Goal: Task Accomplishment & Management: Use online tool/utility

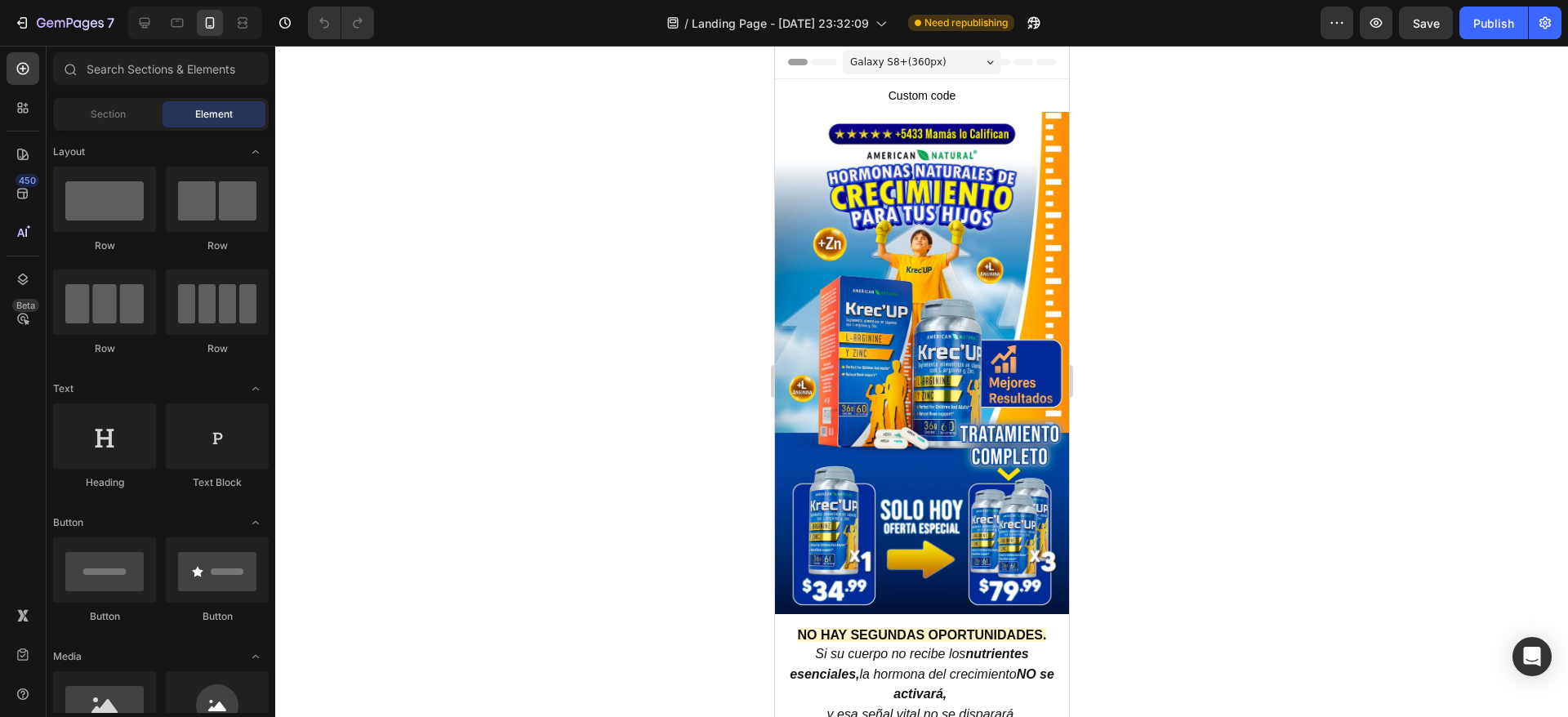
click at [1233, 194] on div at bounding box center [922, 381] width 1293 height 671
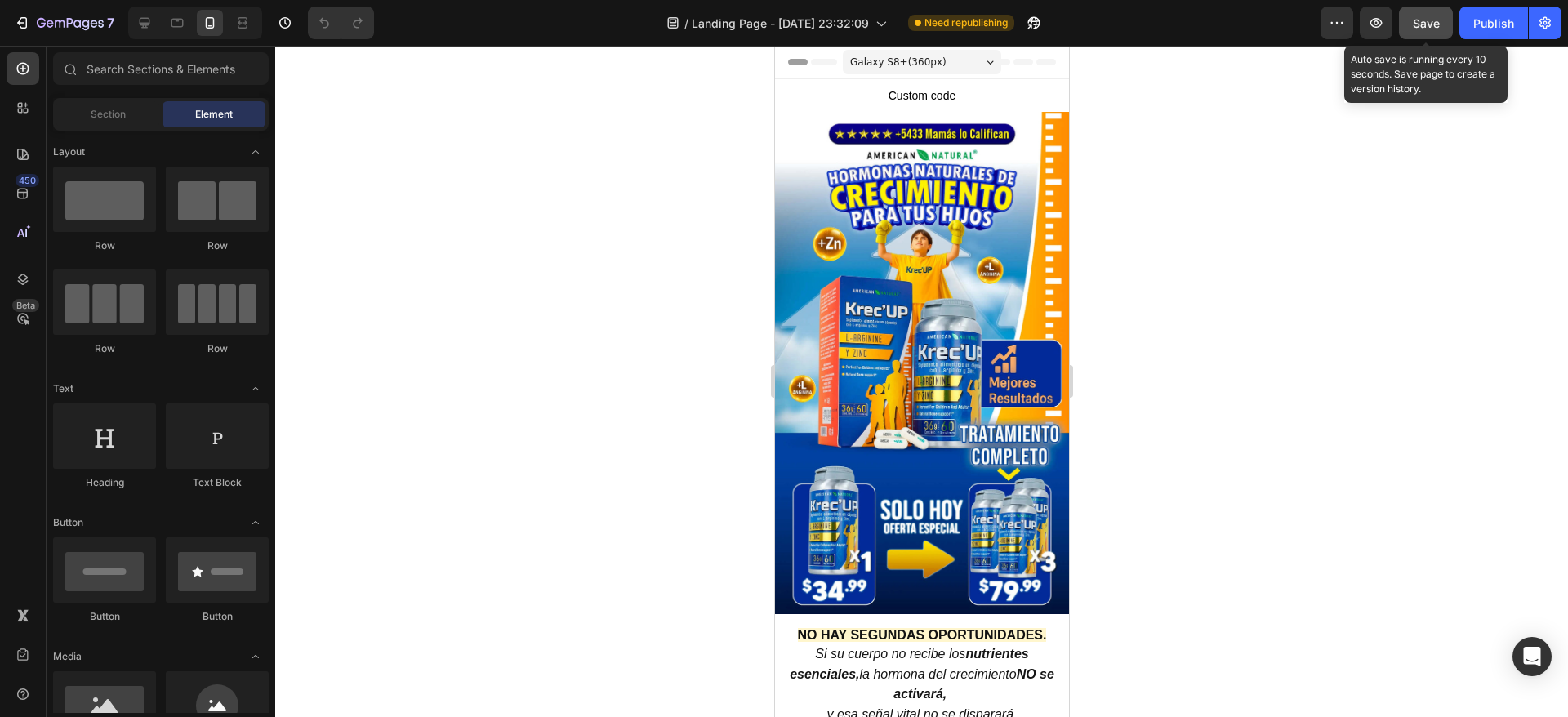
click at [1427, 26] on span "Save" at bounding box center [1426, 23] width 27 height 14
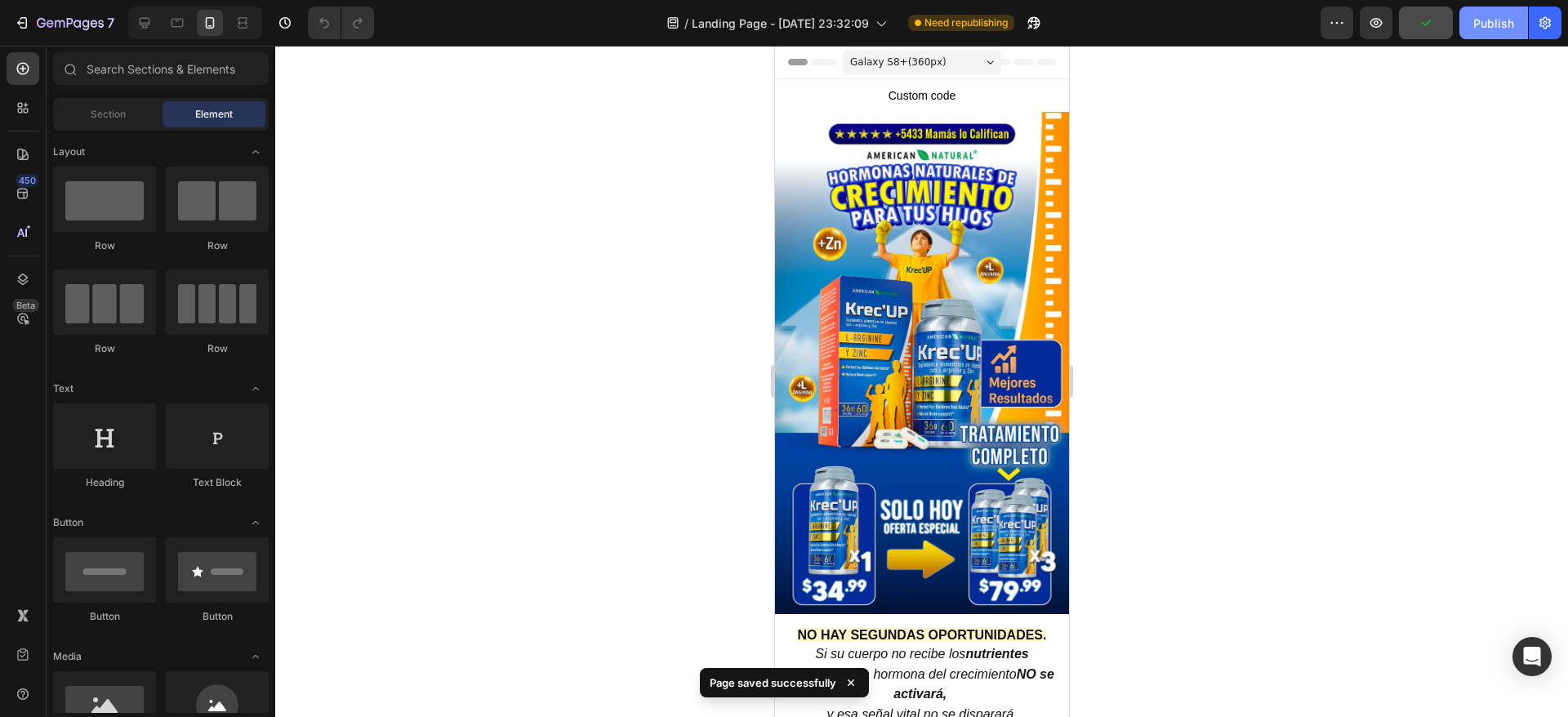
click at [1491, 18] on div "Publish" at bounding box center [1494, 23] width 41 height 17
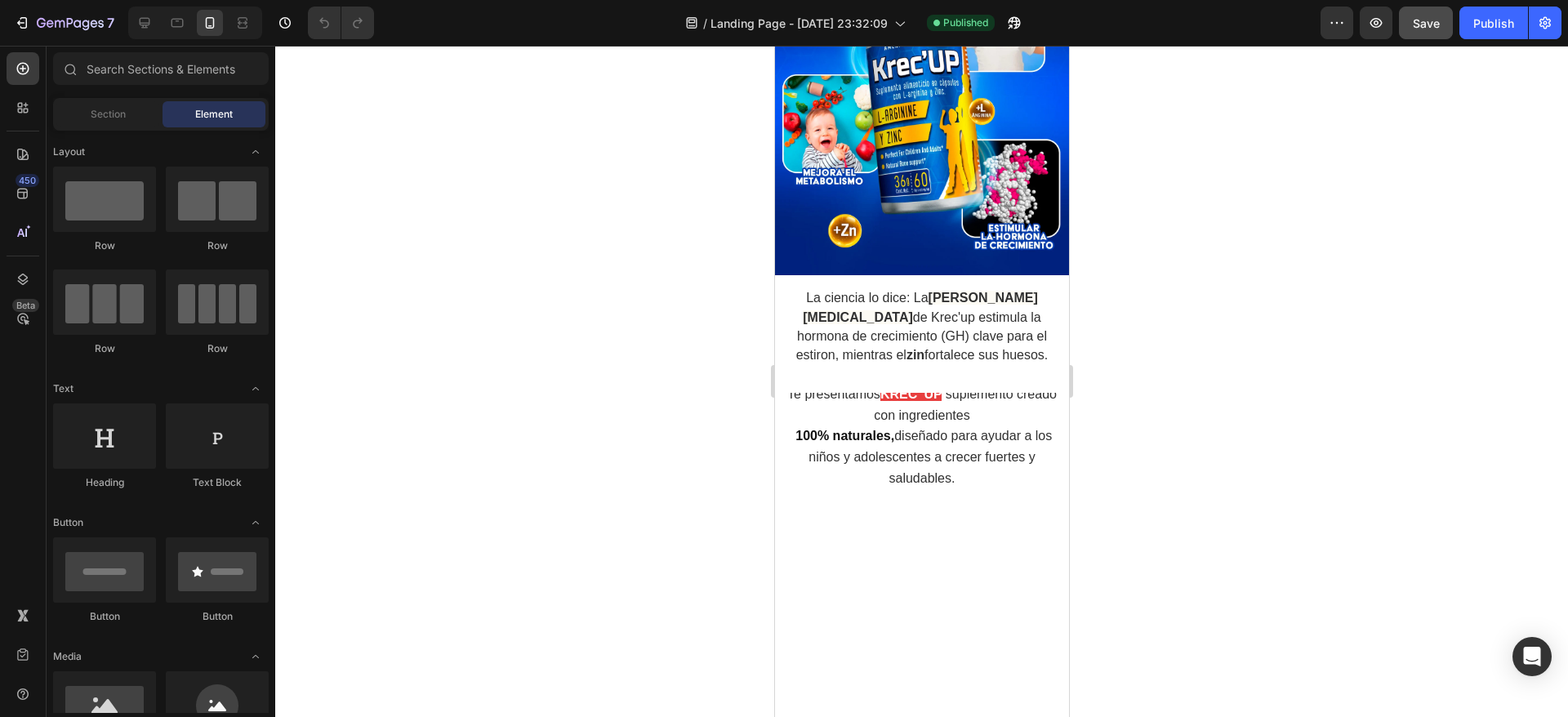
scroll to position [2465, 0]
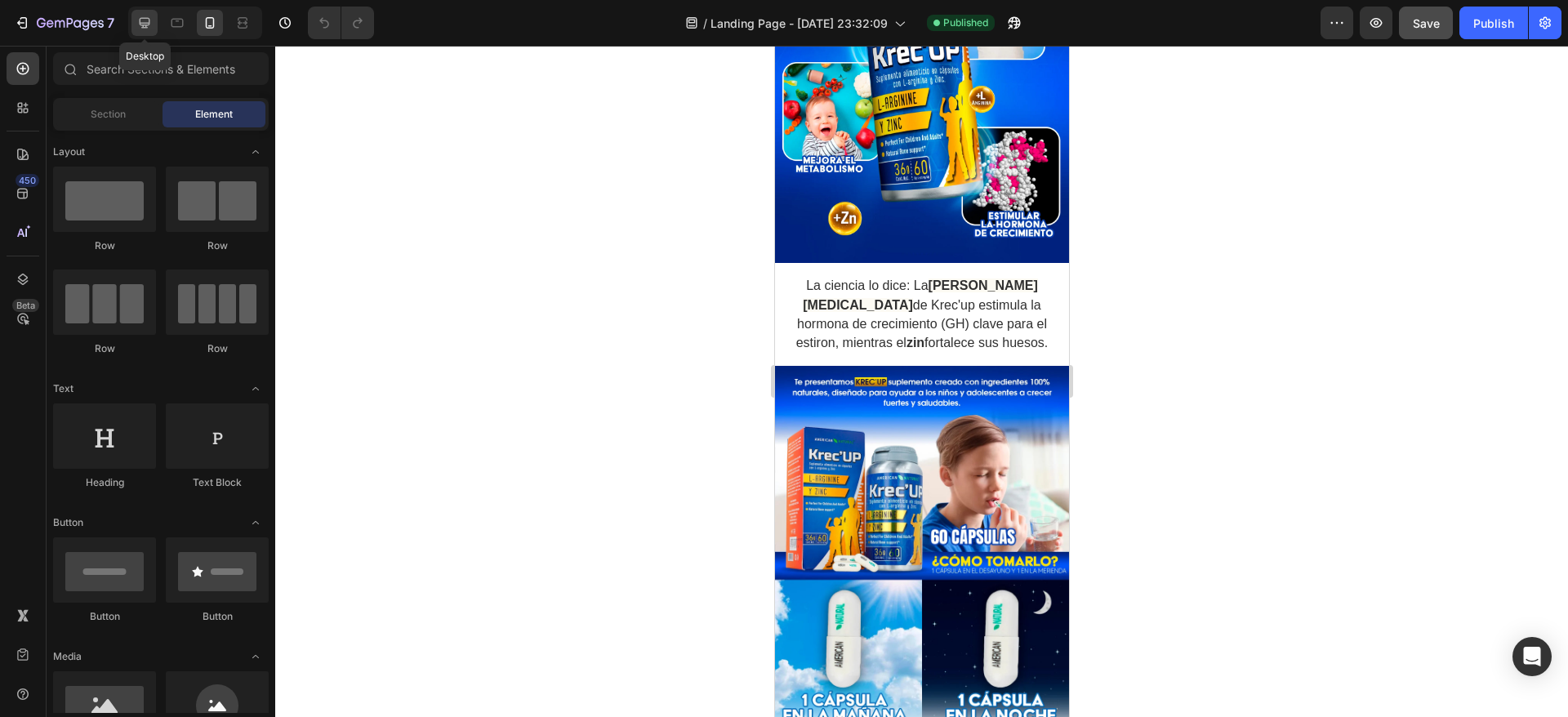
click at [143, 28] on icon at bounding box center [144, 23] width 10 height 10
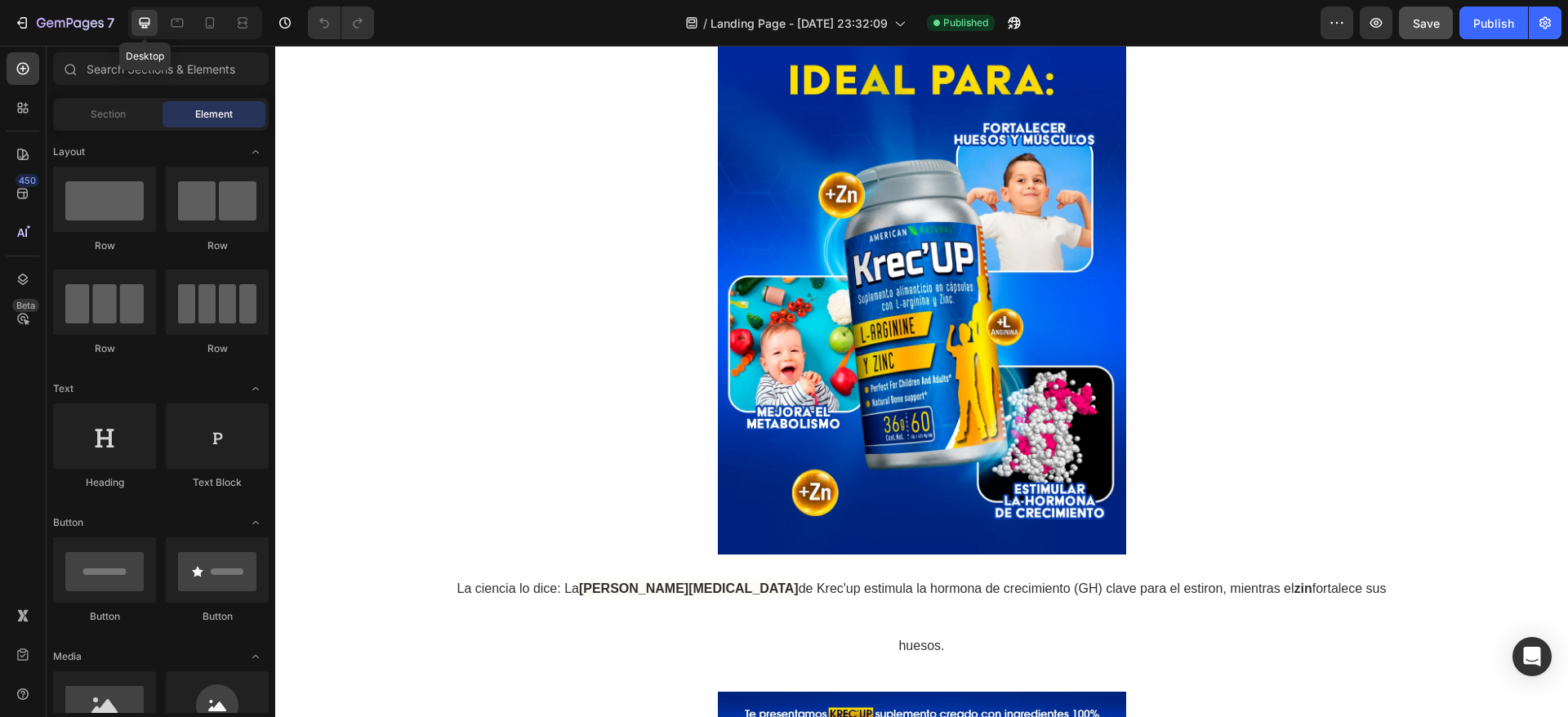
scroll to position [2567, 0]
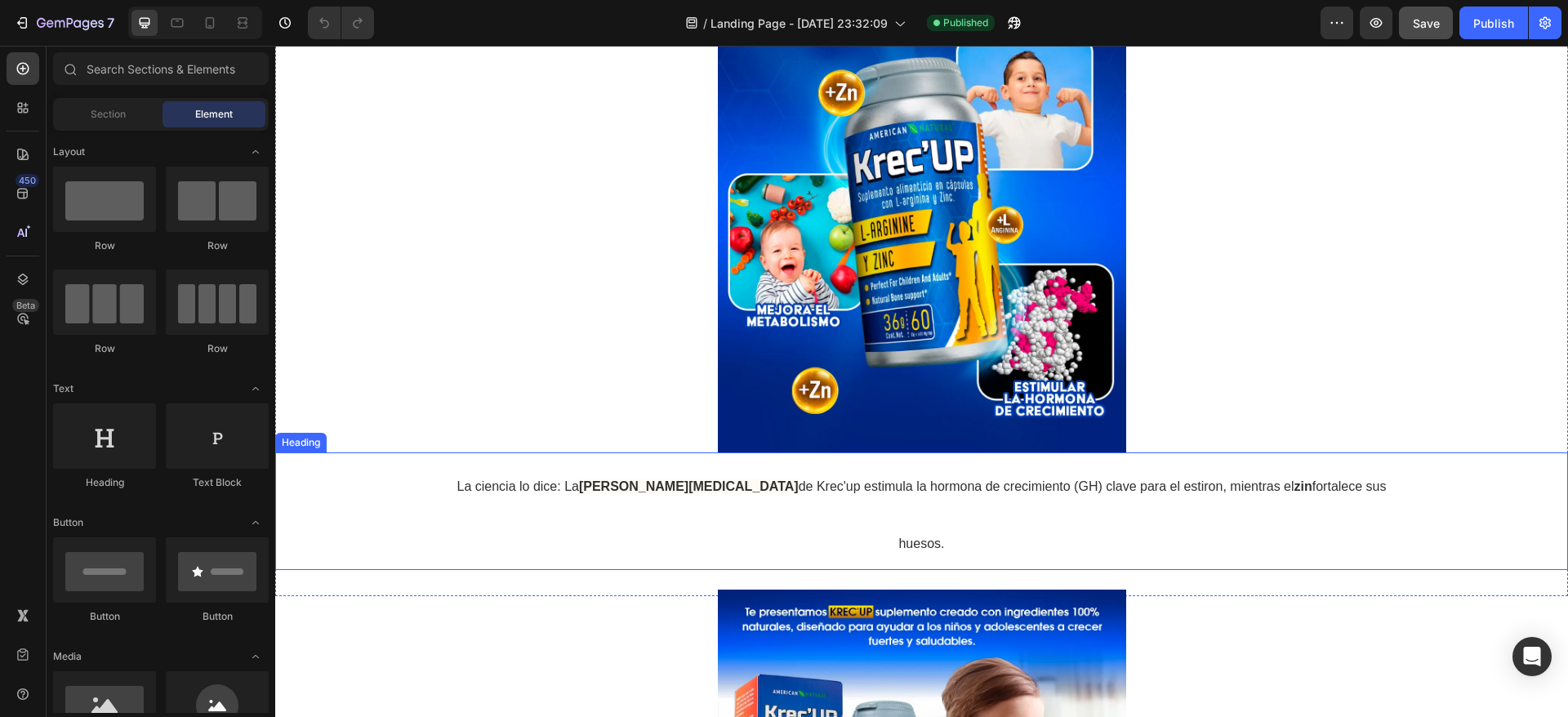
click at [1155, 482] on span "de Krec'up estimula la hormona de crecimiento (GH) clave para el estiron, mient…" at bounding box center [1093, 515] width 588 height 71
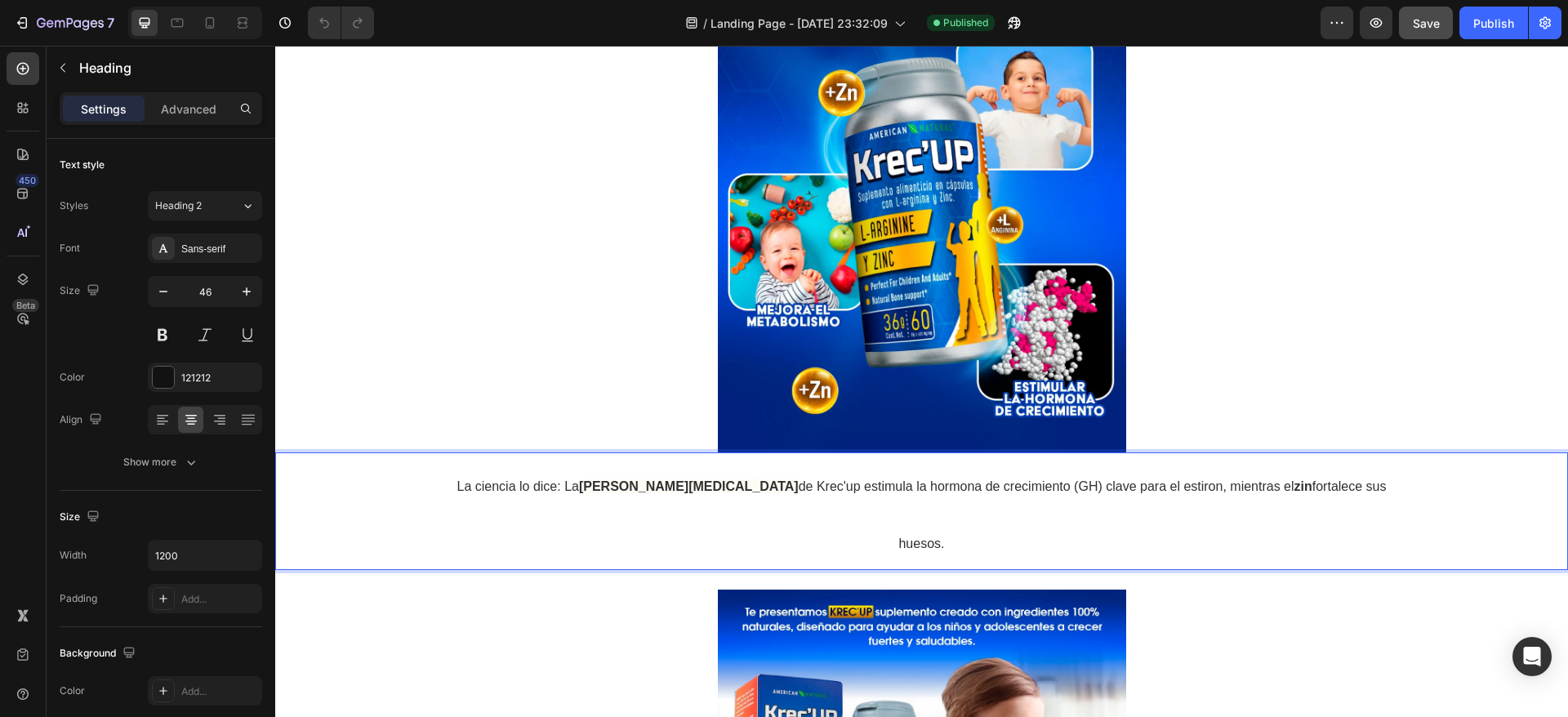
click at [958, 489] on span "de Krec'up estimula la hormona de crecimiento (GH) clave para el estiron, mient…" at bounding box center [1093, 515] width 588 height 71
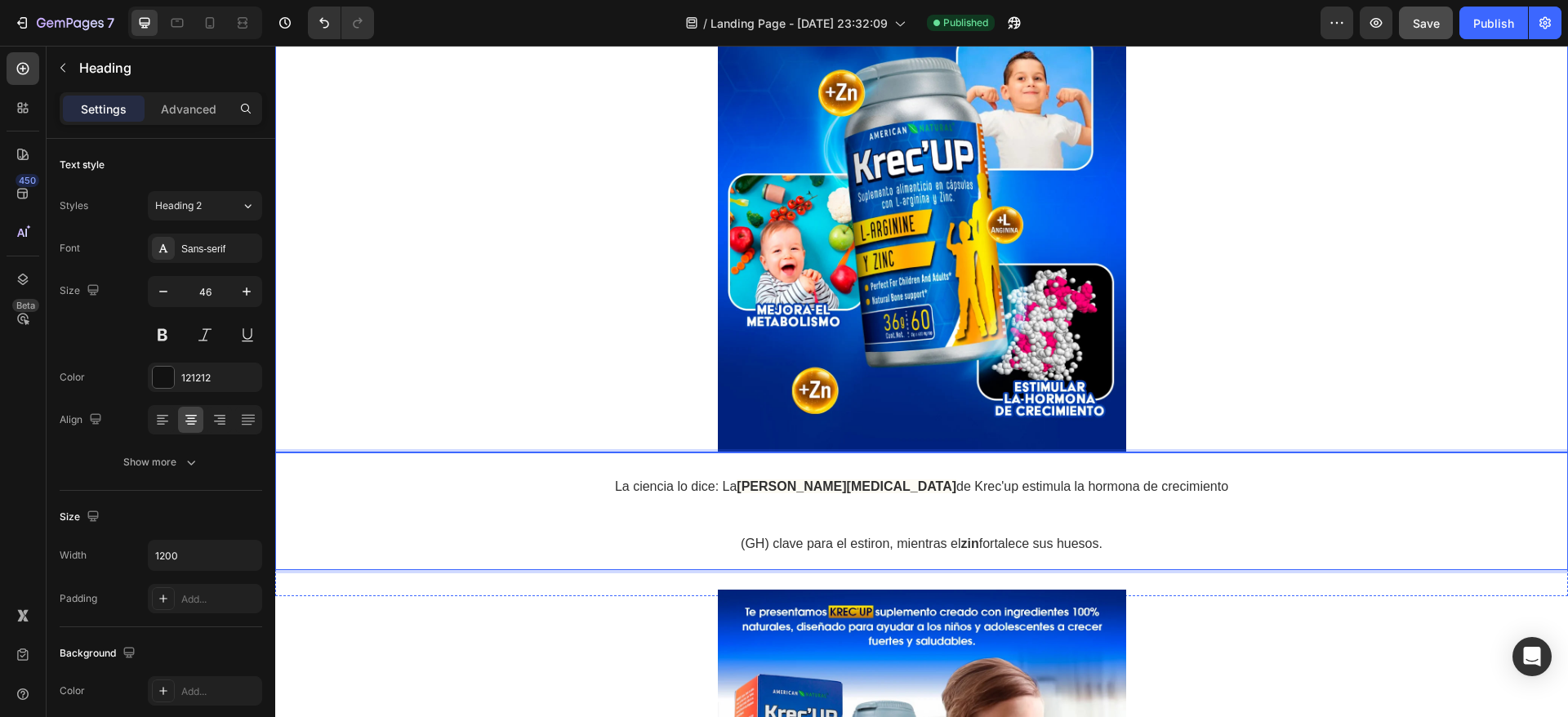
click at [576, 322] on div at bounding box center [922, 197] width 1293 height 510
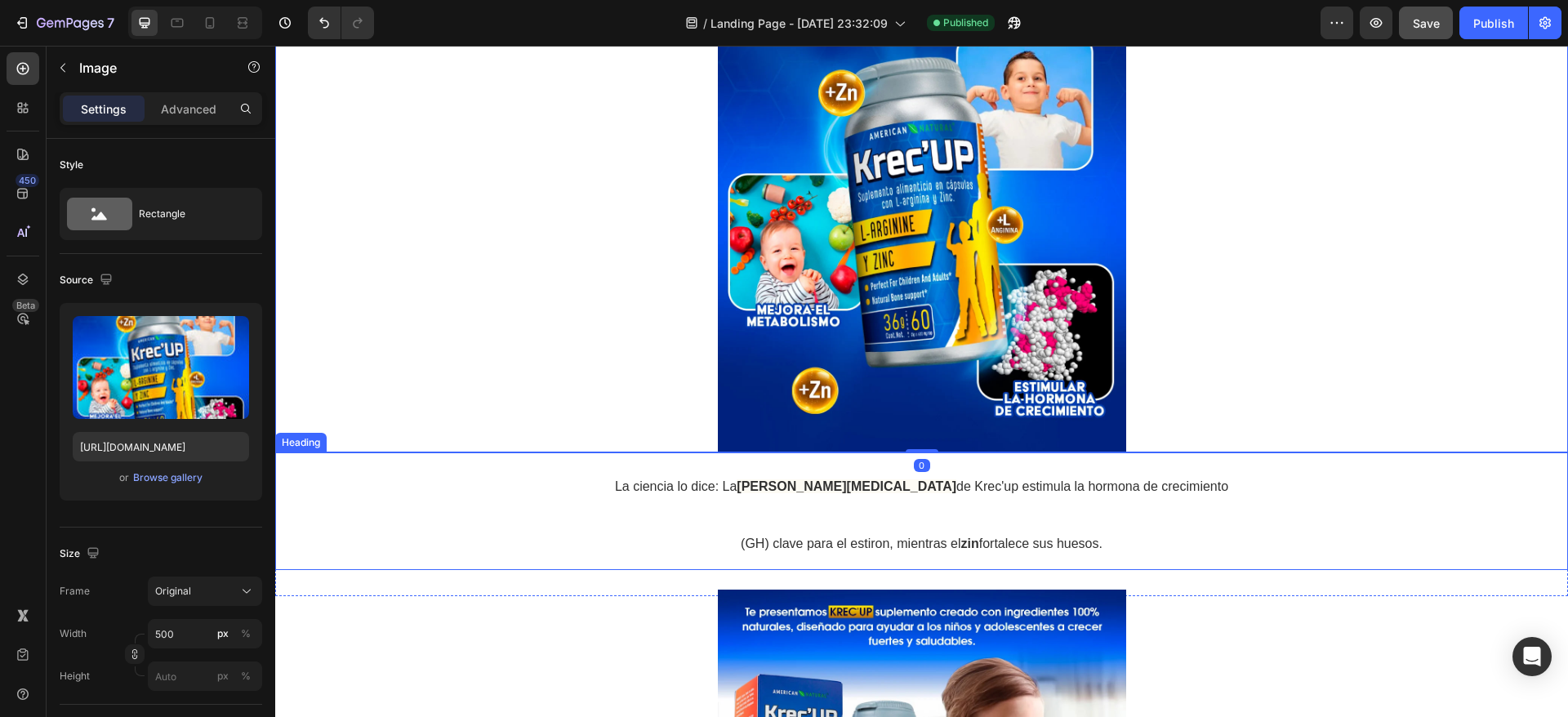
click at [842, 508] on p "⁠⁠⁠⁠⁠⁠⁠ La ciencia lo dice: La L Arginina de Krec'up estimula la hormona de cre…" at bounding box center [922, 511] width 977 height 114
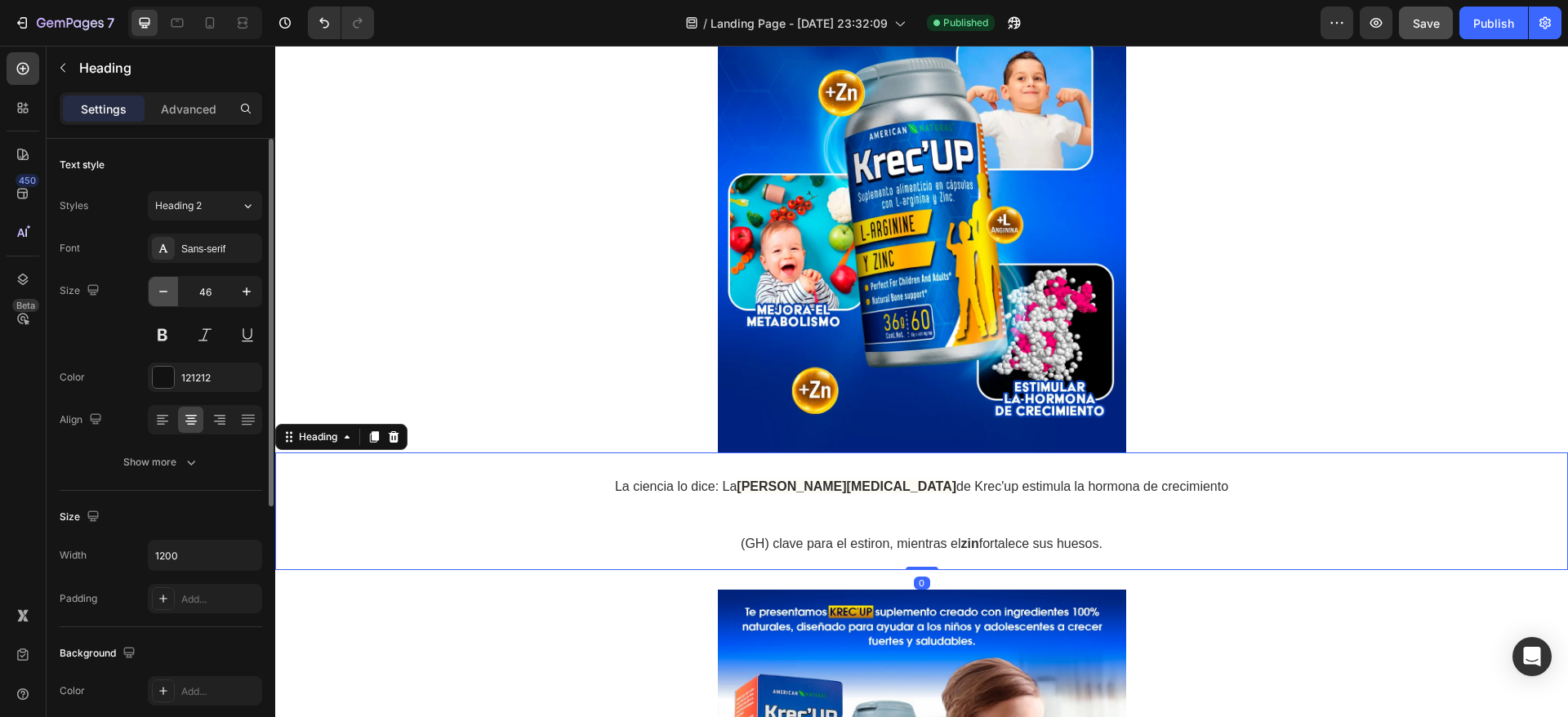
click at [166, 292] on icon "button" at bounding box center [163, 292] width 9 height 2
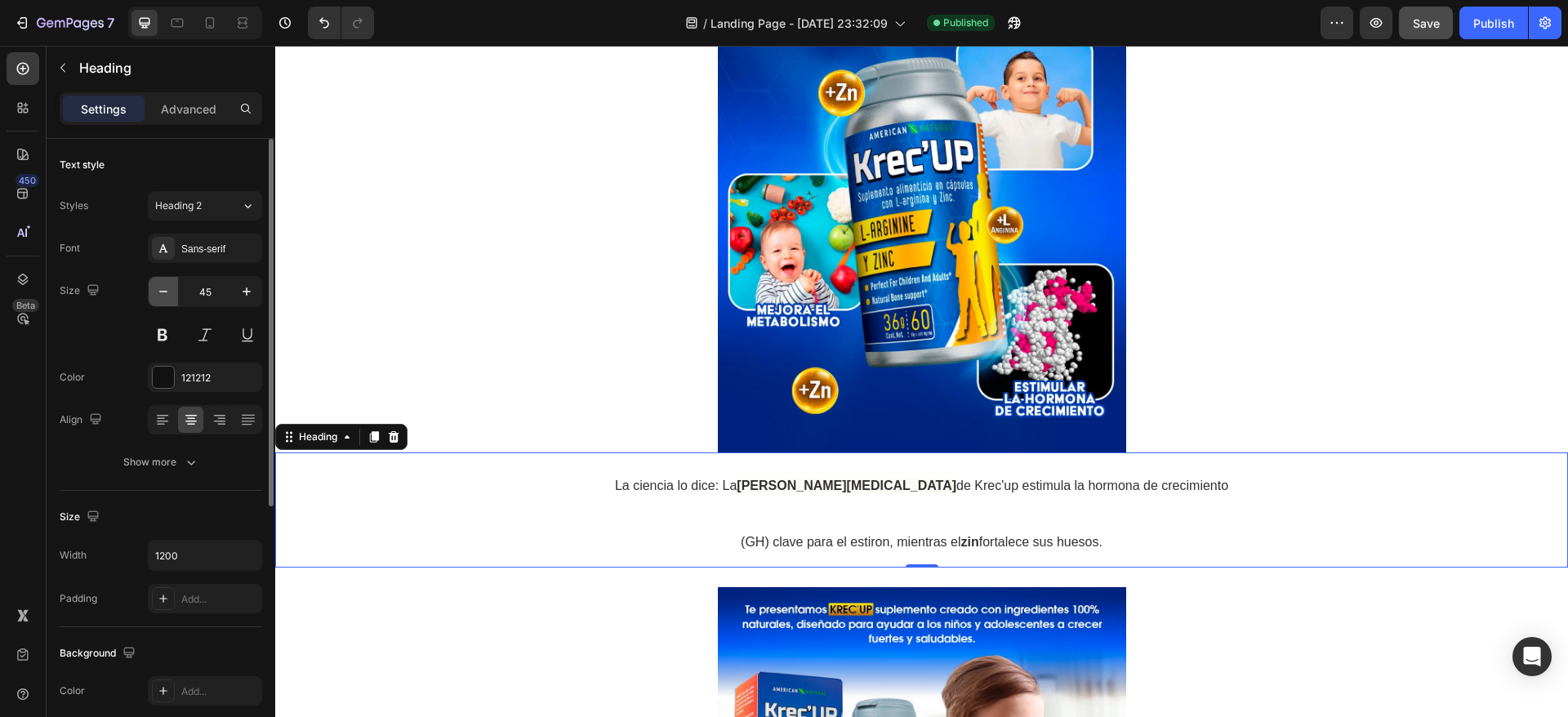
click at [166, 292] on icon "button" at bounding box center [163, 292] width 9 height 2
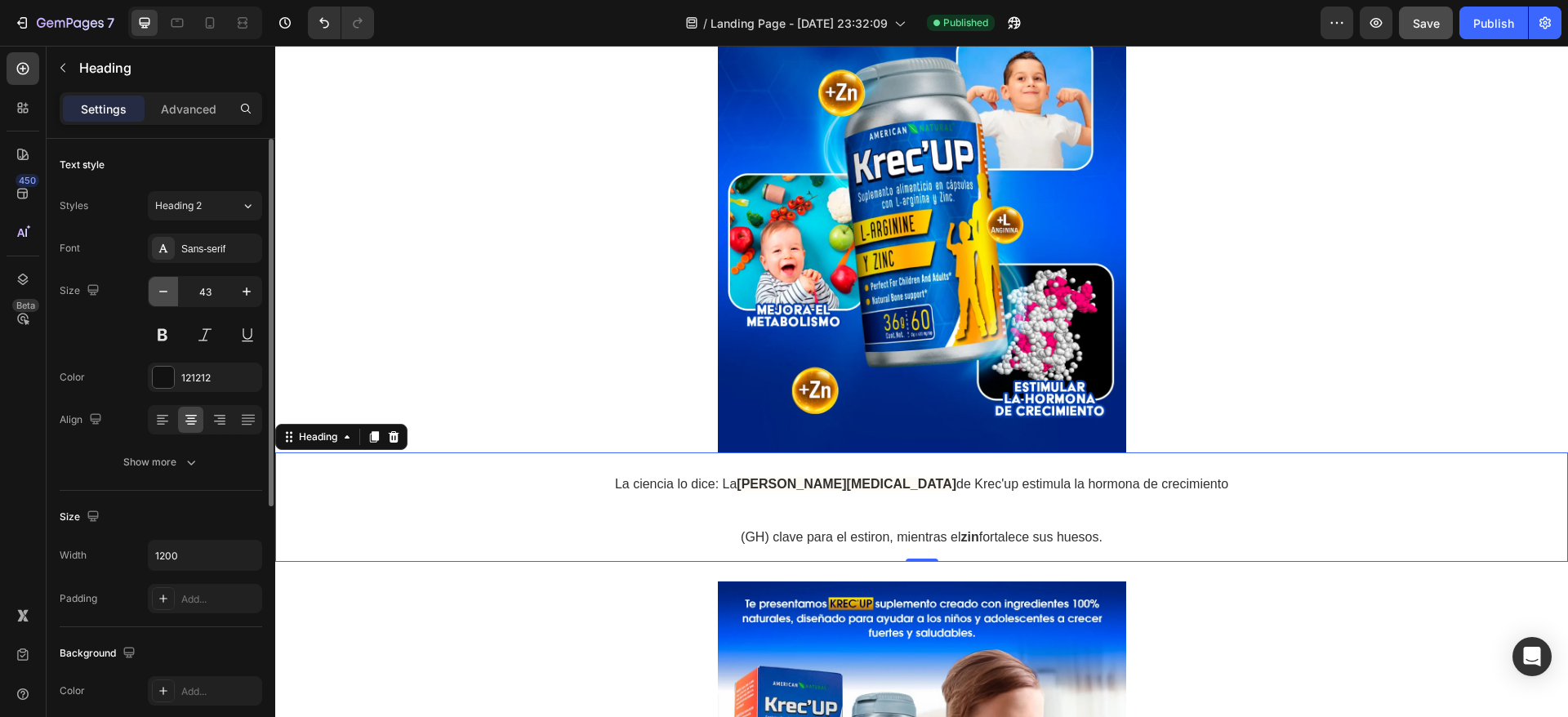
click at [166, 292] on icon "button" at bounding box center [163, 292] width 9 height 2
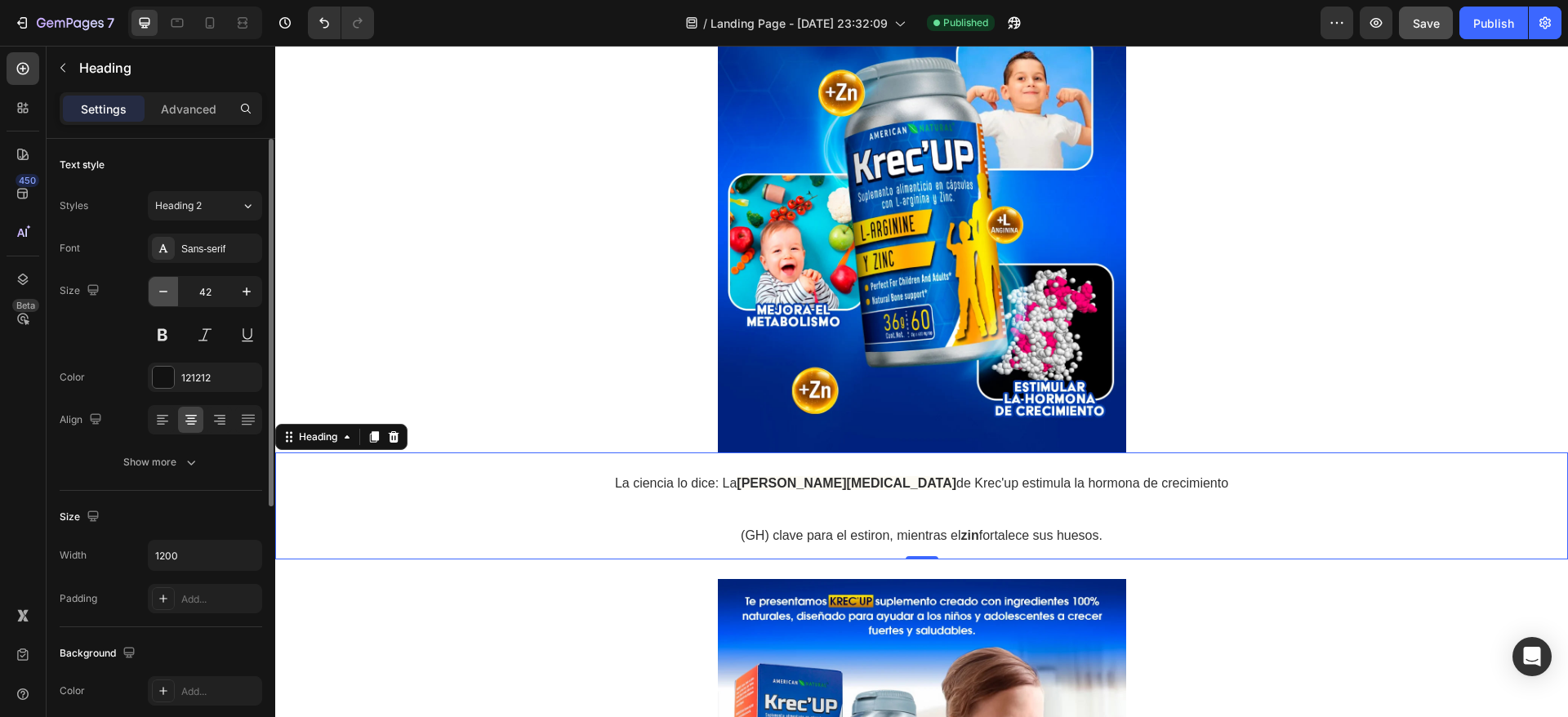
click at [166, 292] on icon "button" at bounding box center [163, 292] width 9 height 2
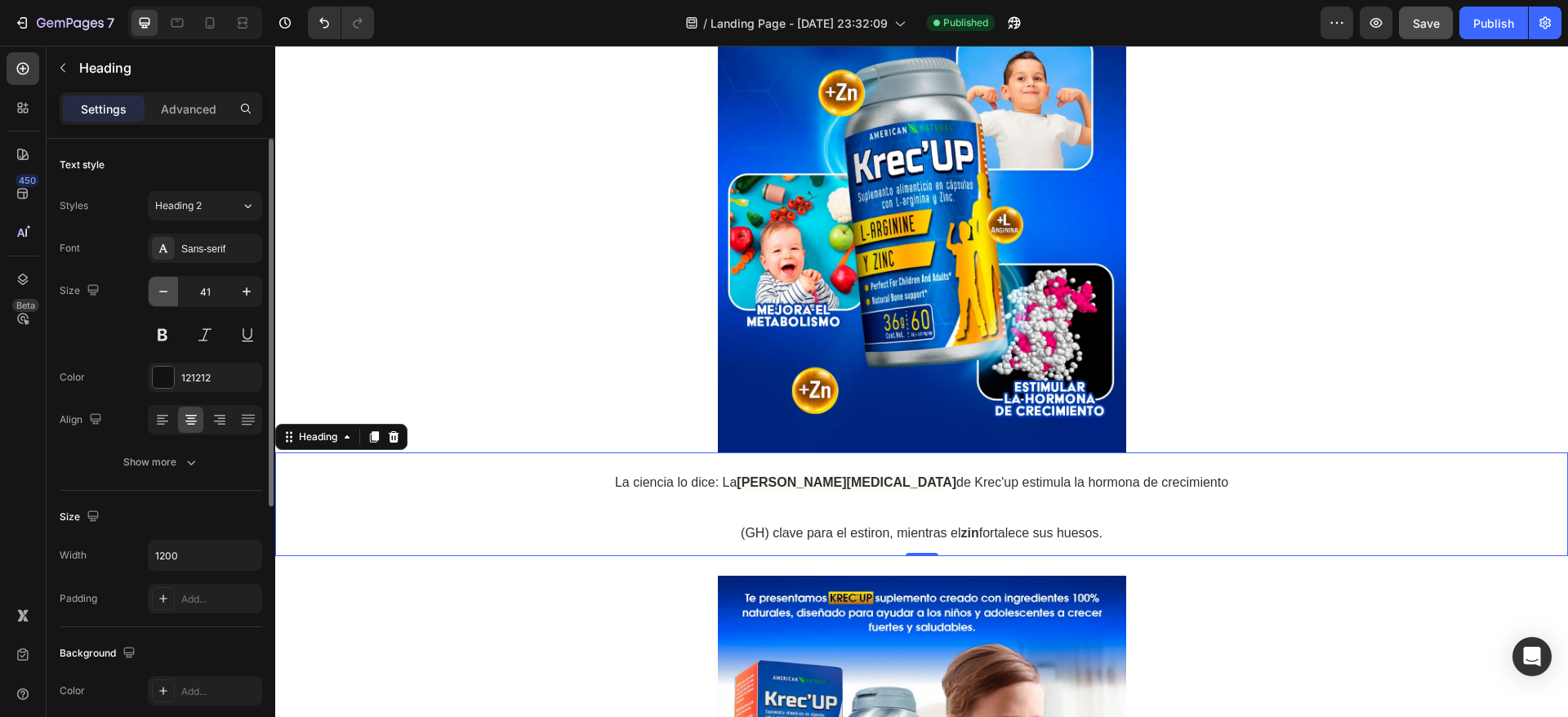
click at [166, 292] on icon "button" at bounding box center [163, 292] width 9 height 2
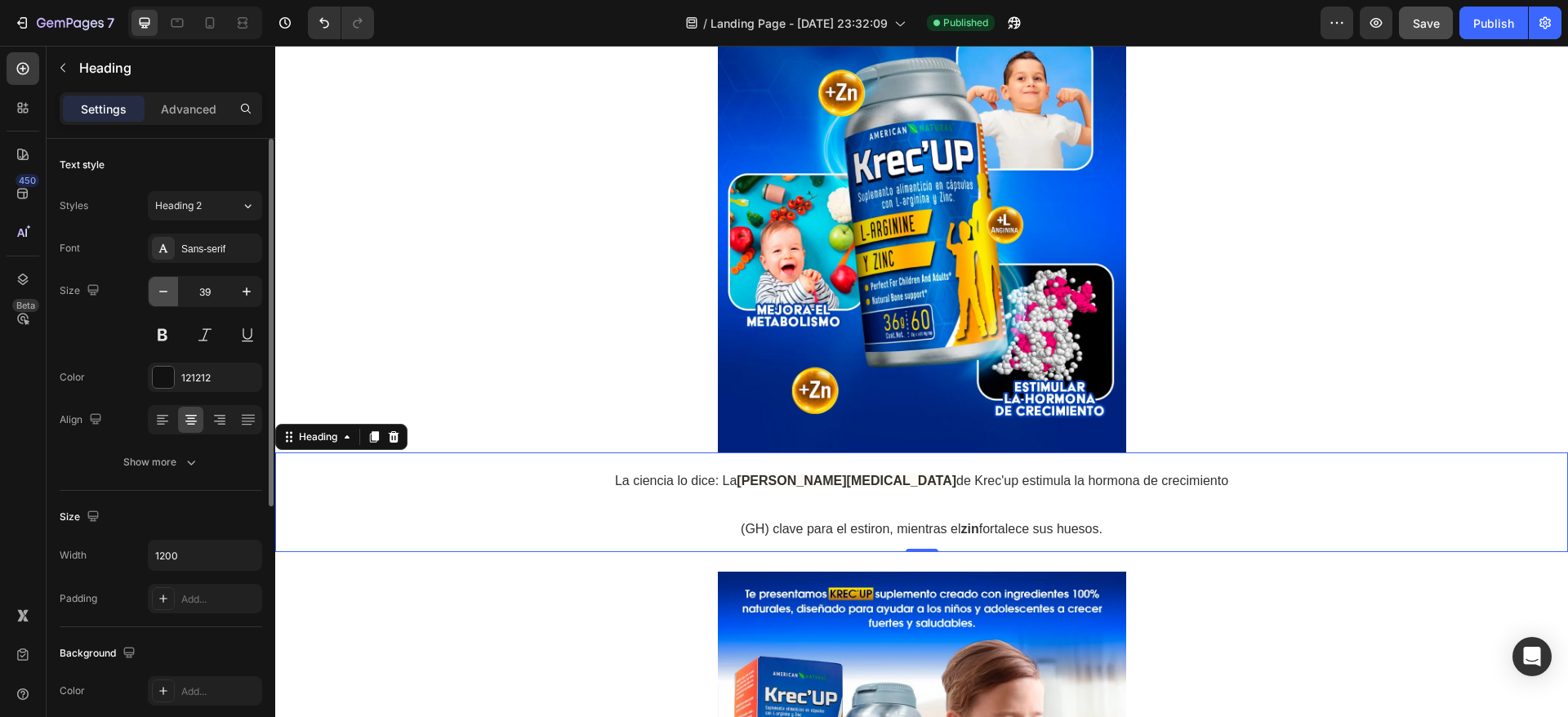
click at [166, 292] on icon "button" at bounding box center [163, 292] width 9 height 2
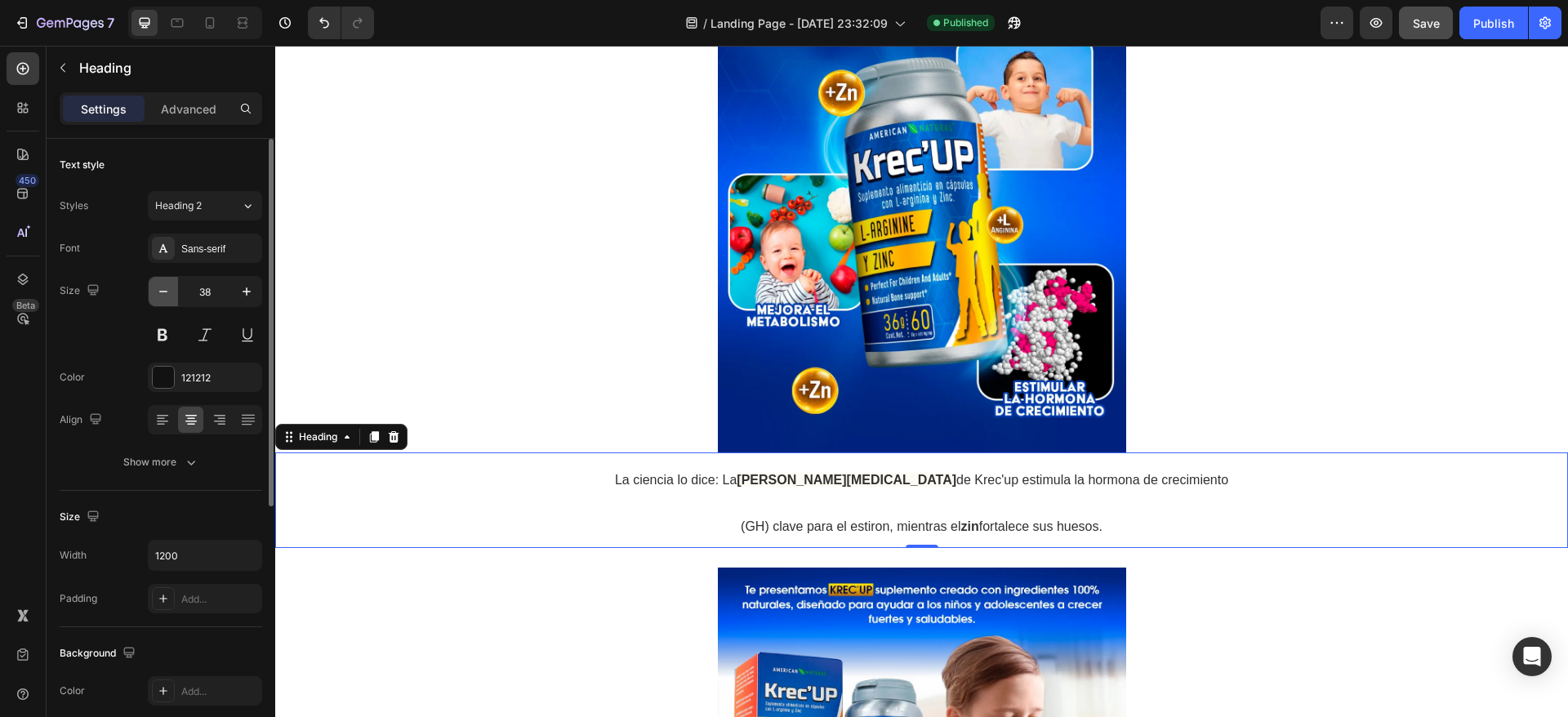
click at [166, 292] on icon "button" at bounding box center [163, 292] width 9 height 2
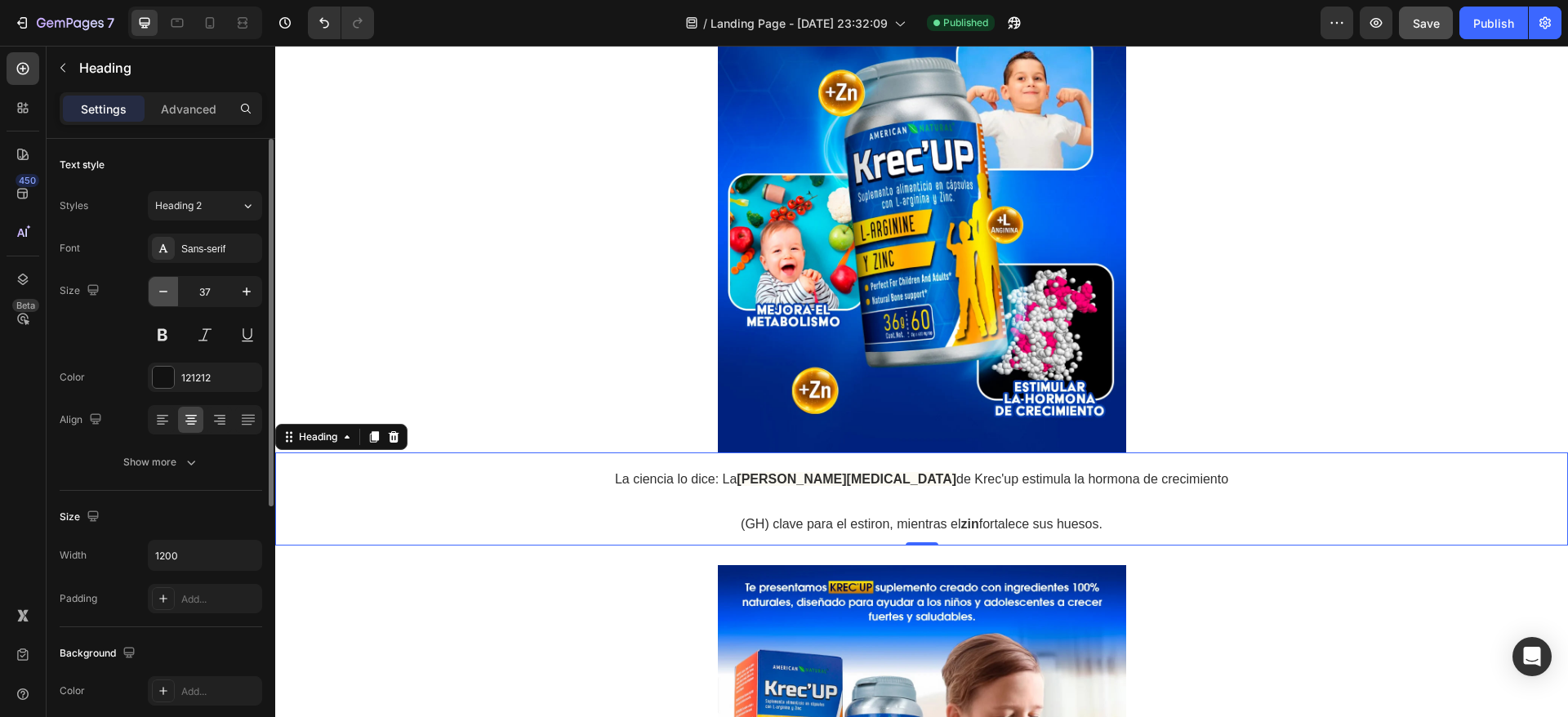
click at [166, 292] on icon "button" at bounding box center [163, 292] width 9 height 2
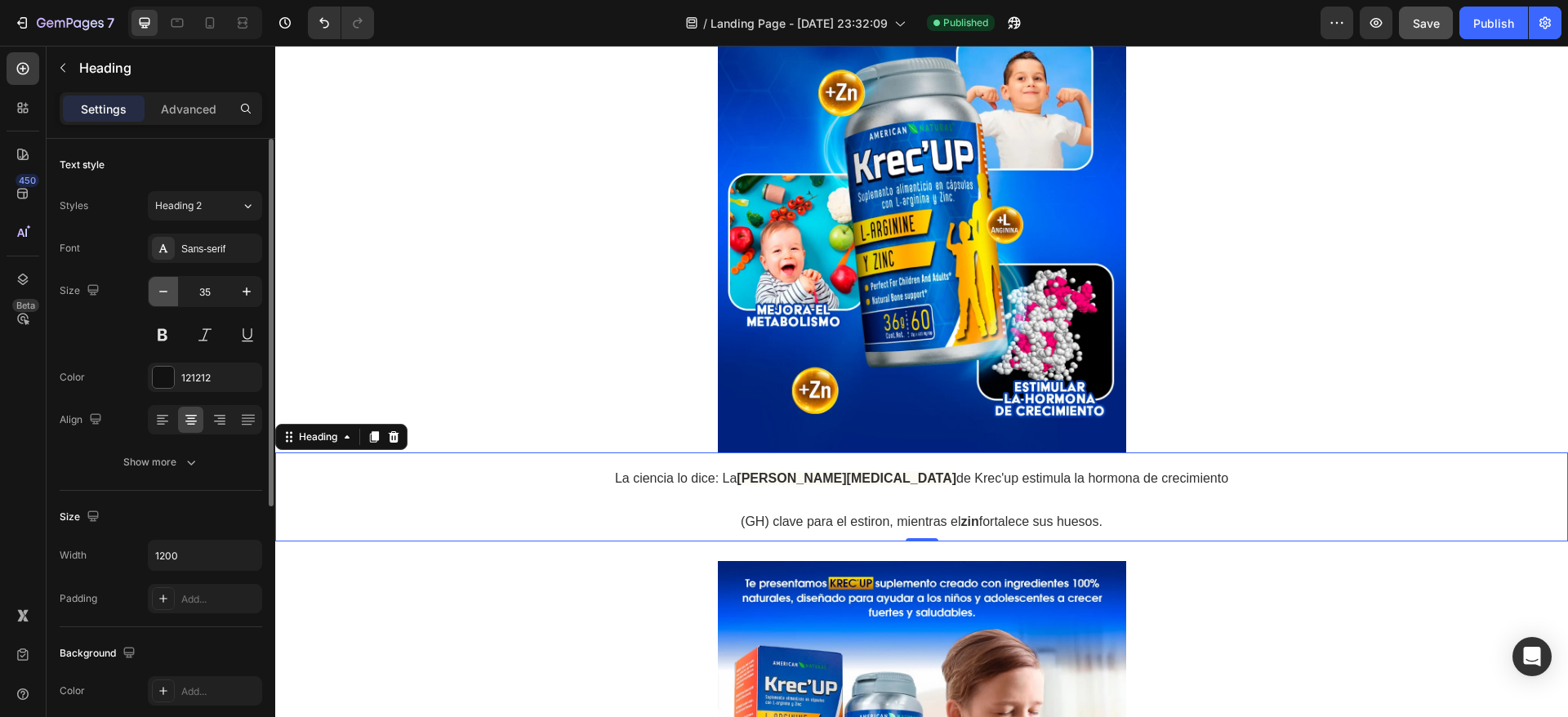
click at [166, 292] on icon "button" at bounding box center [163, 292] width 9 height 2
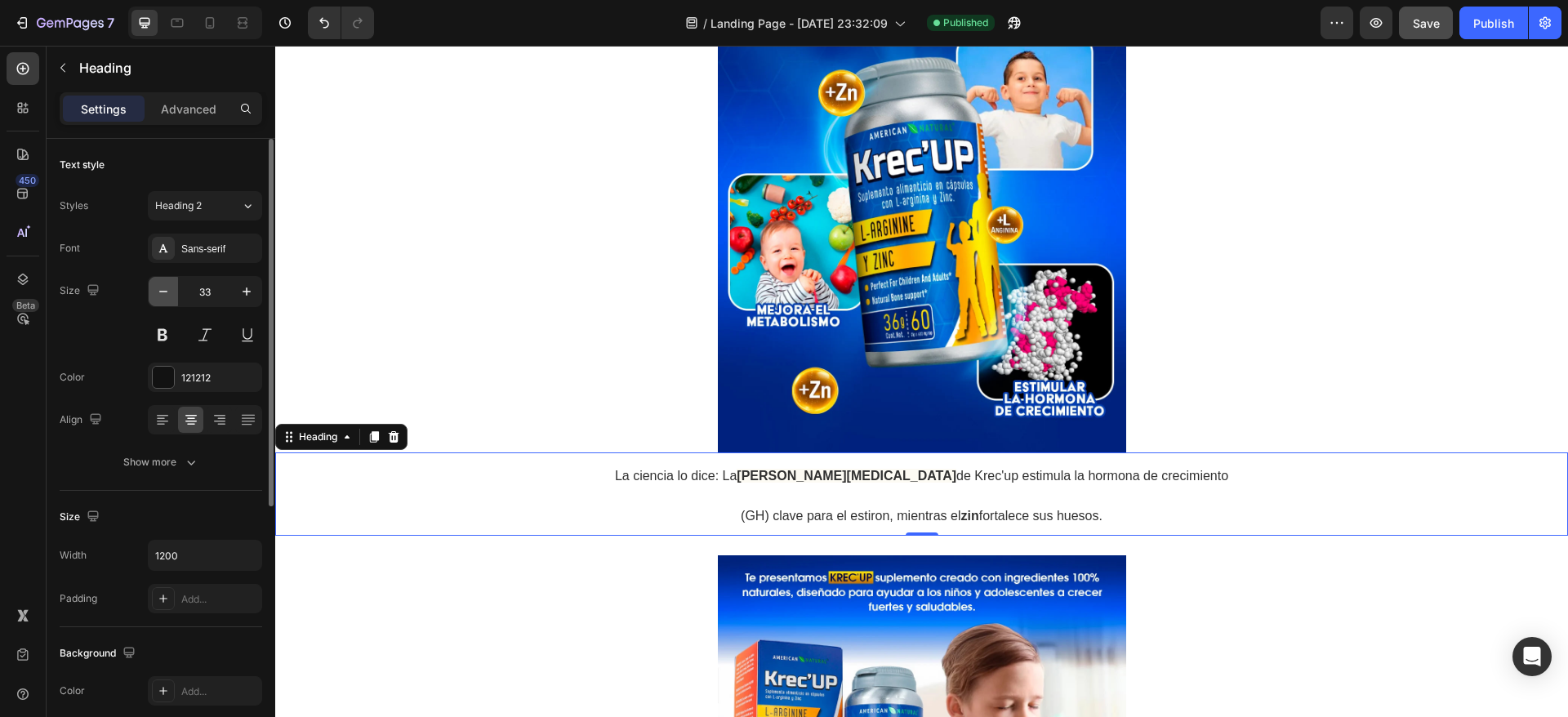
click at [166, 292] on icon "button" at bounding box center [163, 292] width 9 height 2
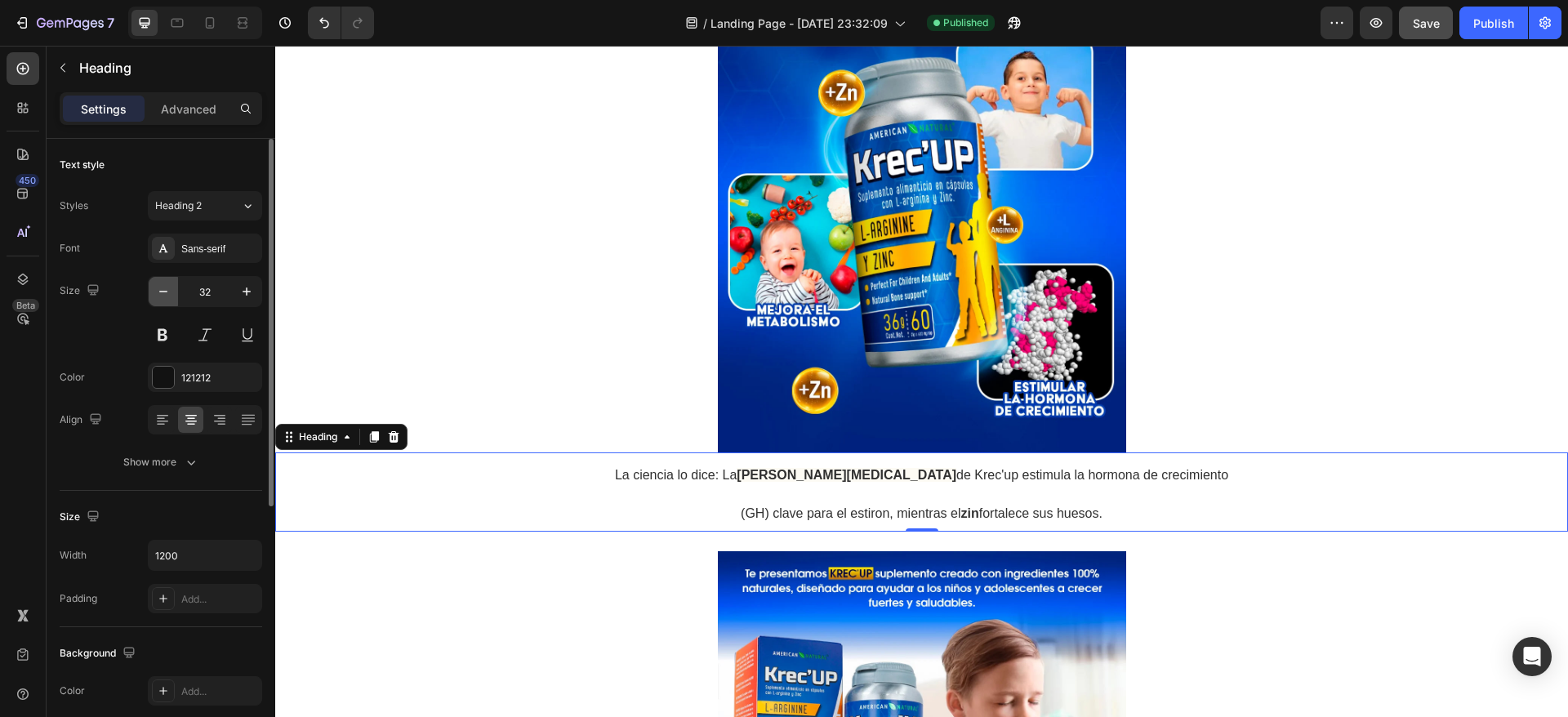
click at [166, 292] on icon "button" at bounding box center [163, 292] width 9 height 2
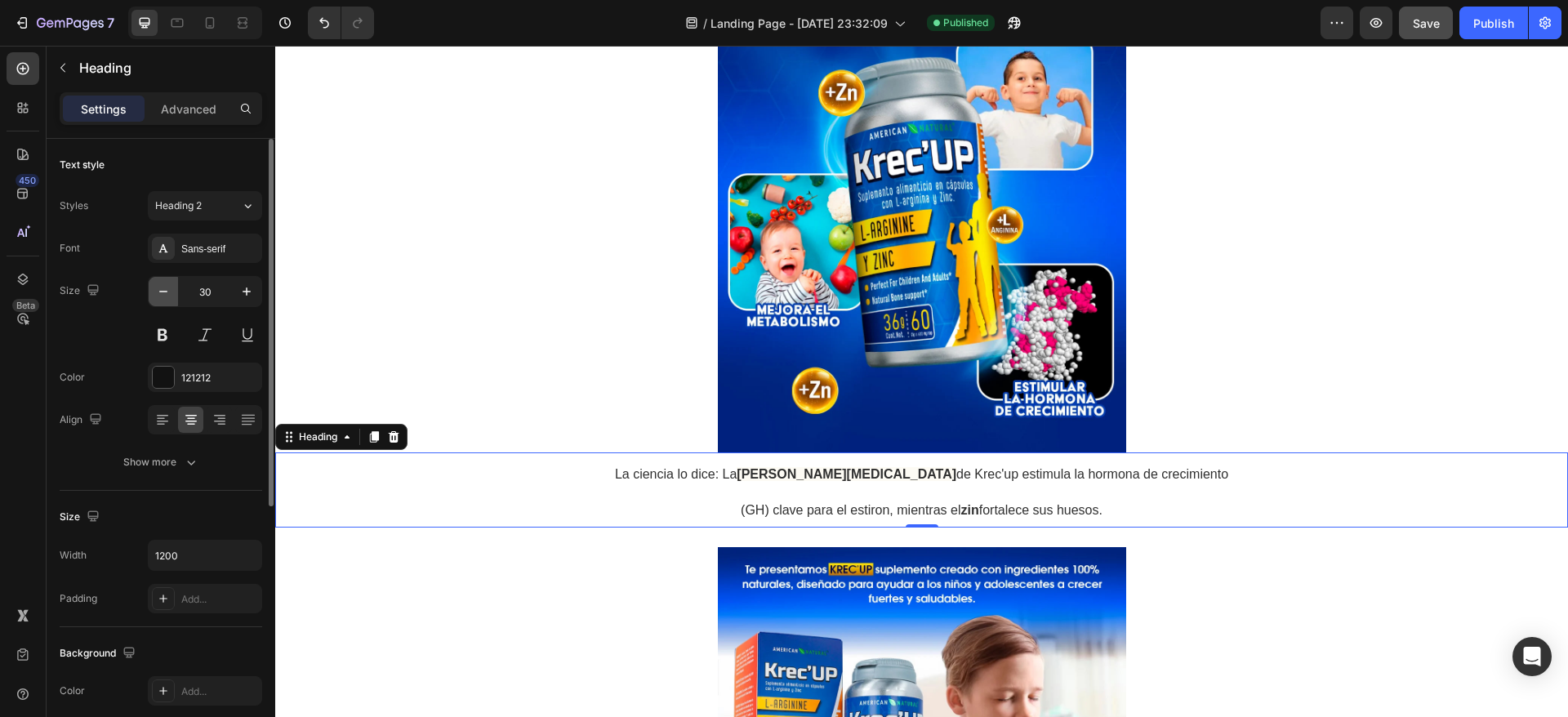
click at [166, 292] on icon "button" at bounding box center [163, 292] width 9 height 2
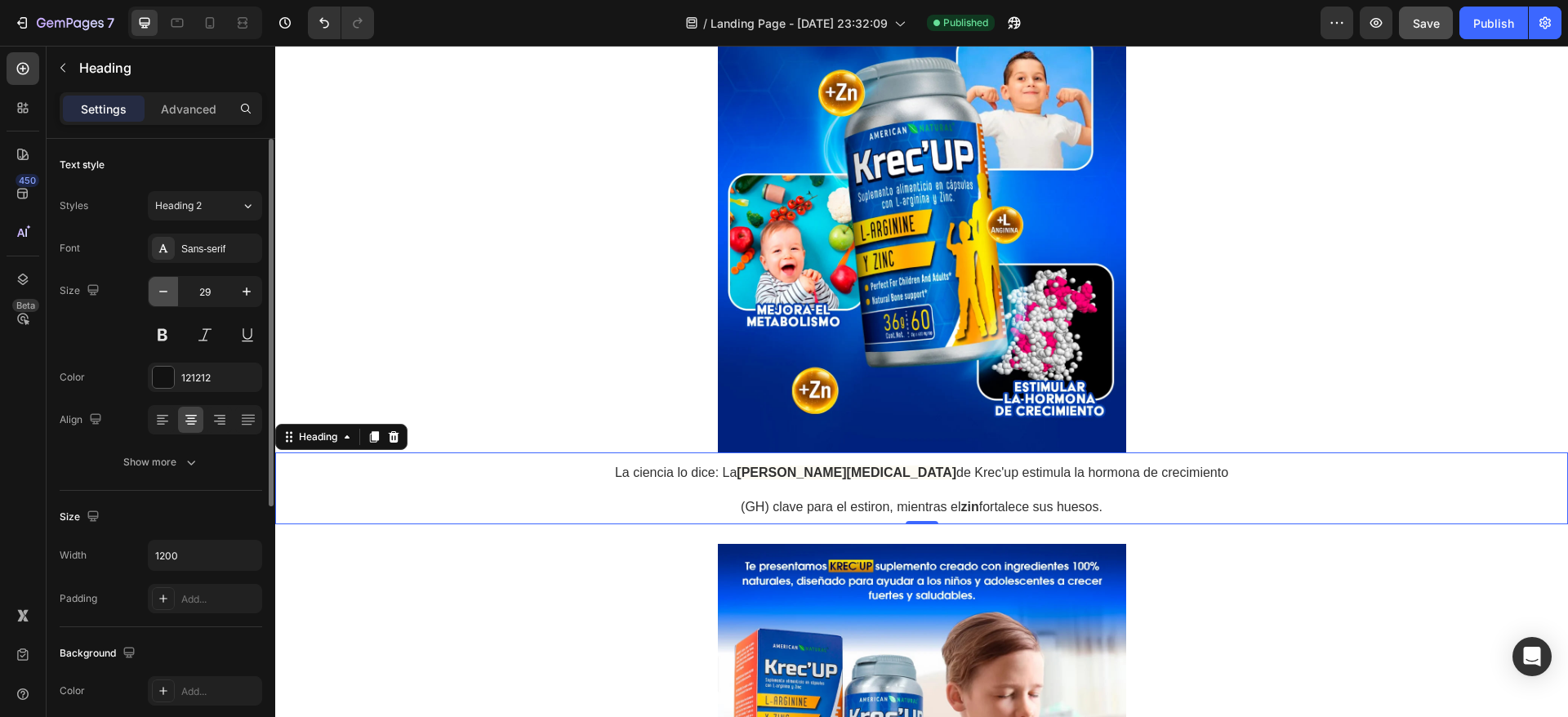
click at [166, 292] on icon "button" at bounding box center [163, 292] width 9 height 2
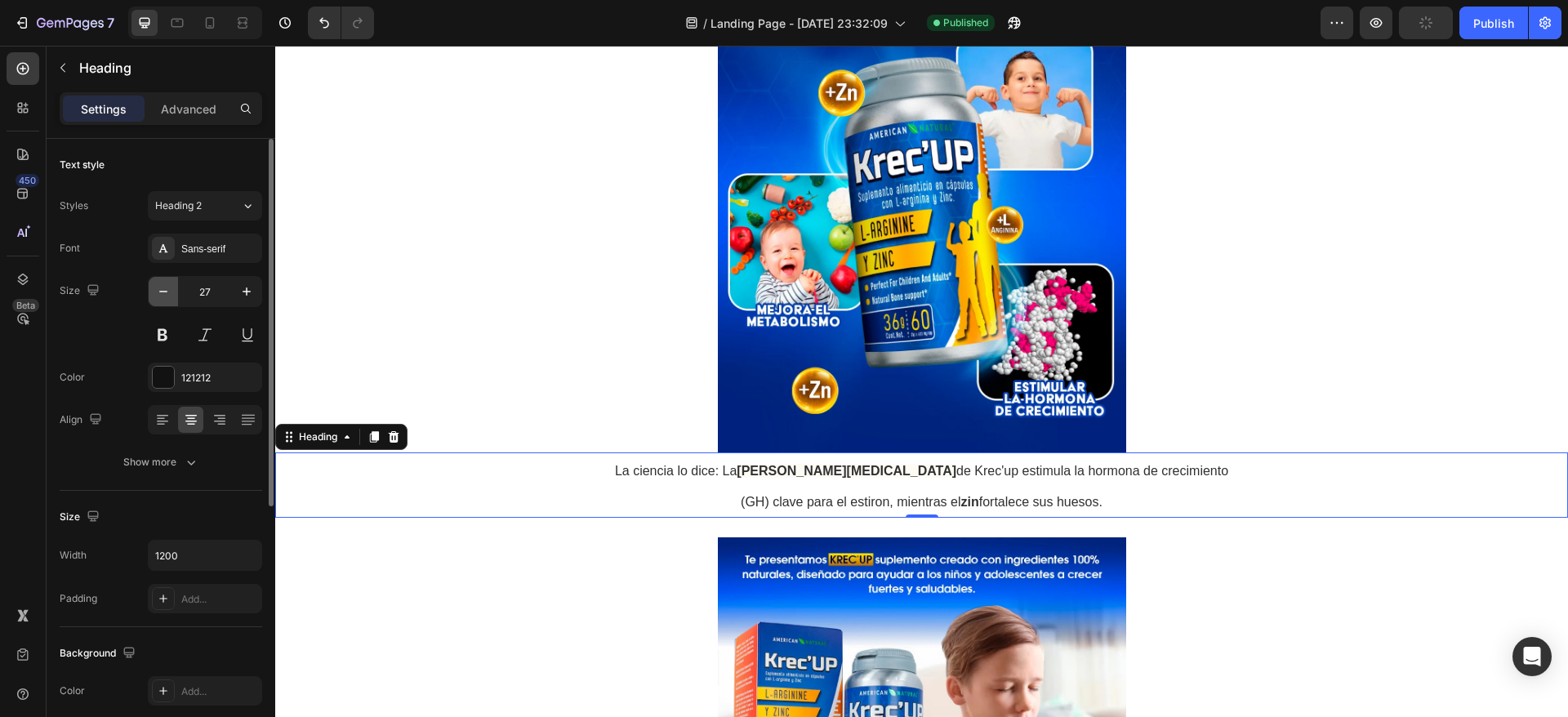
click at [166, 292] on icon "button" at bounding box center [163, 292] width 9 height 2
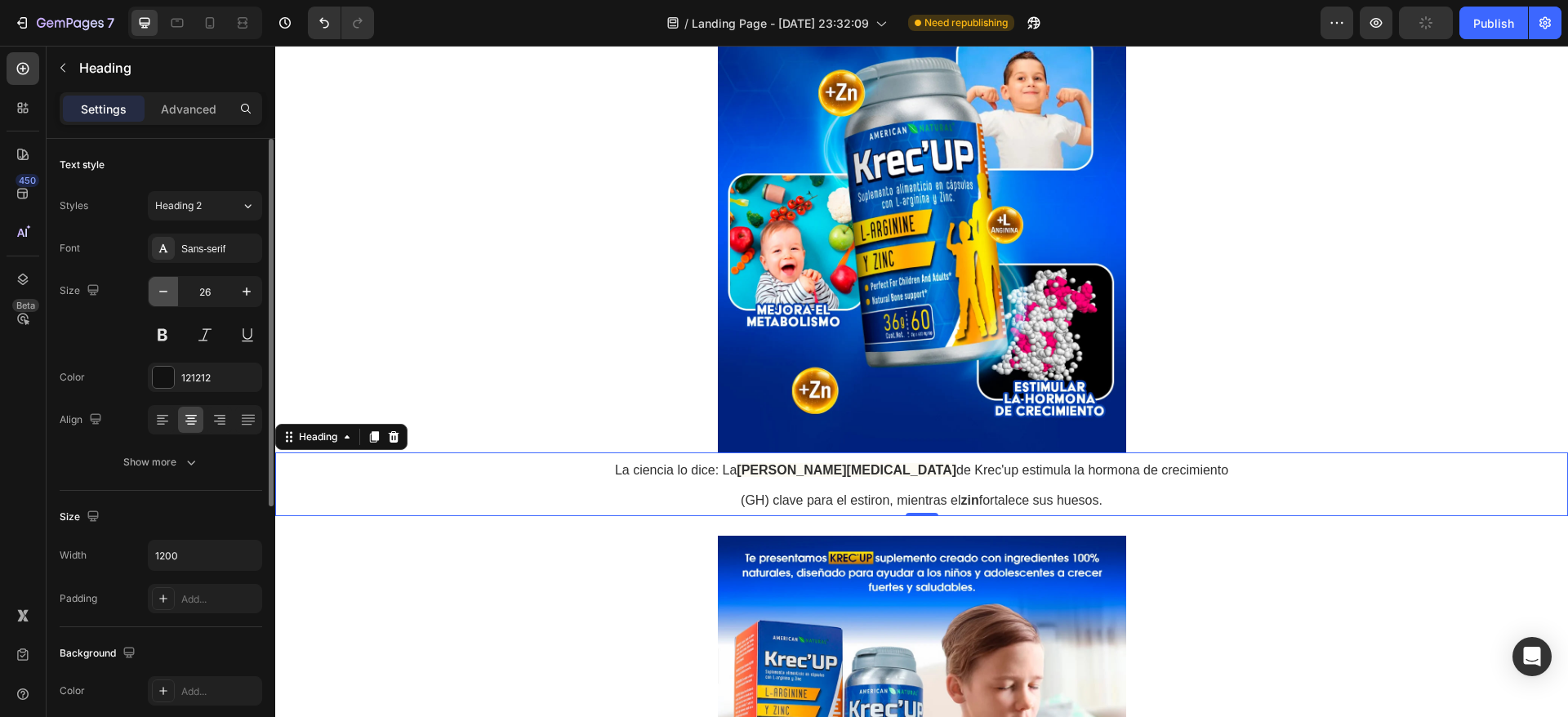
click at [166, 292] on icon "button" at bounding box center [163, 292] width 9 height 2
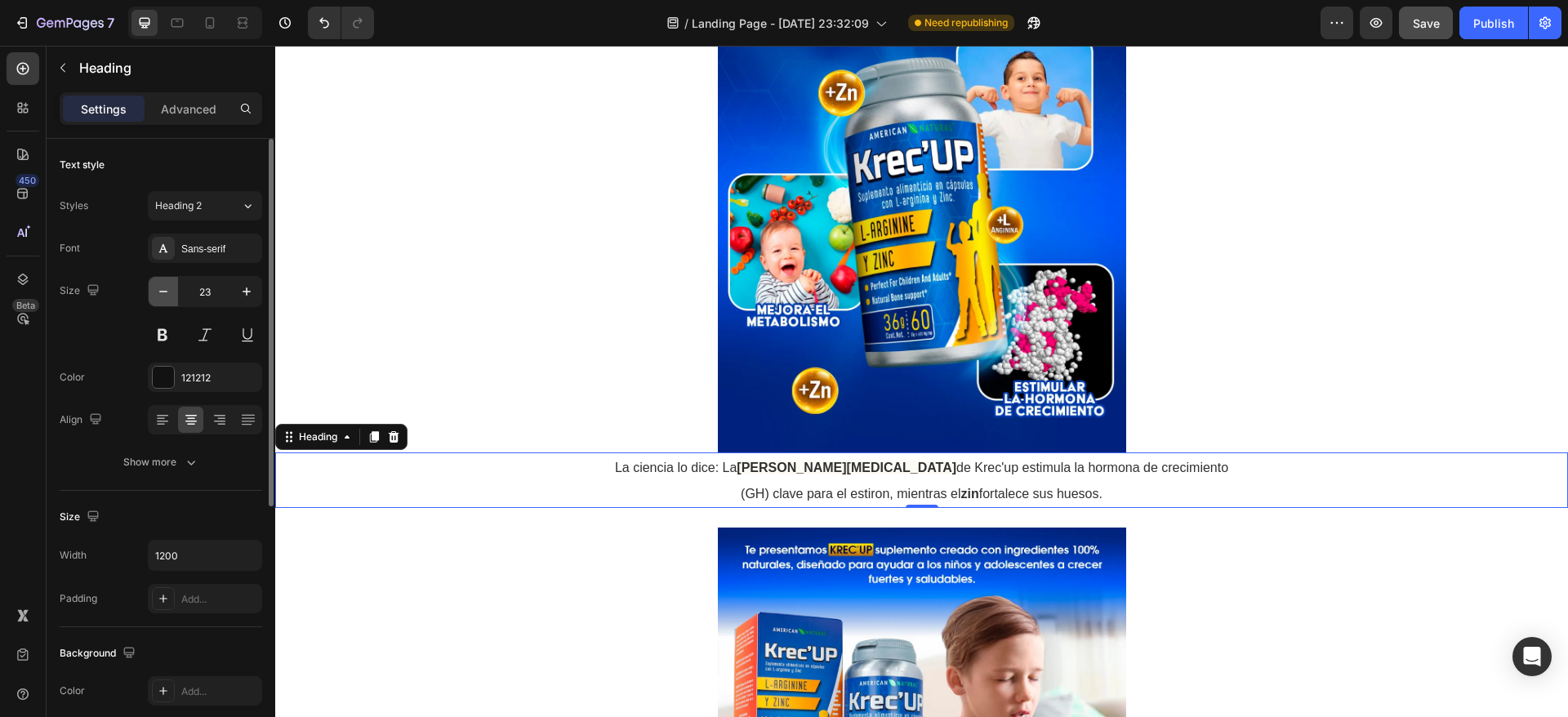
click at [166, 292] on icon "button" at bounding box center [163, 292] width 9 height 2
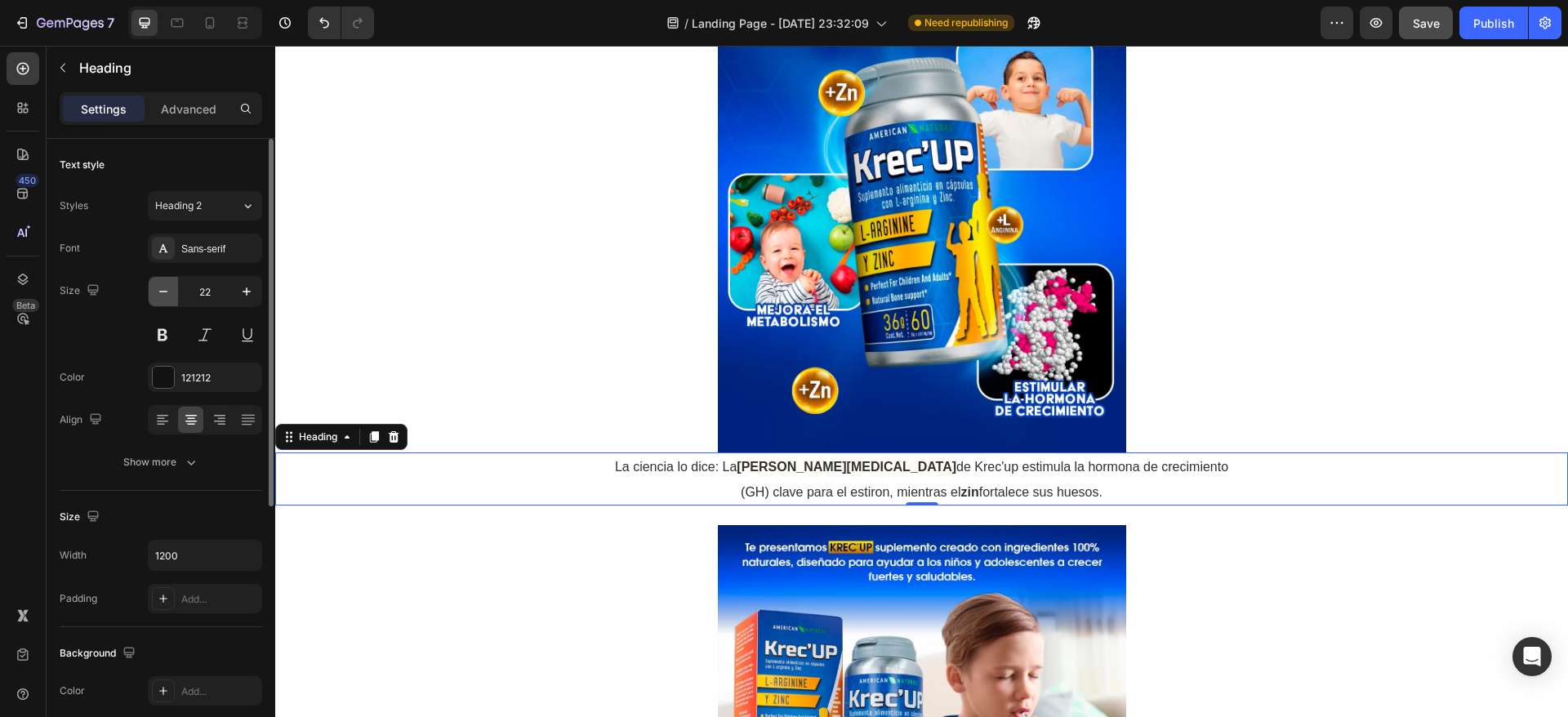
click at [166, 292] on icon "button" at bounding box center [163, 292] width 9 height 2
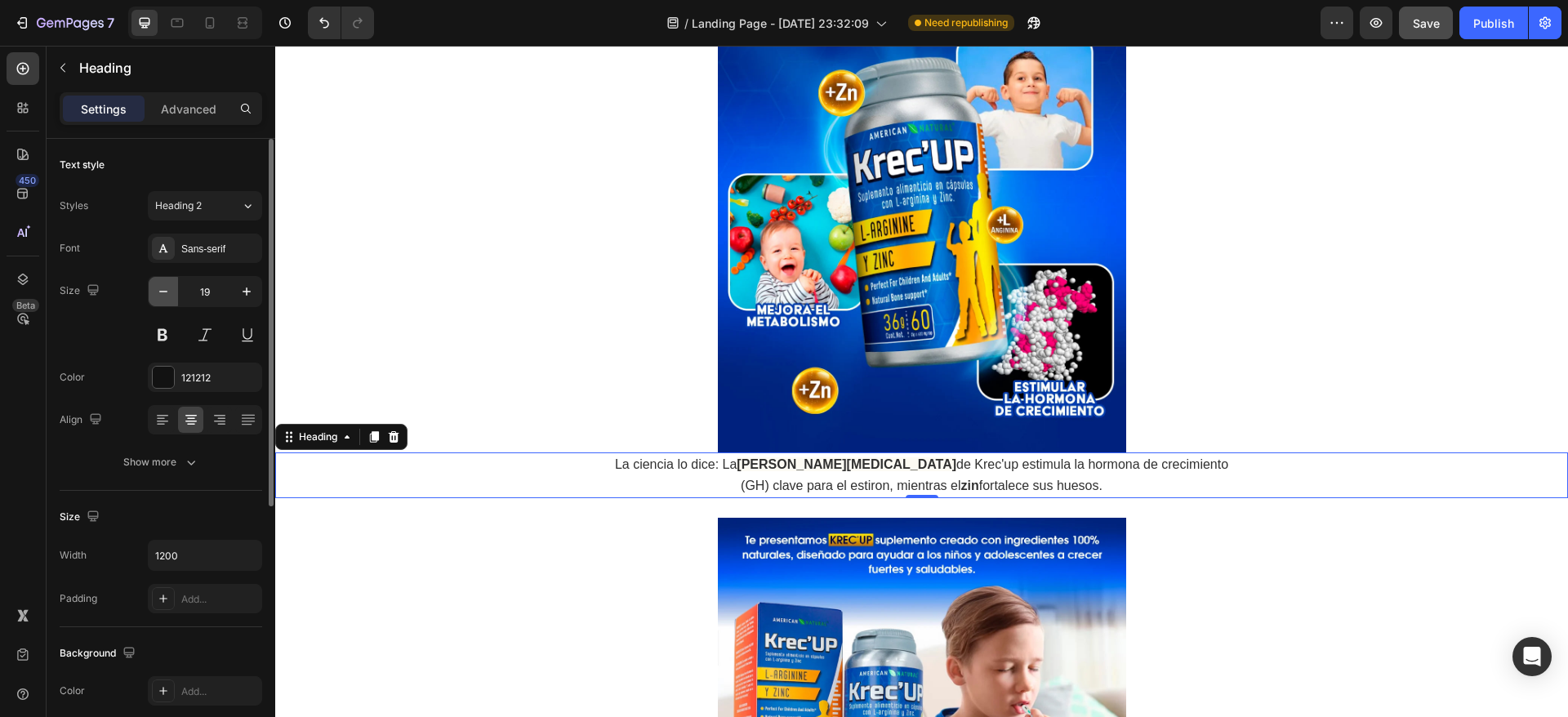
click at [166, 292] on icon "button" at bounding box center [163, 292] width 9 height 2
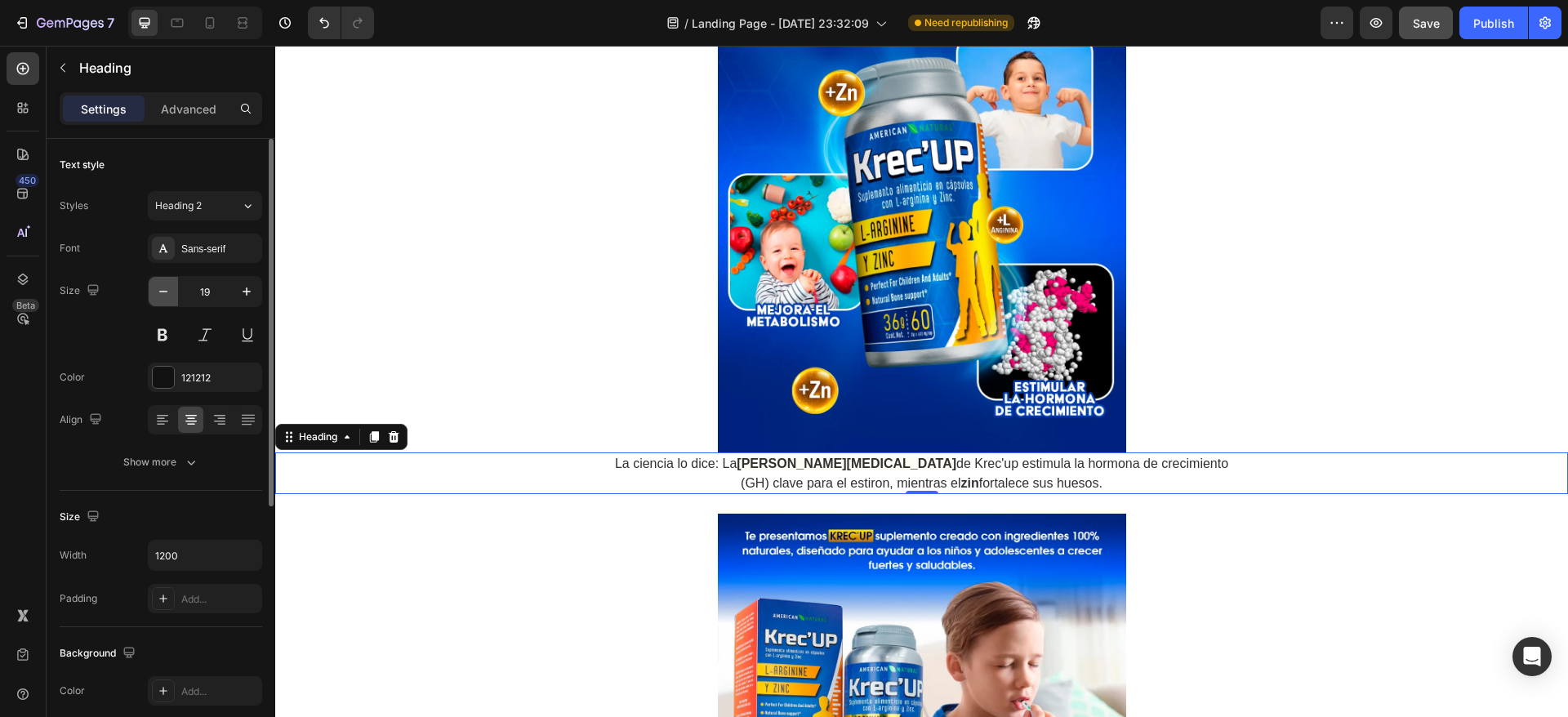
type input "18"
click at [623, 381] on div at bounding box center [922, 197] width 1293 height 510
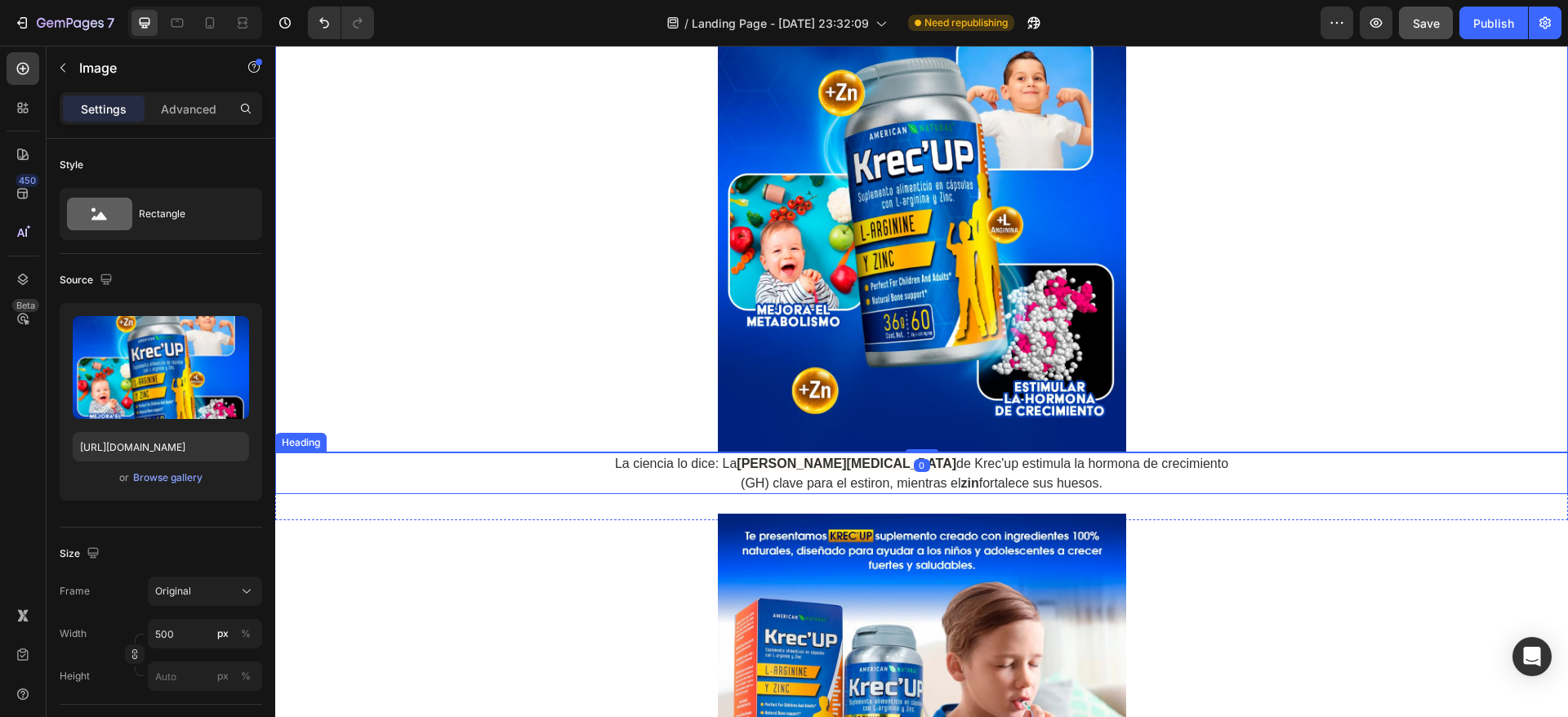
click at [725, 464] on span "La ciencia lo dice: La" at bounding box center [676, 462] width 122 height 14
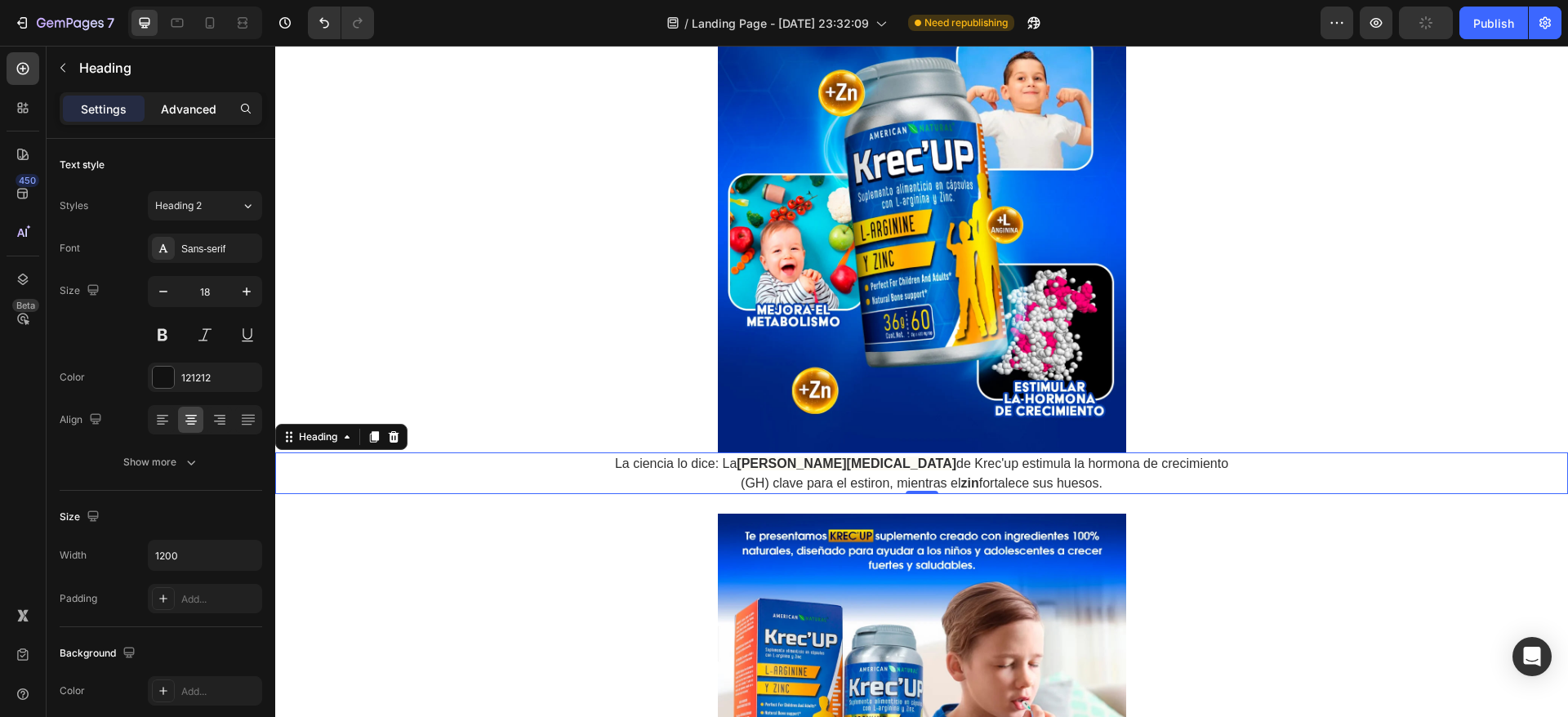
click at [177, 106] on p "Advanced" at bounding box center [188, 109] width 55 height 17
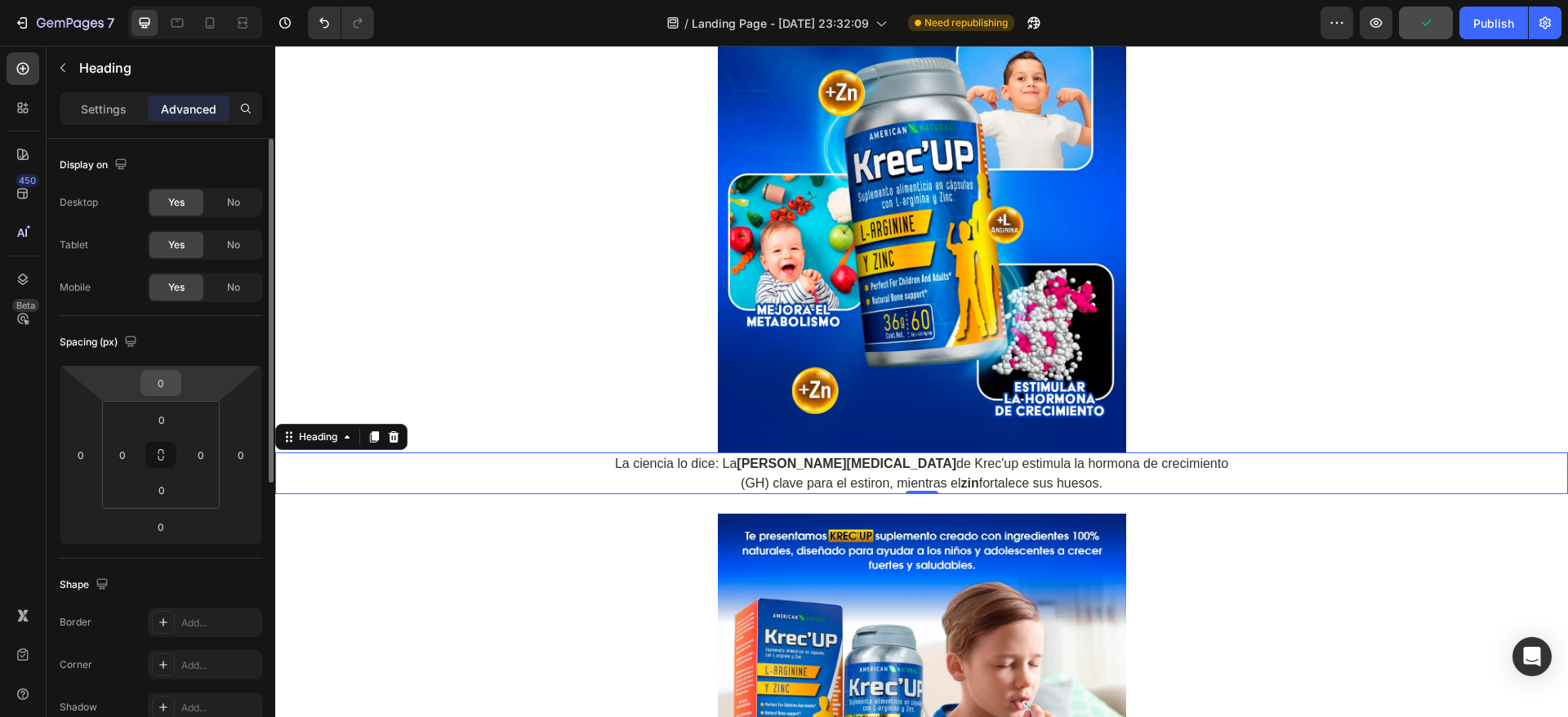
click at [161, 374] on input "0" at bounding box center [161, 383] width 32 height 25
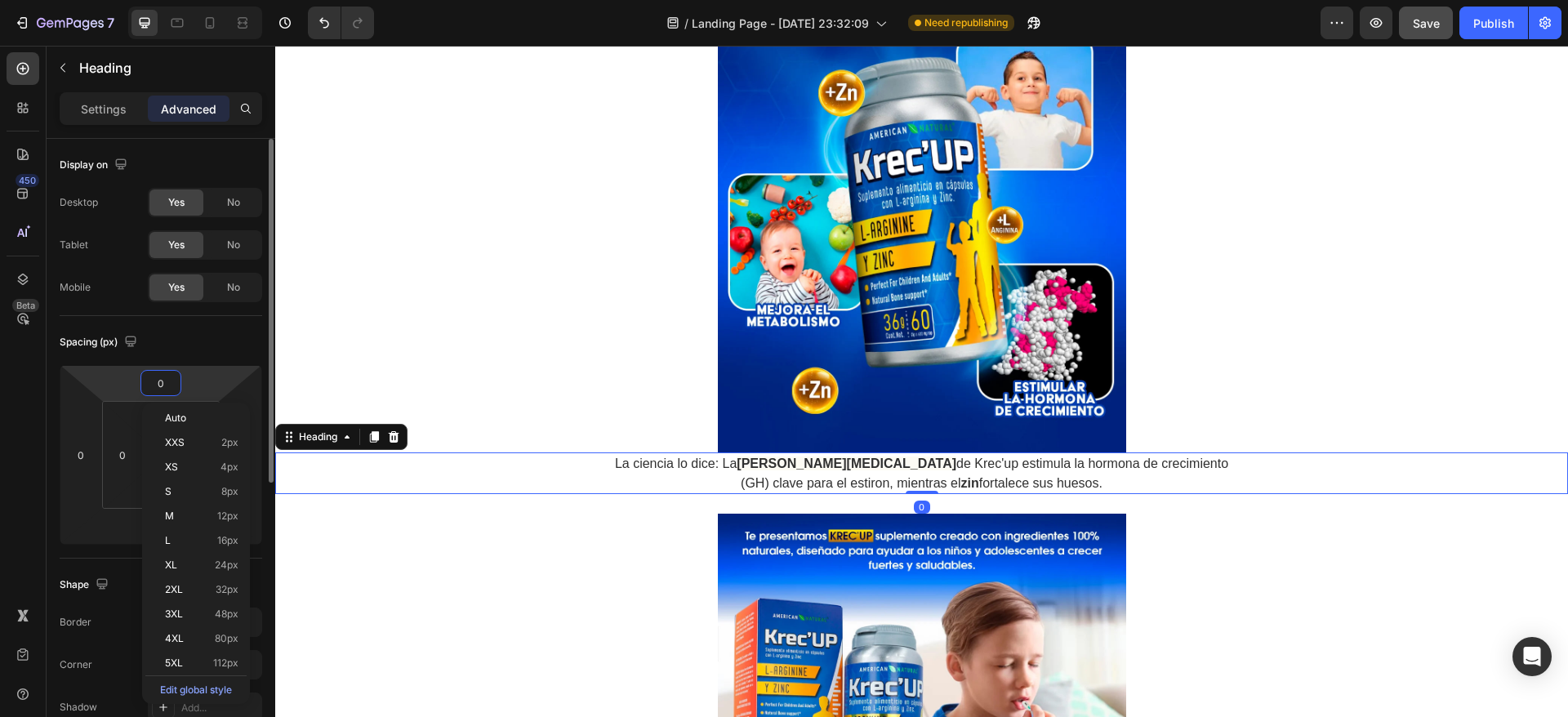
click at [230, 334] on div "Spacing (px)" at bounding box center [161, 342] width 202 height 27
click at [170, 384] on input "0" at bounding box center [161, 383] width 32 height 25
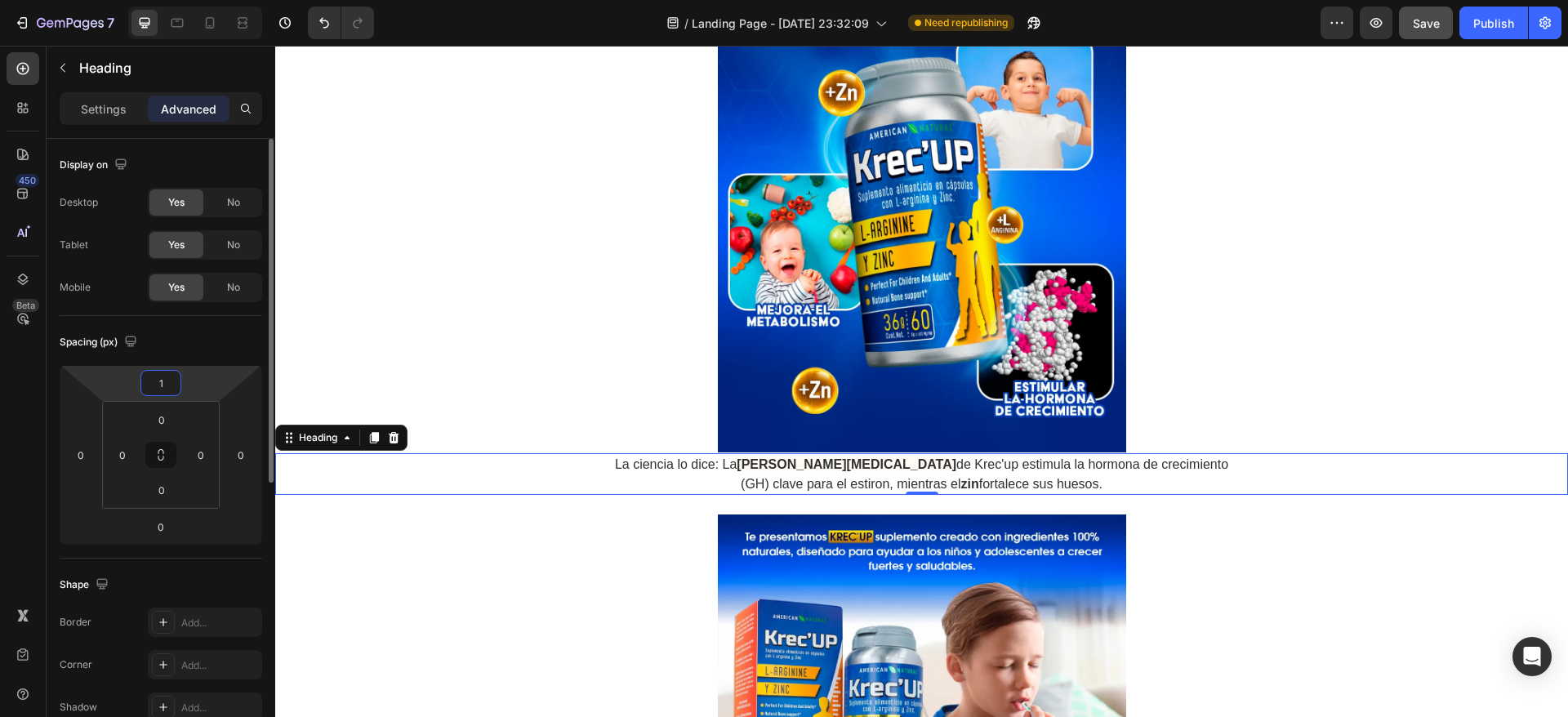
type input "10"
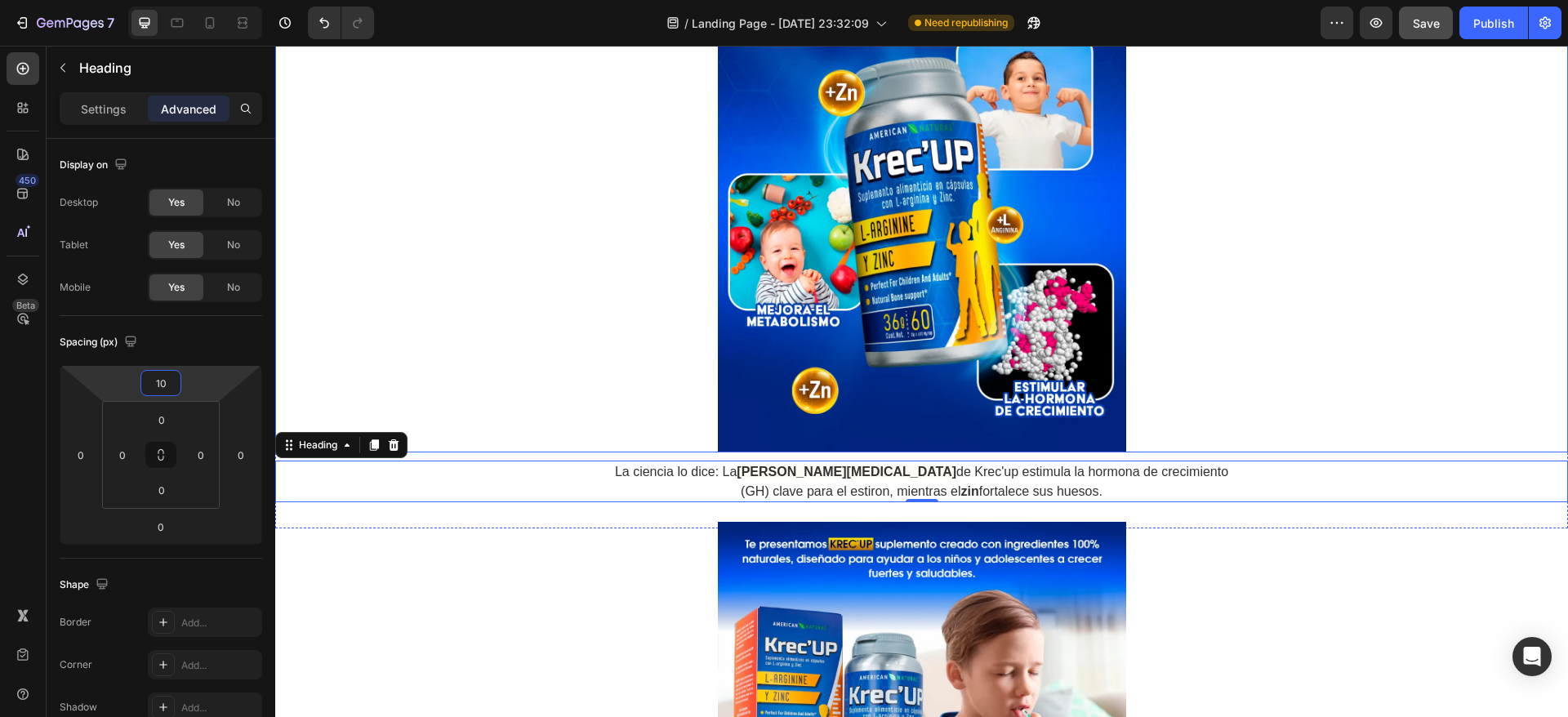
click at [1314, 200] on div at bounding box center [922, 197] width 1293 height 510
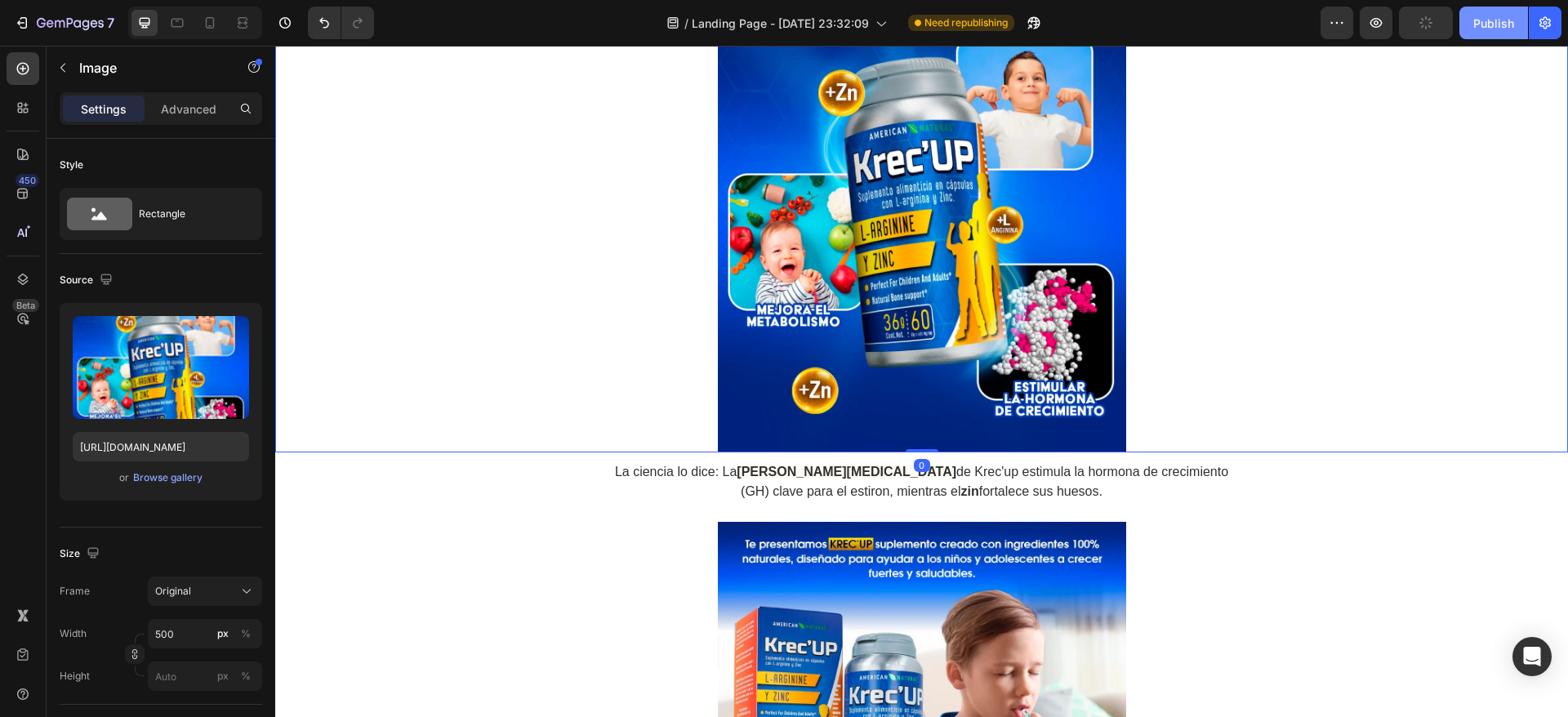
click at [1477, 23] on div "Publish" at bounding box center [1494, 23] width 41 height 17
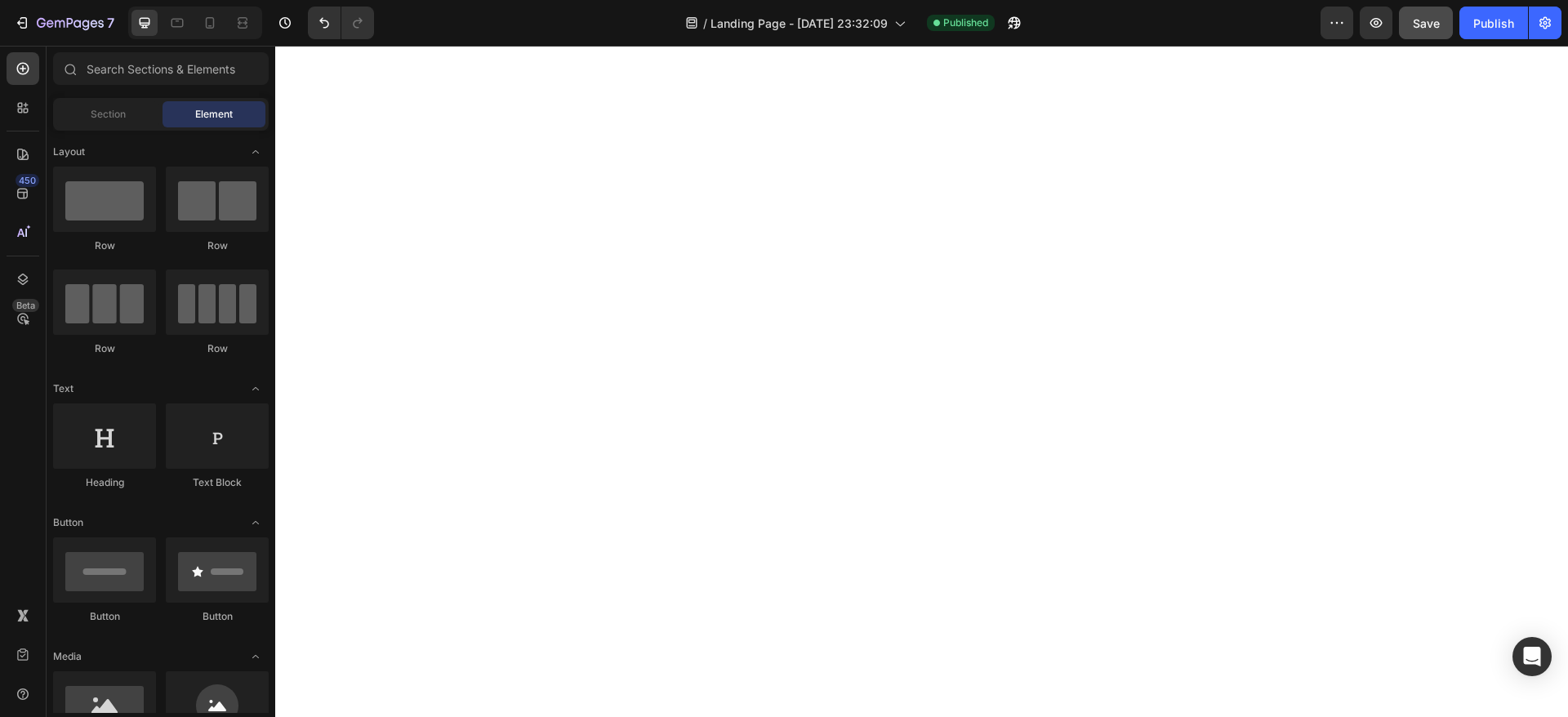
scroll to position [0, 0]
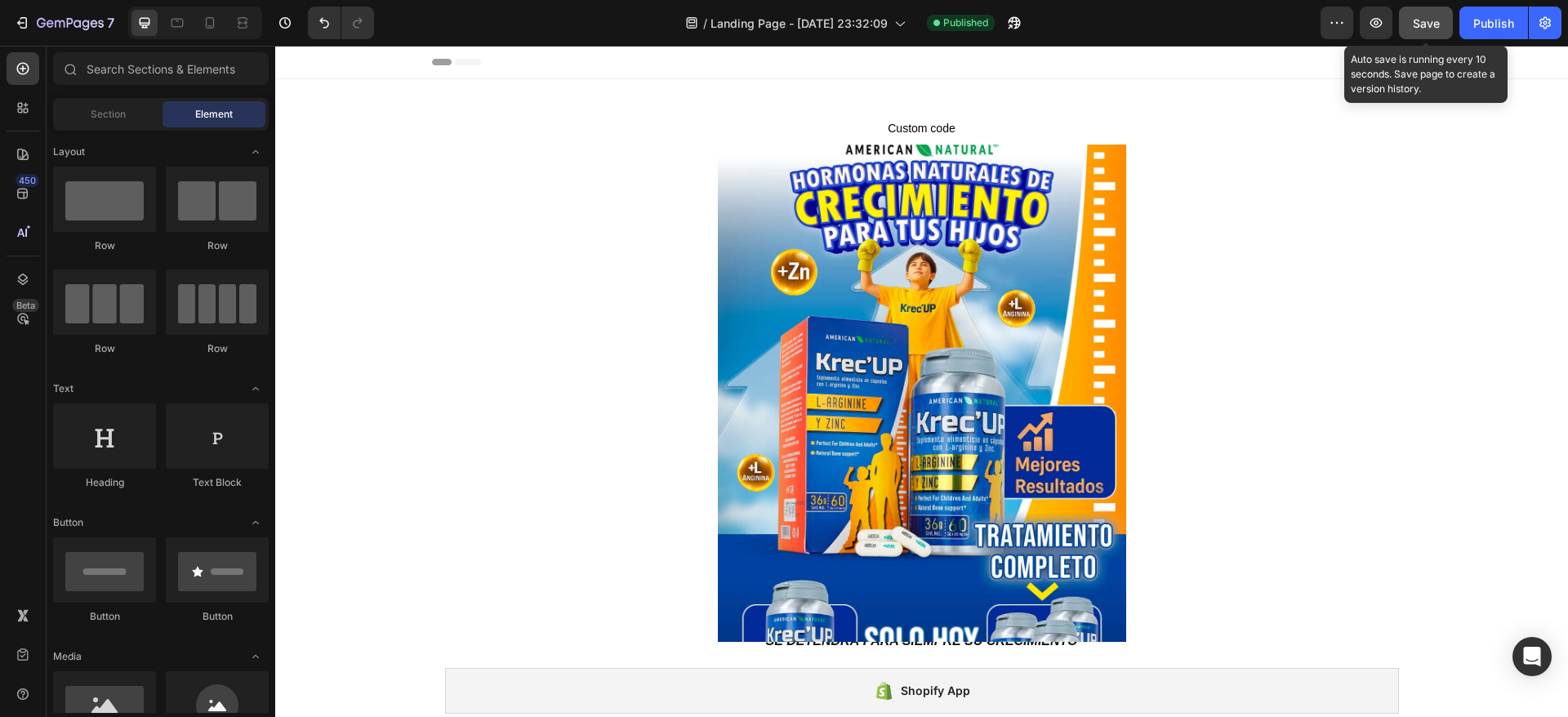
click at [1420, 20] on span "Save" at bounding box center [1426, 23] width 27 height 14
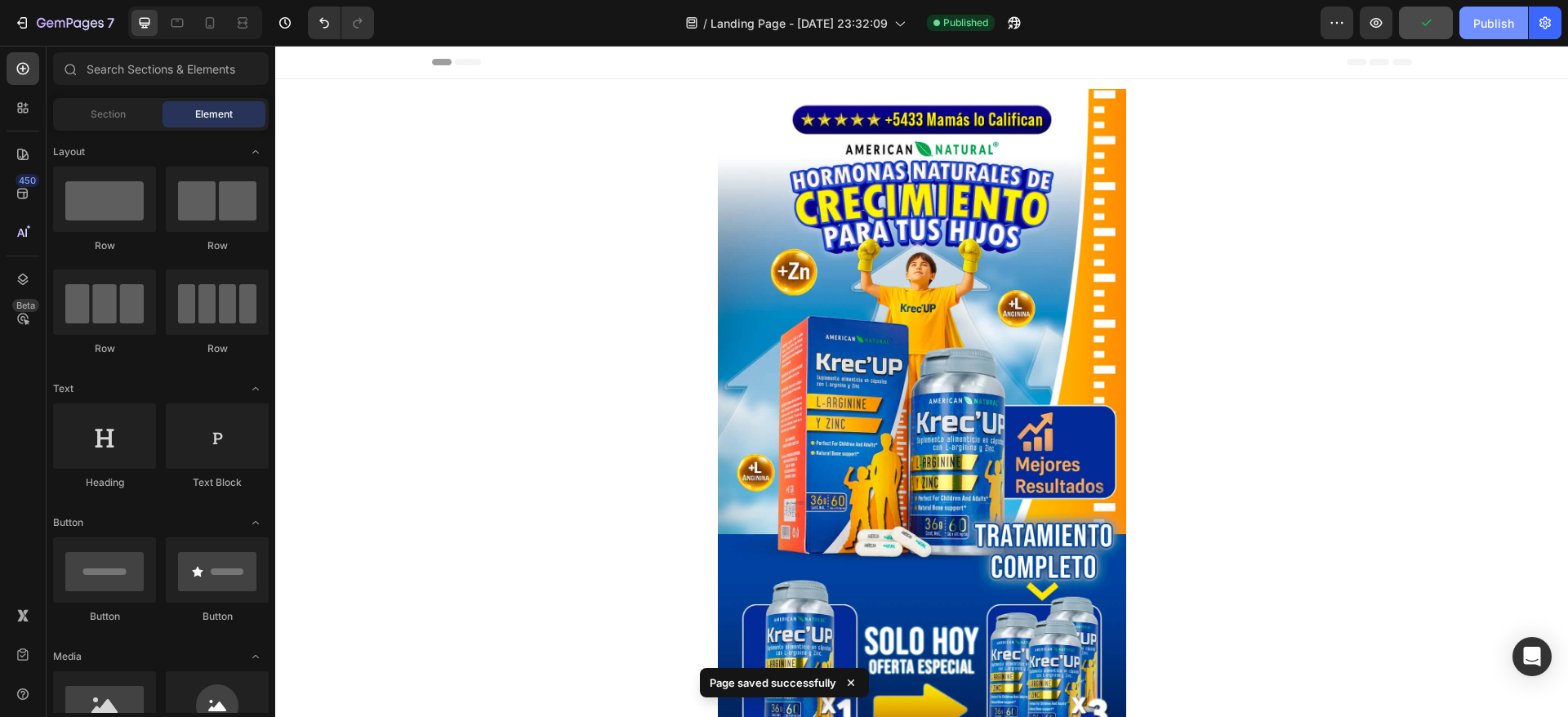
click at [1479, 19] on div "Publish" at bounding box center [1494, 23] width 41 height 17
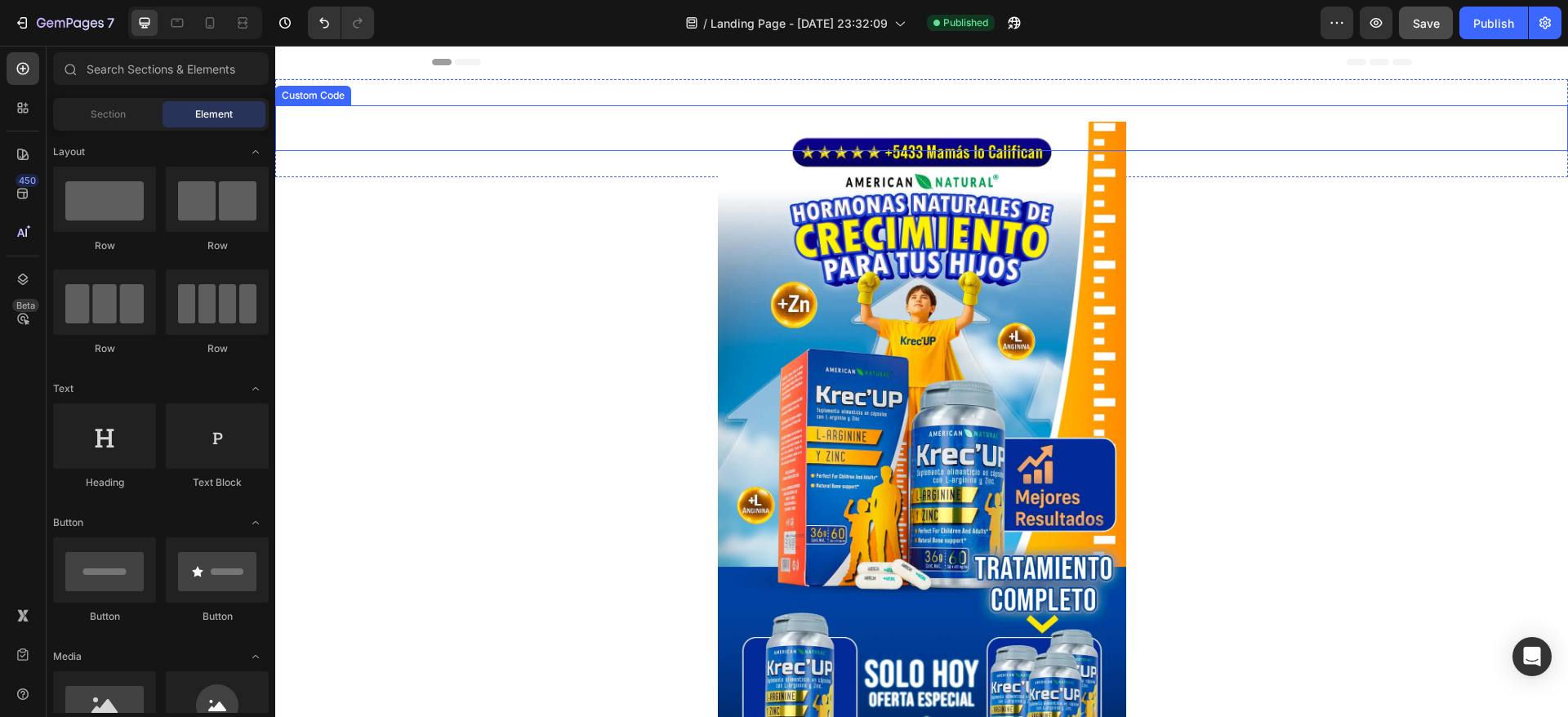
click at [778, 110] on p "Custom code" at bounding box center [922, 128] width 1293 height 46
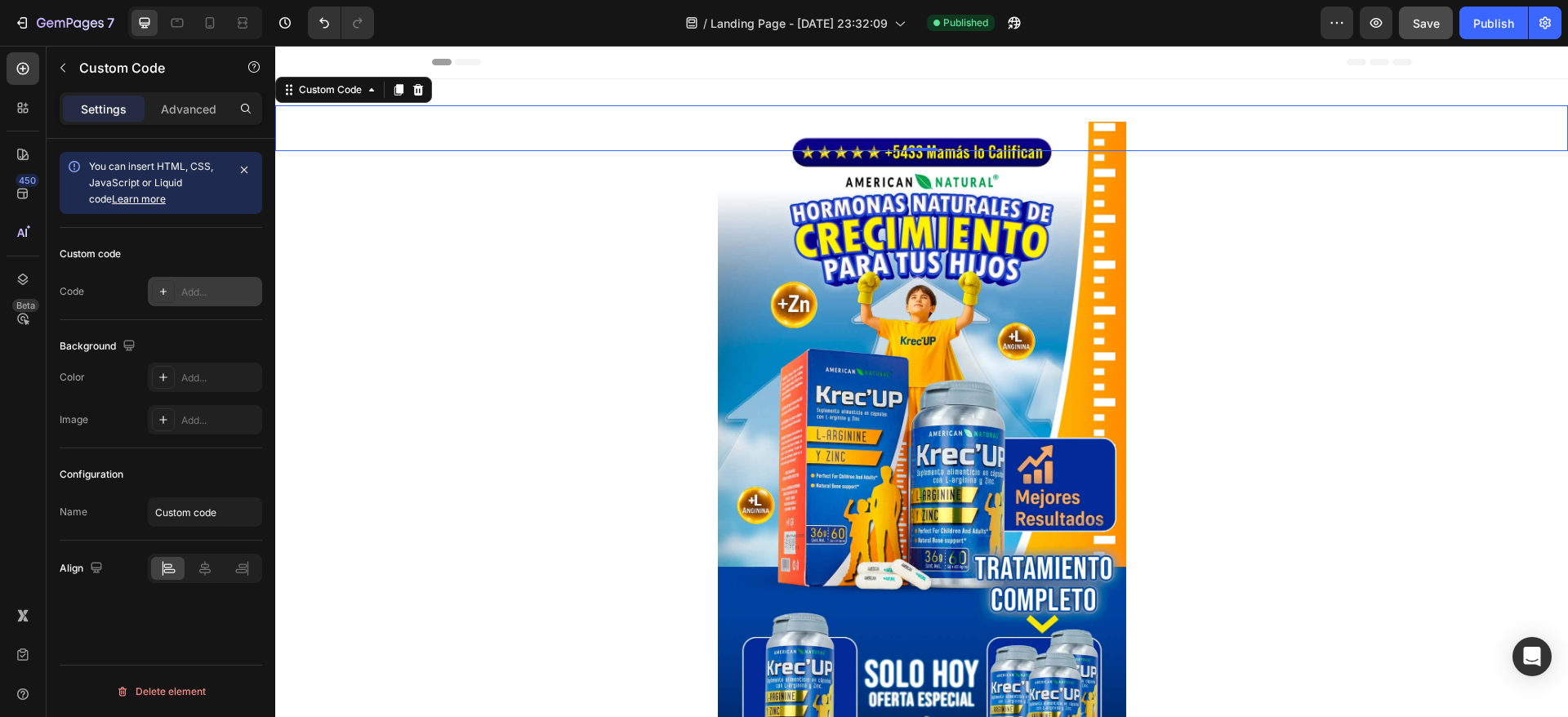
click at [178, 287] on div "Add..." at bounding box center [205, 291] width 114 height 29
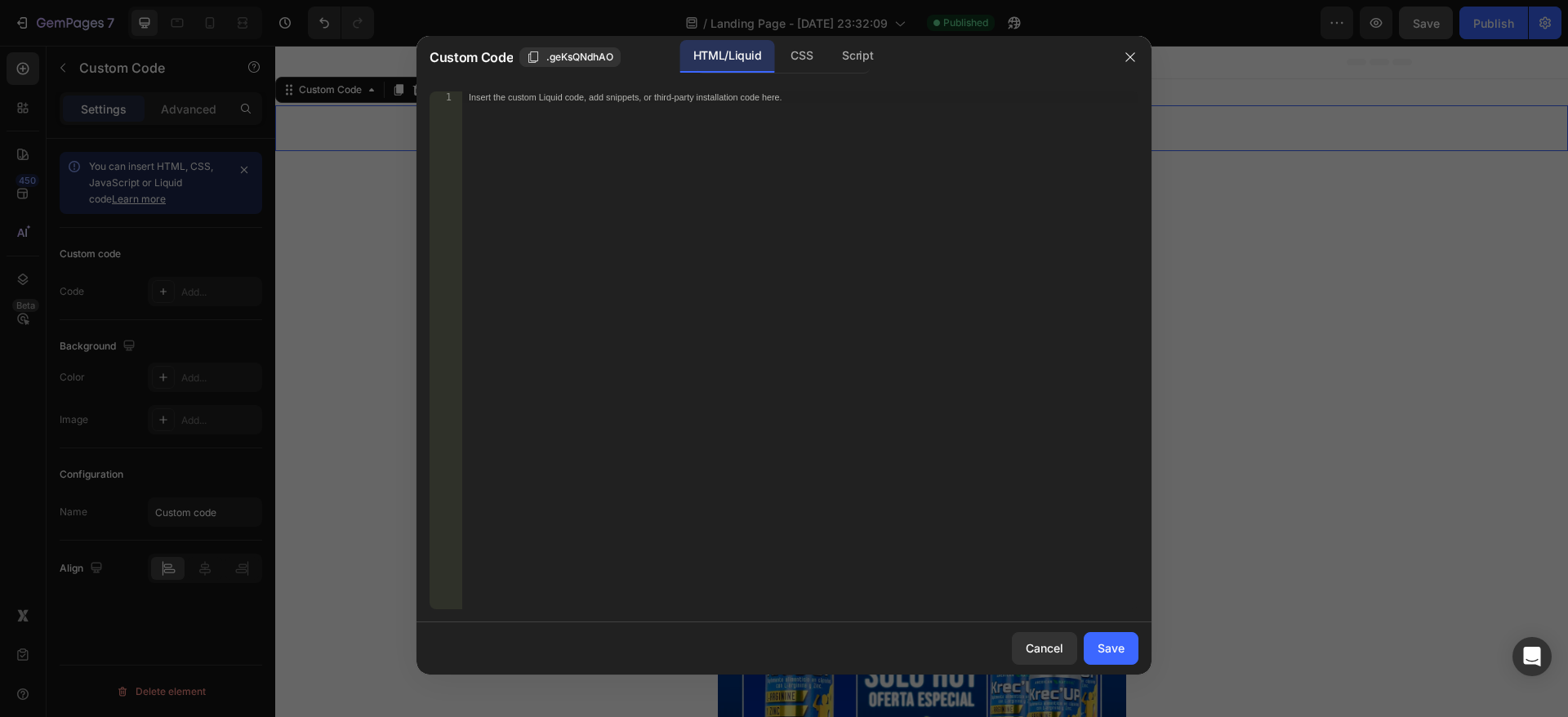
click at [573, 107] on div "Insert the custom Liquid code, add snippets, or third-party installation code h…" at bounding box center [800, 361] width 677 height 540
click at [717, 187] on div "Insert the custom Liquid code, add snippets, or third-party installation code h…" at bounding box center [800, 361] width 677 height 540
paste textarea "{% endcomment %}"
type textarea "{% endcomment %}"
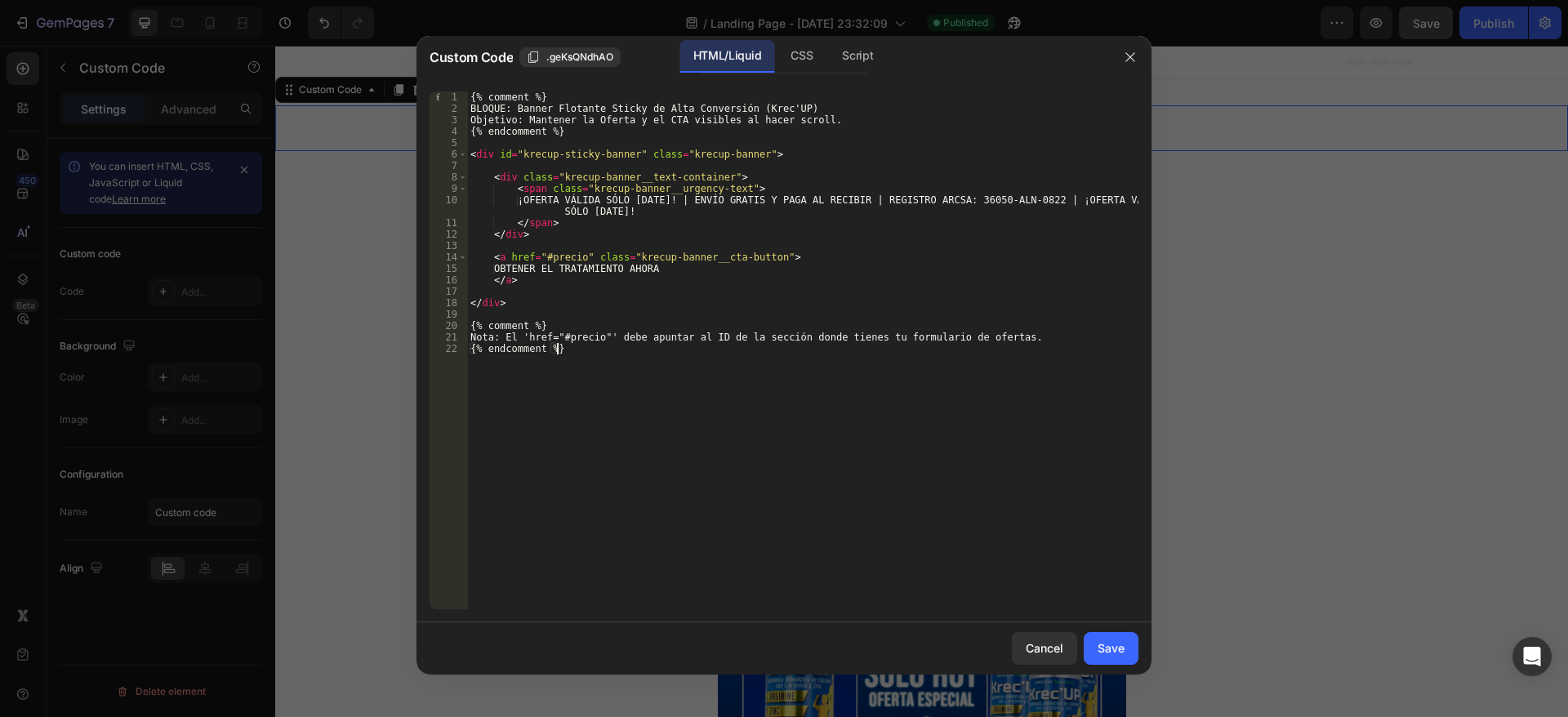
click at [765, 462] on div "{% comment %} BLOQUE: Banner Flotante Sticky de Alta Conversión (Krec'UP) Objet…" at bounding box center [803, 361] width 672 height 540
click at [796, 62] on div "CSS" at bounding box center [801, 56] width 48 height 32
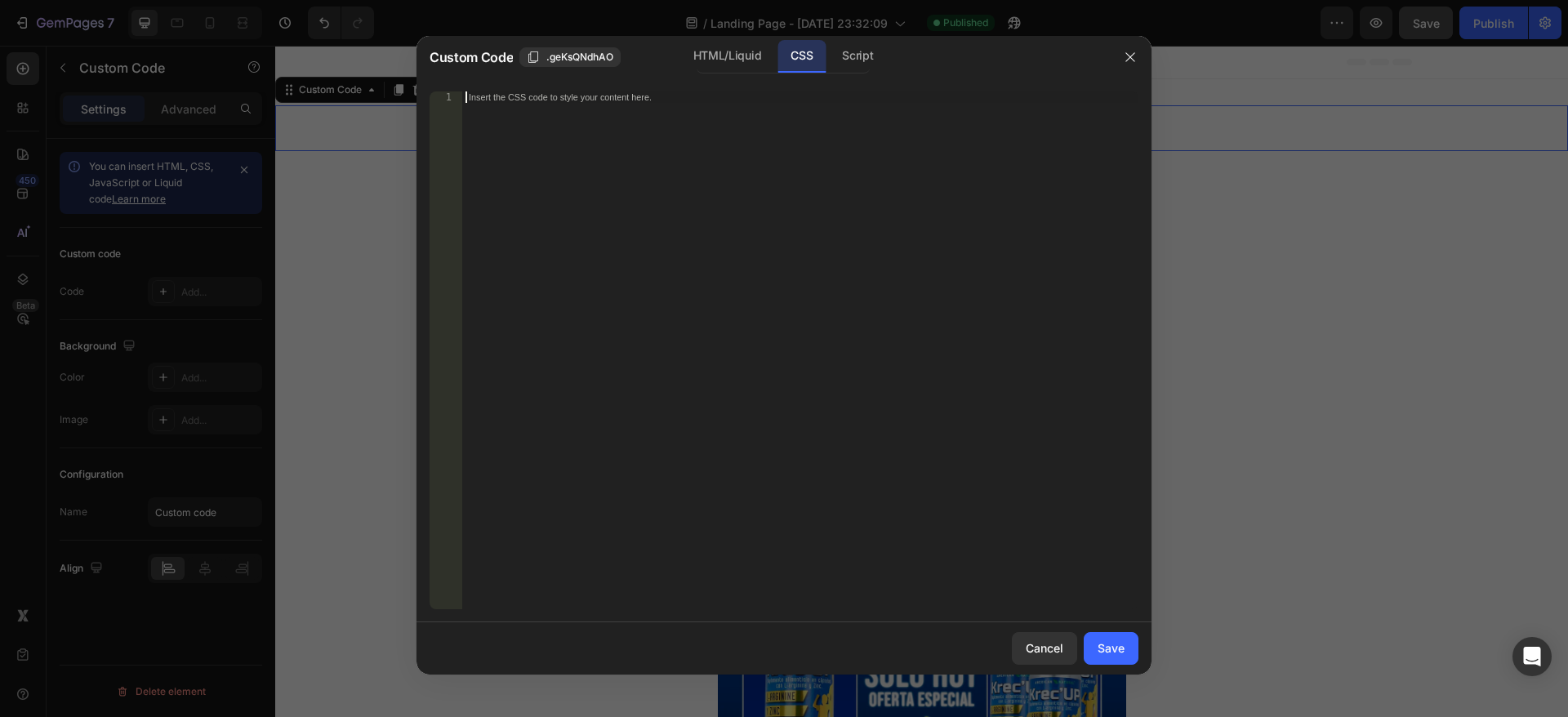
click at [778, 160] on div "Insert the CSS code to style your content here." at bounding box center [800, 361] width 677 height 540
paste textarea "}"
type textarea "}"
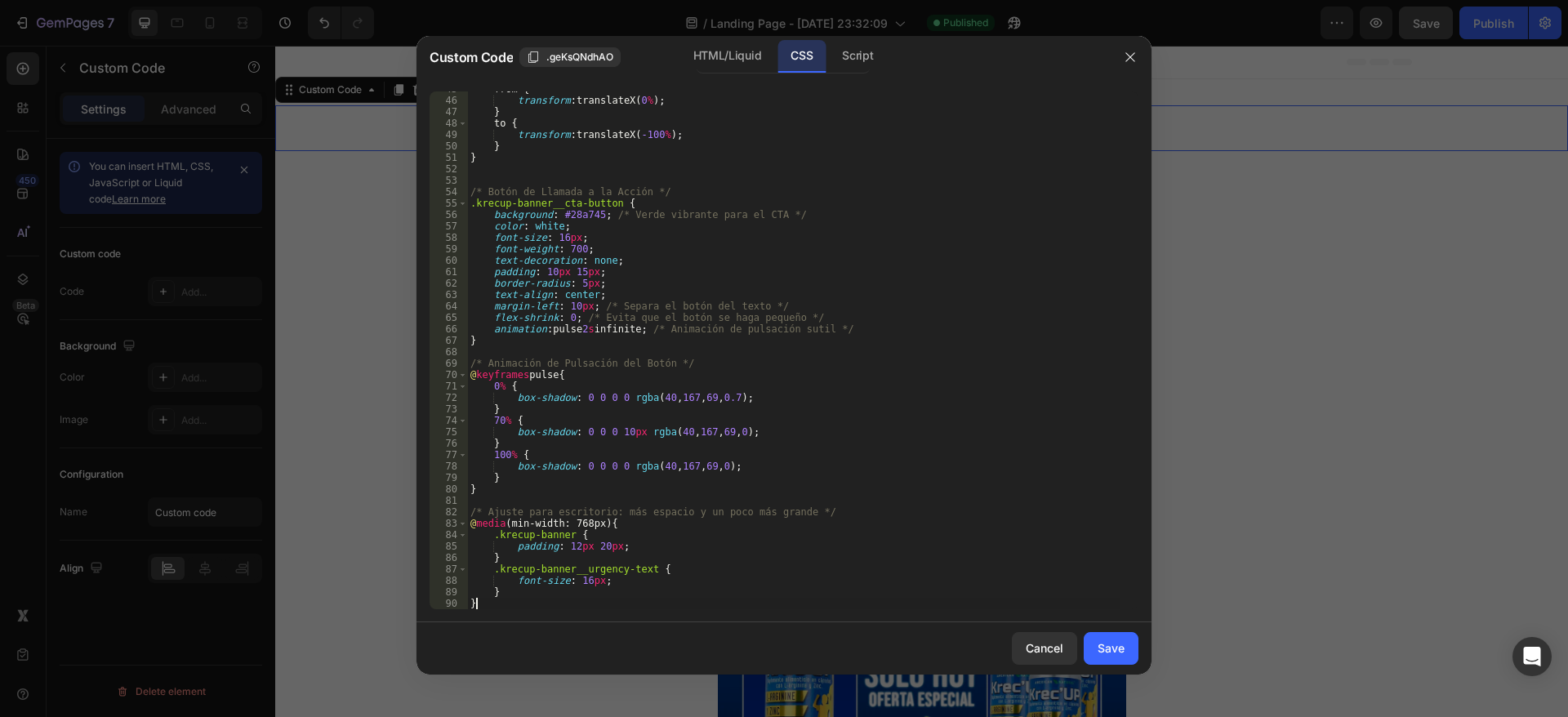
scroll to position [511, 0]
click at [1105, 650] on div "Save" at bounding box center [1111, 648] width 27 height 17
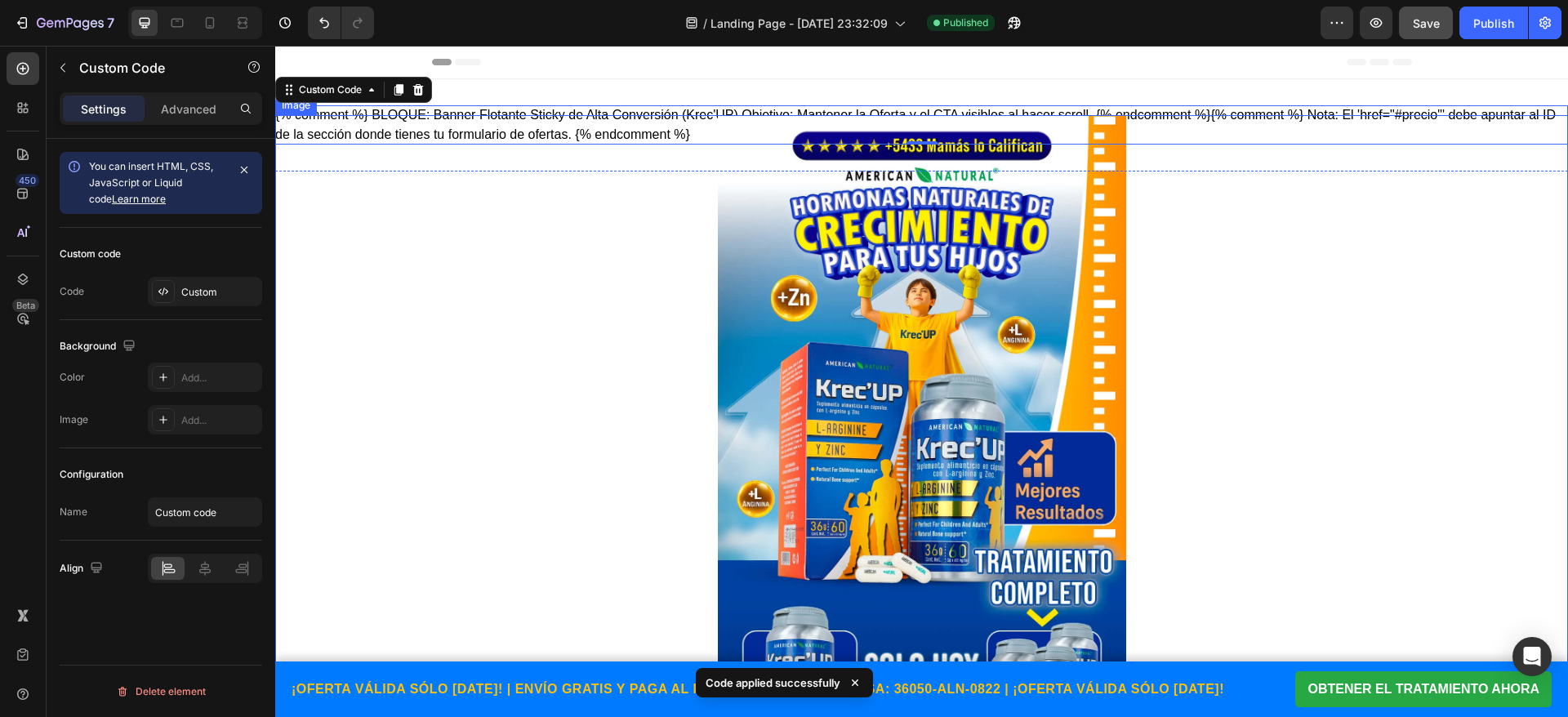
click at [474, 127] on div at bounding box center [922, 462] width 1293 height 696
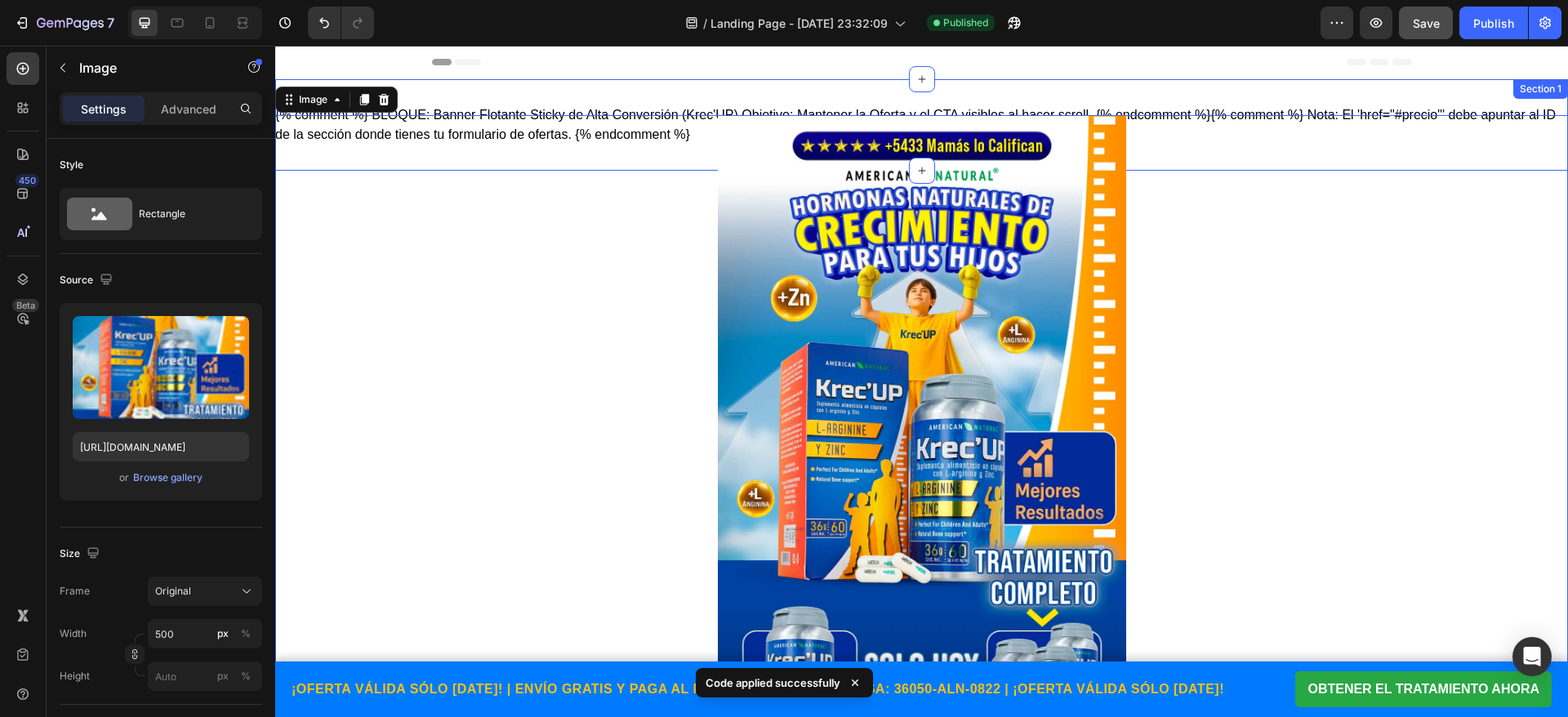
click at [545, 96] on div "{% comment %} BLOQUE: Banner Flotante Sticky de Alta Conversión (Krec'UP) Objet…" at bounding box center [922, 124] width 1293 height 91
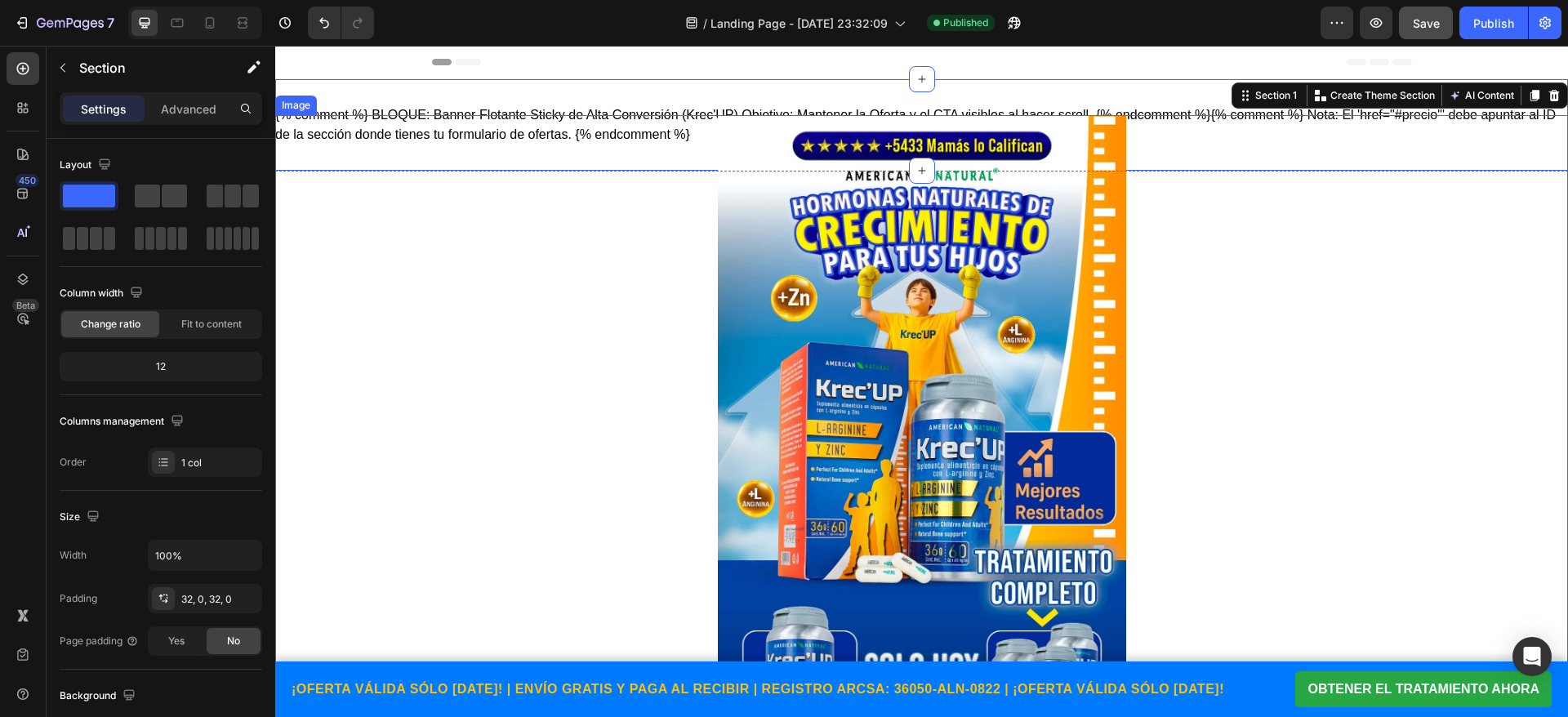
click at [526, 121] on div at bounding box center [922, 462] width 1293 height 696
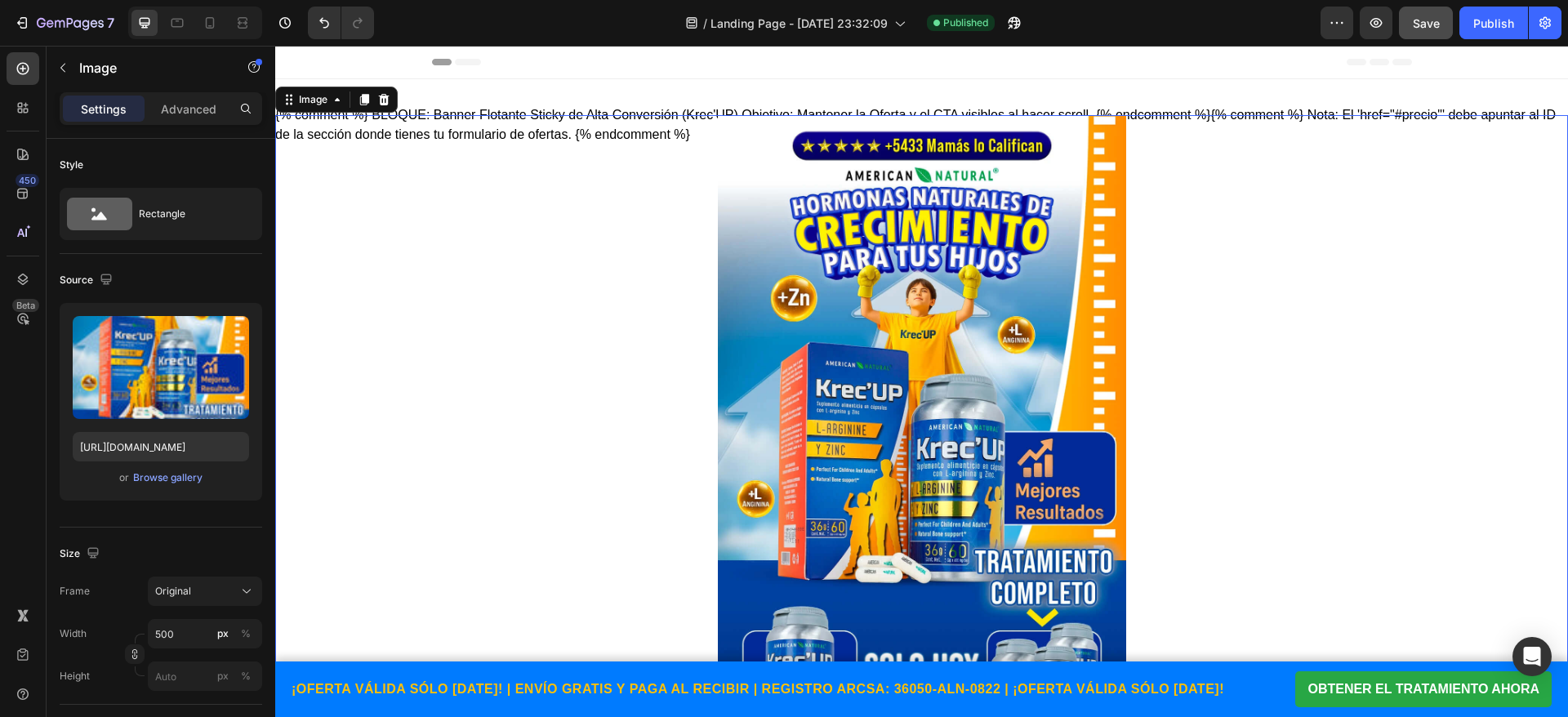
click at [466, 140] on div at bounding box center [922, 462] width 1293 height 696
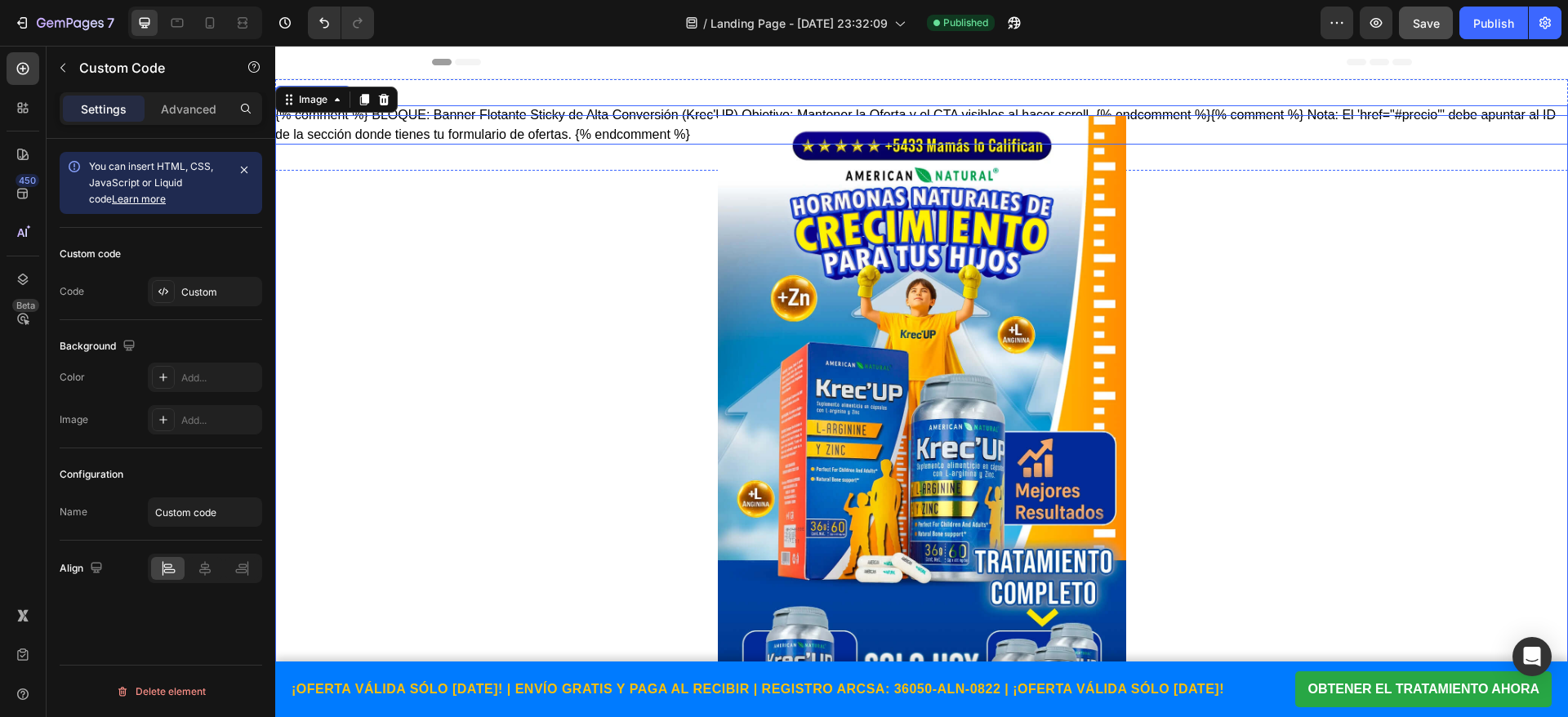
click at [680, 105] on div "{% comment %} BLOQUE: Banner Flotante Sticky de Alta Conversión (Krec'UP) Objet…" at bounding box center [922, 124] width 1293 height 39
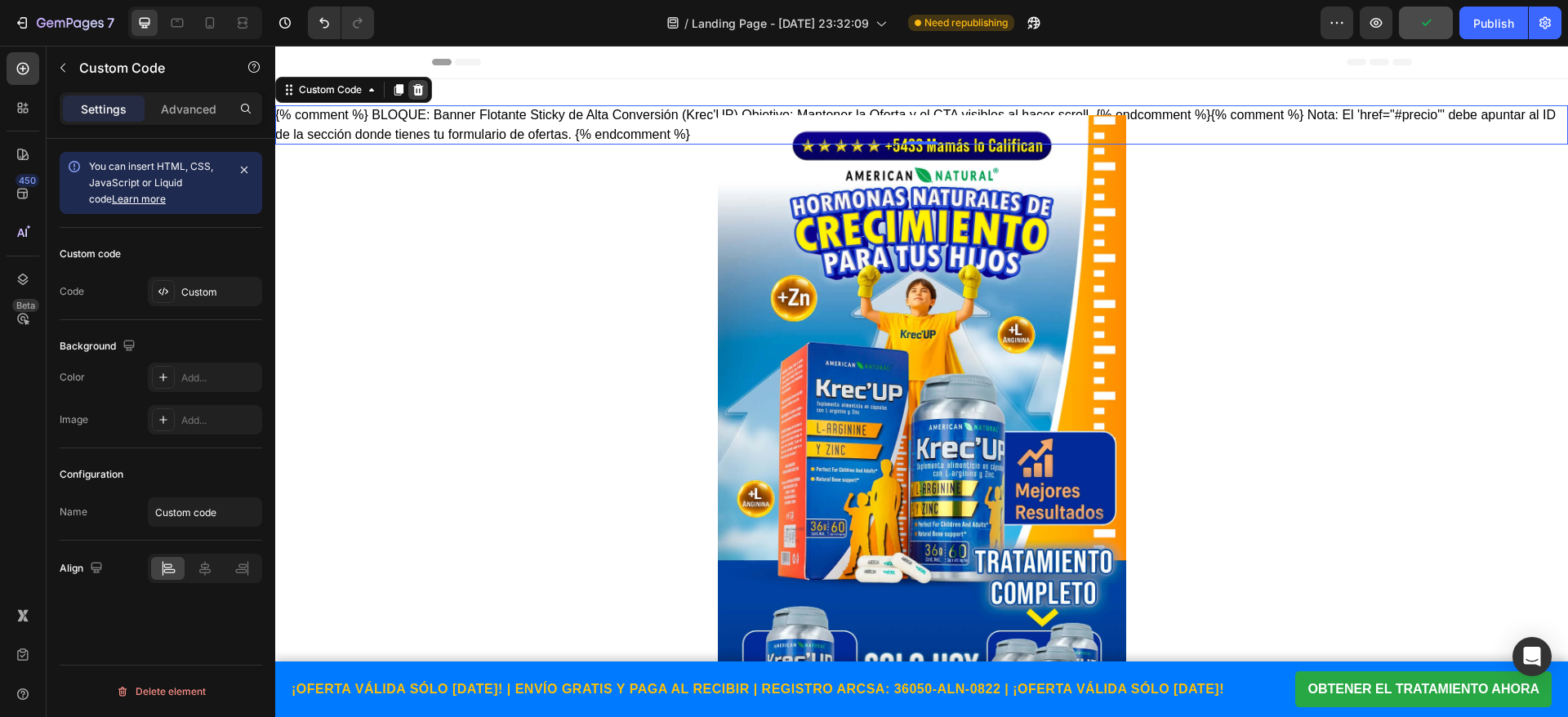
click at [419, 85] on icon at bounding box center [418, 90] width 10 height 11
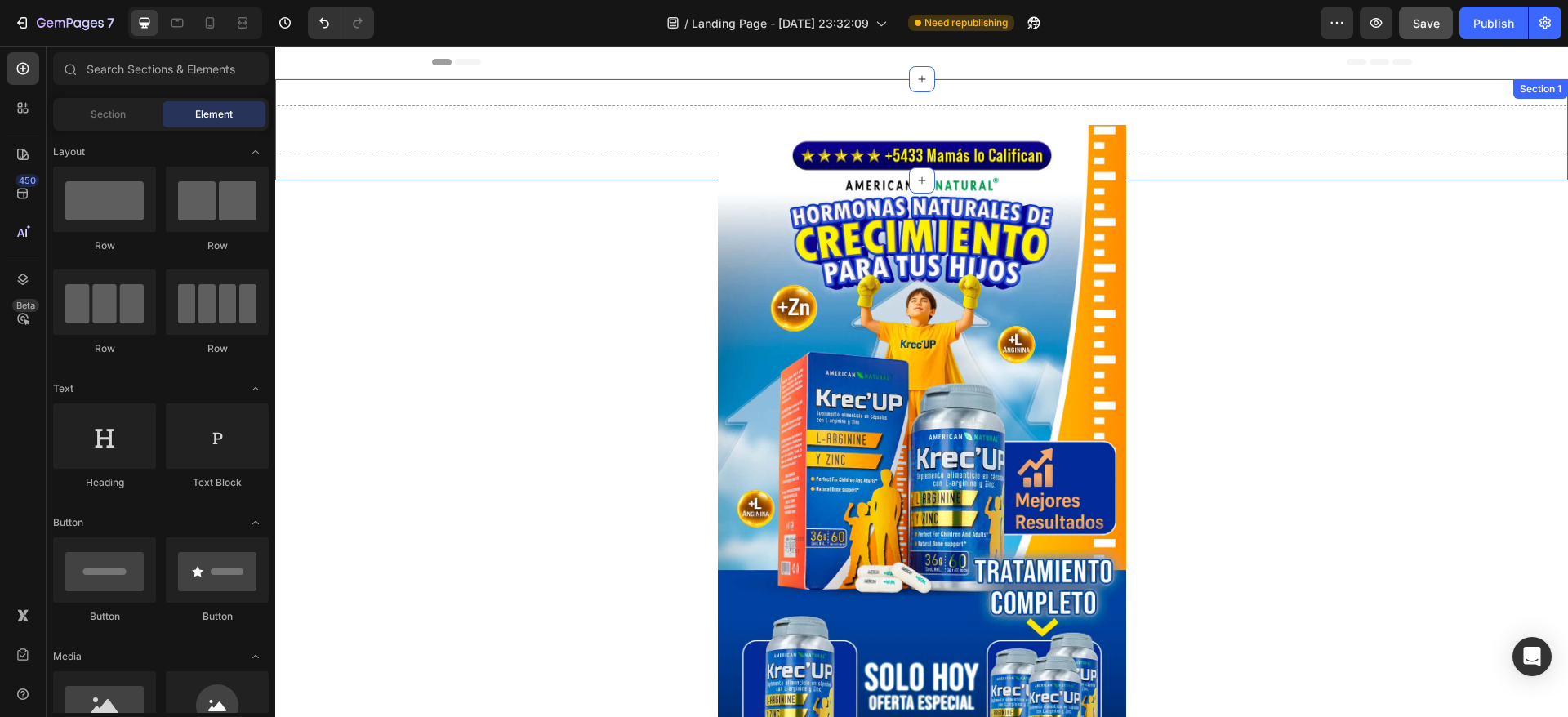
click at [642, 88] on div "Drop element here Section 1" at bounding box center [922, 129] width 1293 height 102
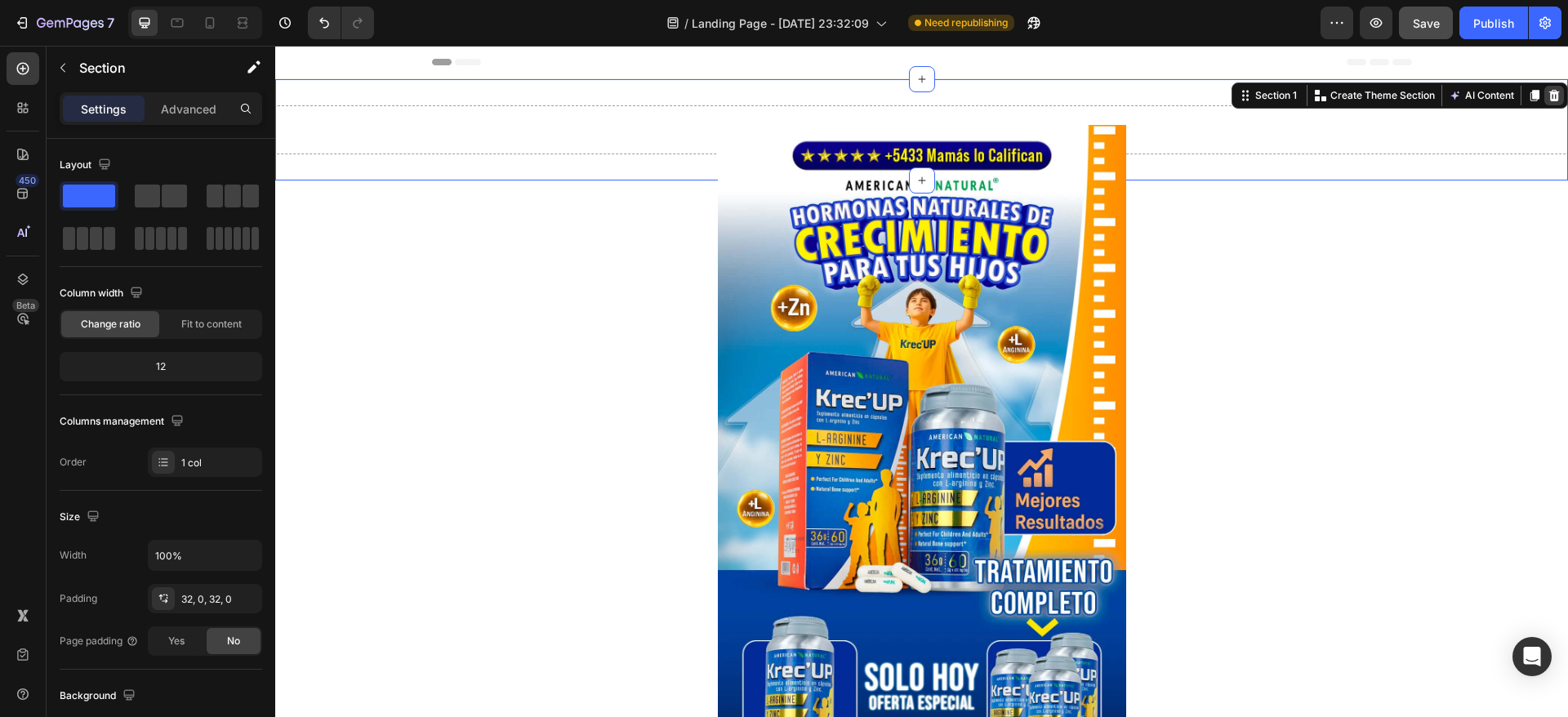
click at [1548, 89] on icon at bounding box center [1555, 96] width 13 height 13
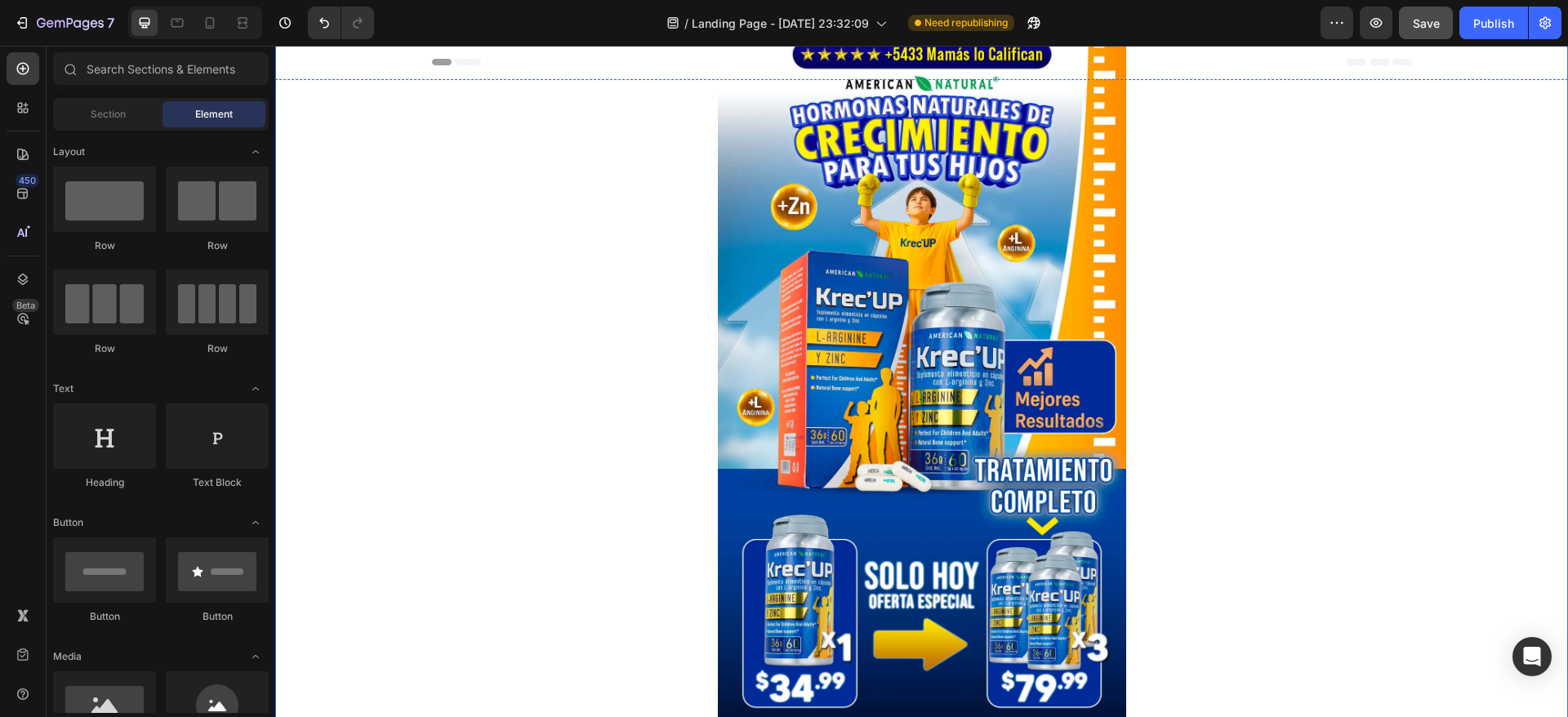
click at [841, 107] on img at bounding box center [923, 371] width 409 height 696
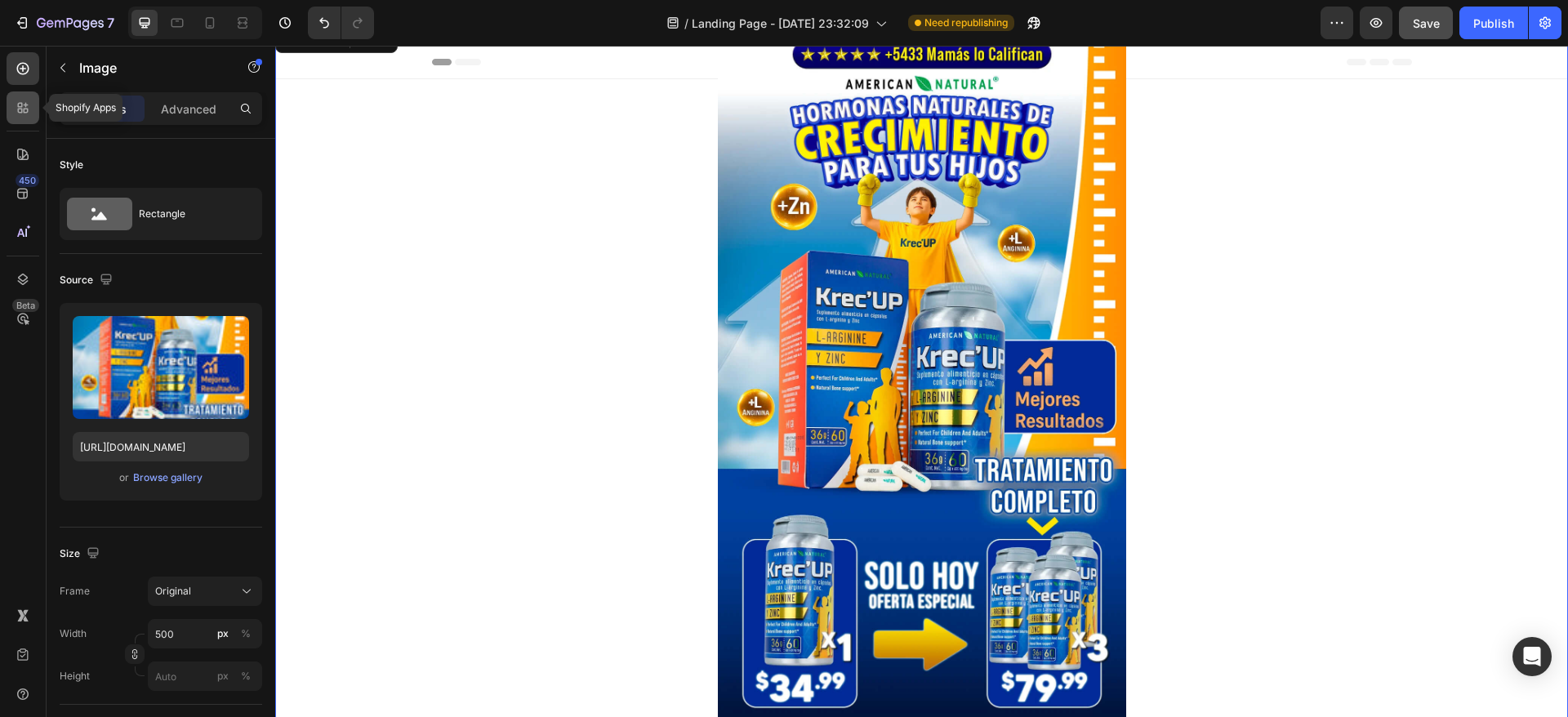
click at [15, 107] on icon at bounding box center [22, 107] width 16 height 16
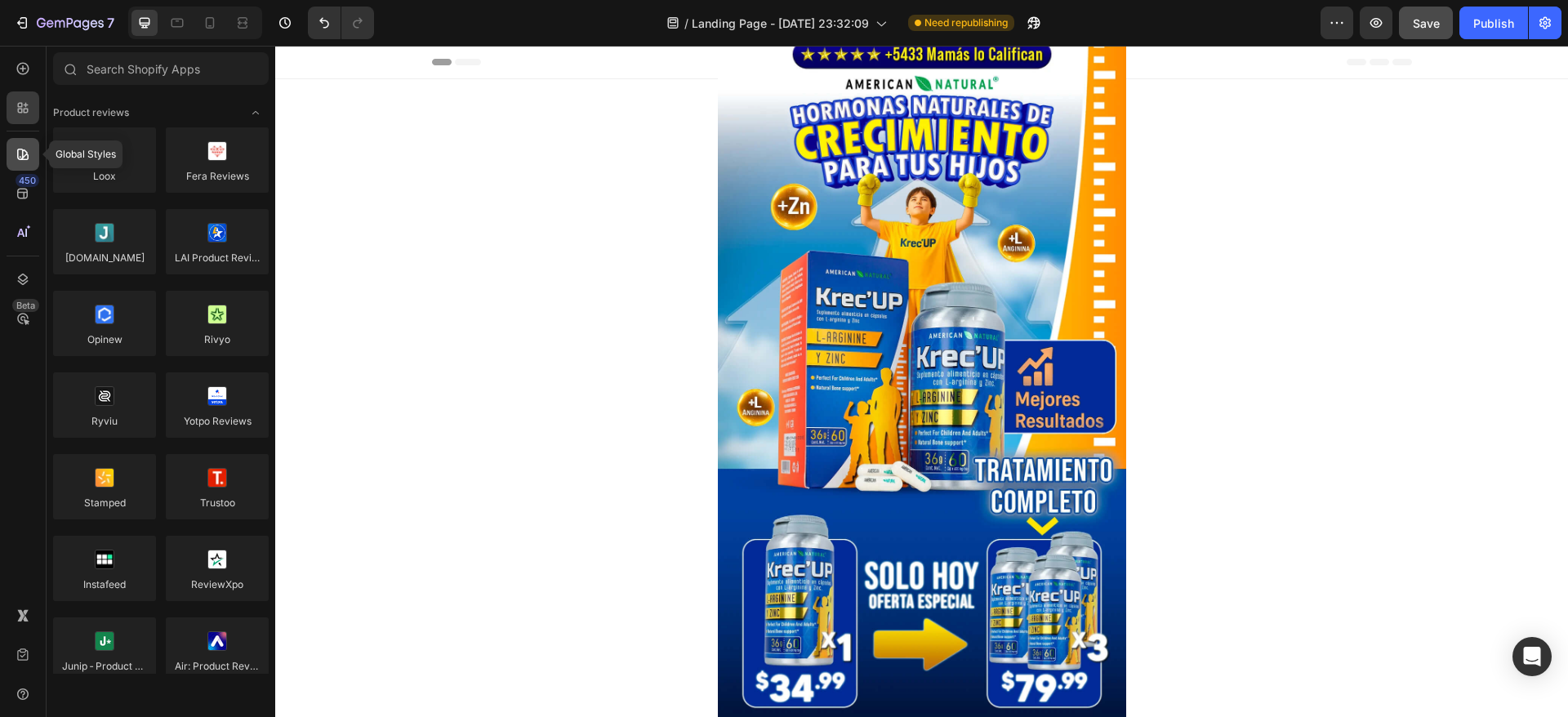
click at [27, 146] on icon at bounding box center [22, 154] width 16 height 16
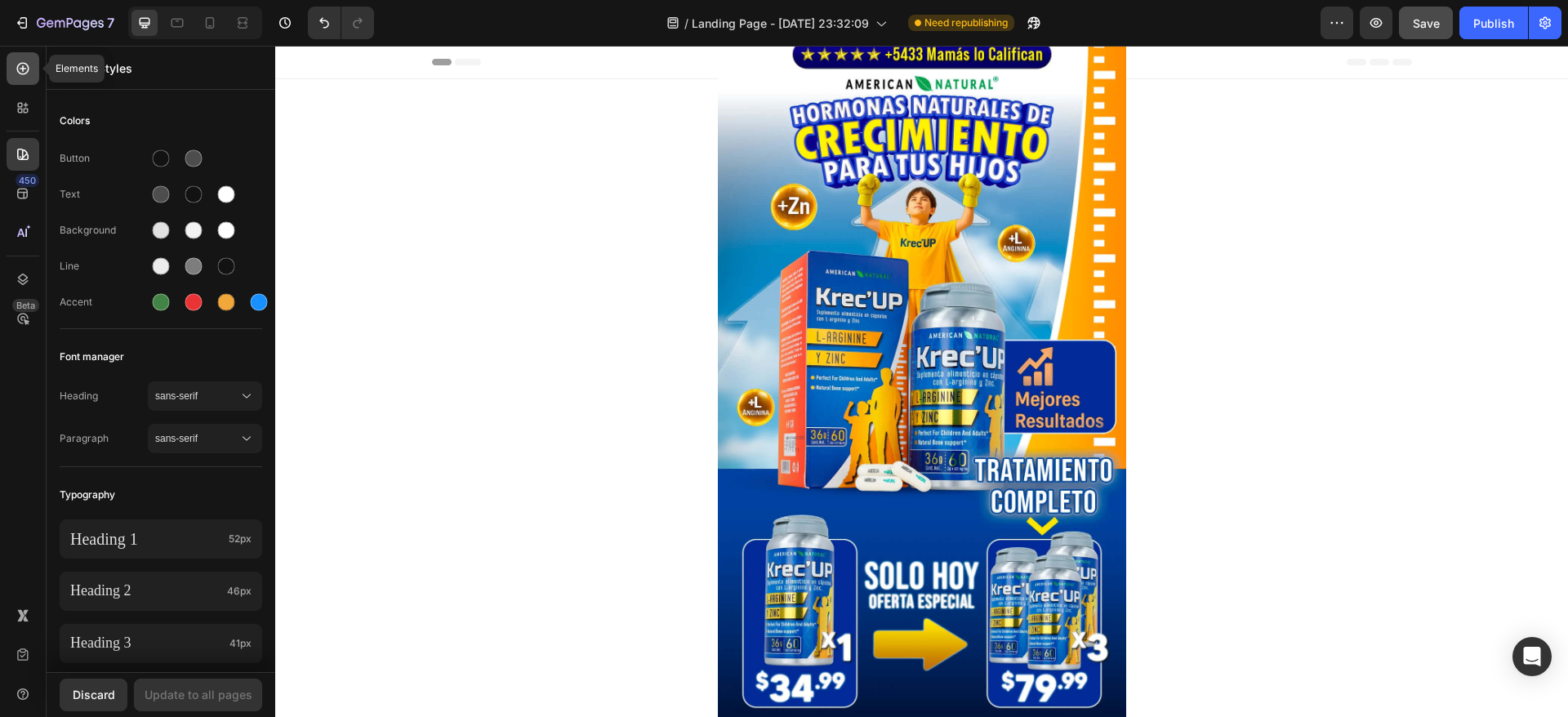
click at [21, 76] on icon at bounding box center [22, 68] width 16 height 16
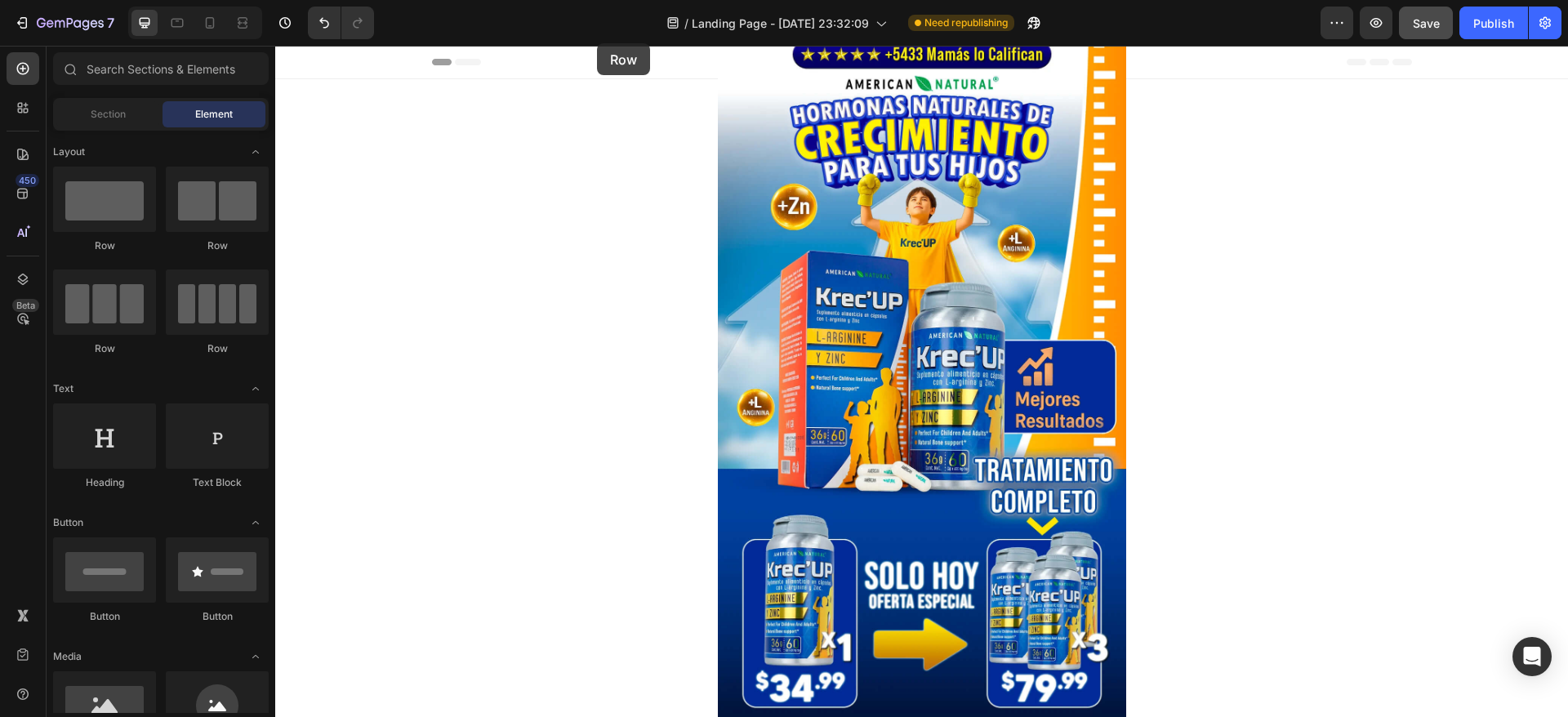
drag, startPoint x: 97, startPoint y: 197, endPoint x: 596, endPoint y: 44, distance: 521.9
click at [596, 0] on div "7 / Landing Page - Sep 15, 23:32:09 Need republishing Preview Save Publish 450 …" at bounding box center [784, 0] width 1568 height 0
drag, startPoint x: 596, startPoint y: 44, endPoint x: 310, endPoint y: 12, distance: 287.8
click at [597, 44] on div "7 / Landing Page - Sep 15, 23:32:09 Need republishing Preview Save Publish" at bounding box center [784, 23] width 1568 height 47
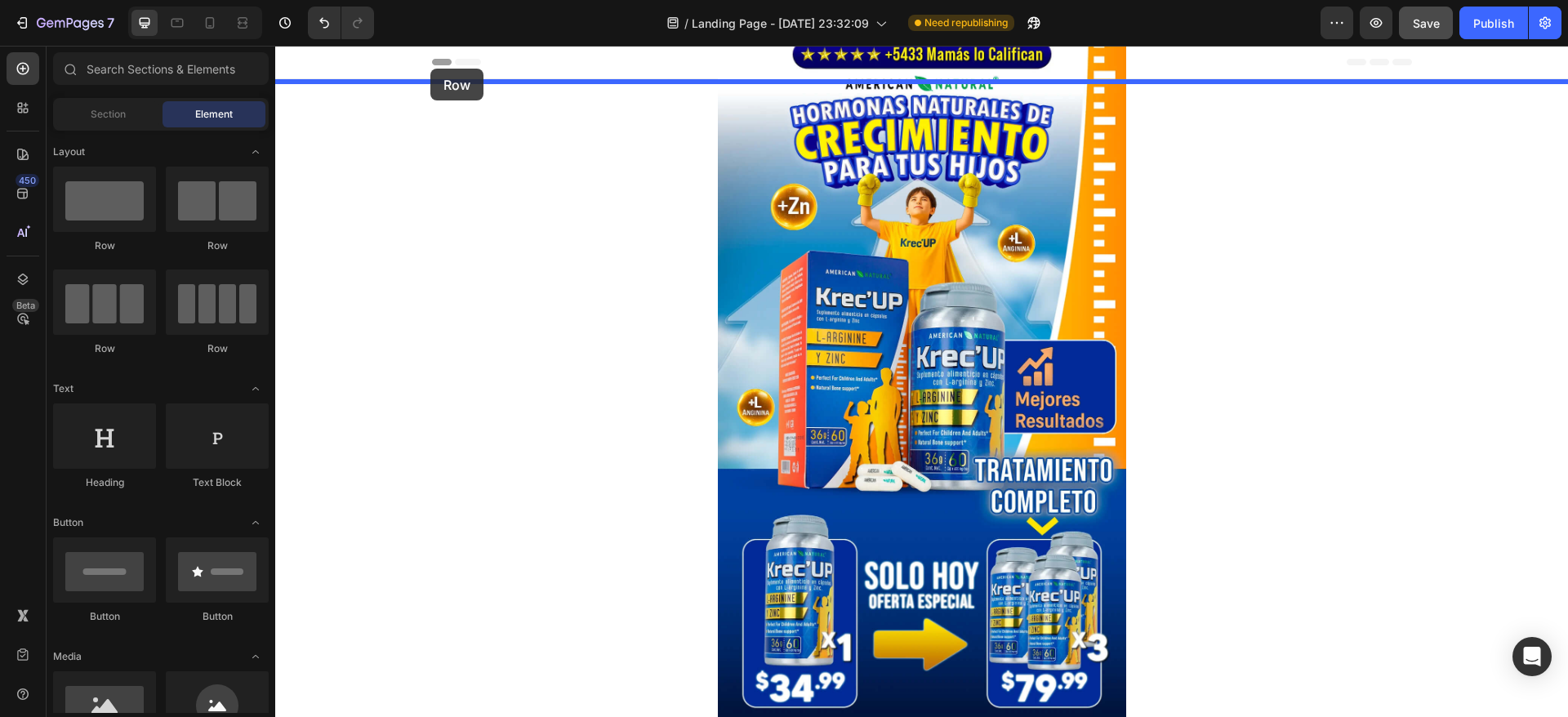
drag, startPoint x: 387, startPoint y: 260, endPoint x: 430, endPoint y: 68, distance: 196.8
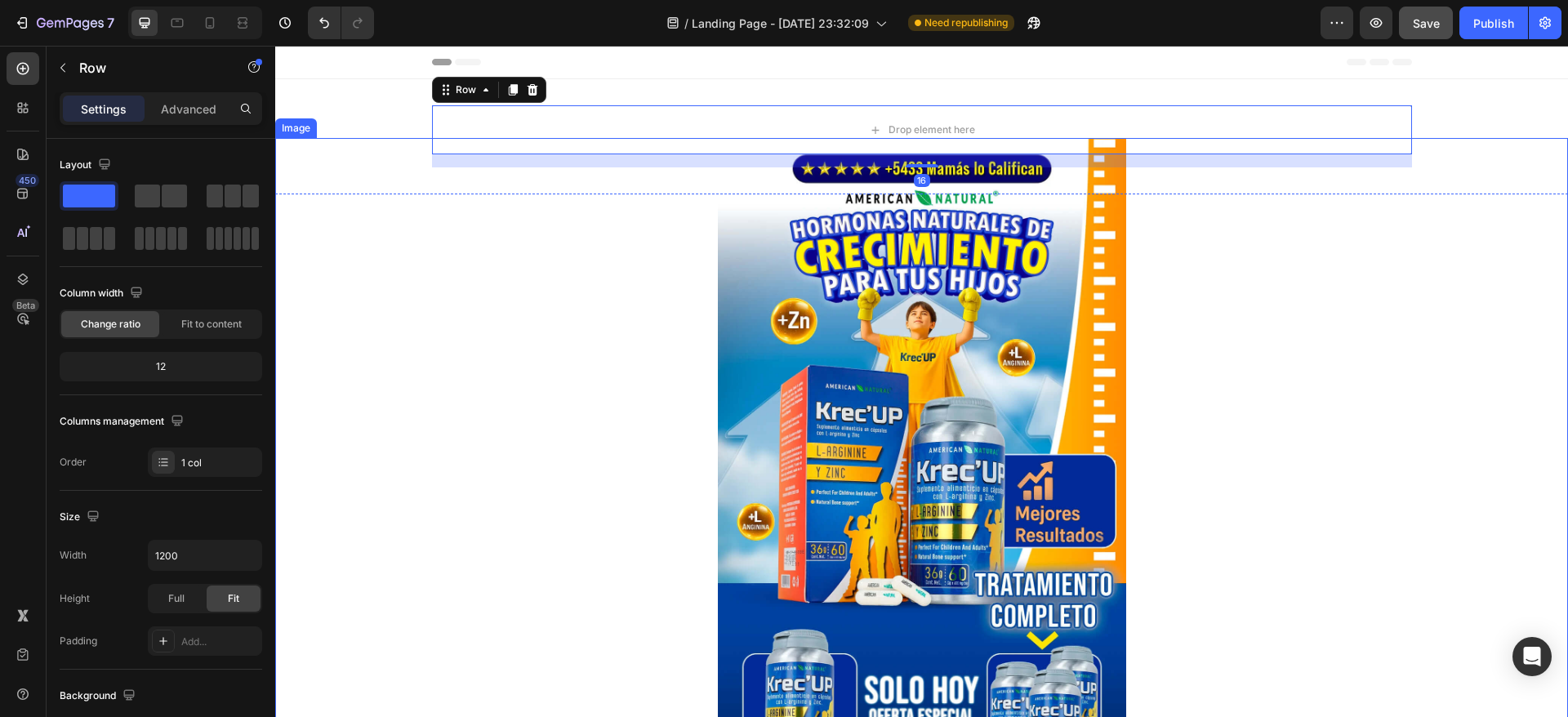
click at [1314, 335] on div at bounding box center [922, 485] width 1293 height 696
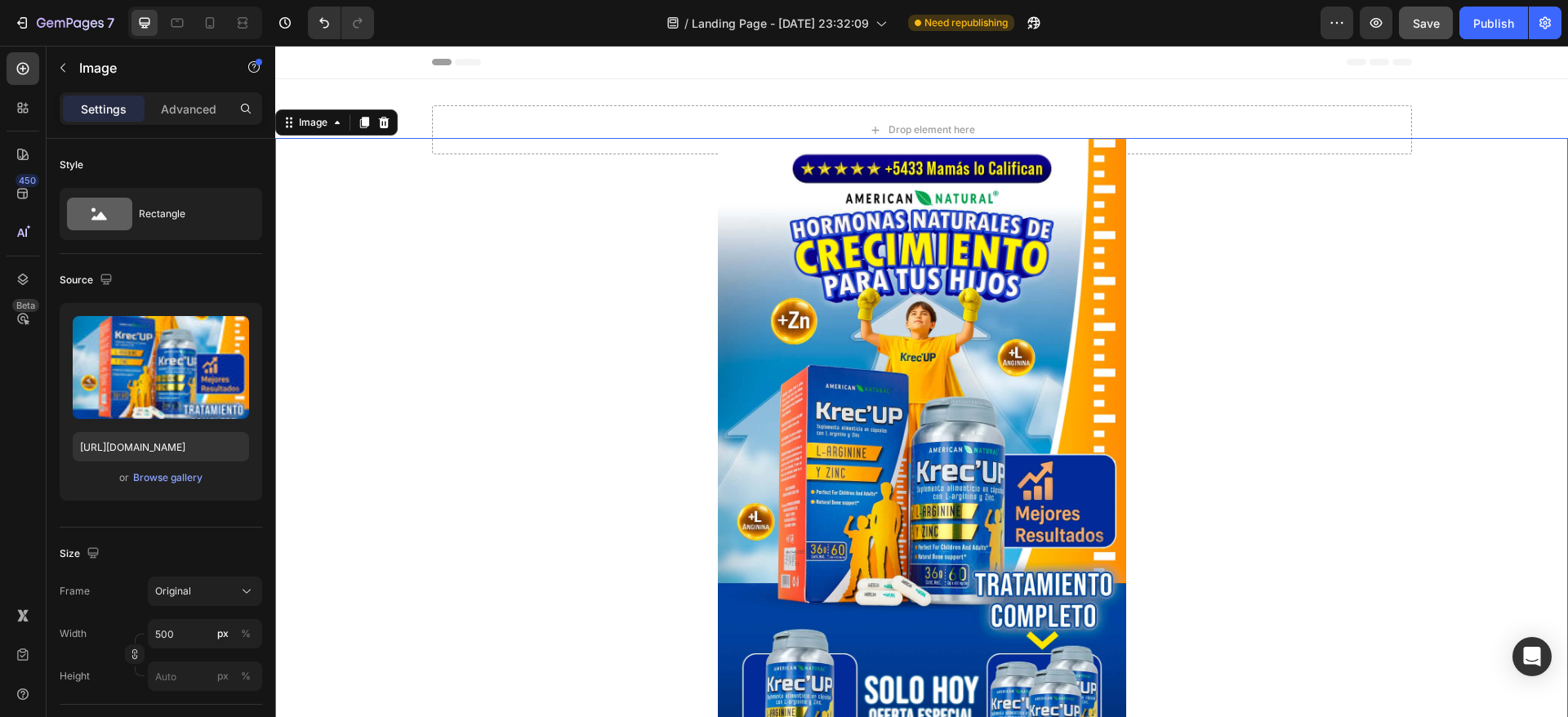
click at [937, 343] on img at bounding box center [923, 485] width 409 height 696
click at [191, 101] on p "Advanced" at bounding box center [188, 109] width 55 height 17
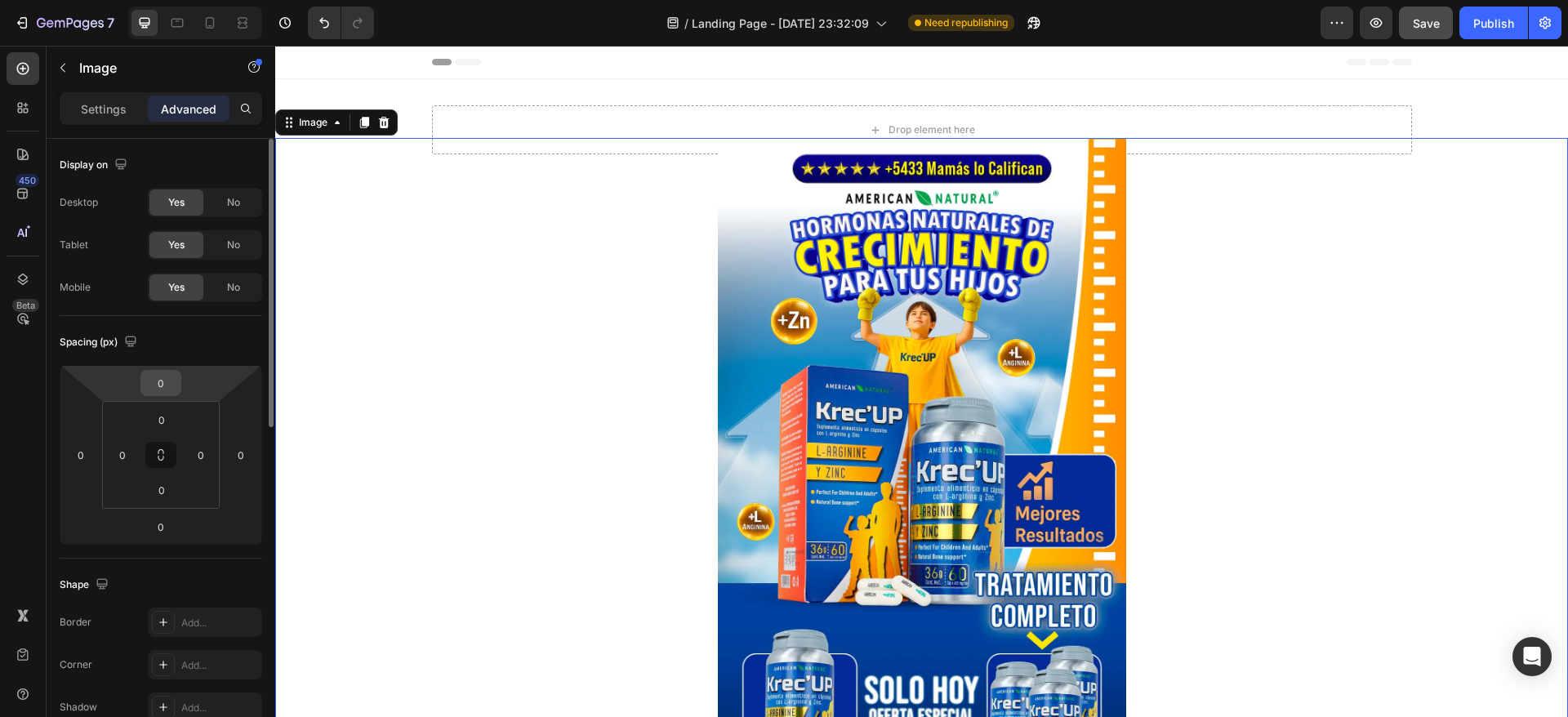
click at [174, 381] on input "0" at bounding box center [161, 383] width 32 height 25
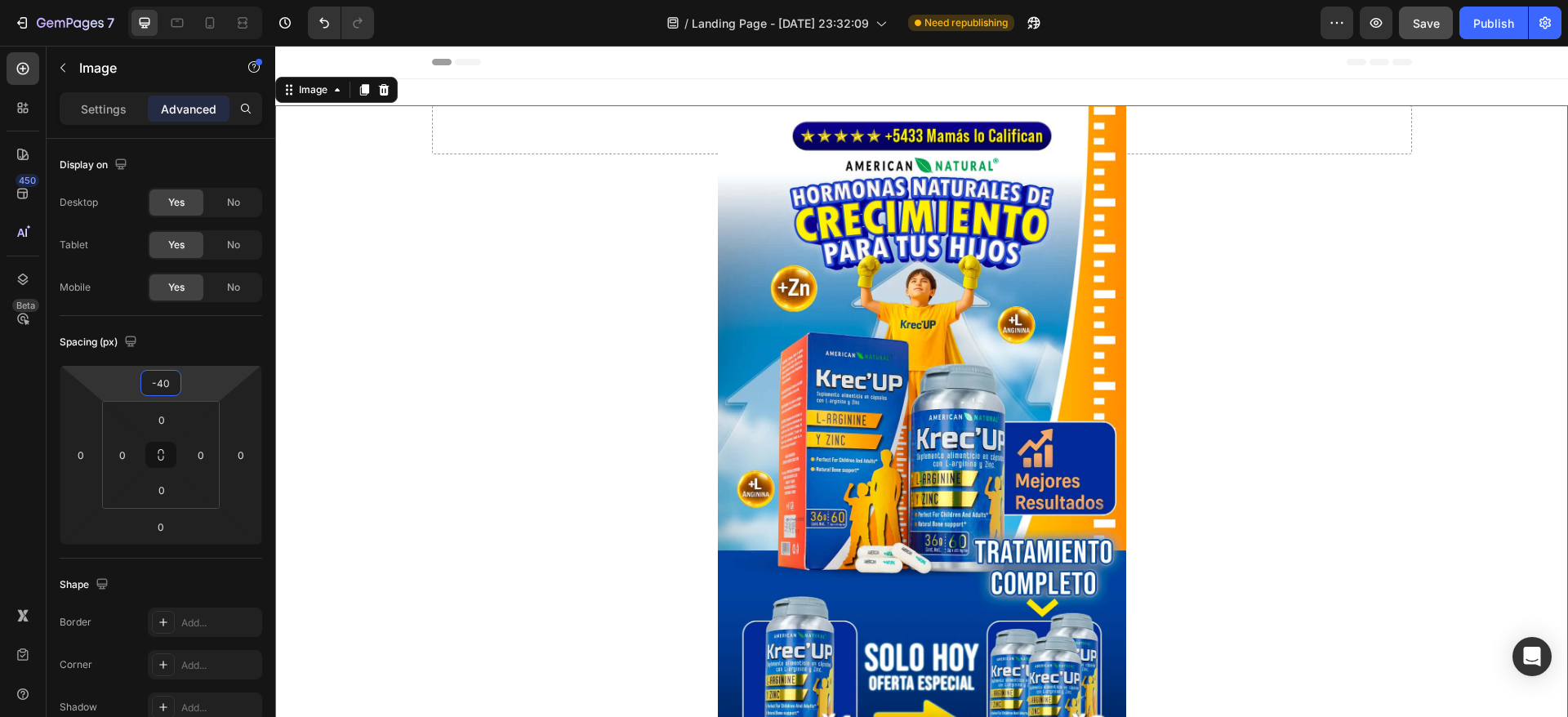
type input "-4"
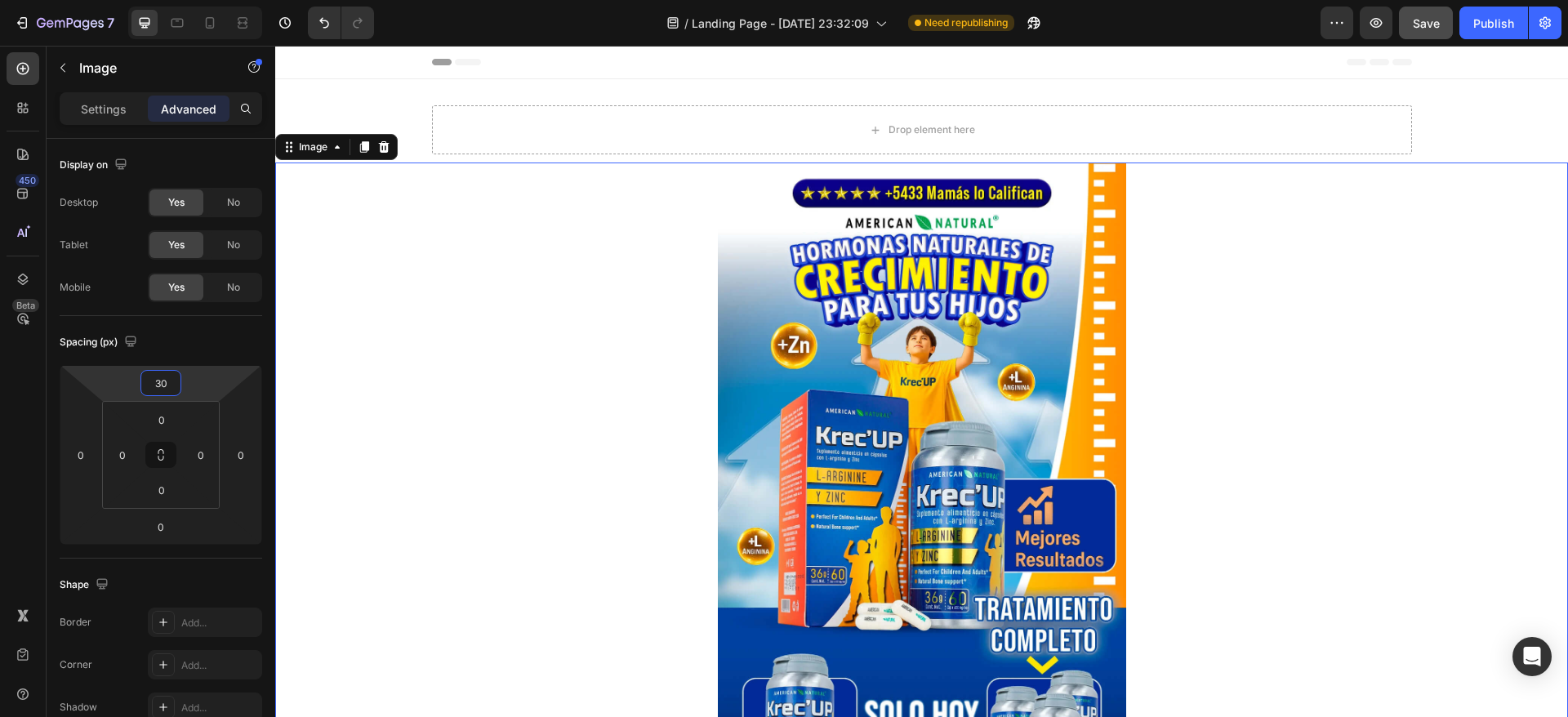
click at [1410, 291] on div at bounding box center [922, 510] width 1293 height 696
click at [1428, 28] on span "Save" at bounding box center [1426, 23] width 27 height 14
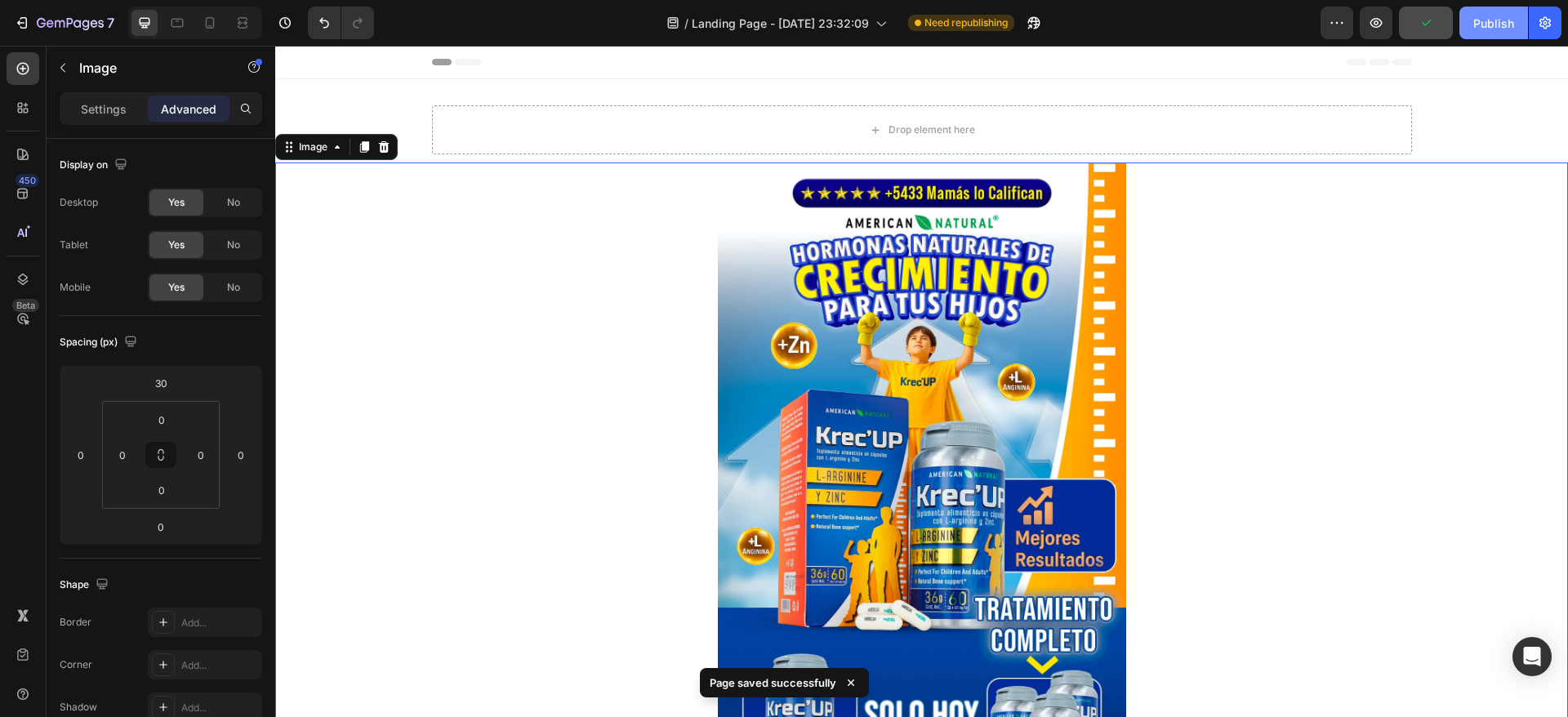
click at [1486, 27] on div "Publish" at bounding box center [1494, 23] width 41 height 17
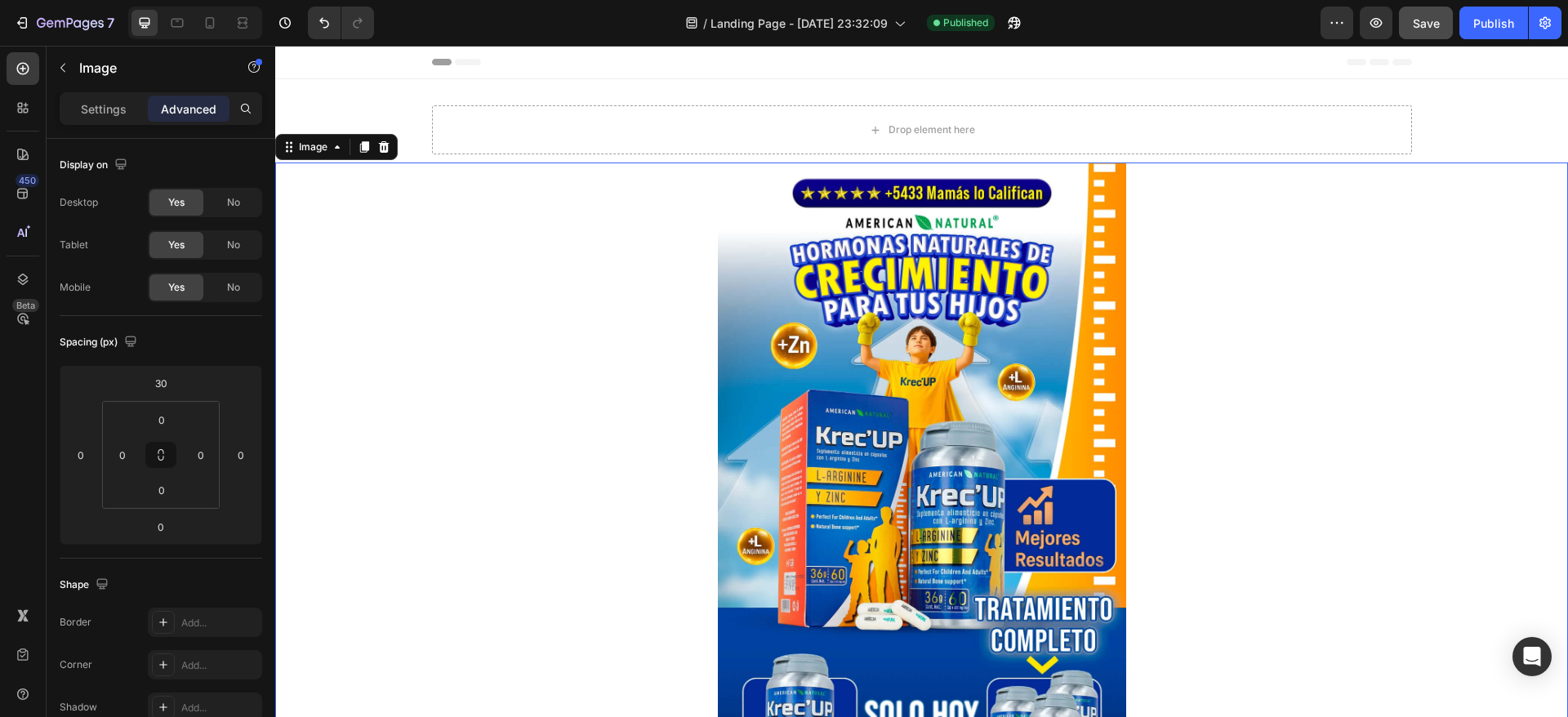
click at [548, 344] on div at bounding box center [922, 510] width 1293 height 696
click at [759, 215] on img at bounding box center [923, 510] width 409 height 696
click at [160, 386] on input "30" at bounding box center [161, 383] width 32 height 25
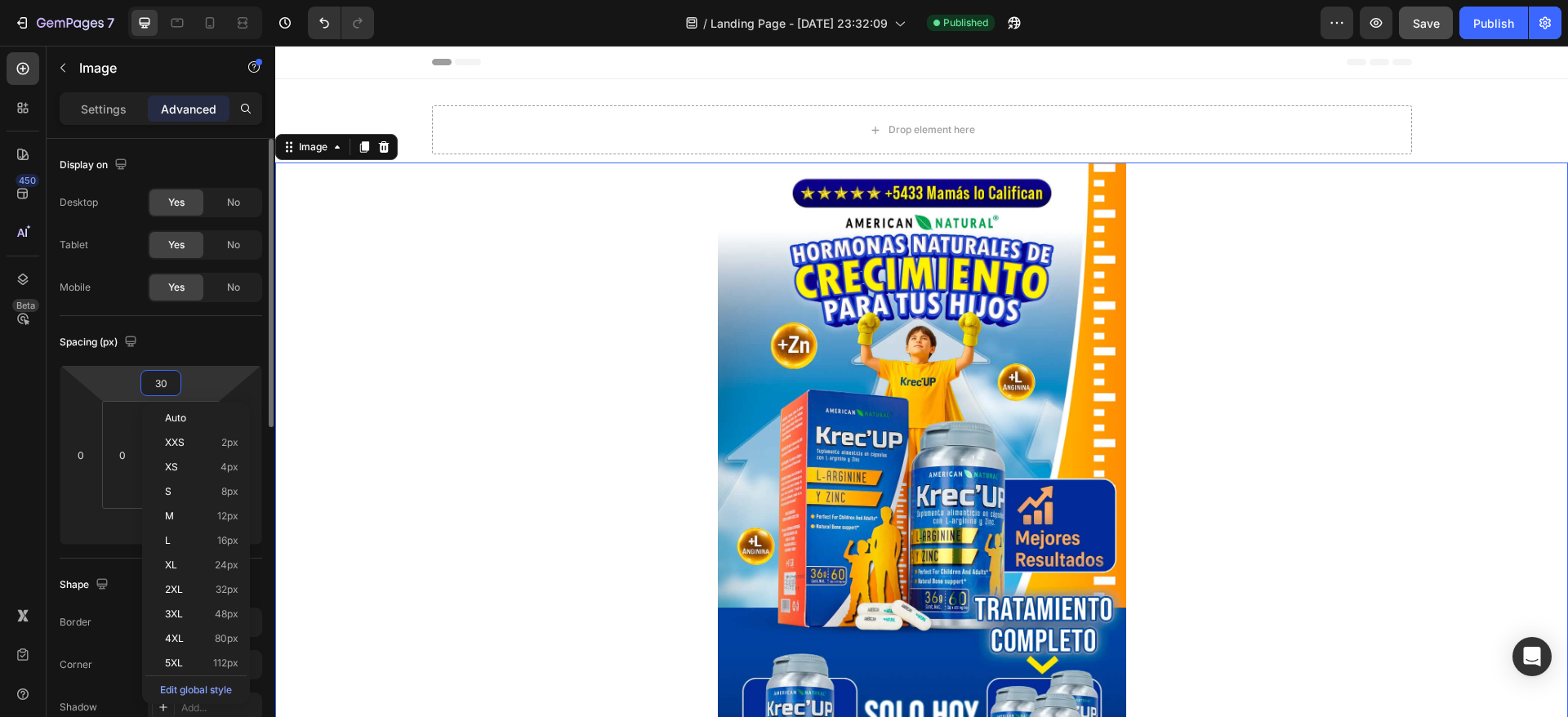
click at [160, 388] on input "30" at bounding box center [161, 383] width 32 height 25
click at [157, 381] on input "30" at bounding box center [161, 383] width 32 height 25
click at [160, 381] on input "30" at bounding box center [161, 383] width 32 height 25
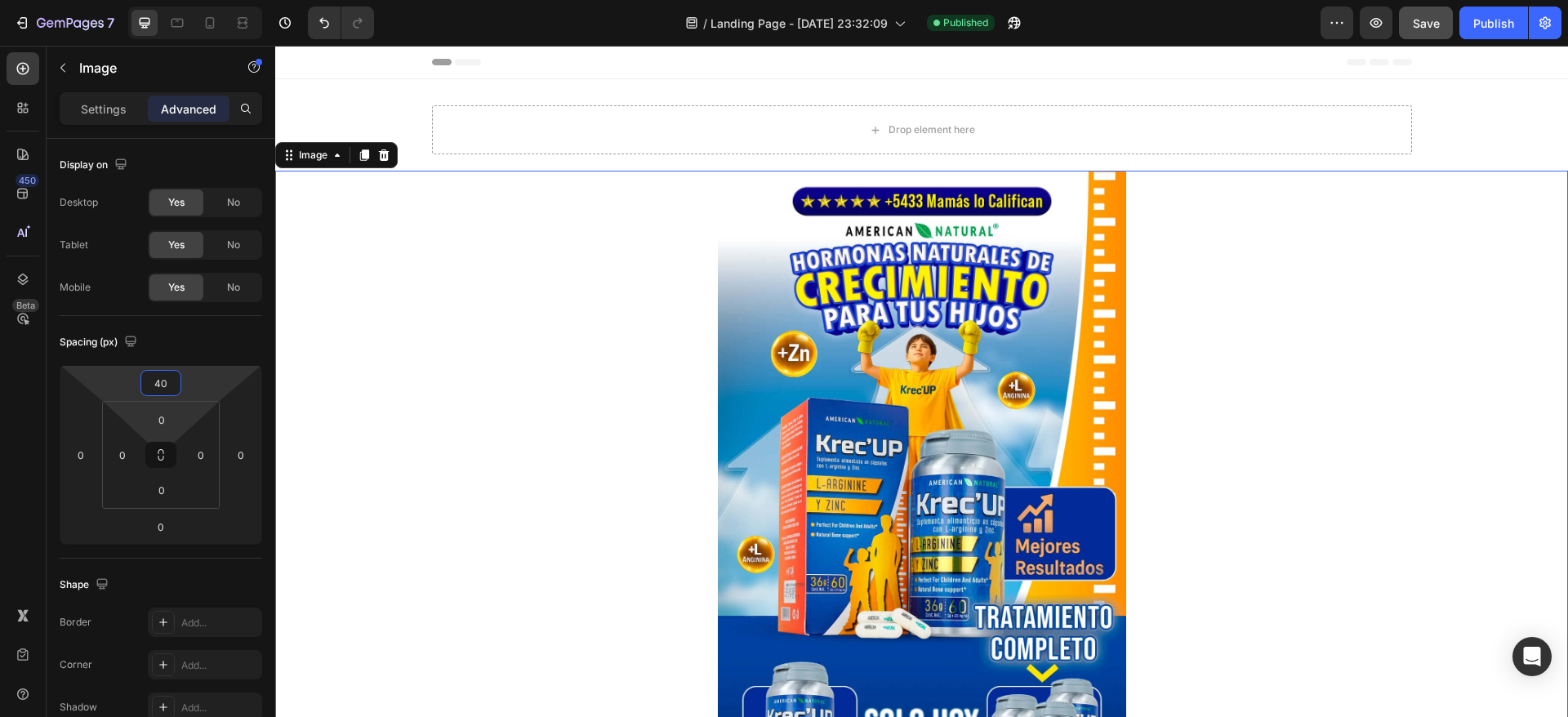
type input "4"
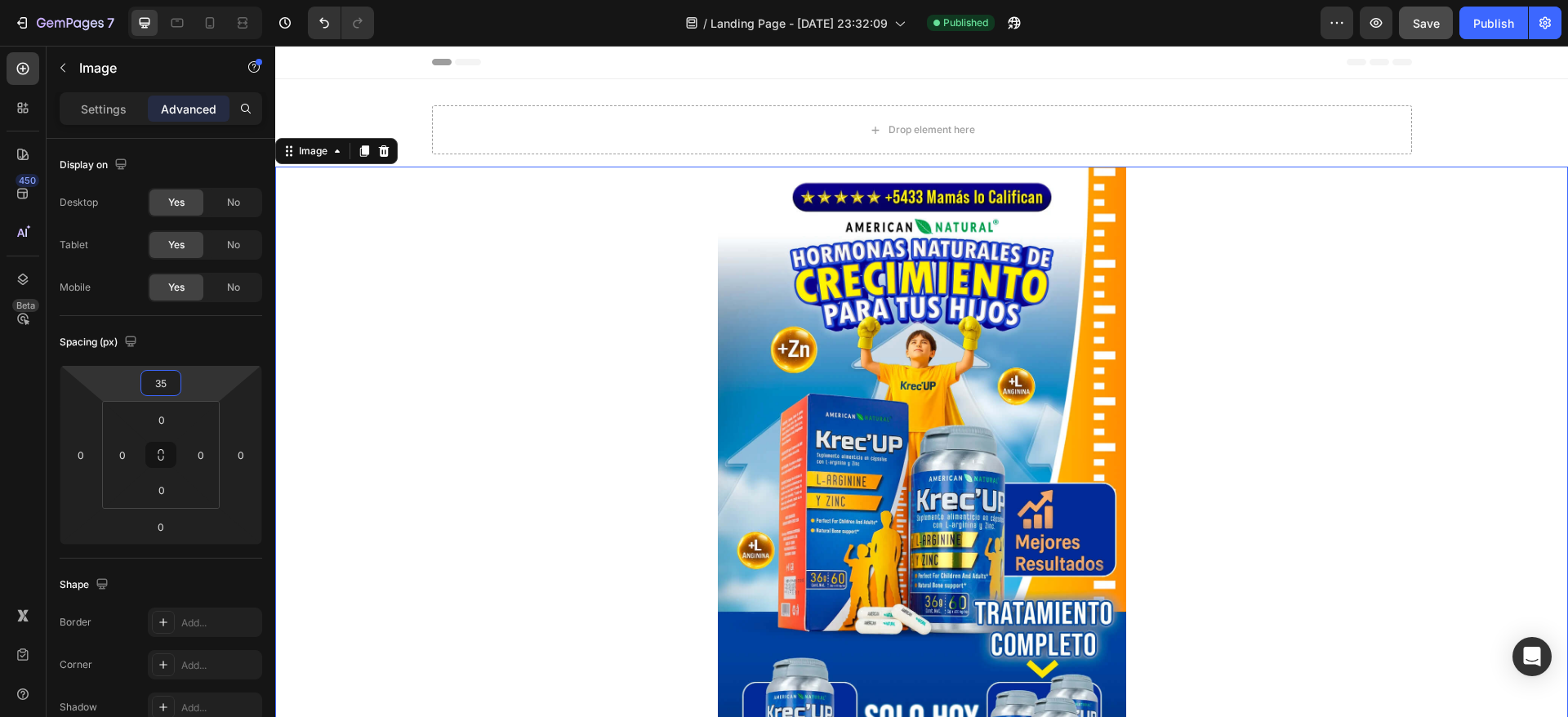
click at [1272, 338] on div at bounding box center [922, 514] width 1293 height 696
click at [393, 271] on div at bounding box center [922, 514] width 1293 height 696
click at [164, 384] on input "35" at bounding box center [161, 383] width 32 height 25
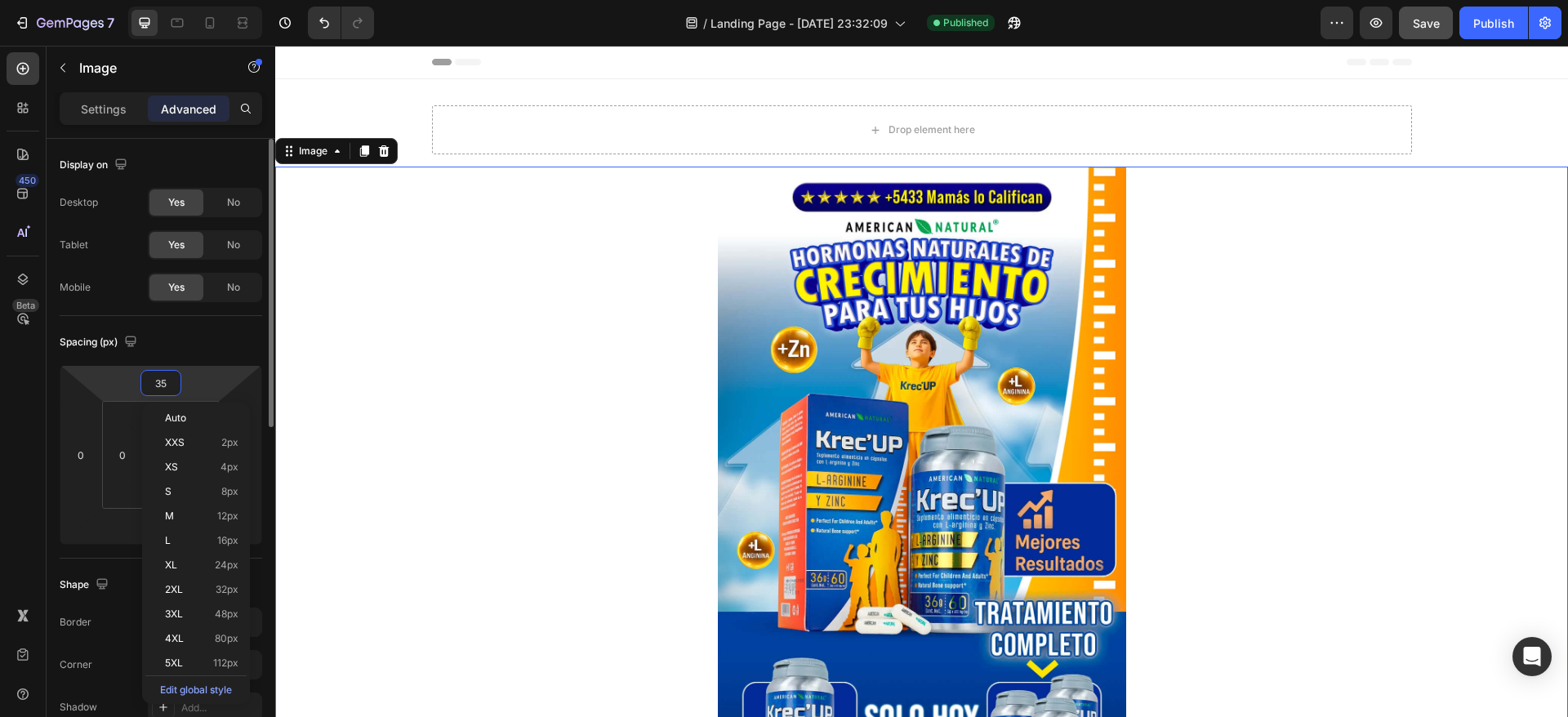
click at [169, 383] on input "35" at bounding box center [161, 383] width 32 height 25
click at [169, 381] on input "35" at bounding box center [161, 383] width 32 height 25
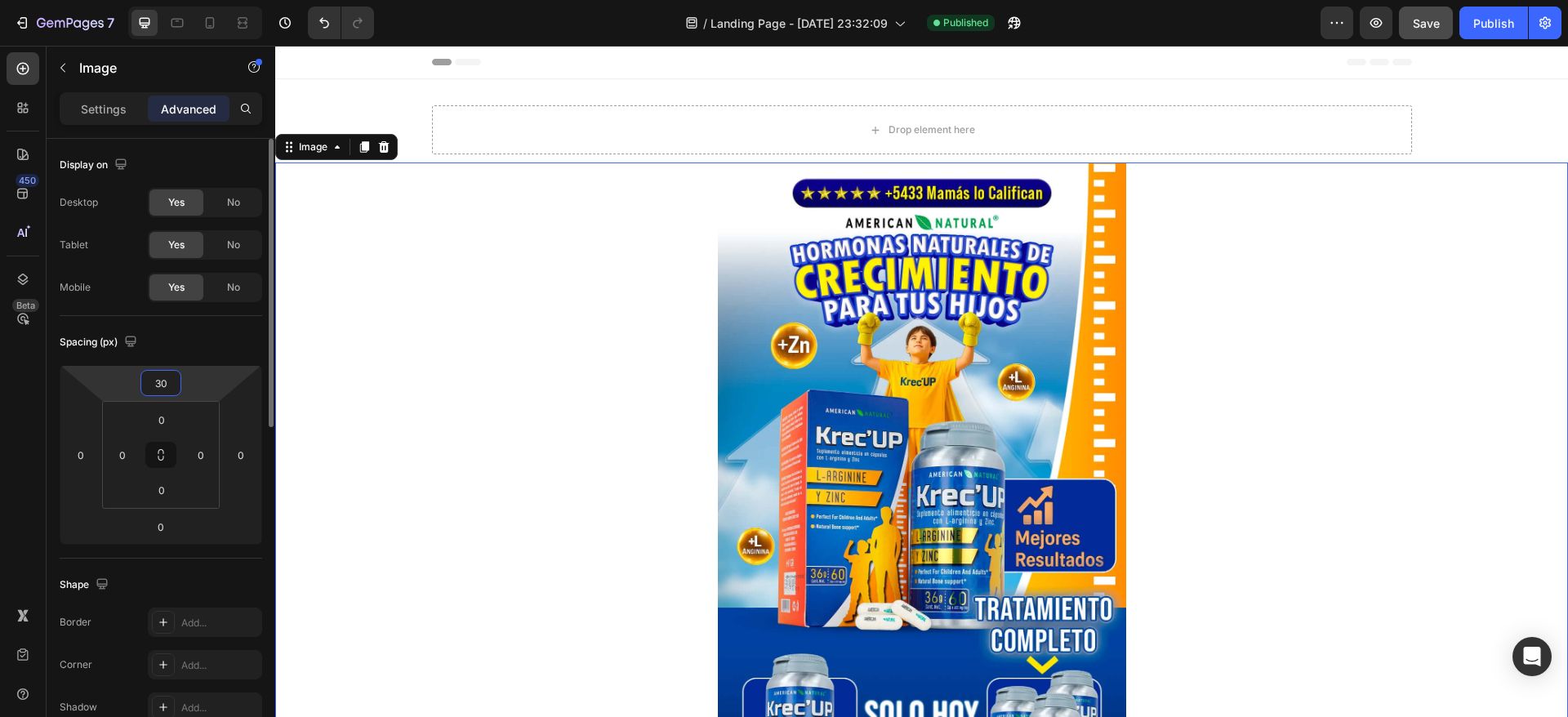
type input "3"
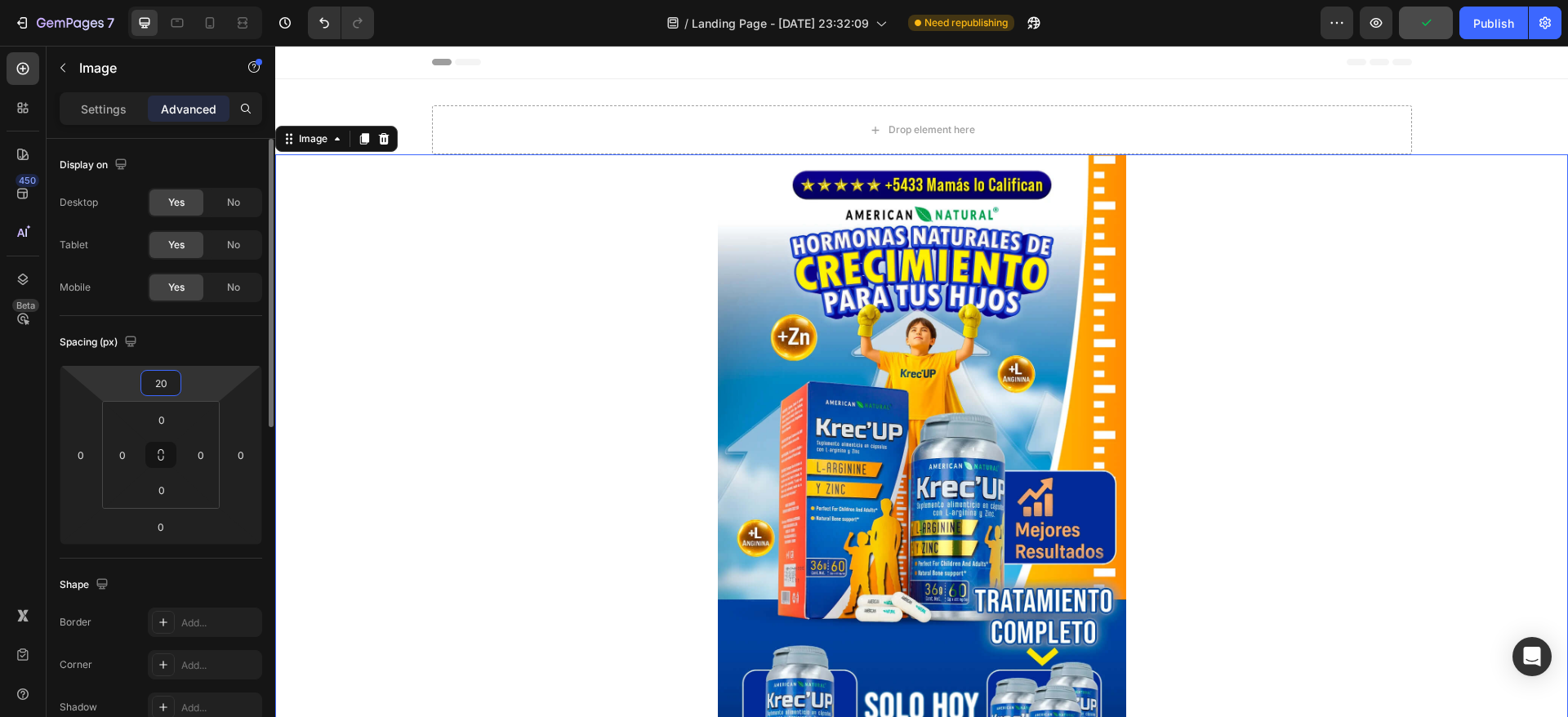
type input "2"
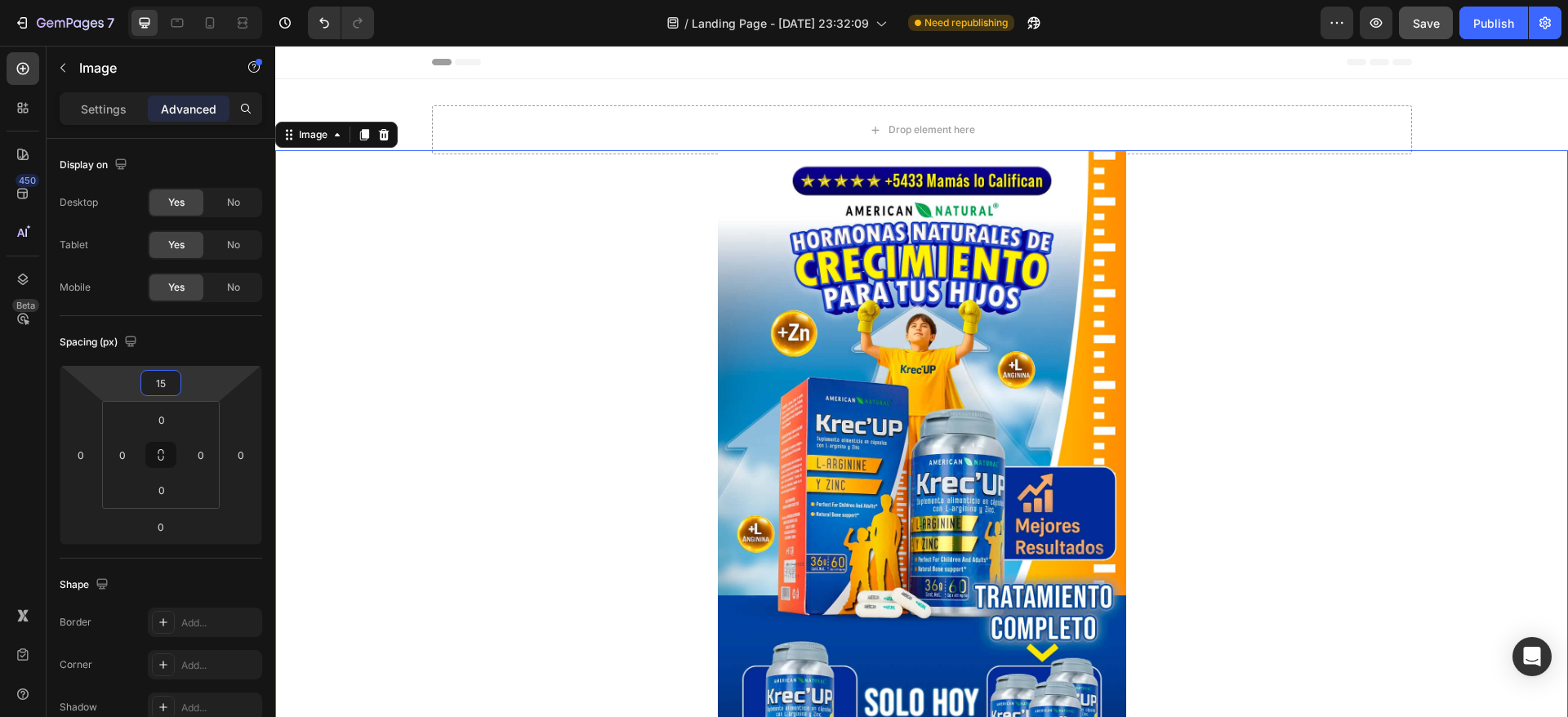
type input "15"
click at [1210, 245] on div at bounding box center [922, 498] width 1293 height 696
click at [683, 111] on div "Drop element here" at bounding box center [922, 130] width 980 height 49
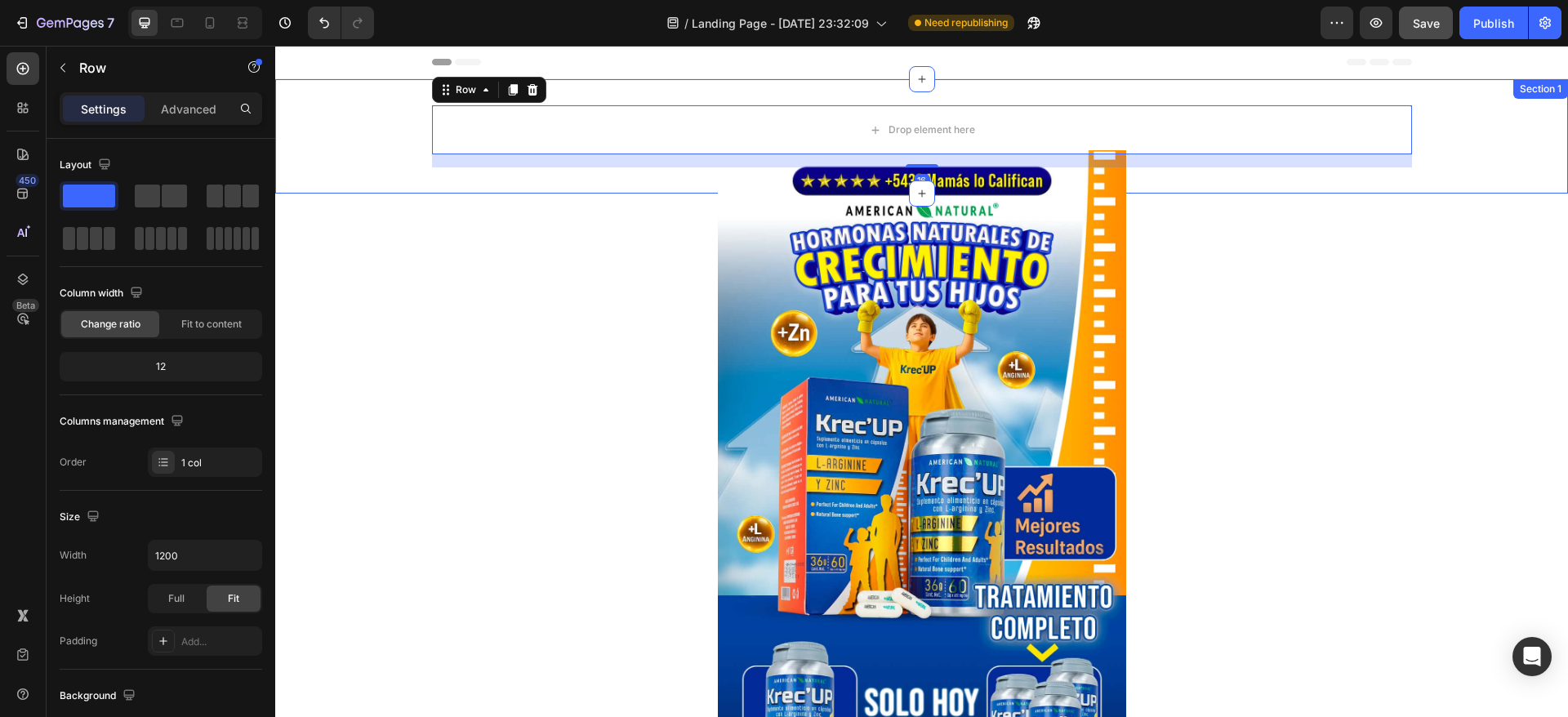
click at [382, 109] on div "Drop element here Row 16" at bounding box center [922, 136] width 1293 height 62
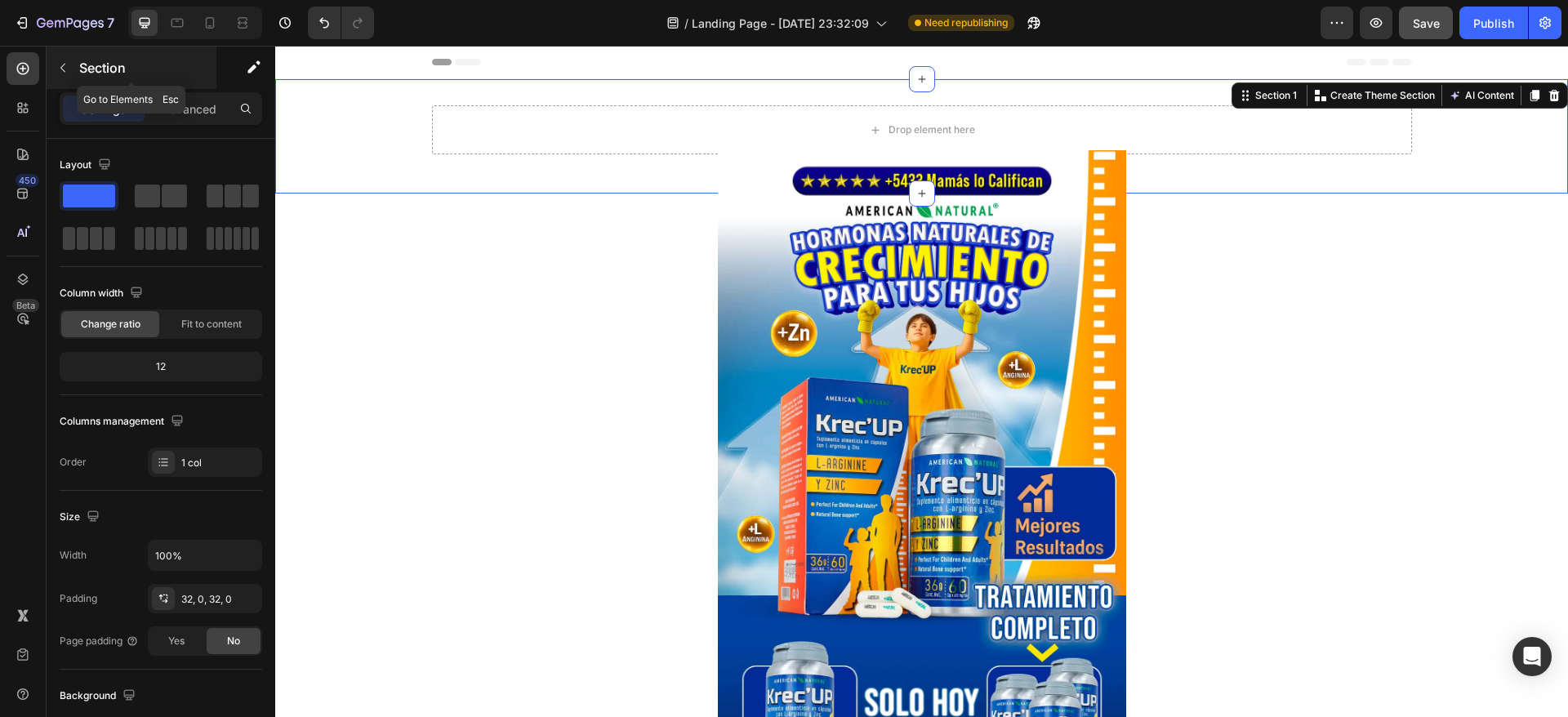
click at [58, 76] on button "button" at bounding box center [63, 68] width 27 height 27
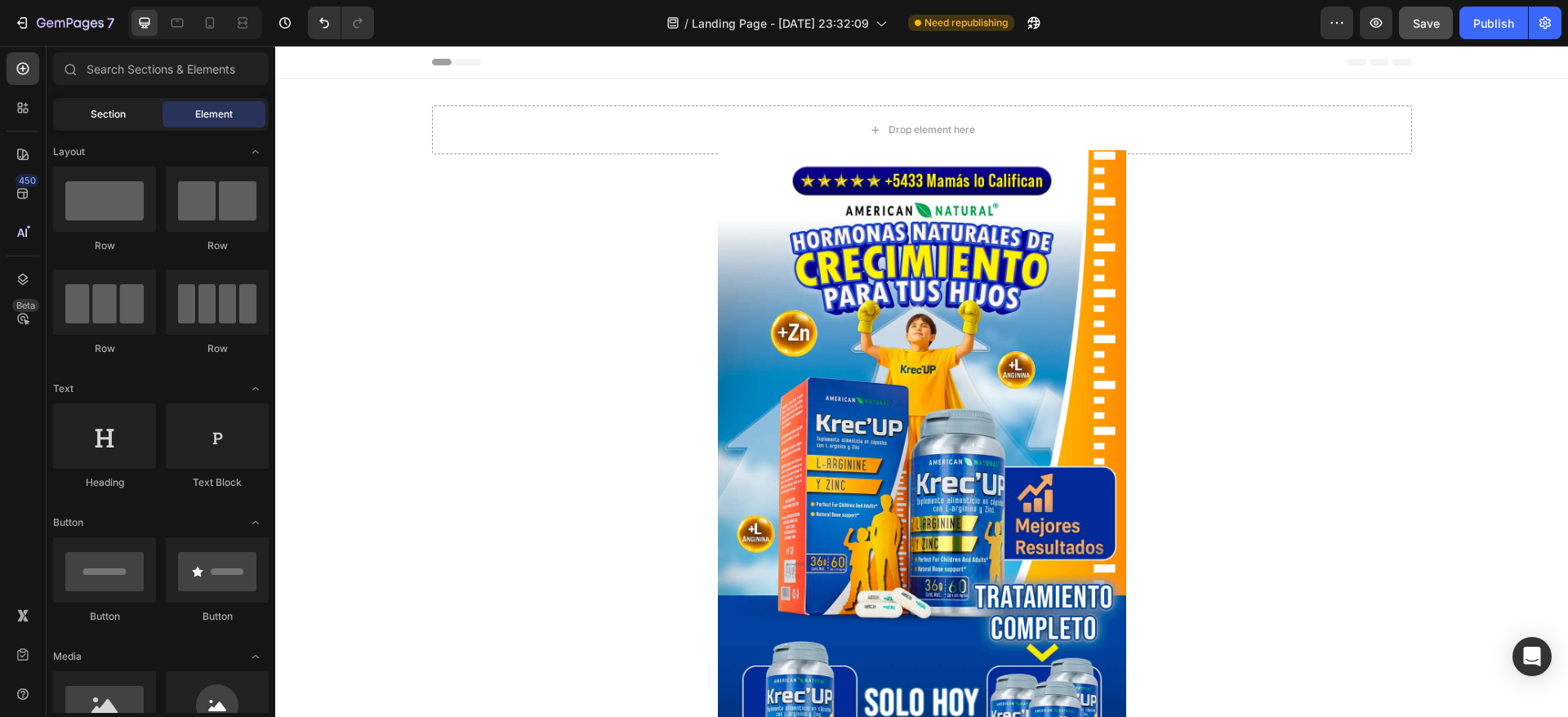
click at [97, 114] on span "Section" at bounding box center [107, 114] width 35 height 14
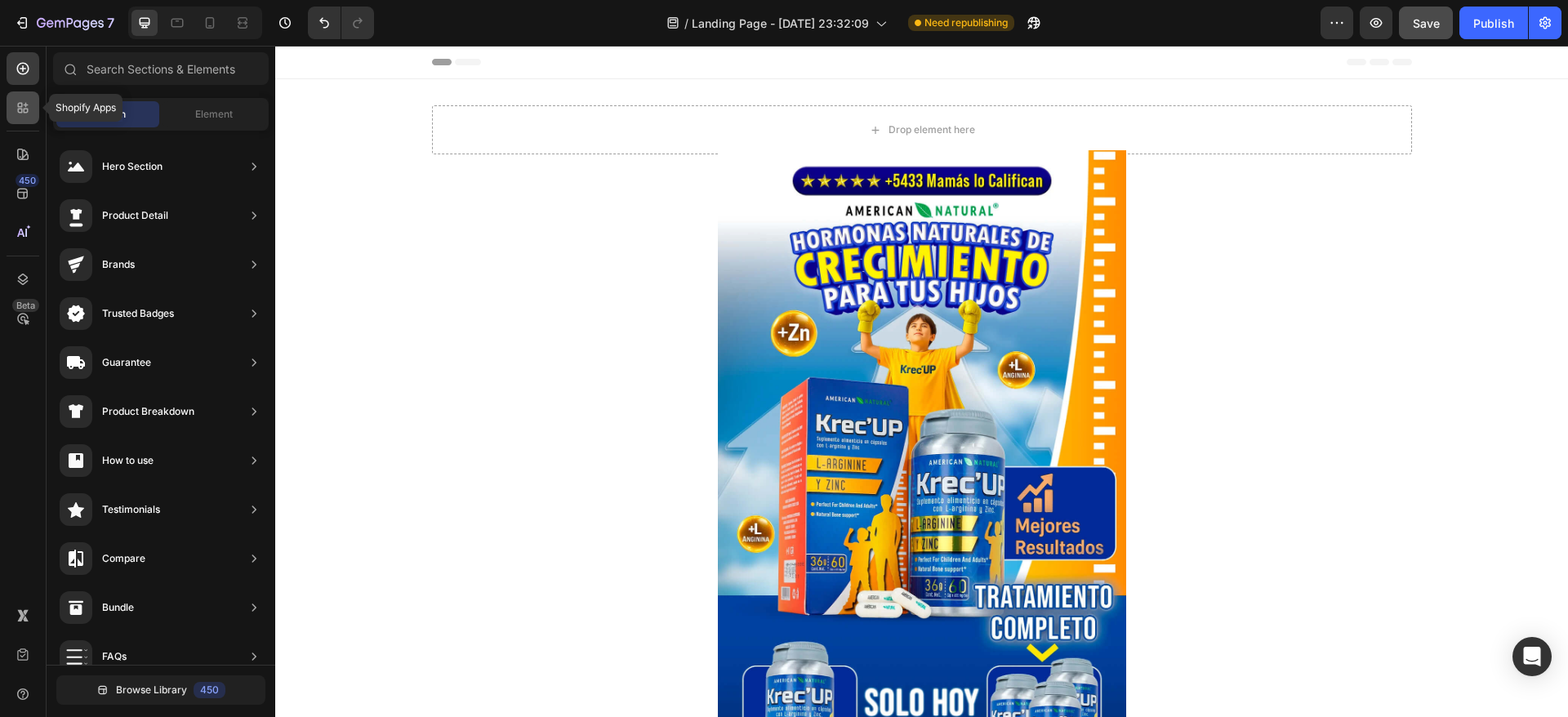
click at [27, 113] on icon at bounding box center [26, 110] width 5 height 5
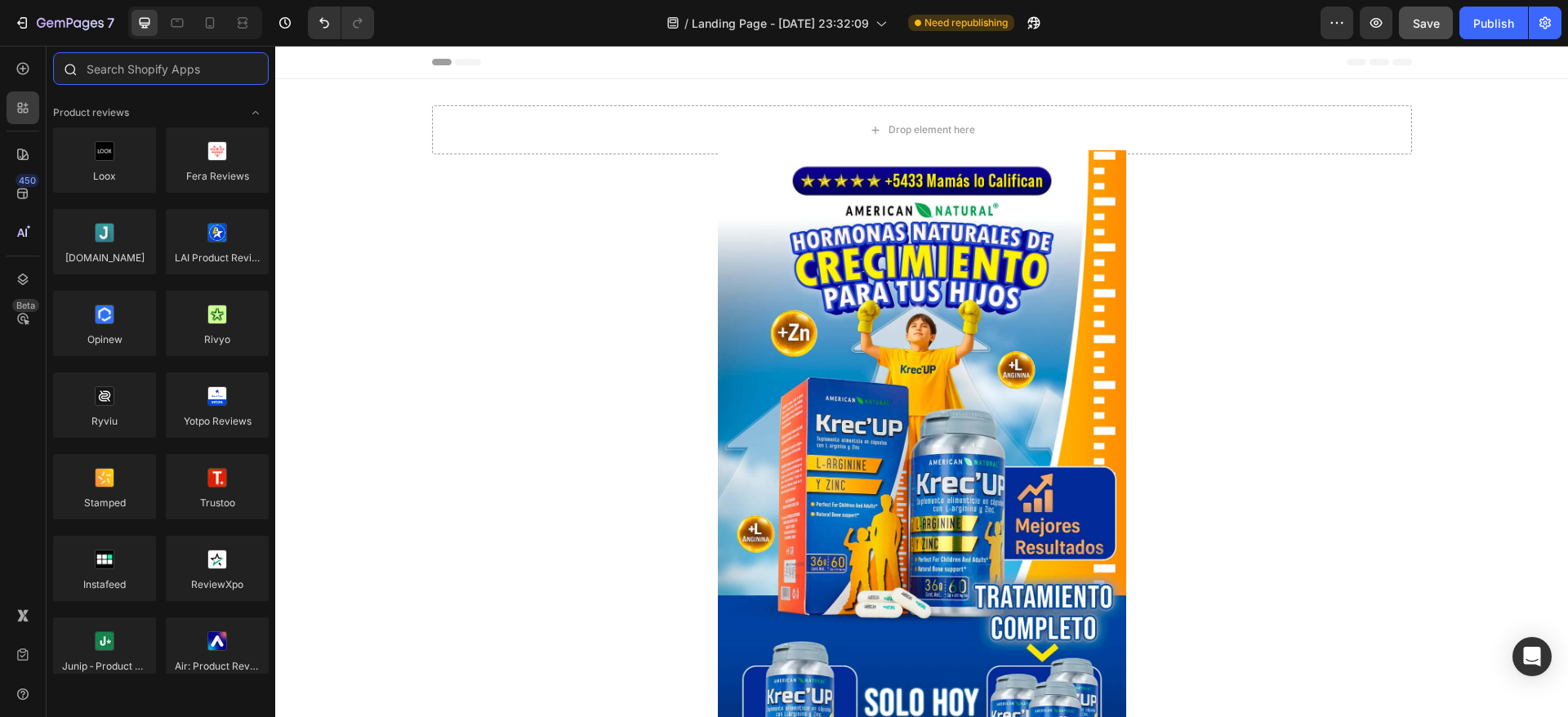
click at [140, 73] on input "text" at bounding box center [161, 68] width 216 height 32
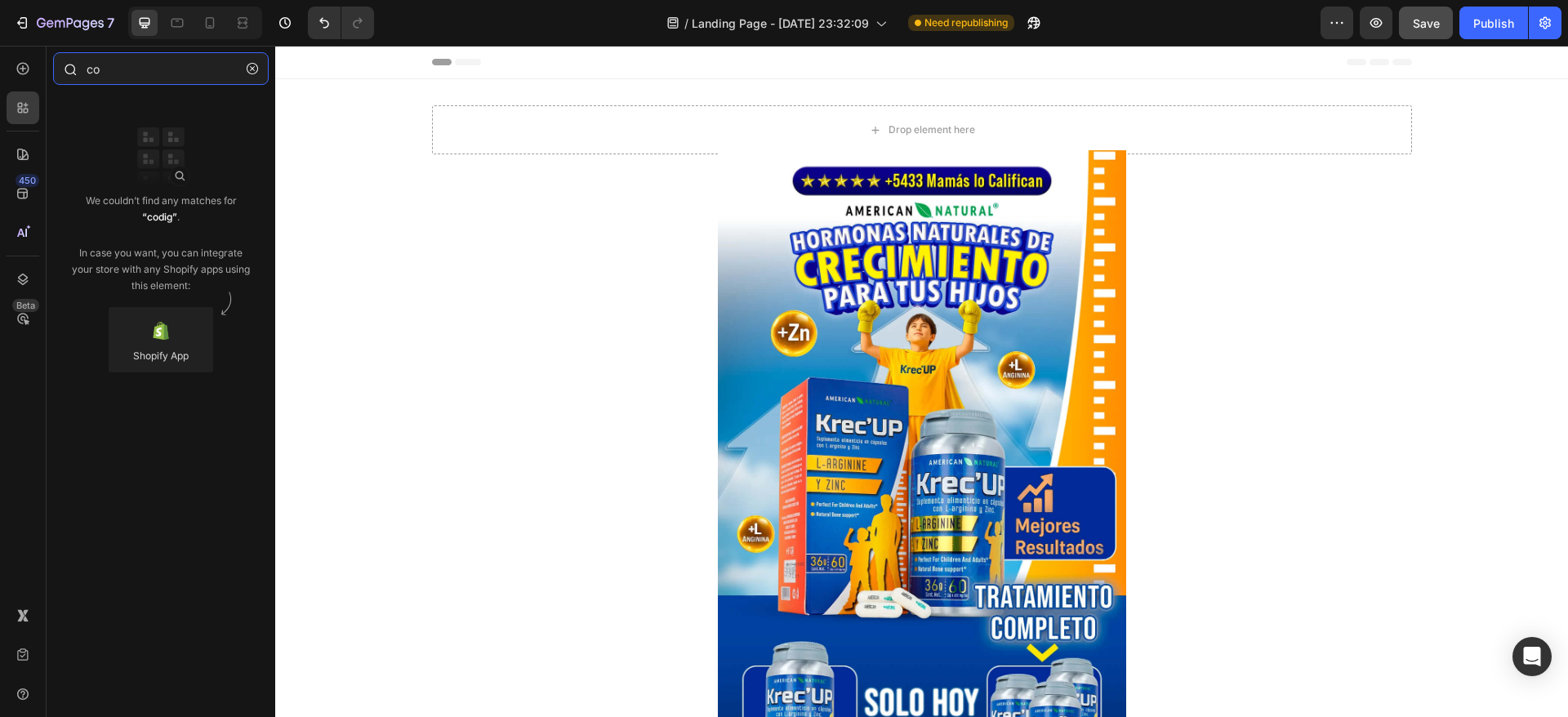
type input "c"
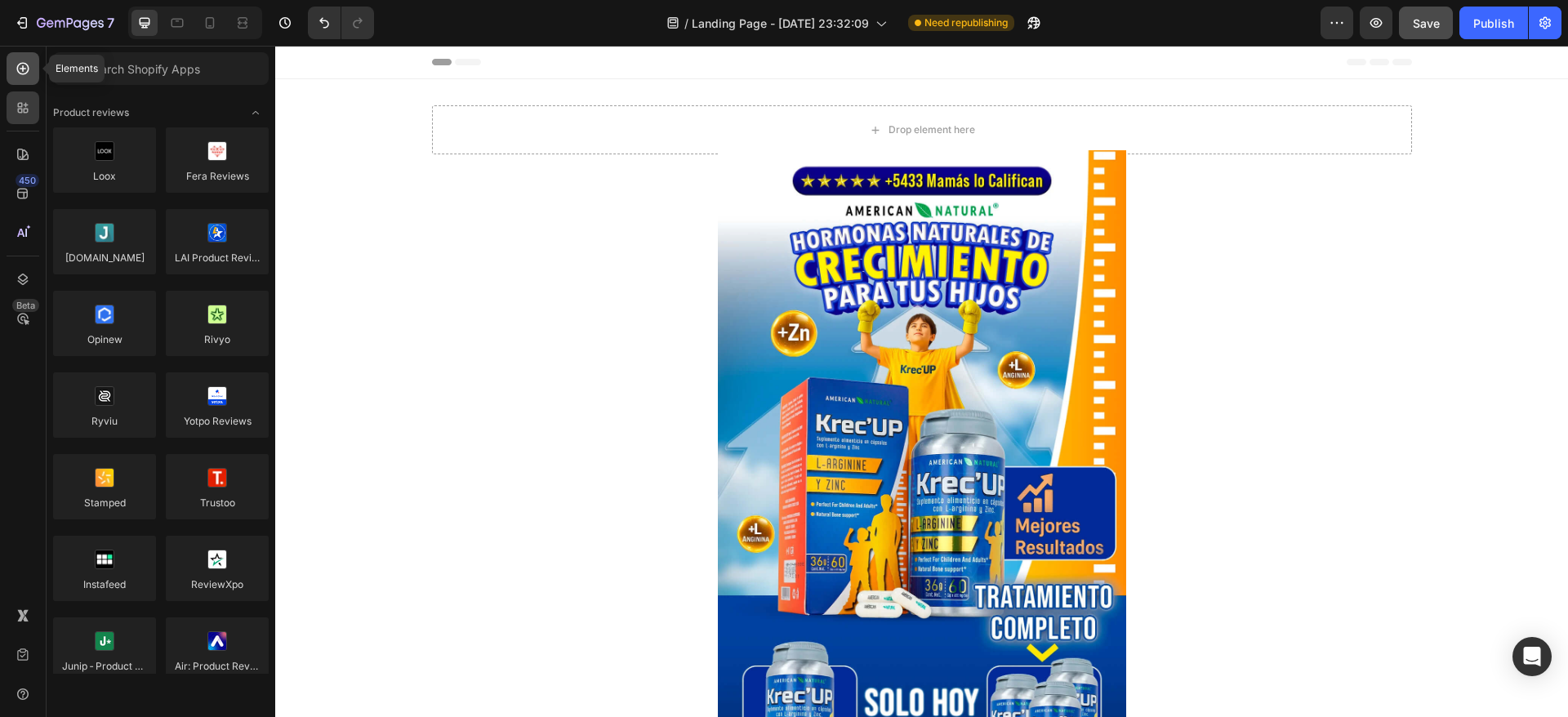
click at [28, 62] on icon at bounding box center [22, 68] width 16 height 16
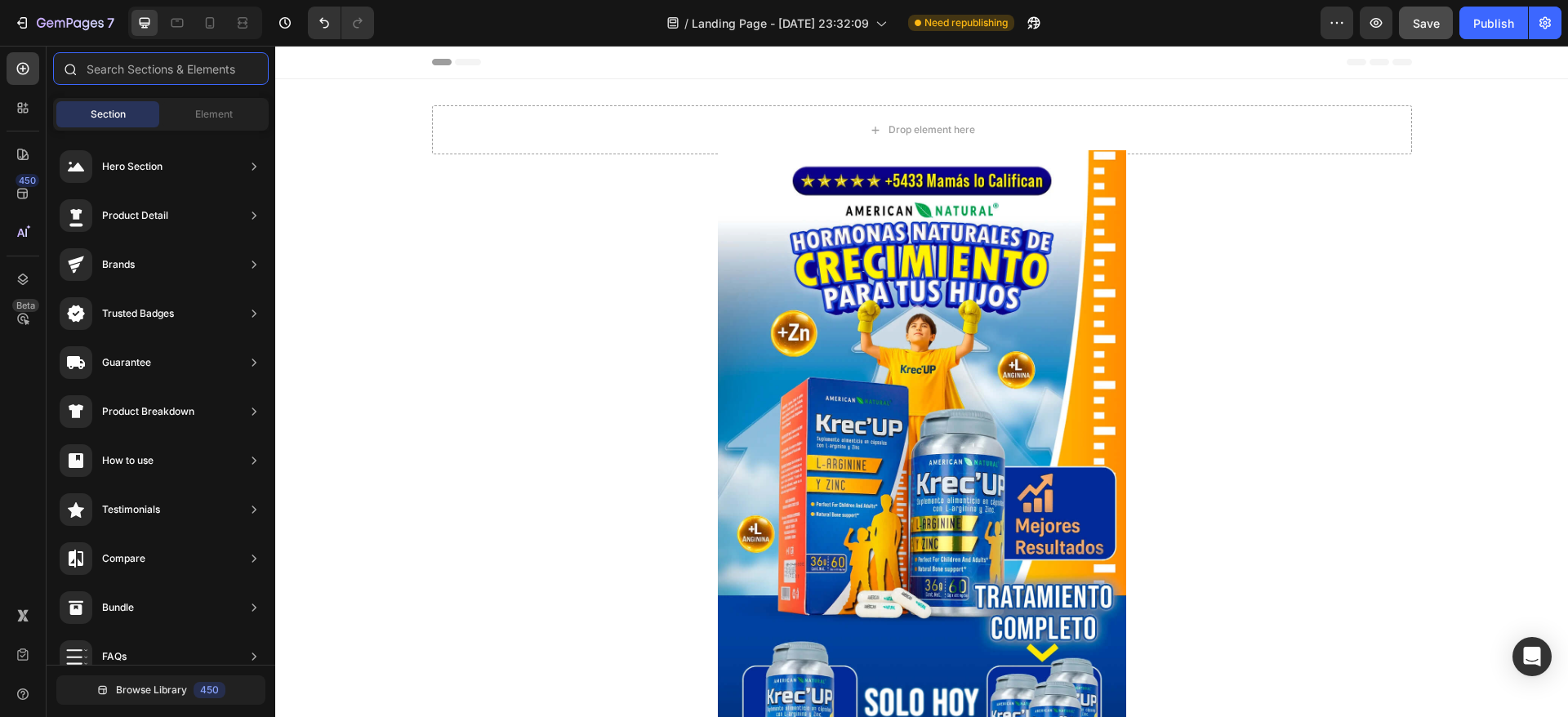
click at [103, 61] on input "text" at bounding box center [161, 68] width 216 height 32
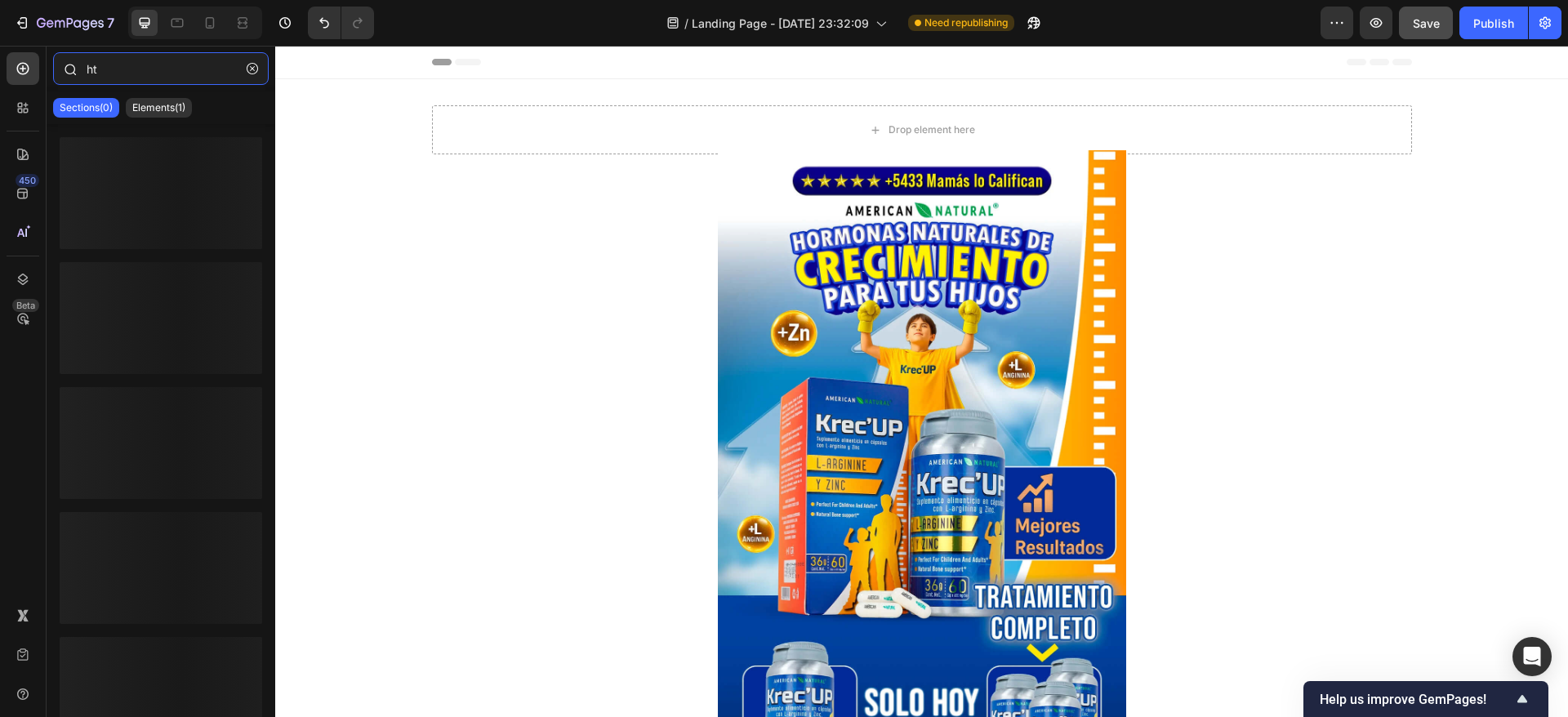
type input "h"
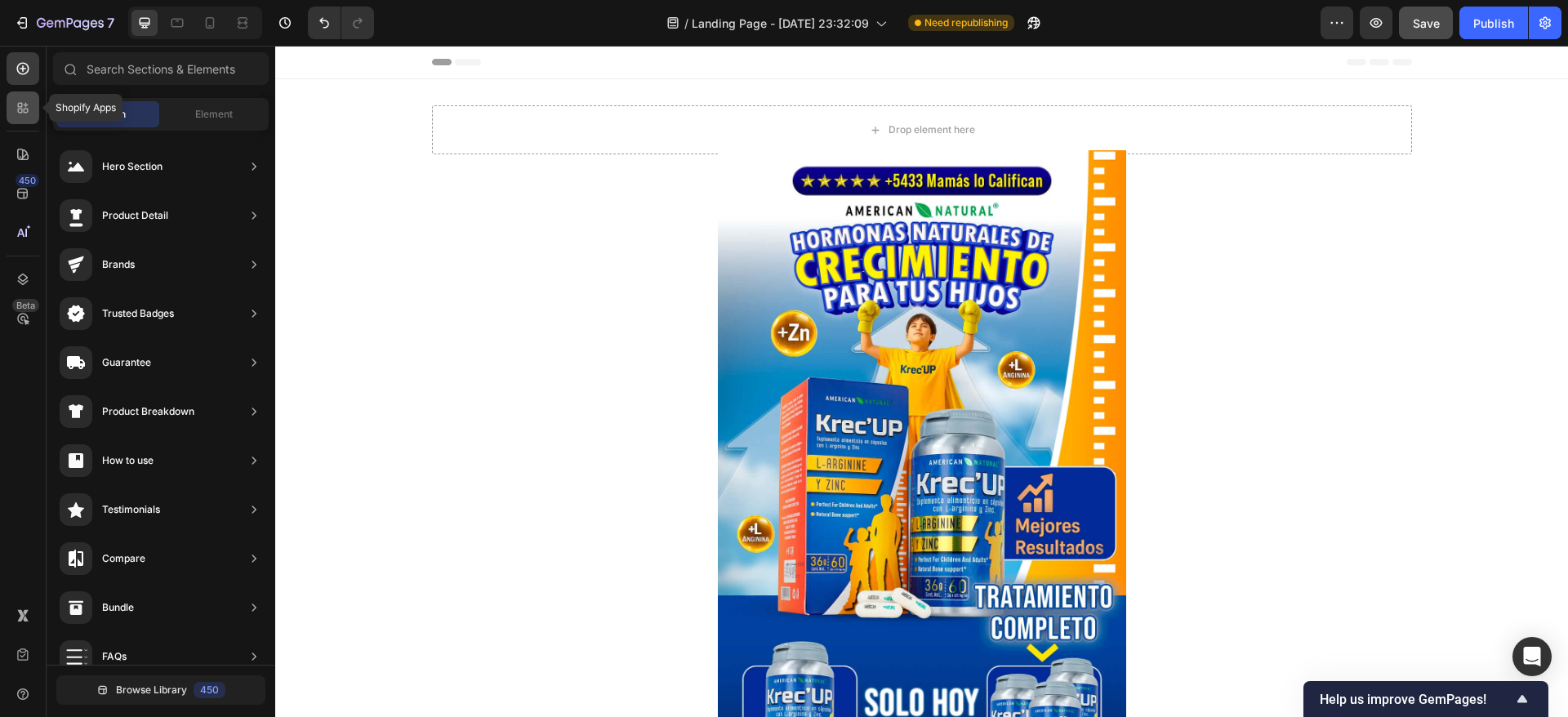
click at [24, 109] on icon at bounding box center [26, 110] width 5 height 5
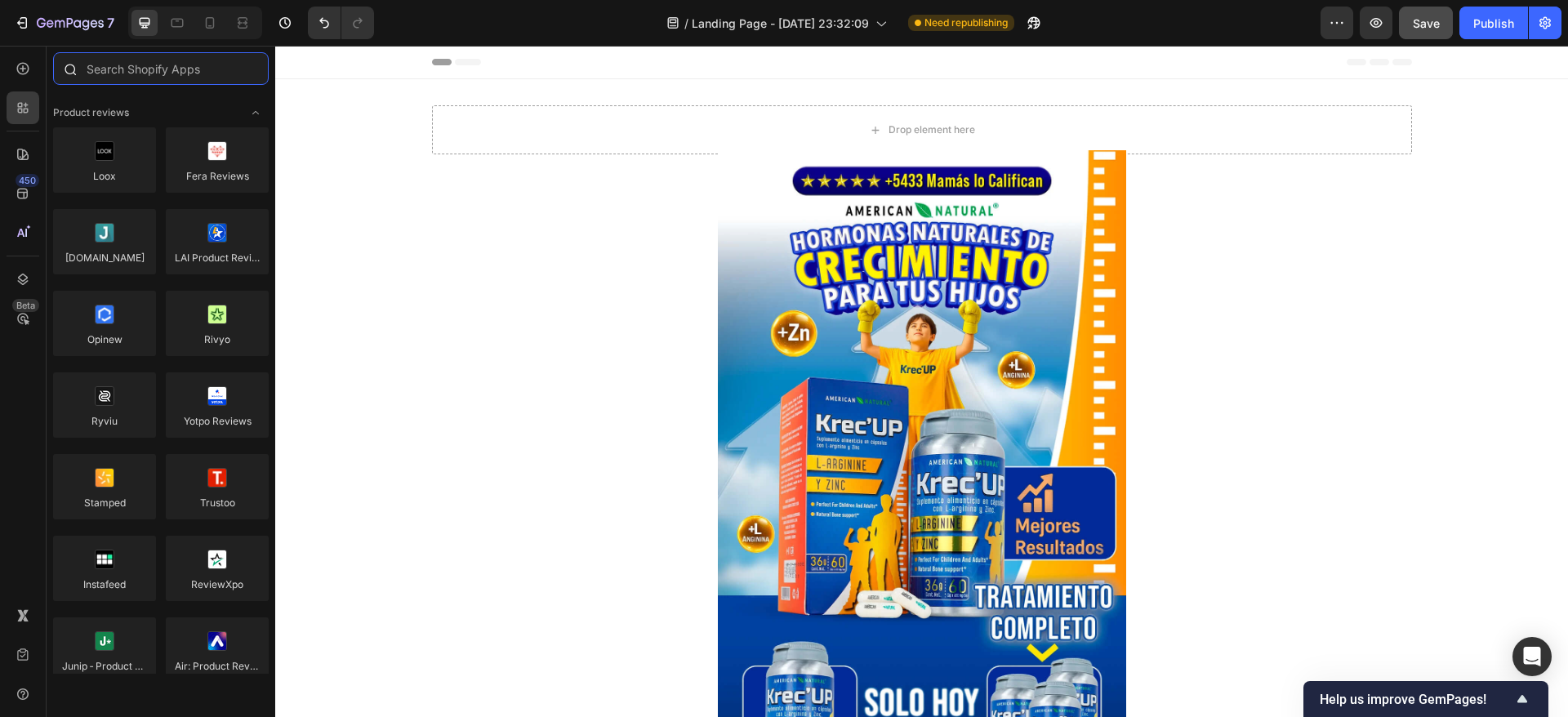
click at [107, 66] on input "text" at bounding box center [161, 68] width 216 height 32
click at [22, 79] on div at bounding box center [23, 68] width 32 height 32
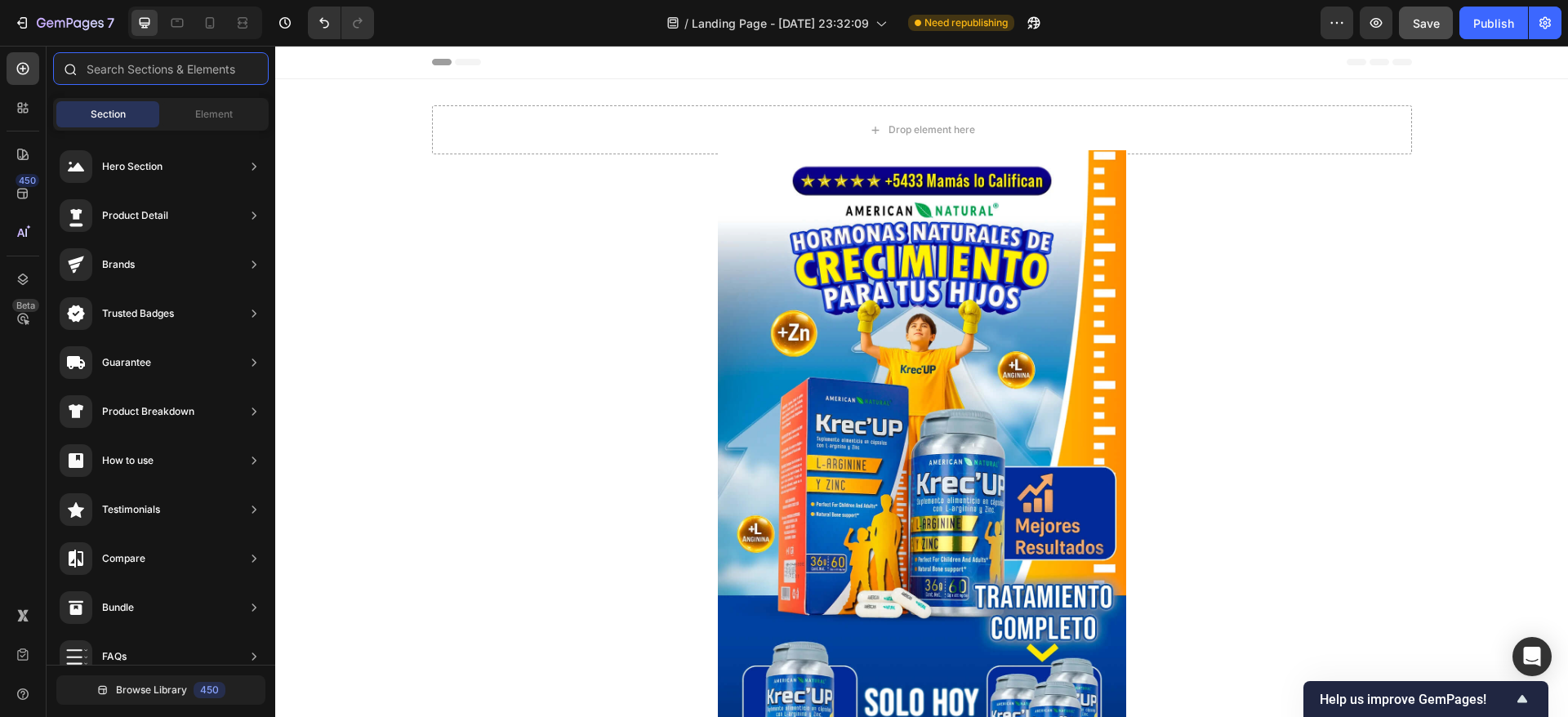
click at [163, 72] on input "text" at bounding box center [161, 68] width 216 height 32
click at [201, 107] on span "Element" at bounding box center [214, 114] width 38 height 14
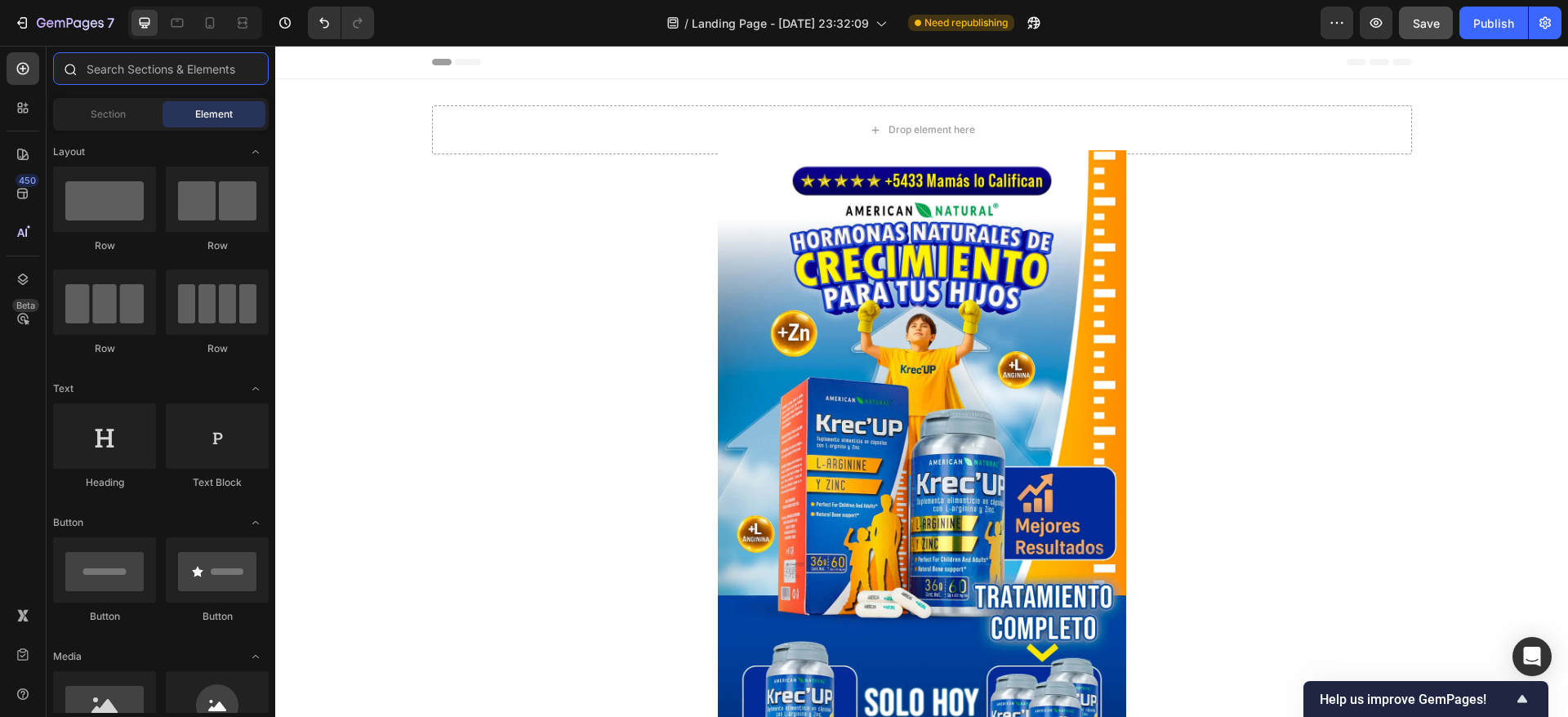
click at [165, 71] on input "text" at bounding box center [161, 68] width 216 height 32
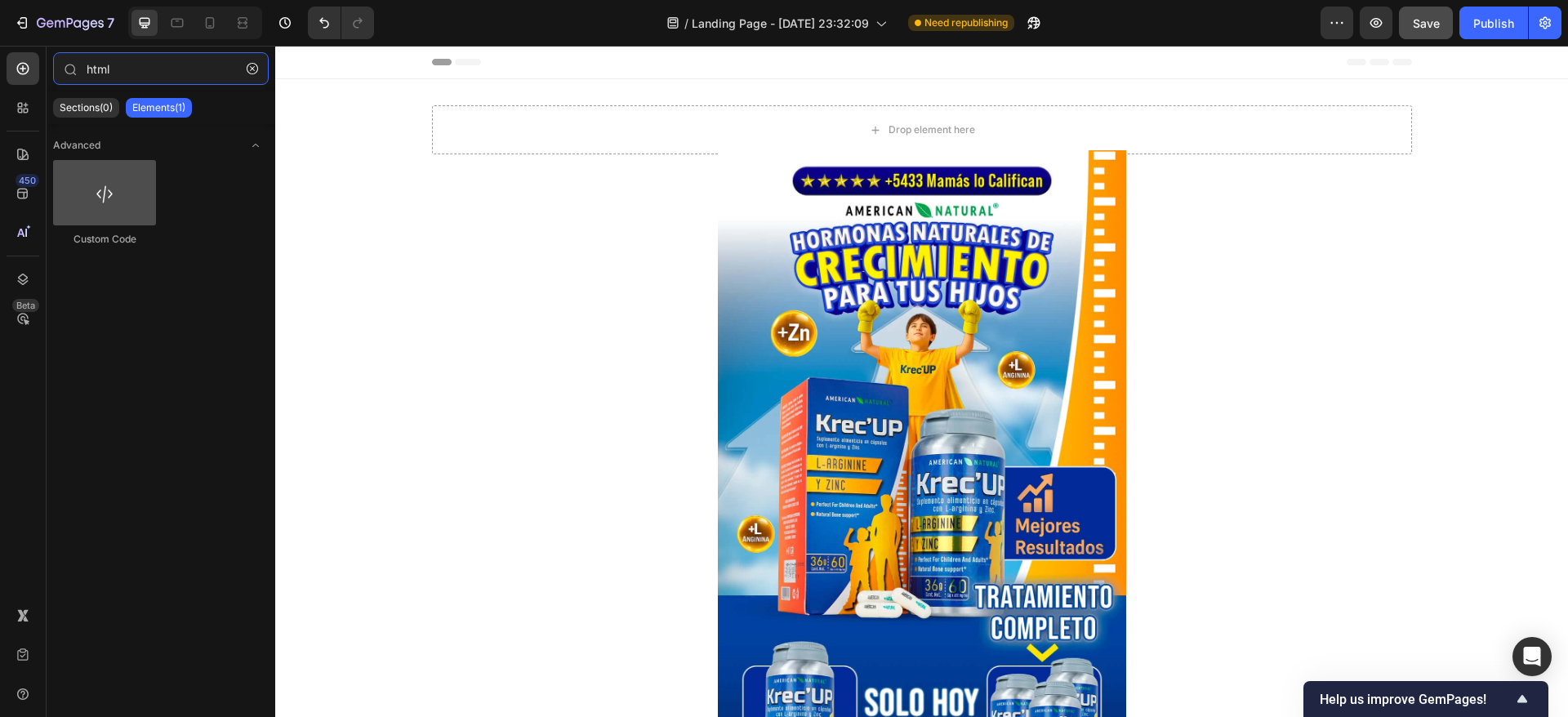
type input "html"
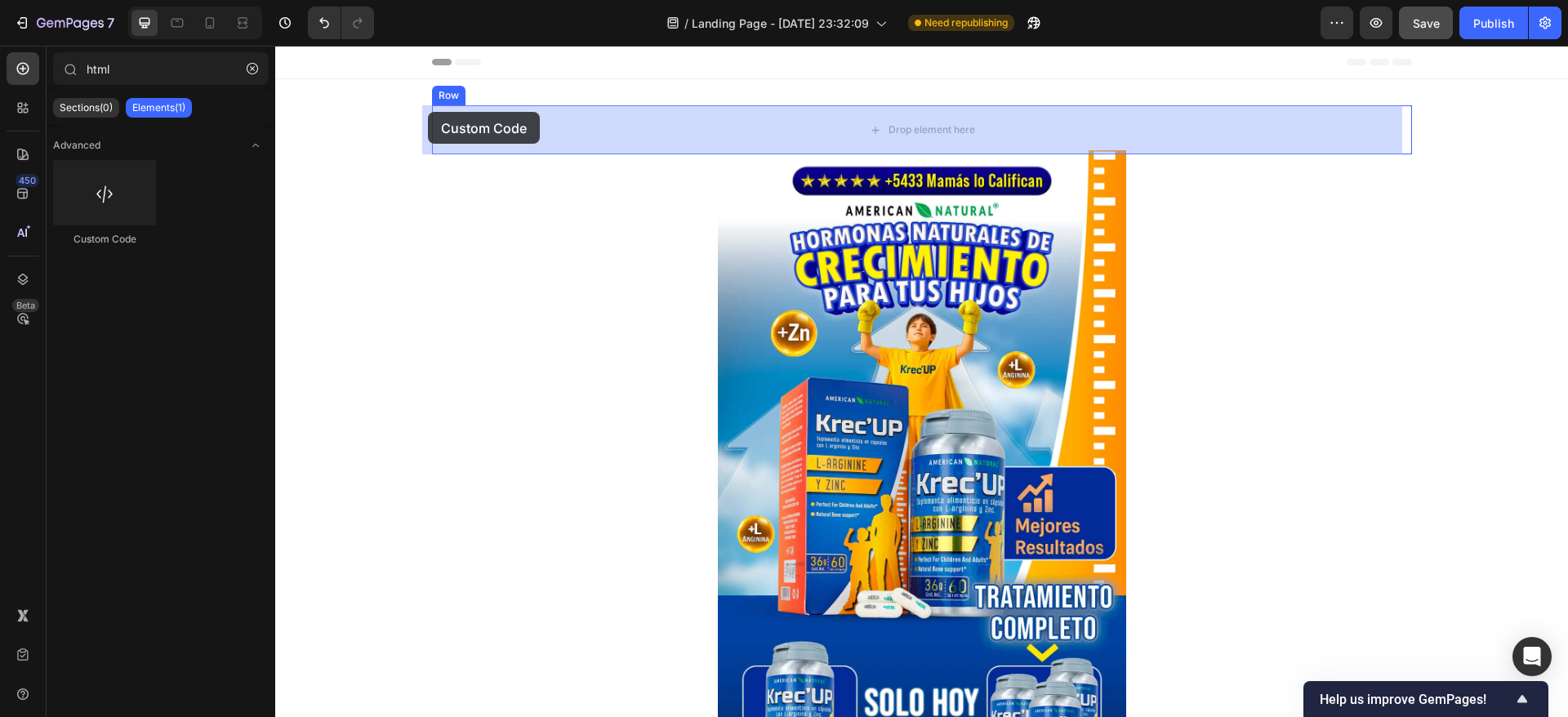
drag, startPoint x: 389, startPoint y: 231, endPoint x: 428, endPoint y: 112, distance: 125.2
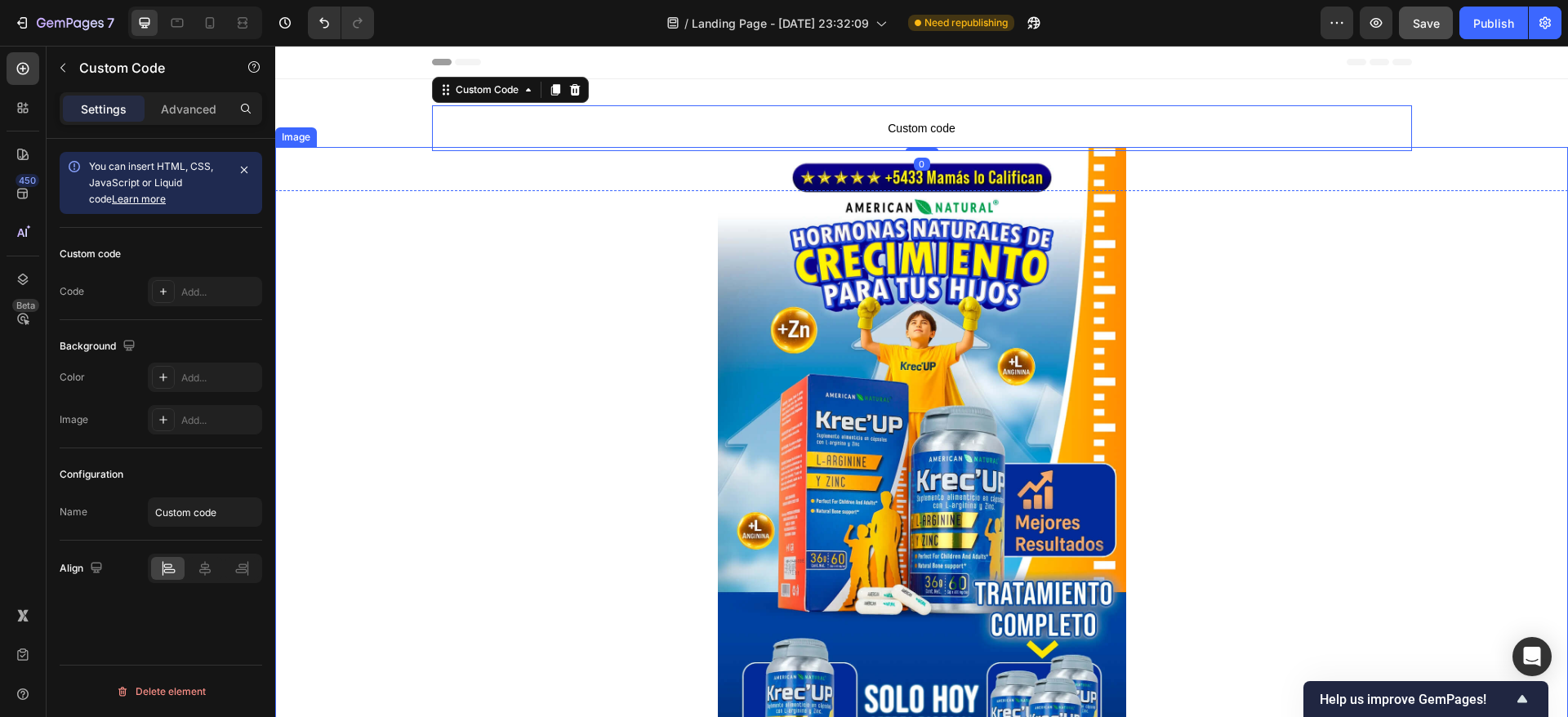
click at [936, 372] on img at bounding box center [923, 495] width 409 height 696
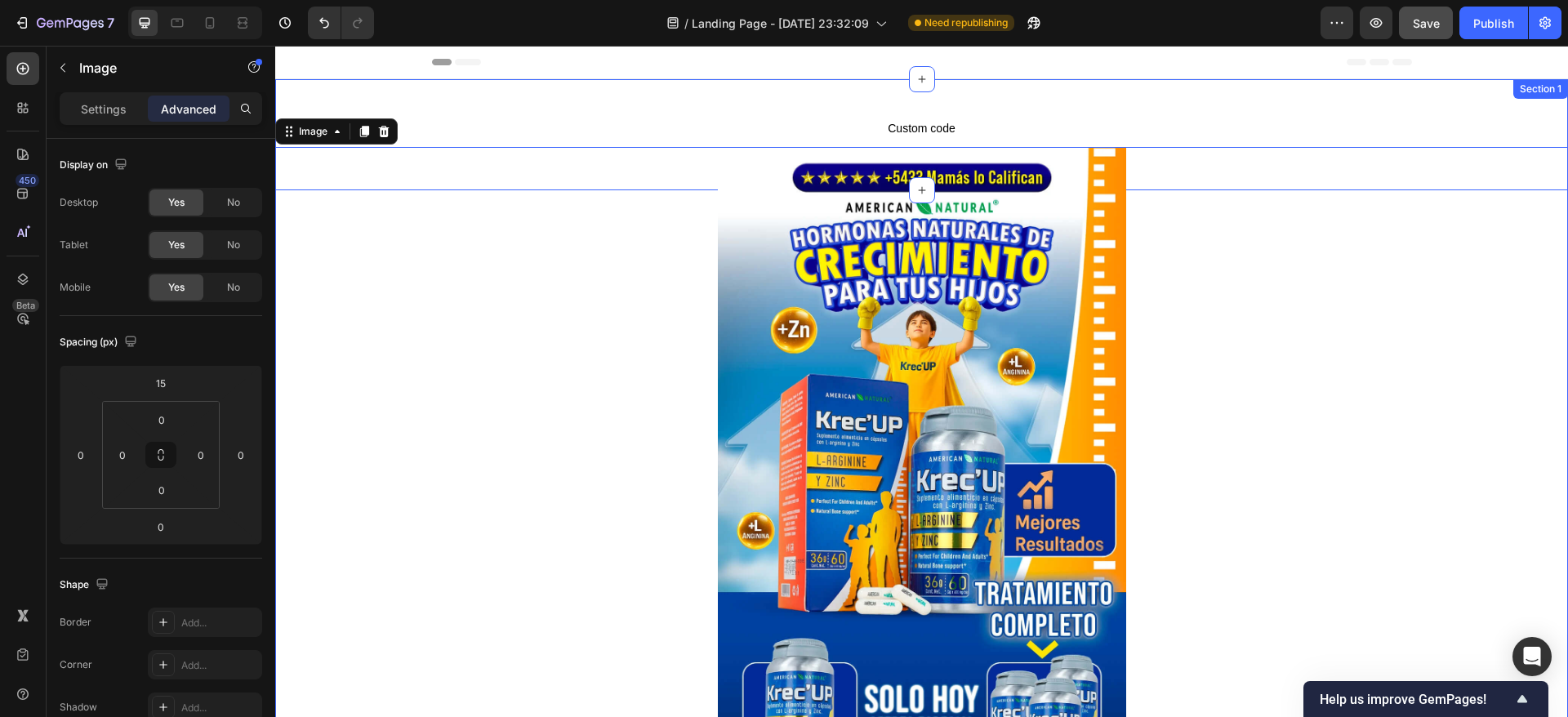
click at [591, 104] on div "Custom code Custom Code Row Section 1" at bounding box center [922, 134] width 1293 height 111
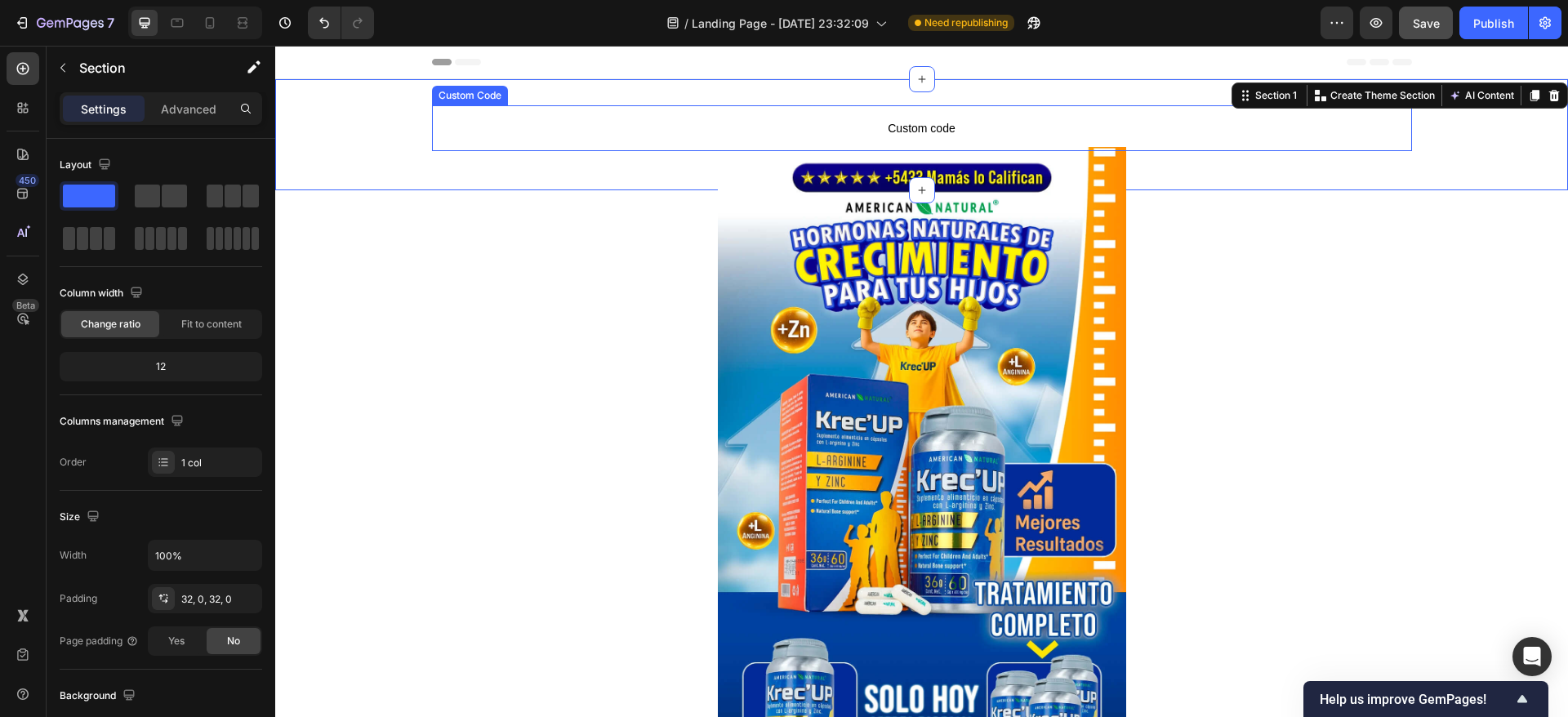
click at [851, 123] on span "Custom code" at bounding box center [922, 128] width 980 height 20
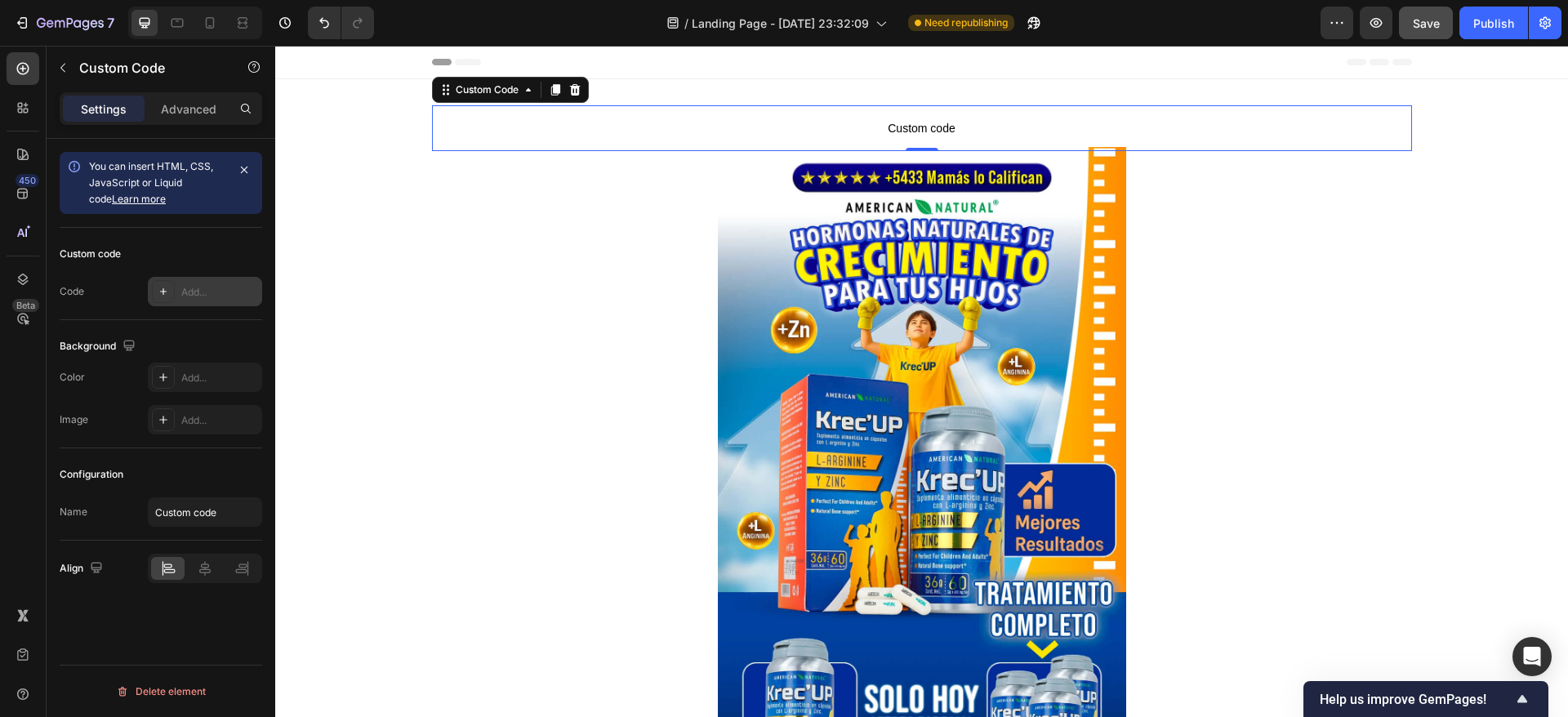
click at [188, 291] on div "Add..." at bounding box center [220, 292] width 77 height 14
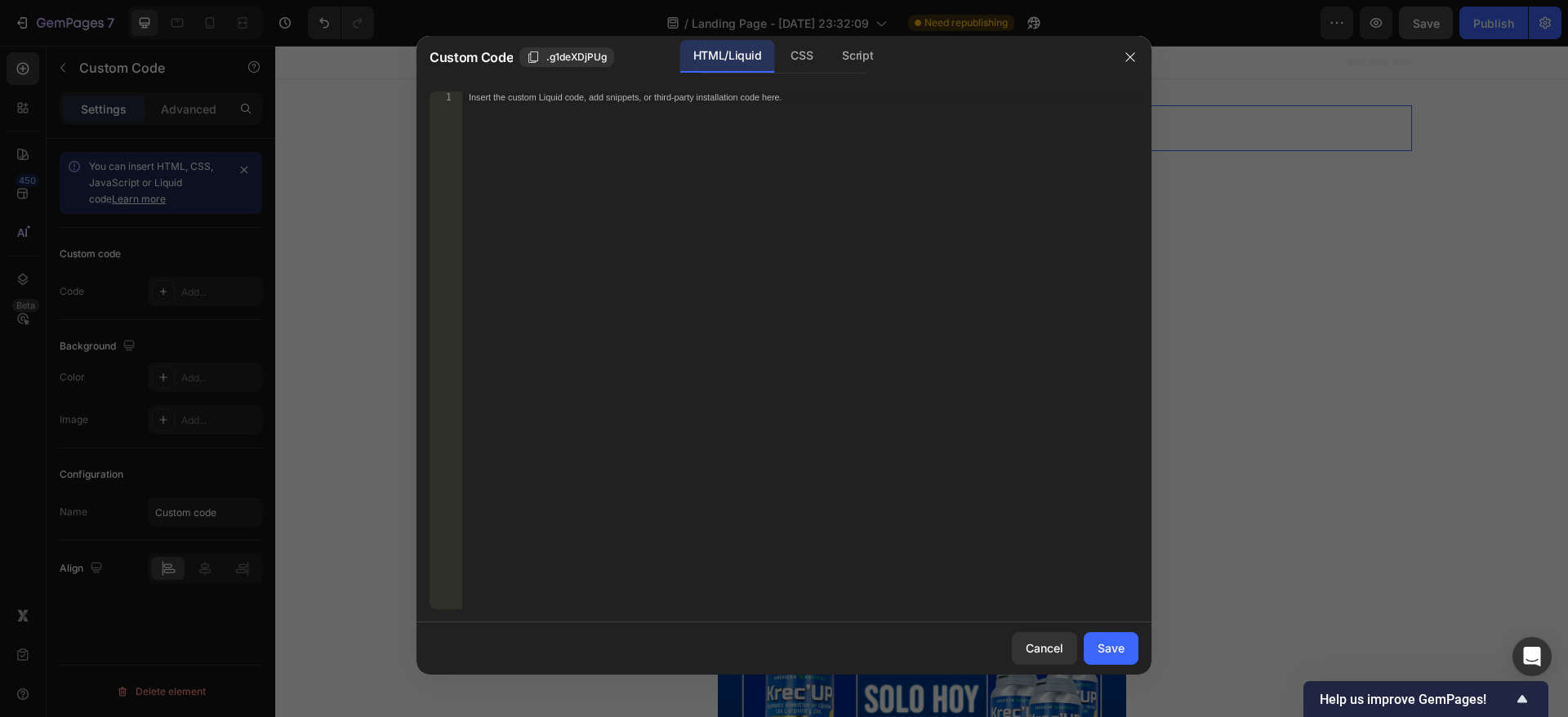
click at [607, 175] on div "Insert the custom Liquid code, add snippets, or third-party installation code h…" at bounding box center [800, 361] width 677 height 540
click at [590, 190] on div "Insert the custom Liquid code, add snippets, or third-party installation code h…" at bounding box center [800, 361] width 677 height 540
paste textarea "</div>"
type textarea "</div>"
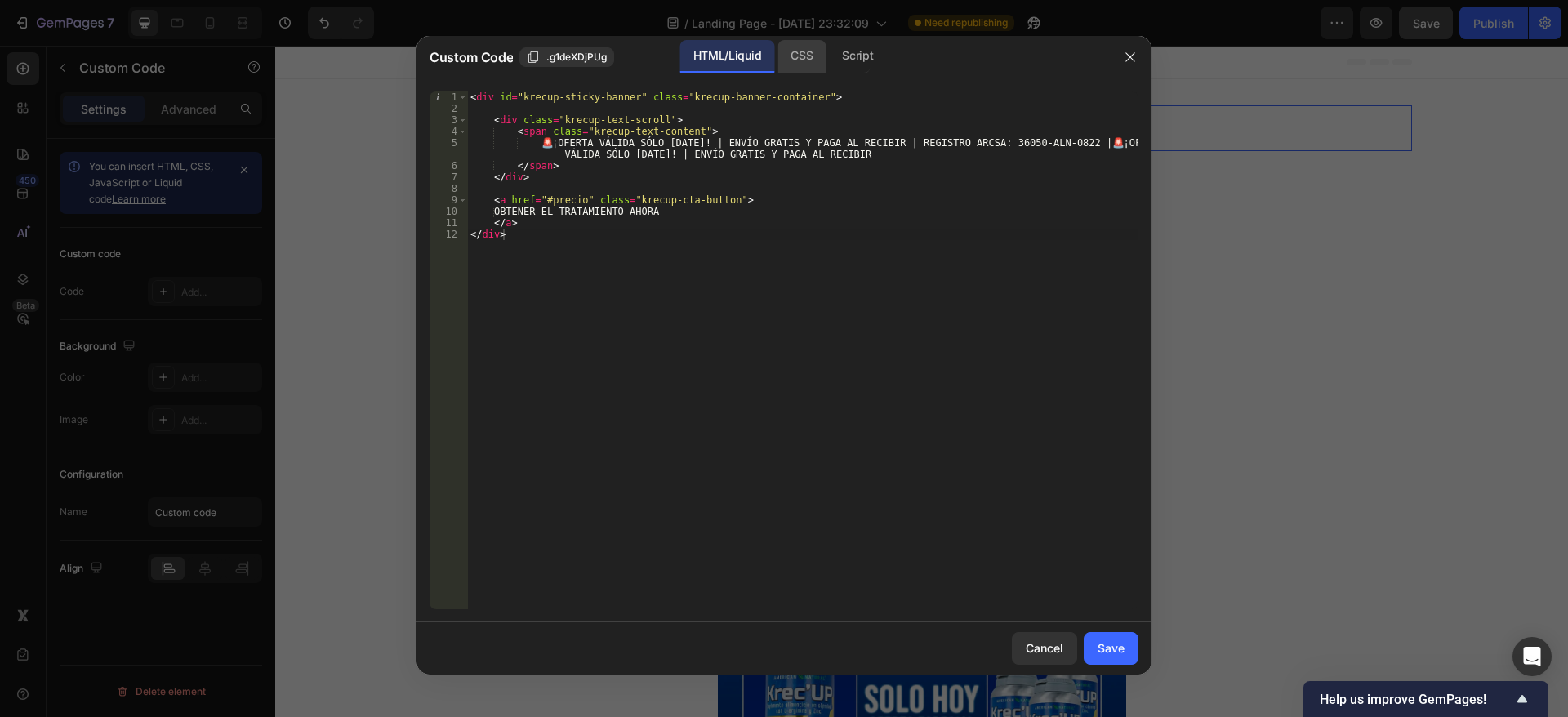
click at [813, 44] on div "CSS" at bounding box center [801, 56] width 48 height 32
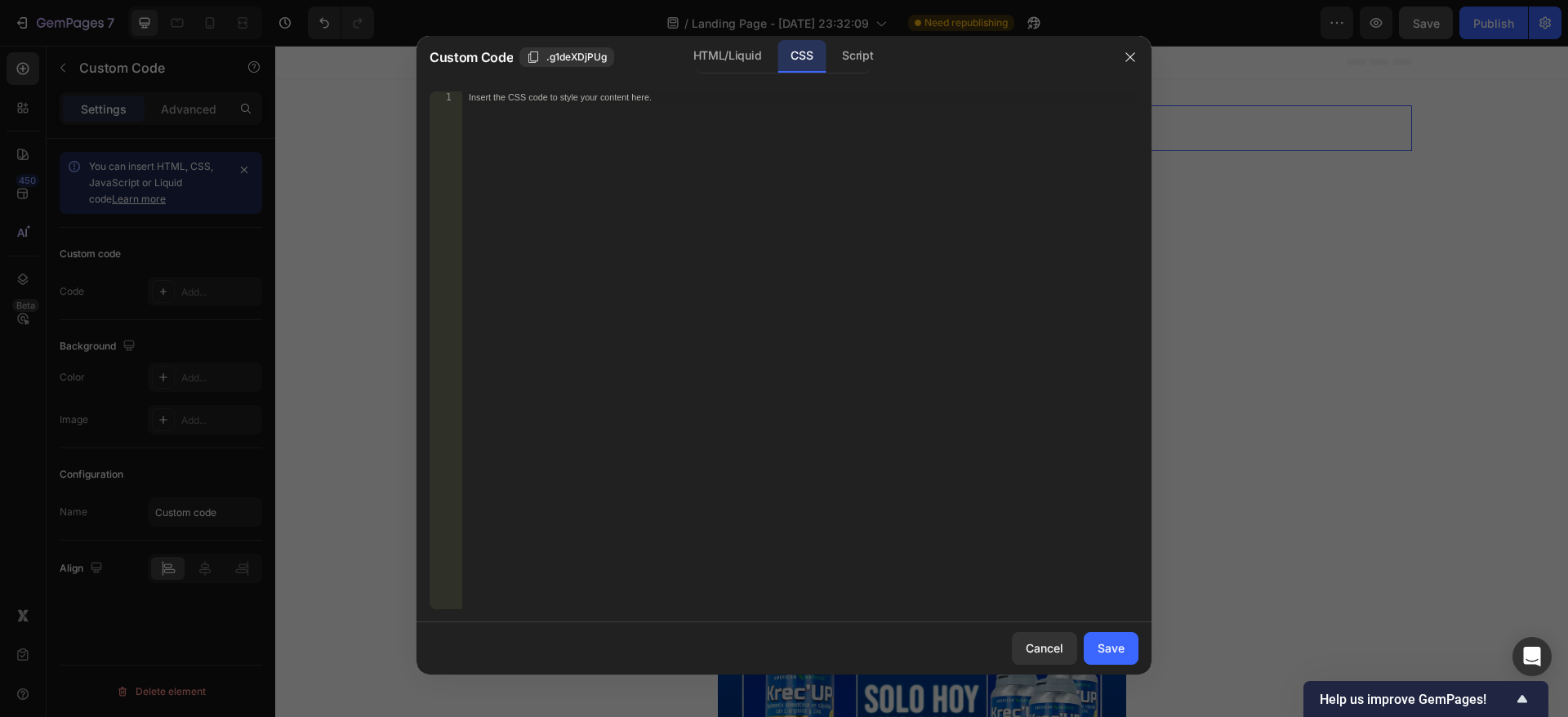
click at [760, 114] on div "Insert the CSS code to style your content here." at bounding box center [800, 361] width 677 height 540
paste textarea "}"
type textarea "}"
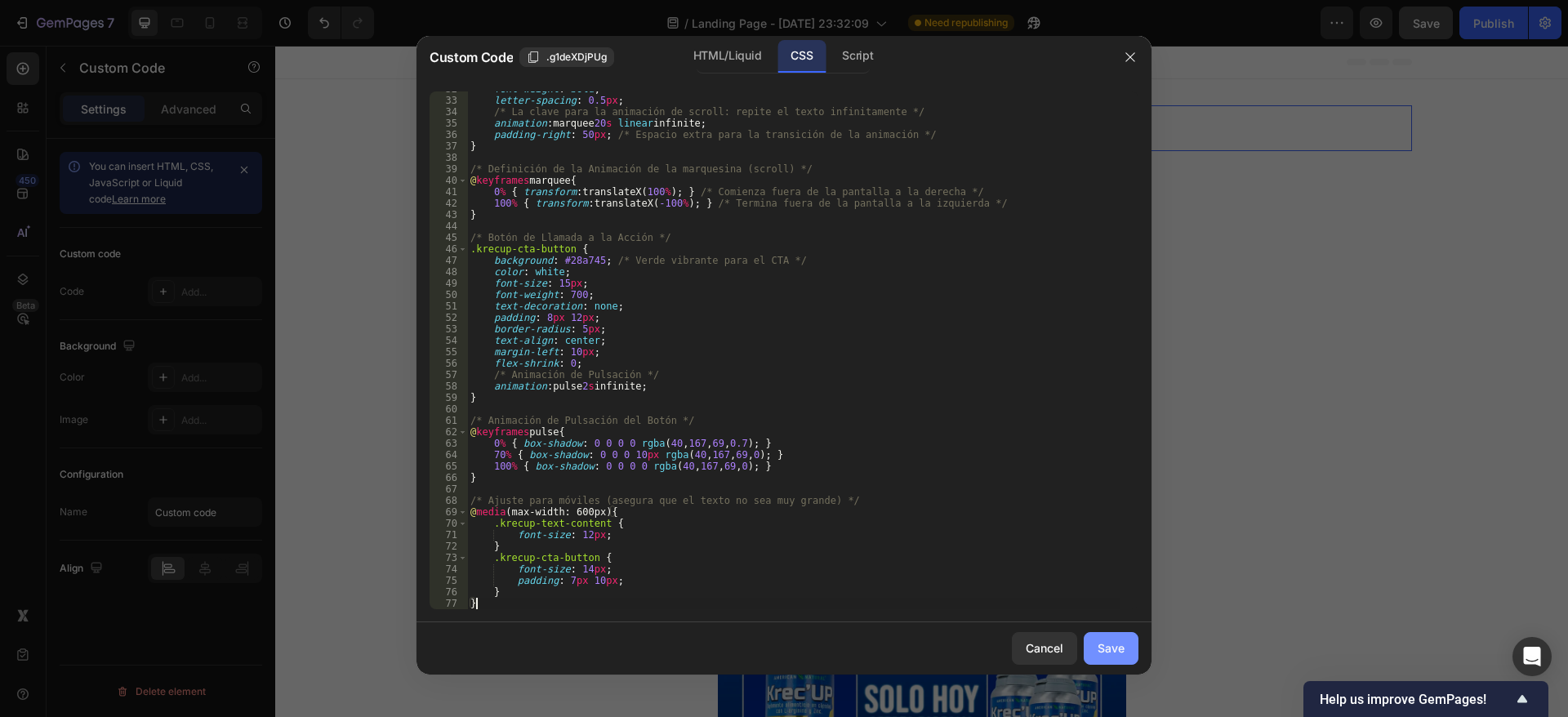
click at [1118, 636] on button "Save" at bounding box center [1112, 648] width 55 height 32
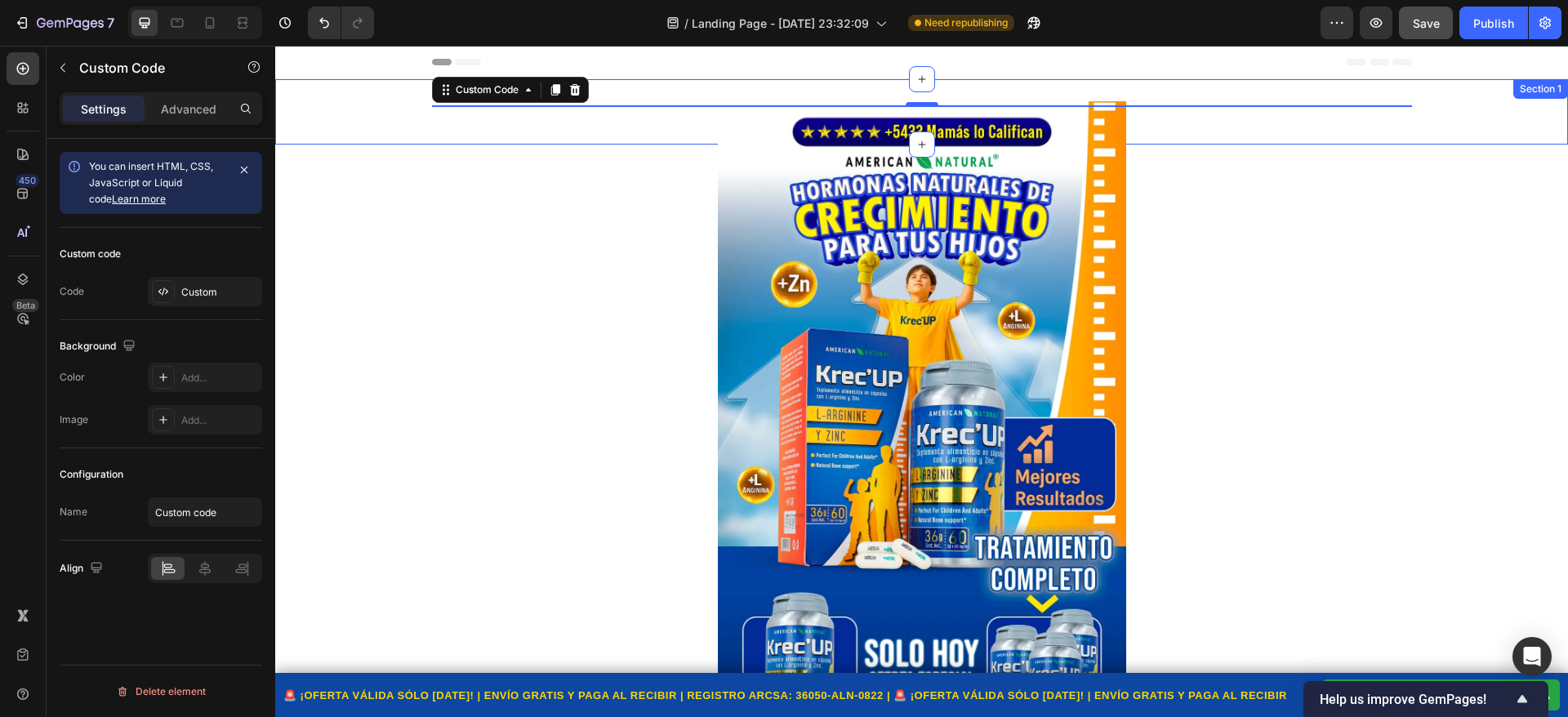
click at [607, 85] on div "🚨 ¡OFERTA VÁLIDA SÓLO HOY! | ENVÍO GRATIS Y PAGA AL RECIBIR | REGISTRO ARCSA: 3…" at bounding box center [922, 111] width 1293 height 66
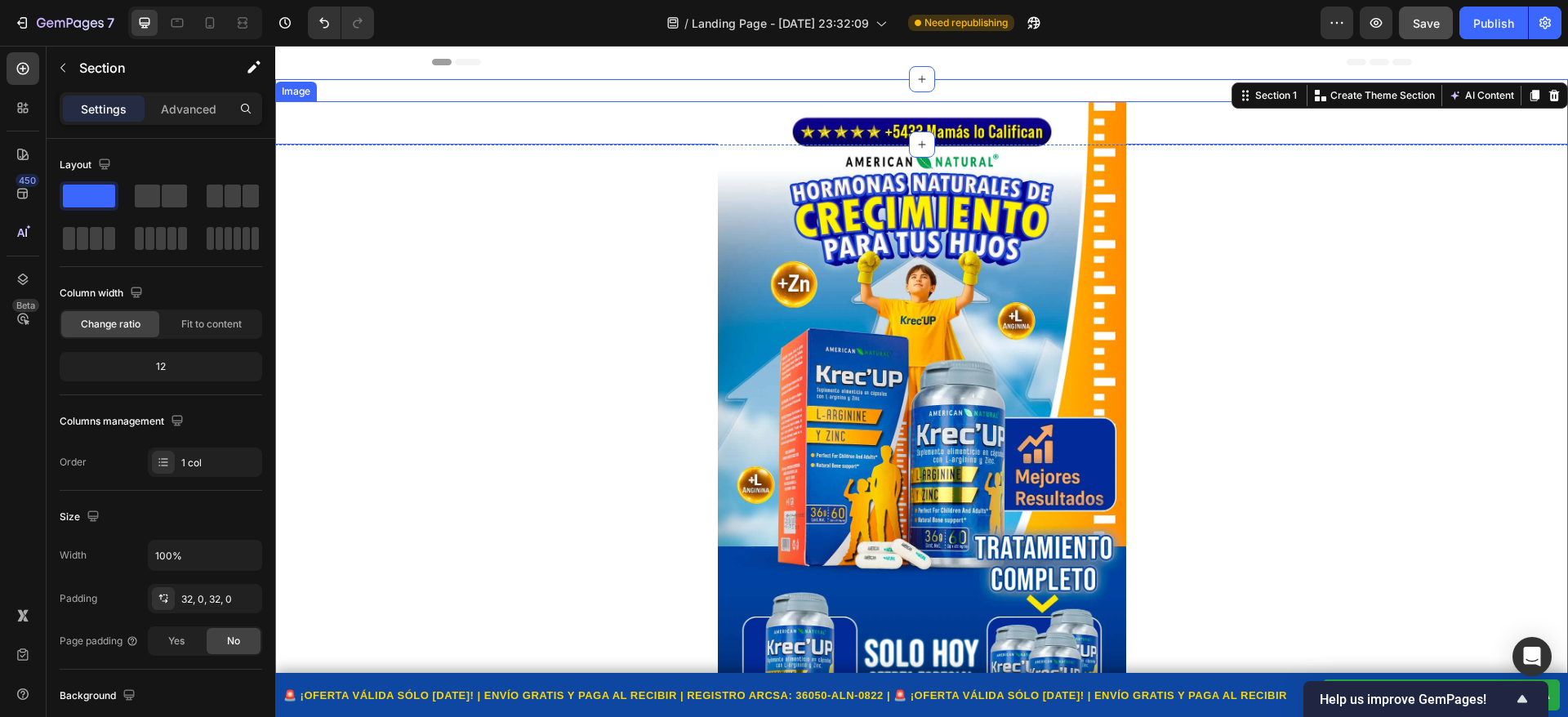
click at [449, 107] on div at bounding box center [922, 449] width 1293 height 696
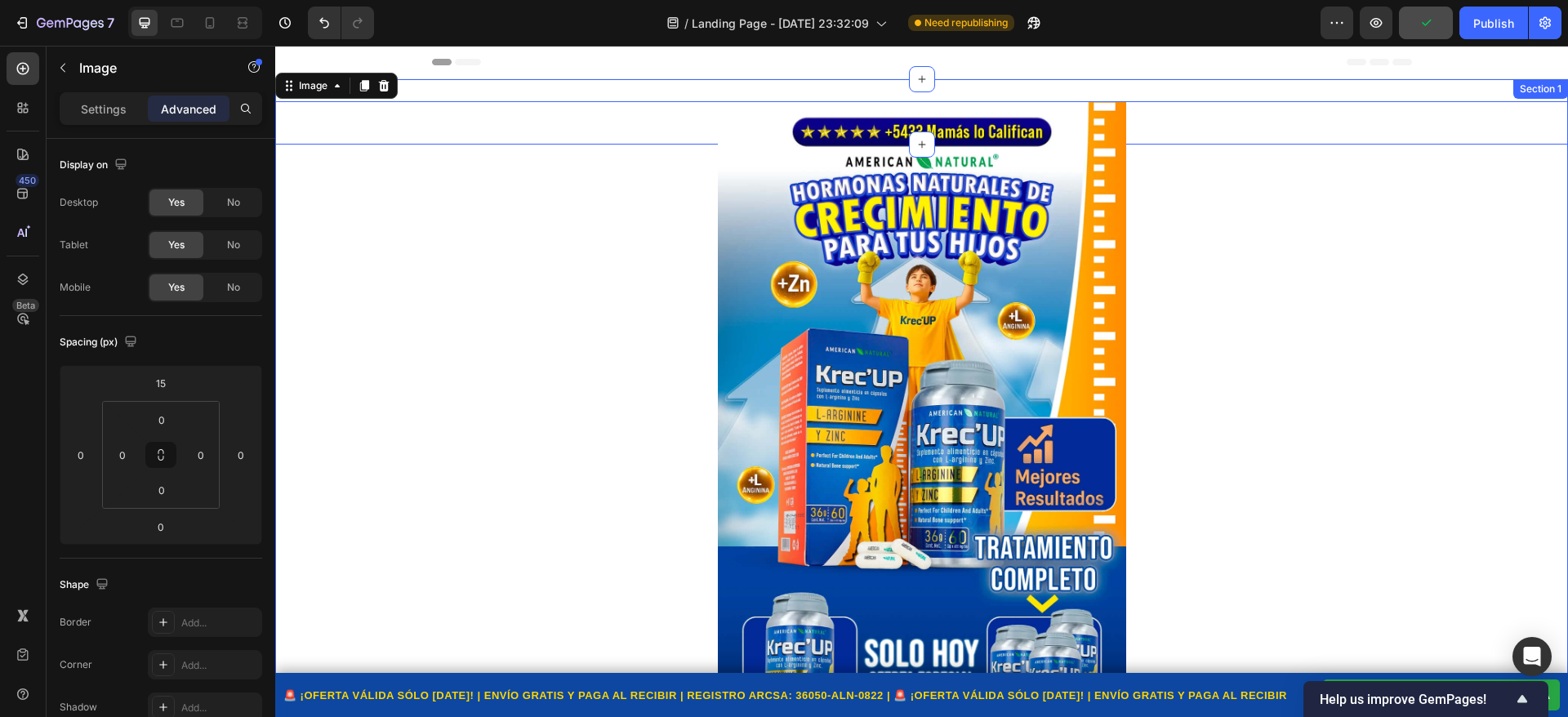
click at [488, 82] on div "🚨 ¡OFERTA VÁLIDA SÓLO HOY! | ENVÍO GRATIS Y PAGA AL RECIBIR | REGISTRO ARCSA: 3…" at bounding box center [922, 111] width 1293 height 66
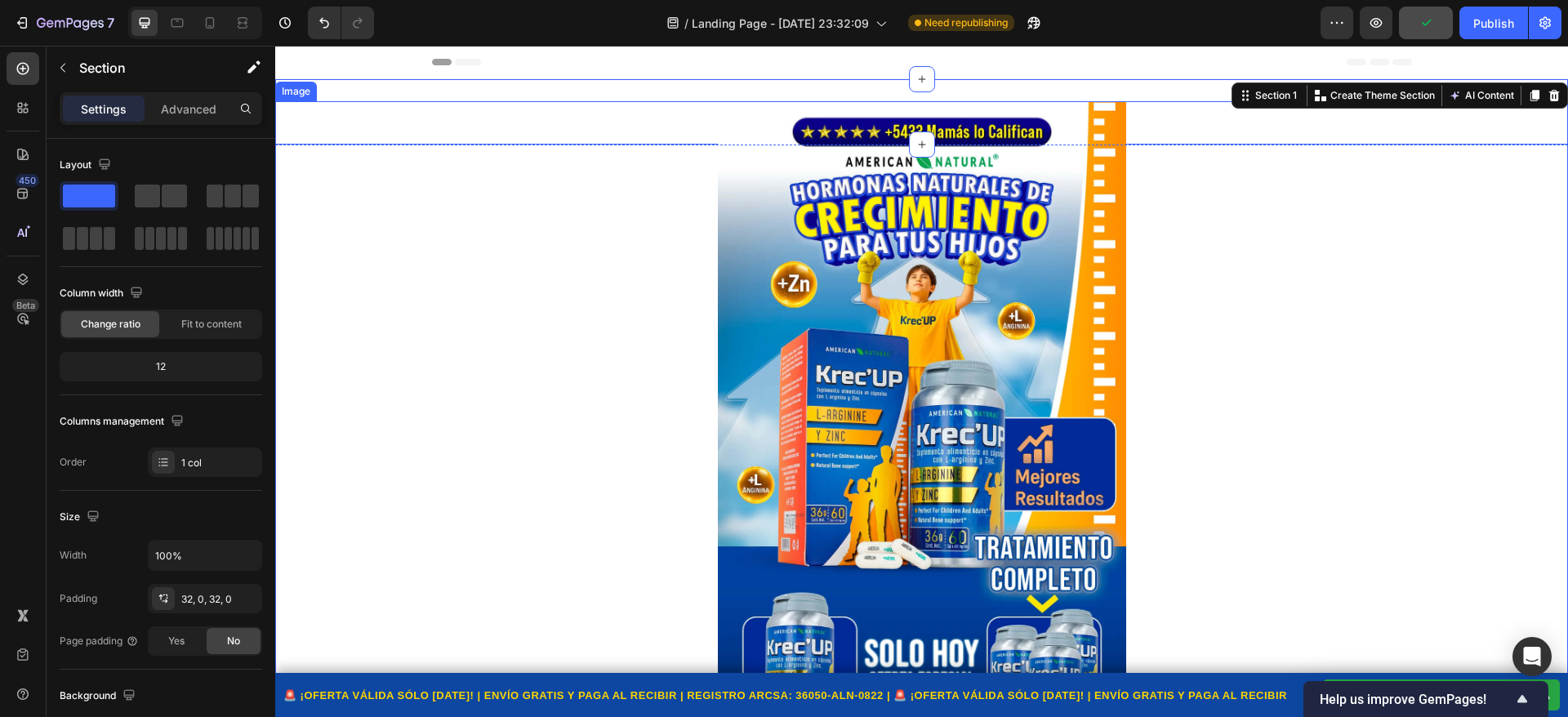
click at [481, 107] on div at bounding box center [922, 449] width 1293 height 696
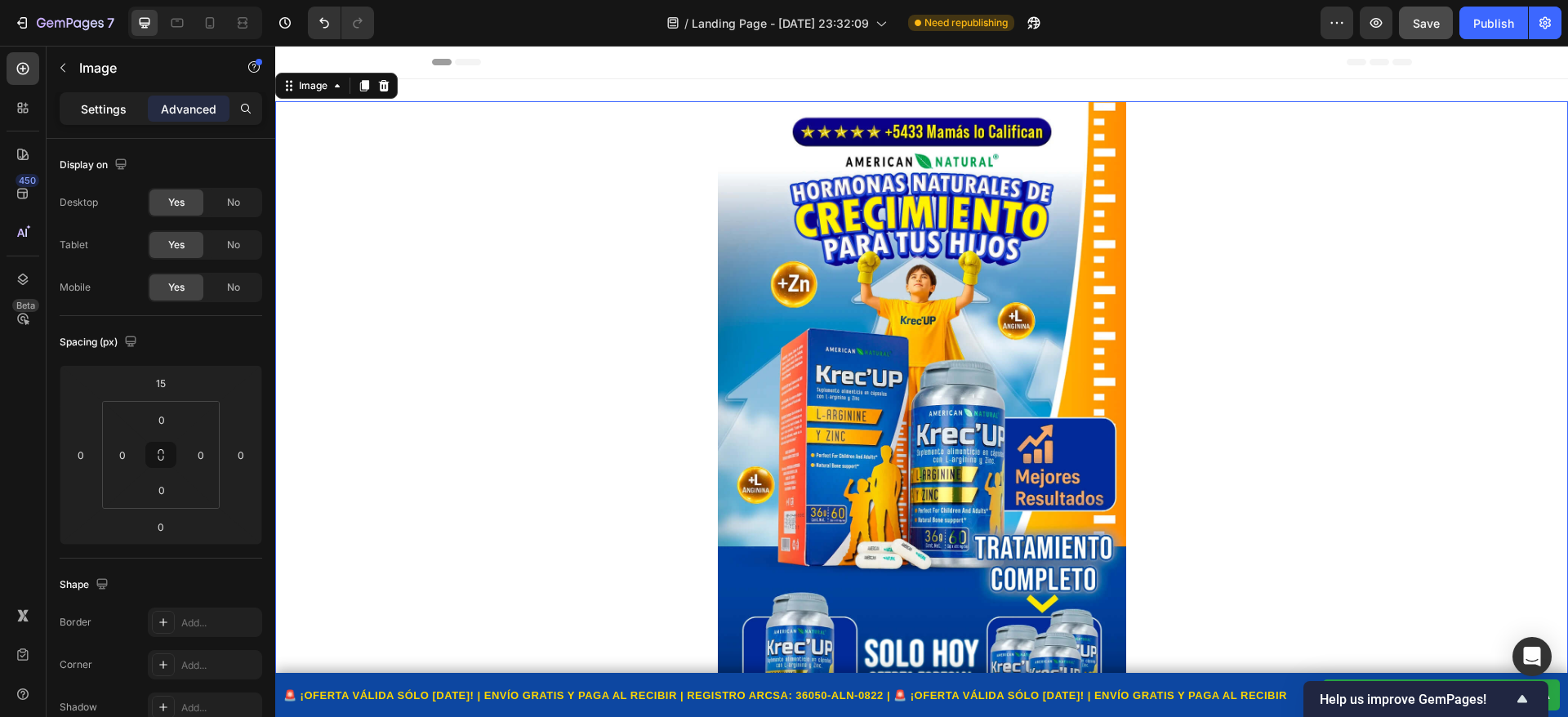
click at [119, 104] on p "Settings" at bounding box center [104, 109] width 46 height 17
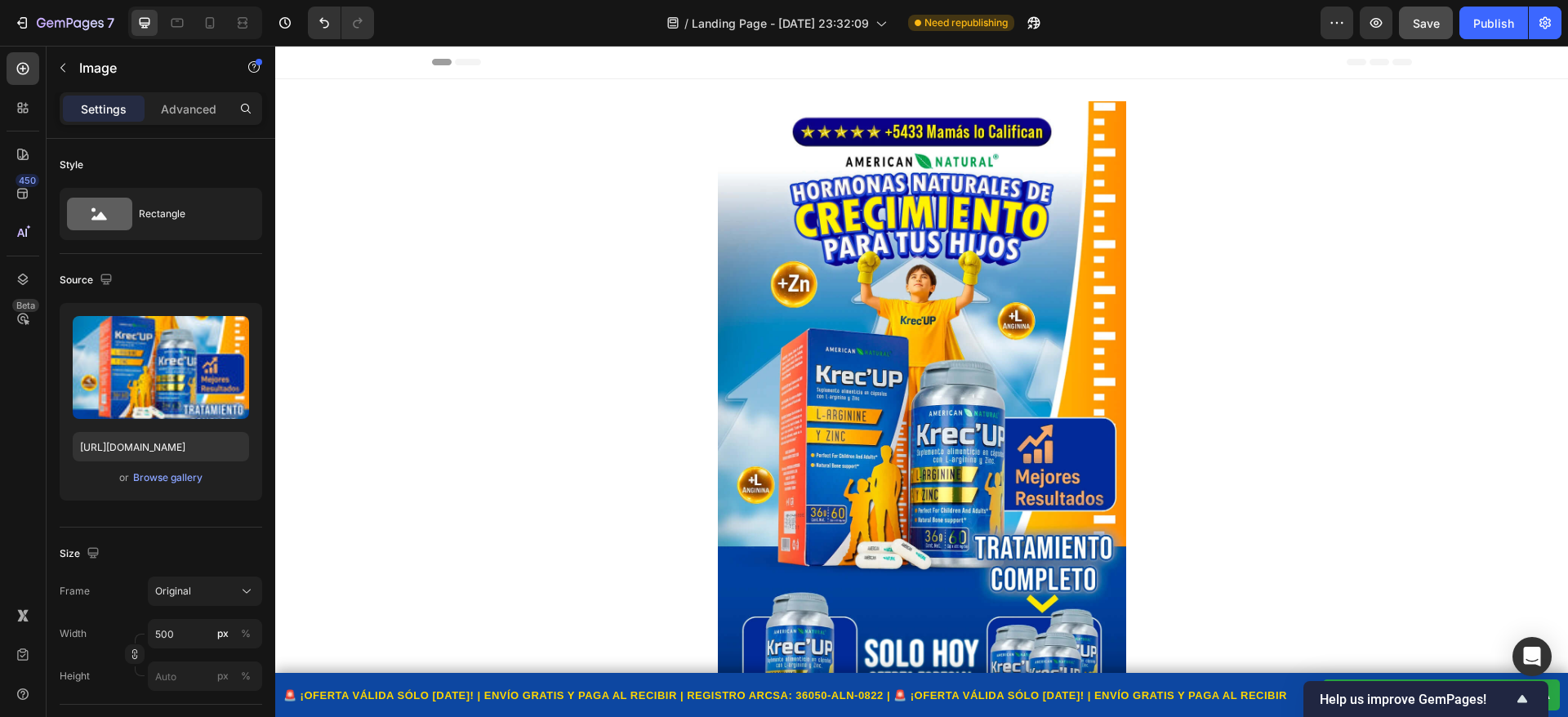
click at [653, 66] on div "Header" at bounding box center [922, 62] width 980 height 32
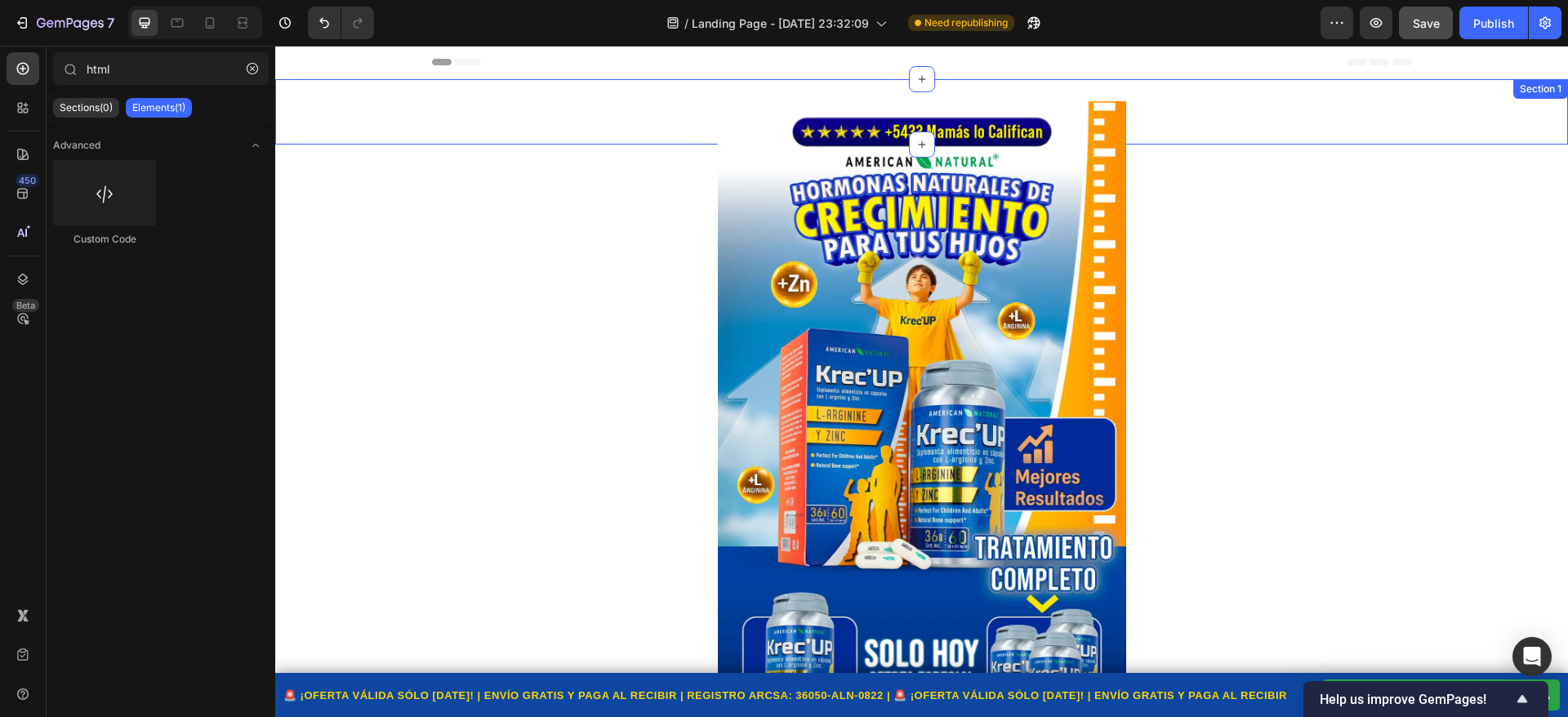
click at [642, 85] on div "🚨 ¡OFERTA VÁLIDA SÓLO HOY! | ENVÍO GRATIS Y PAGA AL RECIBIR | REGISTRO ARCSA: 3…" at bounding box center [922, 111] width 1293 height 66
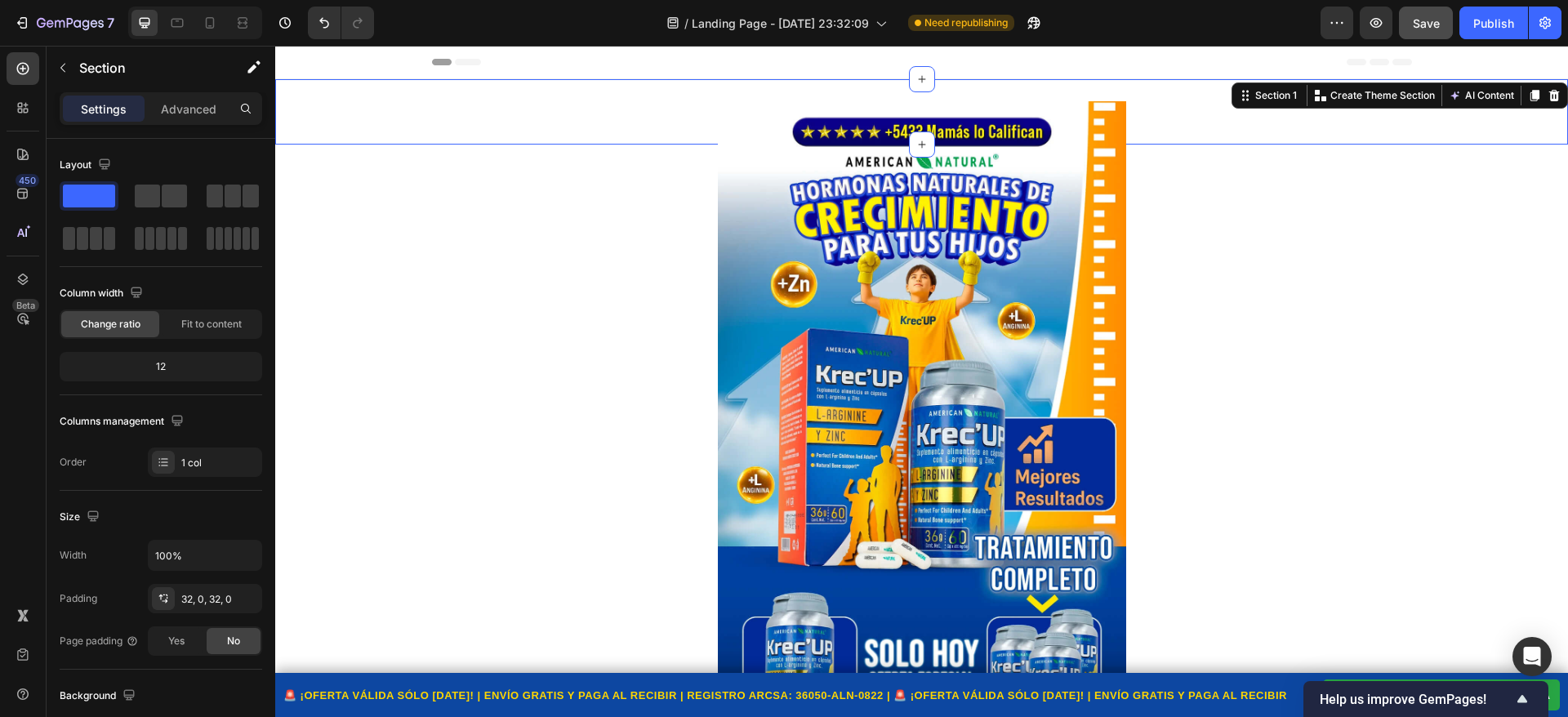
click at [646, 70] on div "Header" at bounding box center [922, 62] width 980 height 32
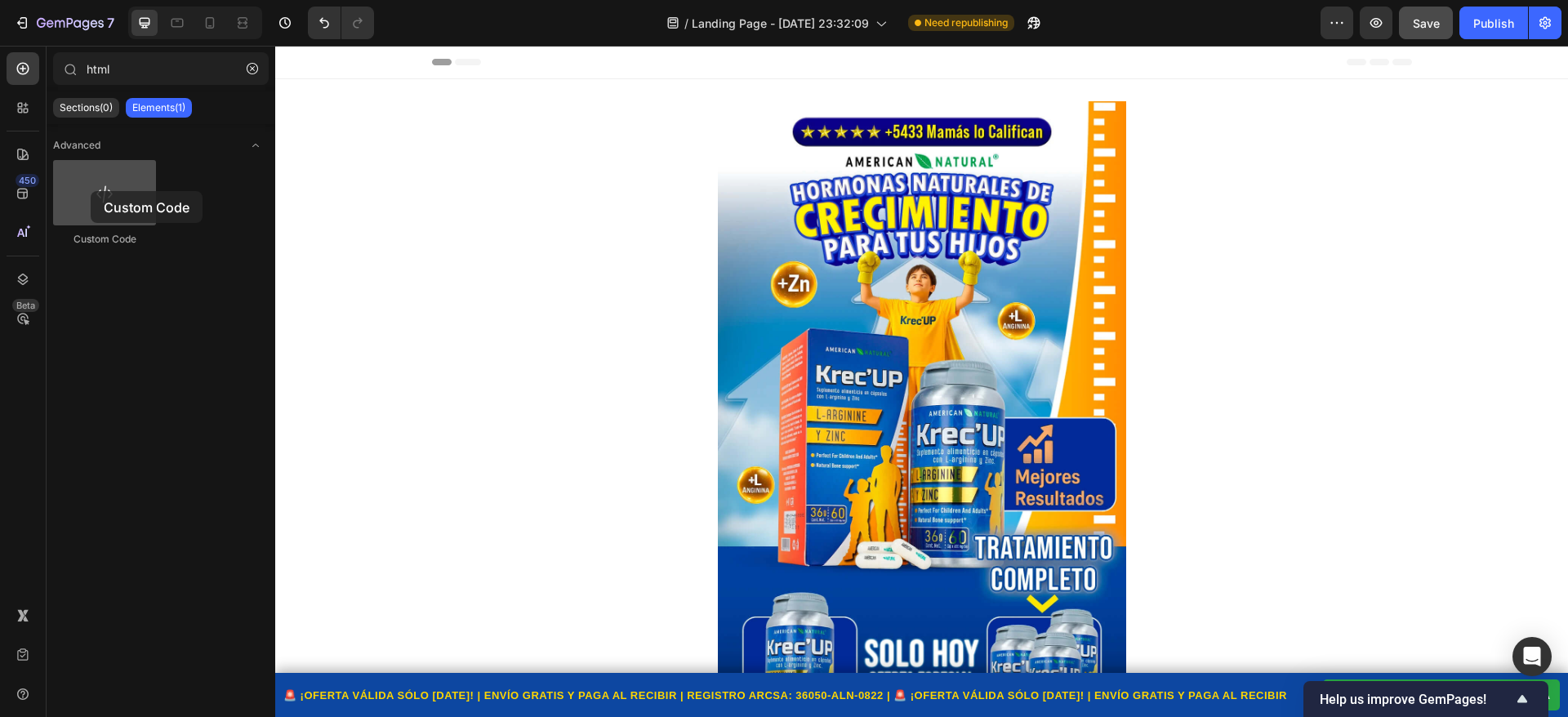
click at [90, 191] on div at bounding box center [105, 192] width 103 height 66
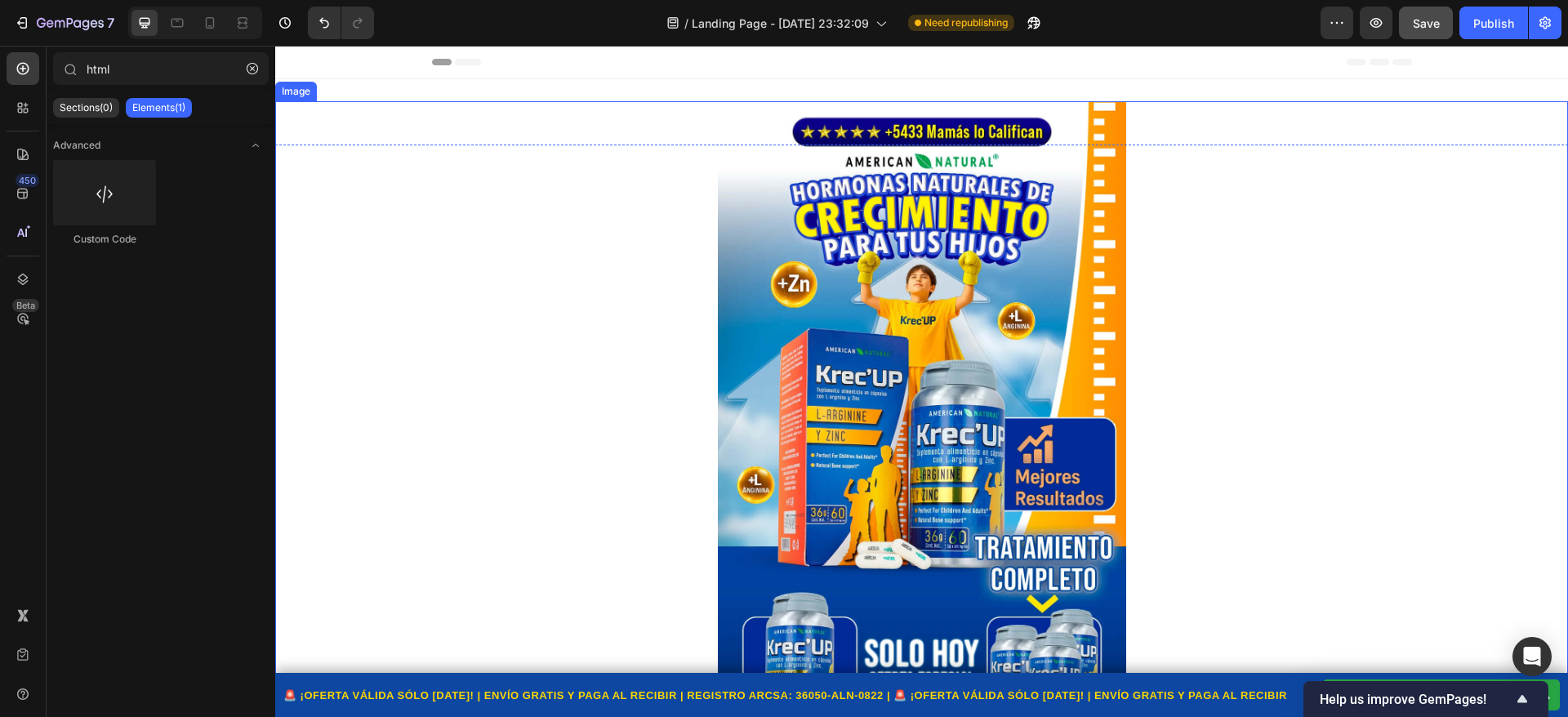
click at [667, 126] on div at bounding box center [922, 449] width 1293 height 696
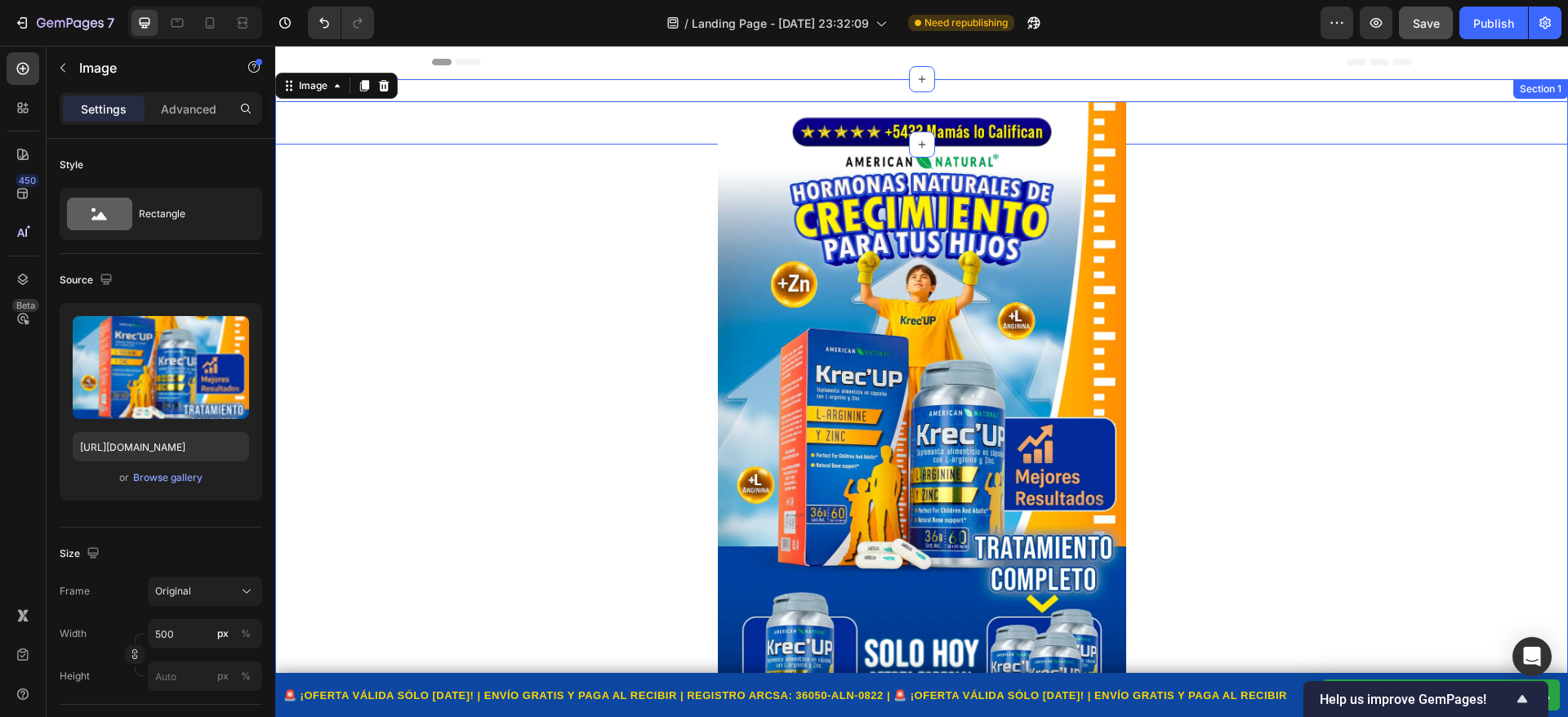
click at [626, 82] on div "🚨 ¡OFERTA VÁLIDA SÓLO HOY! | ENVÍO GRATIS Y PAGA AL RECIBIR | REGISTRO ARCSA: 3…" at bounding box center [922, 111] width 1293 height 66
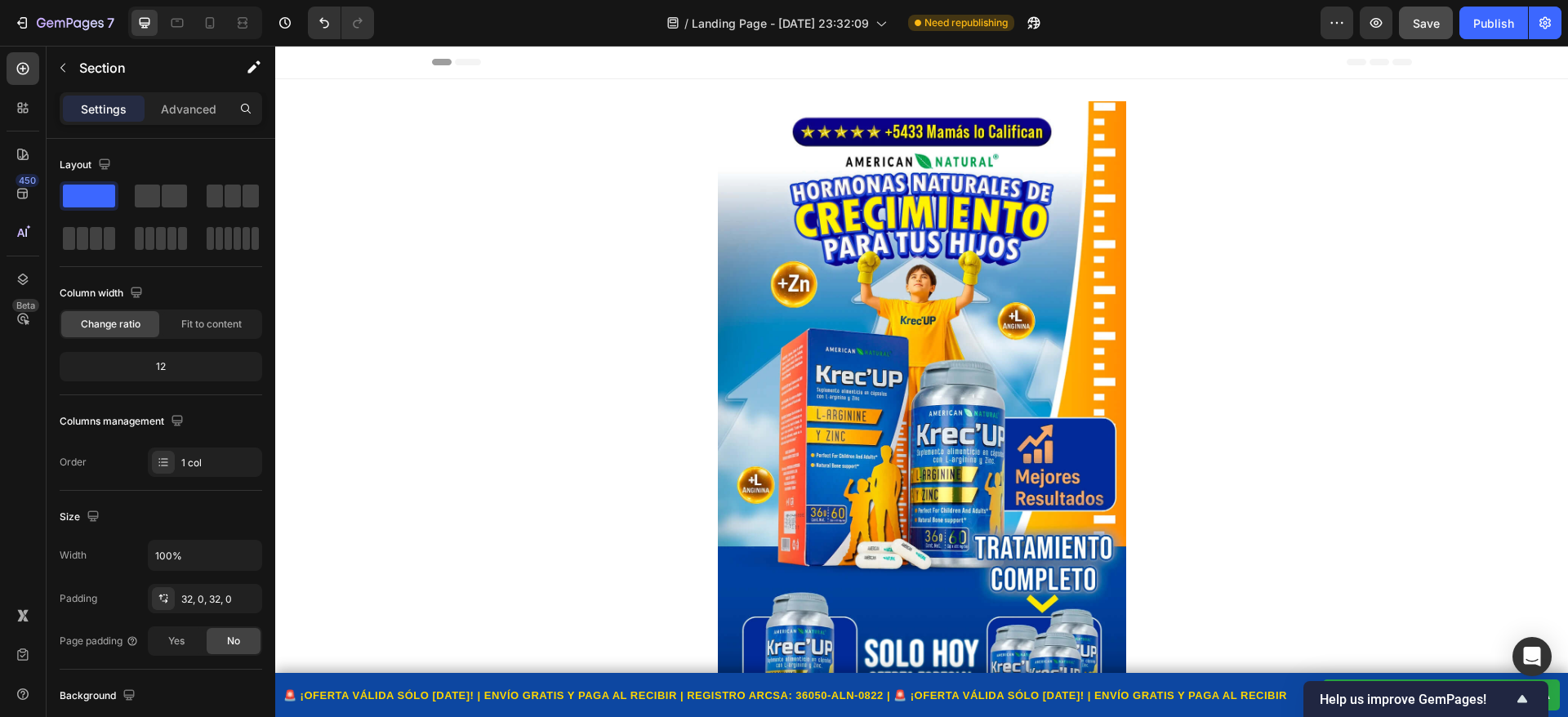
click at [624, 63] on div "Header" at bounding box center [922, 62] width 980 height 32
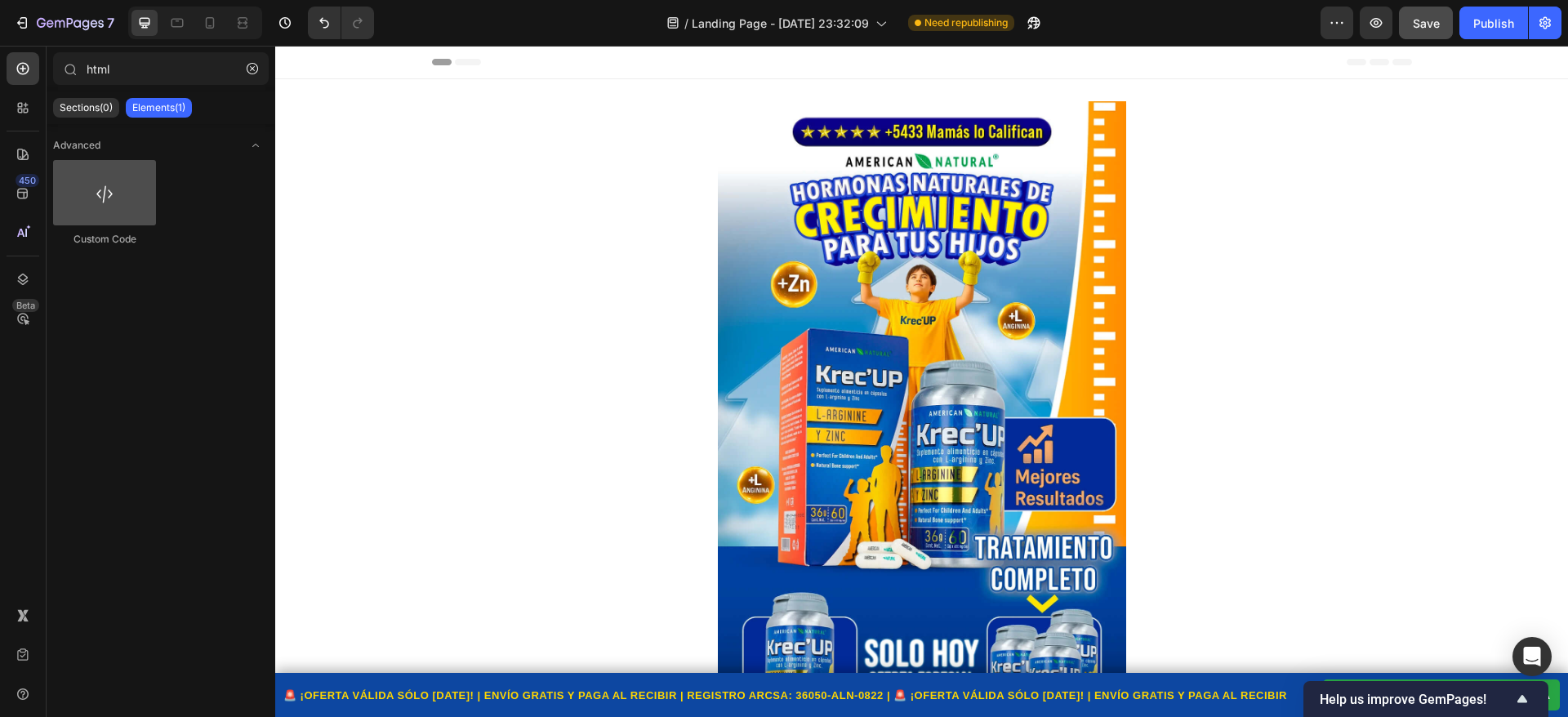
click at [111, 172] on div at bounding box center [105, 192] width 103 height 66
click at [88, 205] on div at bounding box center [105, 192] width 103 height 66
click at [100, 217] on div at bounding box center [105, 192] width 103 height 66
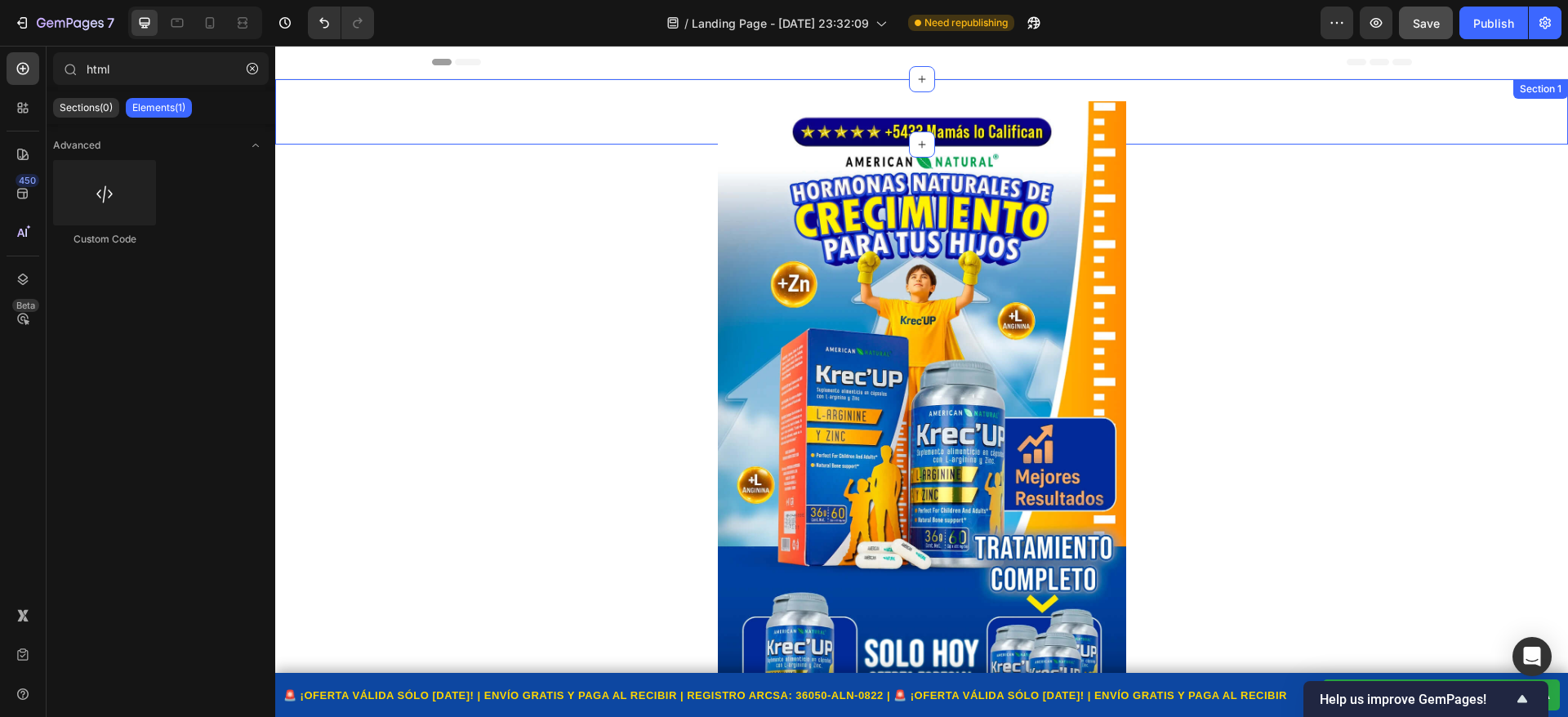
click at [602, 96] on div "🚨 ¡OFERTA VÁLIDA SÓLO HOY! | ENVÍO GRATIS Y PAGA AL RECIBIR | REGISTRO ARCSA: 3…" at bounding box center [922, 111] width 1293 height 66
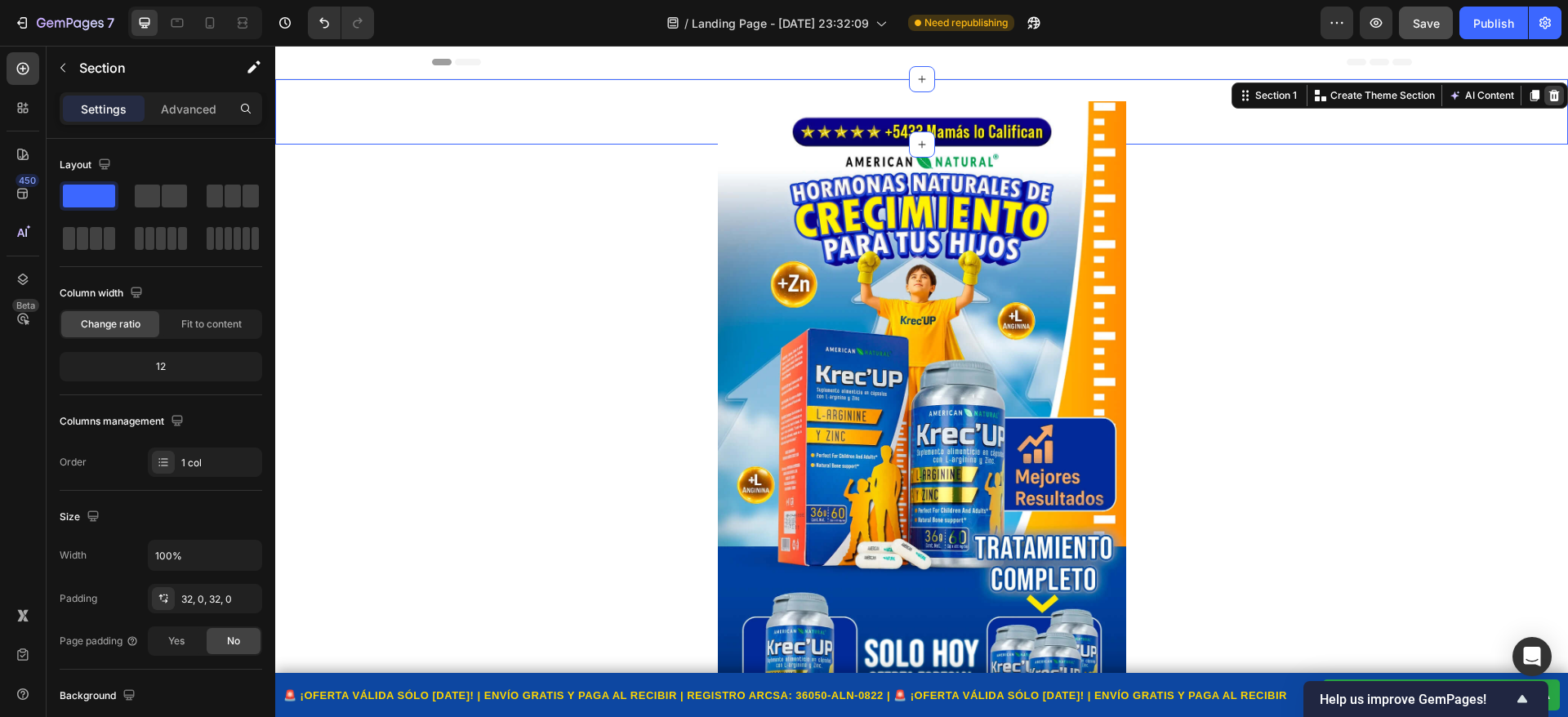
click at [1544, 99] on div at bounding box center [1554, 95] width 20 height 20
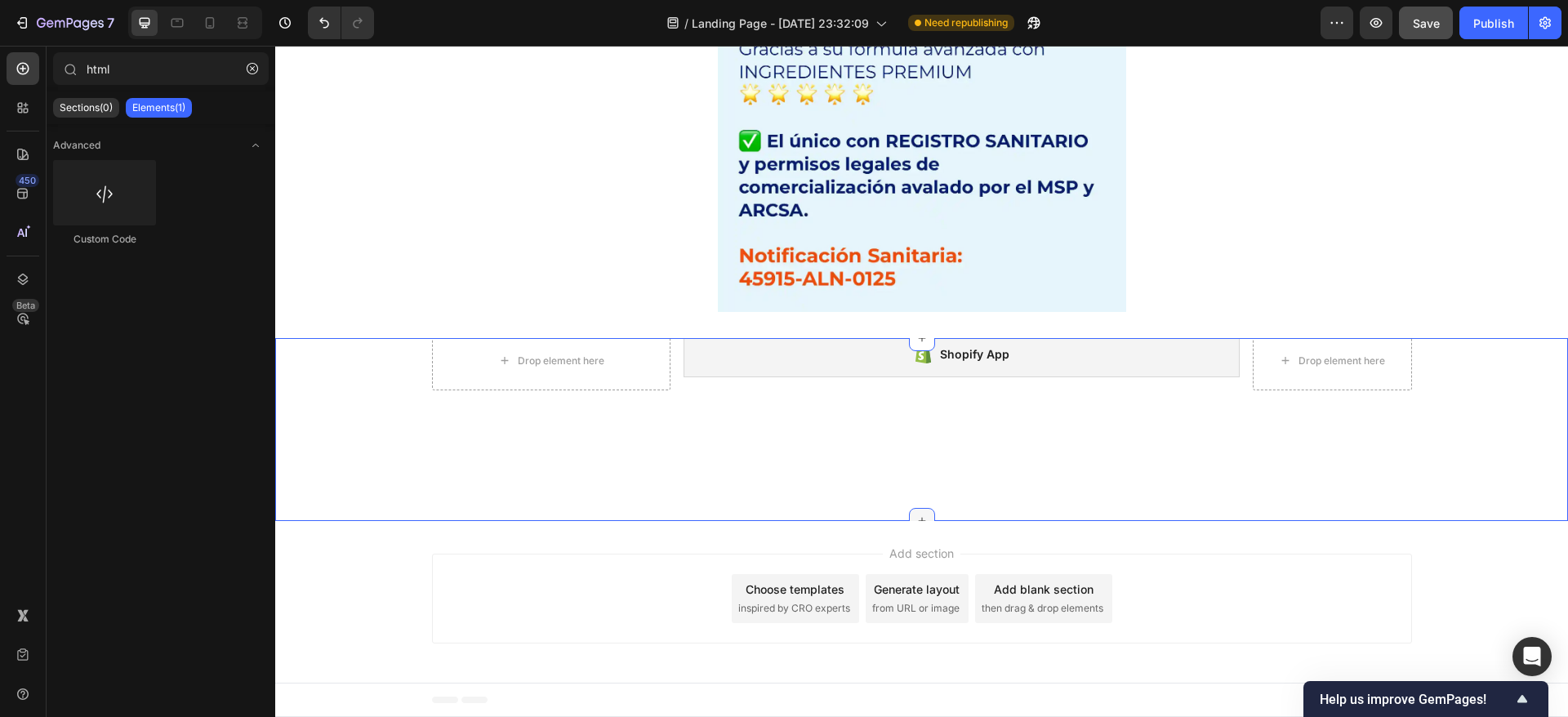
scroll to position [8920, 0]
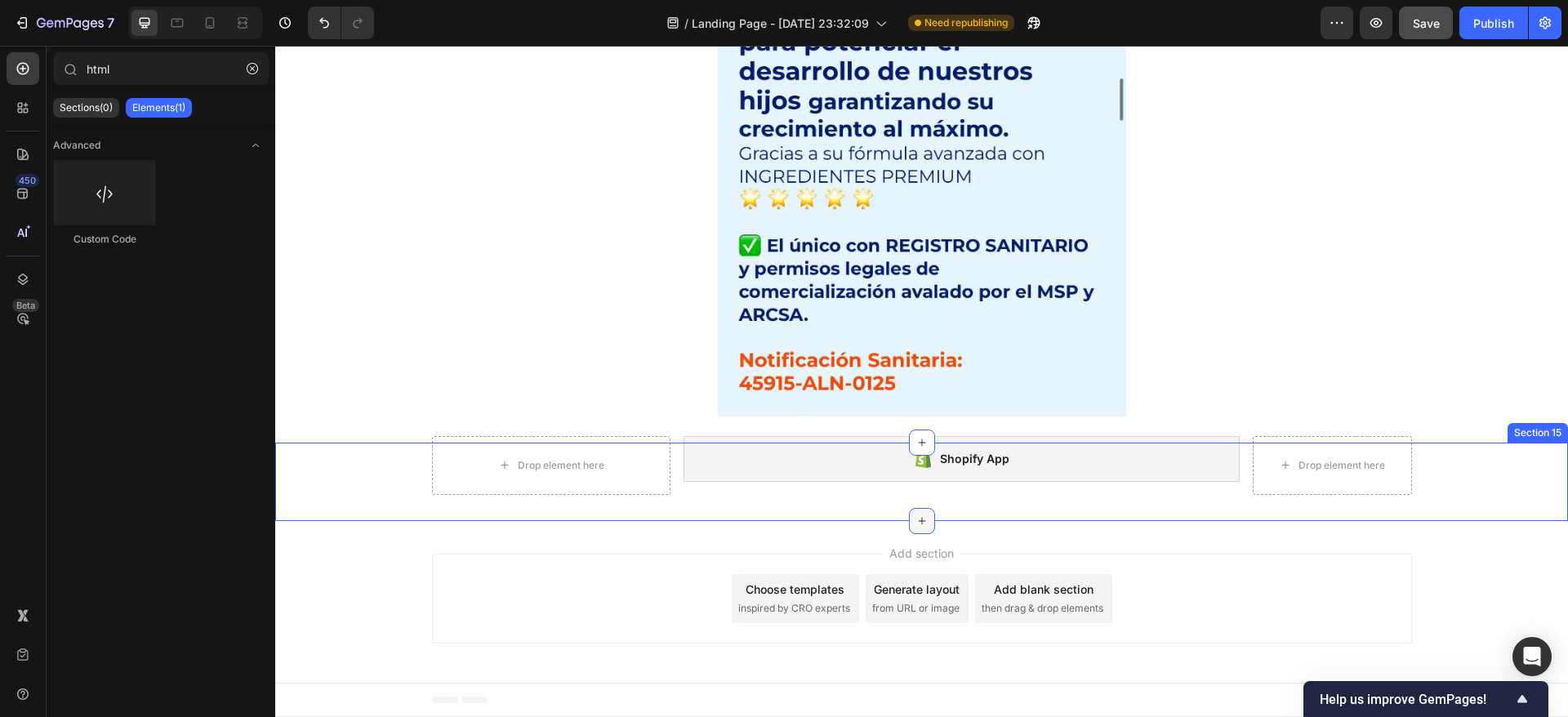
click at [909, 511] on div at bounding box center [923, 521] width 27 height 27
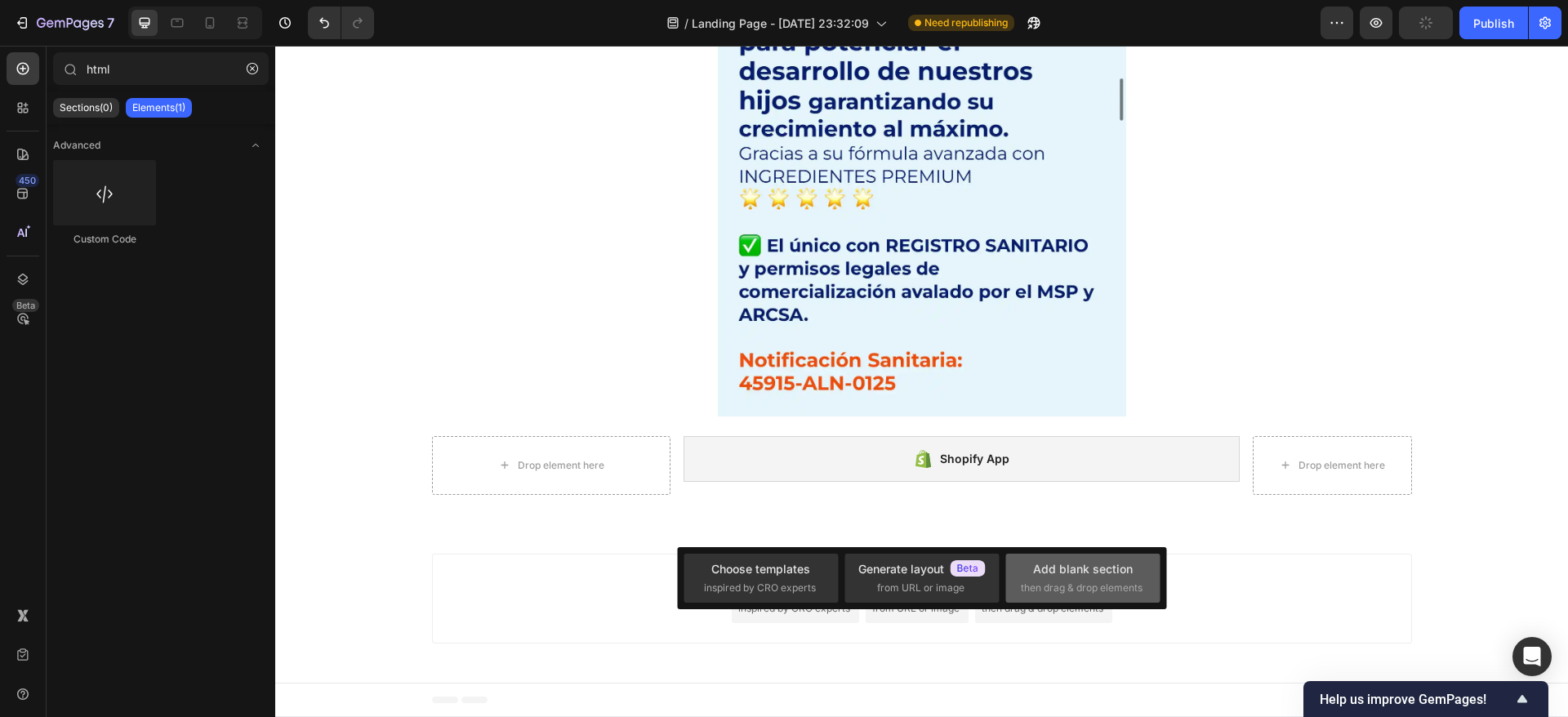
click at [1086, 593] on span "then drag & drop elements" at bounding box center [1081, 587] width 122 height 14
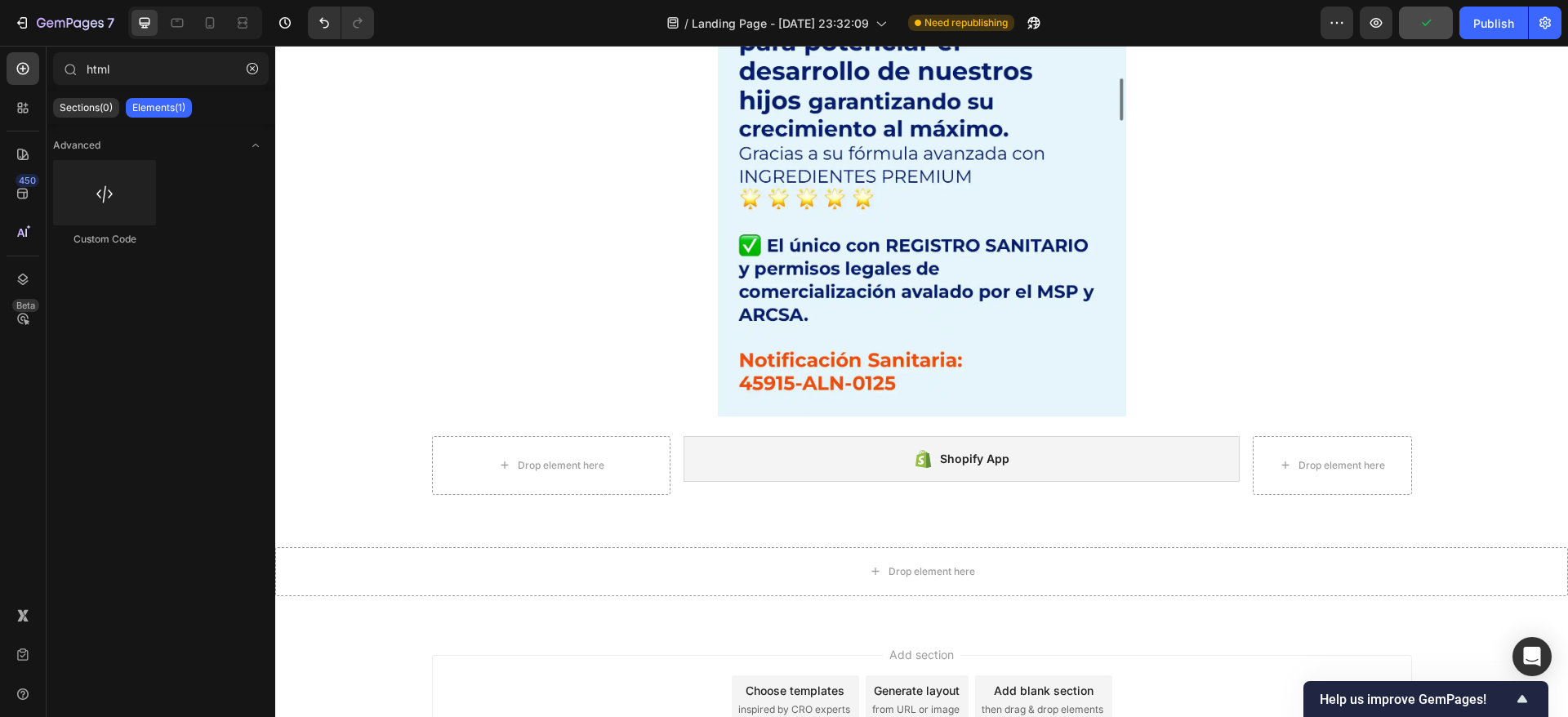
scroll to position [9022, 0]
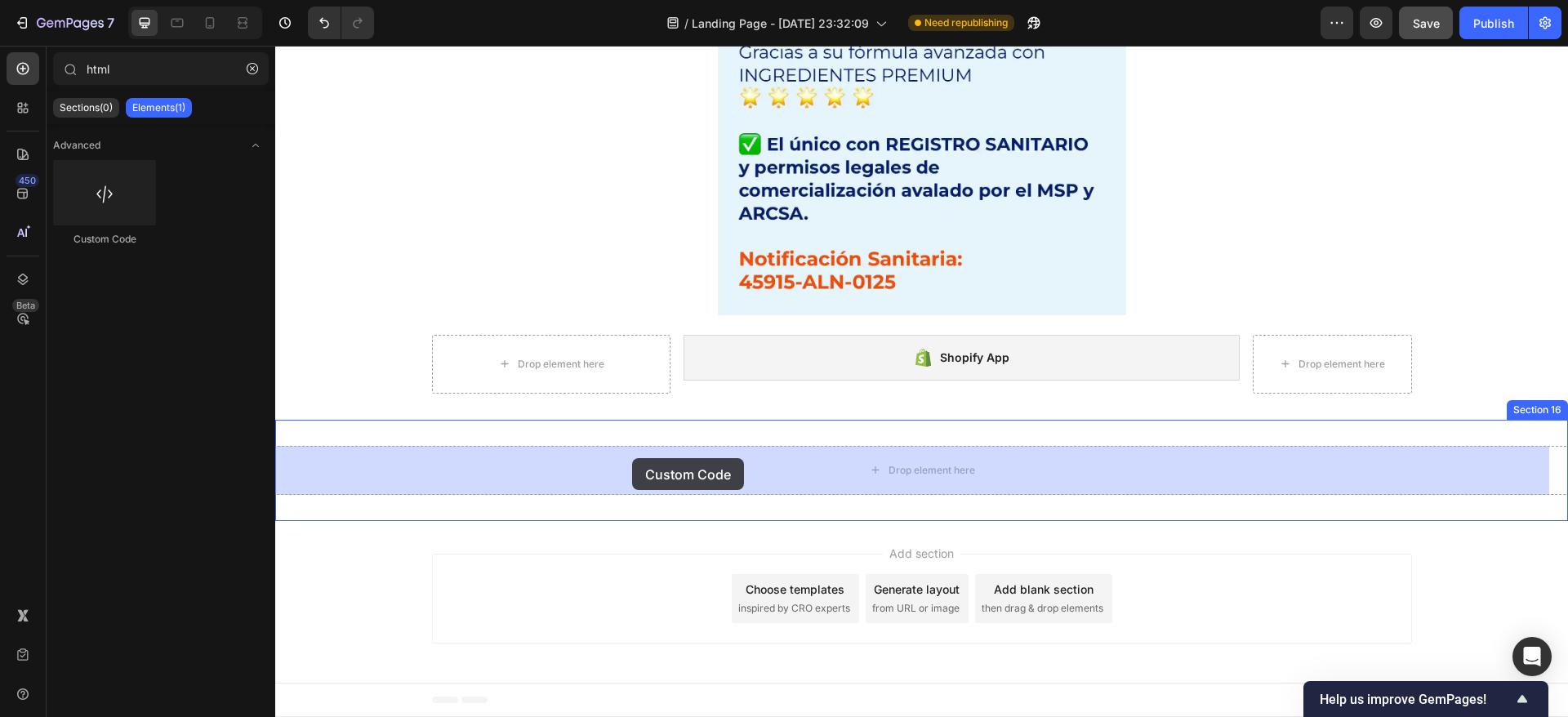
drag, startPoint x: 406, startPoint y: 237, endPoint x: 632, endPoint y: 458, distance: 316.1
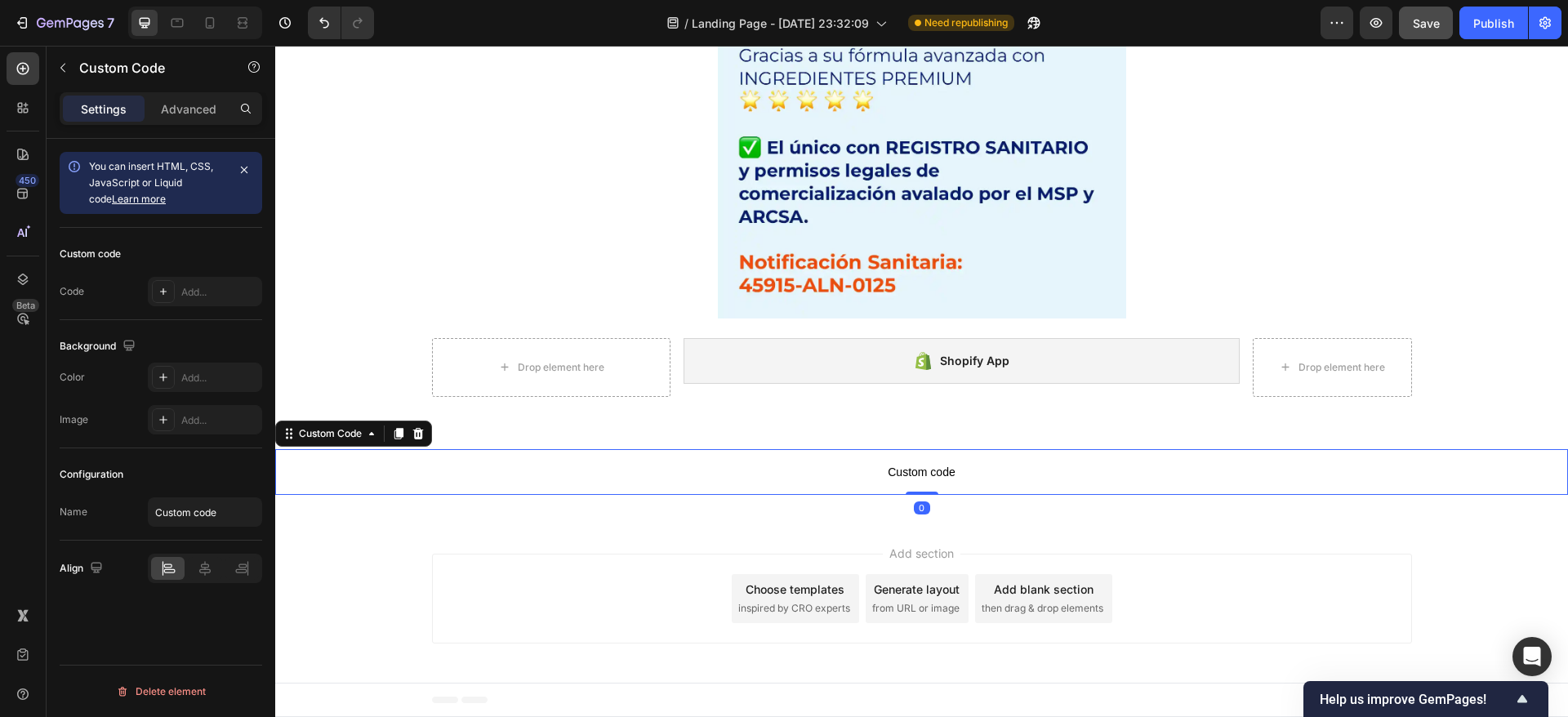
scroll to position [9018, 0]
click at [211, 286] on div "Add..." at bounding box center [220, 292] width 77 height 14
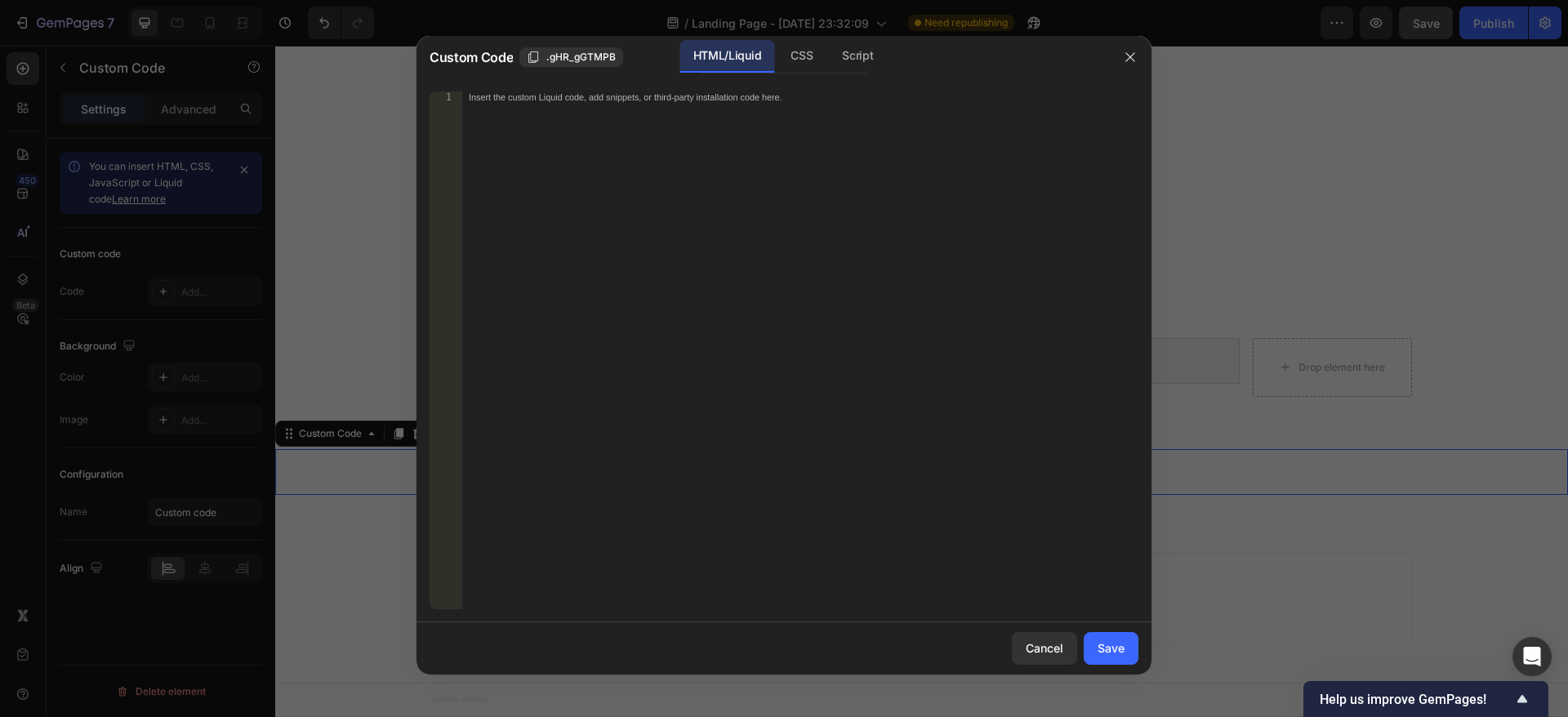
click at [626, 155] on div "Insert the custom Liquid code, add snippets, or third-party installation code h…" at bounding box center [800, 361] width 677 height 540
paste textarea "</div>"
type textarea "</div>"
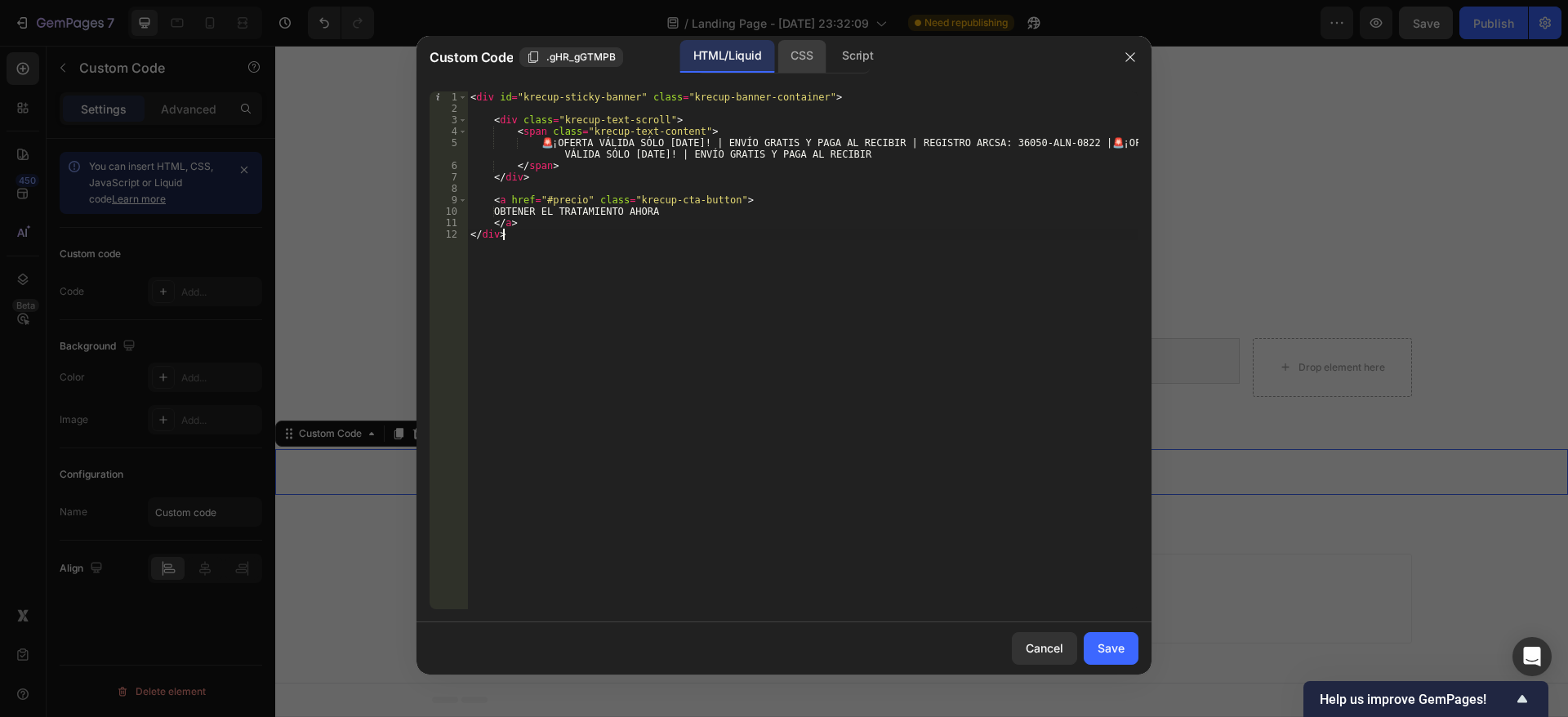
click at [806, 45] on div "CSS" at bounding box center [801, 56] width 48 height 32
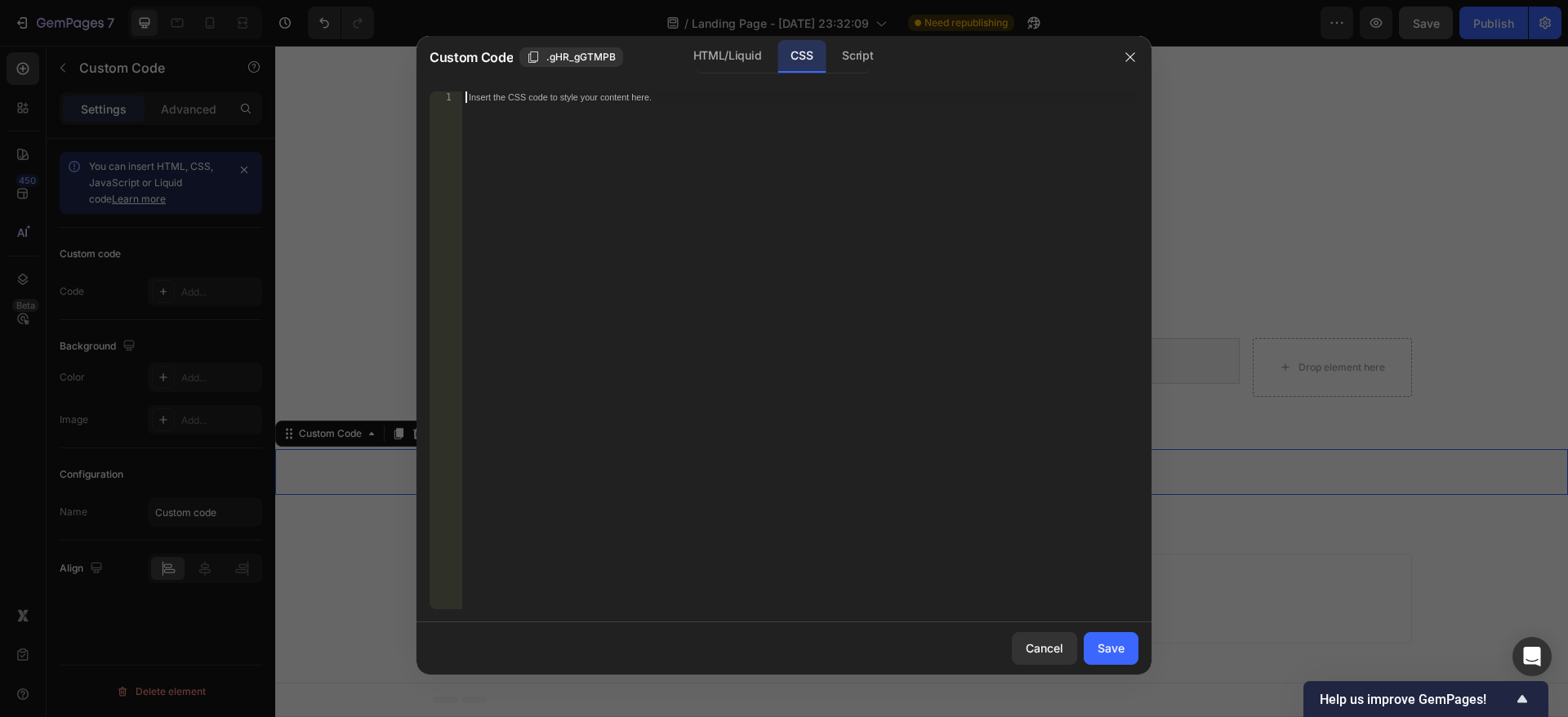
click at [723, 122] on div "Insert the CSS code to style your content here." at bounding box center [800, 361] width 677 height 540
paste textarea "}"
type textarea "}"
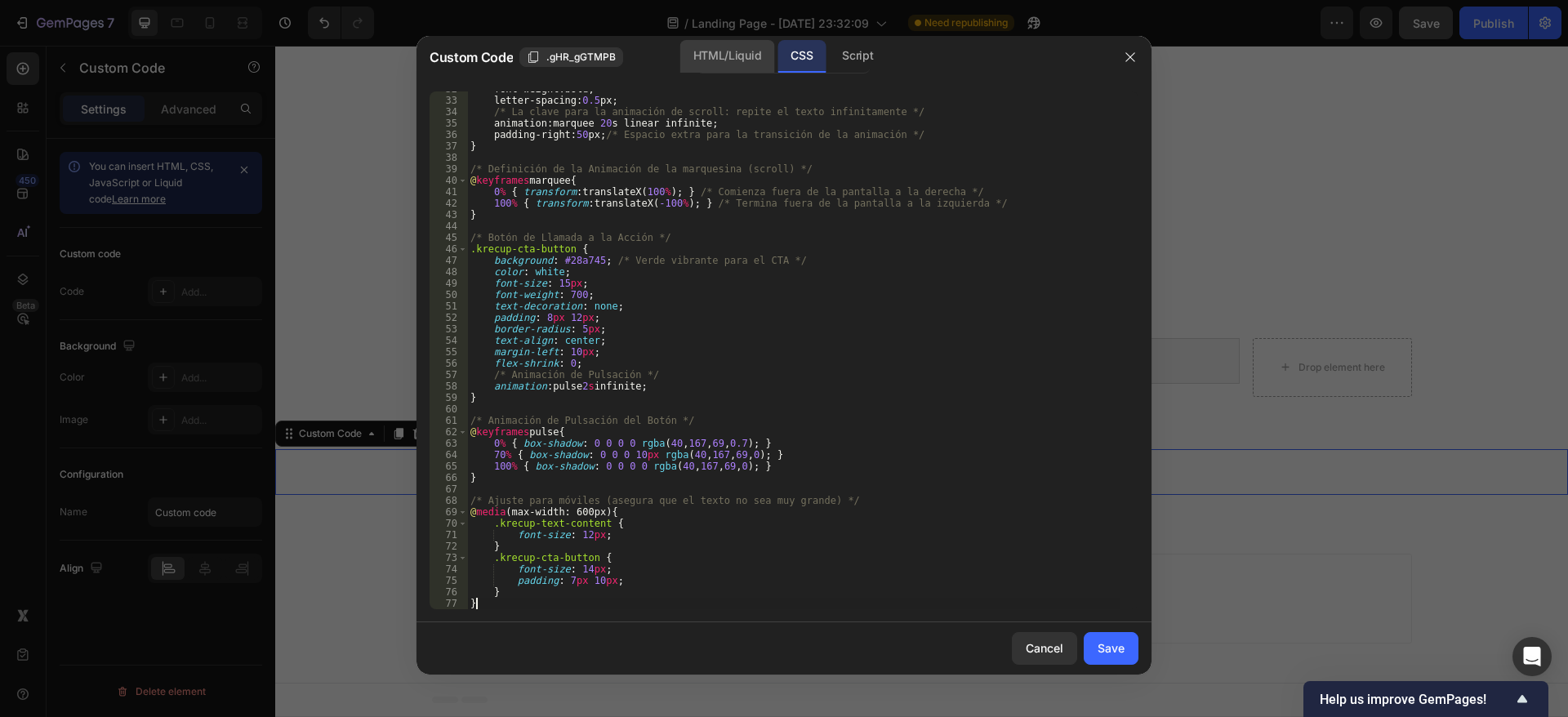
scroll to position [363, 0]
click at [1127, 645] on button "Save" at bounding box center [1112, 648] width 55 height 32
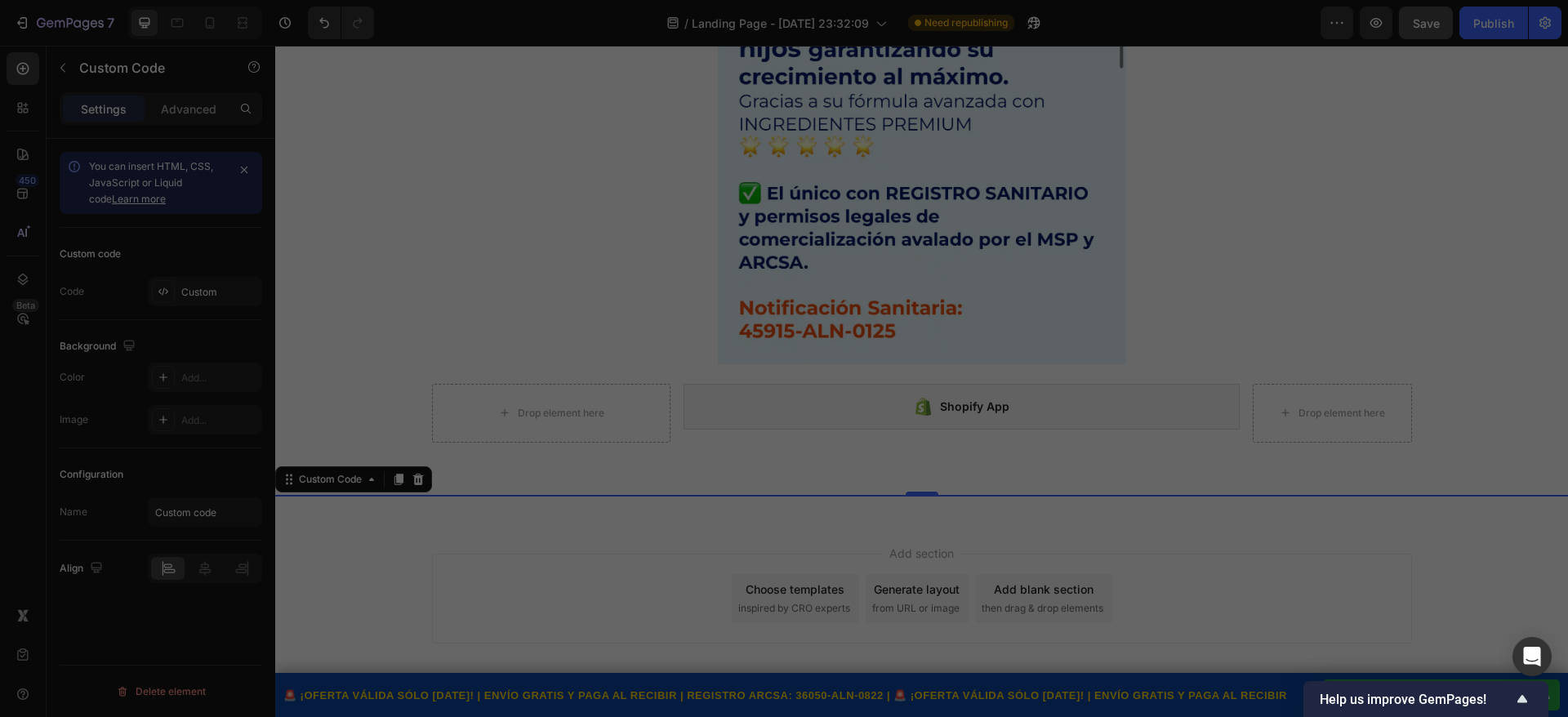
scroll to position [8972, 0]
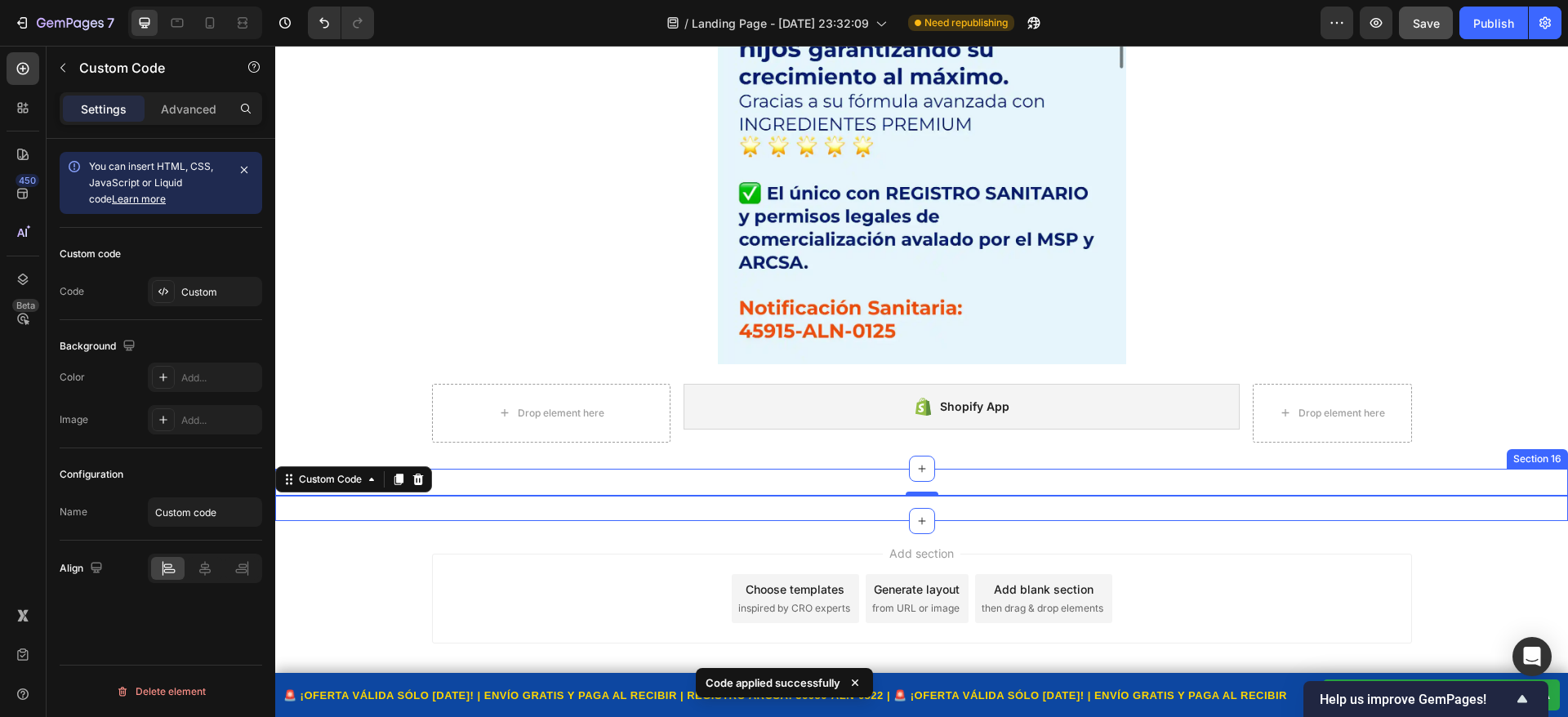
click at [519, 479] on div "🚨 ¡OFERTA VÁLIDA SÓLO HOY! | ENVÍO GRATIS Y PAGA AL RECIBIR | REGISTRO ARCSA: 3…" at bounding box center [922, 494] width 1293 height 52
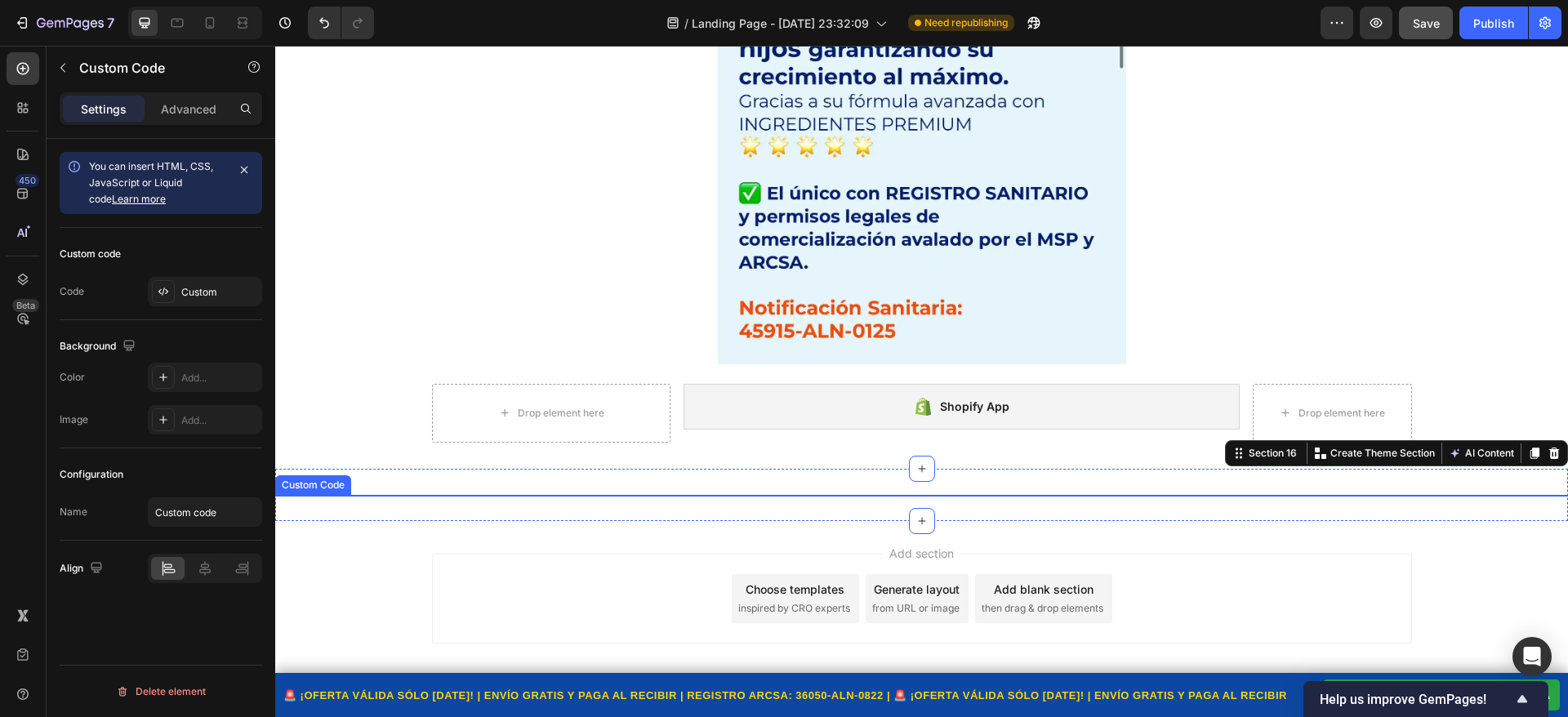
click at [1019, 676] on div "🚨 ¡OFERTA VÁLIDA SÓLO HOY! | ENVÍO GRATIS Y PAGA AL RECIBIR | REGISTRO ARCSA: 3…" at bounding box center [922, 694] width 1293 height 45
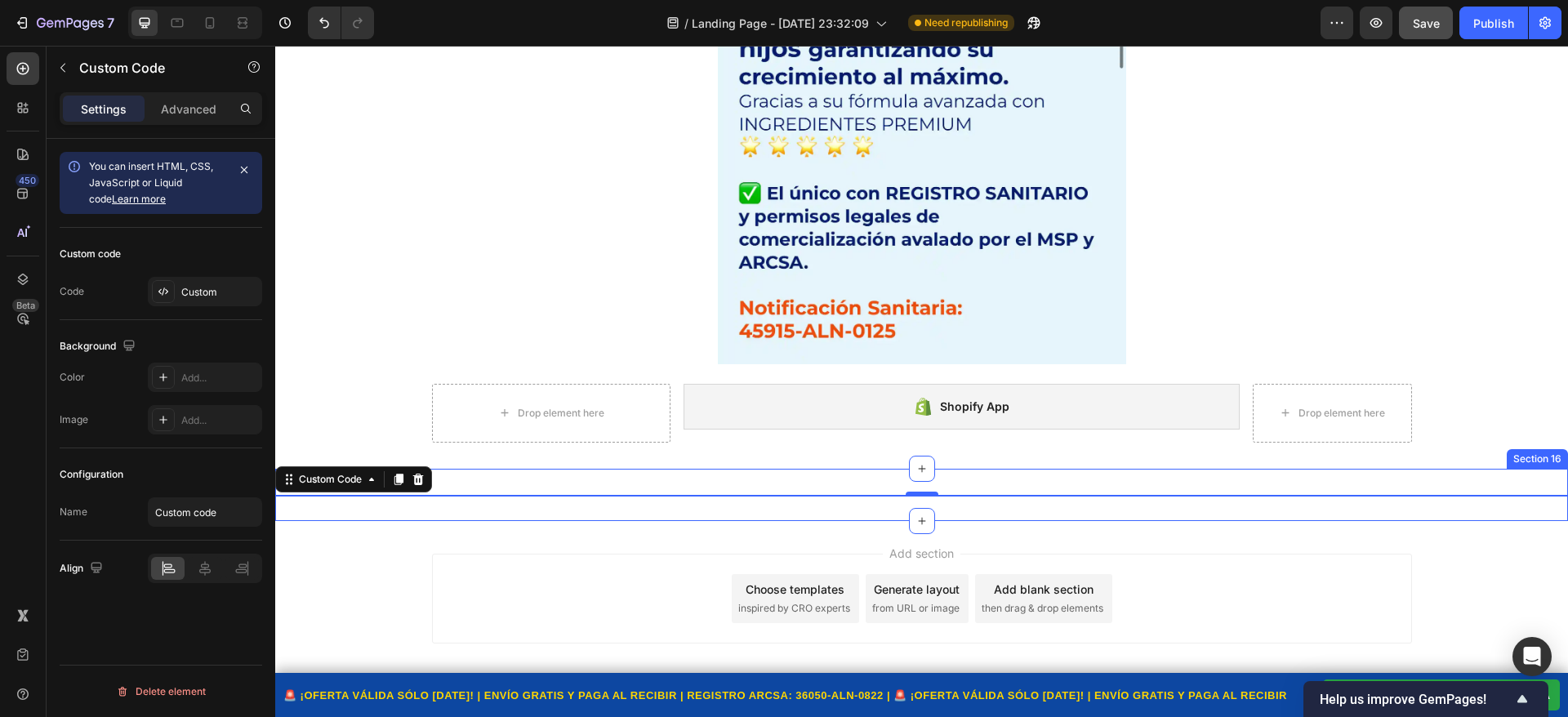
click at [790, 489] on div "🚨 ¡OFERTA VÁLIDA SÓLO HOY! | ENVÍO GRATIS Y PAGA AL RECIBIR | REGISTRO ARCSA: 3…" at bounding box center [922, 494] width 1293 height 52
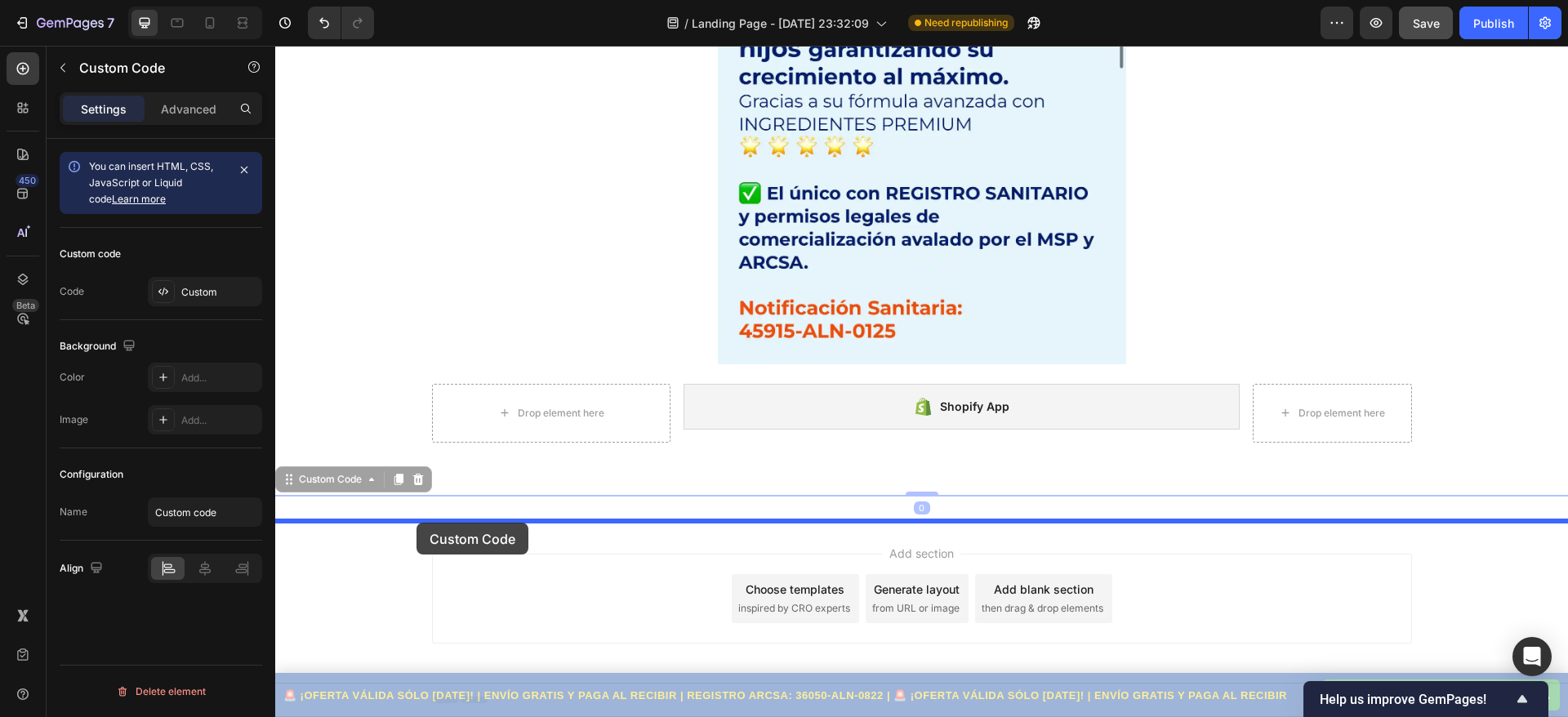
drag, startPoint x: 360, startPoint y: 684, endPoint x: 418, endPoint y: 517, distance: 176.8
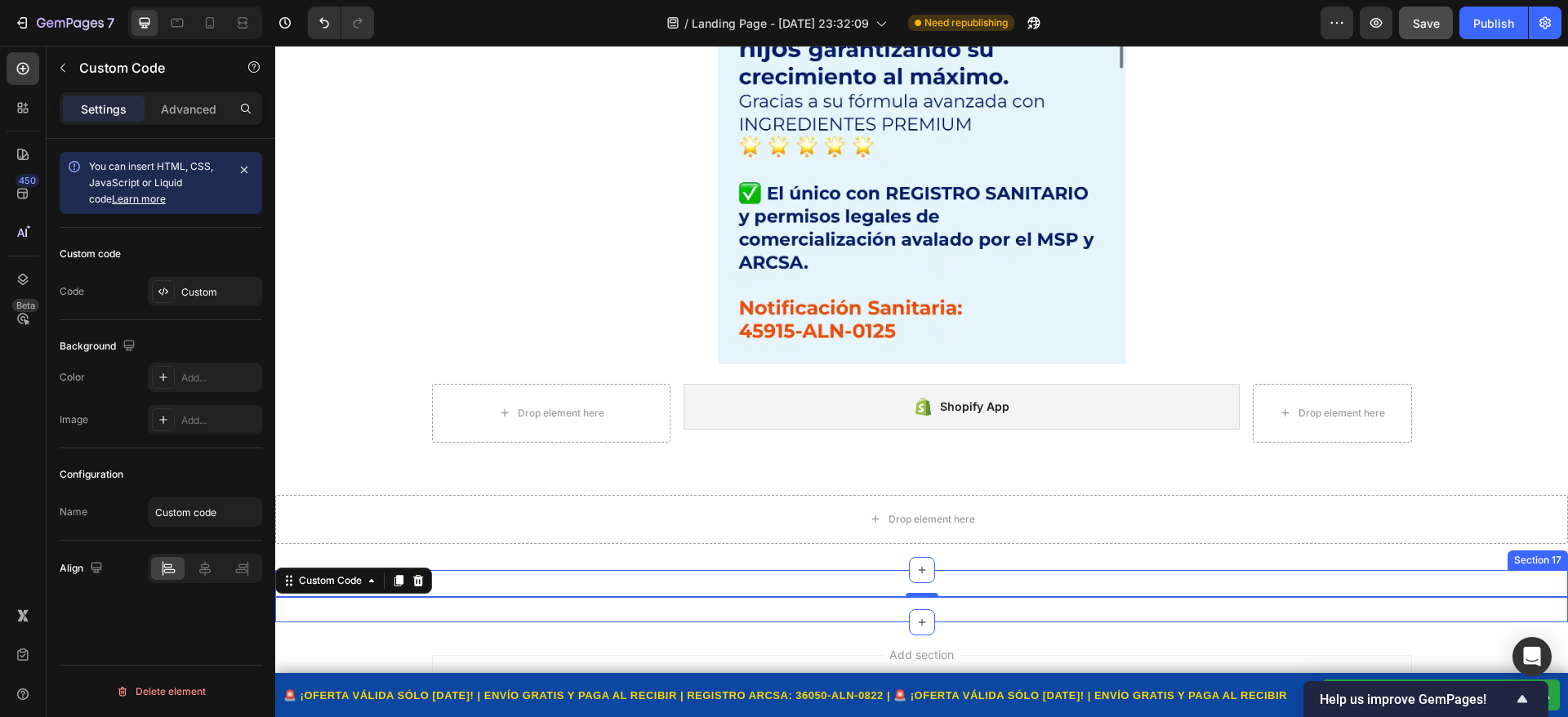
scroll to position [9025, 0]
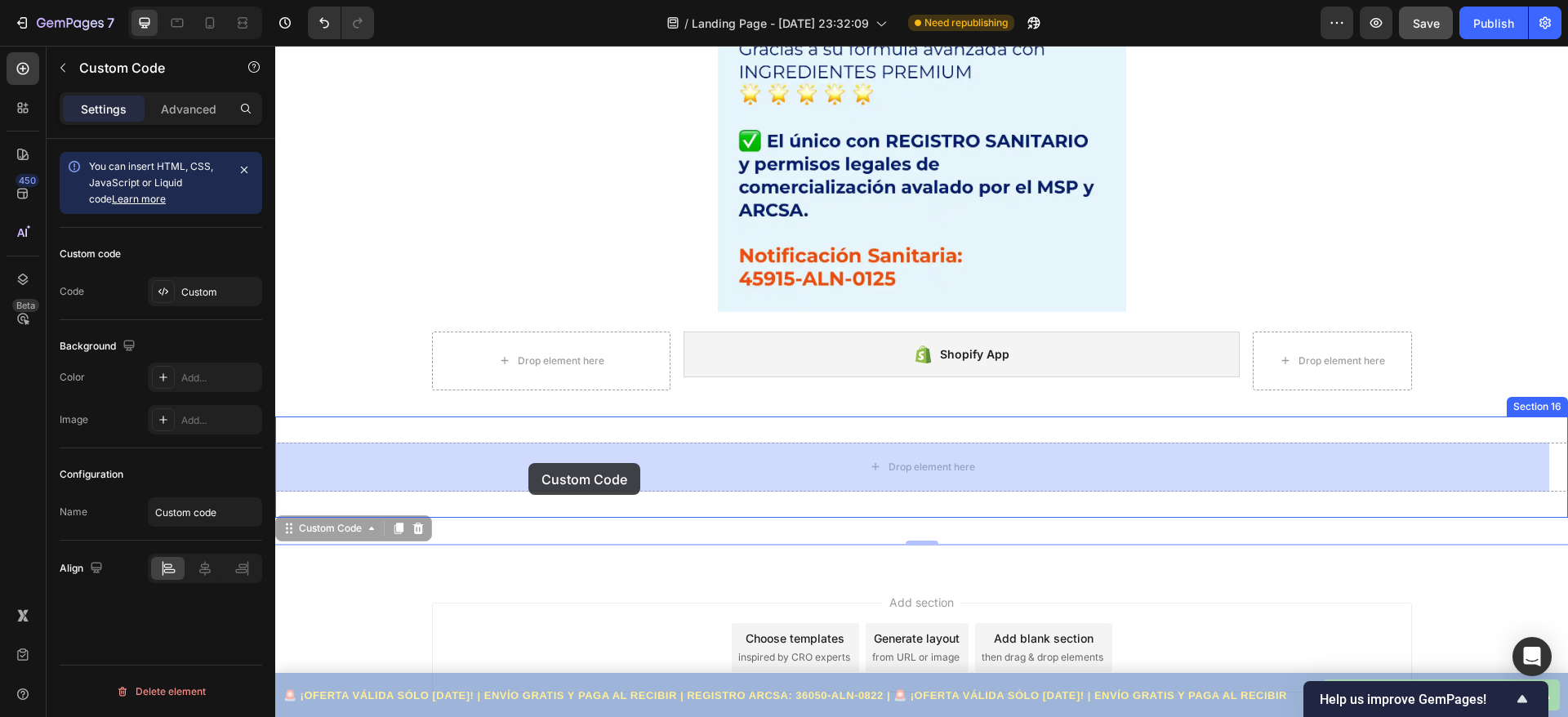
drag, startPoint x: 418, startPoint y: 696, endPoint x: 528, endPoint y: 462, distance: 258.6
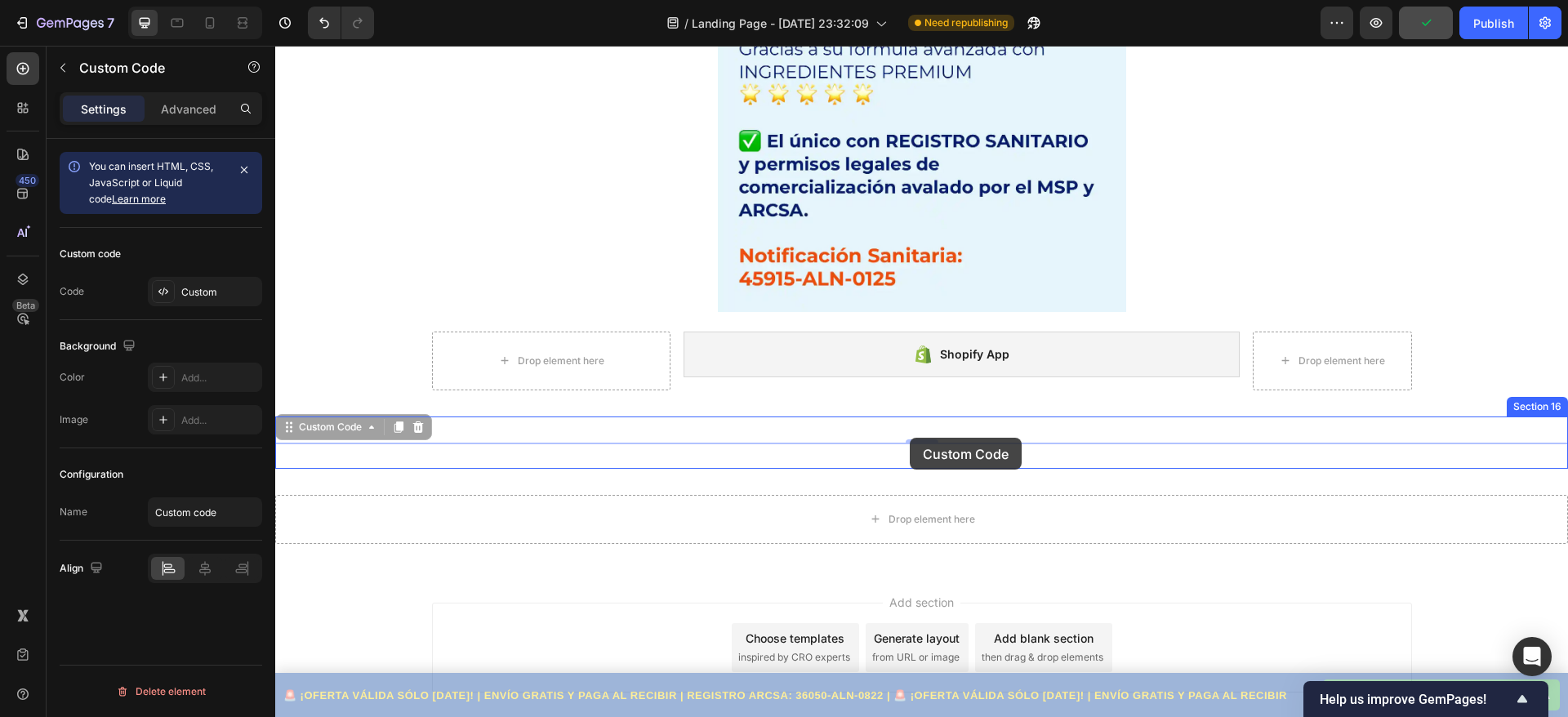
drag, startPoint x: 836, startPoint y: 688, endPoint x: 910, endPoint y: 438, distance: 260.7
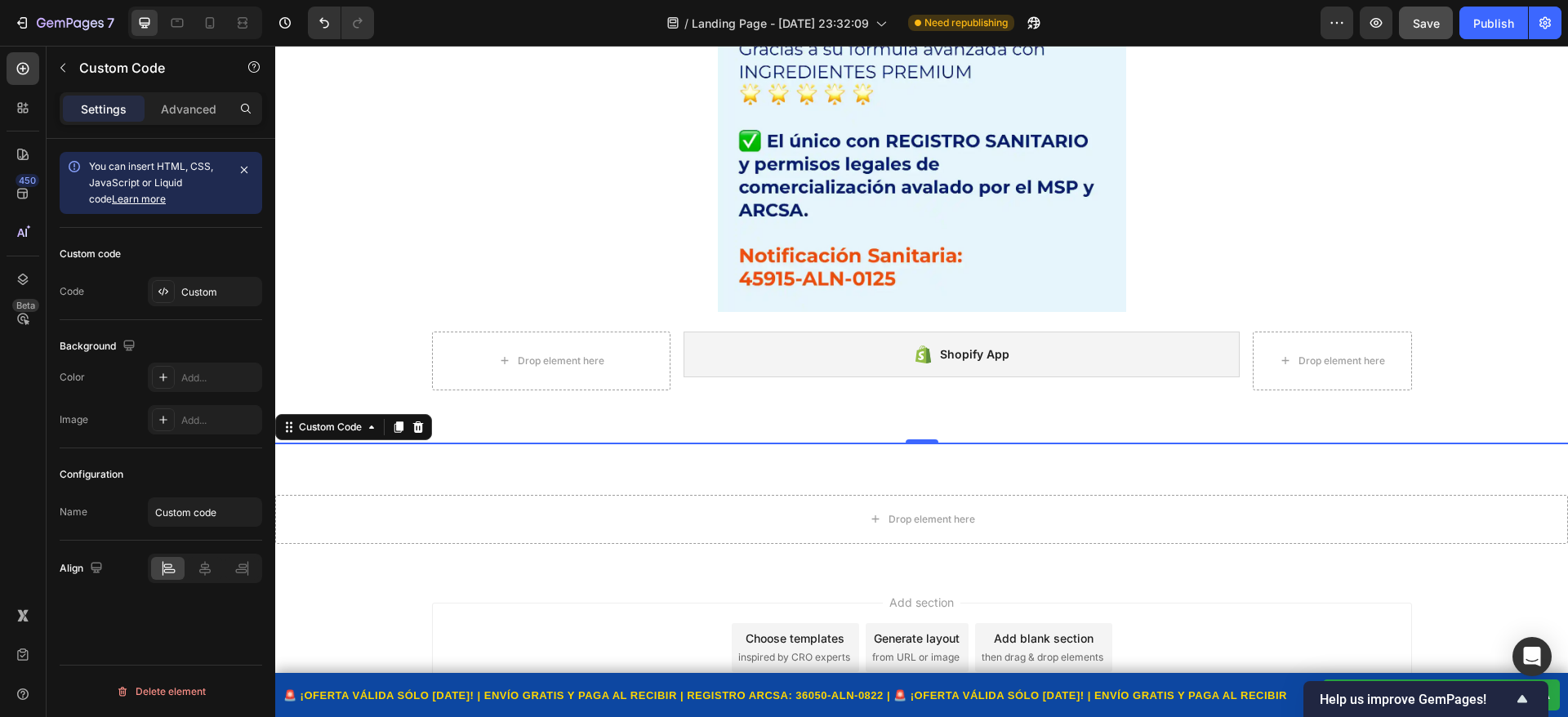
click at [503, 690] on div "🚨 ¡OFERTA VÁLIDA SÓLO HOY! | ENVÍO GRATIS Y PAGA AL RECIBIR | REGISTRO ARCSA: 3…" at bounding box center [799, 694] width 1032 height 20
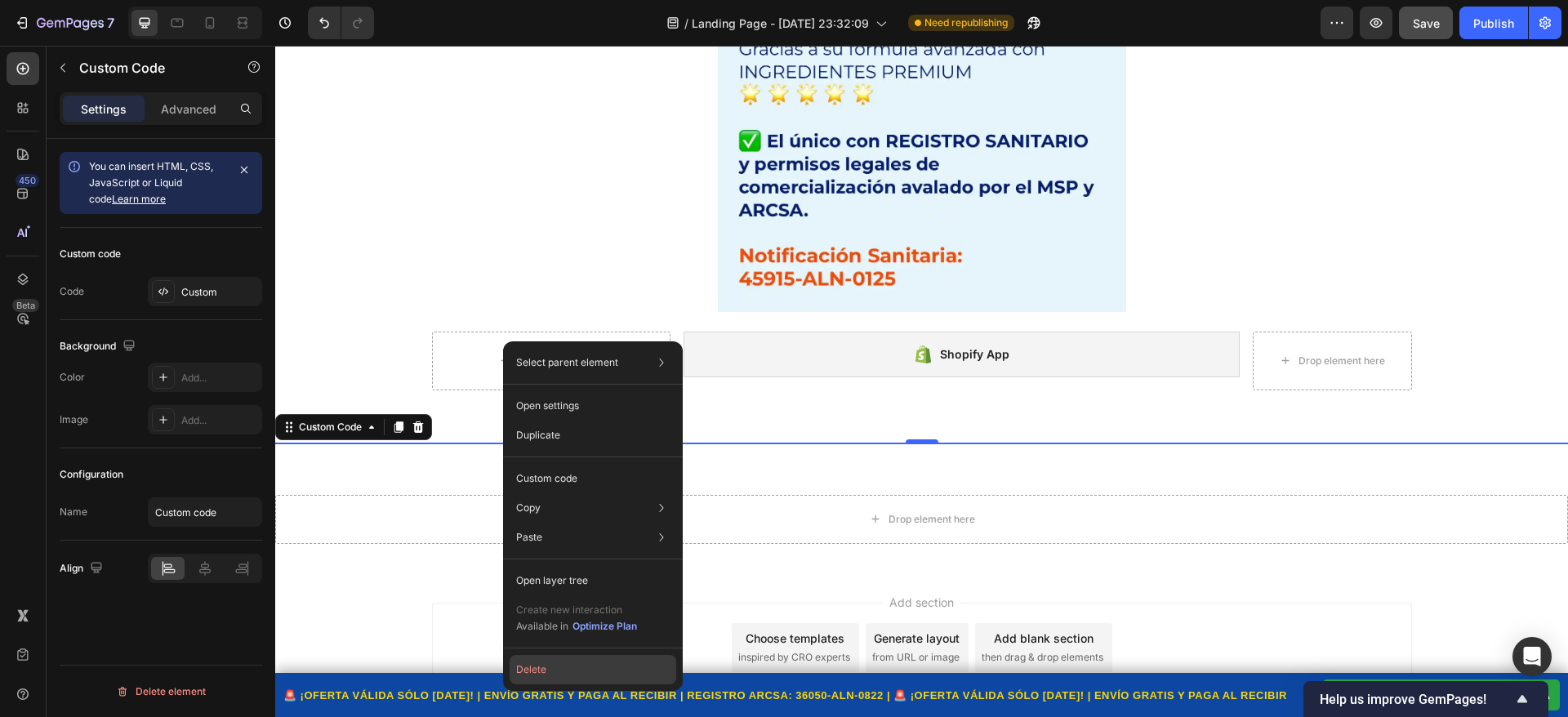
click at [530, 671] on button "Delete" at bounding box center [592, 669] width 166 height 29
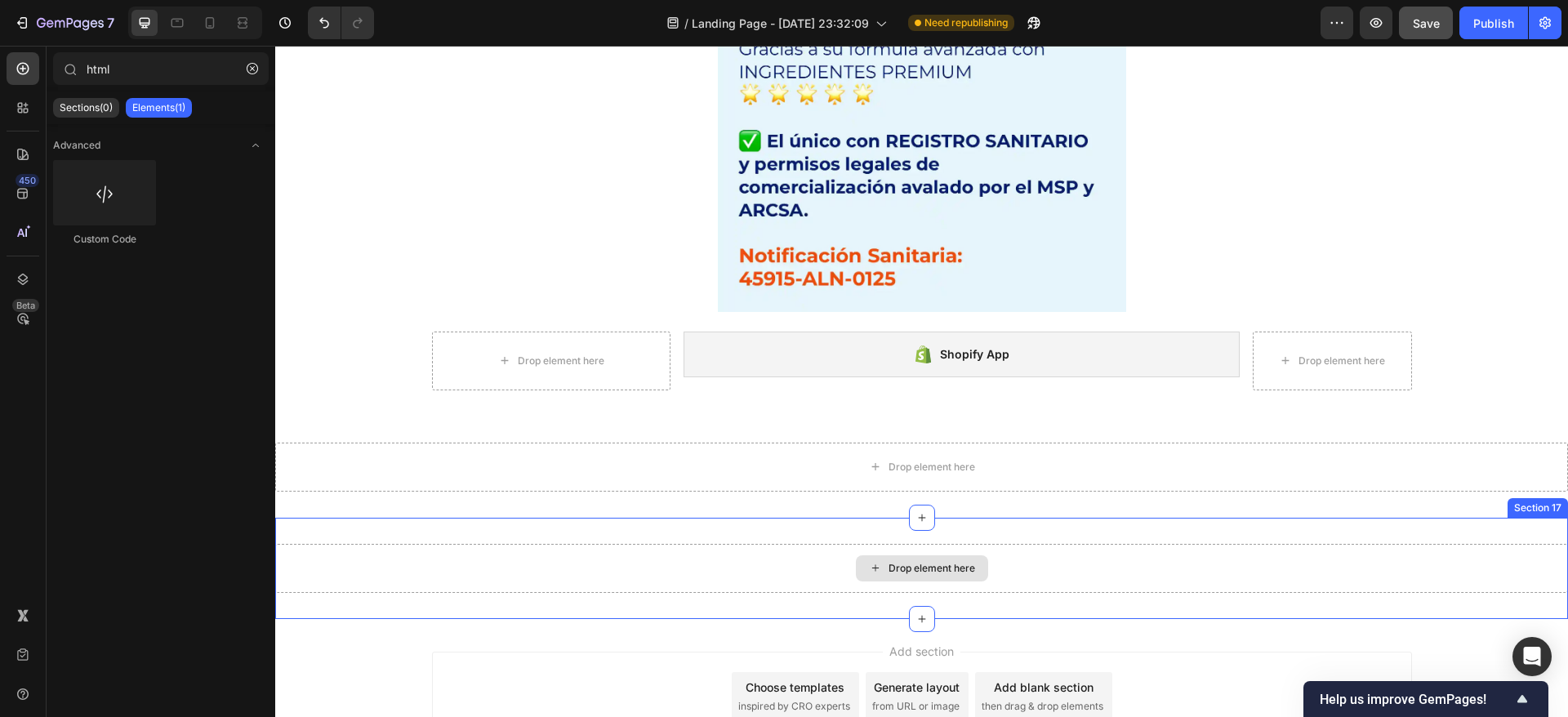
click at [905, 578] on div "Drop element here" at bounding box center [922, 568] width 132 height 27
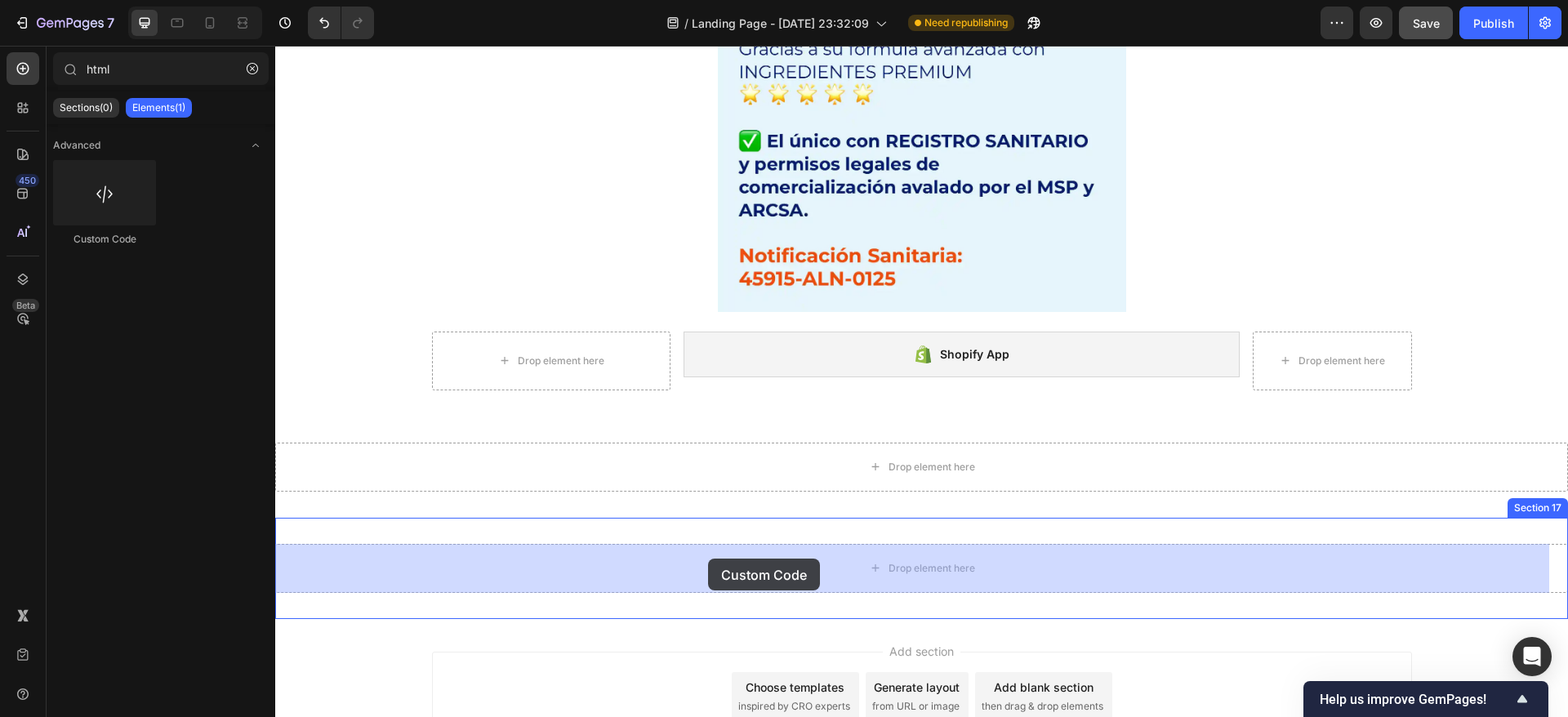
drag, startPoint x: 411, startPoint y: 250, endPoint x: 708, endPoint y: 558, distance: 427.9
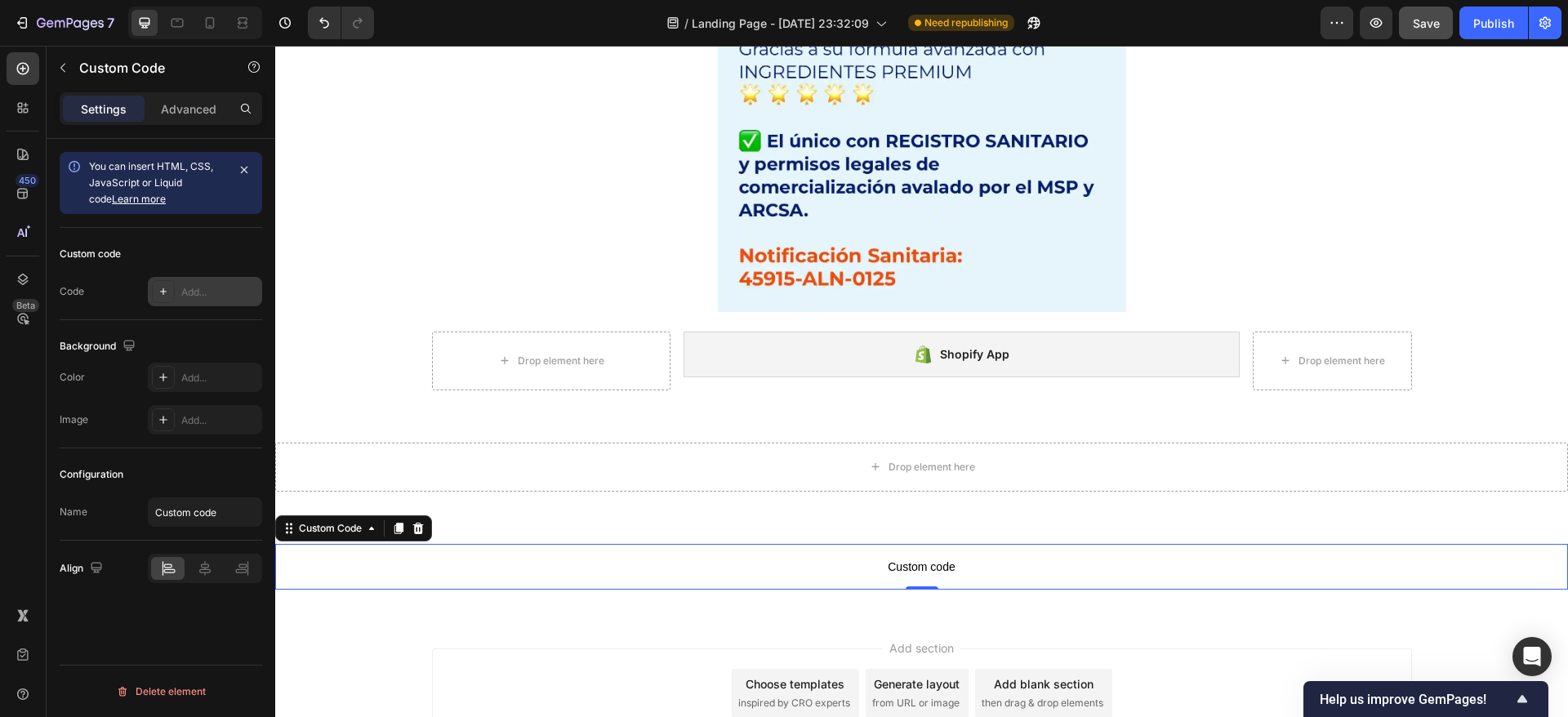
click at [177, 284] on div "Add..." at bounding box center [205, 291] width 114 height 29
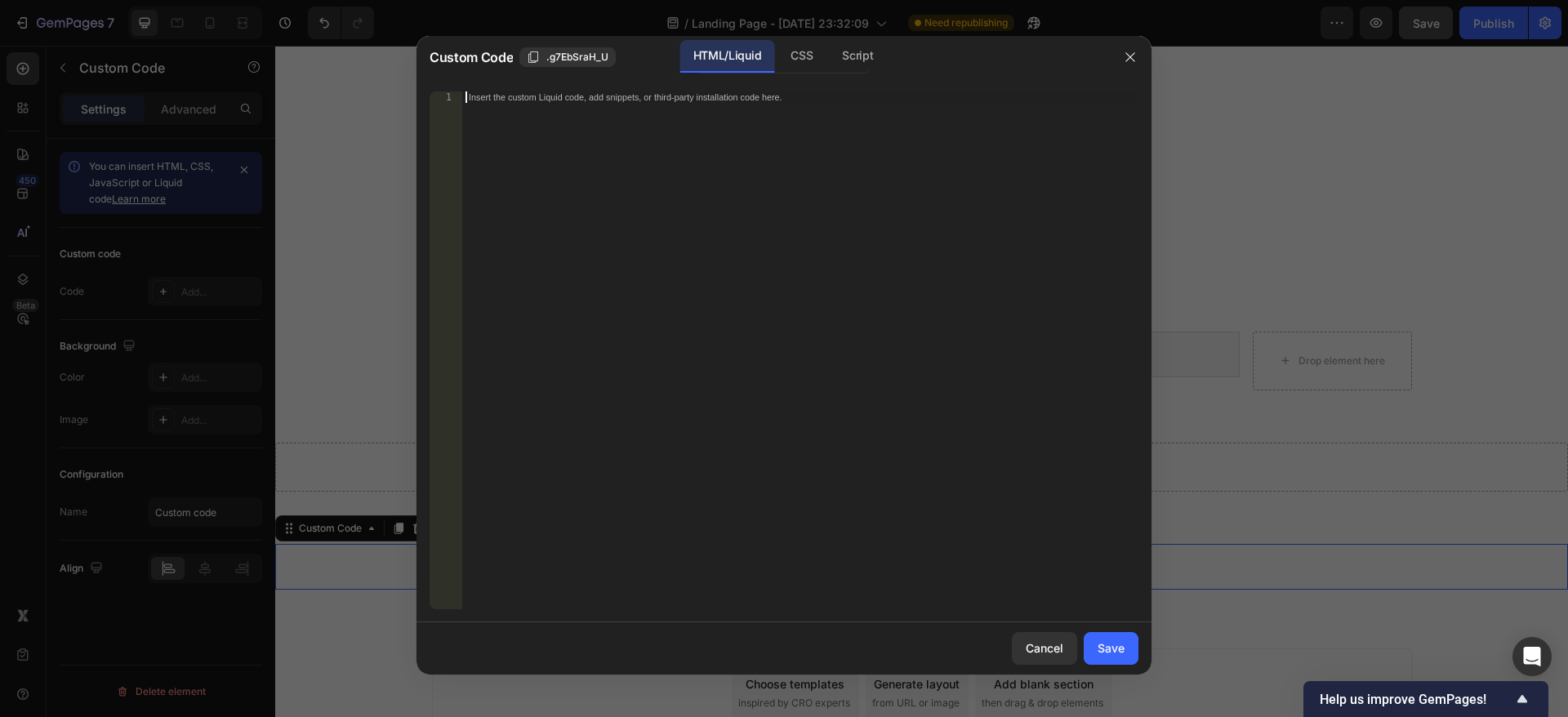
click at [653, 179] on div "Insert the custom Liquid code, add snippets, or third-party installation code h…" at bounding box center [800, 361] width 677 height 540
paste textarea "</div>"
type textarea "</div>"
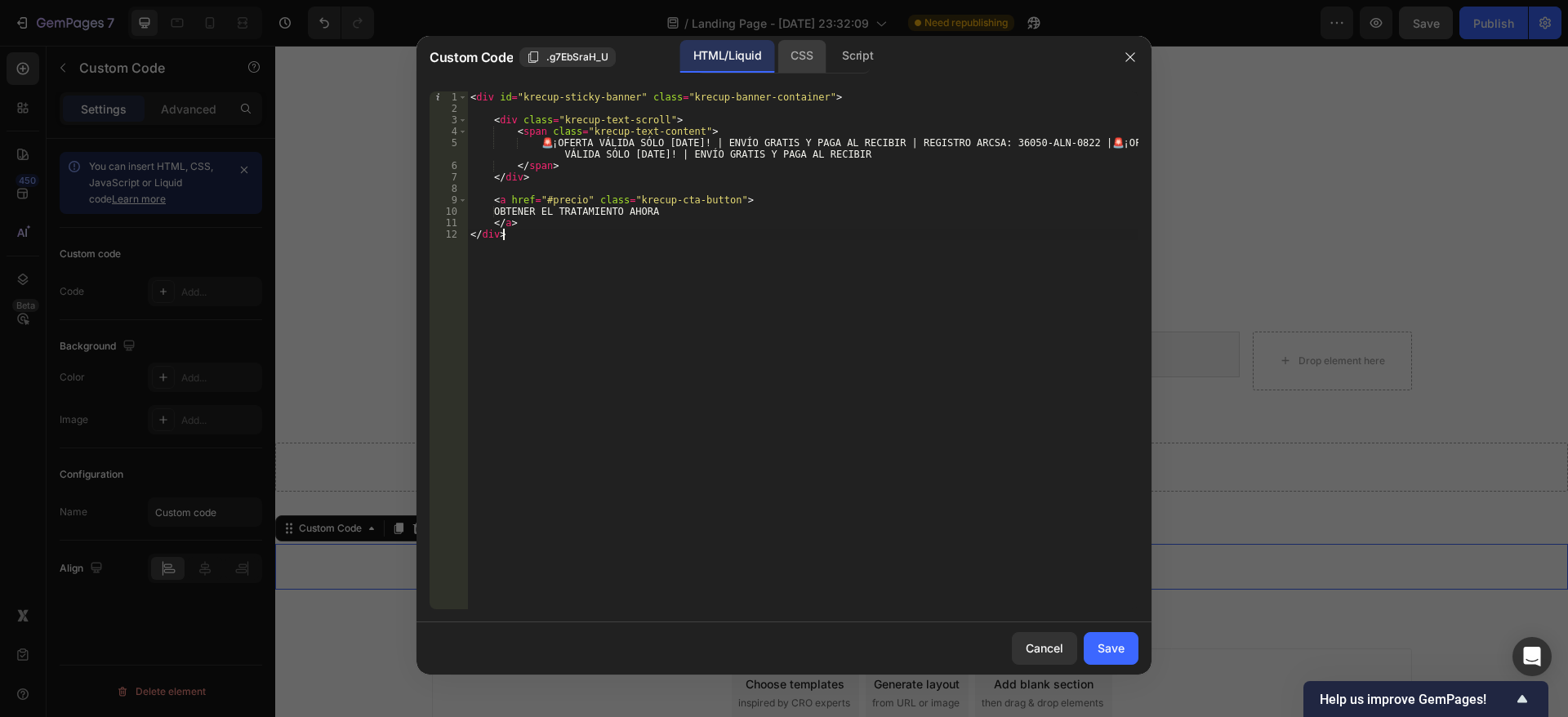
click at [804, 64] on div "CSS" at bounding box center [801, 56] width 48 height 32
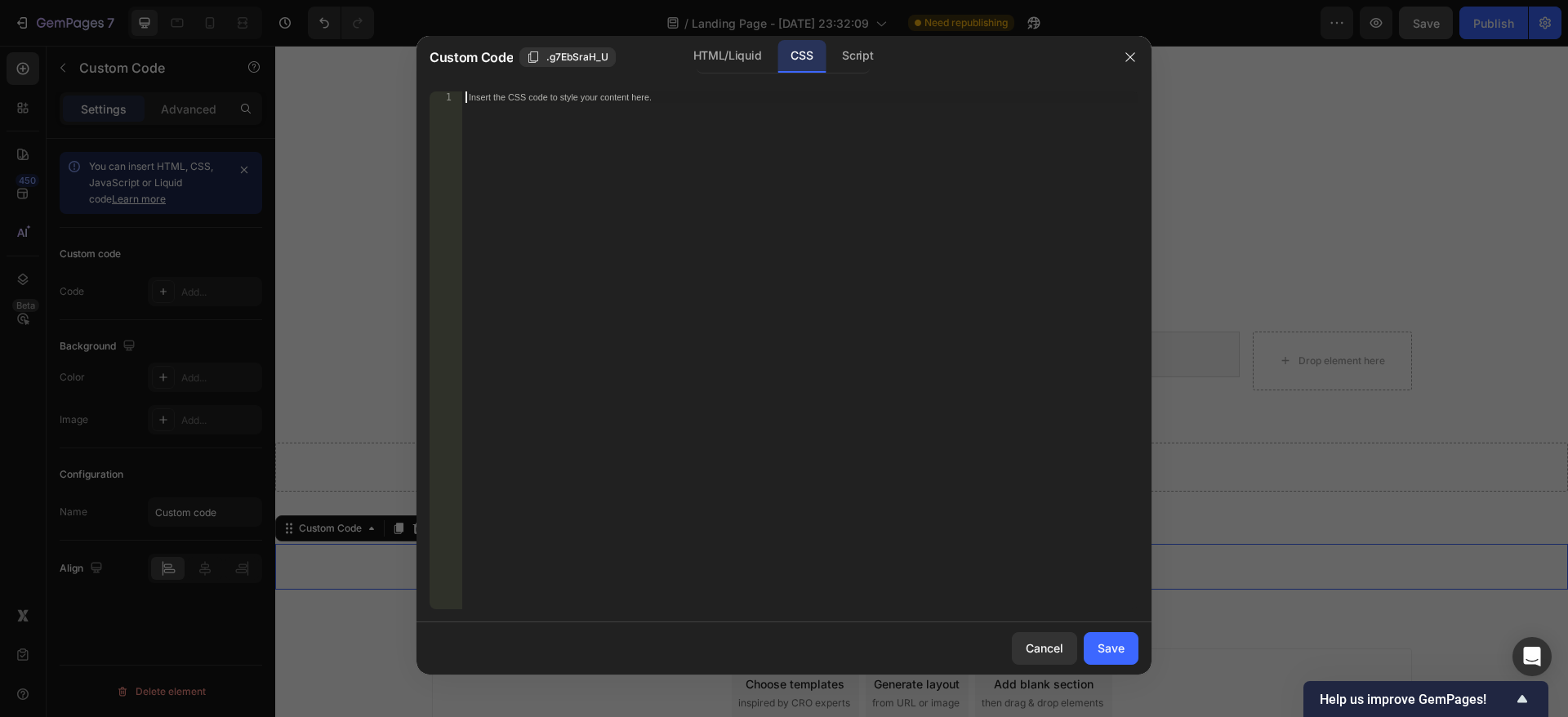
click at [724, 133] on div "Insert the CSS code to style your content here." at bounding box center [800, 361] width 677 height 540
paste textarea "}"
type textarea "}"
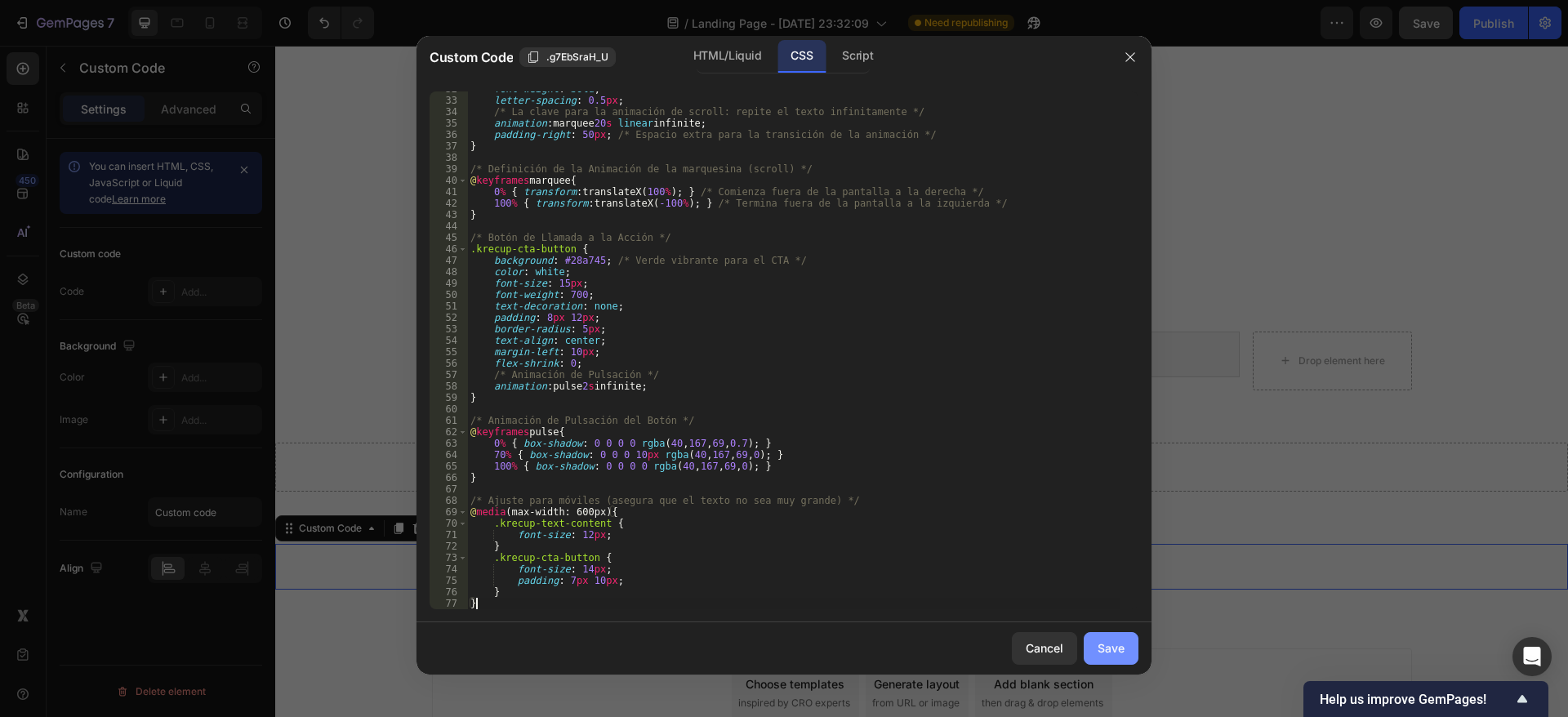
click at [1113, 652] on div "Save" at bounding box center [1111, 648] width 27 height 17
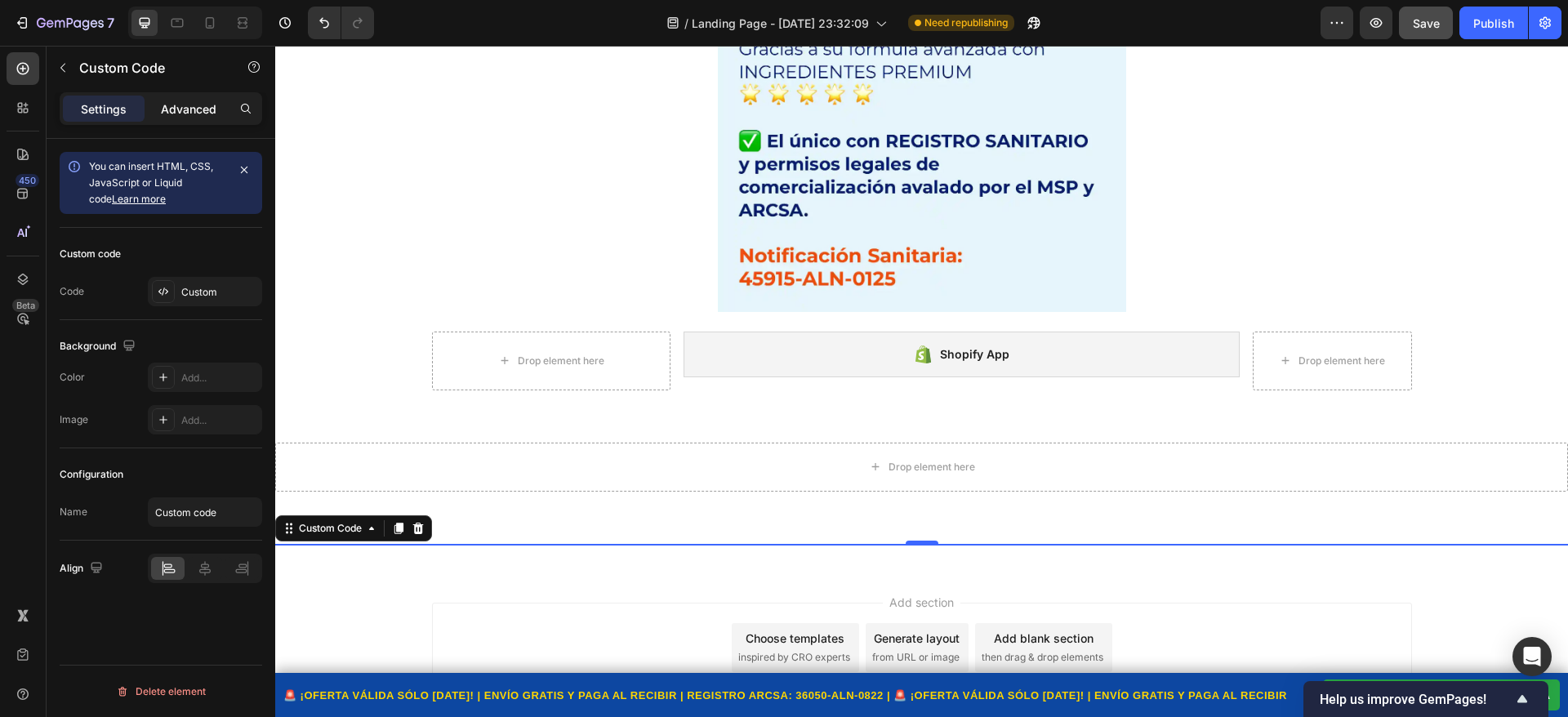
click at [200, 113] on p "Advanced" at bounding box center [188, 109] width 55 height 17
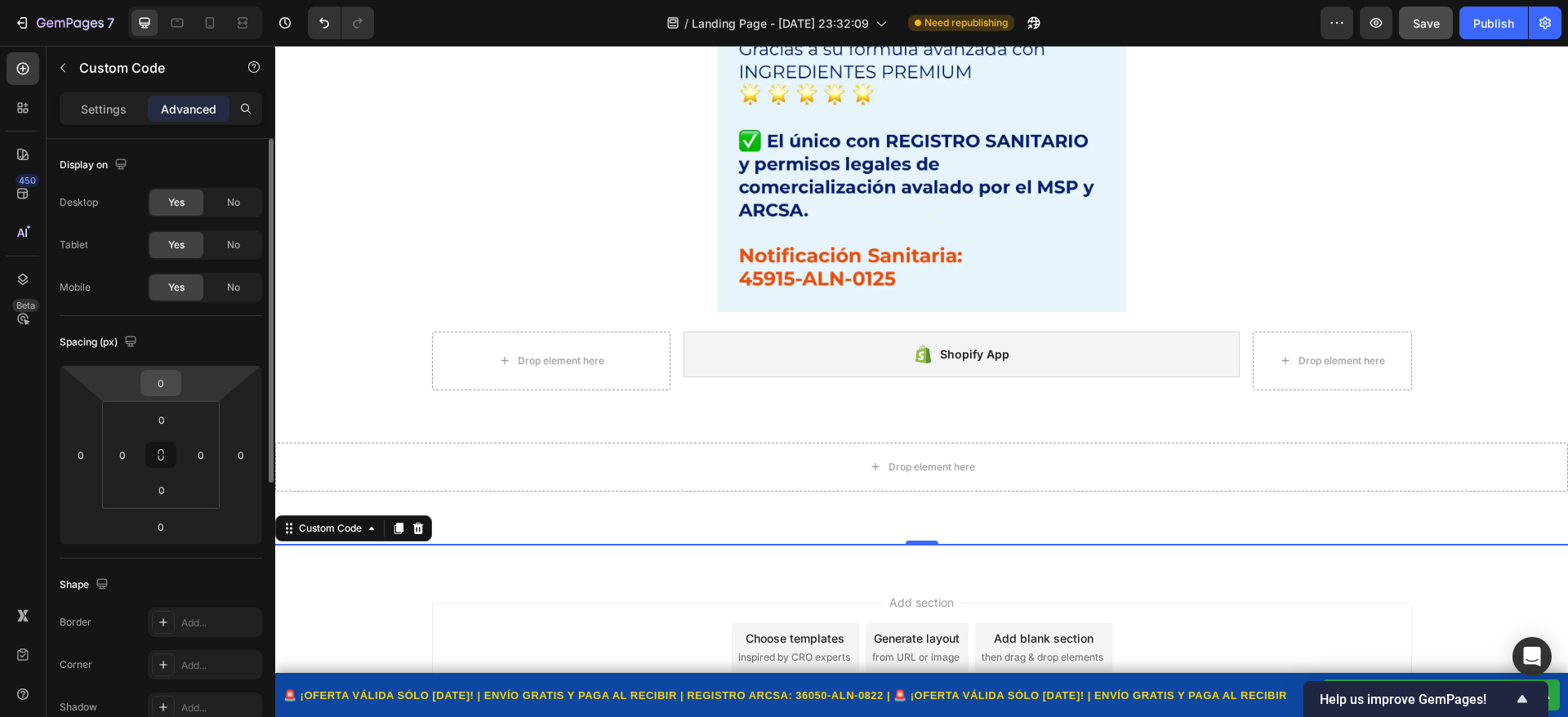
click at [164, 379] on input "0" at bounding box center [161, 383] width 32 height 25
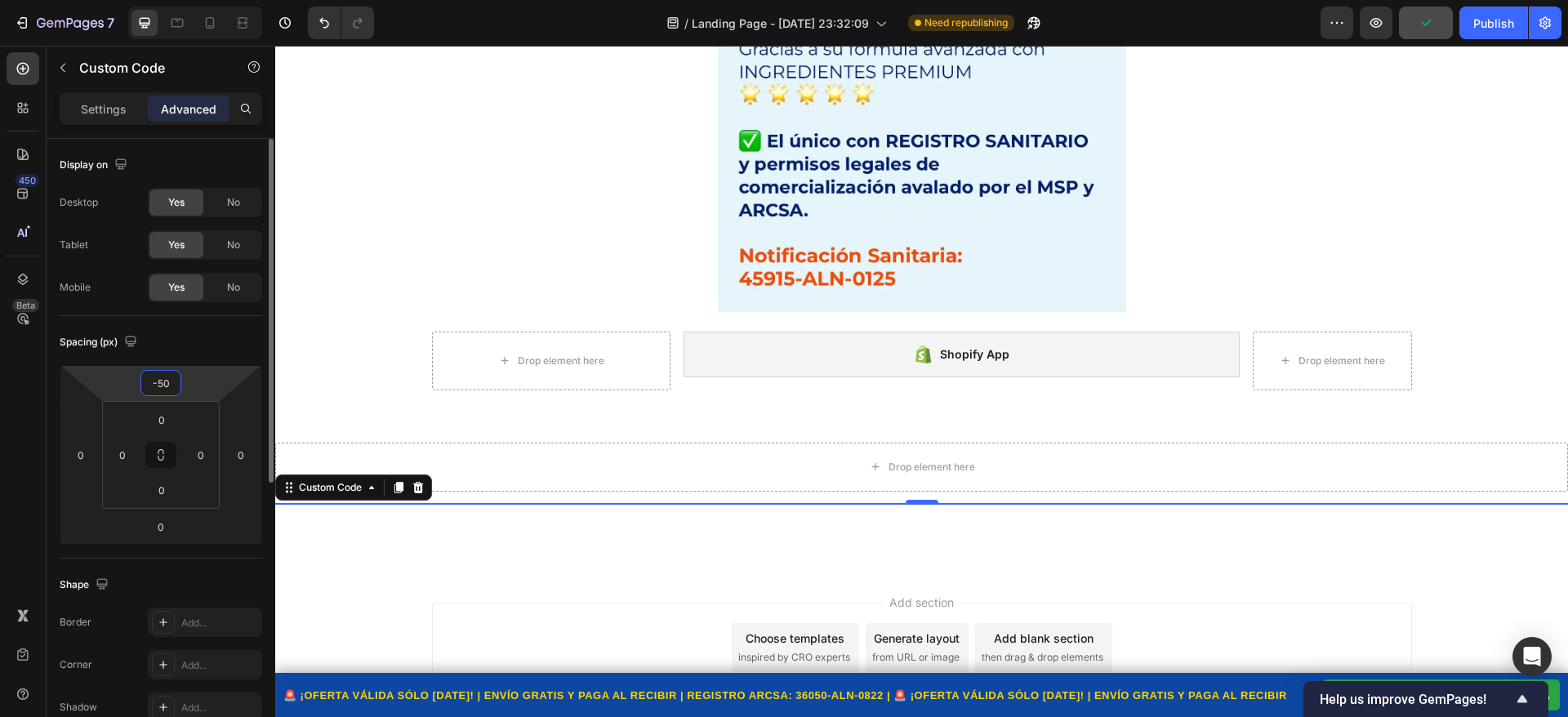
type input "-5"
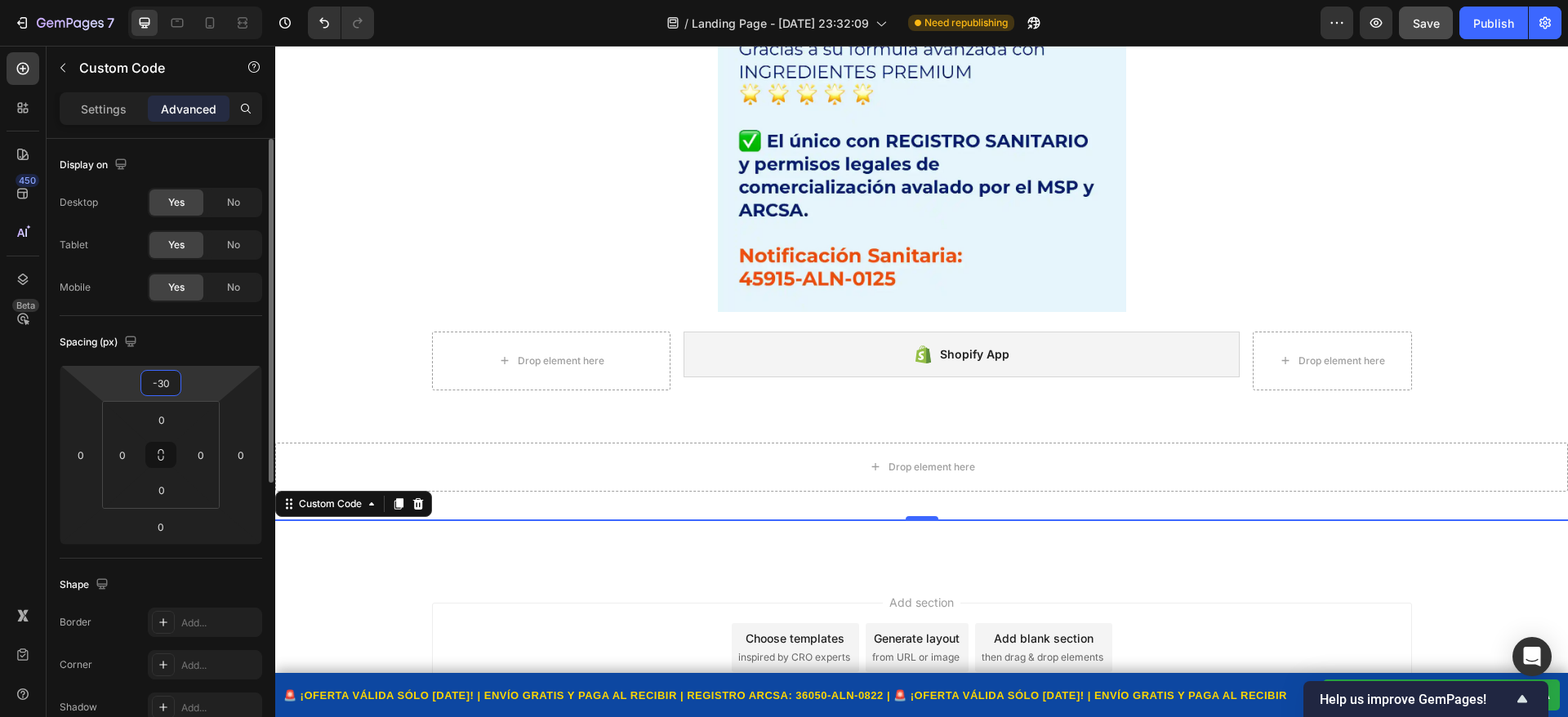
type input "-3"
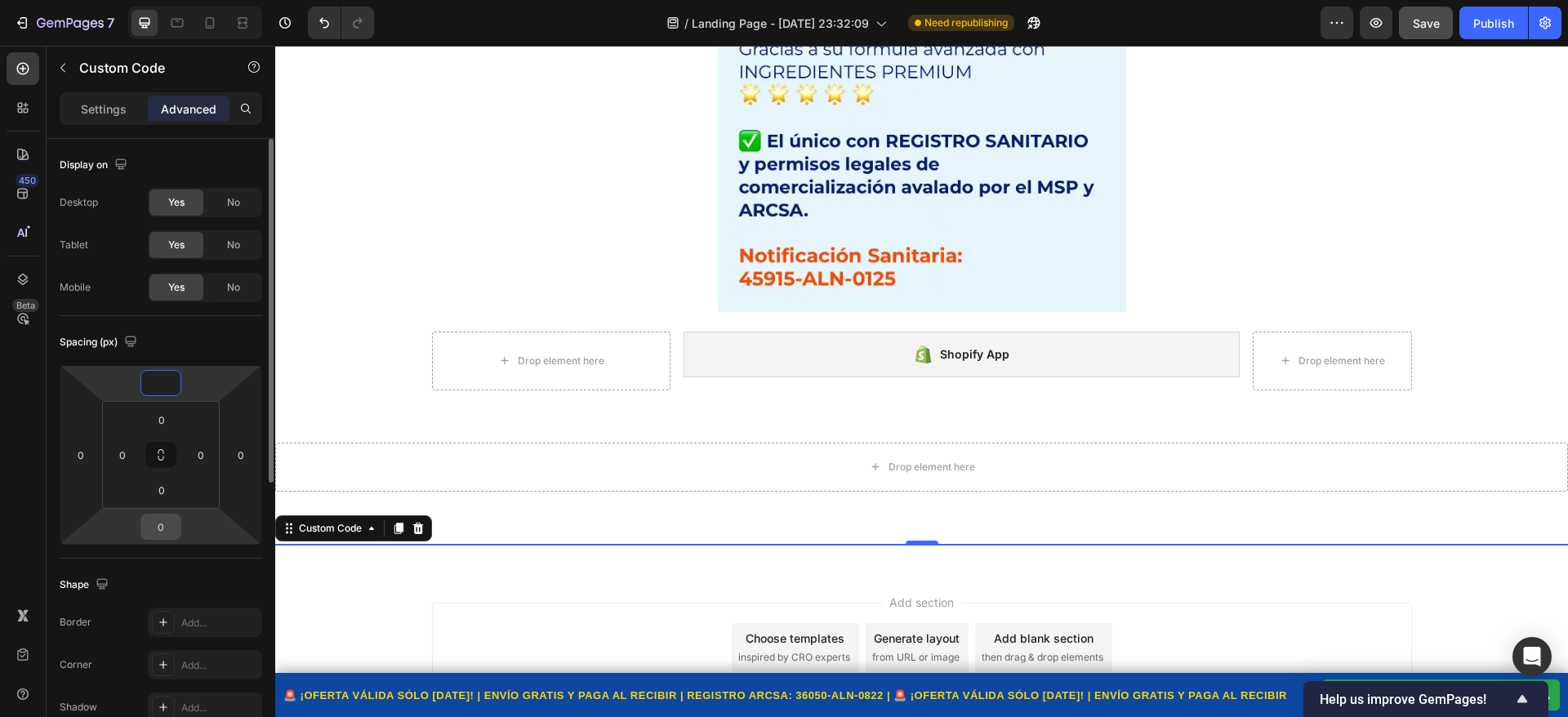
click at [160, 530] on input "0" at bounding box center [161, 527] width 32 height 25
type input "0"
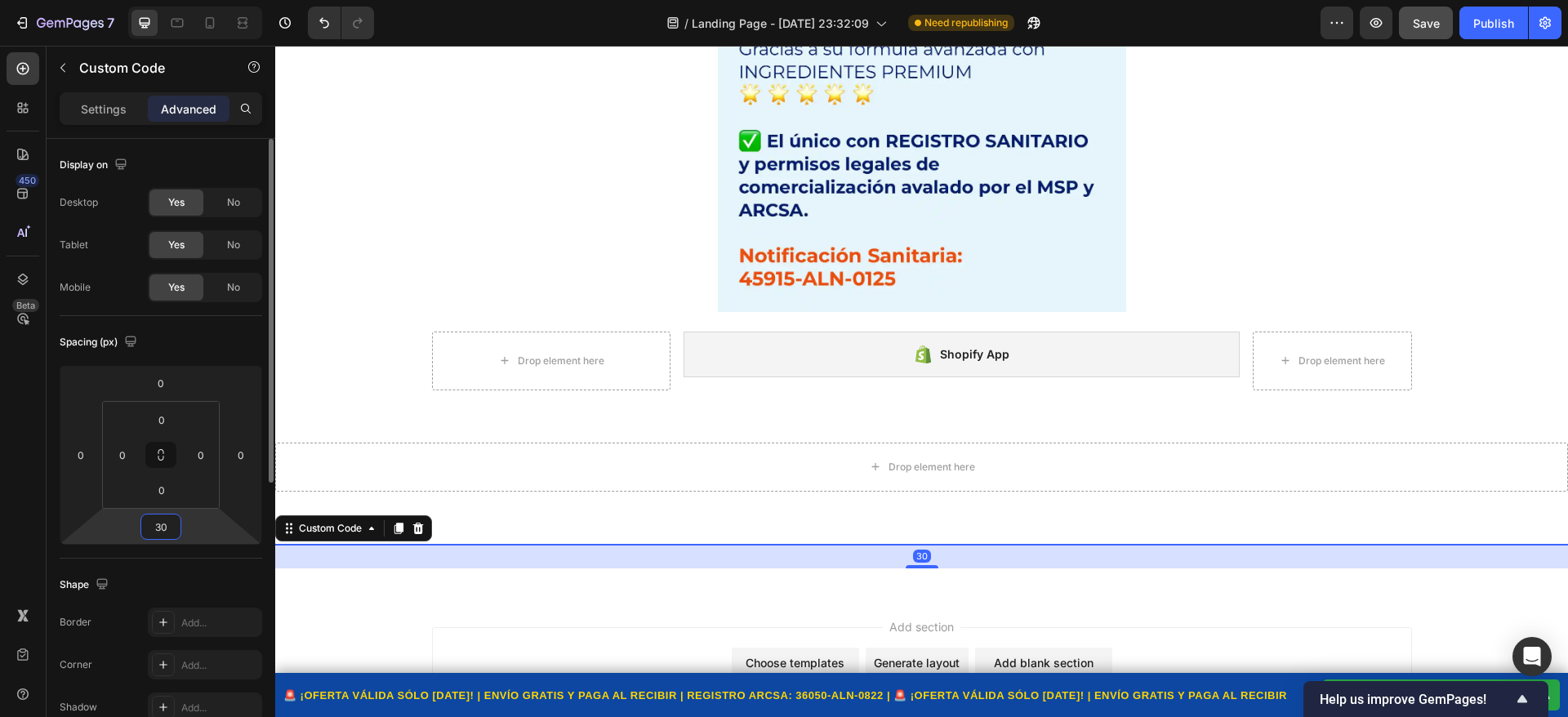
type input "3"
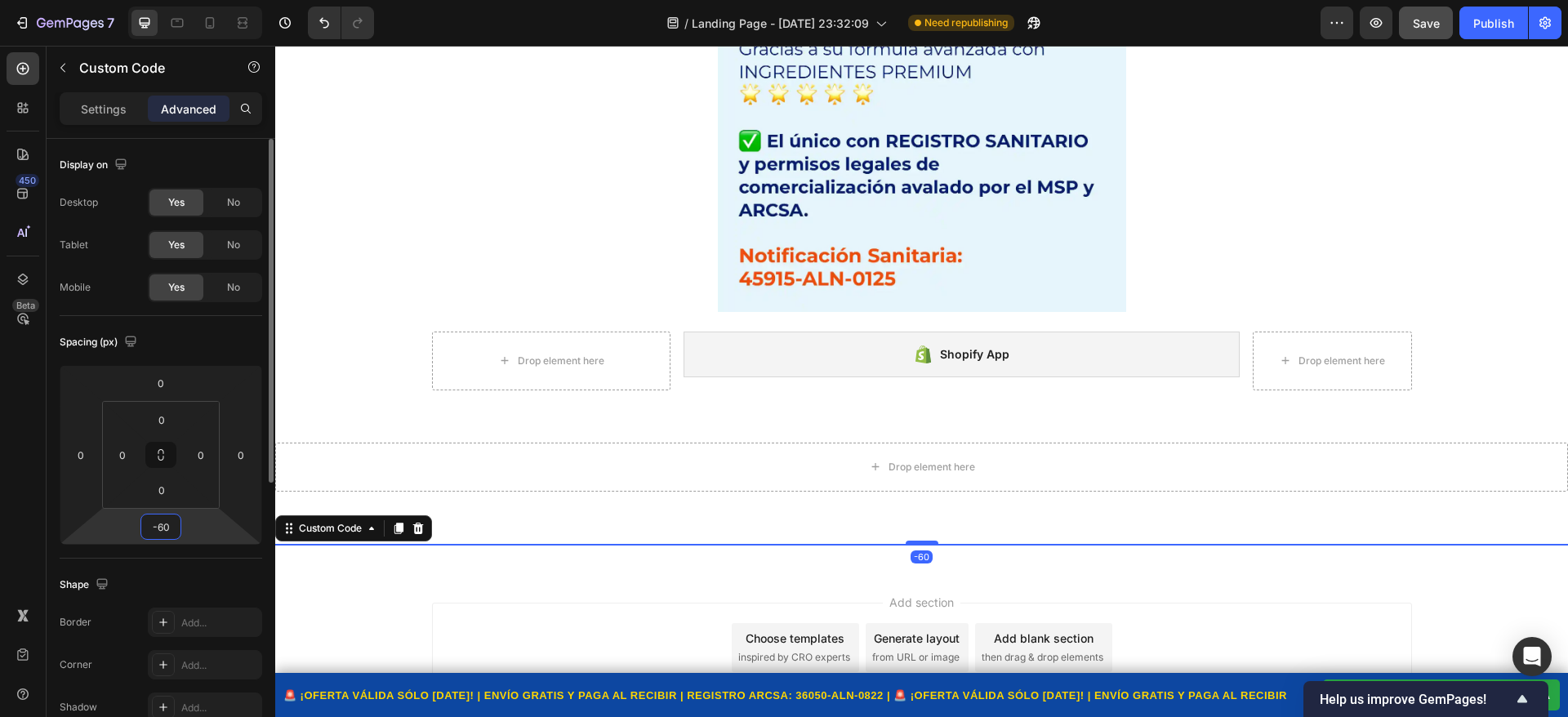
type input "-6"
click at [438, 688] on div "🚨 ¡OFERTA VÁLIDA SÓLO HOY! | ENVÍO GRATIS Y PAGA AL RECIBIR | REGISTRO ARCSA: 3…" at bounding box center [799, 694] width 1032 height 20
type input "0"
click at [398, 530] on icon at bounding box center [398, 528] width 9 height 11
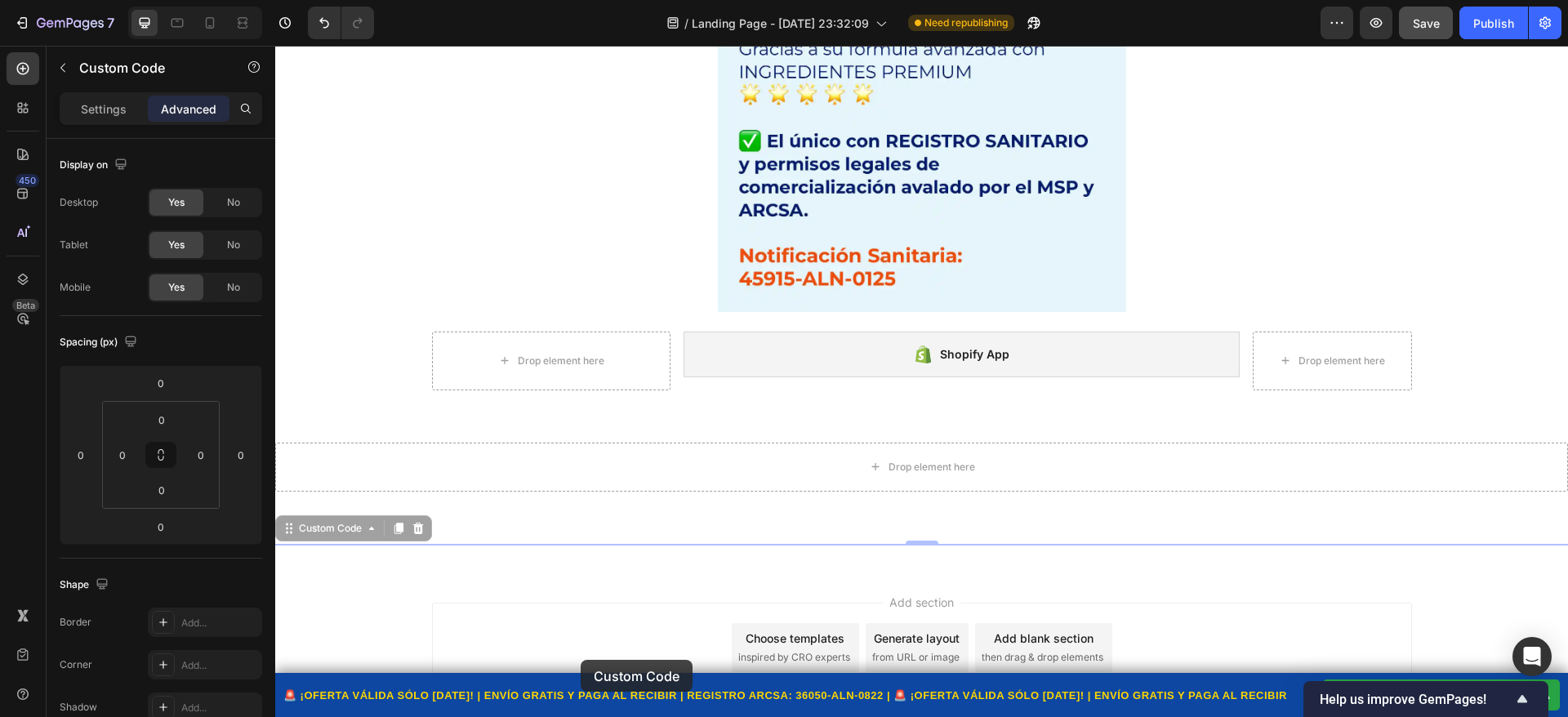
drag, startPoint x: 564, startPoint y: 700, endPoint x: 558, endPoint y: 636, distance: 64.3
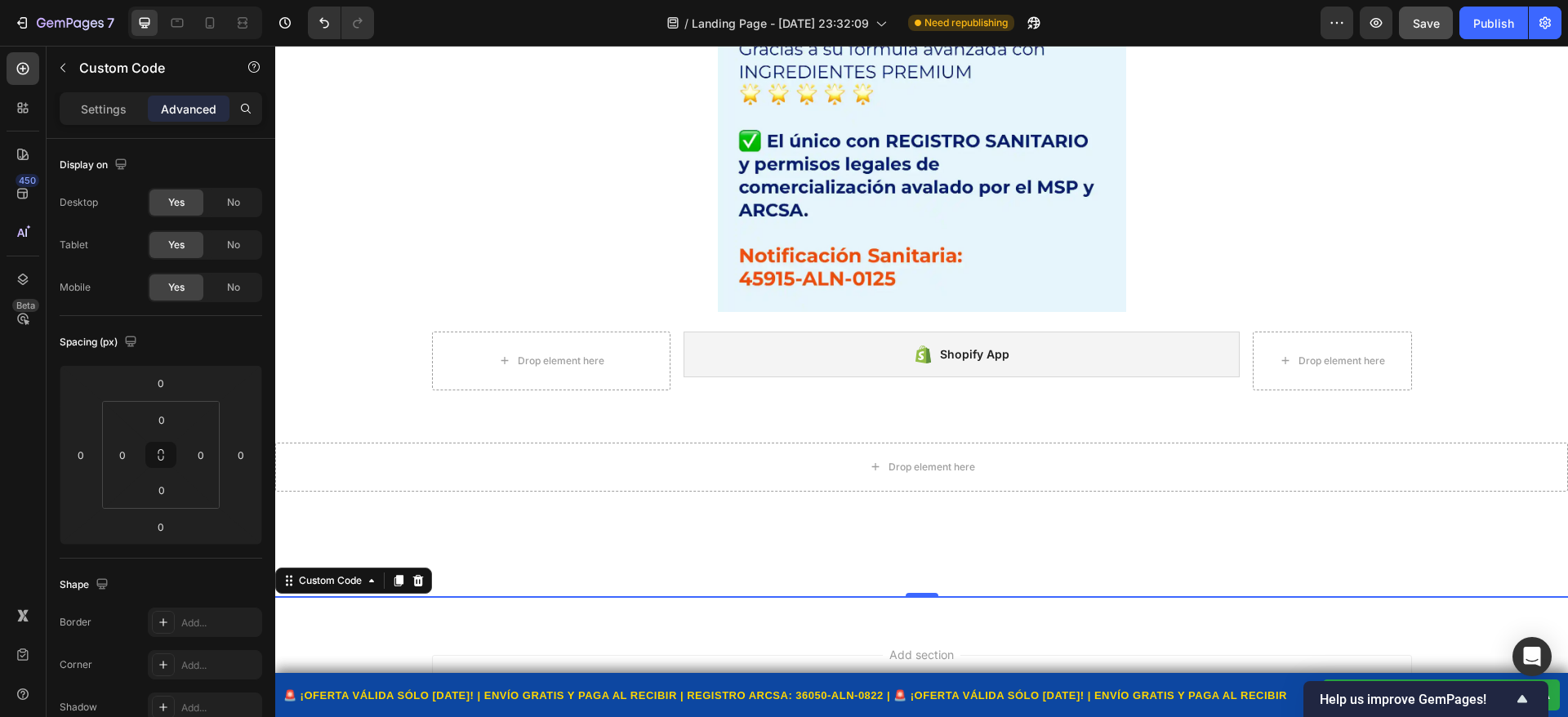
click at [400, 682] on div "🚨 ¡OFERTA VÁLIDA SÓLO HOY! | ENVÍO GRATIS Y PAGA AL RECIBIR | REGISTRO ARCSA: 3…" at bounding box center [922, 694] width 1293 height 45
click at [396, 576] on icon at bounding box center [399, 580] width 13 height 13
click at [428, 585] on div at bounding box center [418, 580] width 20 height 20
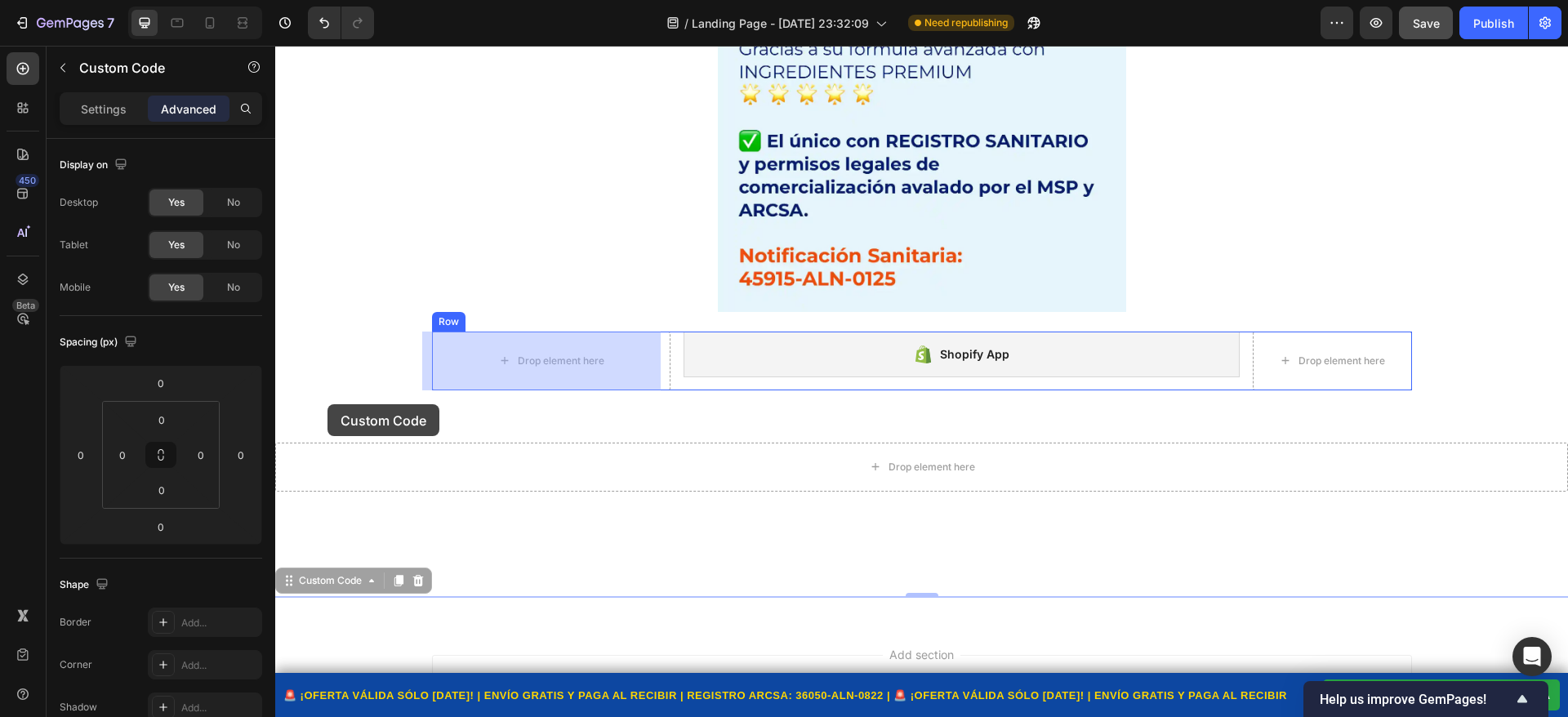
drag, startPoint x: 290, startPoint y: 583, endPoint x: 328, endPoint y: 404, distance: 183.0
click at [328, 404] on div "Drop element here Shopify App Shopify App Drop element here Row Section 15" at bounding box center [922, 377] width 1293 height 79
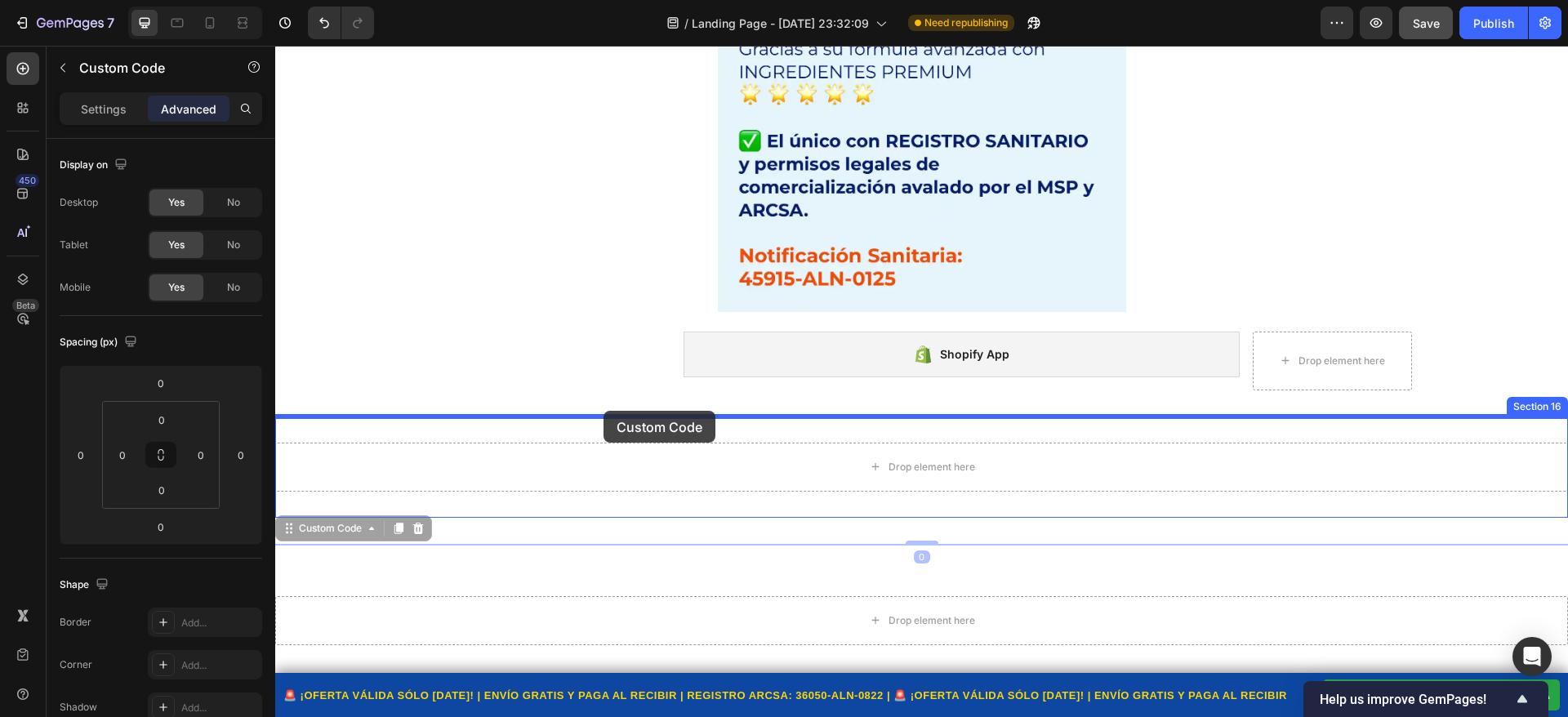
drag, startPoint x: 294, startPoint y: 532, endPoint x: 603, endPoint y: 410, distance: 332.2
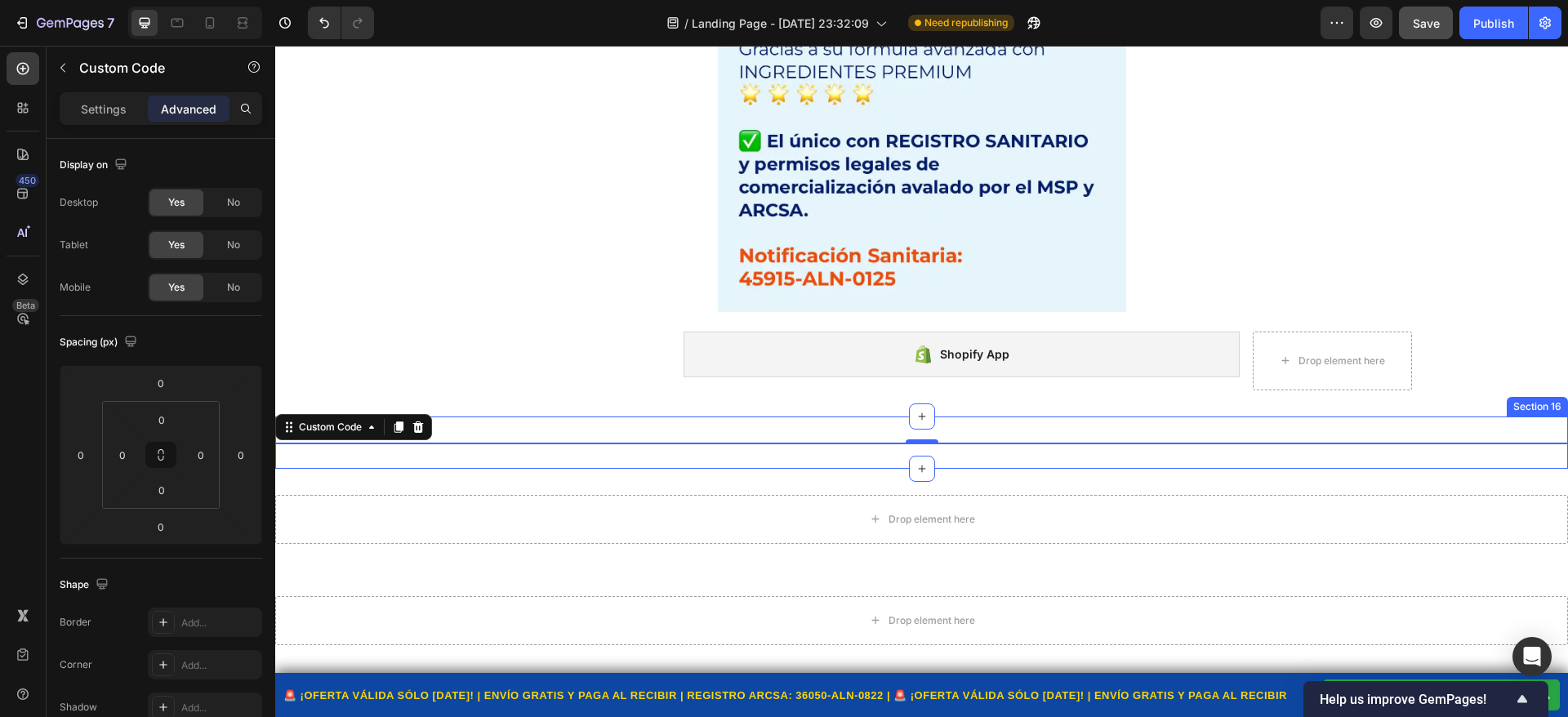
click at [781, 432] on div "🚨 ¡OFERTA VÁLIDA SÓLO HOY! | ENVÍO GRATIS Y PAGA AL RECIBIR | REGISTRO ARCSA: 3…" at bounding box center [922, 442] width 1293 height 52
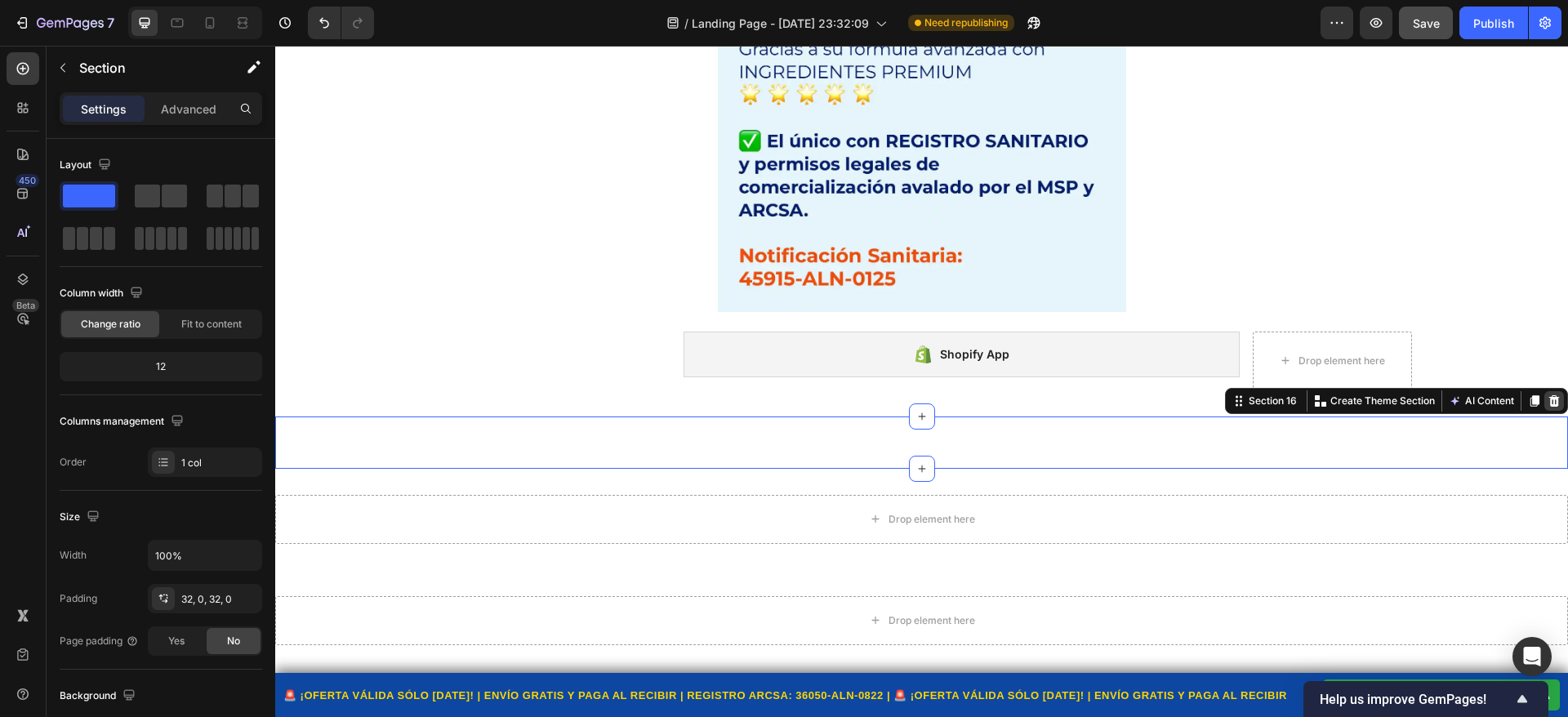
click at [1550, 402] on icon at bounding box center [1555, 401] width 10 height 11
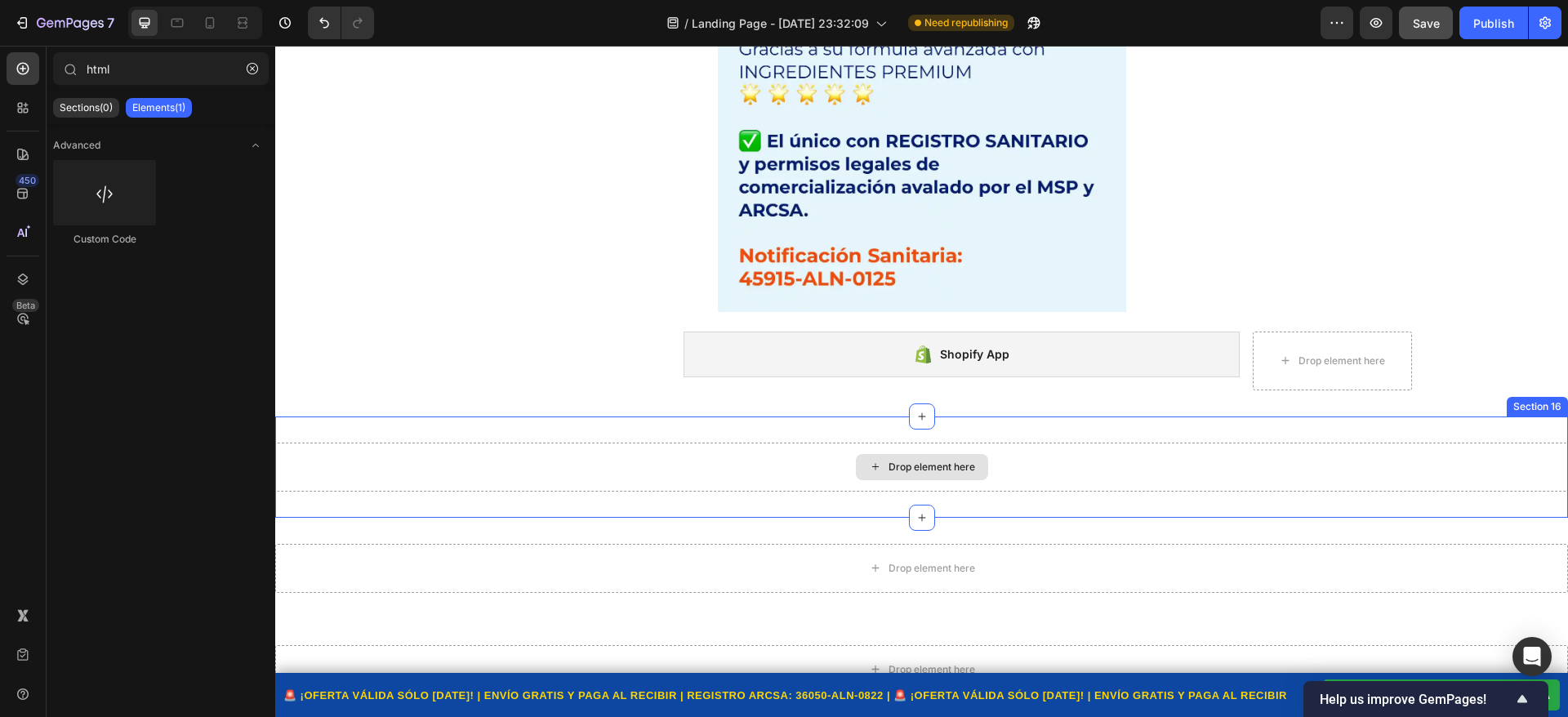
click at [653, 462] on div "Drop element here" at bounding box center [922, 467] width 1293 height 49
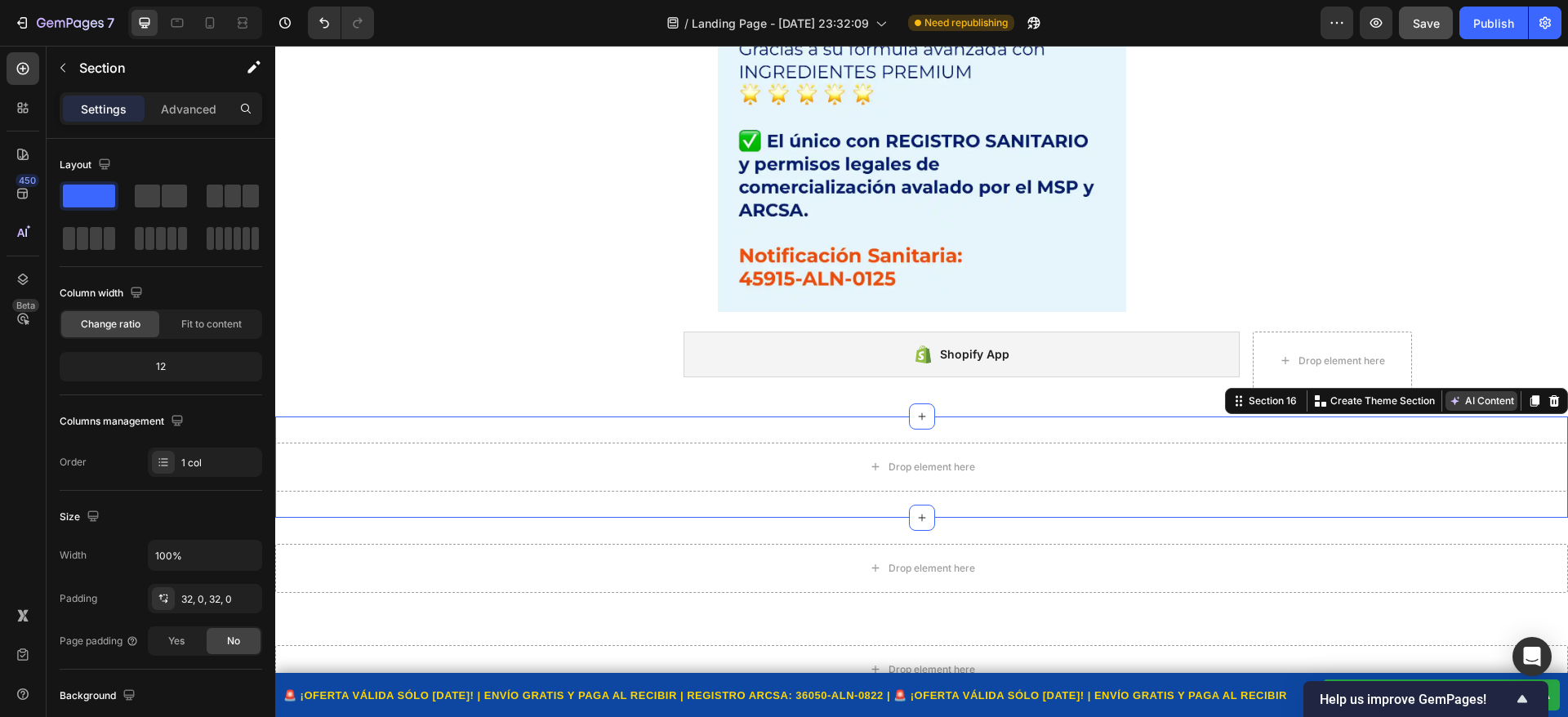
click at [1467, 408] on button "AI Content" at bounding box center [1482, 401] width 72 height 20
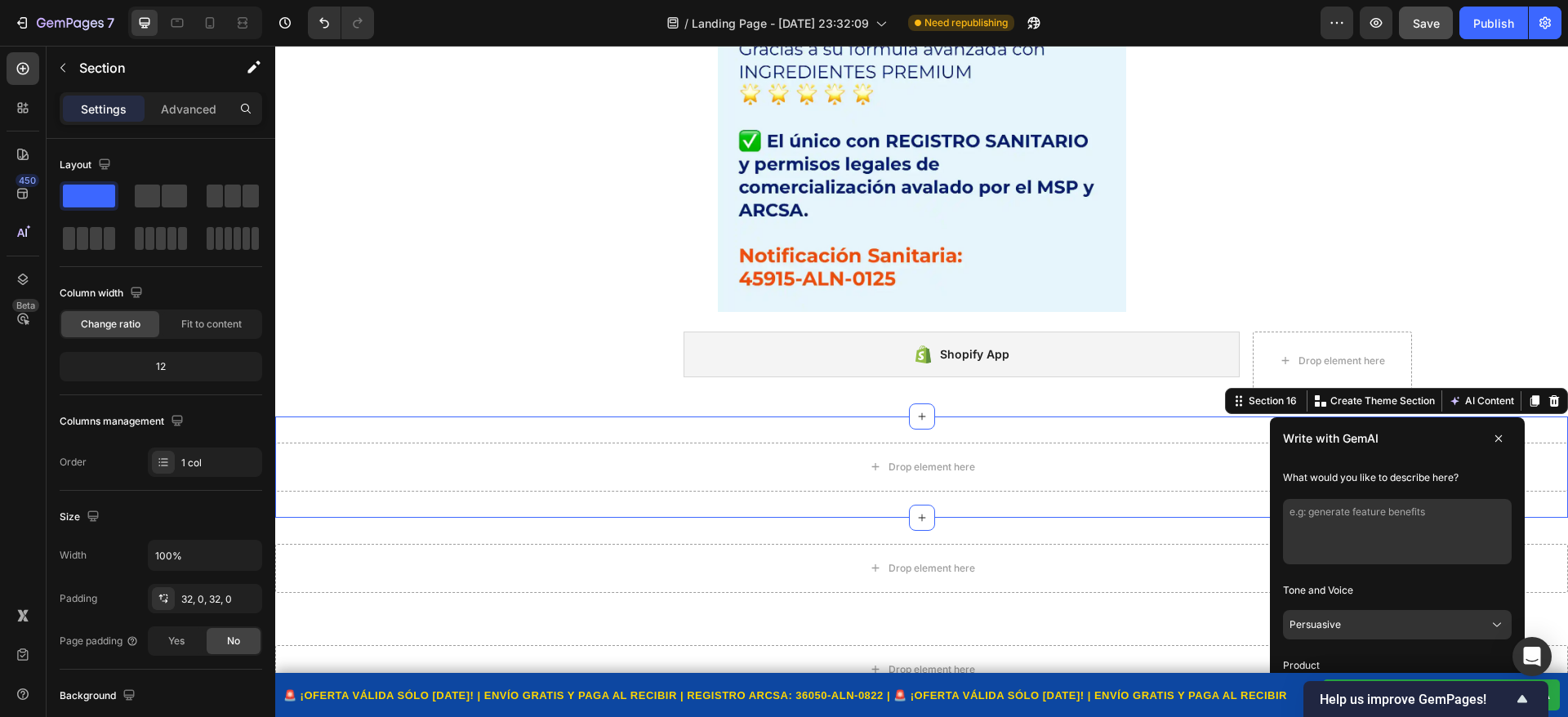
click at [1335, 508] on textarea at bounding box center [1397, 531] width 229 height 66
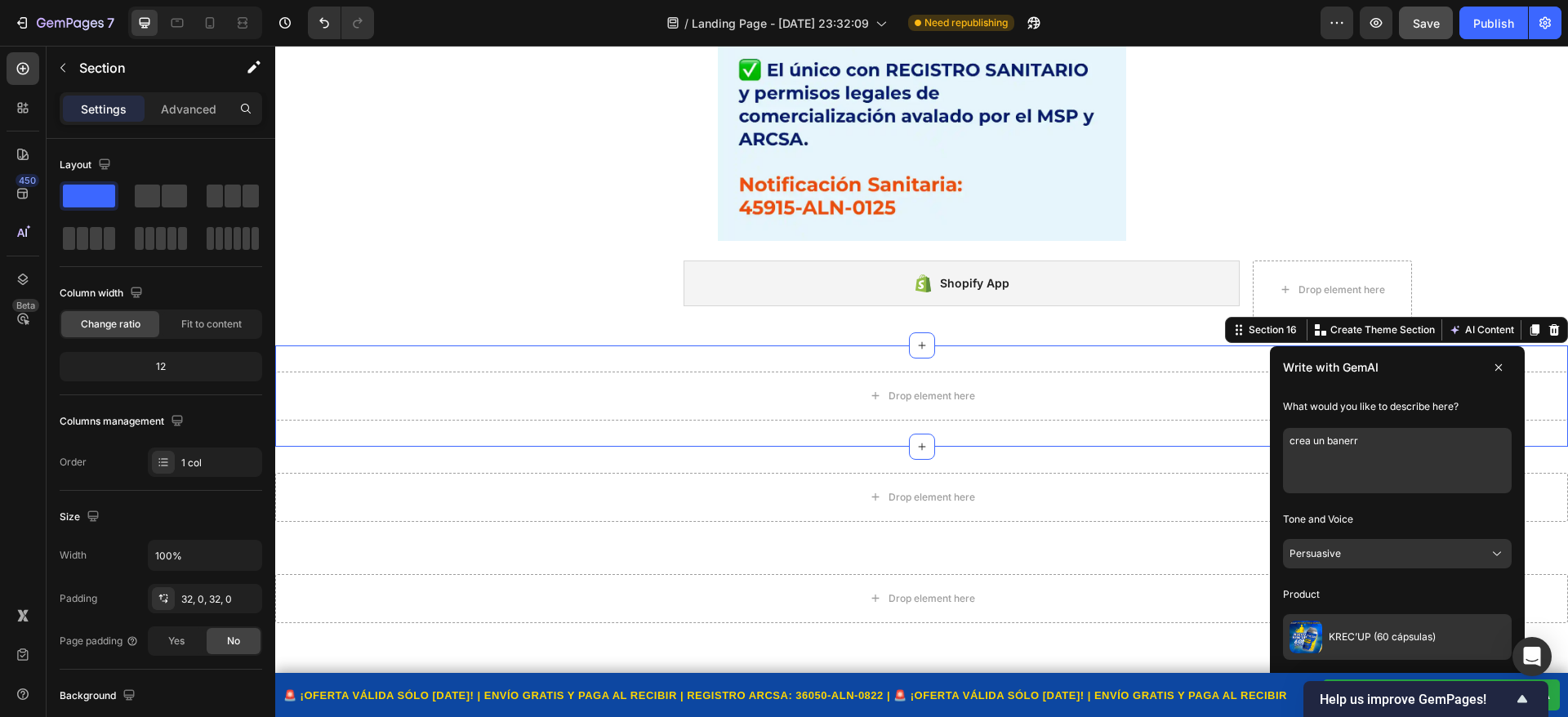
scroll to position [9224, 0]
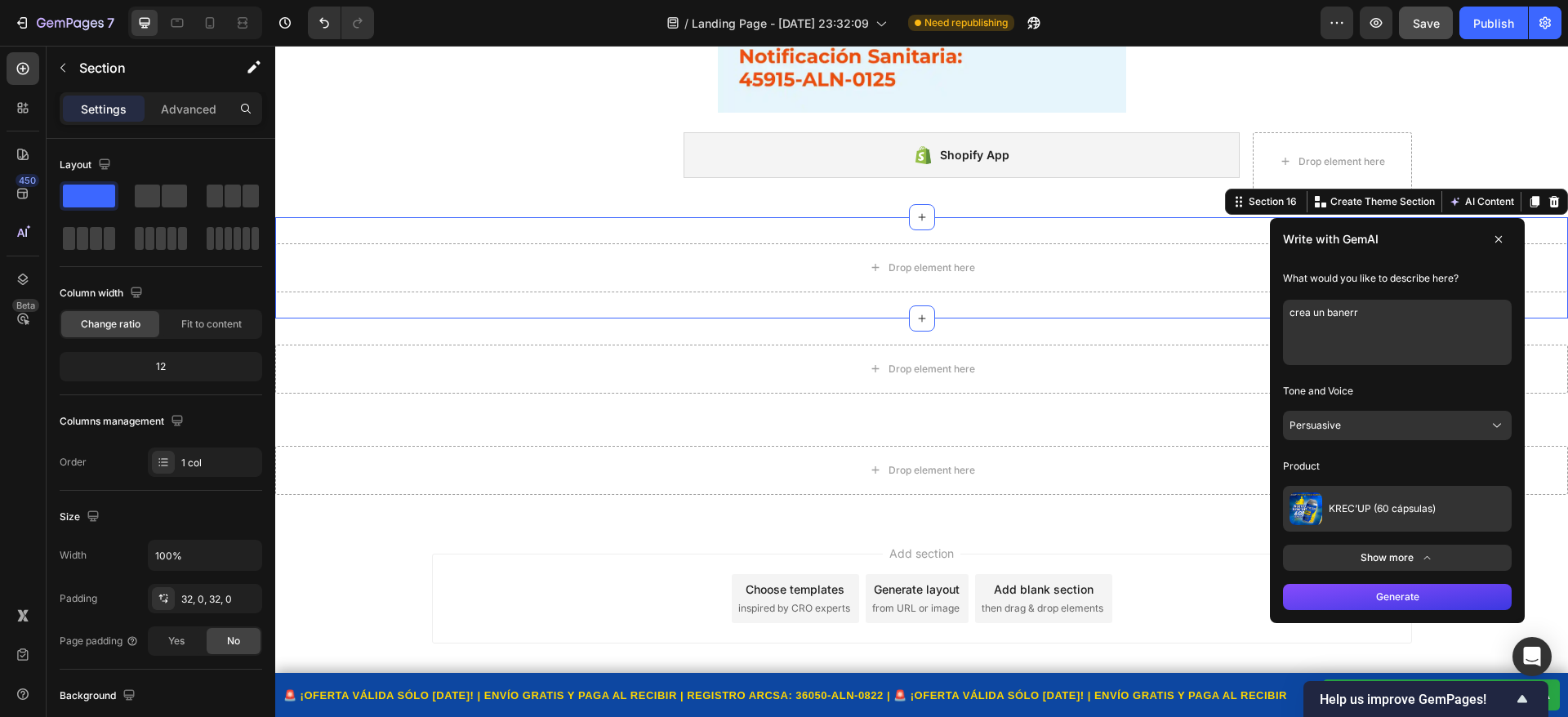
type textarea "crea un banerr"
click at [1389, 598] on button "Generate" at bounding box center [1397, 597] width 229 height 27
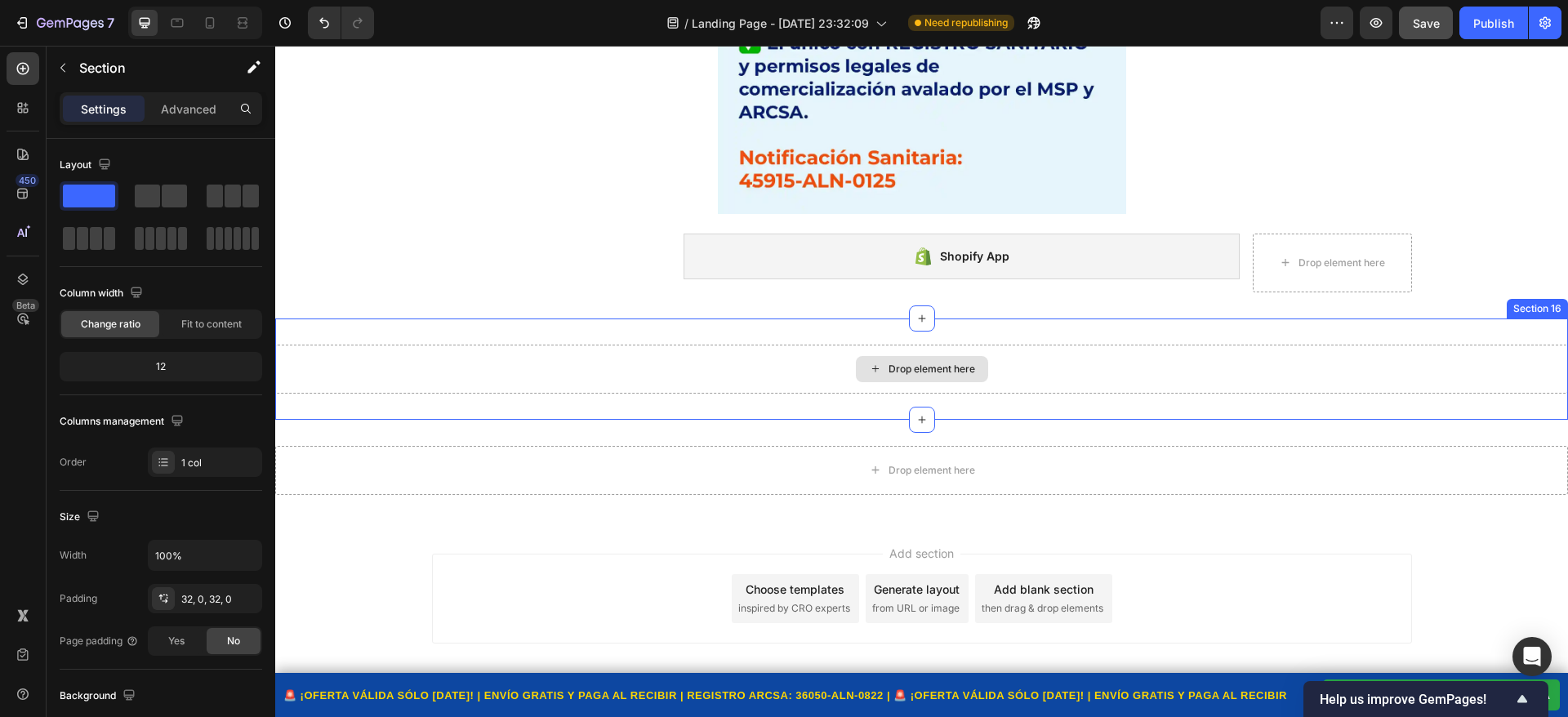
scroll to position [9123, 0]
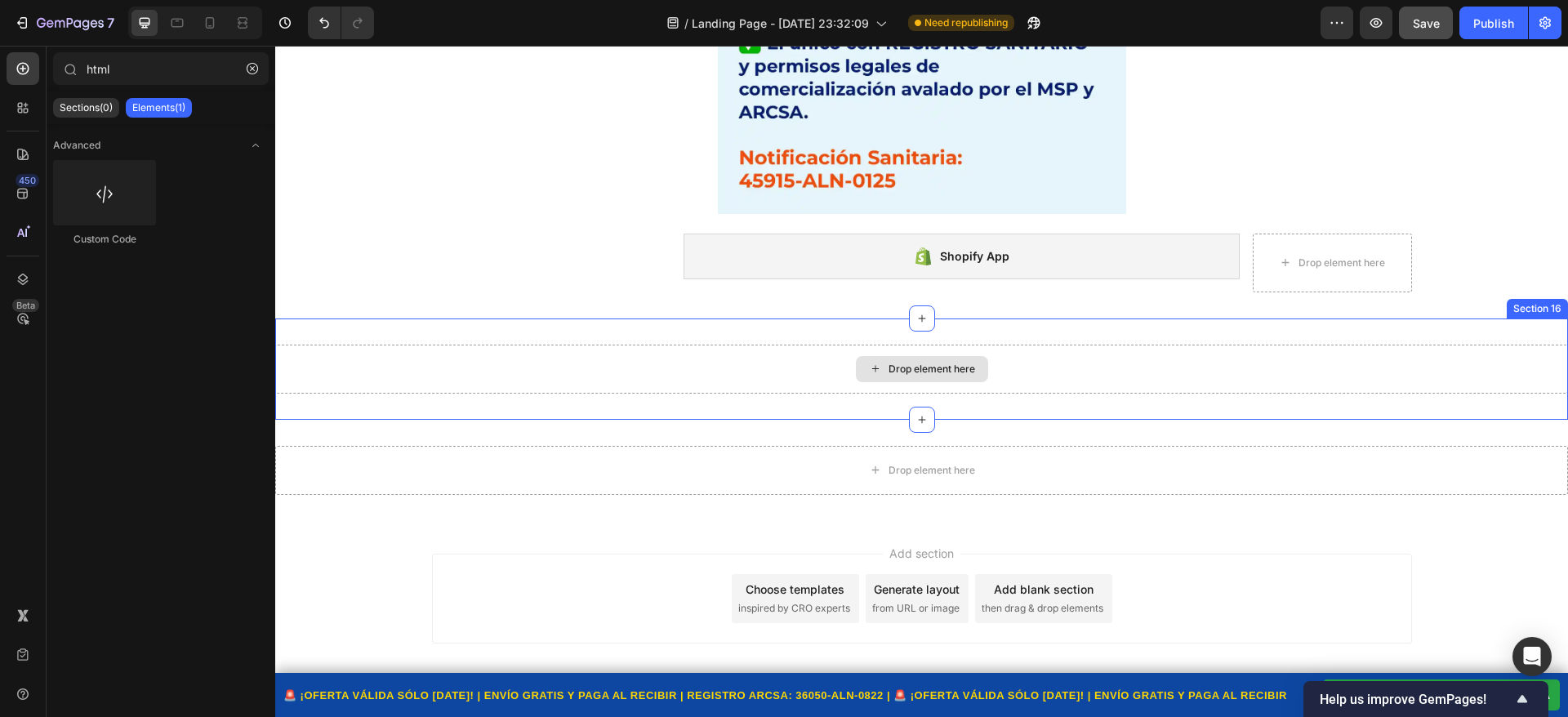
click at [668, 378] on div "Drop element here" at bounding box center [922, 369] width 1293 height 49
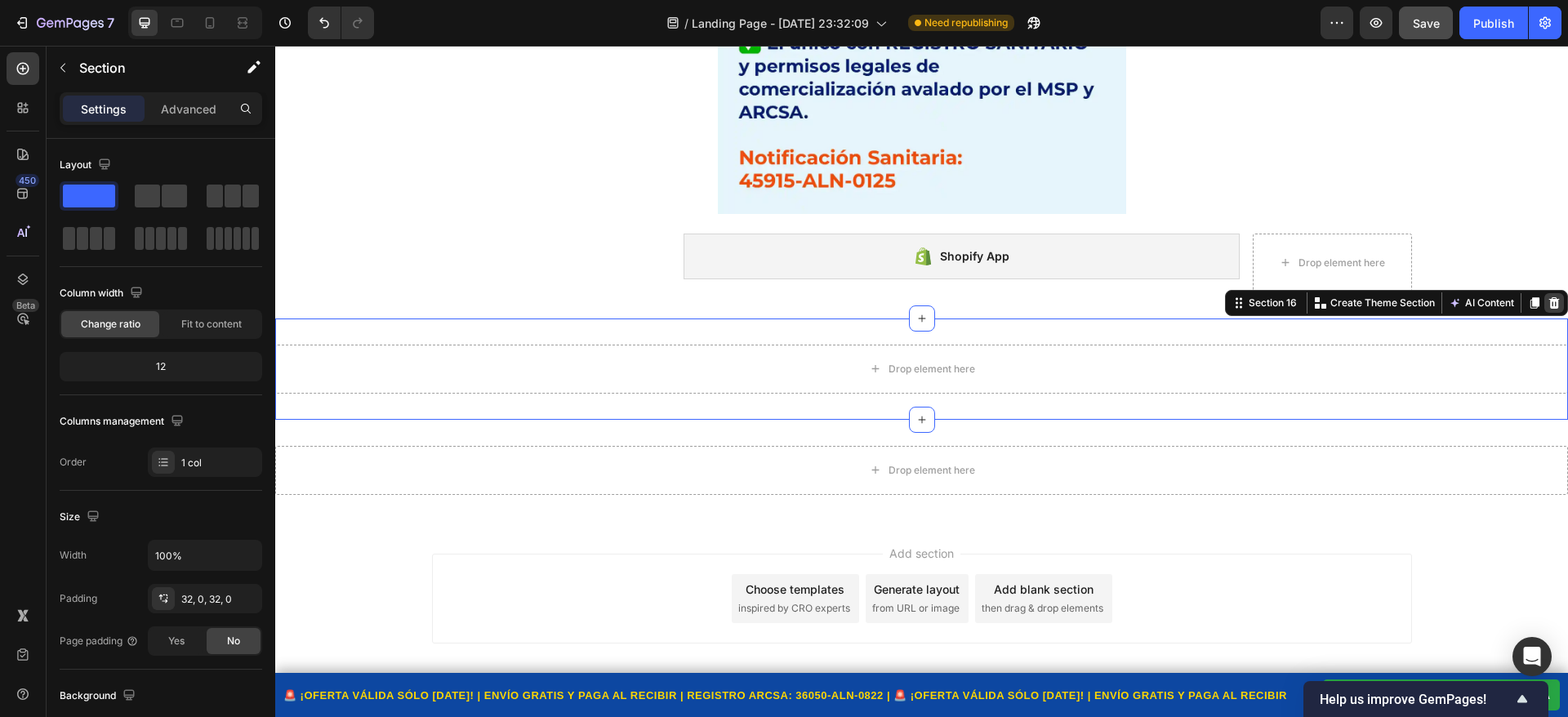
click at [1550, 301] on icon at bounding box center [1555, 303] width 10 height 11
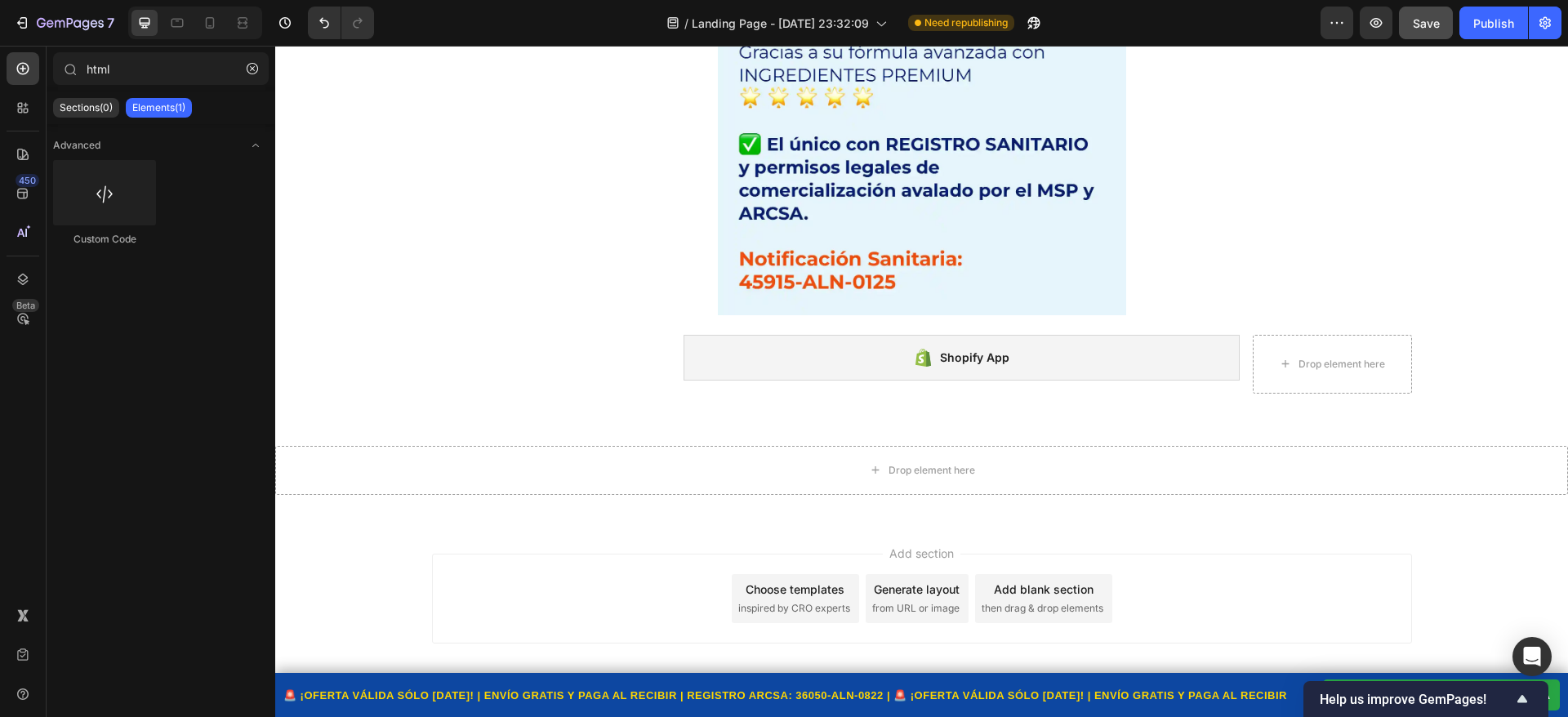
scroll to position [9022, 0]
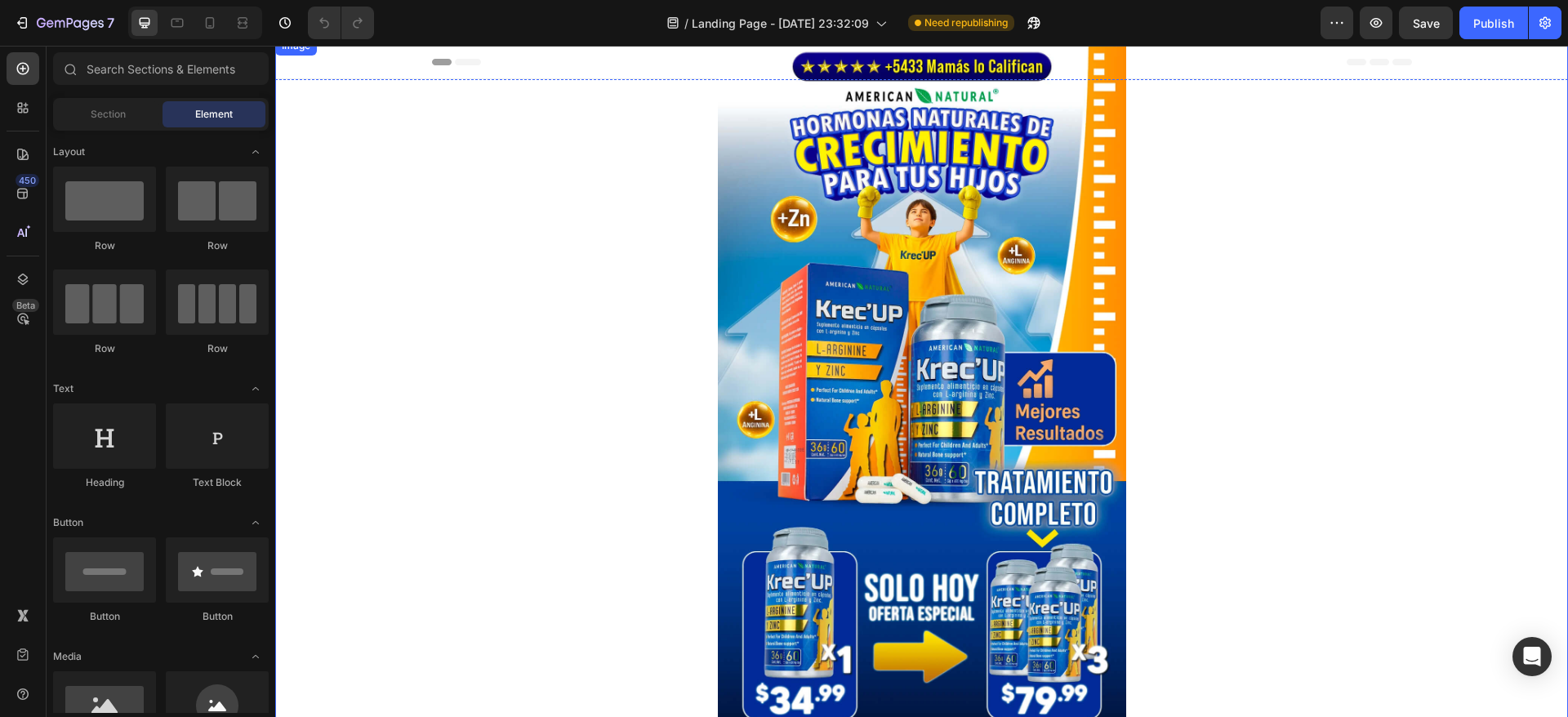
click at [1350, 245] on div at bounding box center [922, 384] width 1293 height 696
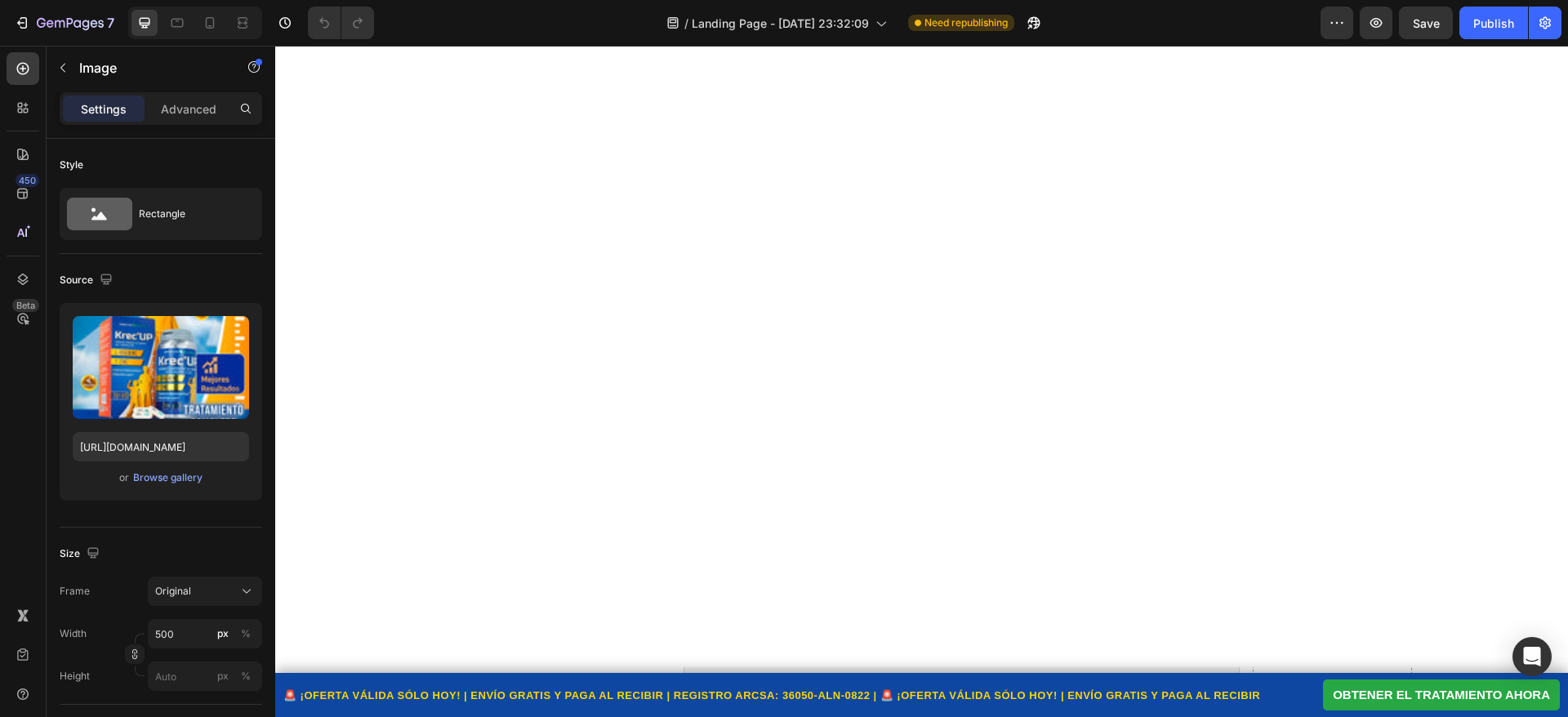
scroll to position [7598, 0]
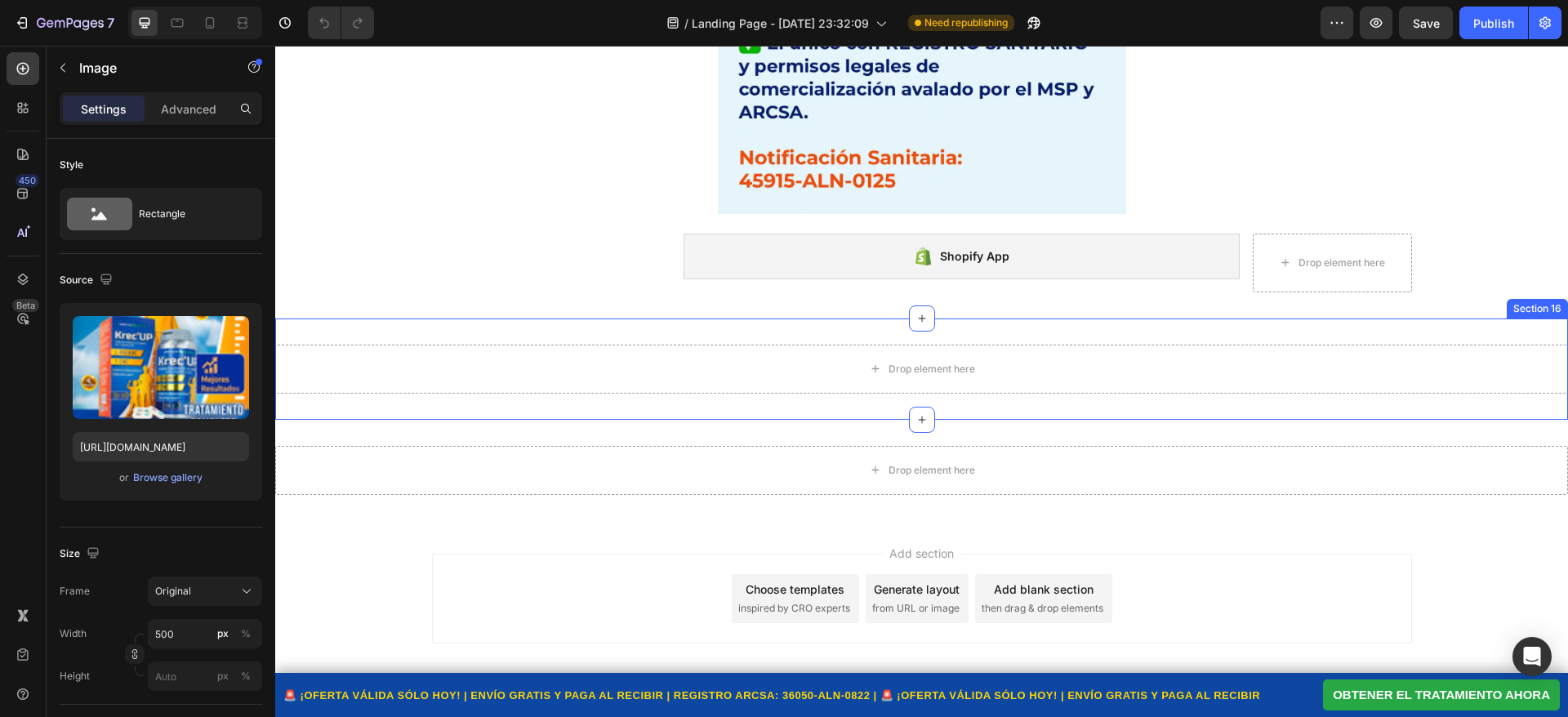
click at [703, 393] on div "Drop element here Section 16" at bounding box center [922, 368] width 1293 height 102
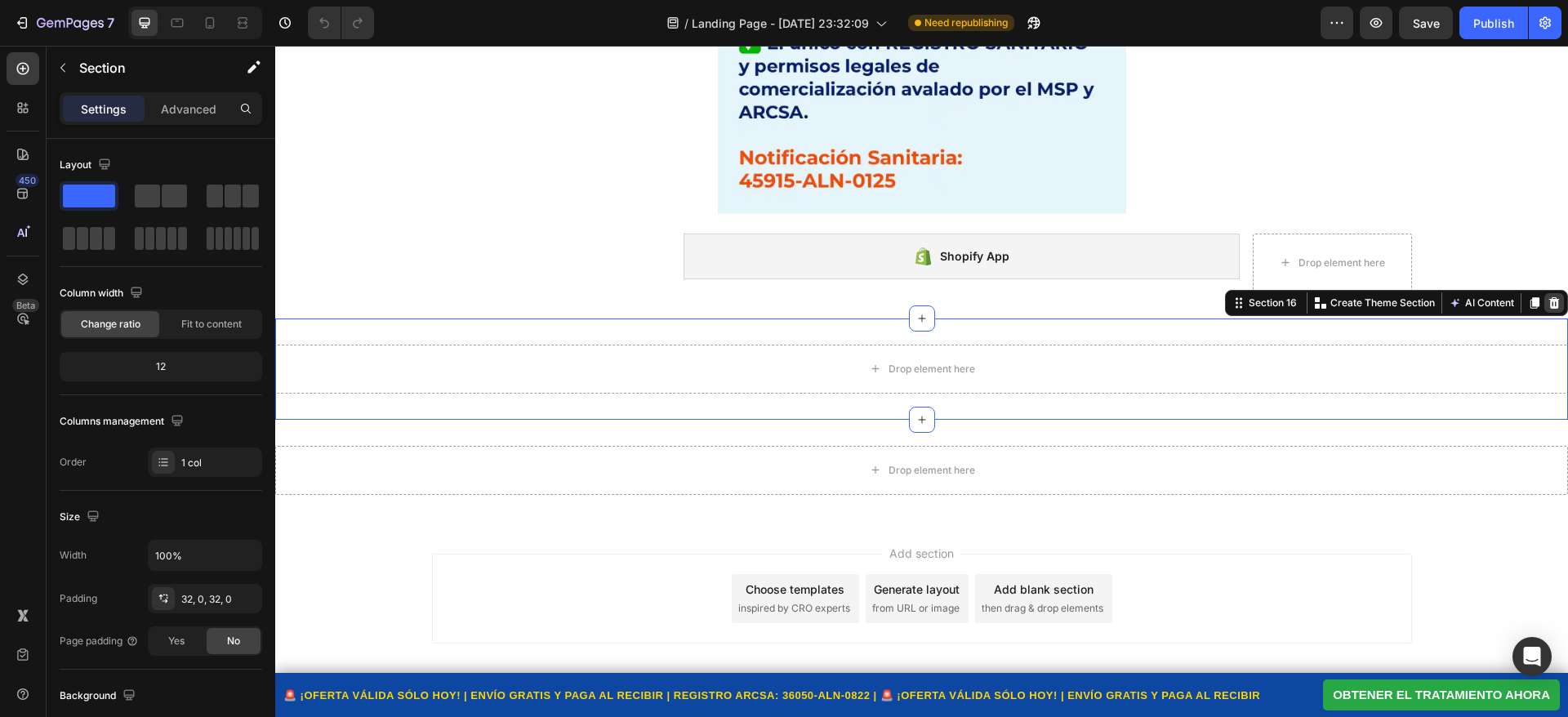
click at [1548, 301] on icon at bounding box center [1555, 303] width 13 height 13
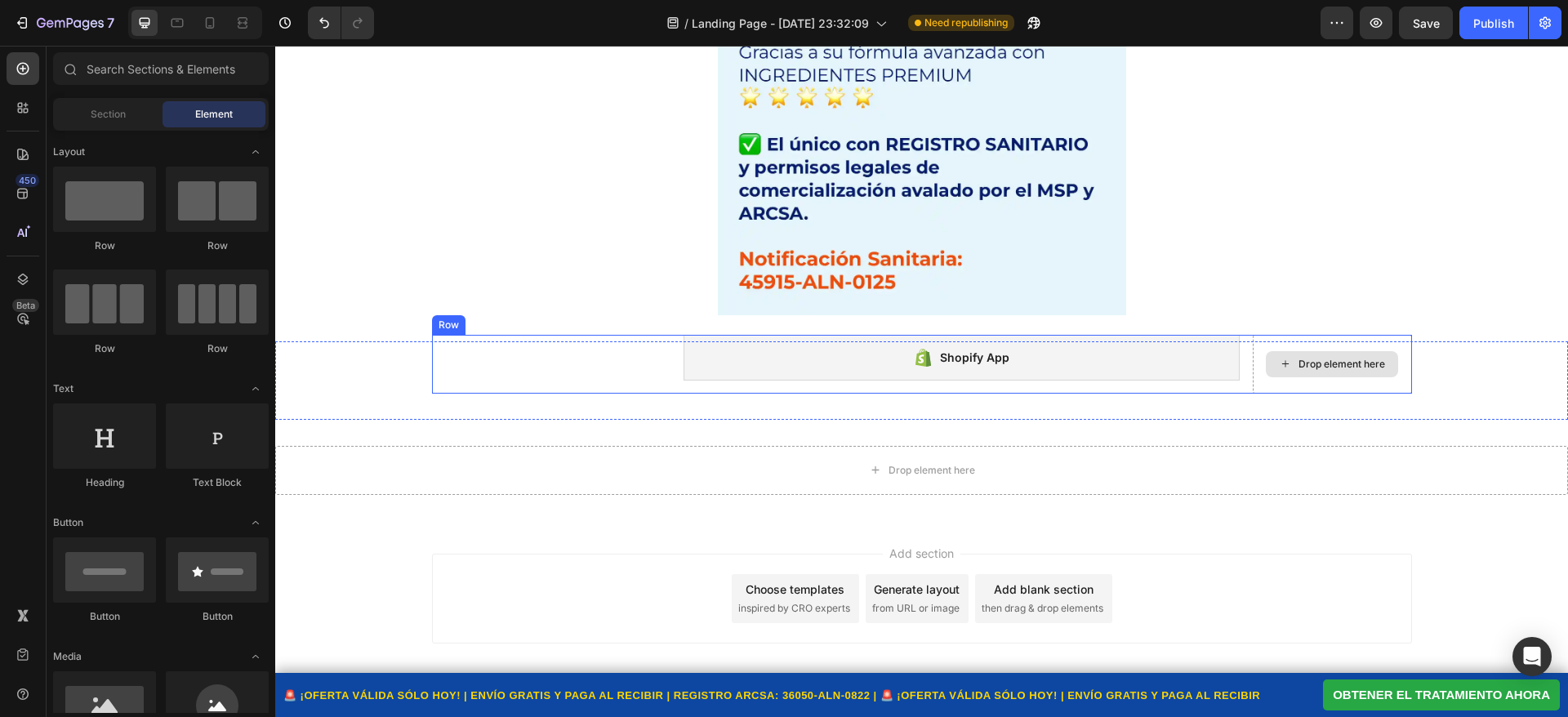
scroll to position [7498, 0]
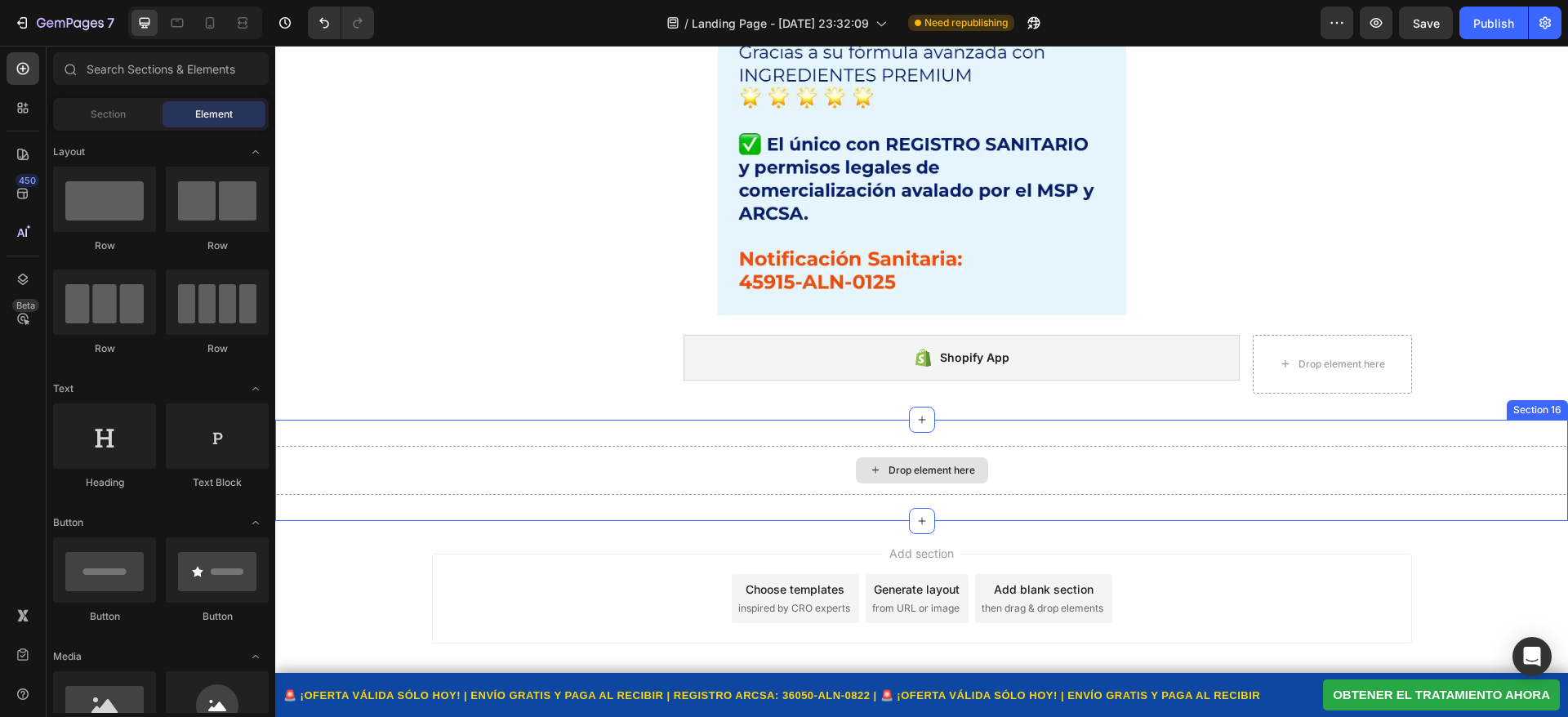
click at [755, 480] on div "Drop element here" at bounding box center [922, 470] width 1293 height 49
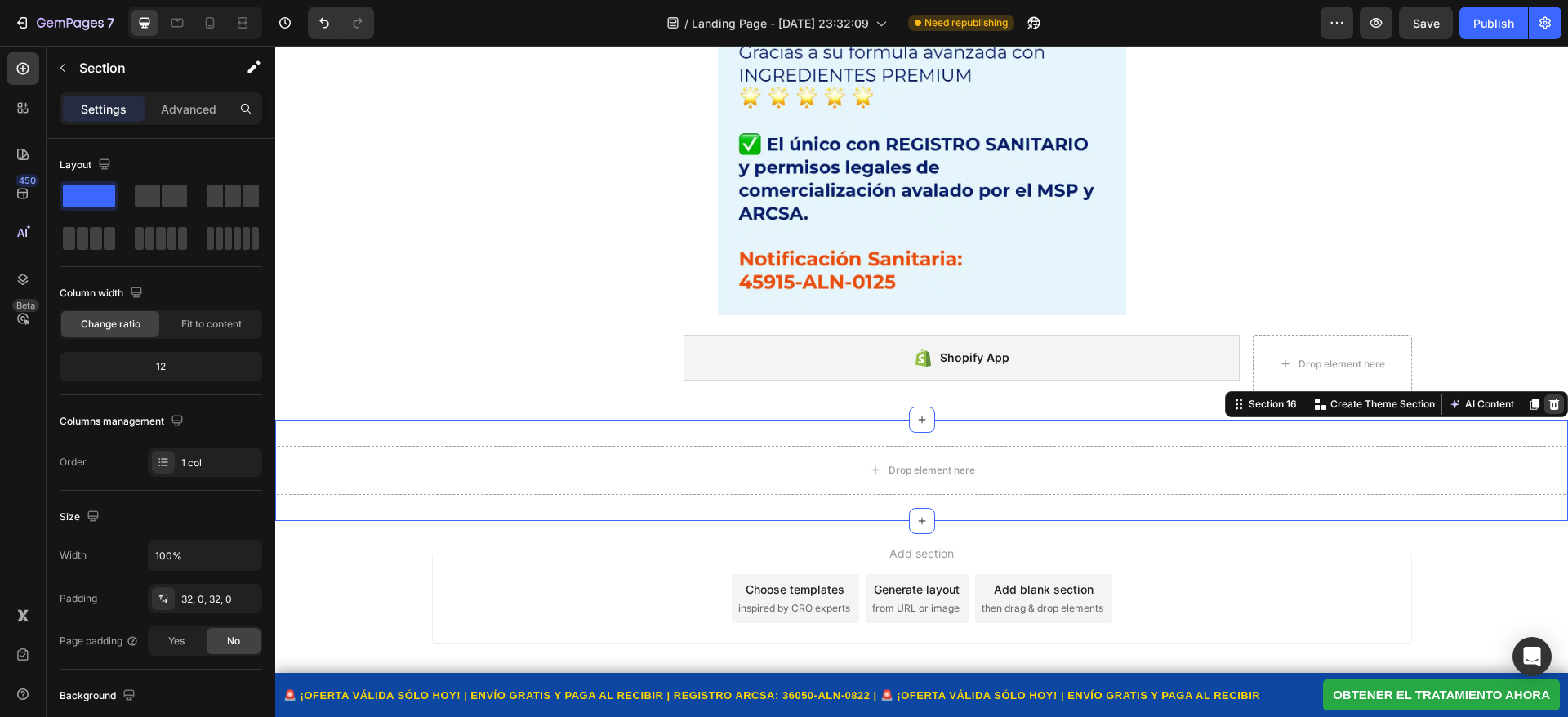
click at [1550, 408] on icon at bounding box center [1555, 404] width 10 height 11
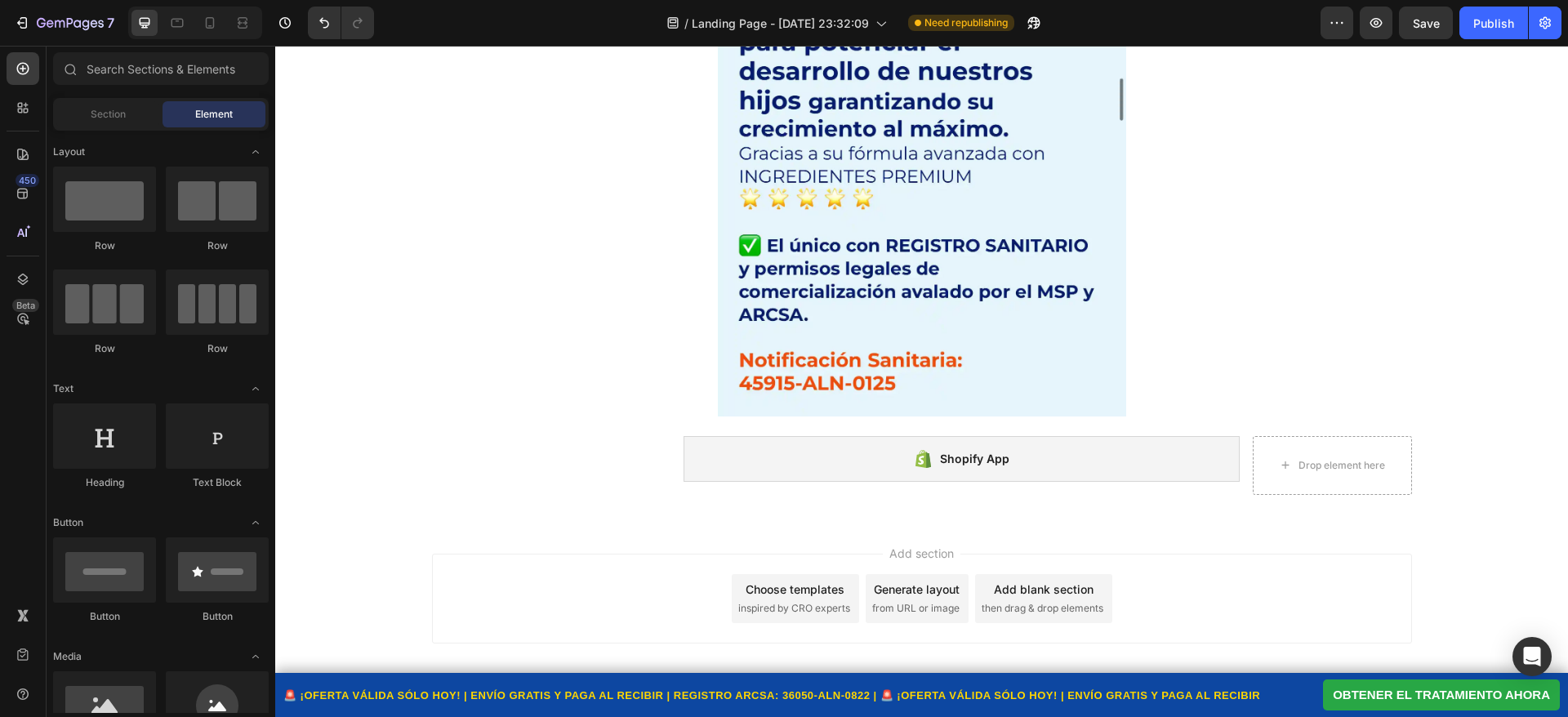
scroll to position [7396, 0]
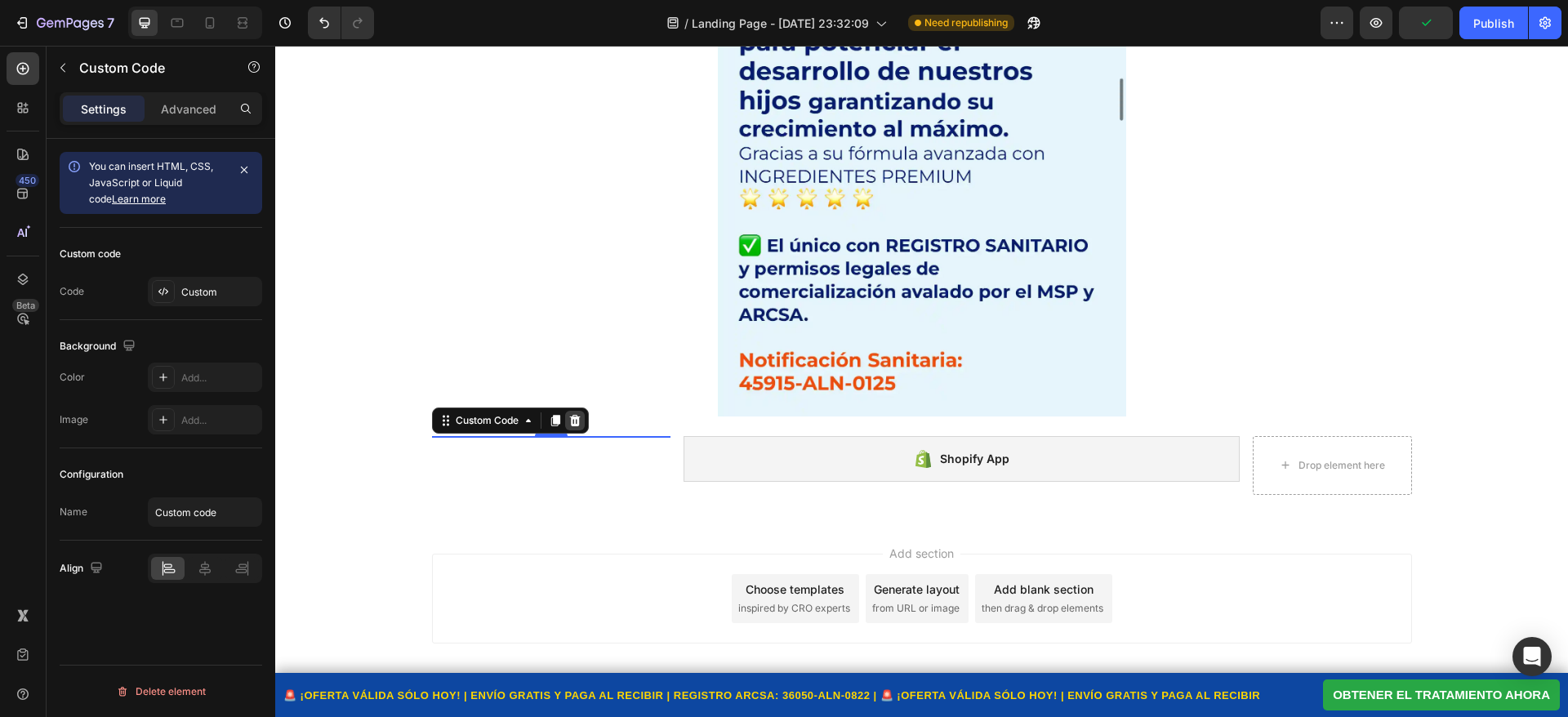
click at [569, 416] on icon at bounding box center [574, 421] width 10 height 11
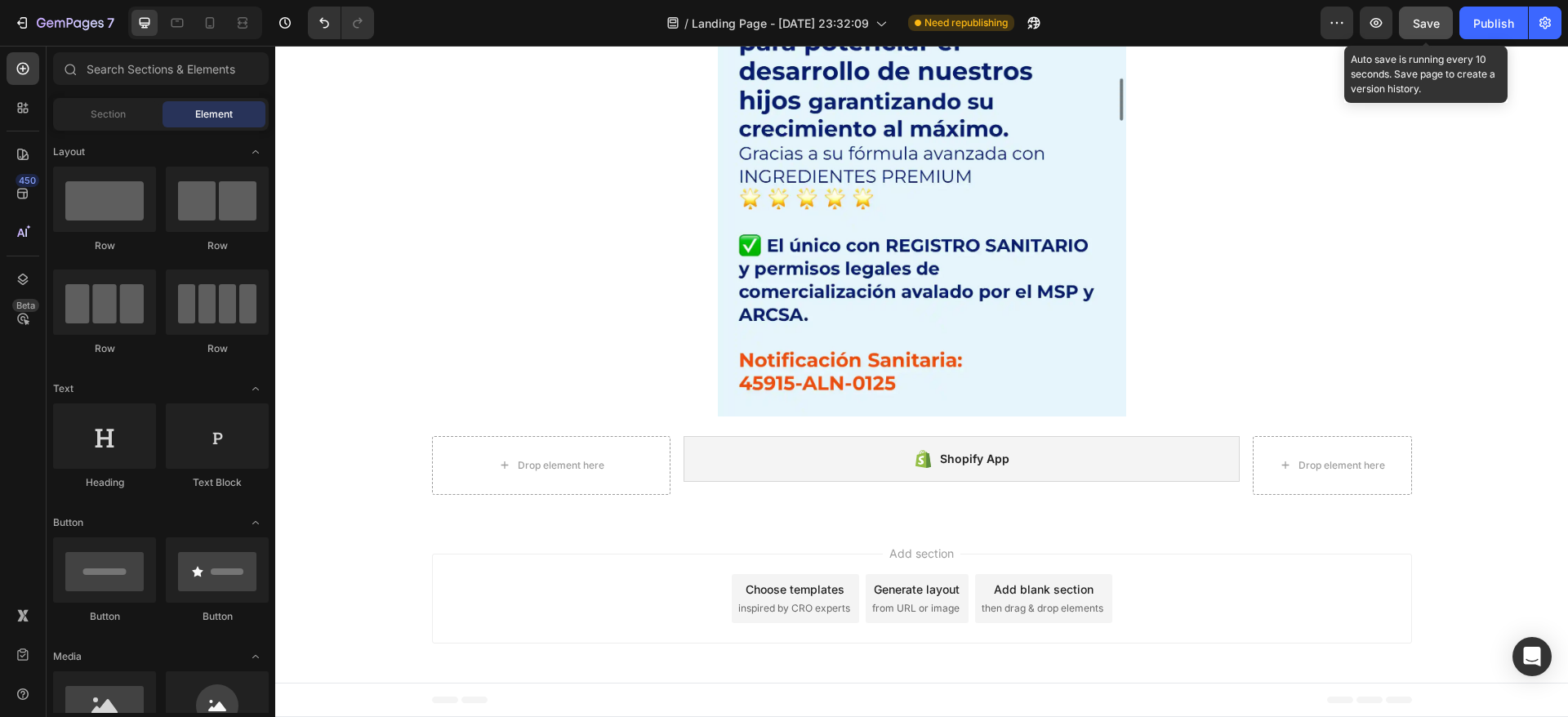
click at [1414, 29] on span "Save" at bounding box center [1426, 23] width 27 height 14
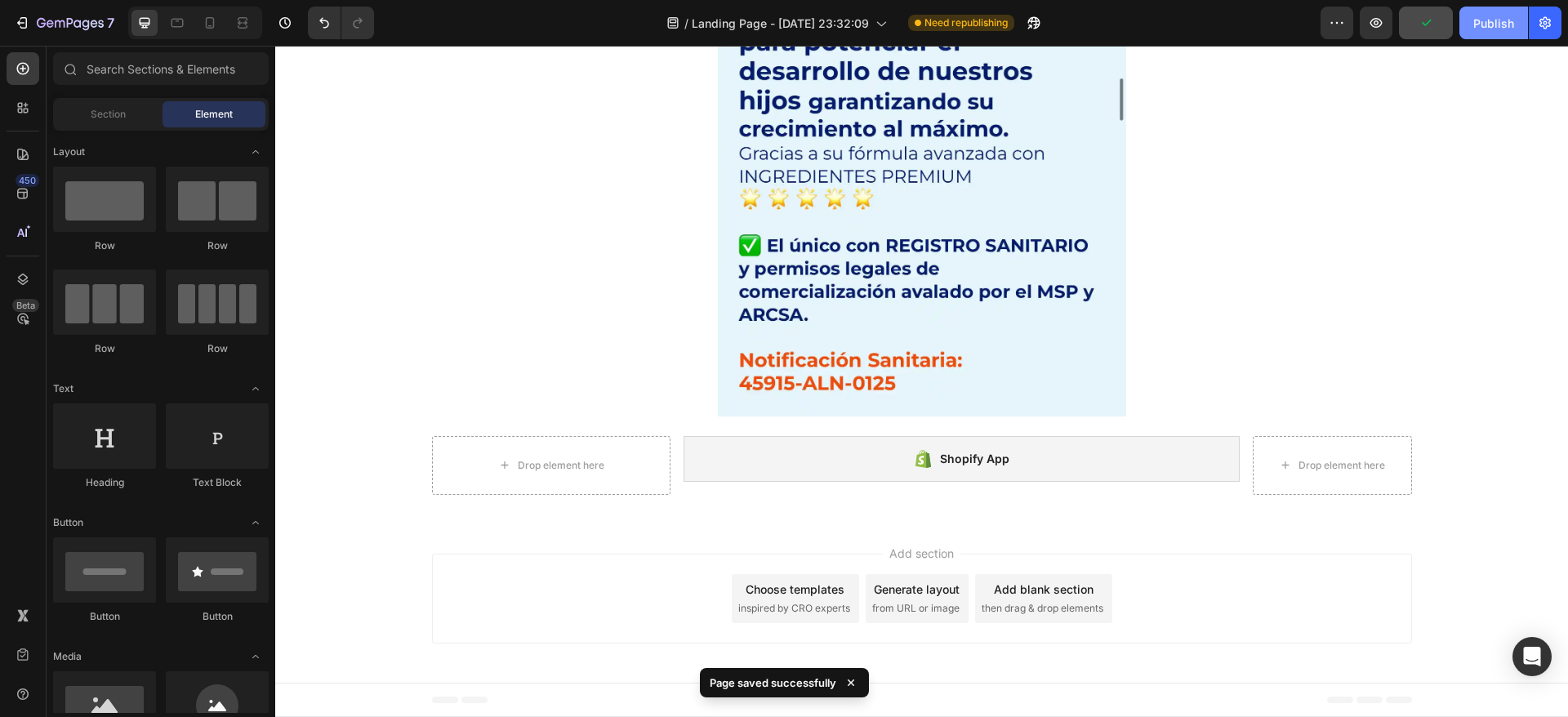
click at [1481, 28] on div "Publish" at bounding box center [1494, 23] width 41 height 17
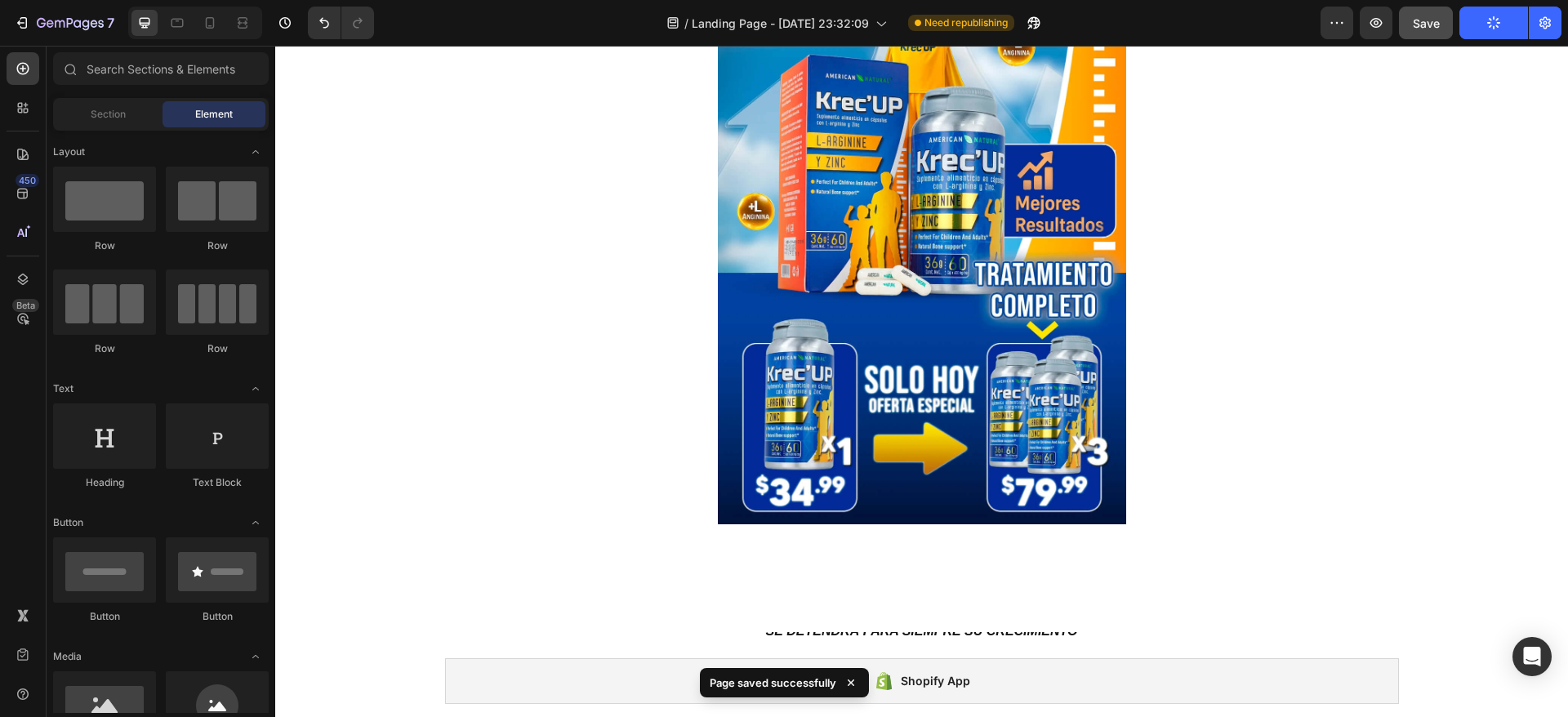
scroll to position [0, 0]
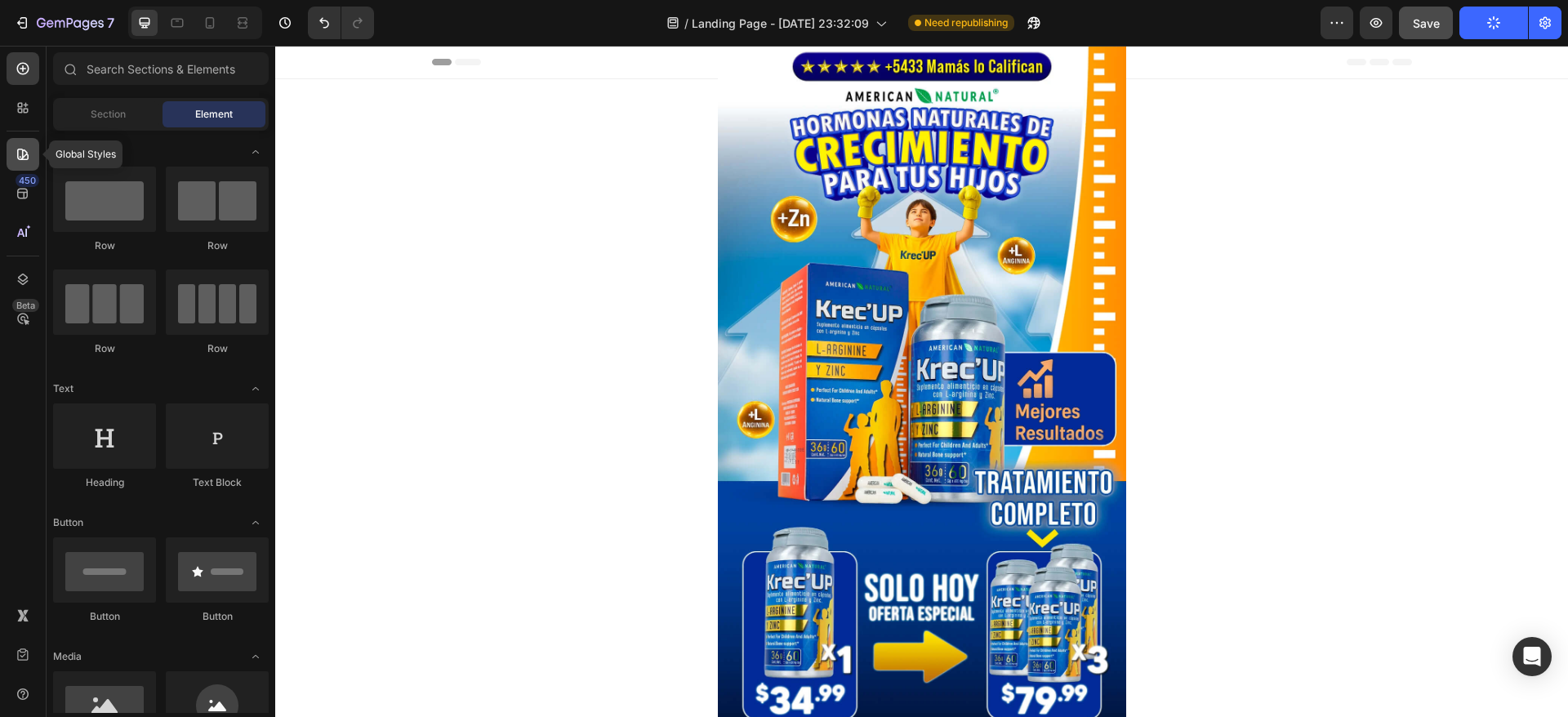
click at [14, 144] on div at bounding box center [23, 154] width 32 height 32
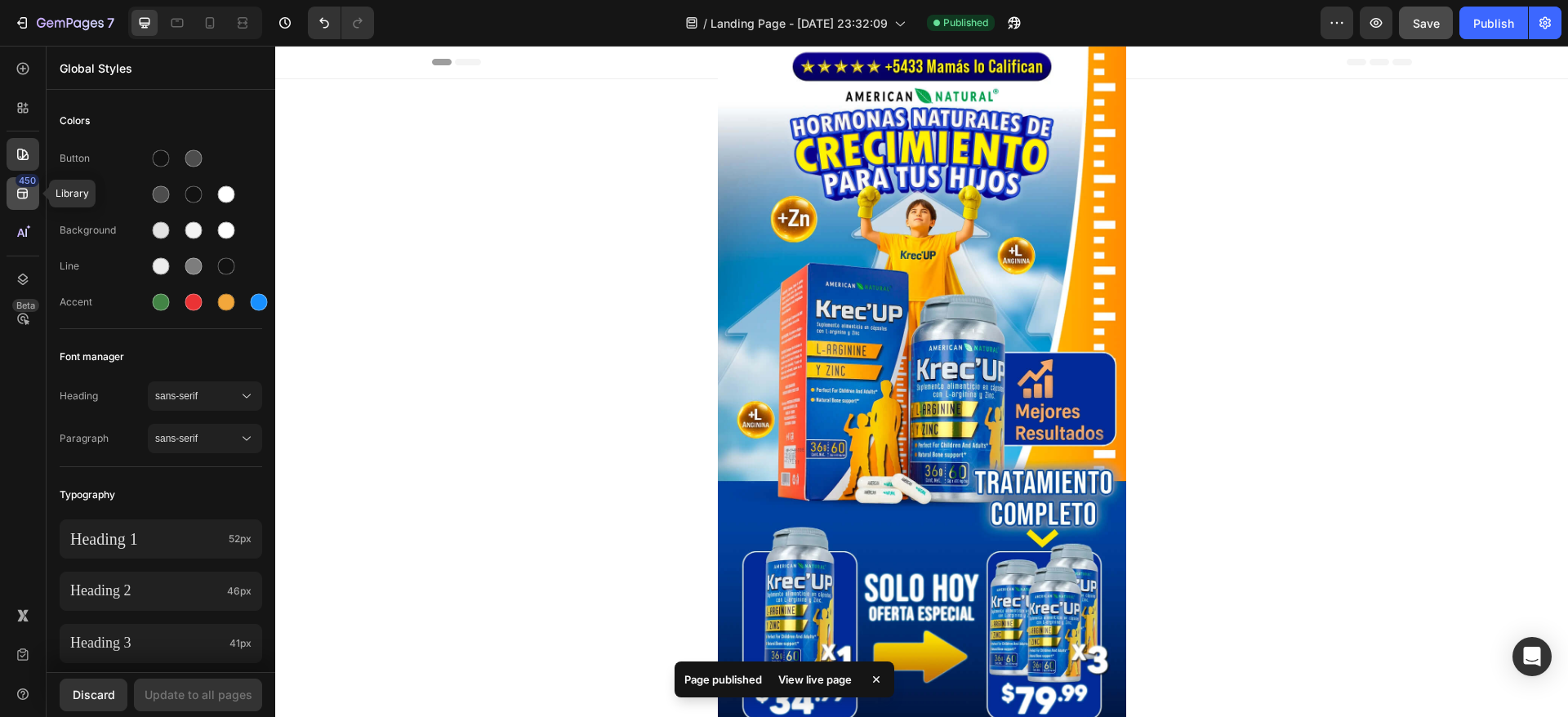
click at [20, 174] on div "450" at bounding box center [27, 180] width 24 height 13
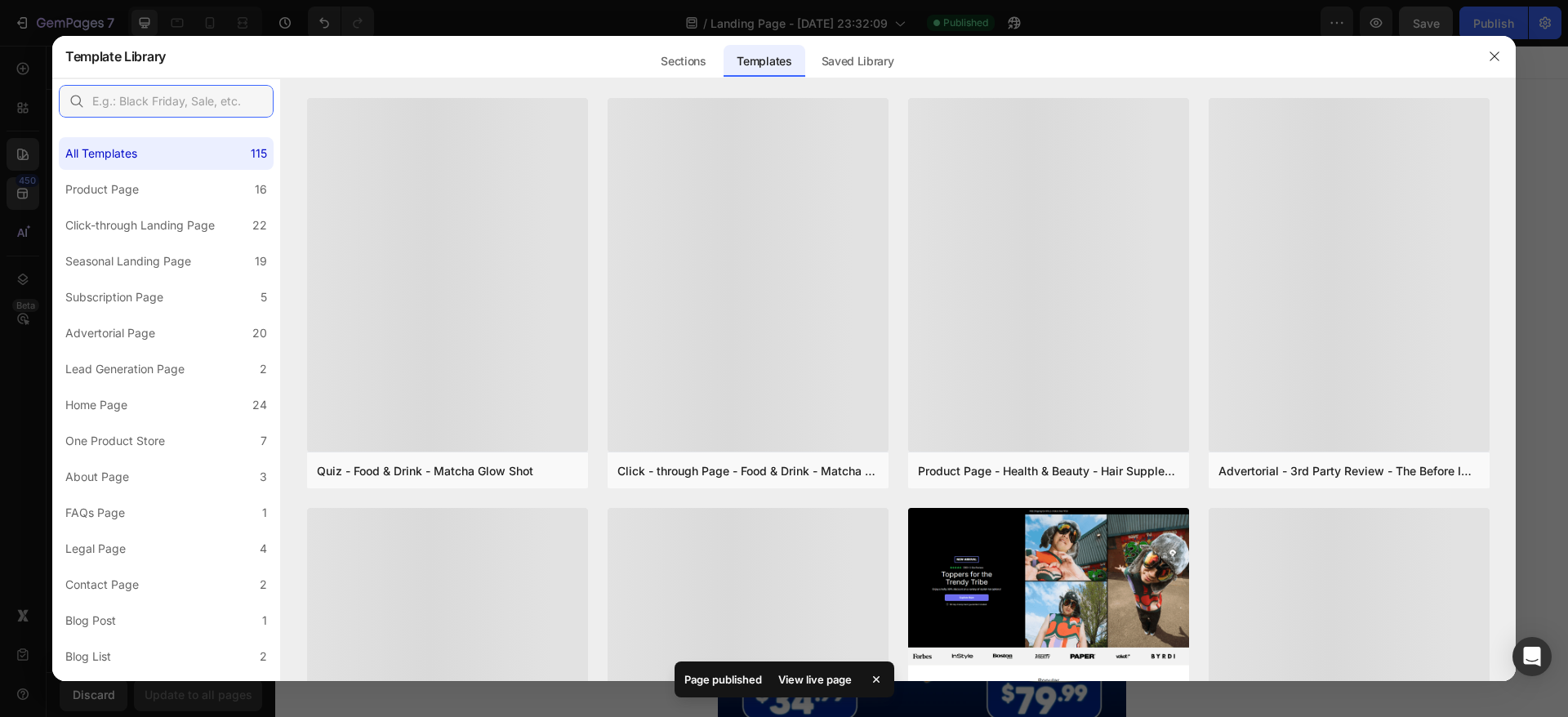
click at [212, 102] on input "text" at bounding box center [166, 101] width 215 height 32
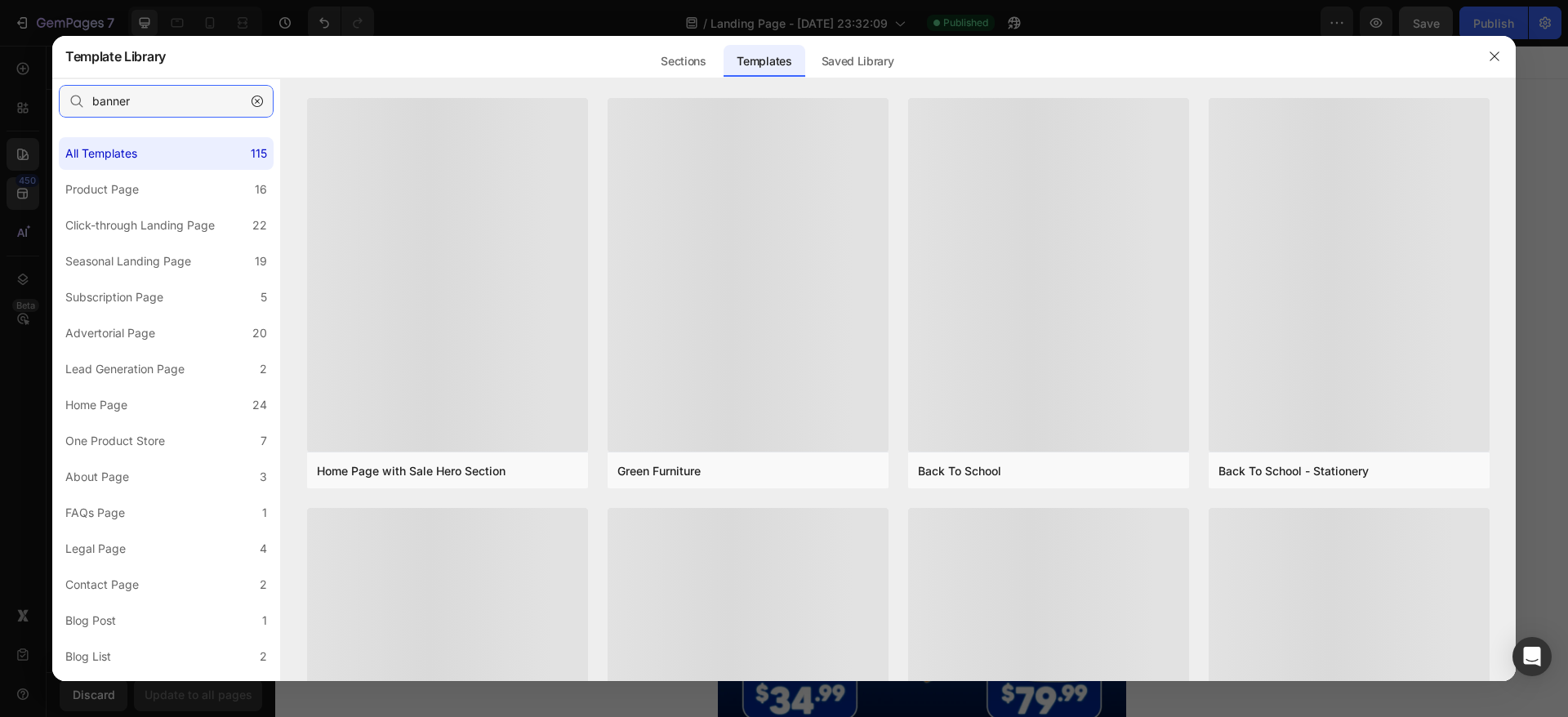
type input "banner"
click at [698, 46] on div "Sections" at bounding box center [683, 61] width 71 height 32
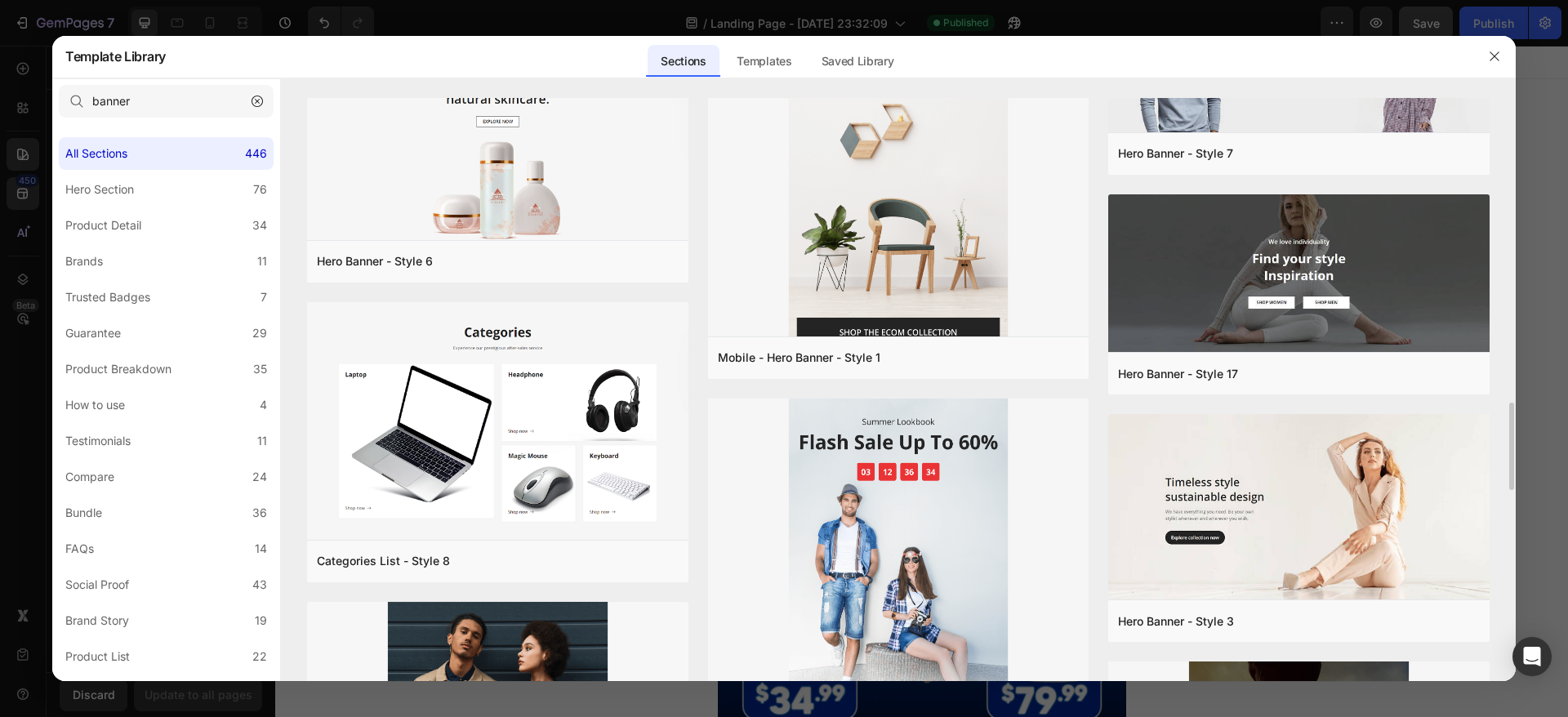
scroll to position [2016, 0]
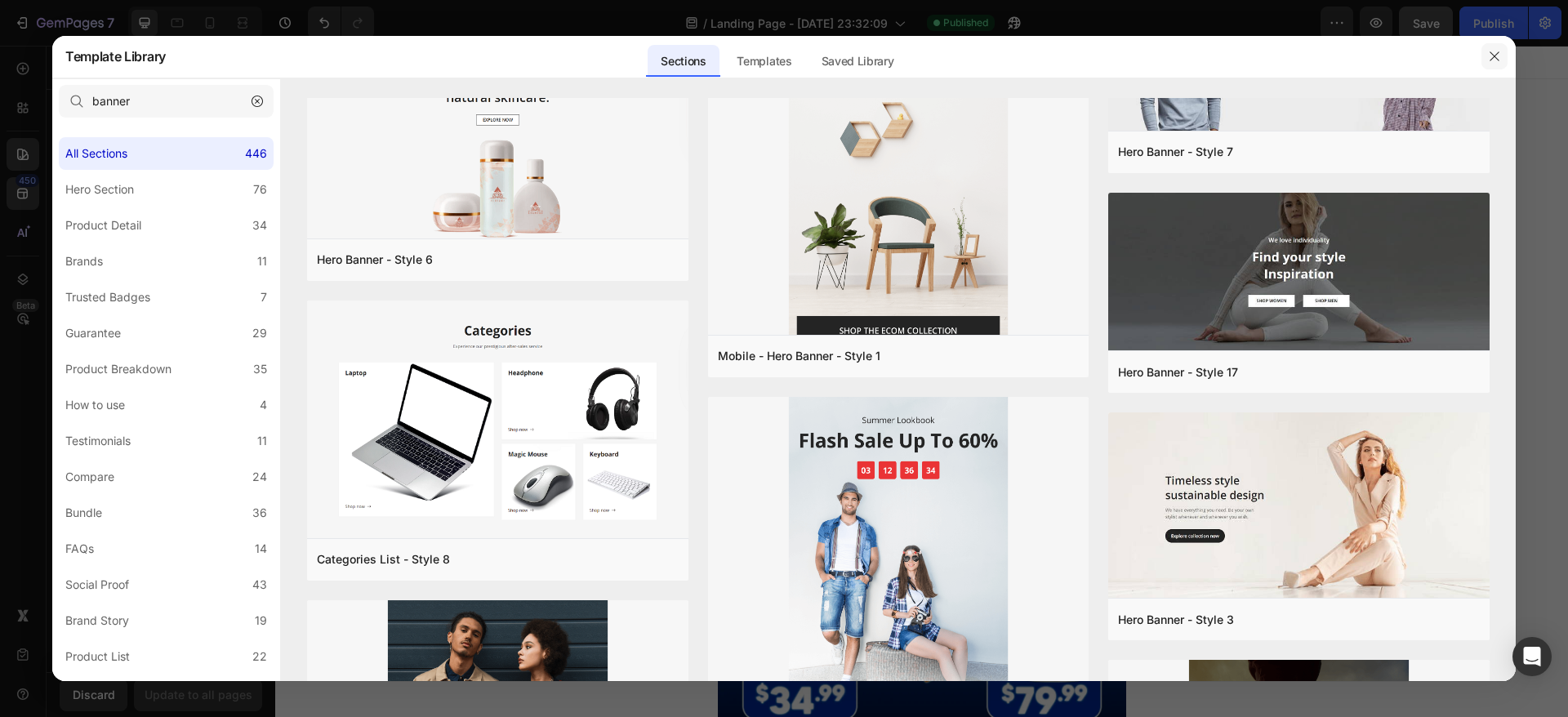
click at [1490, 49] on icon "button" at bounding box center [1495, 56] width 13 height 13
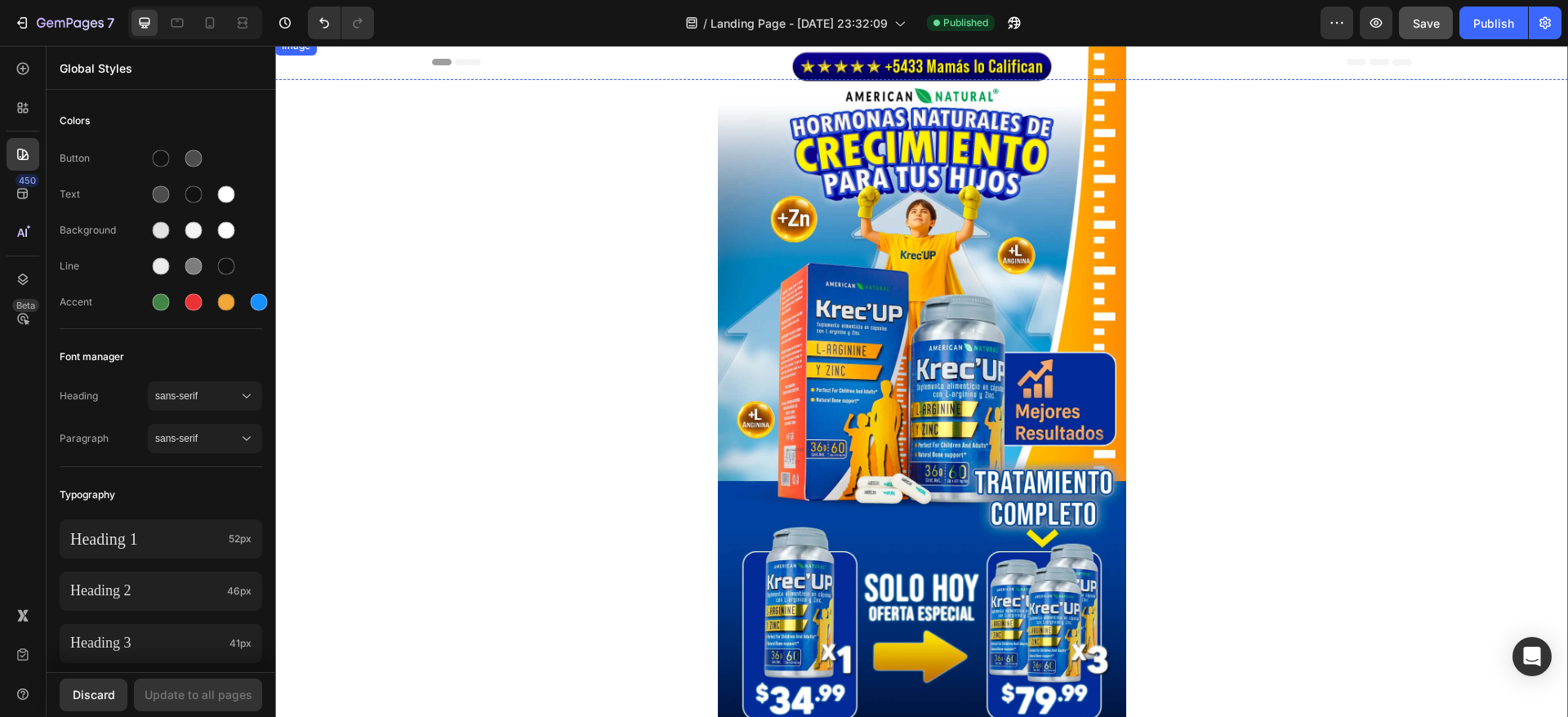
click at [343, 72] on div at bounding box center [922, 384] width 1293 height 696
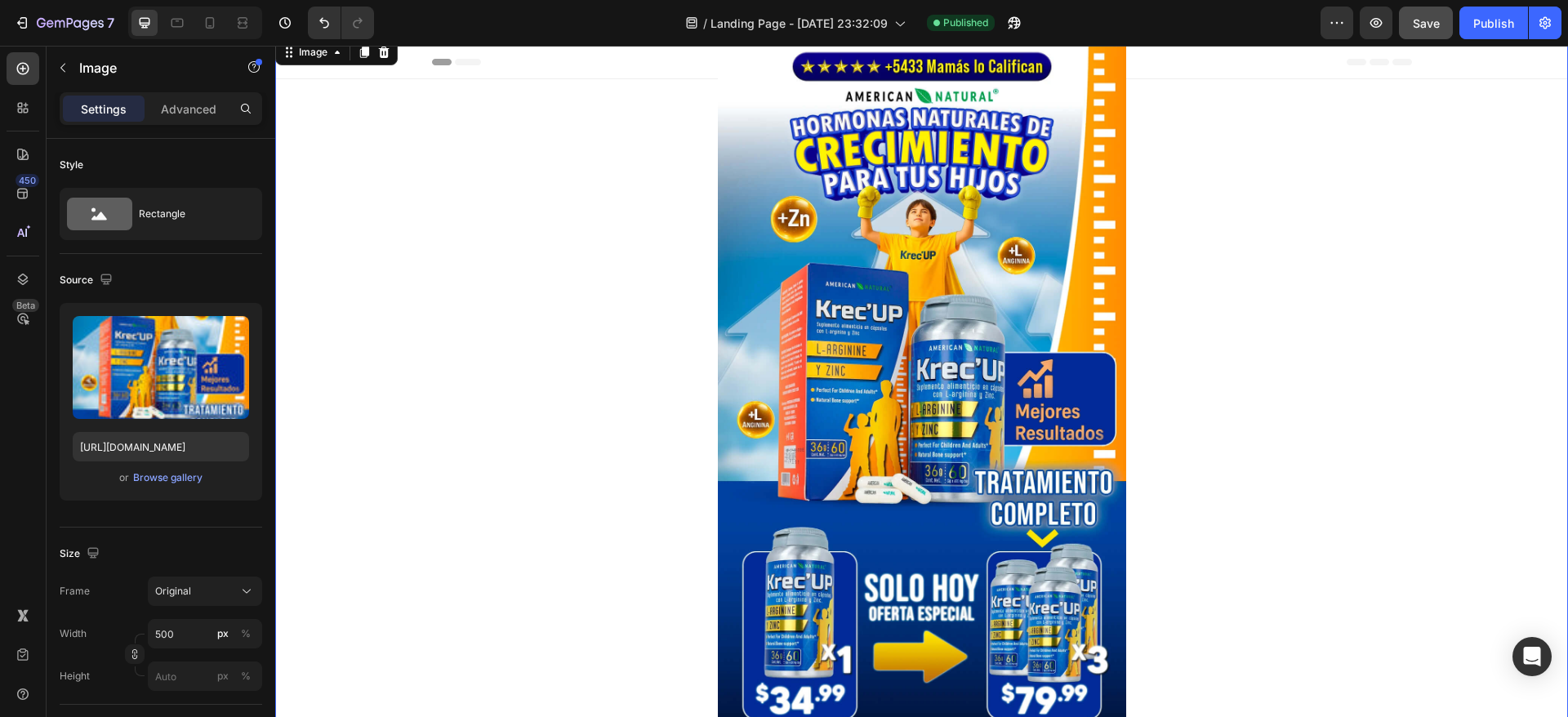
click at [844, 142] on img at bounding box center [923, 384] width 409 height 696
click at [192, 108] on p "Advanced" at bounding box center [188, 109] width 55 height 17
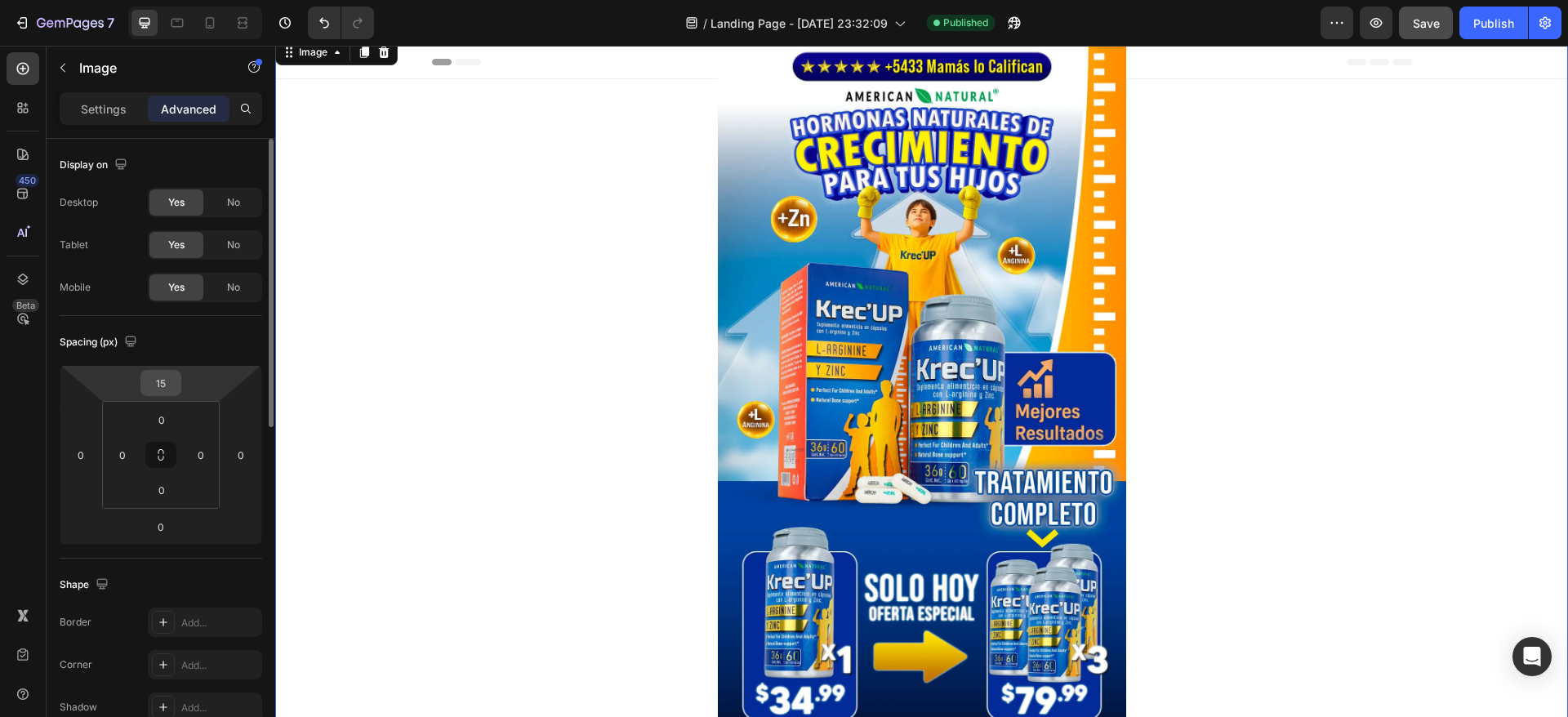
click at [170, 387] on input "15" at bounding box center [161, 383] width 32 height 25
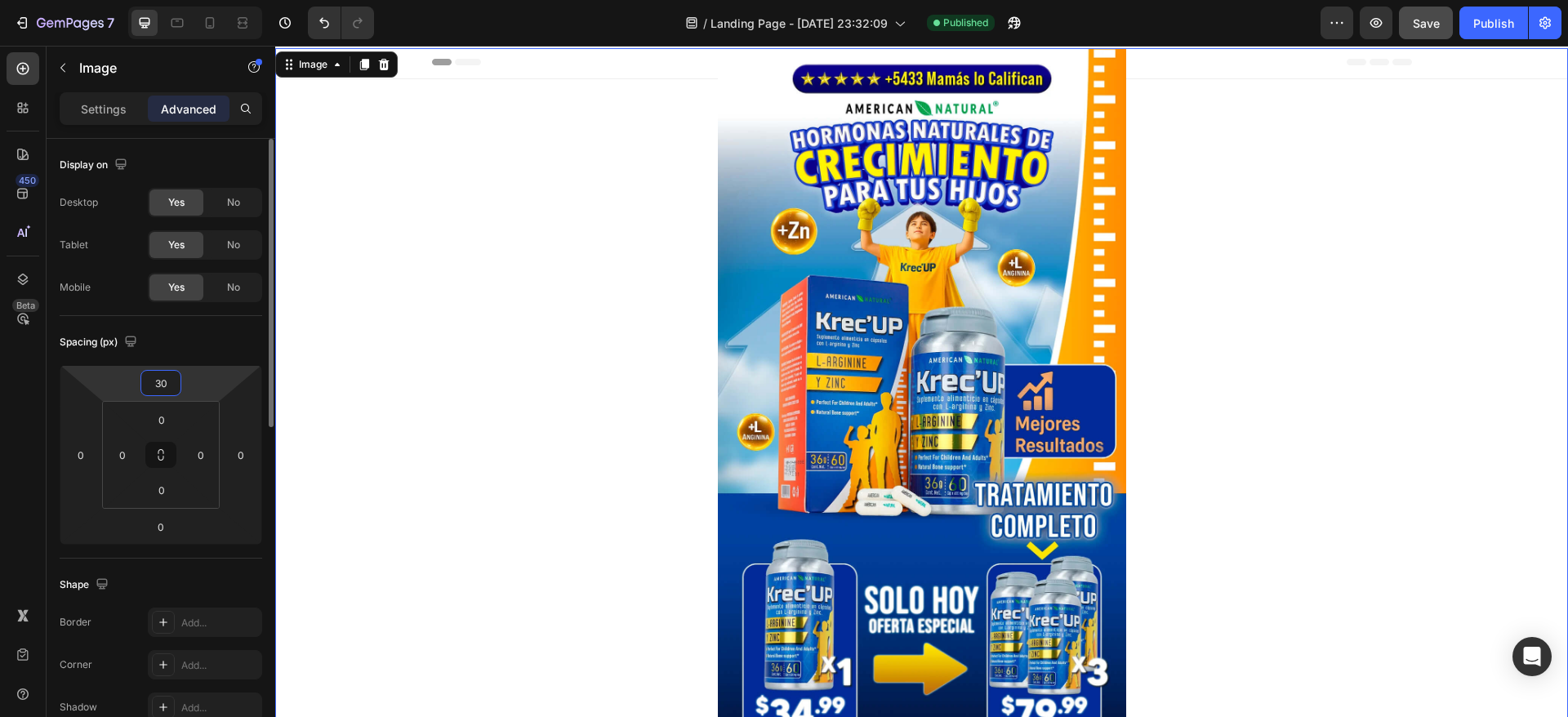
type input "3"
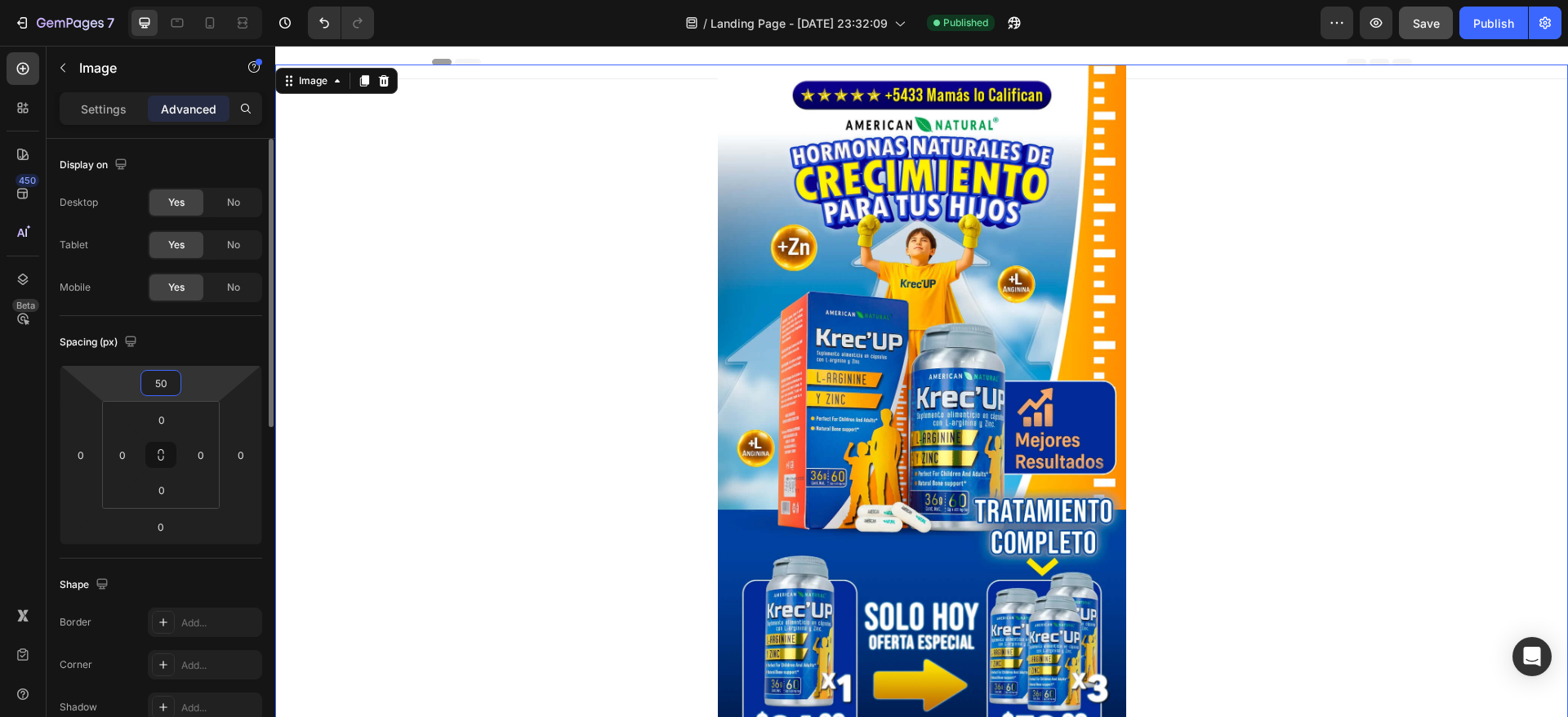
type input "5"
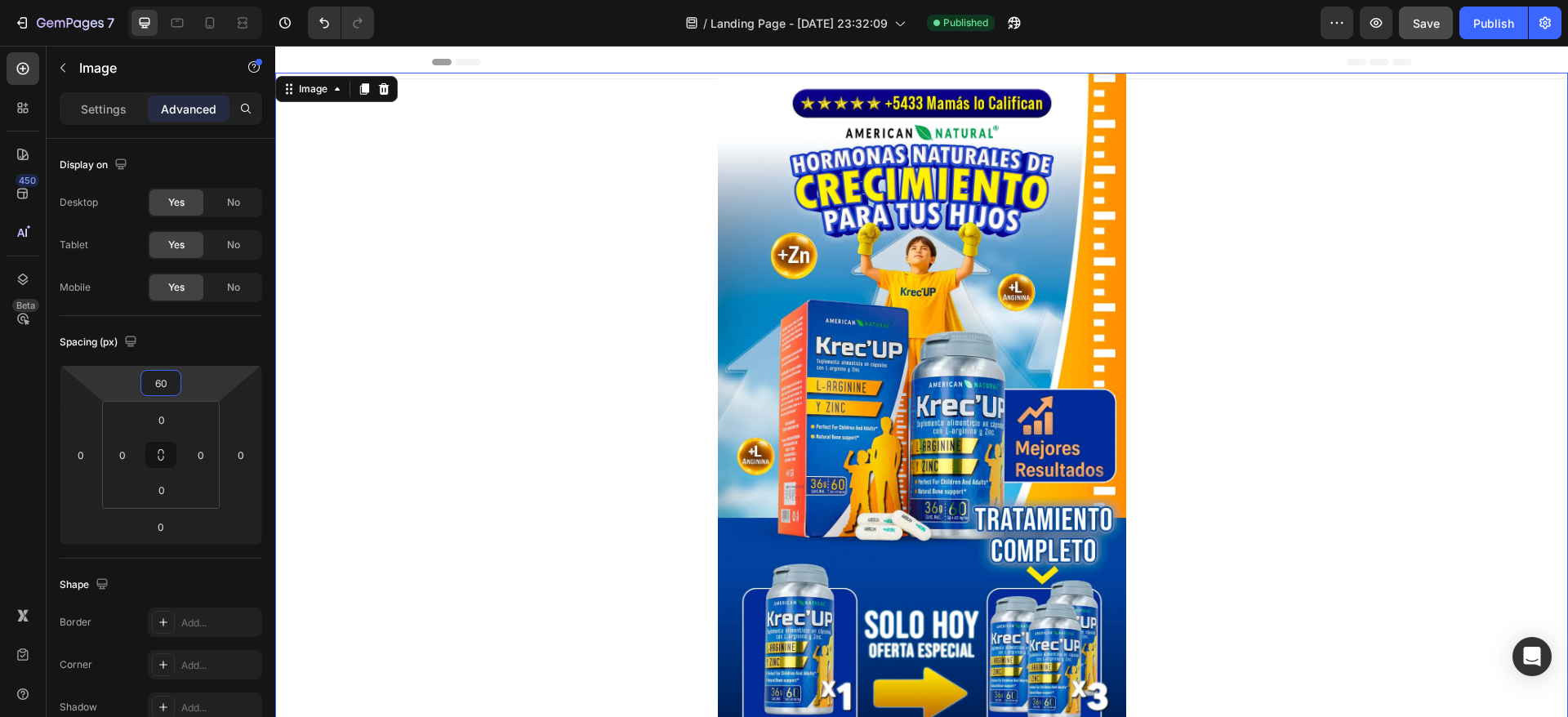
click at [532, 232] on div at bounding box center [922, 420] width 1293 height 696
click at [170, 385] on input "60" at bounding box center [161, 383] width 32 height 25
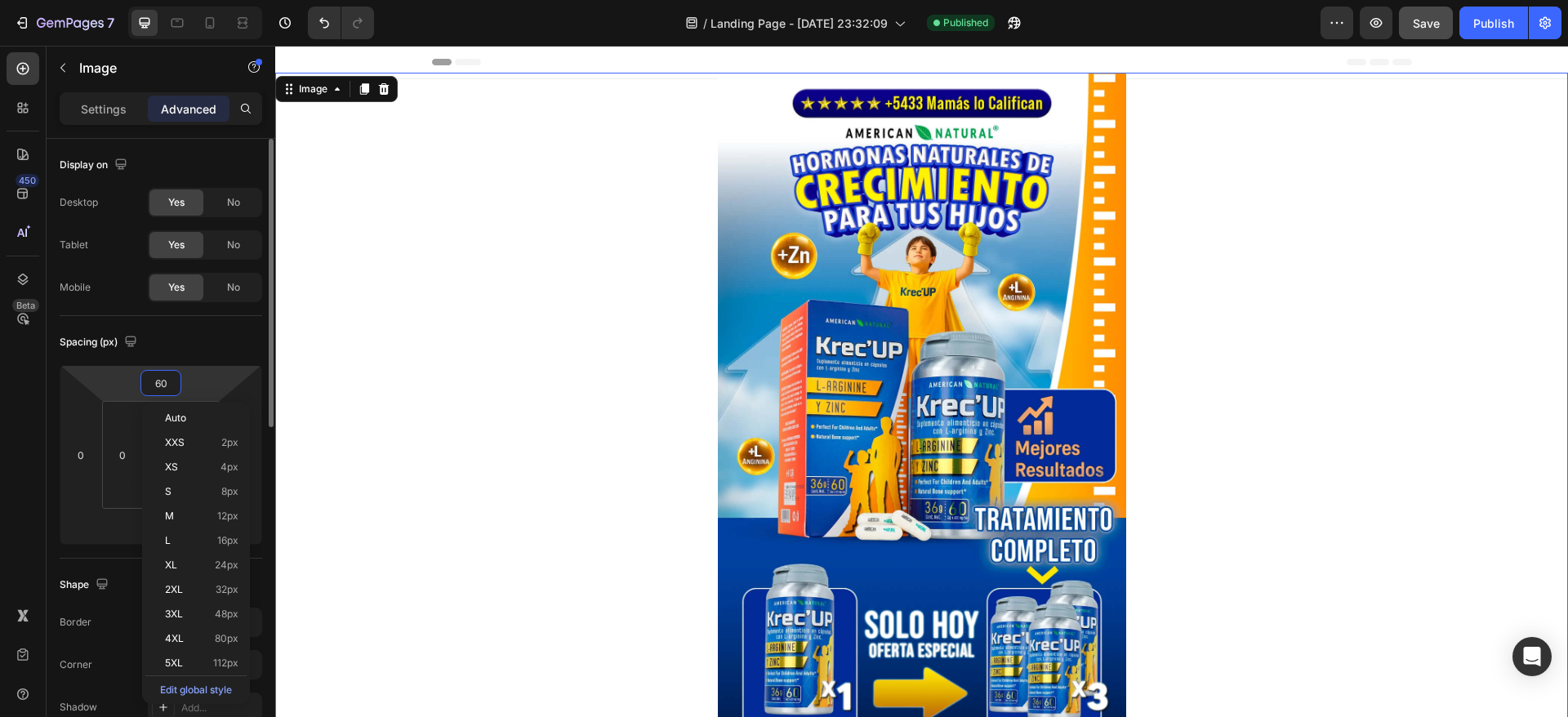
type input "6"
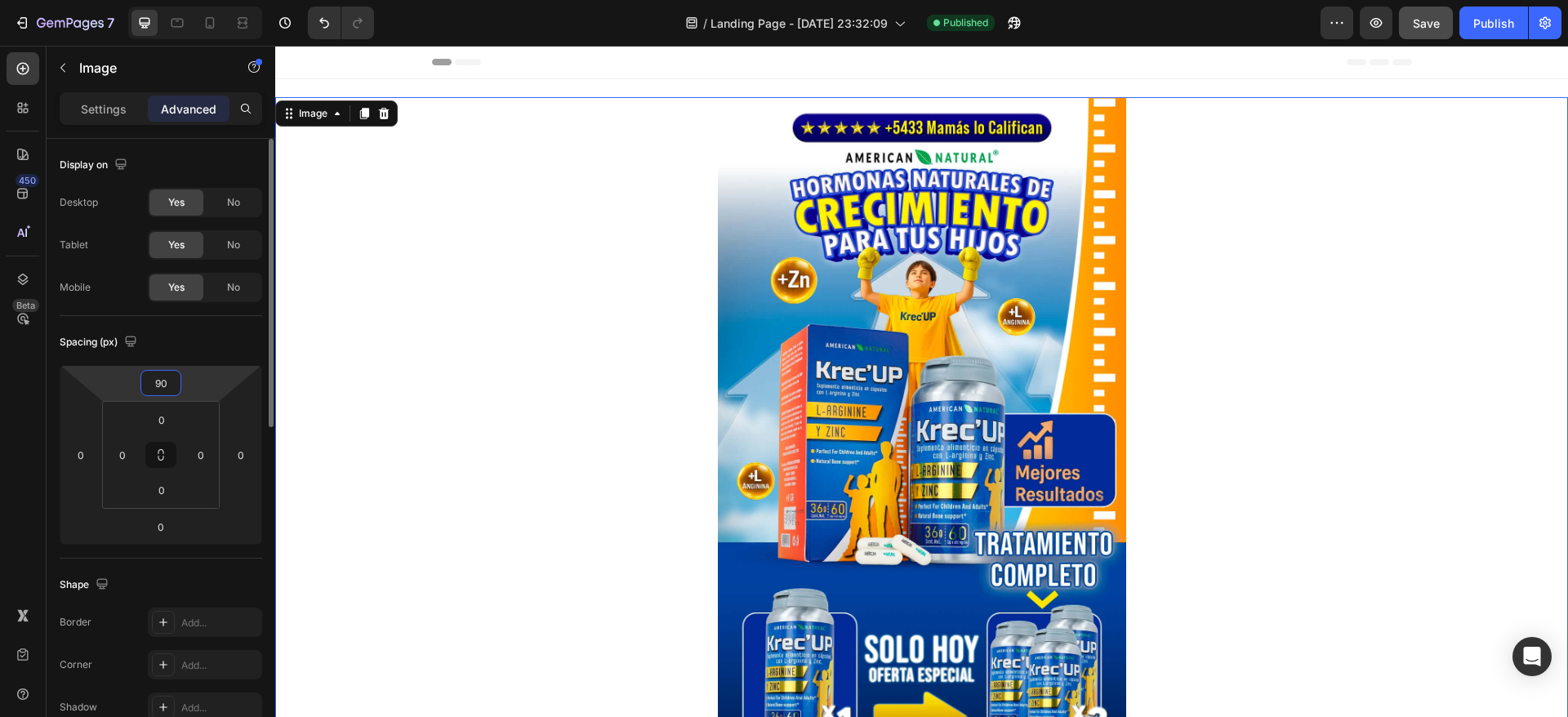
type input "9"
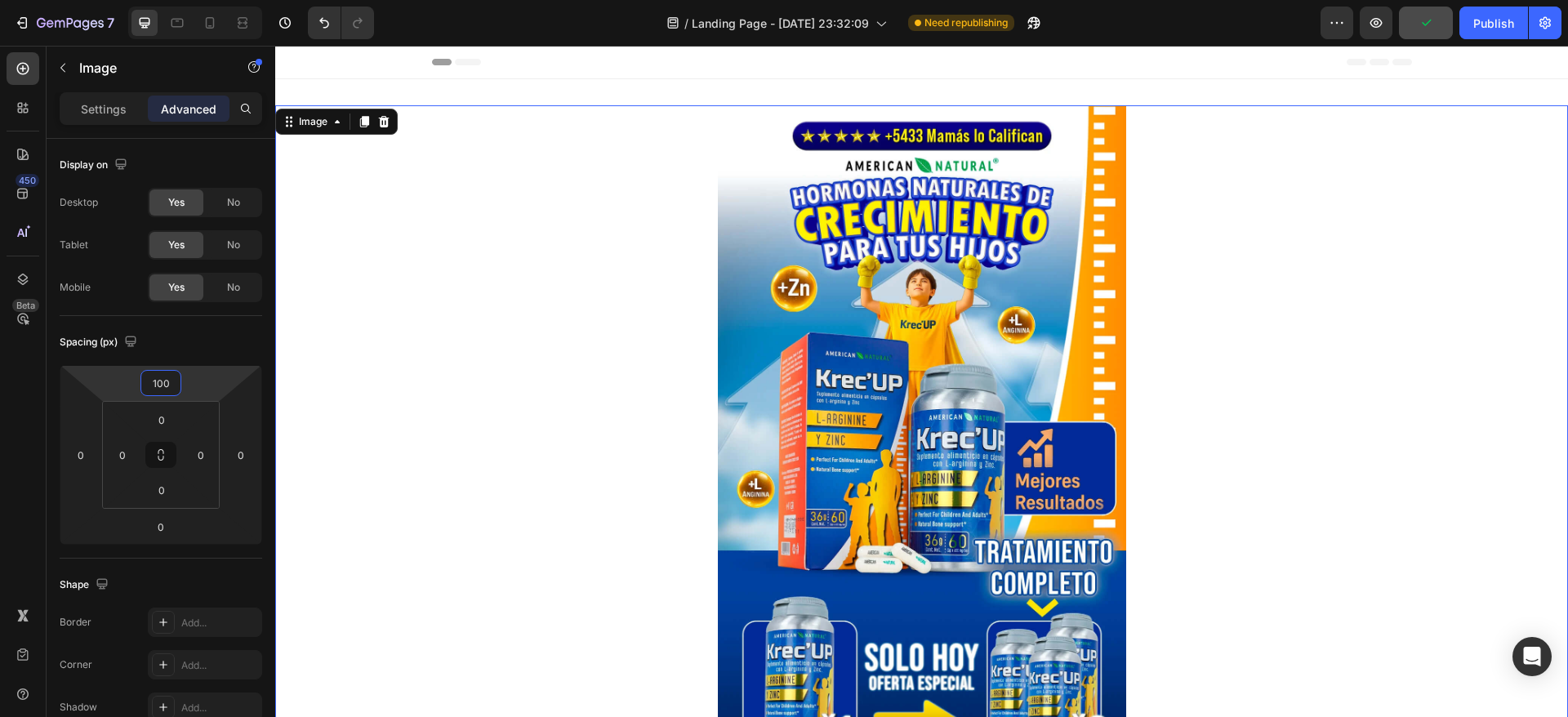
type input "100"
click at [354, 404] on div at bounding box center [922, 453] width 1293 height 696
click at [917, 83] on icon at bounding box center [923, 79] width 13 height 13
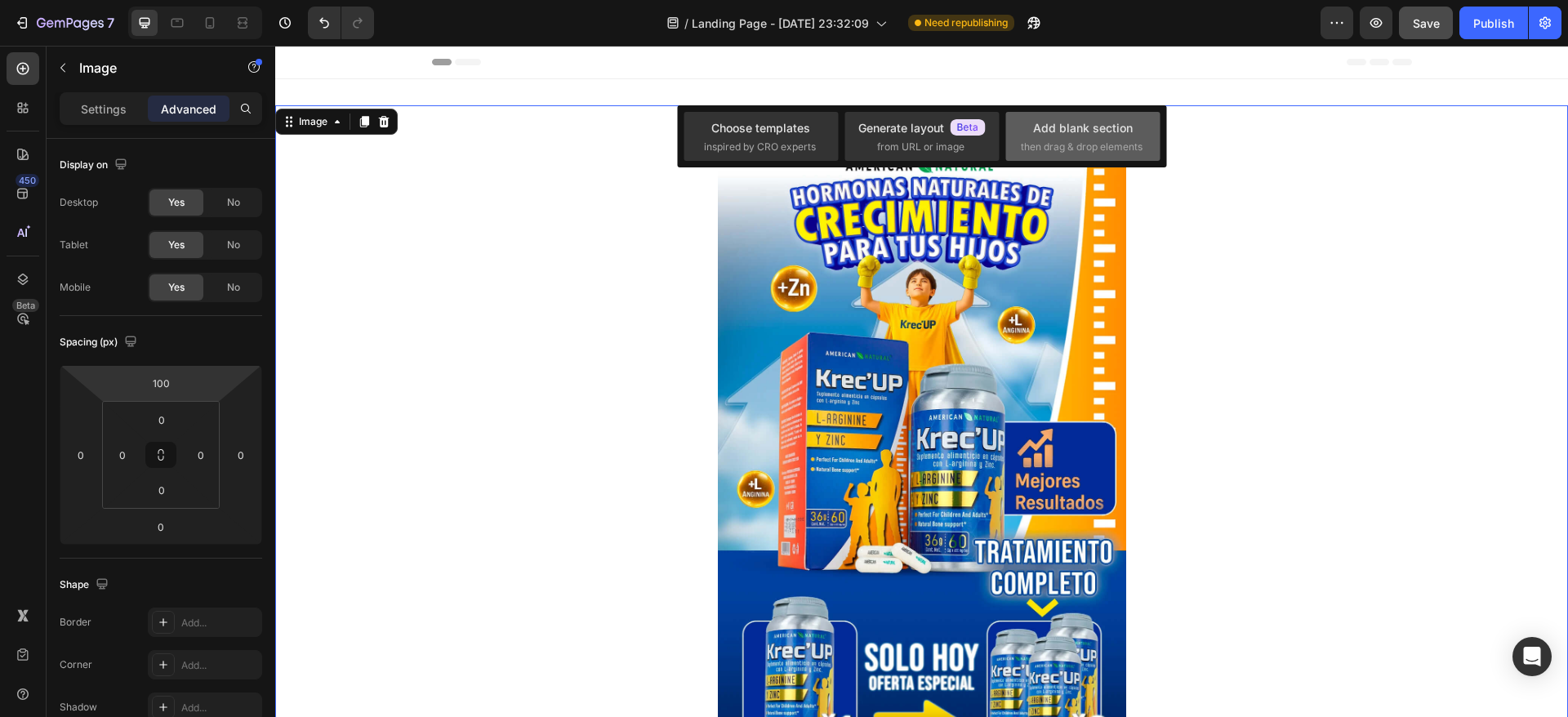
click at [1099, 125] on div "Add blank section" at bounding box center [1082, 127] width 100 height 17
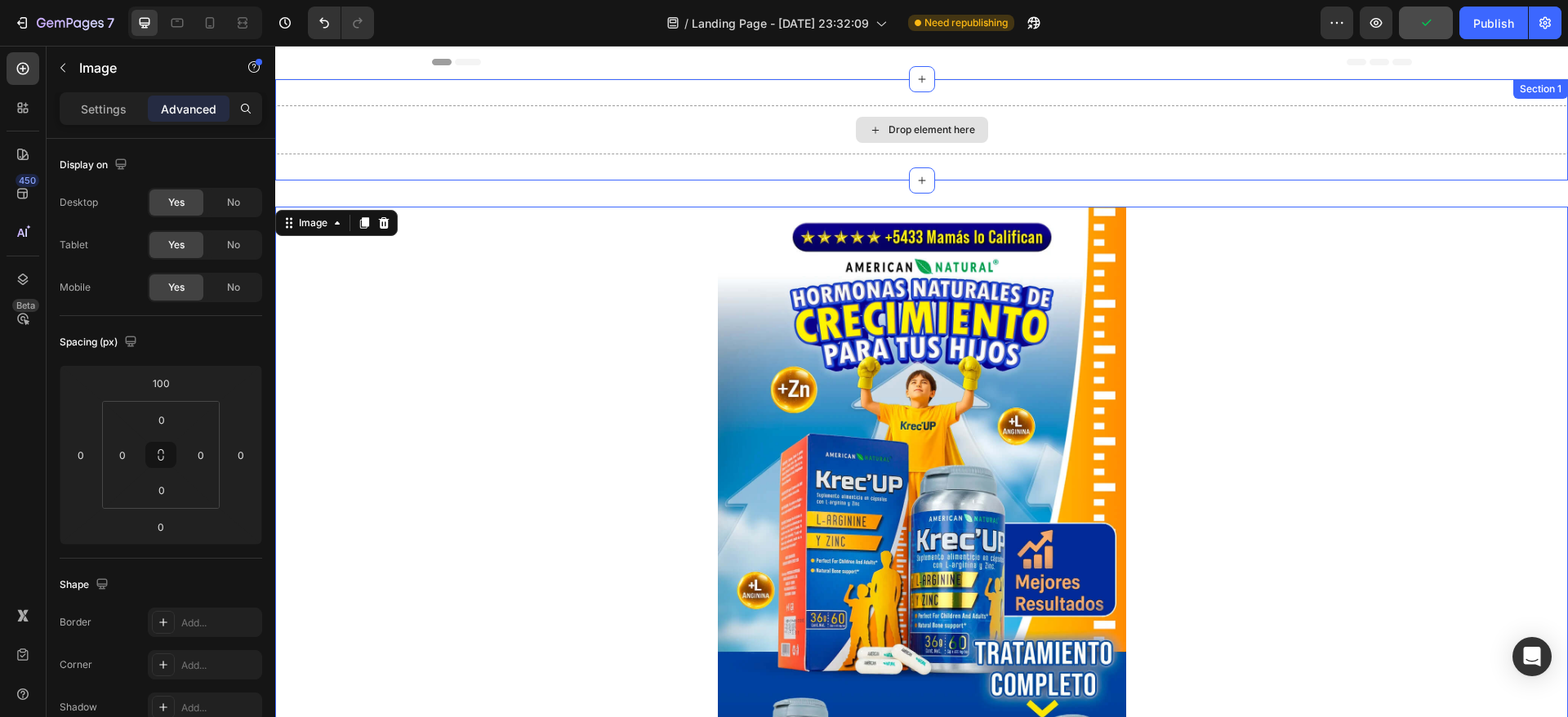
click at [700, 115] on div "Drop element here" at bounding box center [922, 130] width 1293 height 49
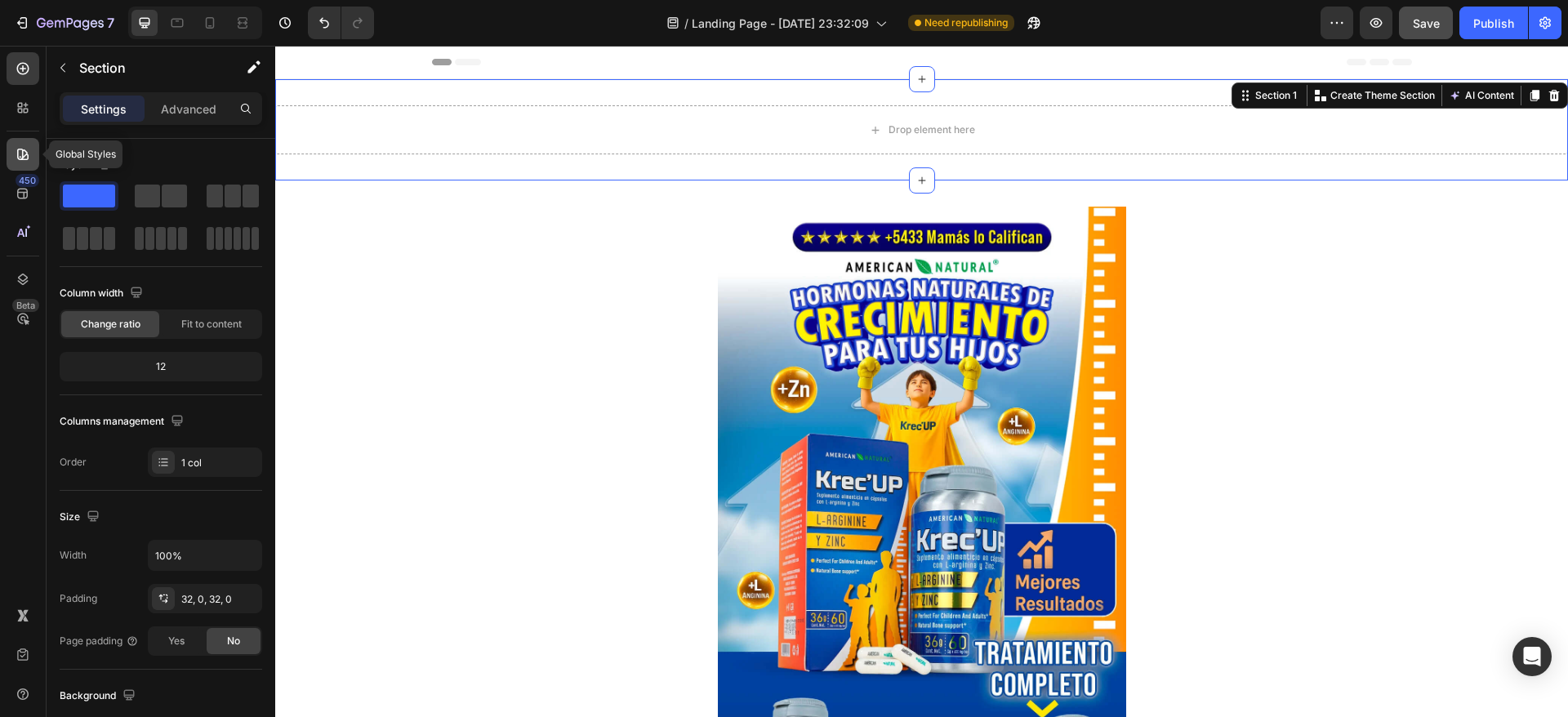
click at [19, 148] on icon at bounding box center [22, 154] width 16 height 16
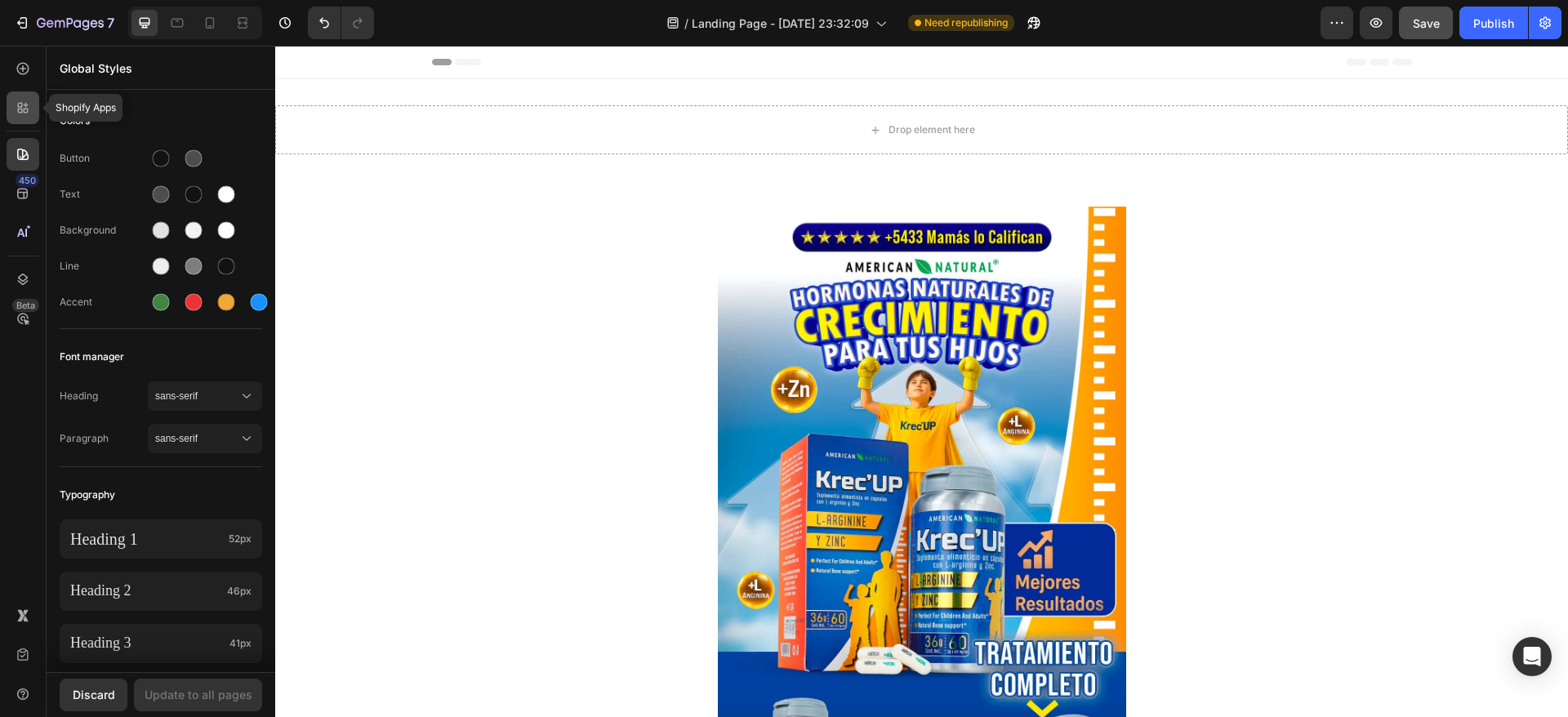
click at [20, 115] on icon at bounding box center [22, 107] width 16 height 16
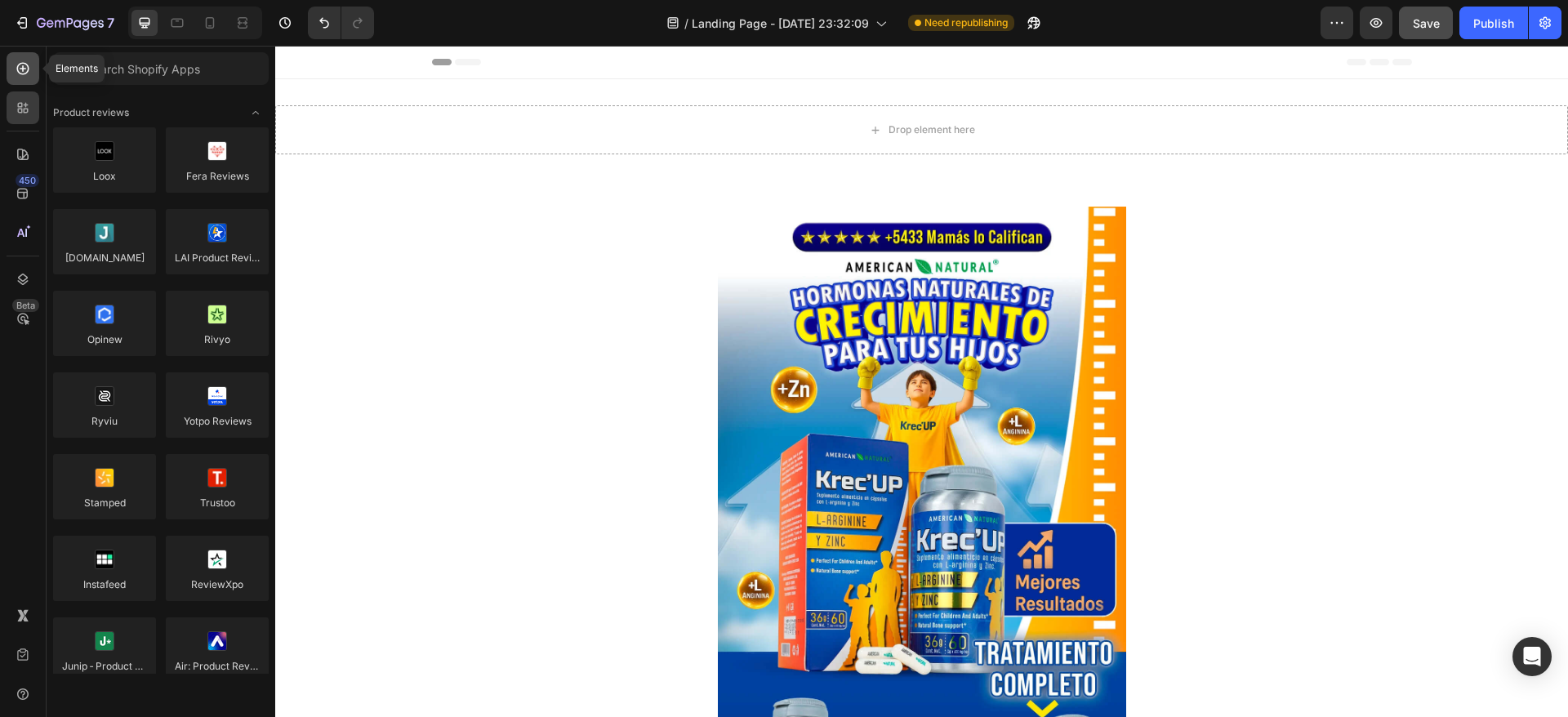
click at [31, 72] on div at bounding box center [23, 68] width 32 height 32
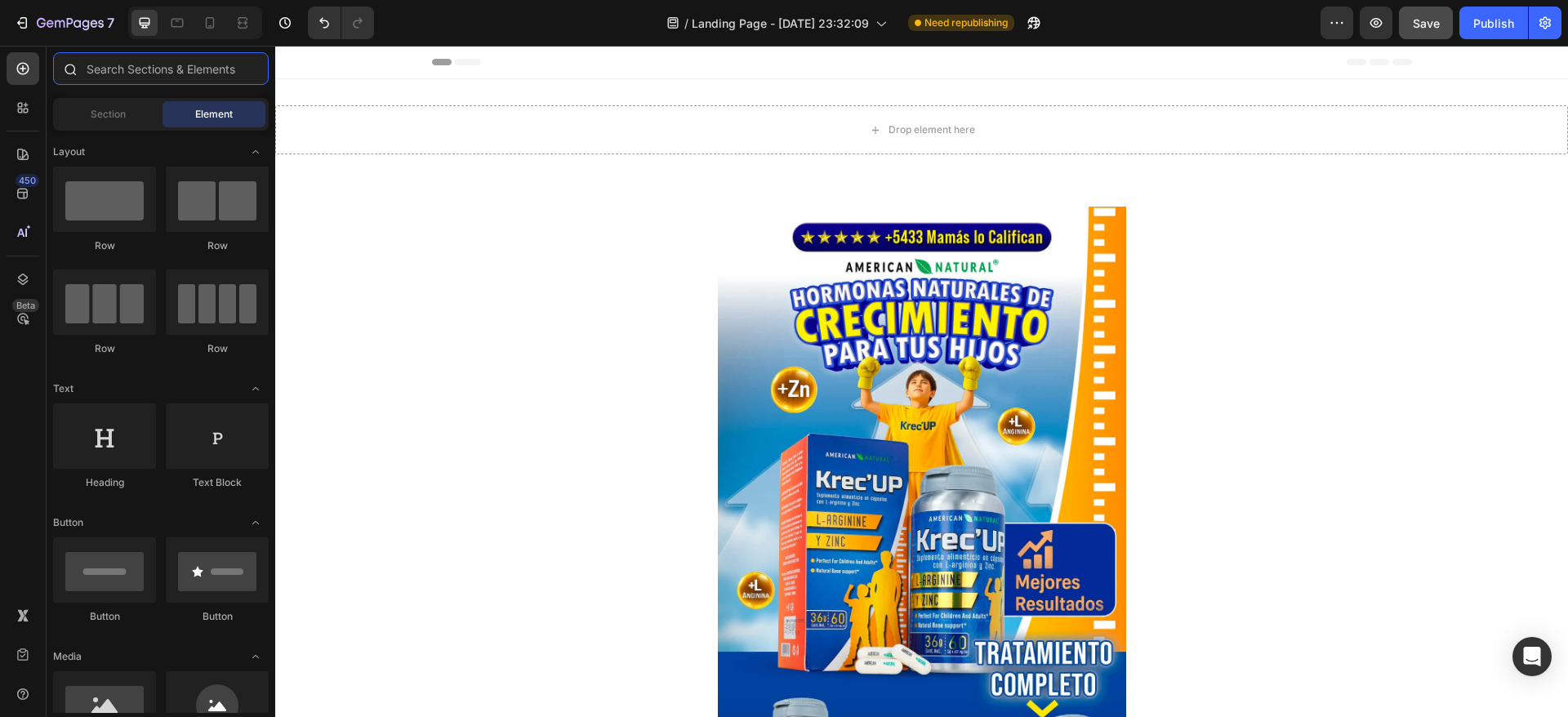
click at [108, 72] on input "text" at bounding box center [161, 68] width 216 height 32
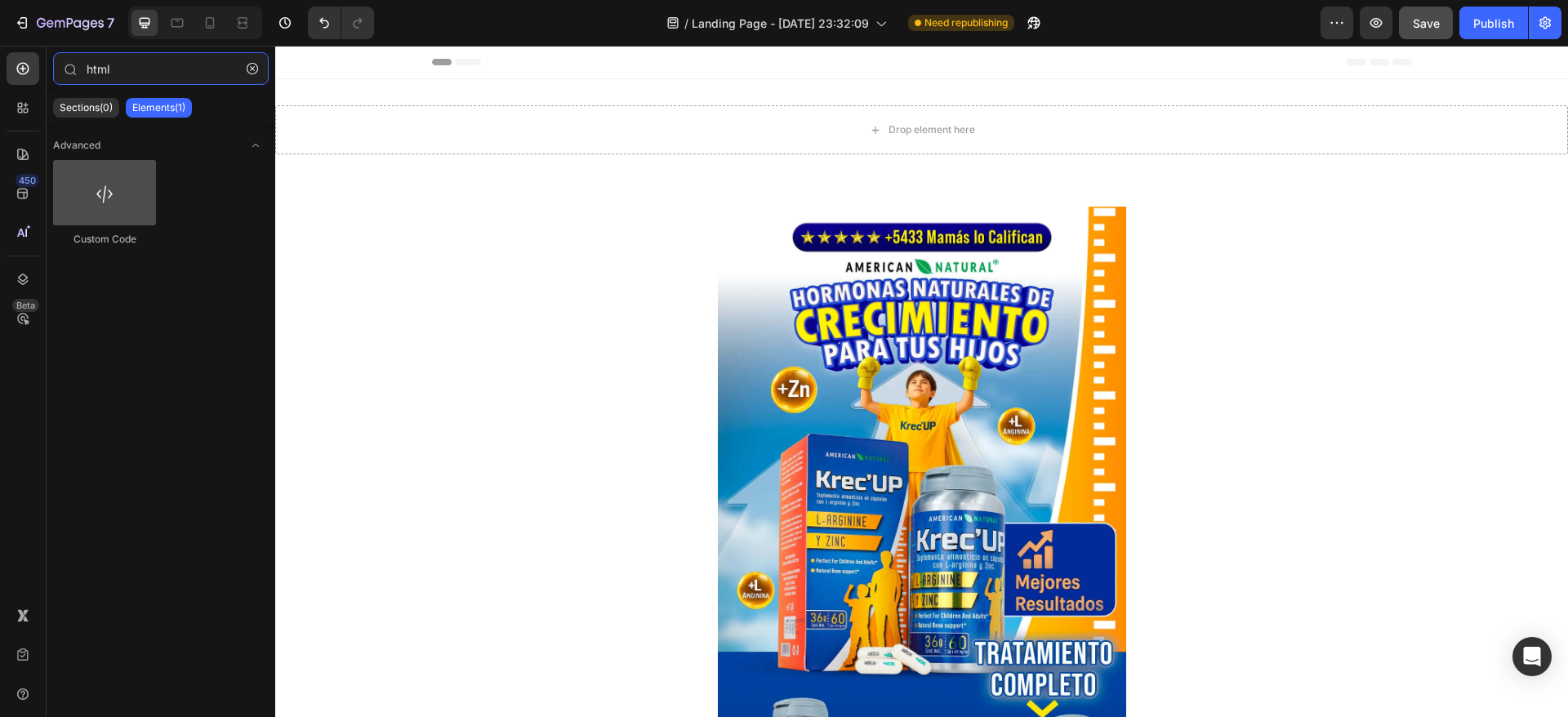
type input "html"
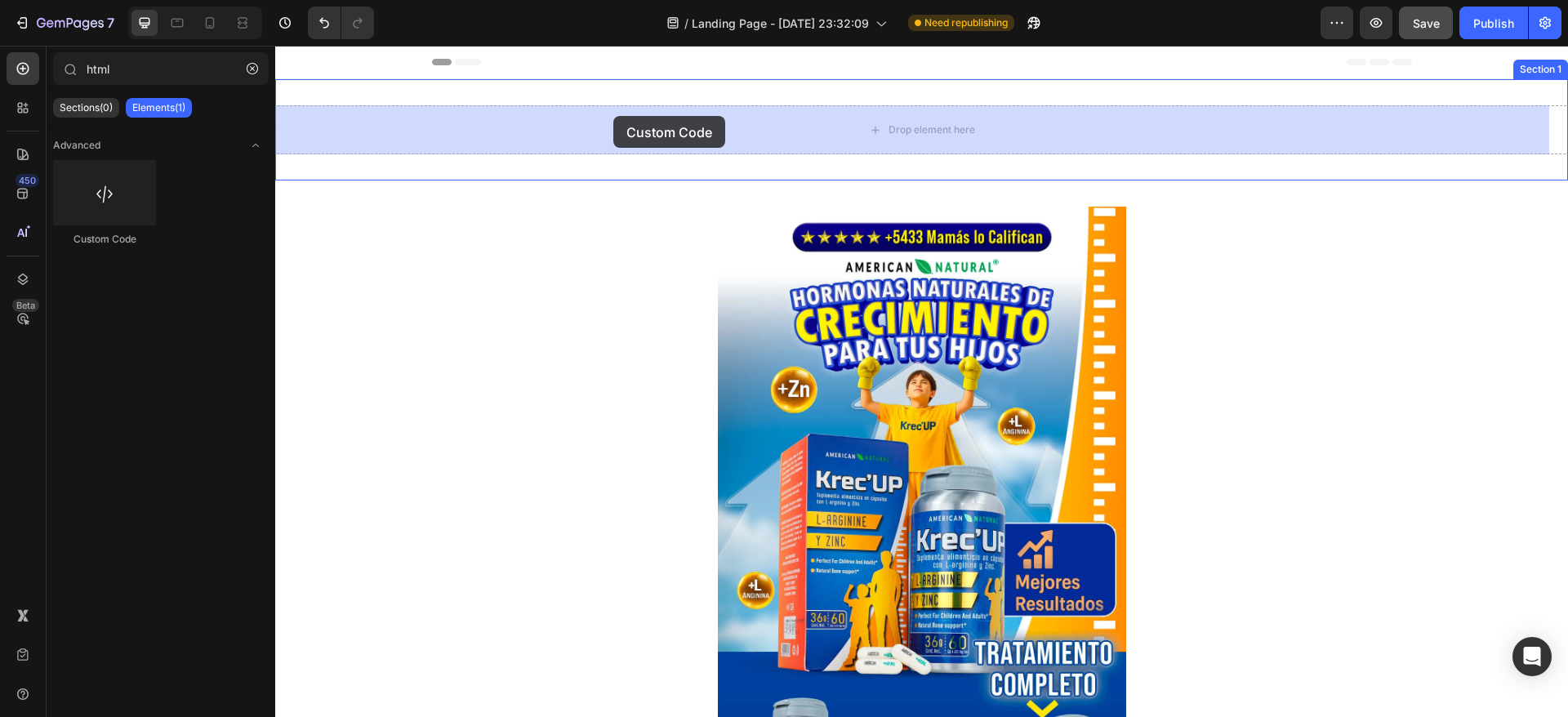
drag, startPoint x: 395, startPoint y: 271, endPoint x: 614, endPoint y: 116, distance: 268.3
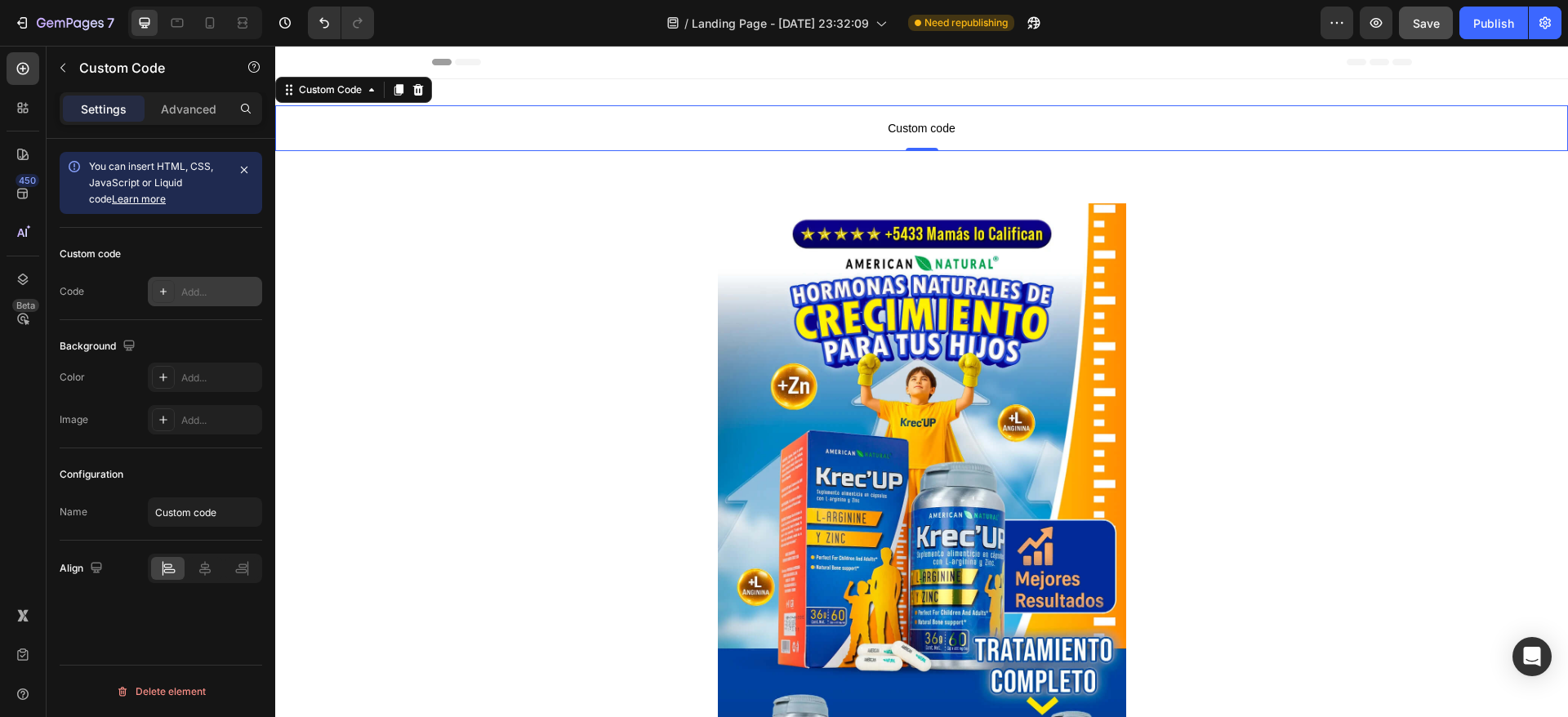
click at [210, 292] on div "Add..." at bounding box center [220, 292] width 77 height 14
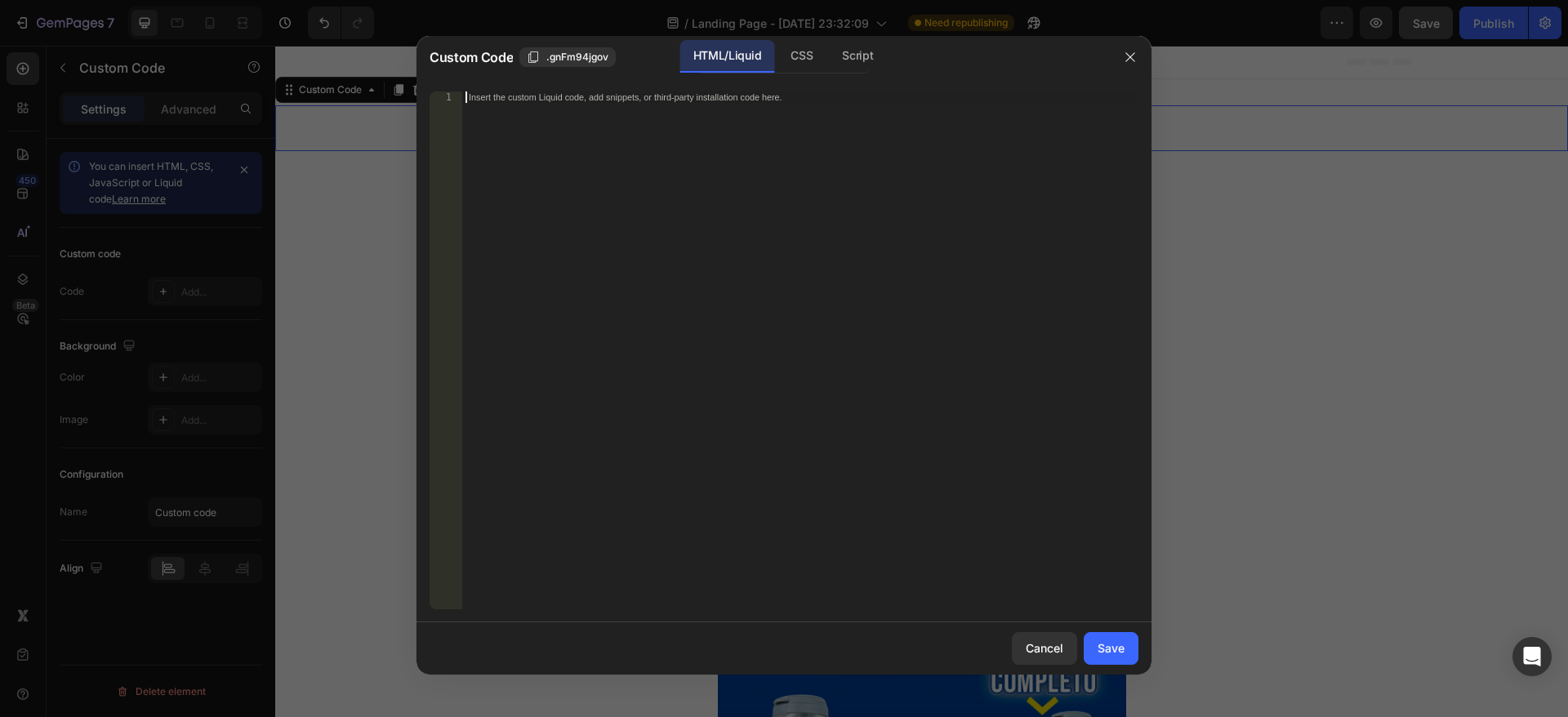
click at [713, 159] on div "Insert the custom Liquid code, add snippets, or third-party installation code h…" at bounding box center [800, 361] width 677 height 540
paste textarea "</div>"
type textarea "</div>"
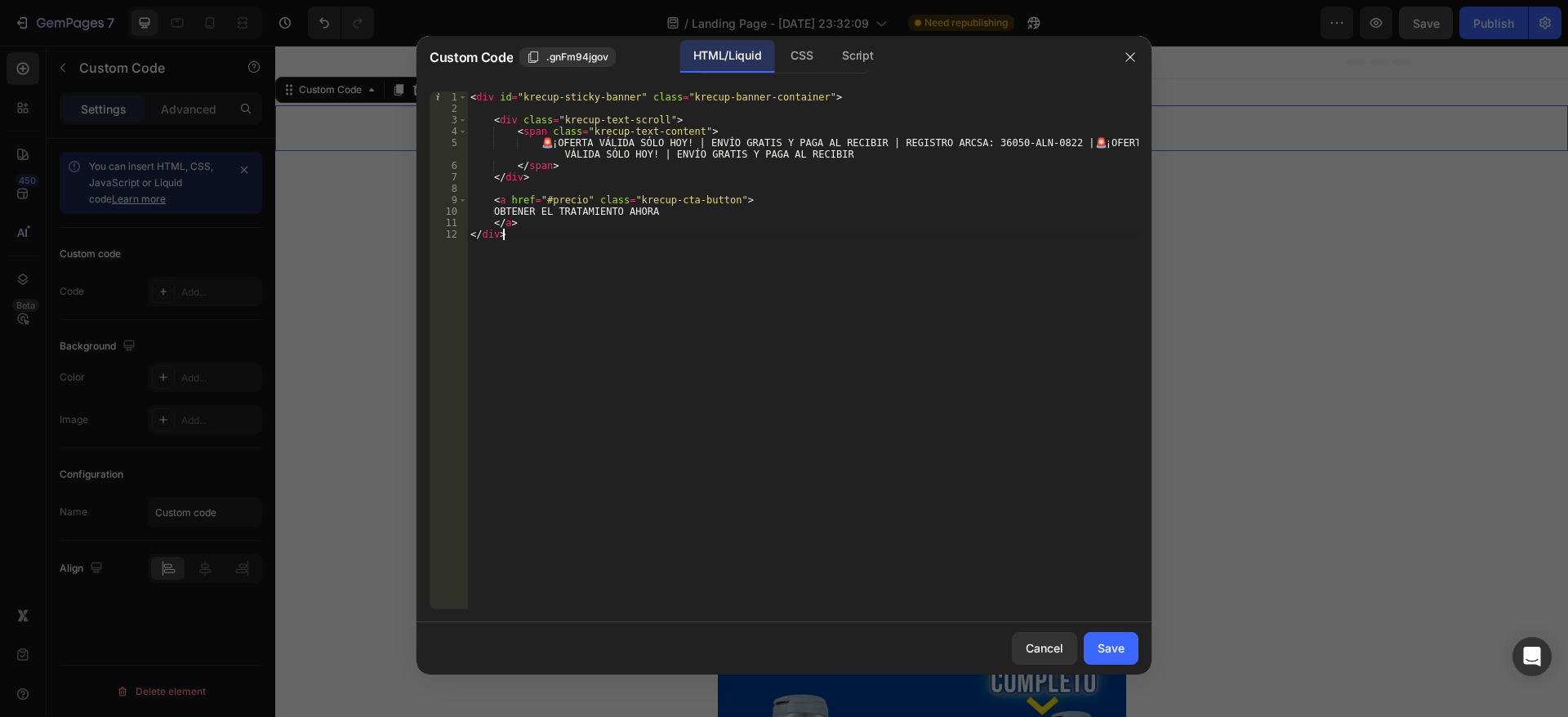
click at [717, 338] on div "< div id = "krecup-sticky-banner" class = "krecup-banner-container" > < div cla…" at bounding box center [803, 361] width 672 height 540
click at [795, 49] on div "CSS" at bounding box center [801, 56] width 48 height 32
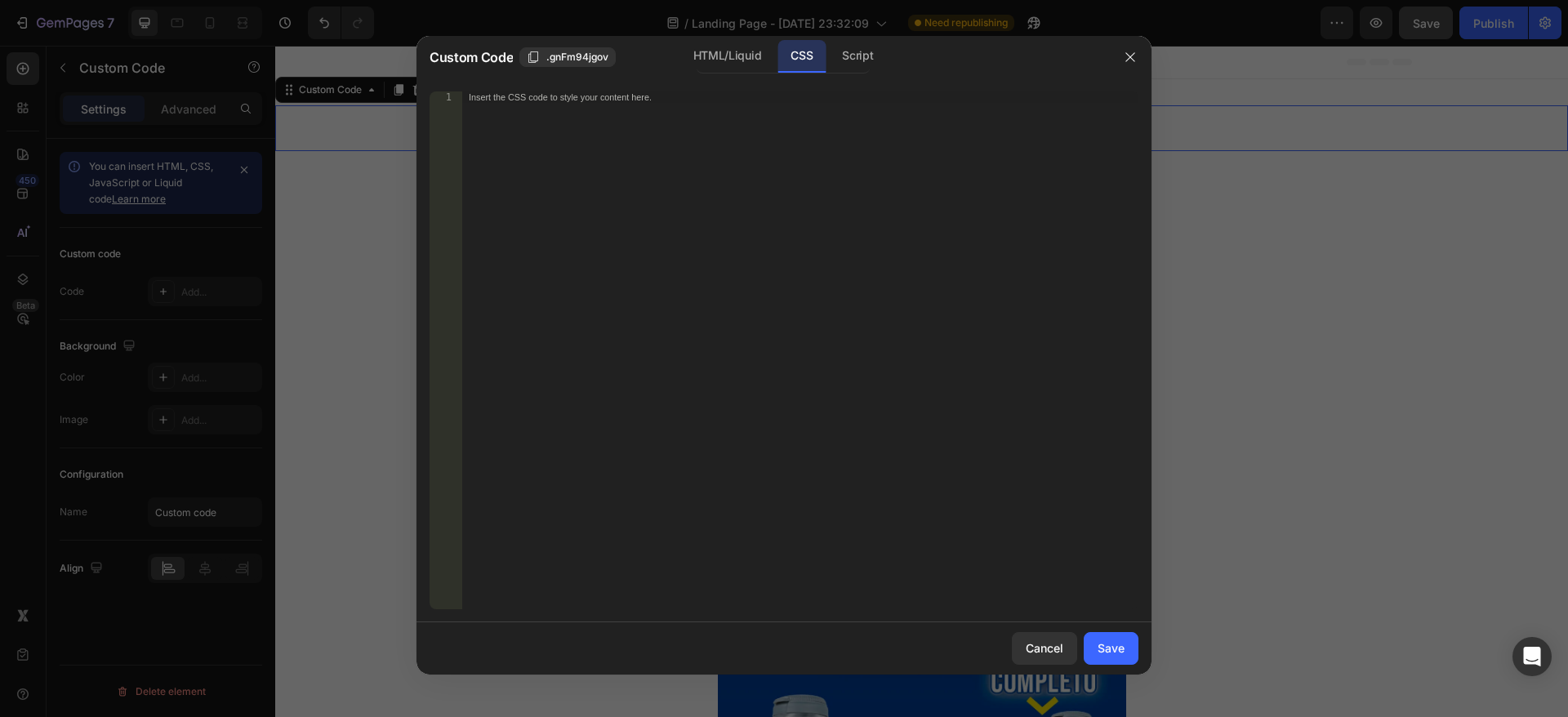
click at [702, 123] on div "Insert the CSS code to style your content here." at bounding box center [800, 361] width 677 height 540
paste textarea "}"
type textarea "}"
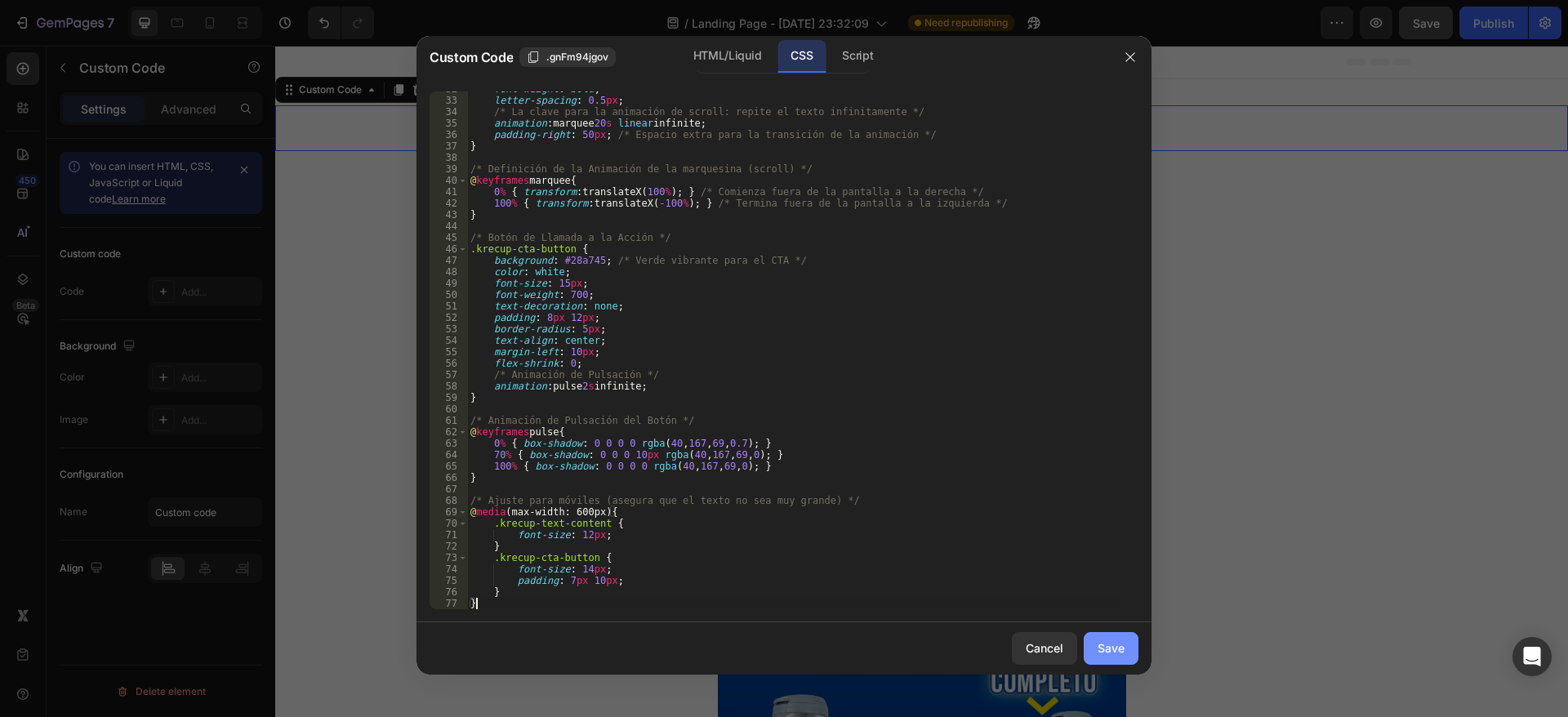
click at [1110, 650] on div "Save" at bounding box center [1111, 648] width 27 height 17
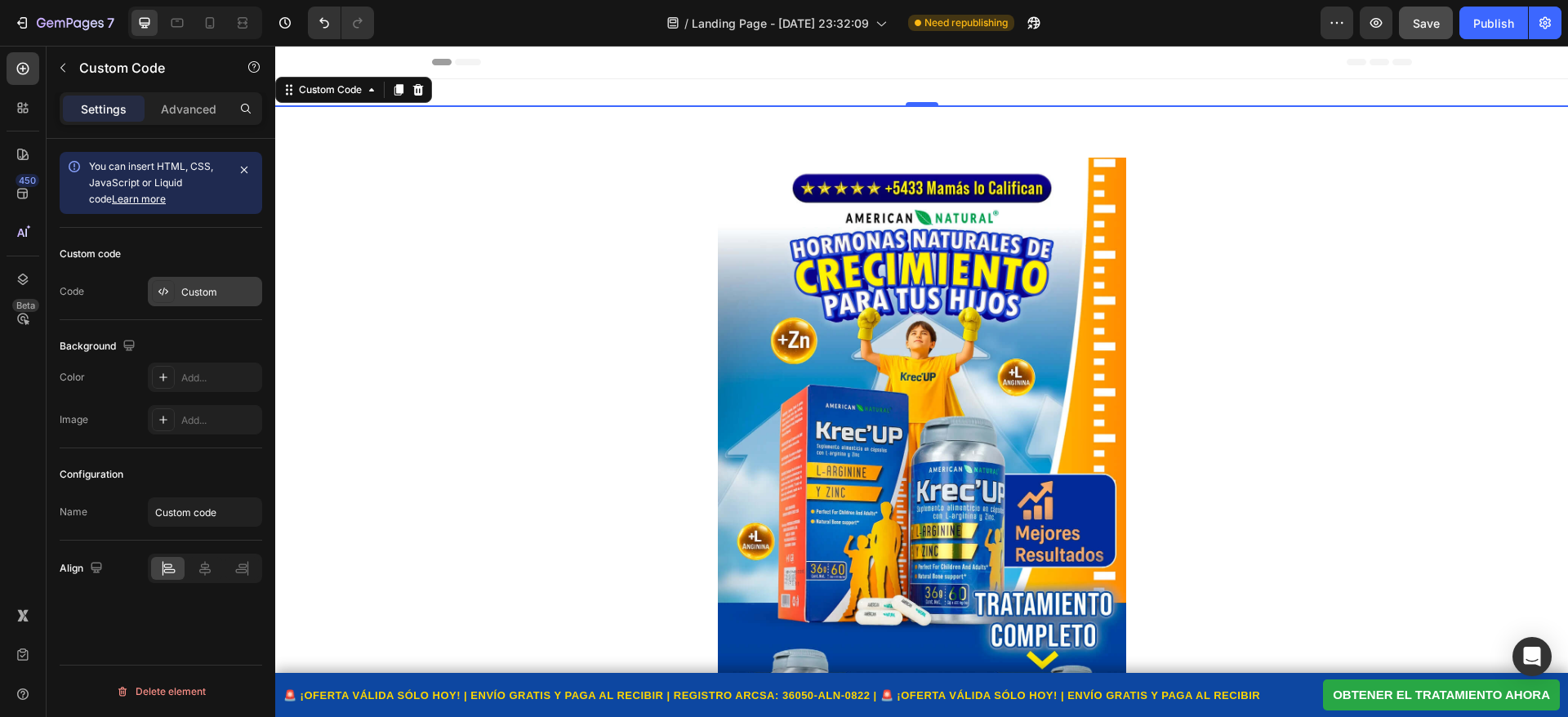
click at [195, 285] on div "Custom" at bounding box center [220, 292] width 77 height 14
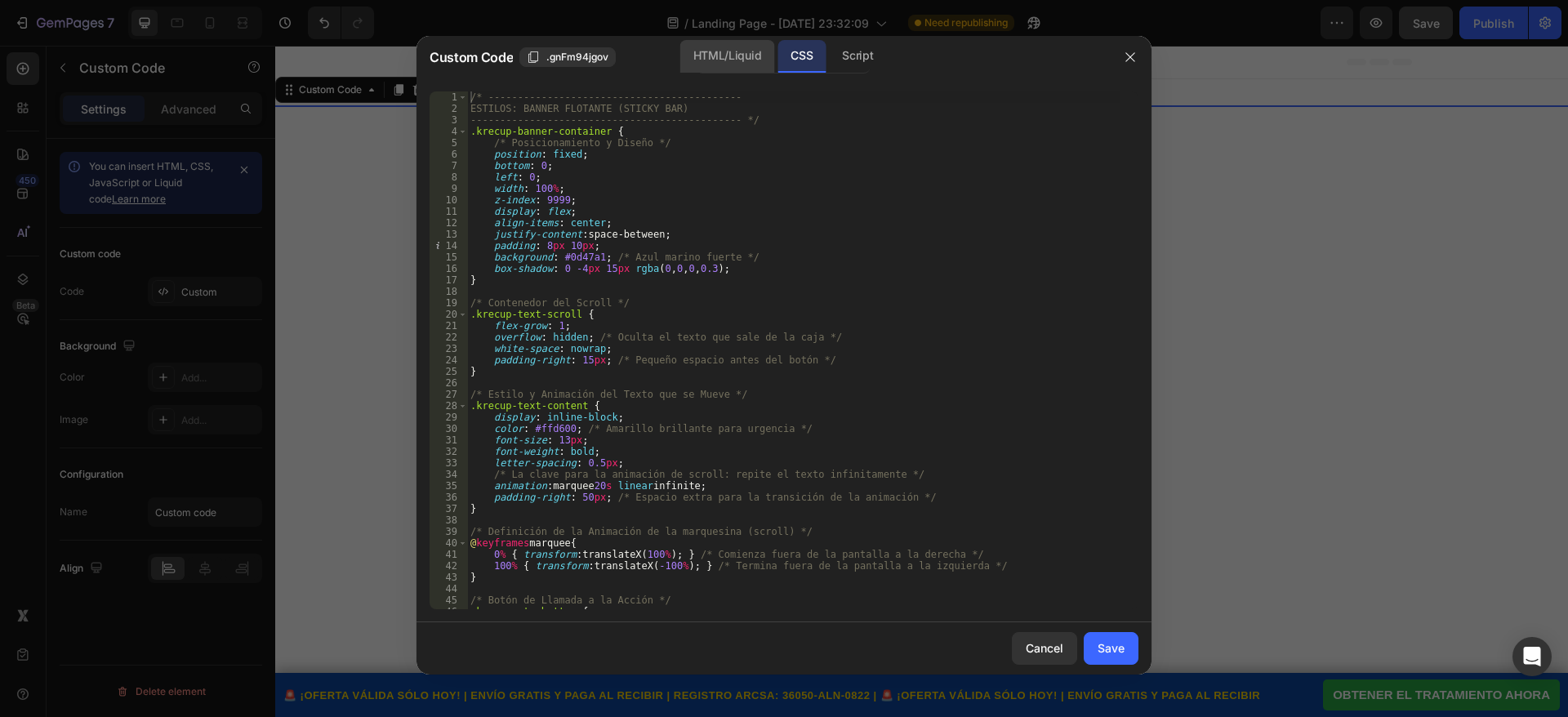
click at [738, 52] on div "HTML/Liquid" at bounding box center [727, 56] width 94 height 32
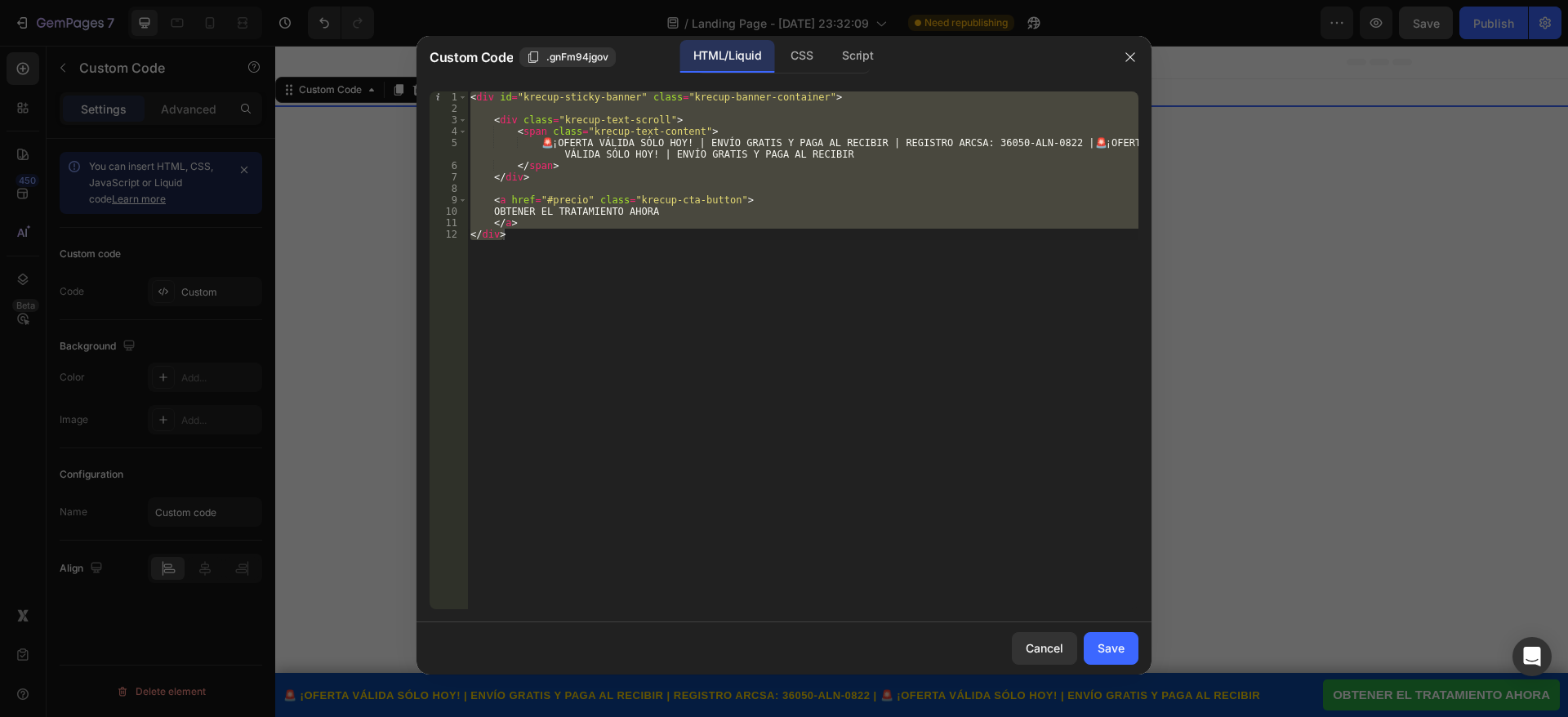
click at [597, 211] on div "< div id = "krecup-sticky-banner" class = "krecup-banner-container" > < div cla…" at bounding box center [803, 349] width 672 height 518
drag, startPoint x: 566, startPoint y: 224, endPoint x: 468, endPoint y: 100, distance: 158.1
click at [468, 100] on div "< div id = "krecup-sticky-banner" class = "krecup-banner-container" > < div cla…" at bounding box center [803, 361] width 672 height 540
type textarea "<div id="krecup-sticky-banner" class="krecup-banner-container">"
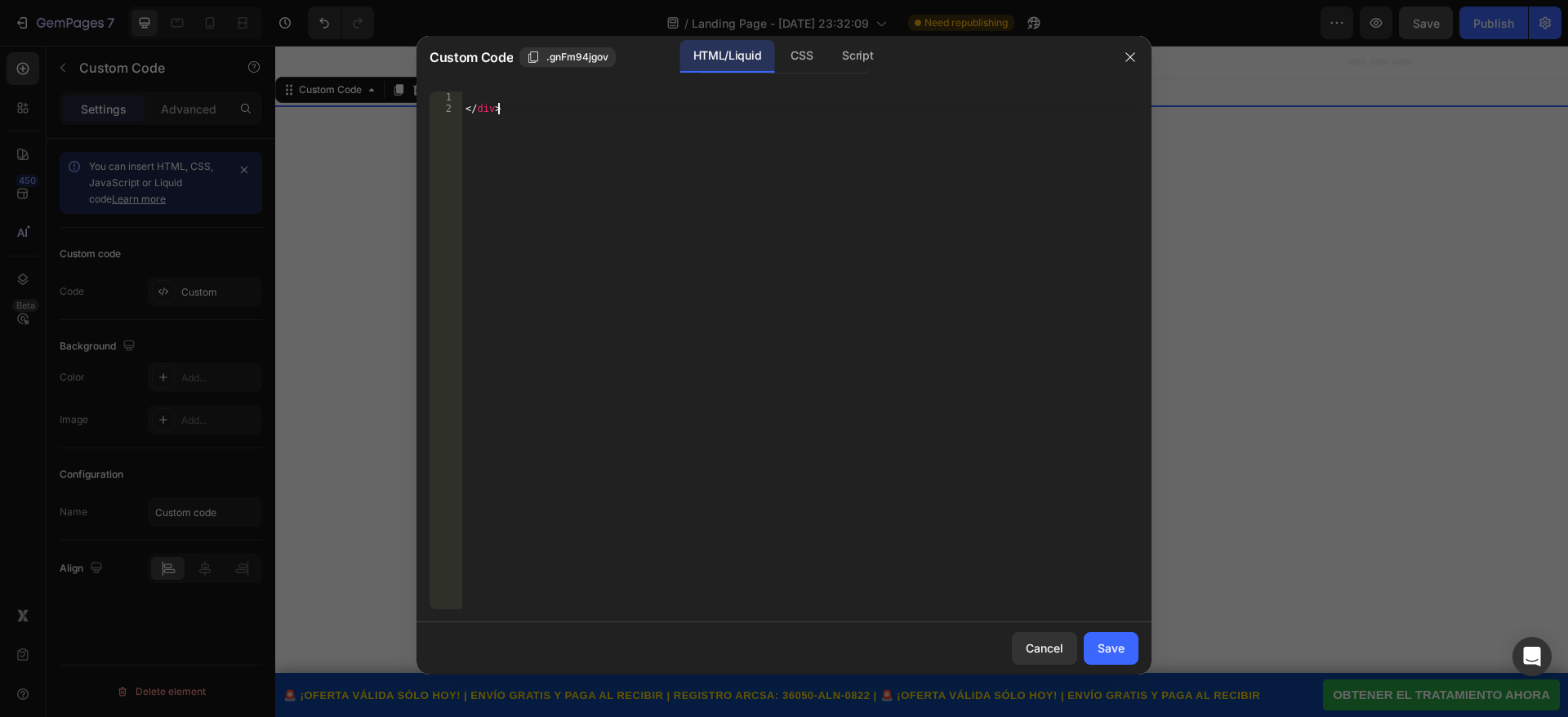
click at [495, 119] on div "</ div >" at bounding box center [800, 361] width 677 height 540
type textarea "</div>"
click at [495, 119] on div "</ div >" at bounding box center [800, 361] width 677 height 540
paste textarea "</div>"
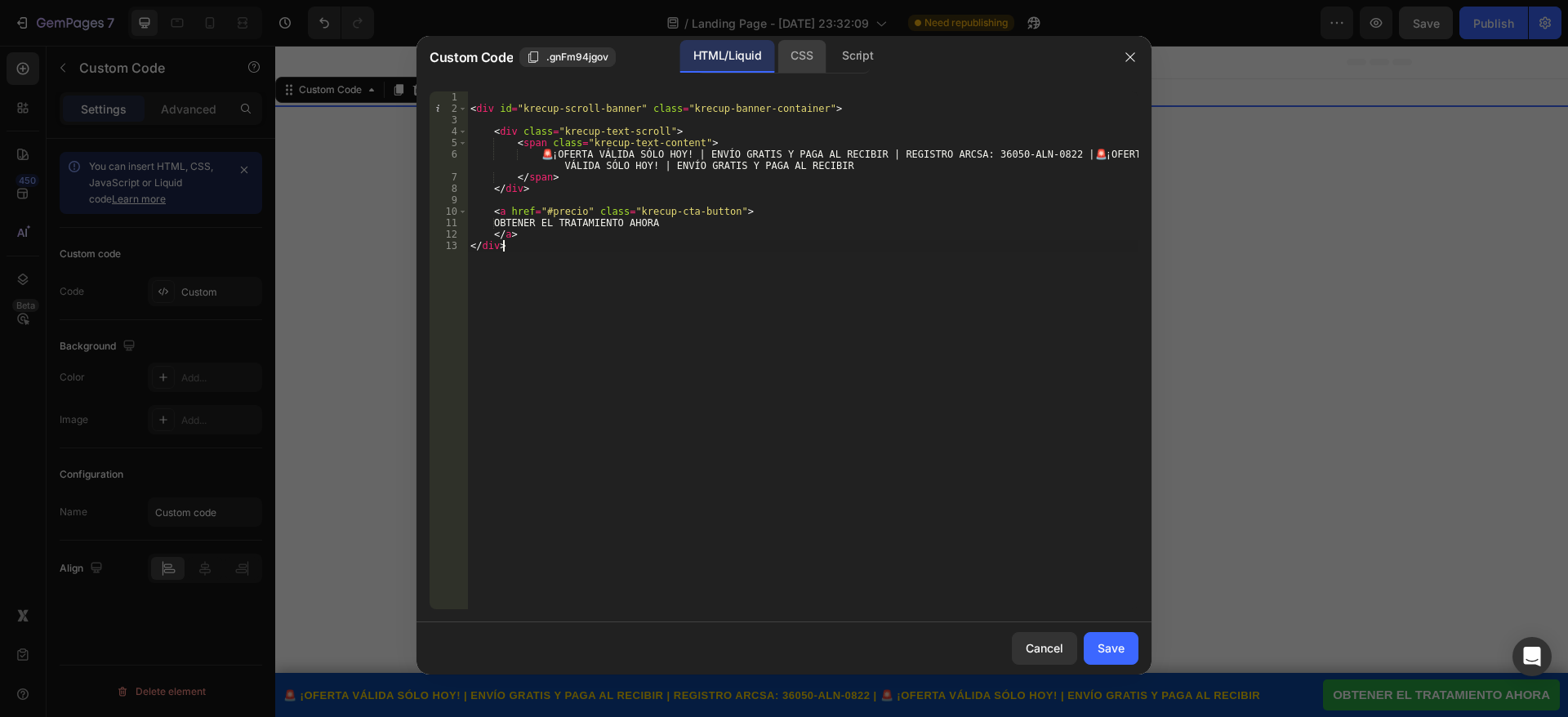
click at [805, 70] on div "CSS" at bounding box center [801, 56] width 48 height 32
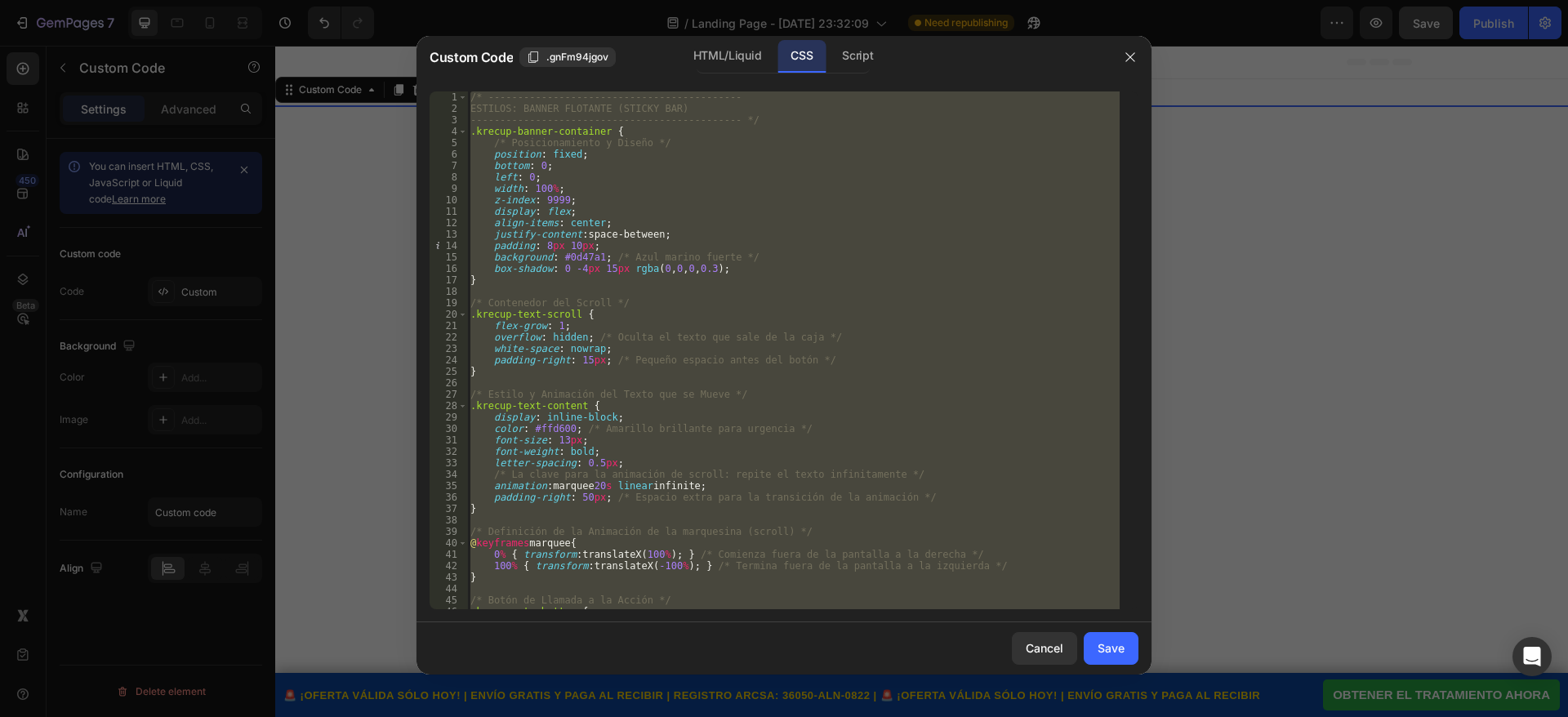
click at [709, 148] on div "/* ------------------------------------------- ESTILOS: BANNER FLOTANTE (STICKY…" at bounding box center [794, 349] width 653 height 518
click at [709, 148] on div "/* ------------------------------------------- ESTILOS: BANNER FLOTANTE (STICKY…" at bounding box center [794, 361] width 653 height 540
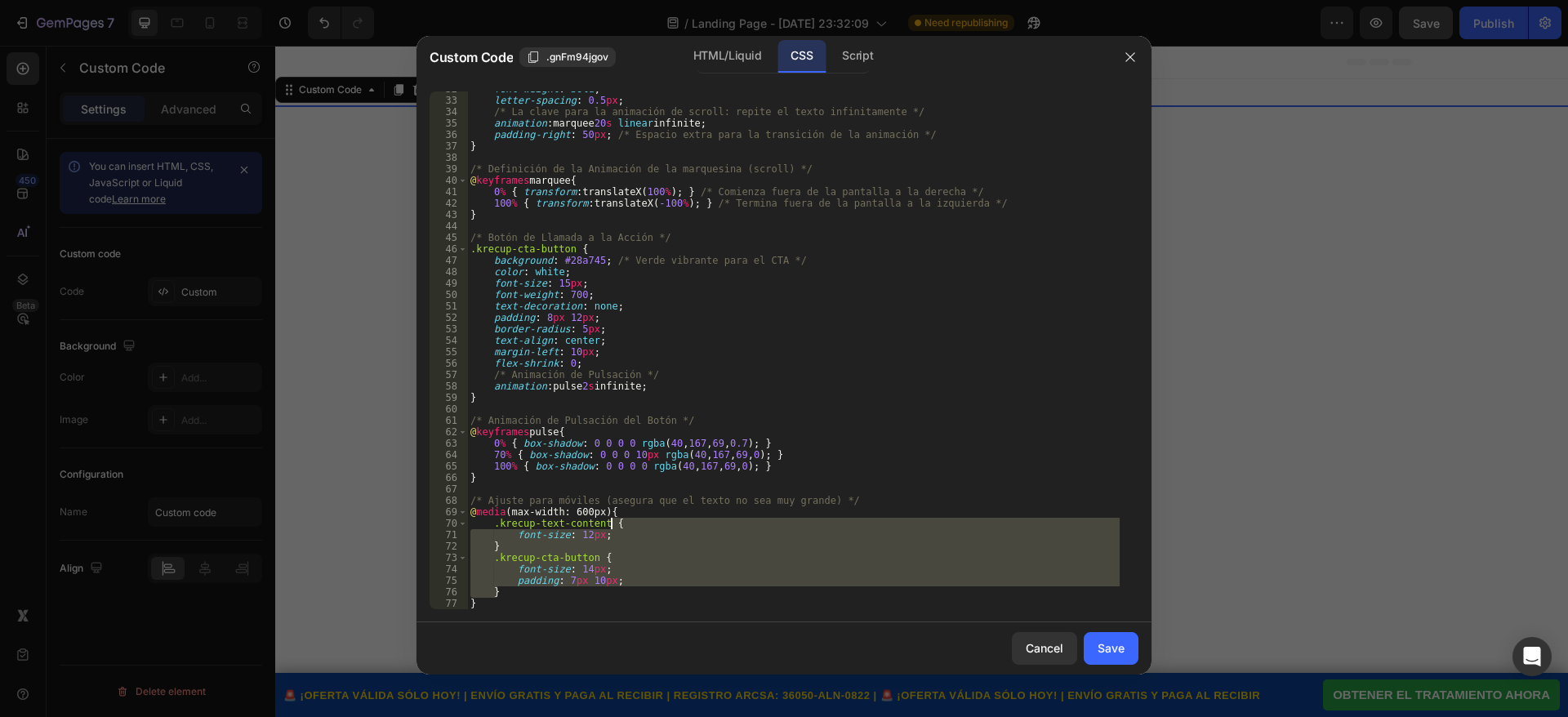
drag, startPoint x: 613, startPoint y: 596, endPoint x: 621, endPoint y: 531, distance: 65.5
click at [621, 531] on div "font-weight : bold ; letter-spacing : 0.5 px ; /* La clave para la animación de…" at bounding box center [794, 353] width 653 height 540
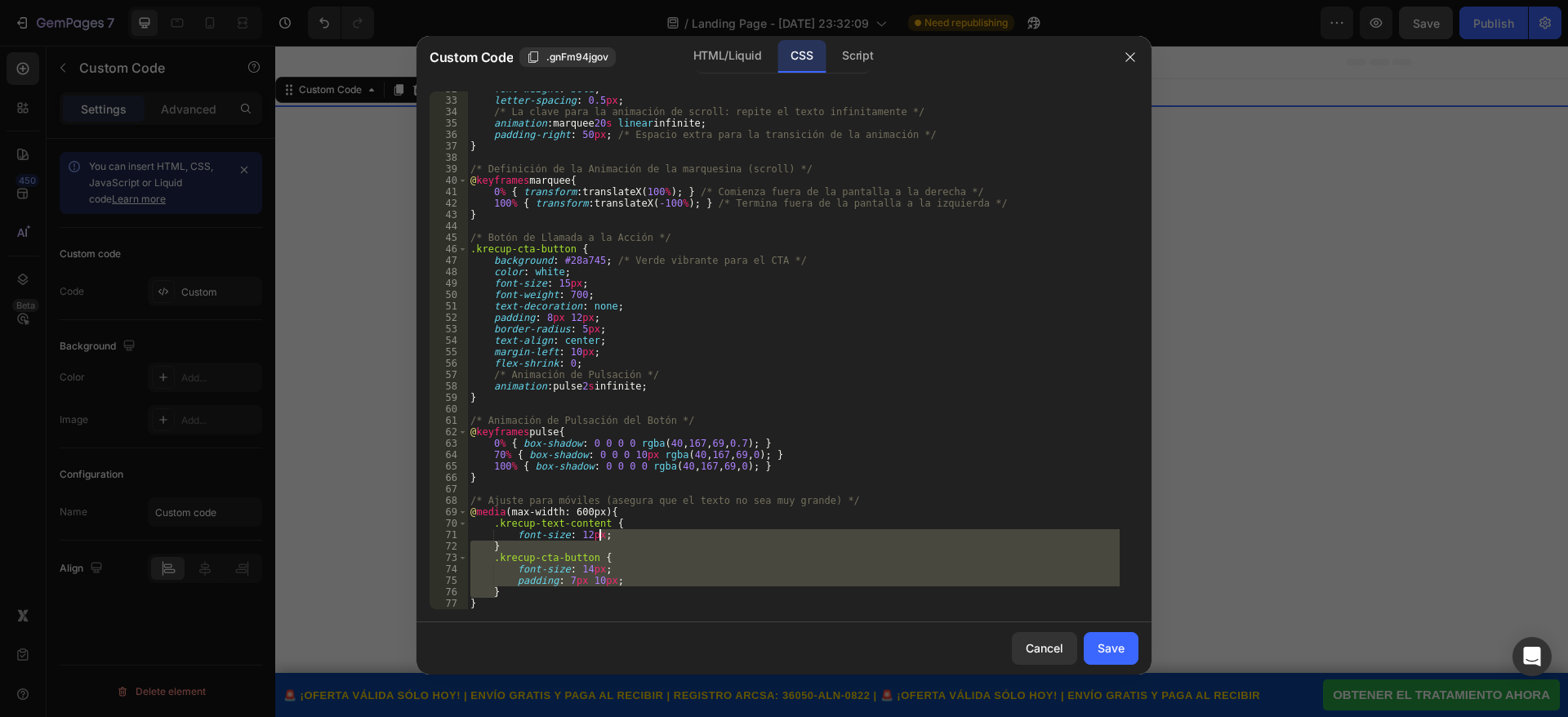
click at [521, 606] on div "font-weight : bold ; letter-spacing : 0.5 px ; /* La clave para la animación de…" at bounding box center [794, 353] width 653 height 540
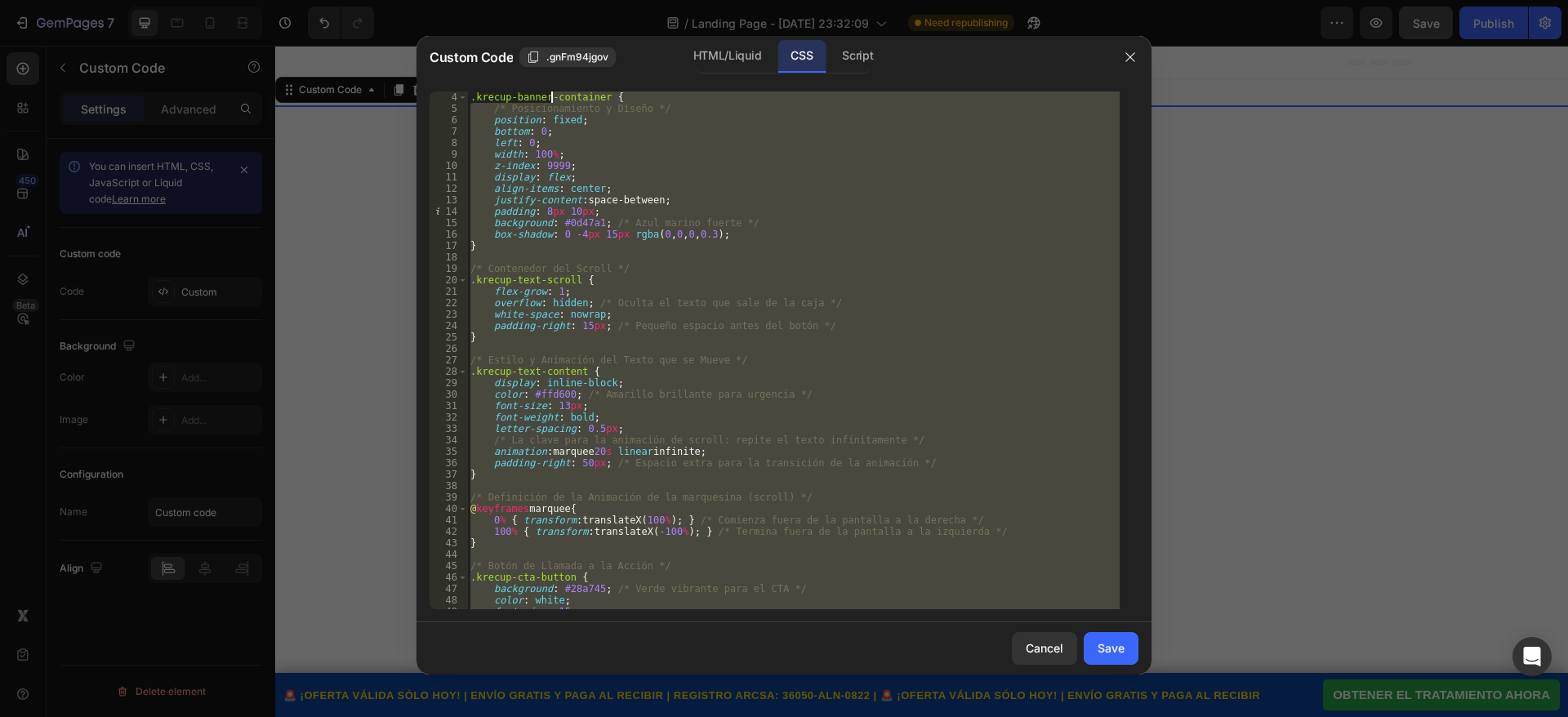
scroll to position [0, 0]
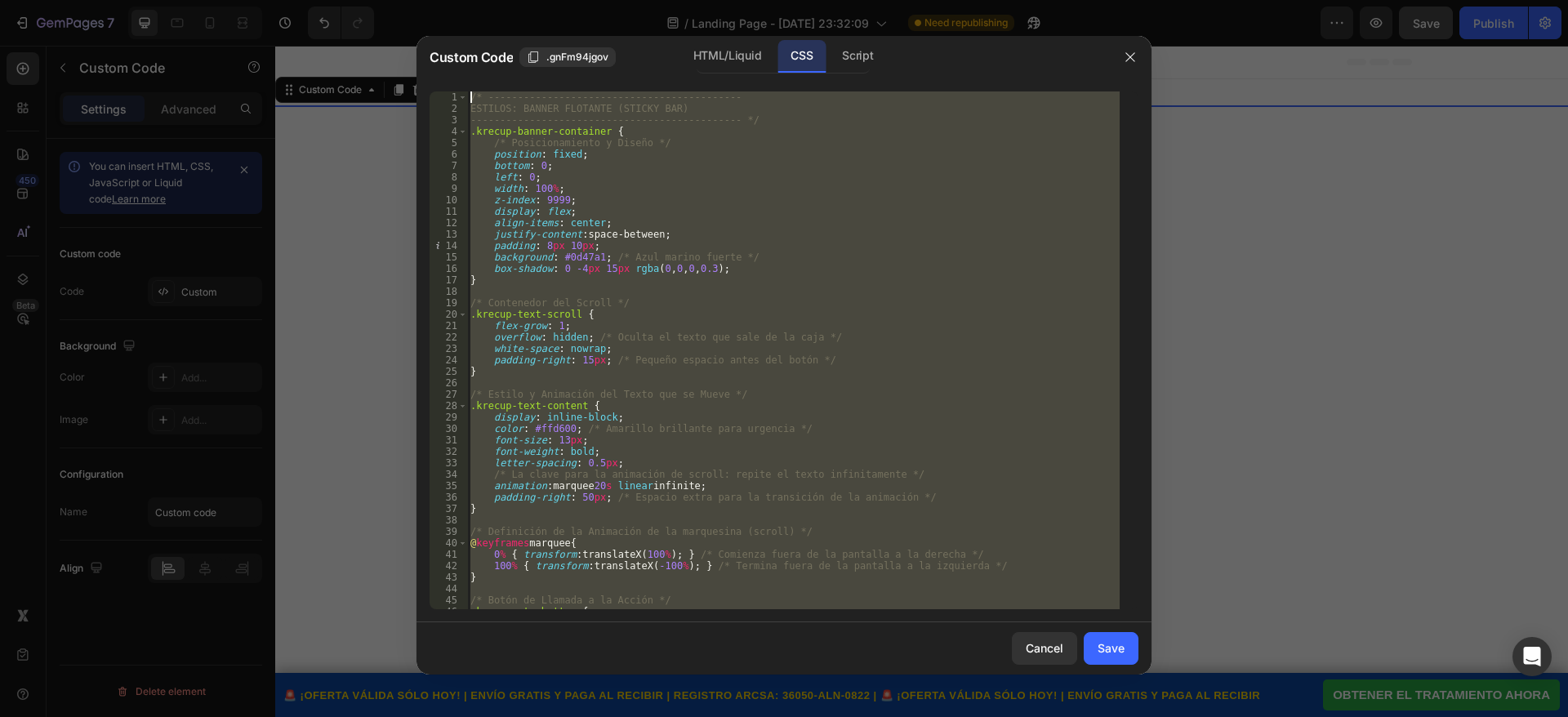
drag, startPoint x: 521, startPoint y: 606, endPoint x: 547, endPoint y: 35, distance: 571.6
click at [547, 36] on div "Custom Code .gnFm94jgov HTML/Liquid CSS Script } 1 2 3 4 5 6 7 8 9 10 11 12 13 …" at bounding box center [784, 355] width 736 height 638
type textarea "/* ------------------------------------------- ESTILOS: BANNER FLOTANTE (STICKY…"
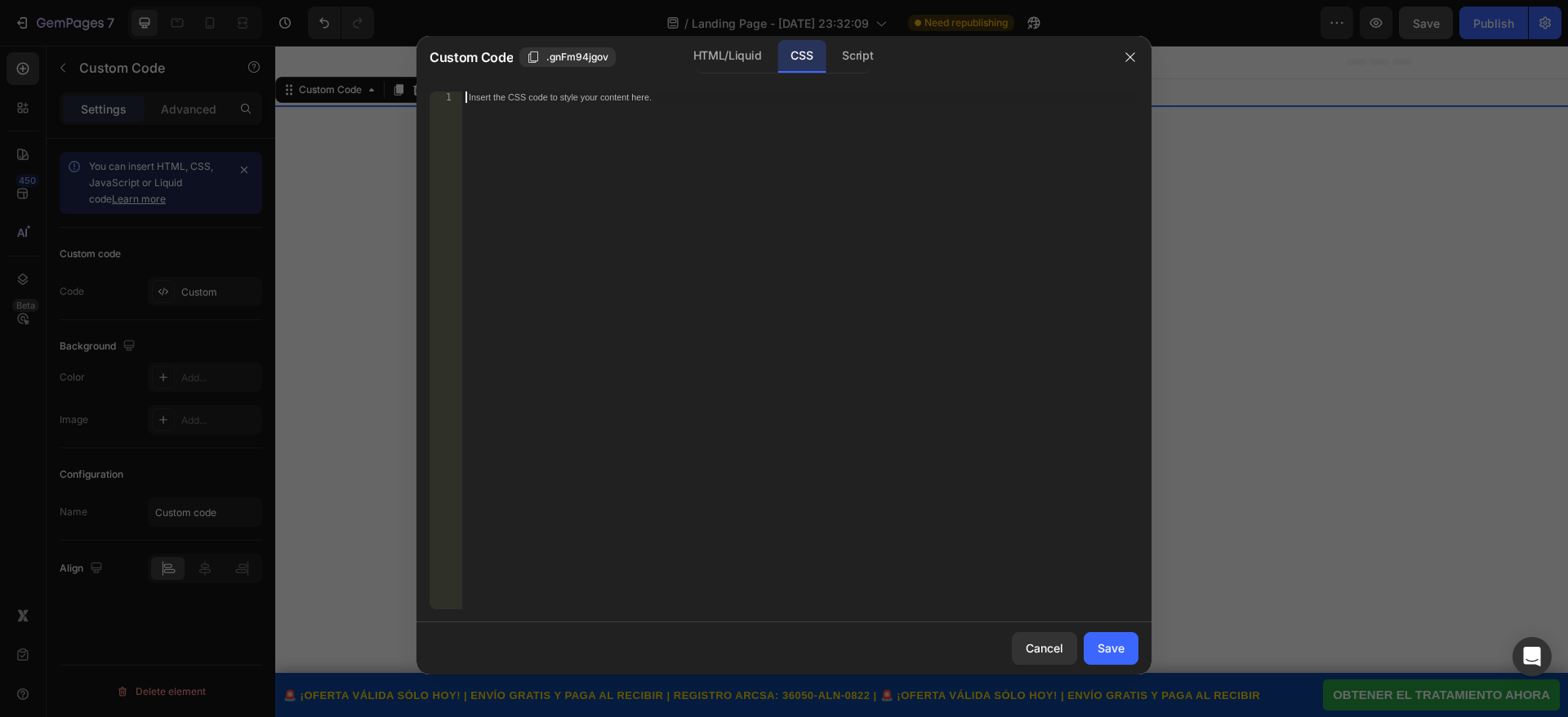
paste textarea "}"
type textarea "}"
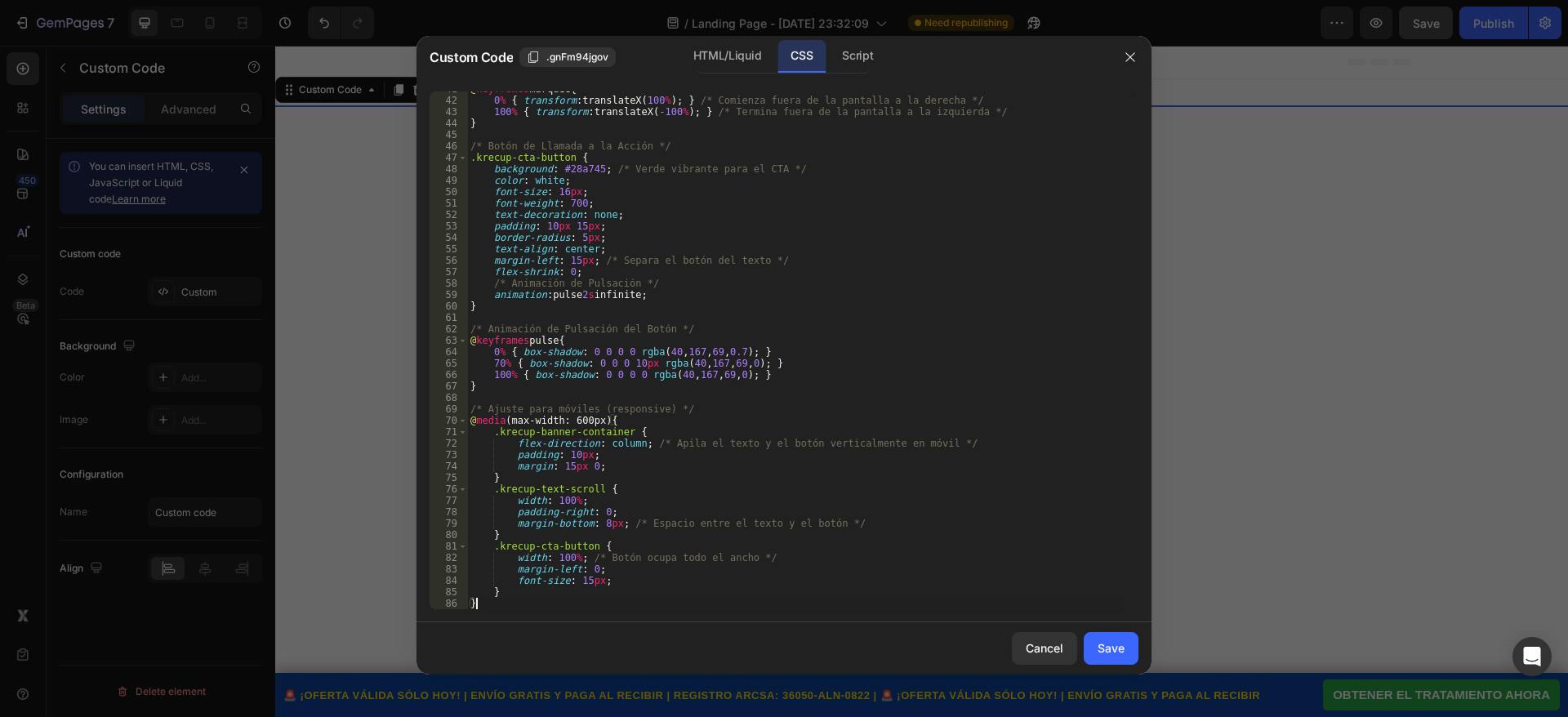
scroll to position [465, 0]
click at [1108, 648] on div "Save" at bounding box center [1111, 648] width 27 height 17
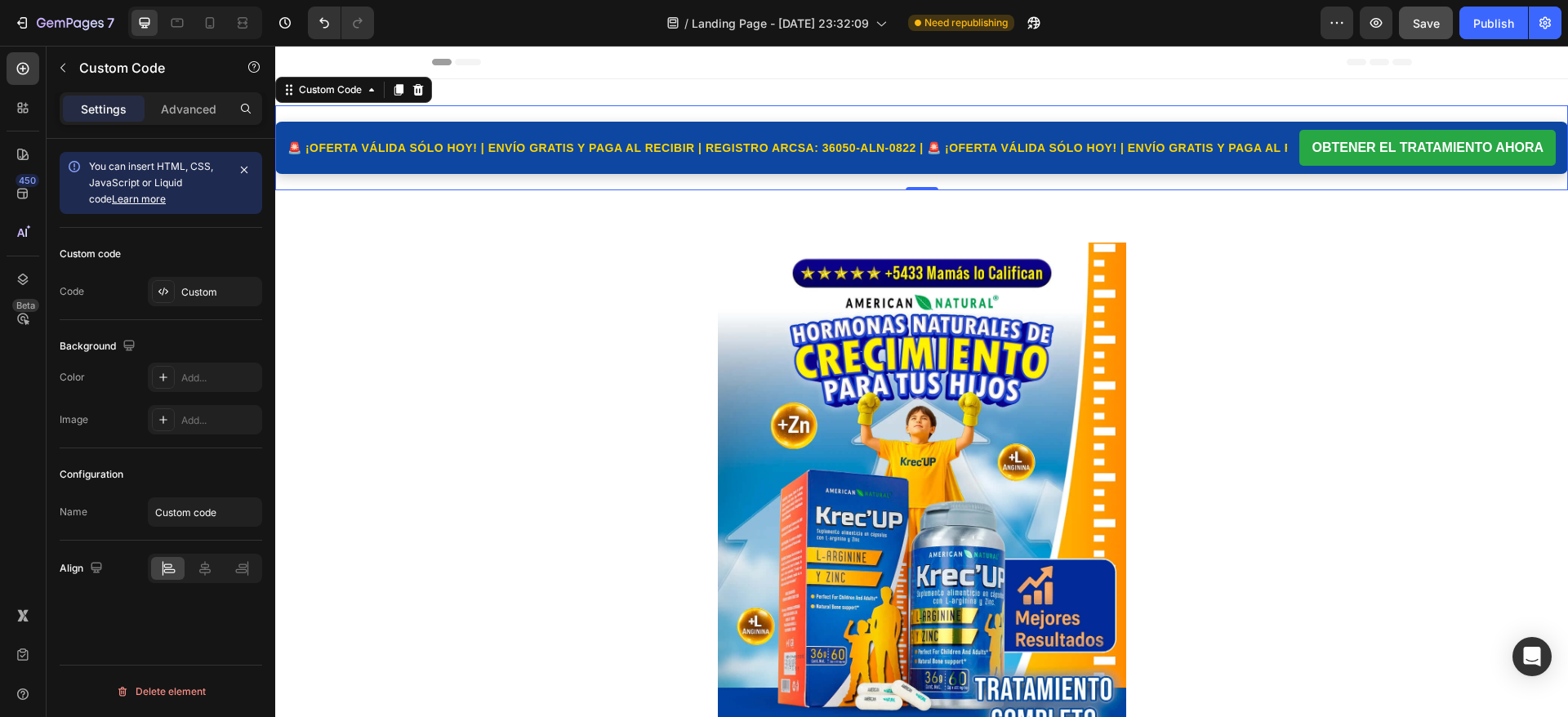
click at [204, 109] on p "Advanced" at bounding box center [188, 109] width 55 height 17
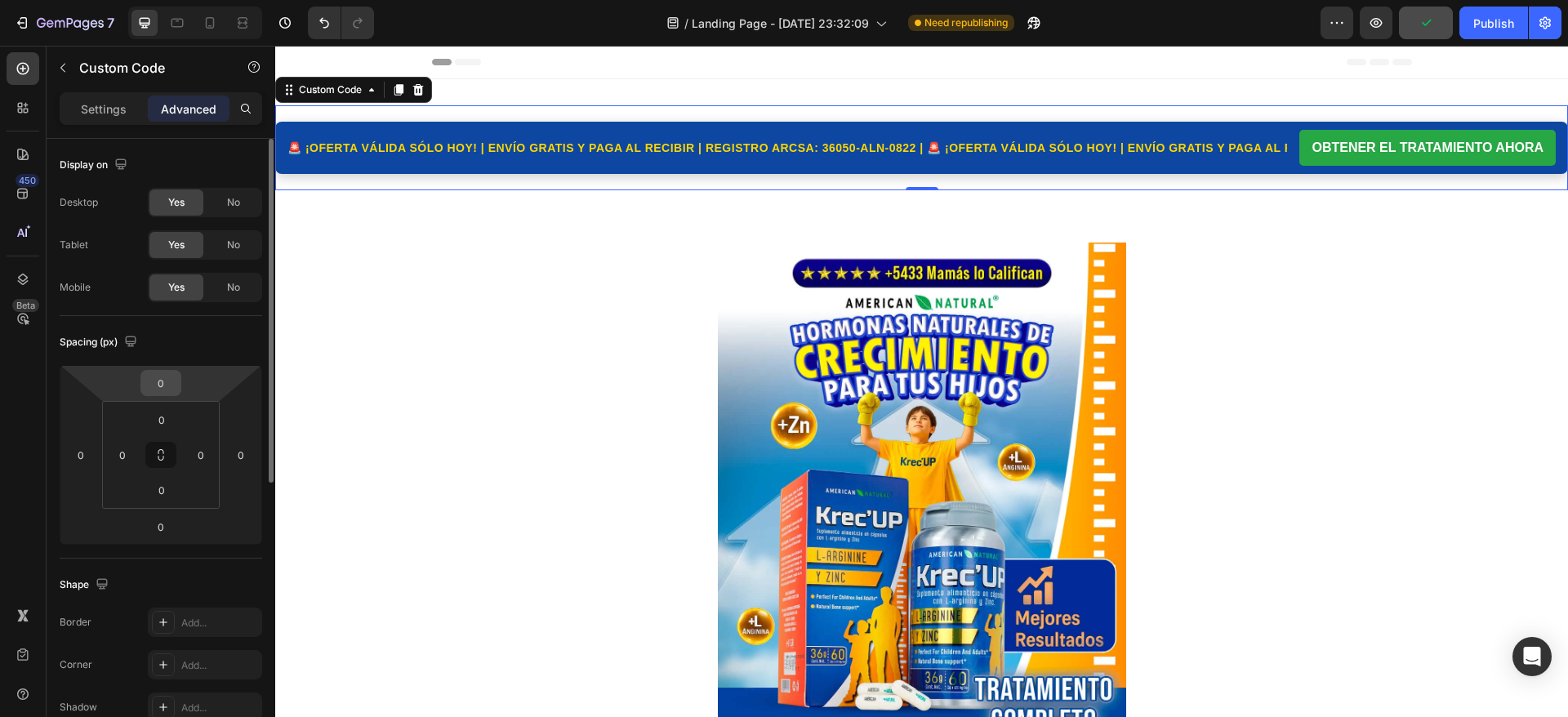
click at [170, 382] on input "0" at bounding box center [161, 383] width 32 height 25
type input "-50"
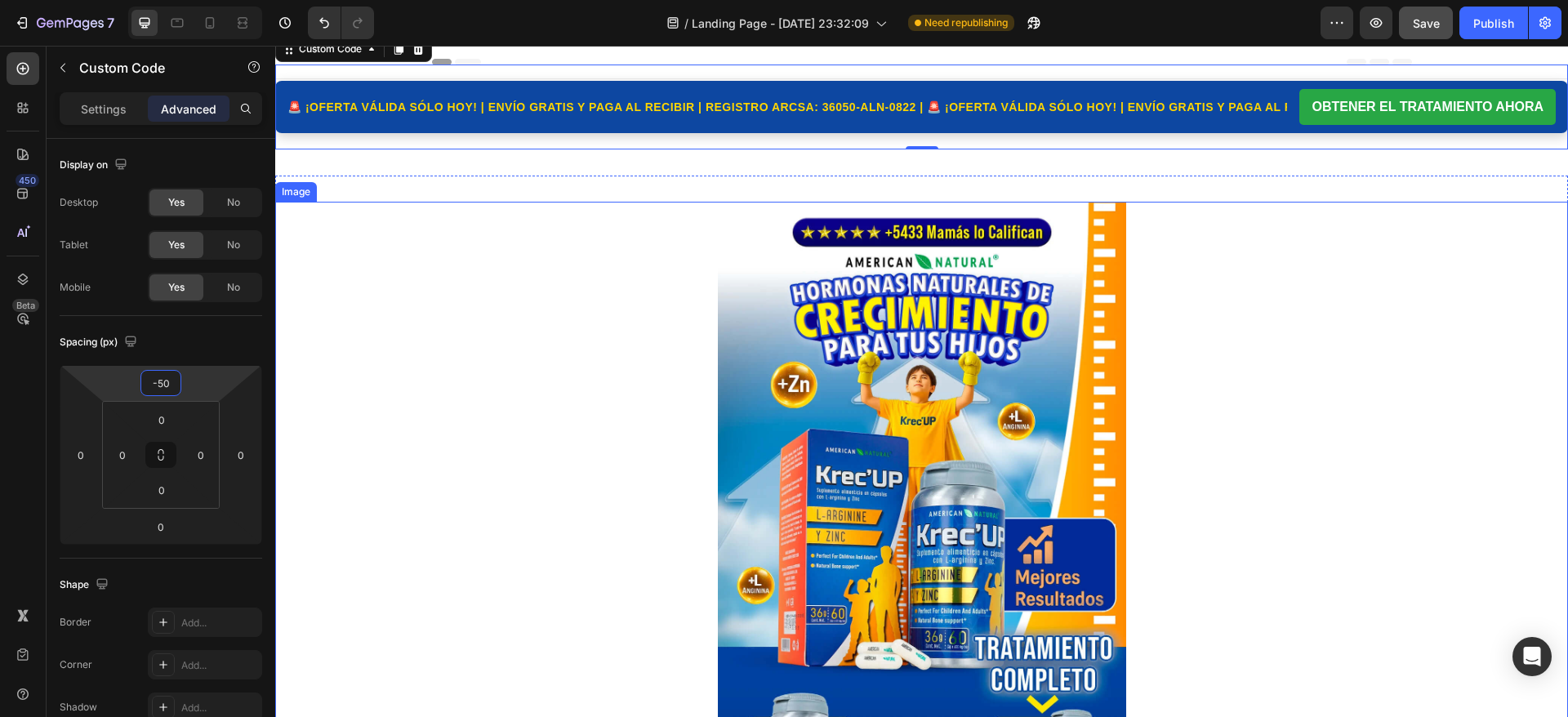
click at [458, 325] on div at bounding box center [922, 549] width 1293 height 696
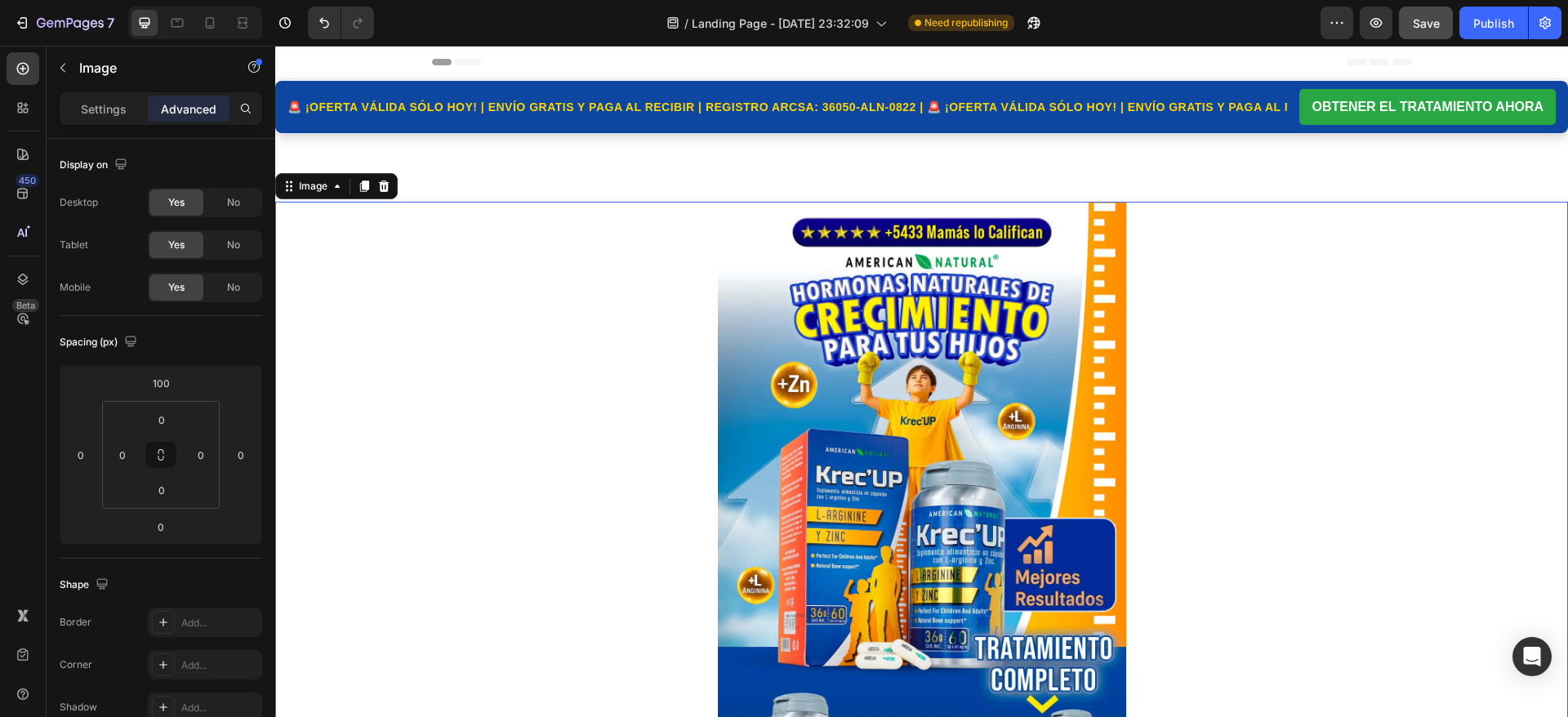
click at [774, 330] on img at bounding box center [923, 549] width 409 height 696
click at [172, 525] on input "0" at bounding box center [161, 527] width 32 height 25
type input "-5"
type input "4"
type input "1"
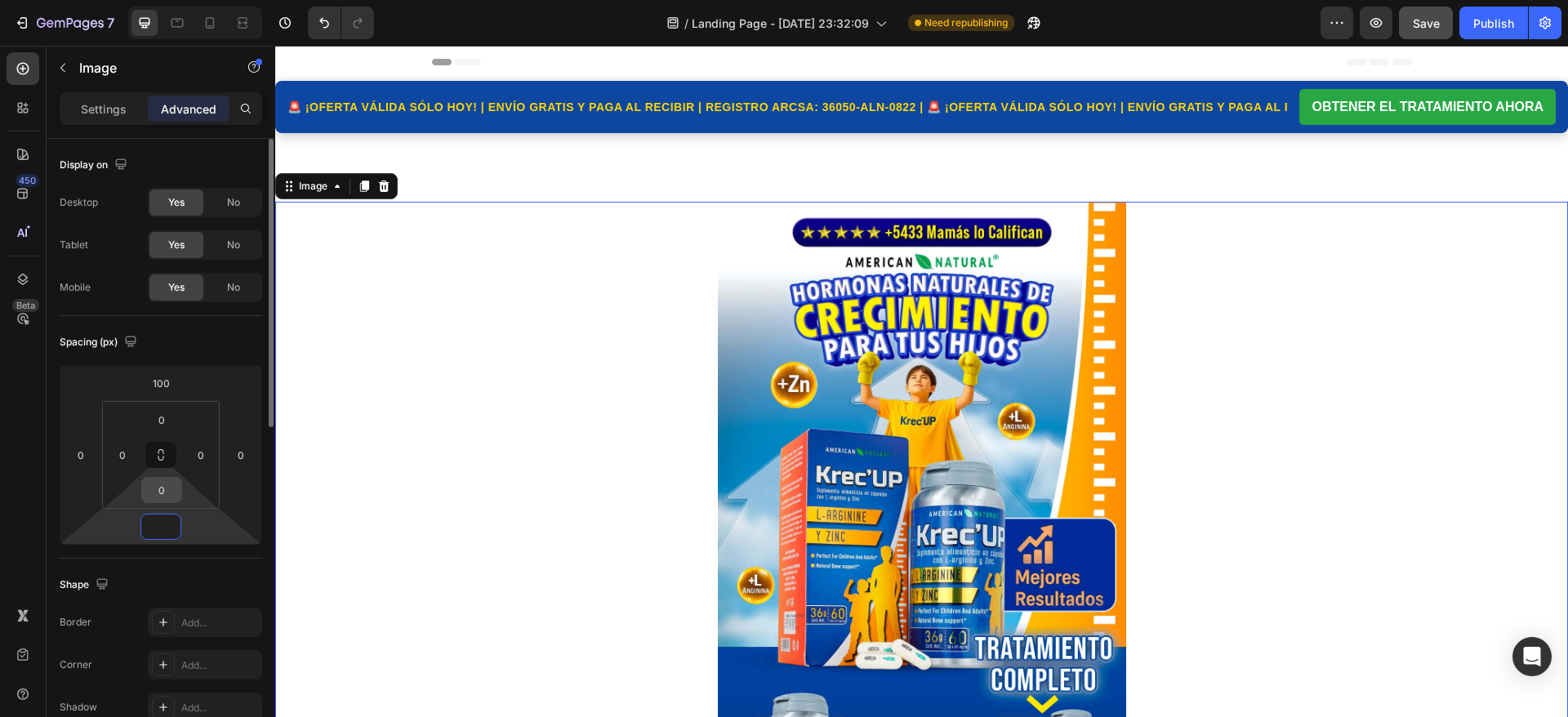
click at [172, 485] on input "0" at bounding box center [162, 490] width 32 height 25
type input "0"
click at [172, 485] on input "0" at bounding box center [162, 490] width 32 height 25
type input "5"
click at [821, 240] on img at bounding box center [923, 549] width 409 height 696
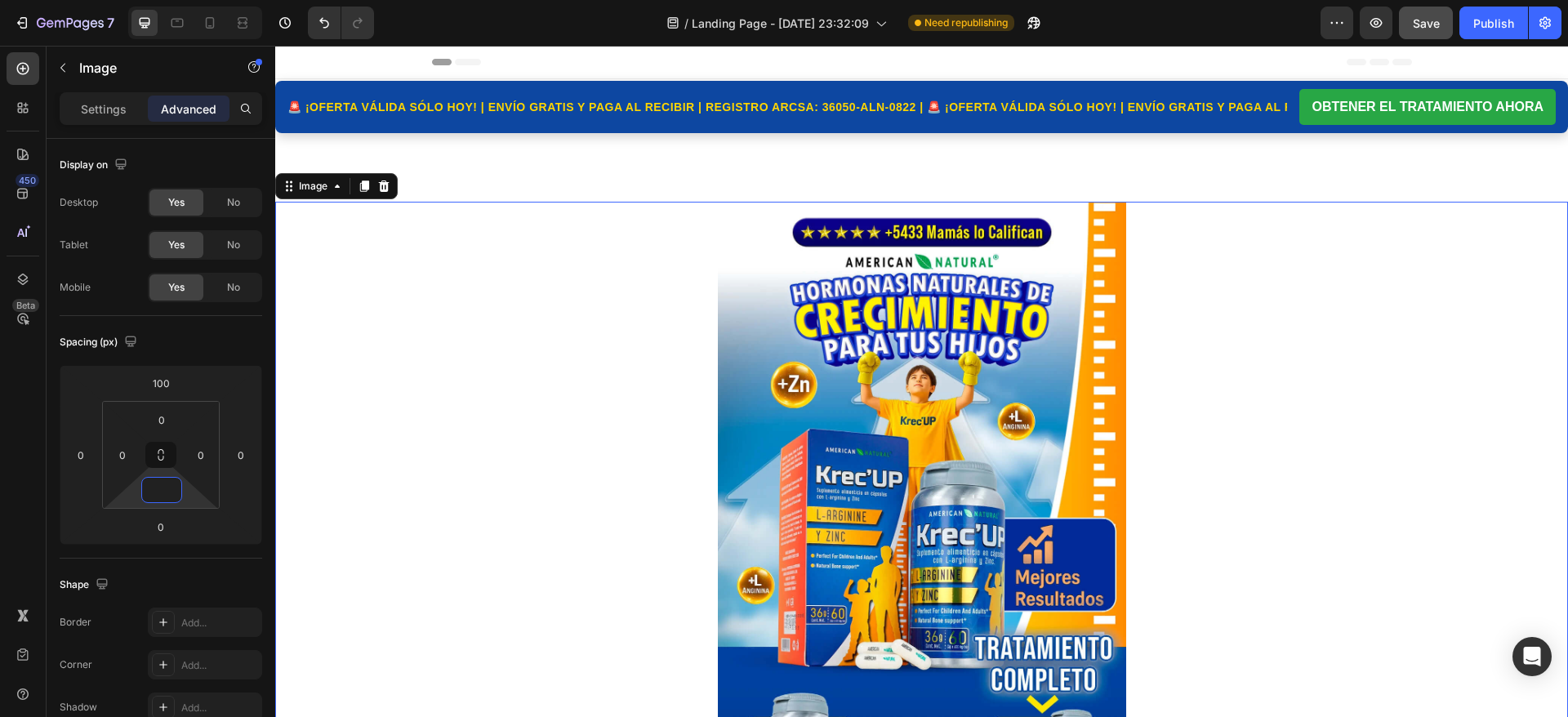
type input "0"
click at [96, 111] on p "Settings" at bounding box center [104, 109] width 46 height 17
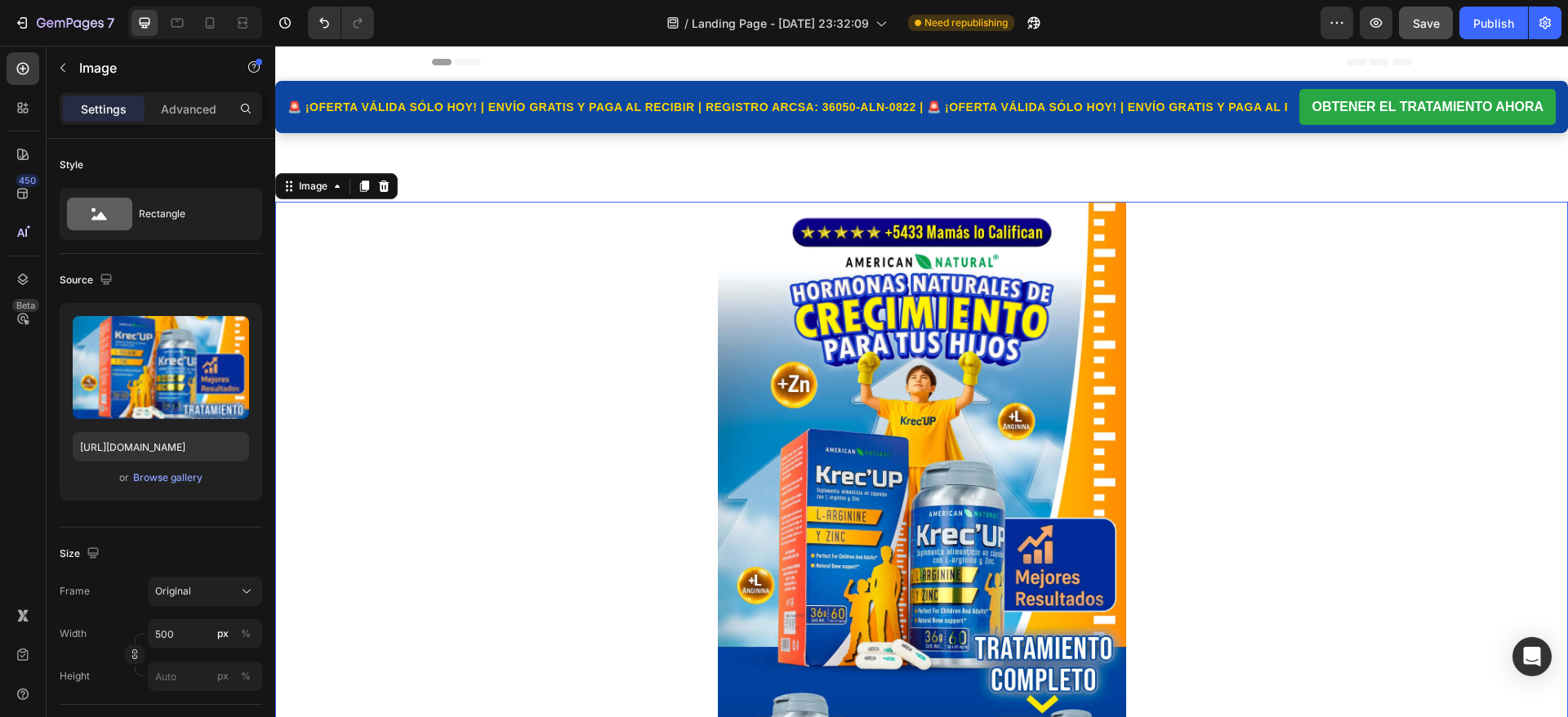
click at [844, 323] on img at bounding box center [923, 549] width 409 height 696
click at [214, 114] on p "Advanced" at bounding box center [188, 109] width 55 height 17
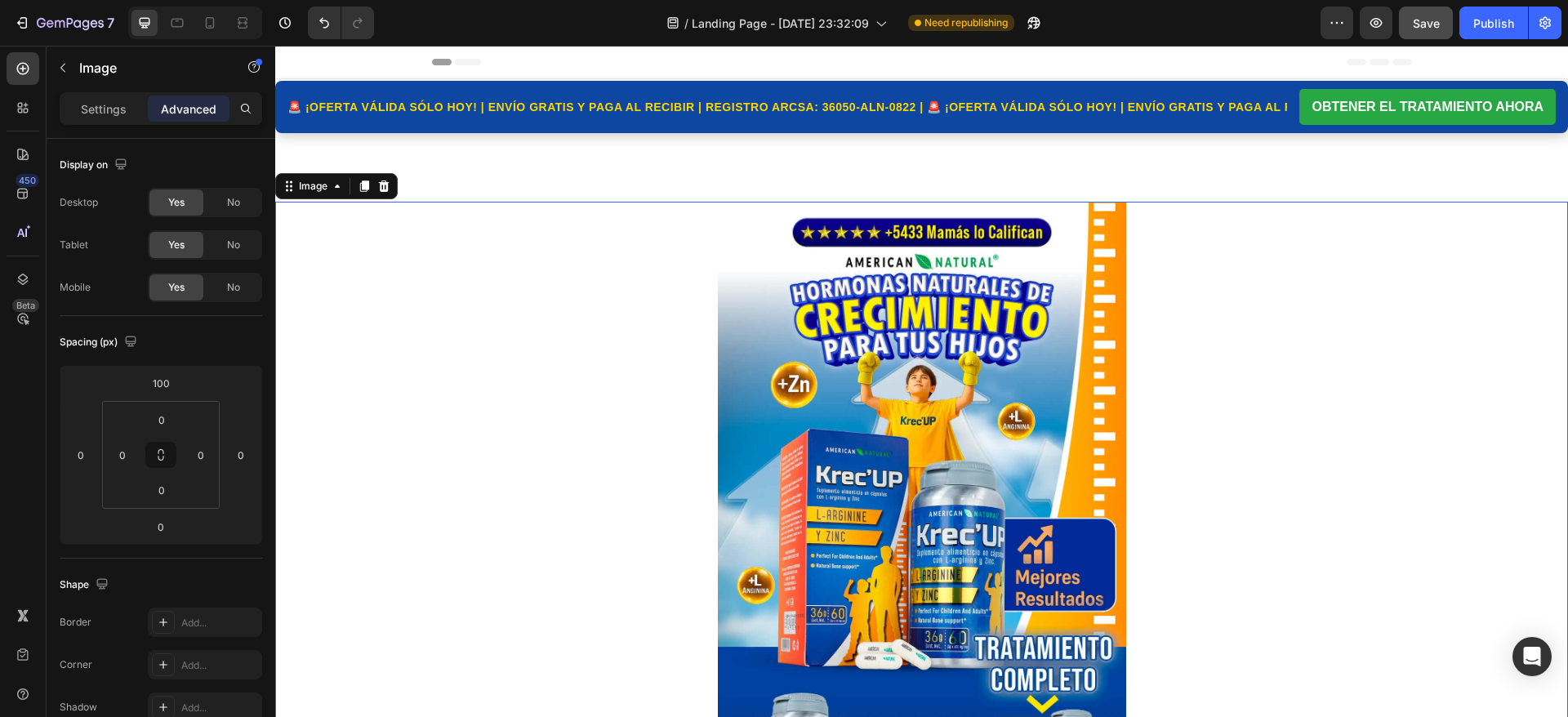
click at [849, 311] on img at bounding box center [923, 549] width 409 height 696
click at [306, 190] on div "Image" at bounding box center [313, 185] width 35 height 14
click at [910, 289] on img at bounding box center [923, 549] width 409 height 696
click at [544, 126] on div "🚨 ¡OFERTA VÁLIDA SÓLO HOY! | ENVÍO GRATIS Y PAGA AL RECIBIR | REGISTRO ARCSA: 3…" at bounding box center [922, 106] width 1293 height 52
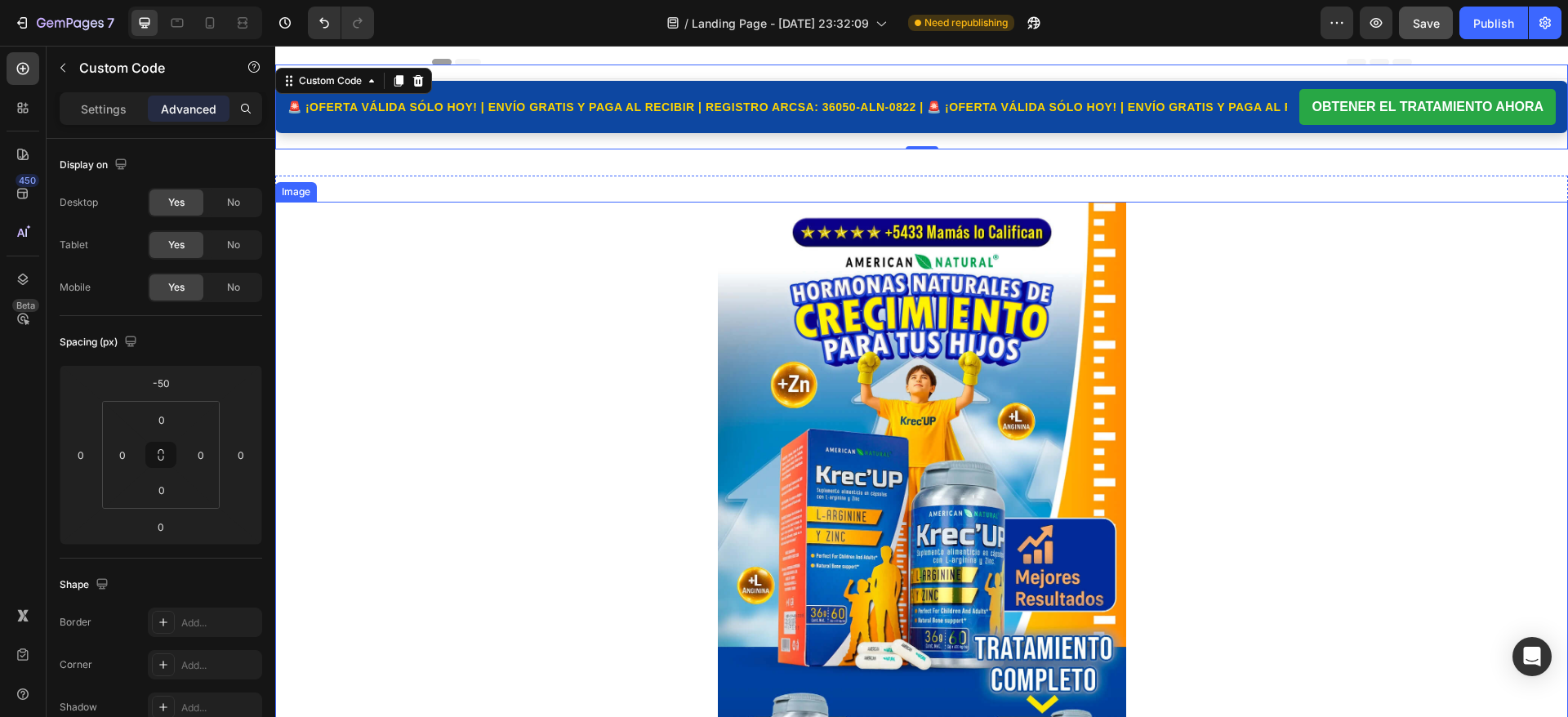
click at [908, 267] on img at bounding box center [923, 549] width 409 height 696
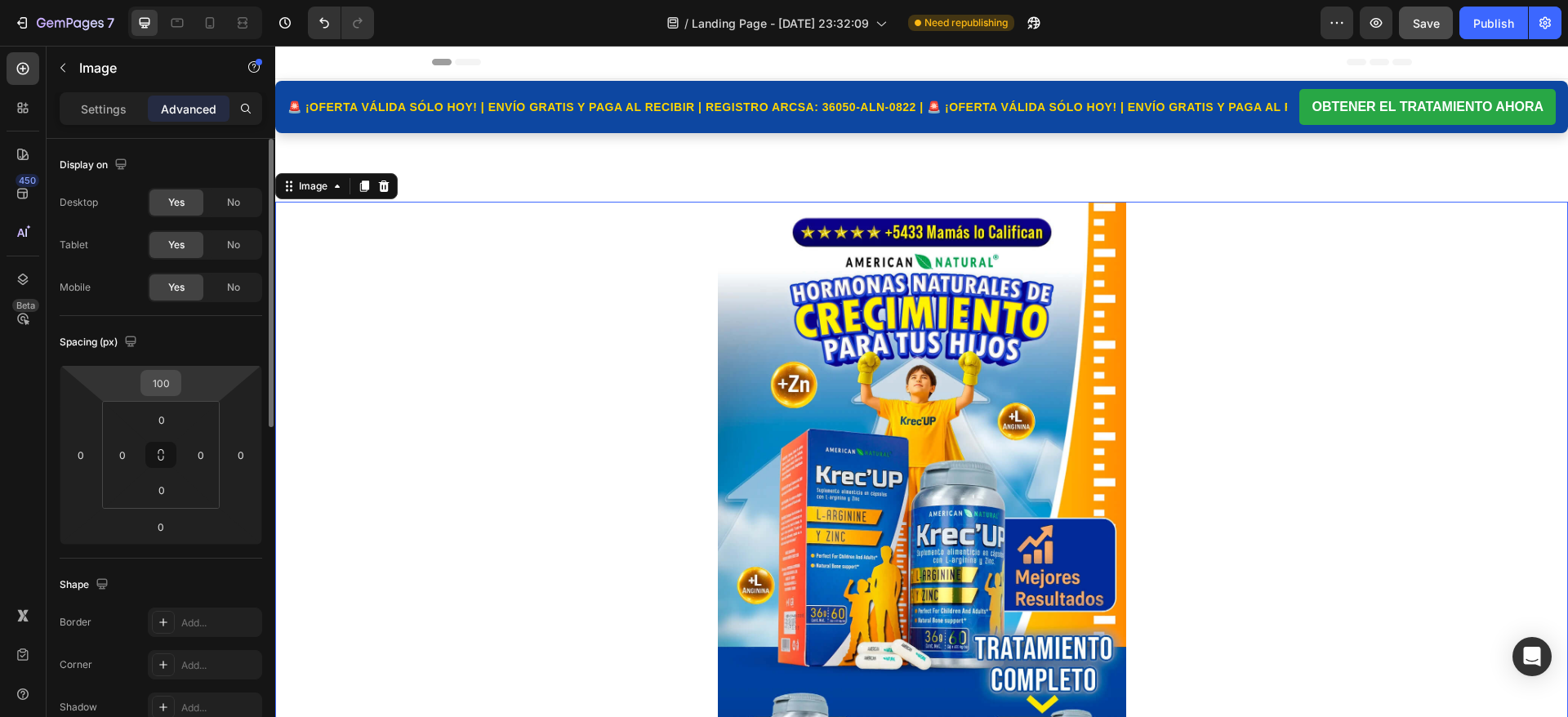
click at [169, 384] on input "100" at bounding box center [161, 383] width 32 height 25
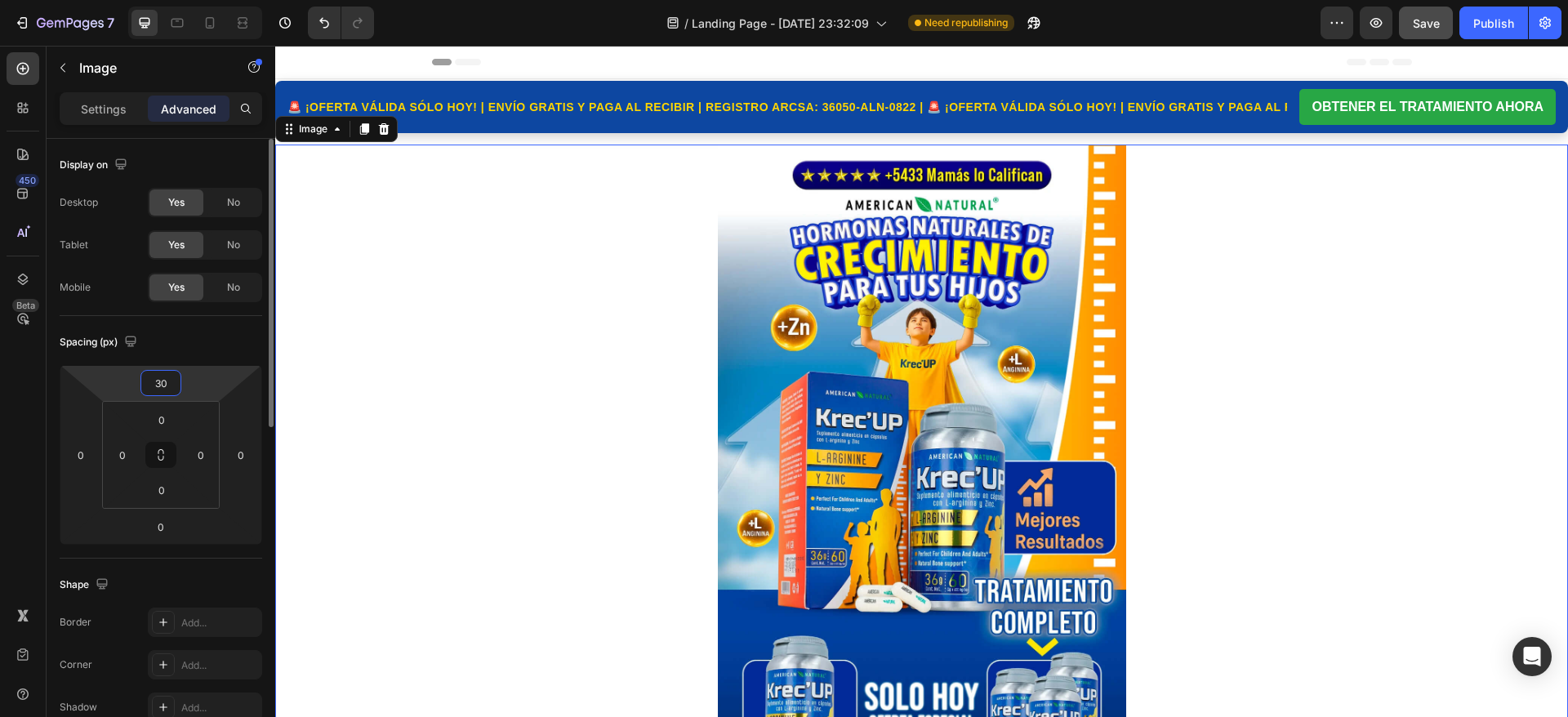
type input "3"
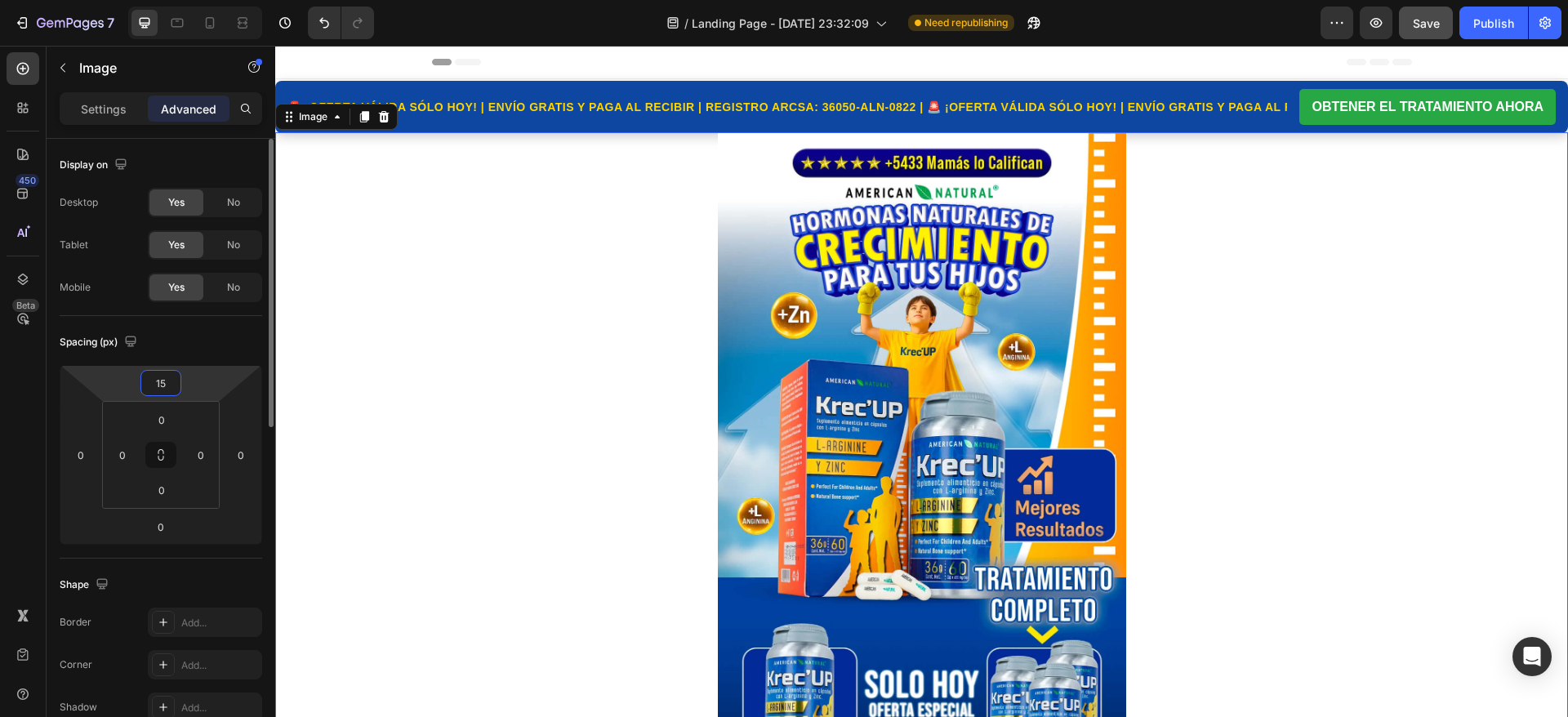
type input "1"
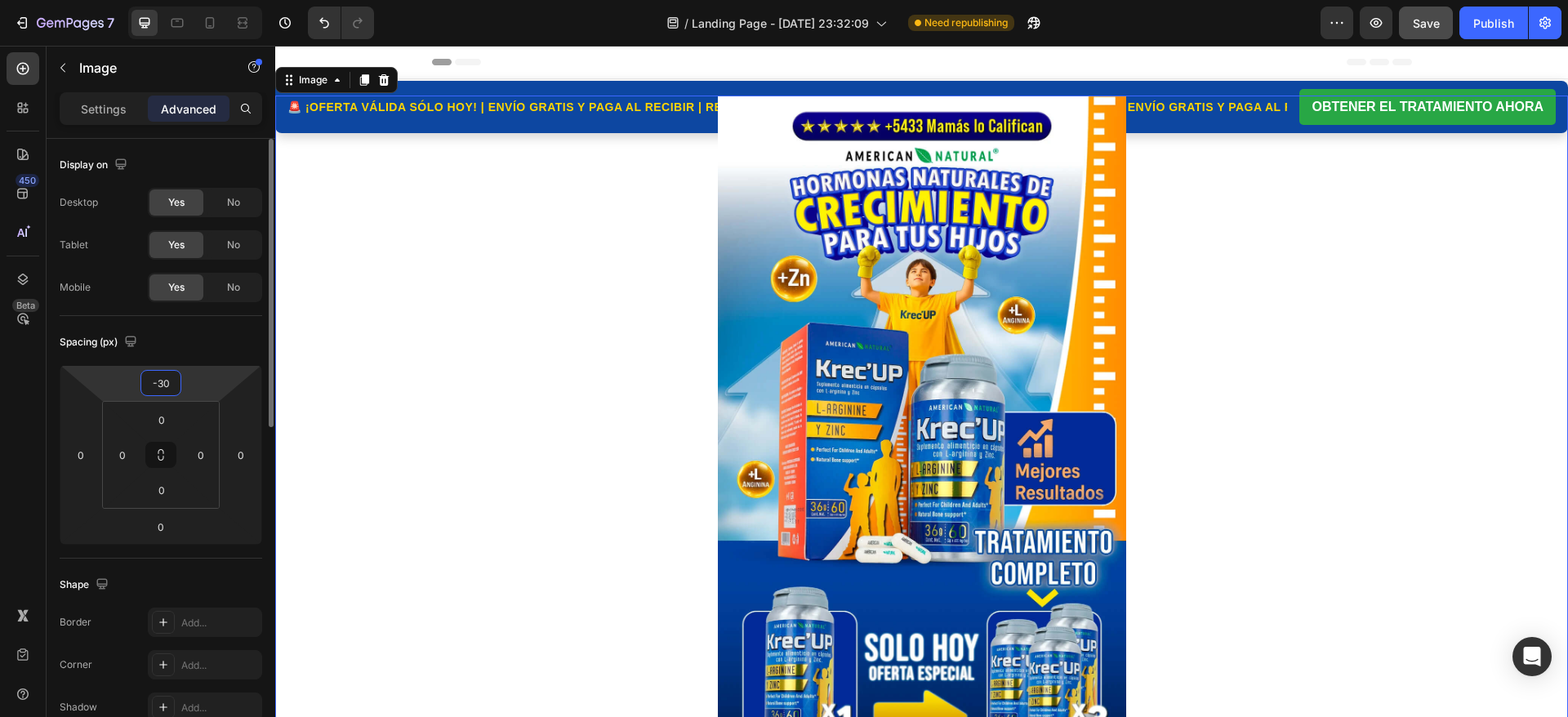
type input "-3"
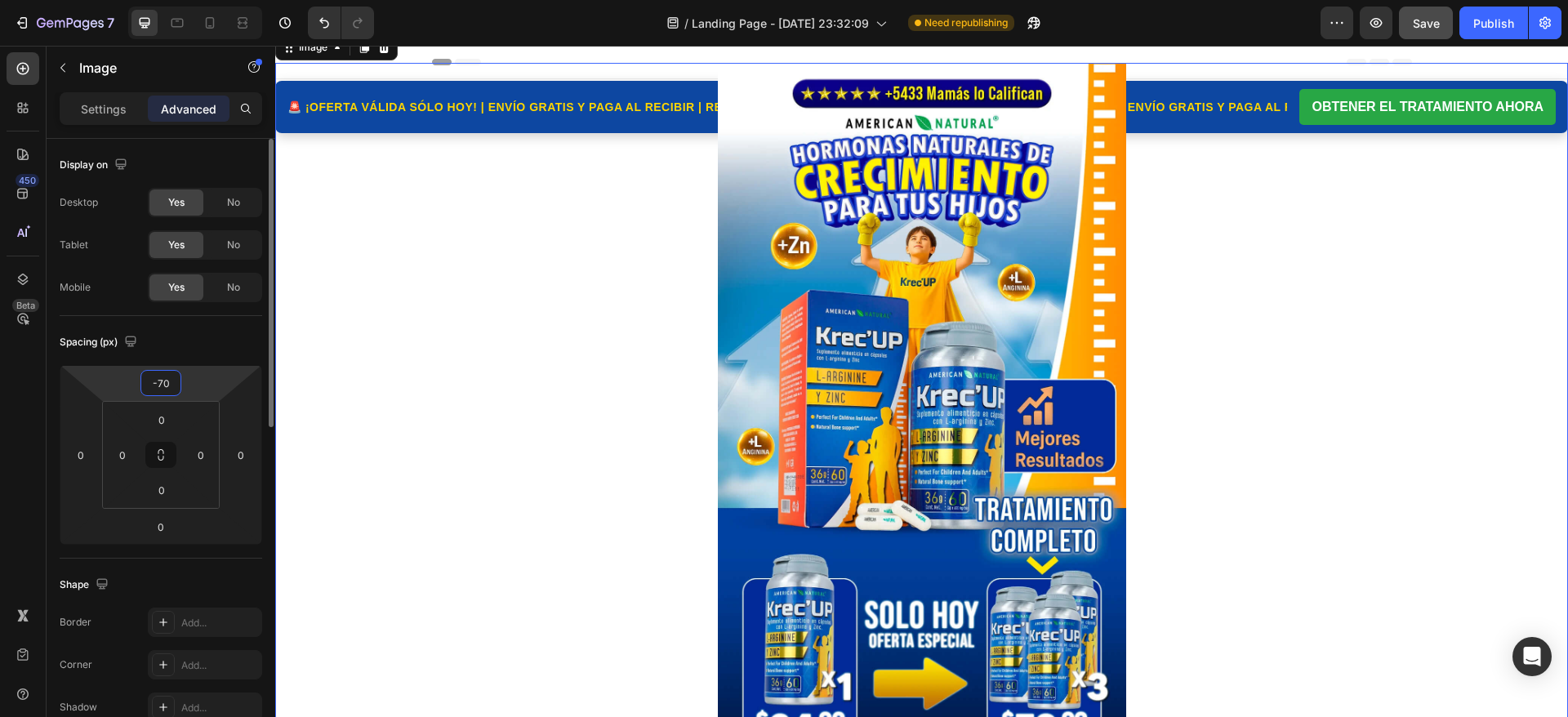
type input "-7"
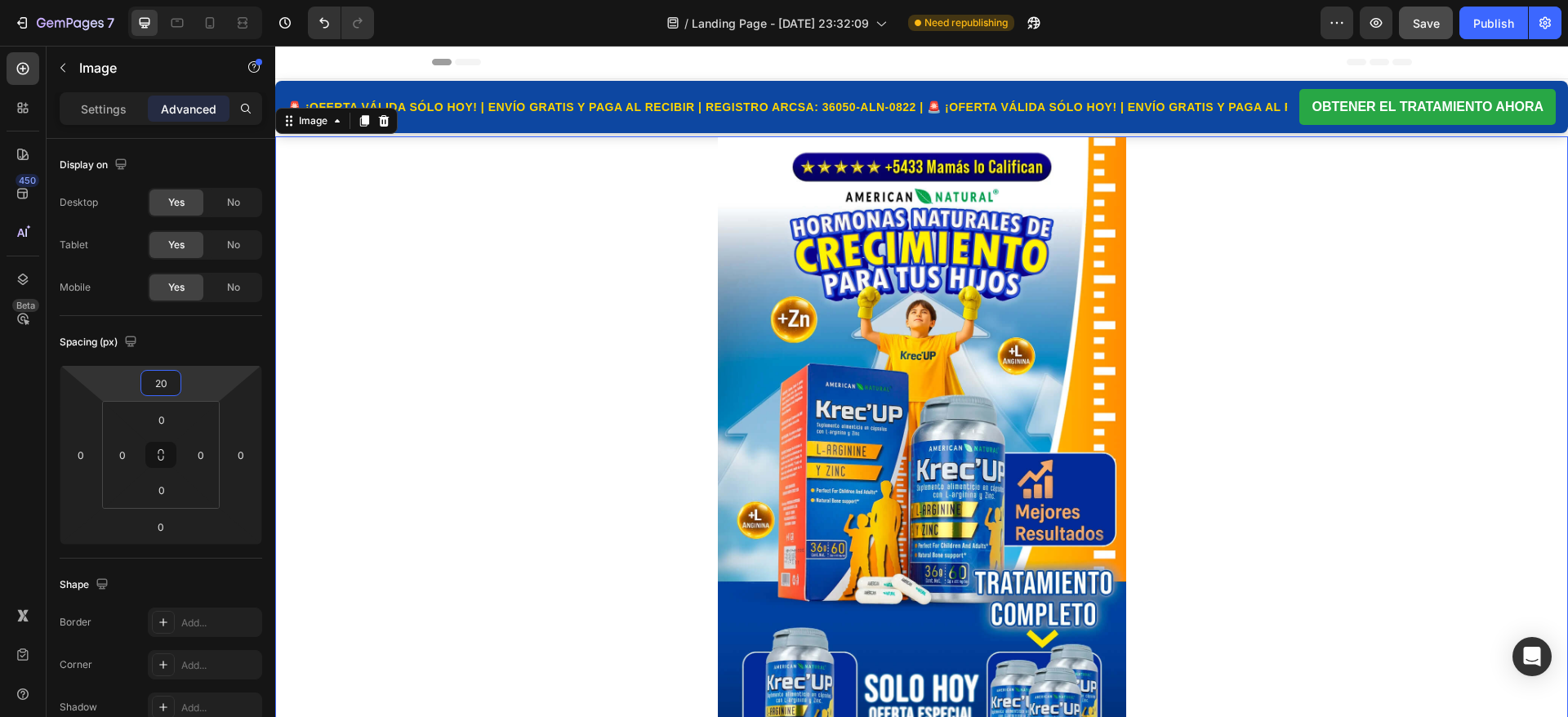
click at [1253, 323] on div at bounding box center [922, 484] width 1293 height 696
click at [1437, 5] on div "7 / Landing Page - Sep 15, 23:32:09 Need republishing Preview Save Publish" at bounding box center [784, 23] width 1568 height 47
click at [1061, 195] on img at bounding box center [923, 484] width 409 height 696
click at [179, 382] on div "20" at bounding box center [161, 383] width 41 height 27
click at [170, 383] on input "20" at bounding box center [161, 383] width 32 height 25
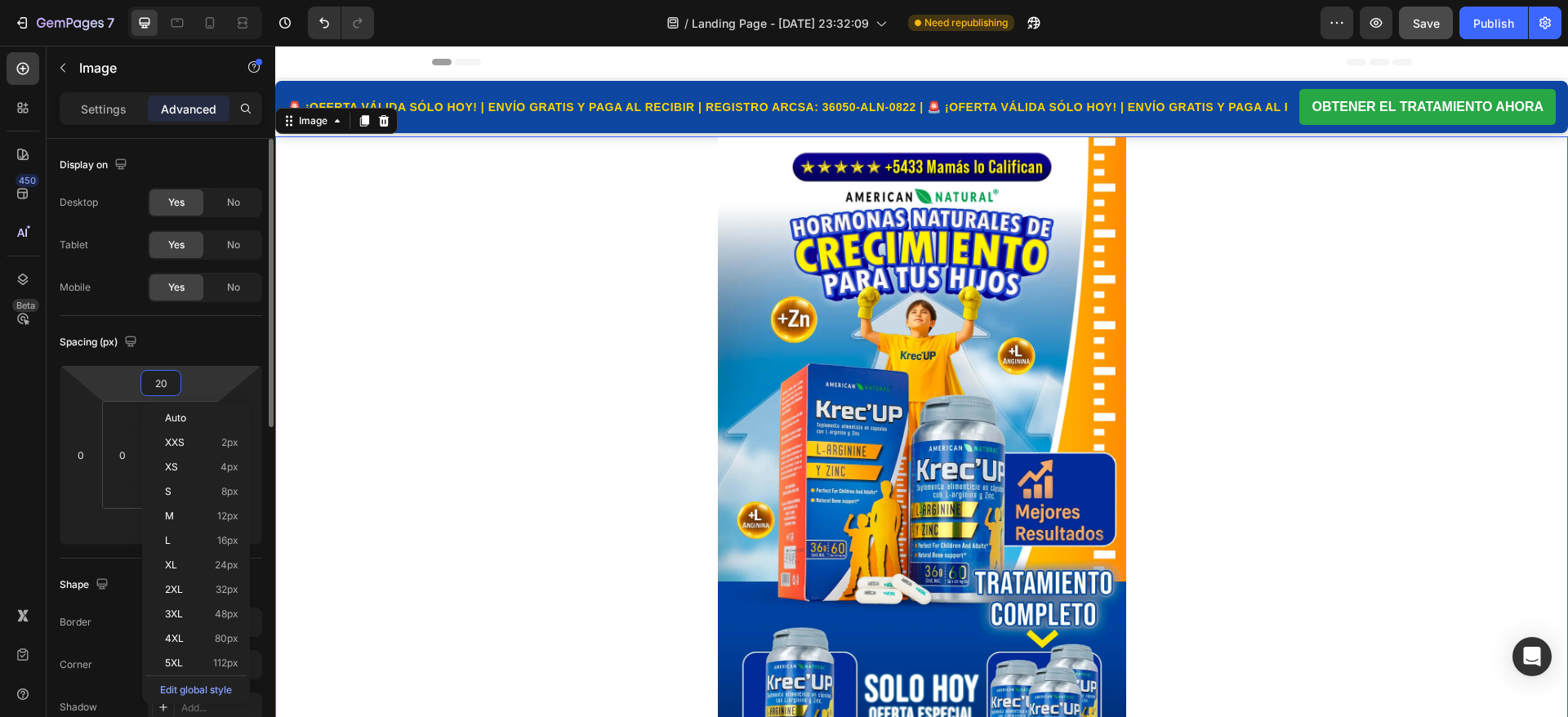
click at [170, 383] on input "20" at bounding box center [161, 383] width 32 height 25
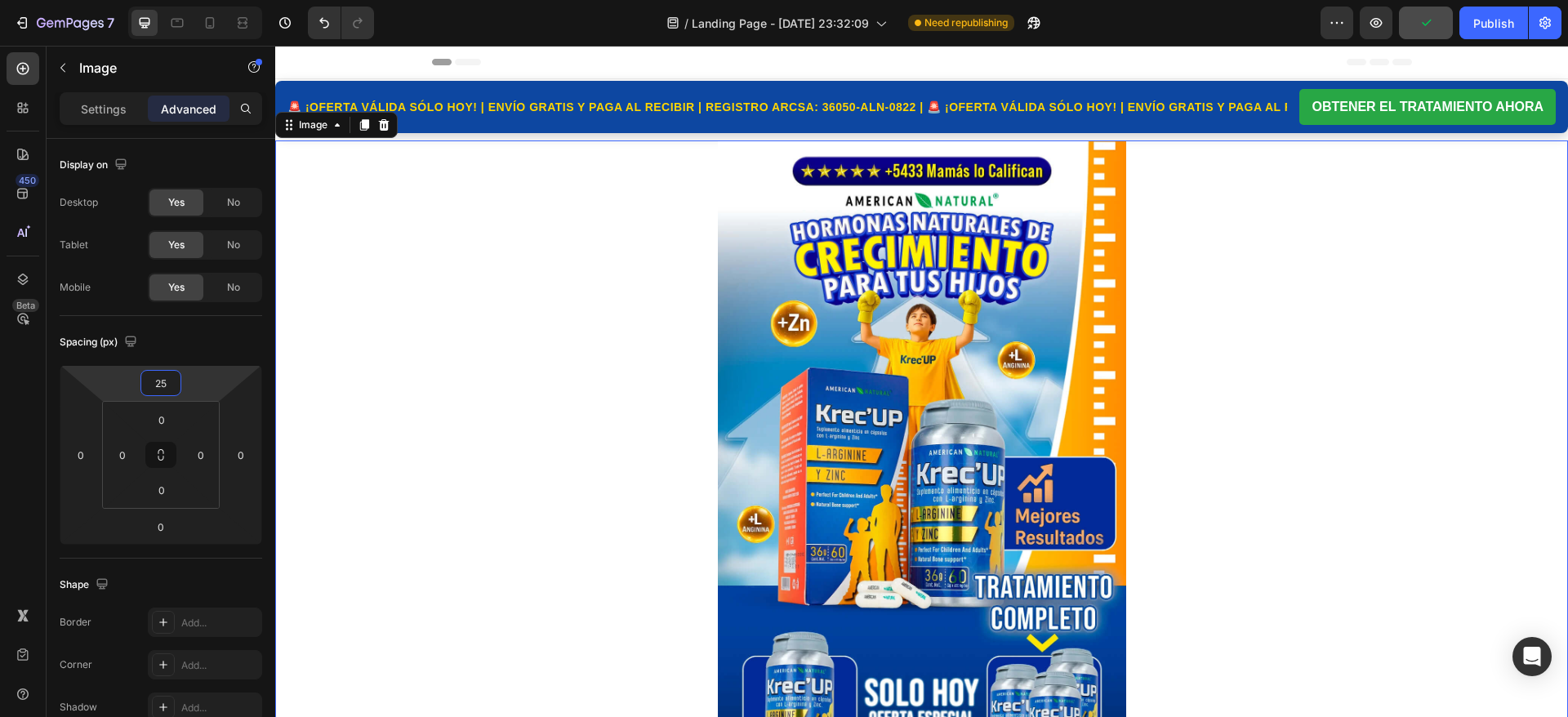
click at [1227, 274] on div at bounding box center [922, 488] width 1293 height 696
click at [172, 387] on input "25" at bounding box center [161, 383] width 32 height 25
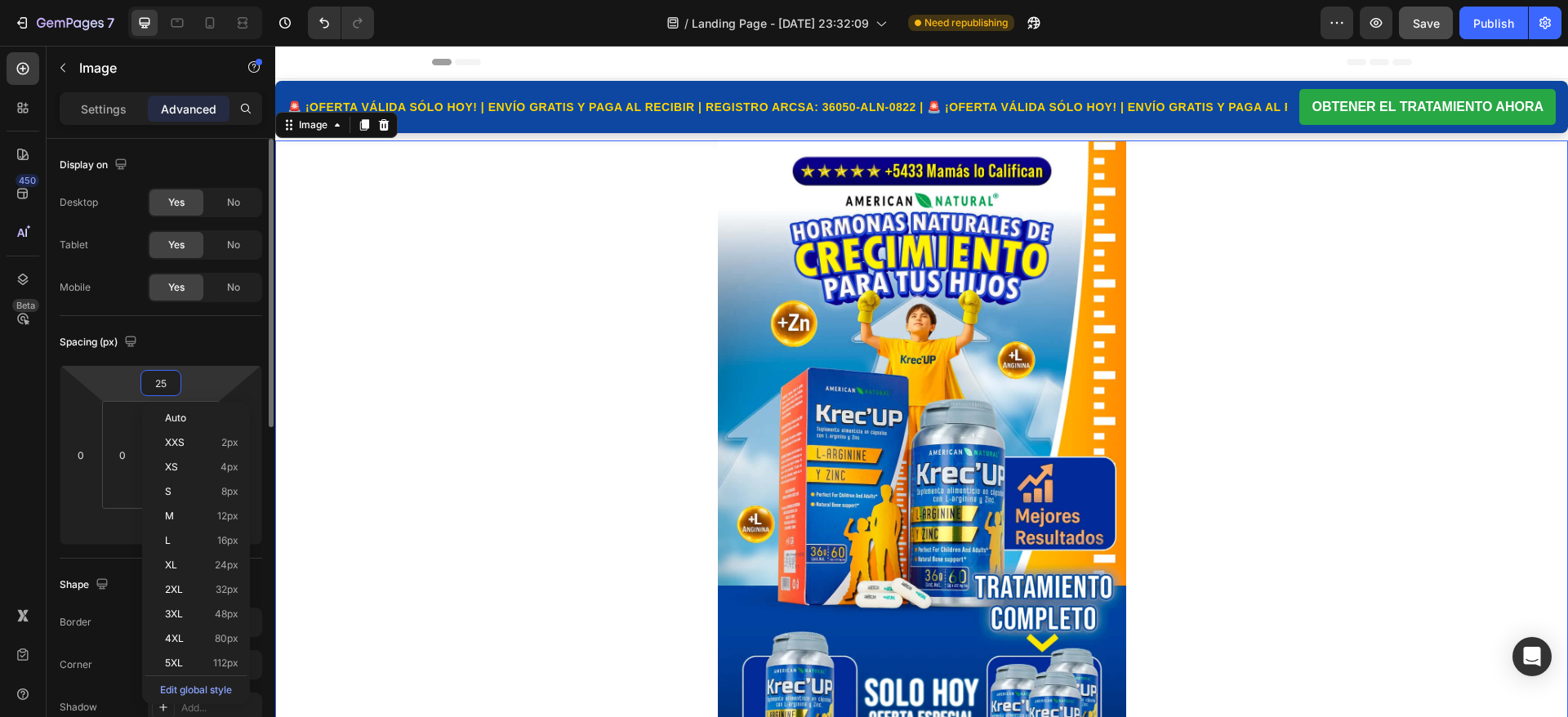
click at [172, 387] on input "25" at bounding box center [161, 383] width 32 height 25
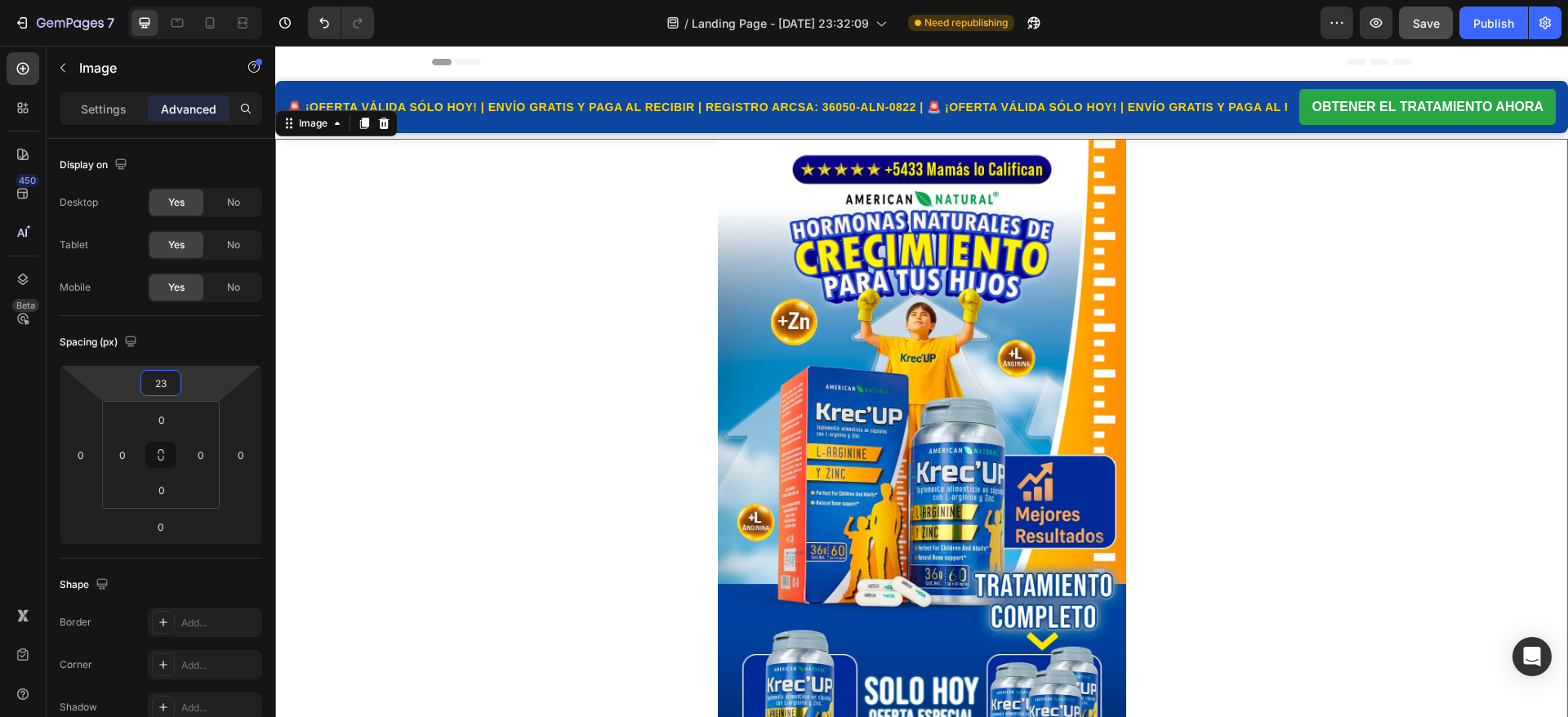
type input "23"
click at [1492, 259] on div at bounding box center [922, 486] width 1293 height 696
click at [1436, 25] on button "button" at bounding box center [1425, 23] width 54 height 32
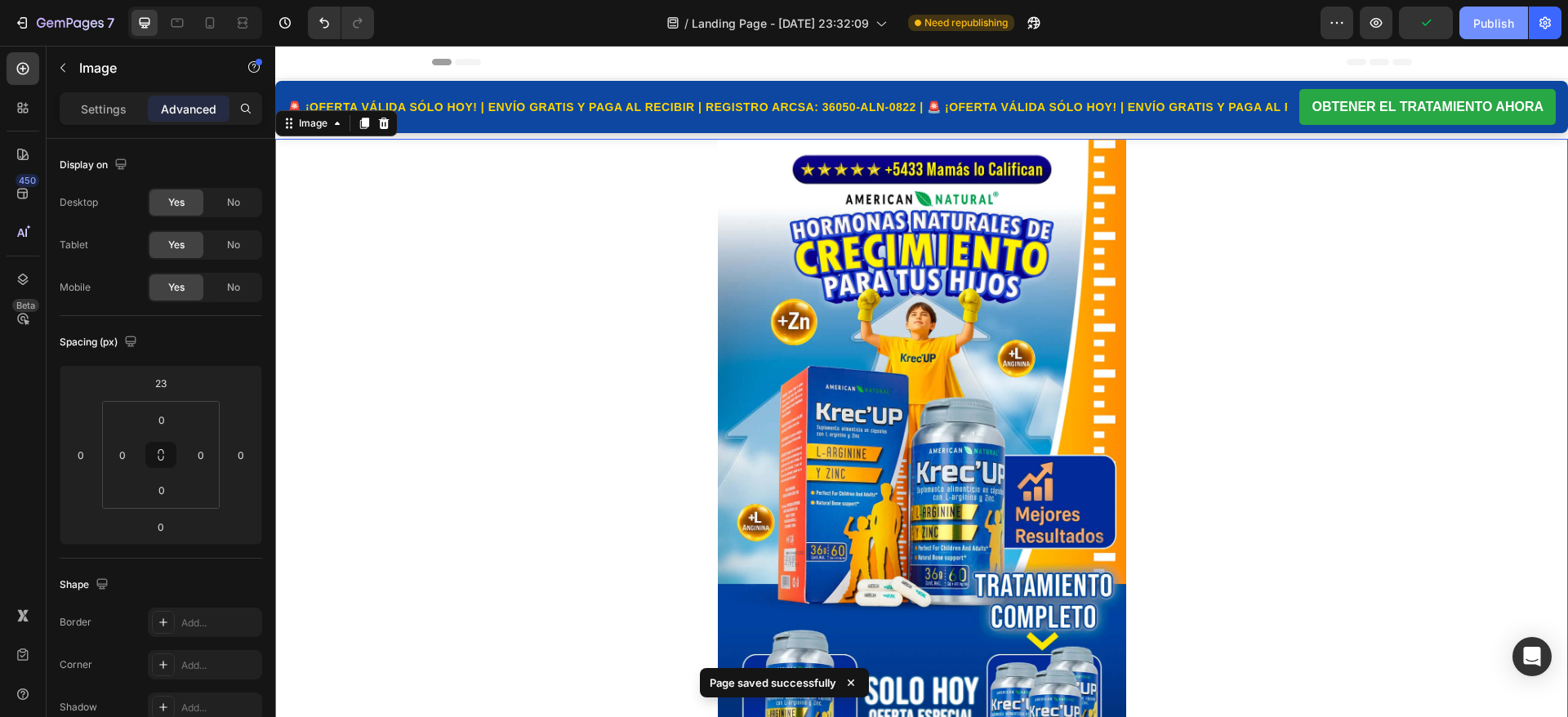
click at [1492, 9] on button "Publish" at bounding box center [1494, 23] width 68 height 32
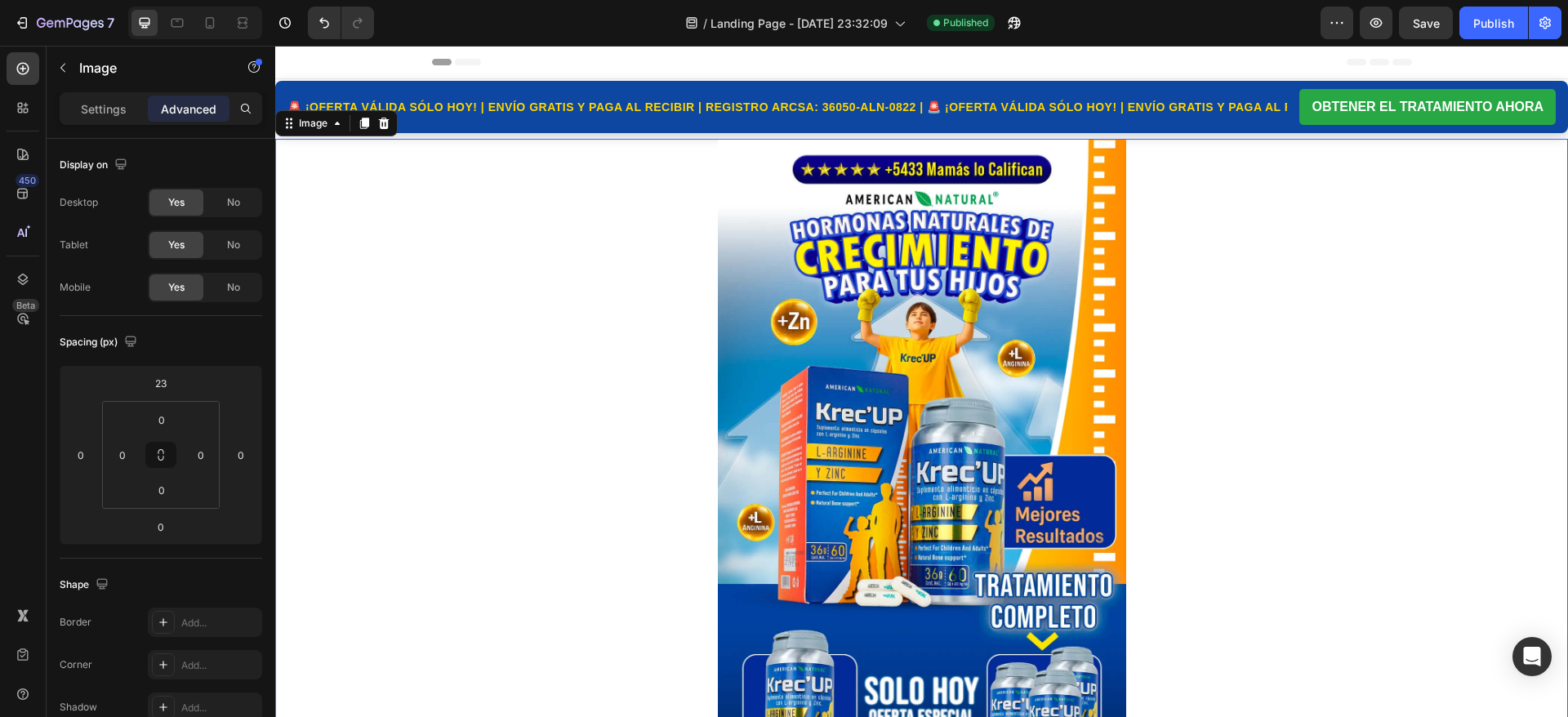
click at [1325, 258] on div at bounding box center [922, 486] width 1293 height 696
click at [326, 76] on div "Custom Code" at bounding box center [313, 73] width 69 height 14
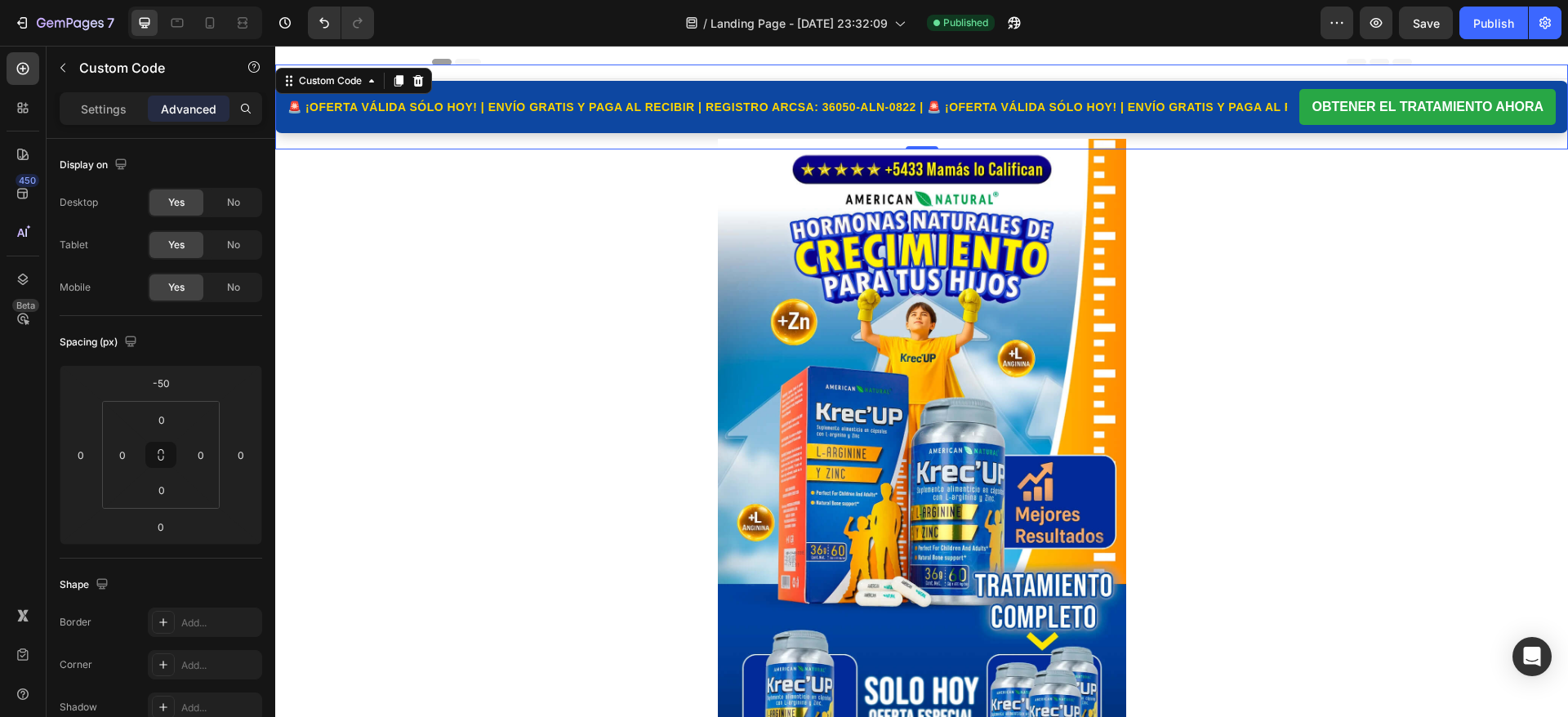
click at [665, 104] on div "🚨 ¡OFERTA VÁLIDA SÓLO HOY! | ENVÍO GRATIS Y PAGA AL RECIBIR | REGISTRO ARCSA: 3…" at bounding box center [788, 106] width 1000 height 20
click at [336, 83] on div "Custom Code" at bounding box center [330, 80] width 69 height 14
click at [118, 107] on p "Settings" at bounding box center [104, 109] width 46 height 17
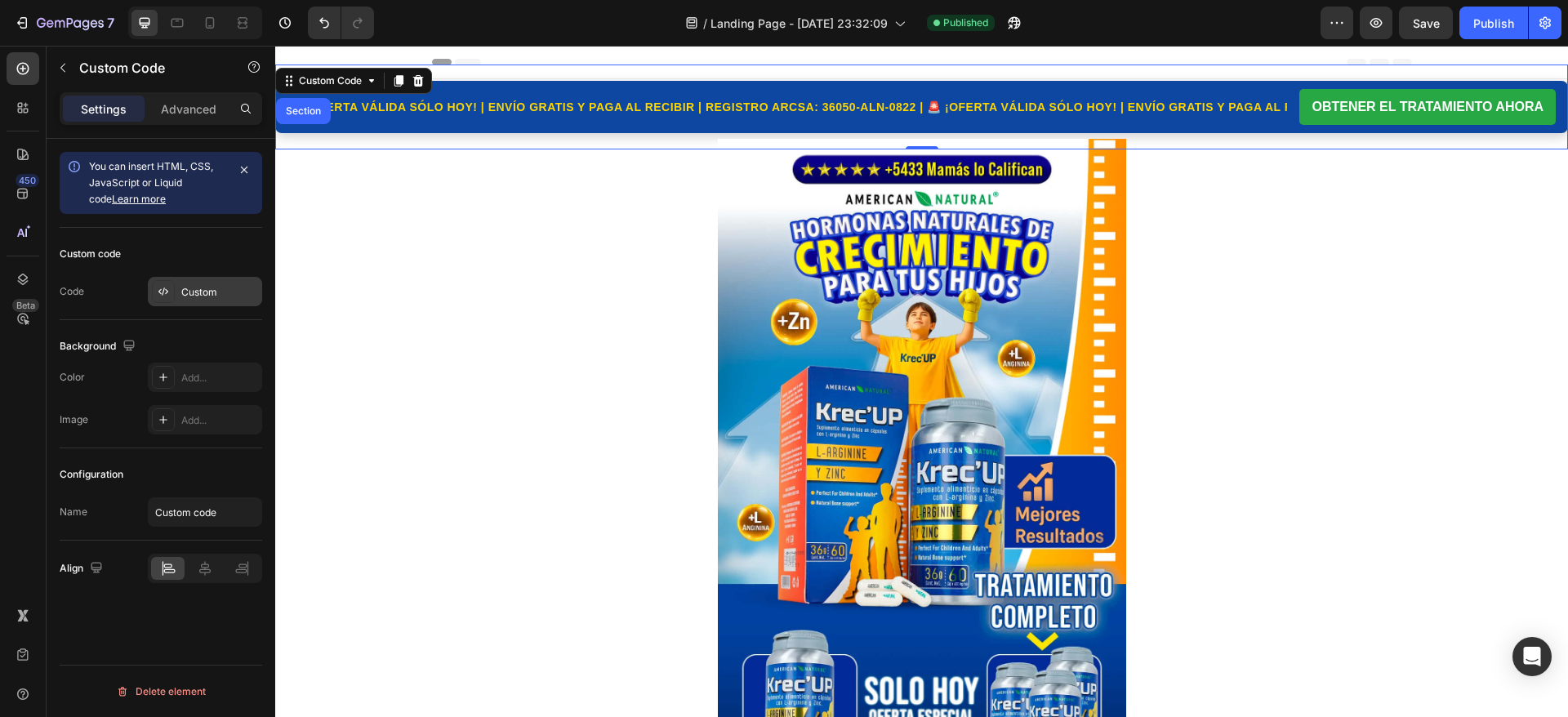
click at [183, 294] on div "Custom" at bounding box center [220, 292] width 77 height 14
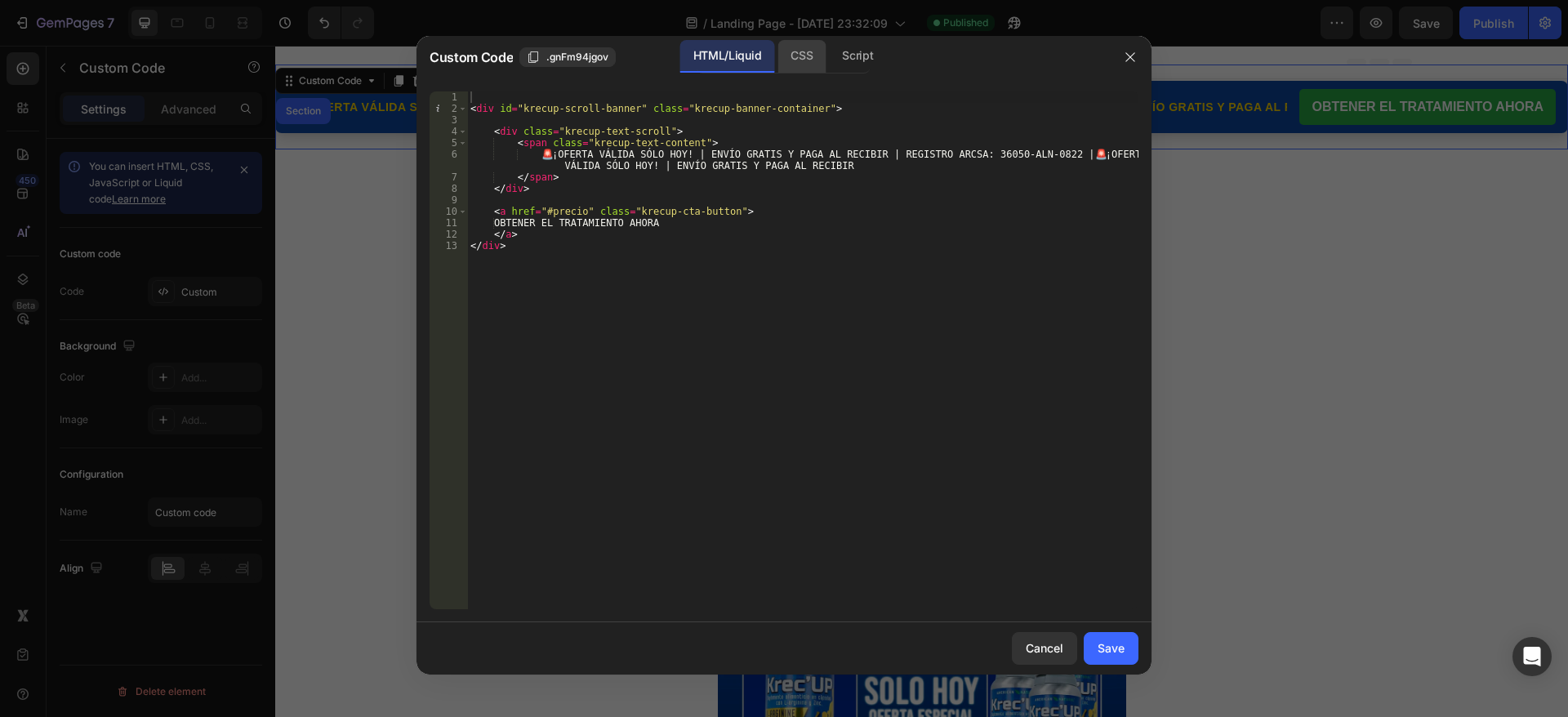
click at [793, 58] on div "CSS" at bounding box center [801, 56] width 48 height 32
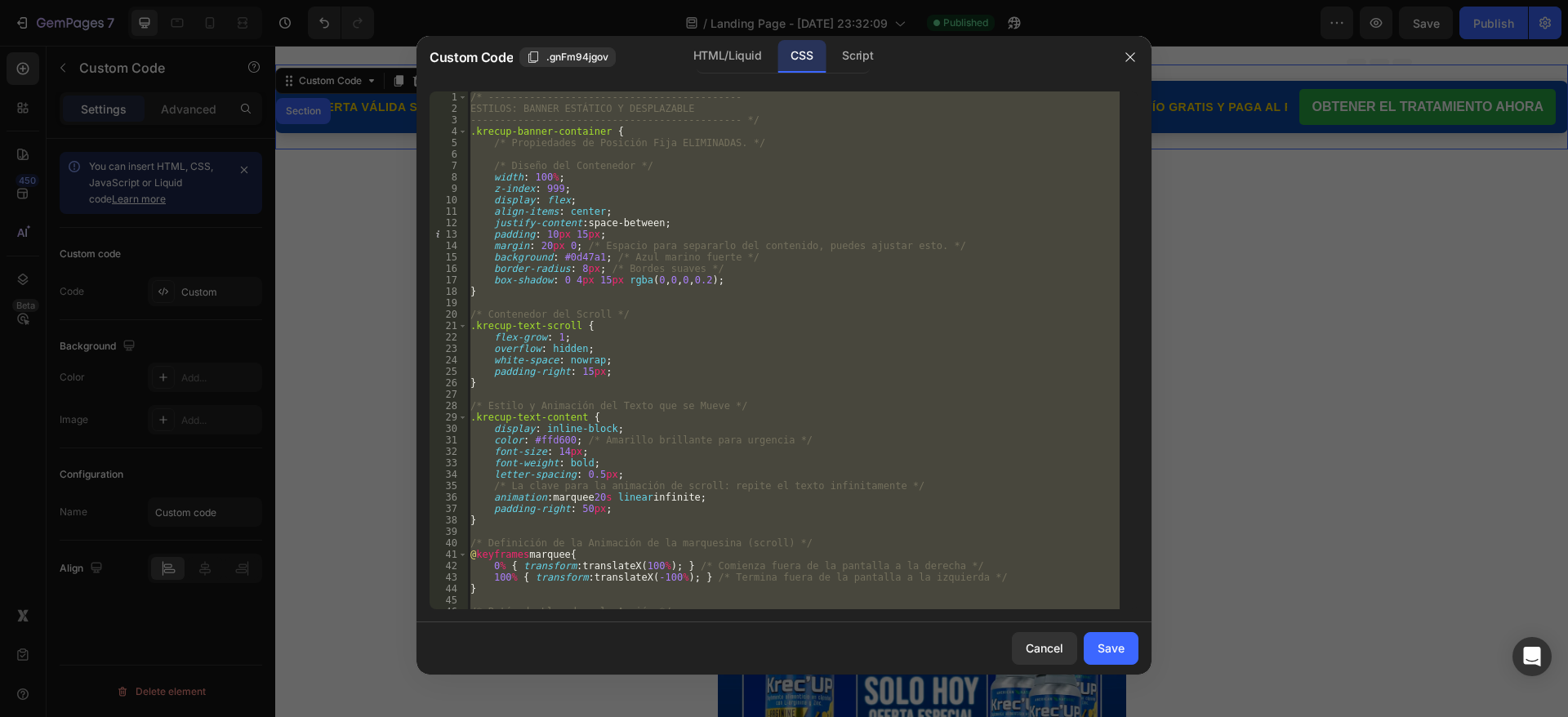
click at [493, 113] on div "/* ------------------------------------------- ESTILOS: BANNER ESTÁTICO Y DESPL…" at bounding box center [794, 349] width 653 height 518
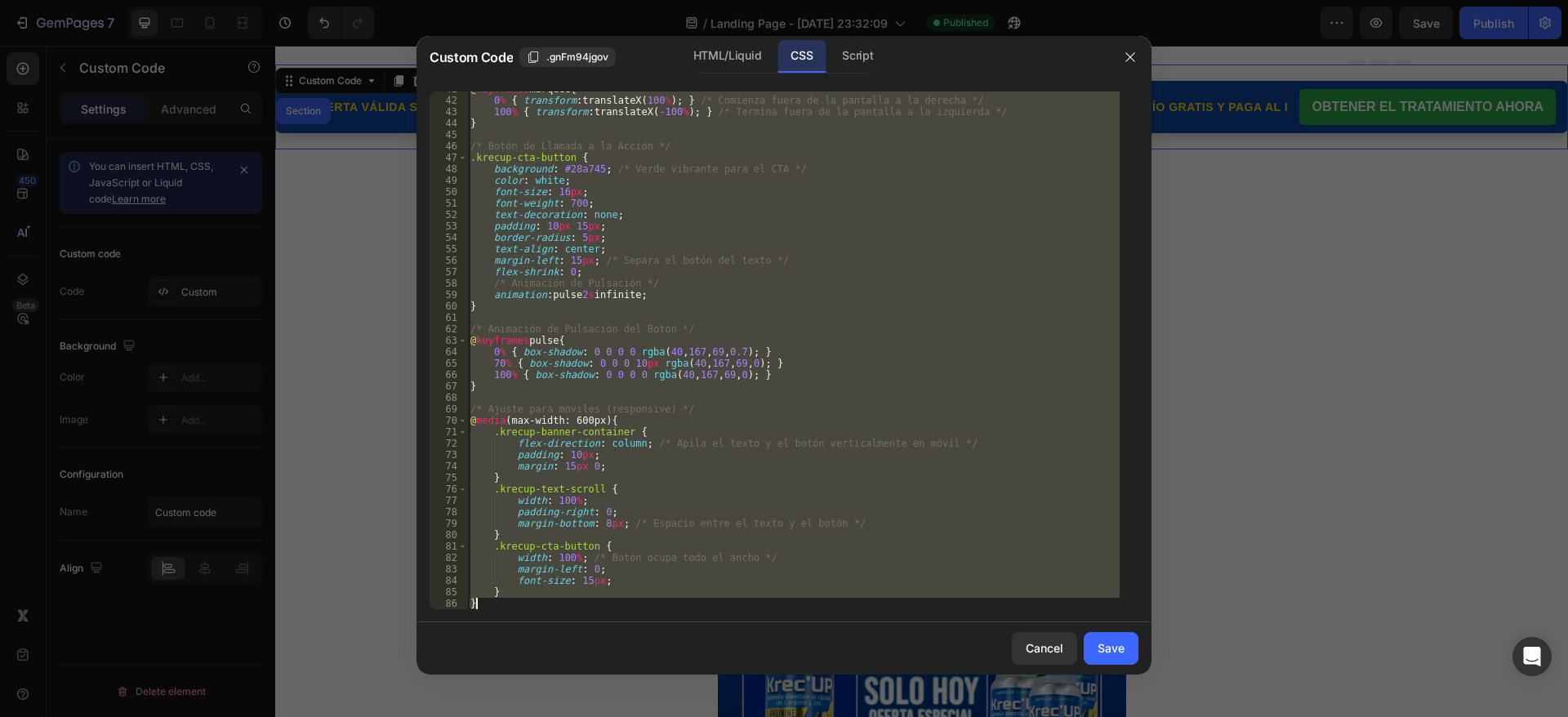
drag, startPoint x: 471, startPoint y: 98, endPoint x: 823, endPoint y: 629, distance: 637.1
click at [823, 629] on div "Custom Code .gnFm94jgov HTML/Liquid CSS Script ESTILOS: BANNER ESTÁTICO Y DESPL…" at bounding box center [784, 355] width 736 height 638
type textarea "} }"
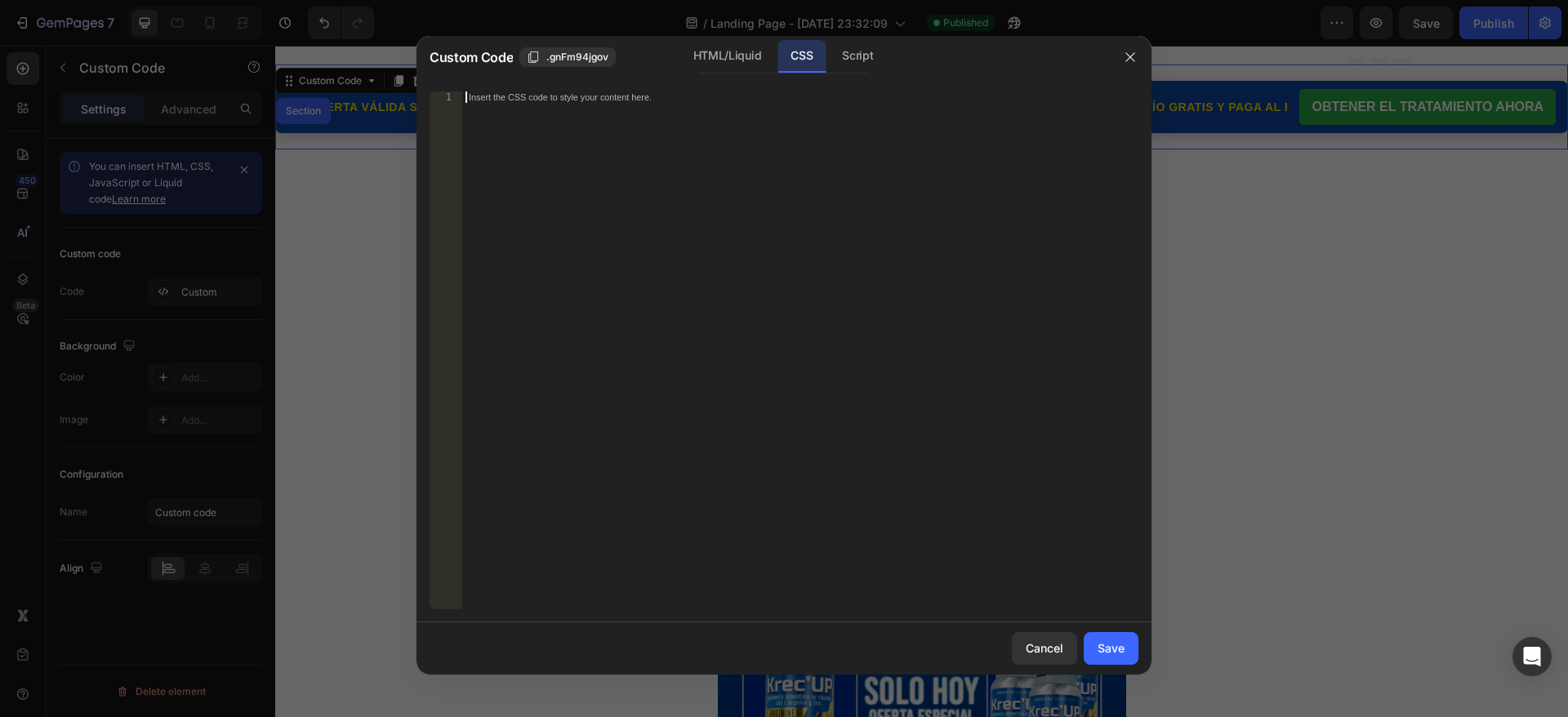
paste textarea "}"
type textarea "}"
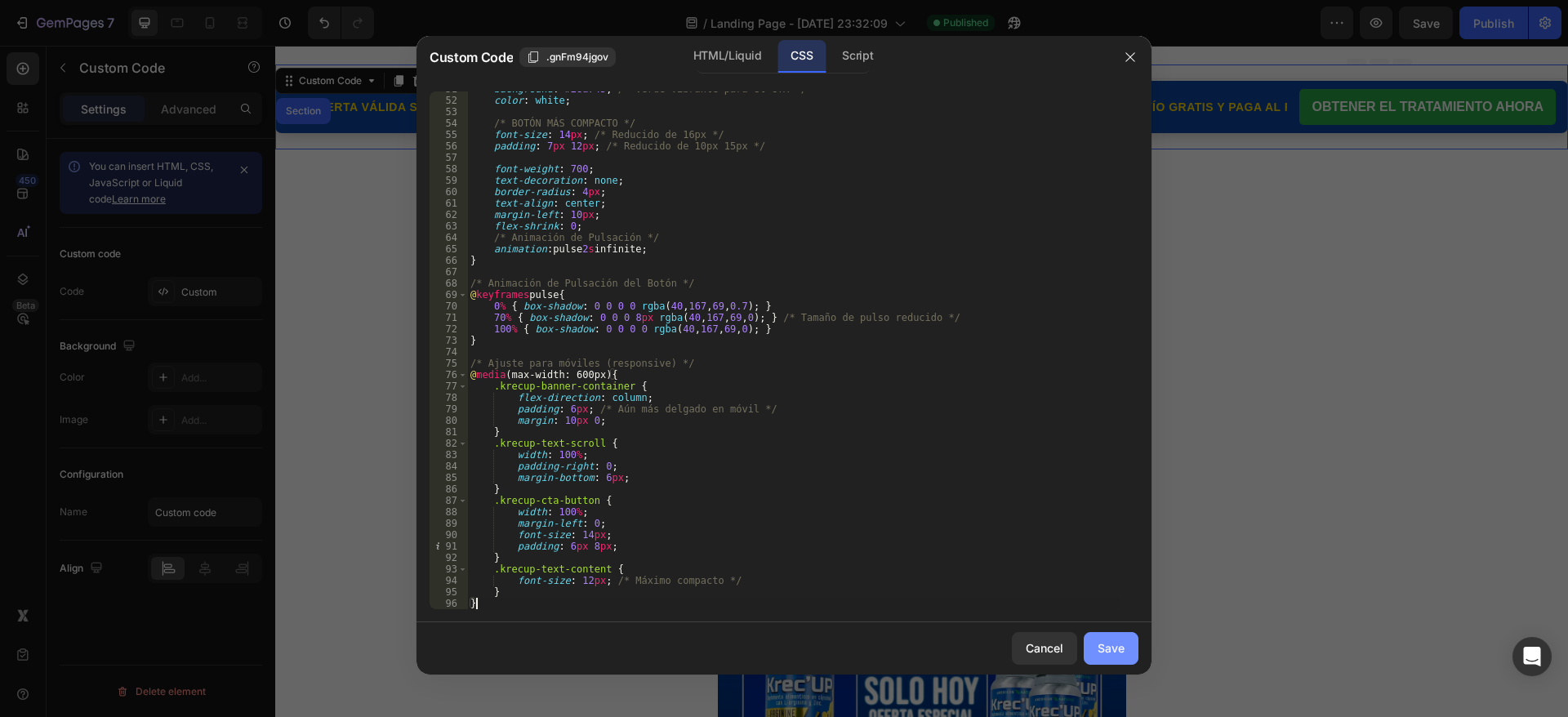
click at [1100, 645] on div "Save" at bounding box center [1111, 648] width 27 height 17
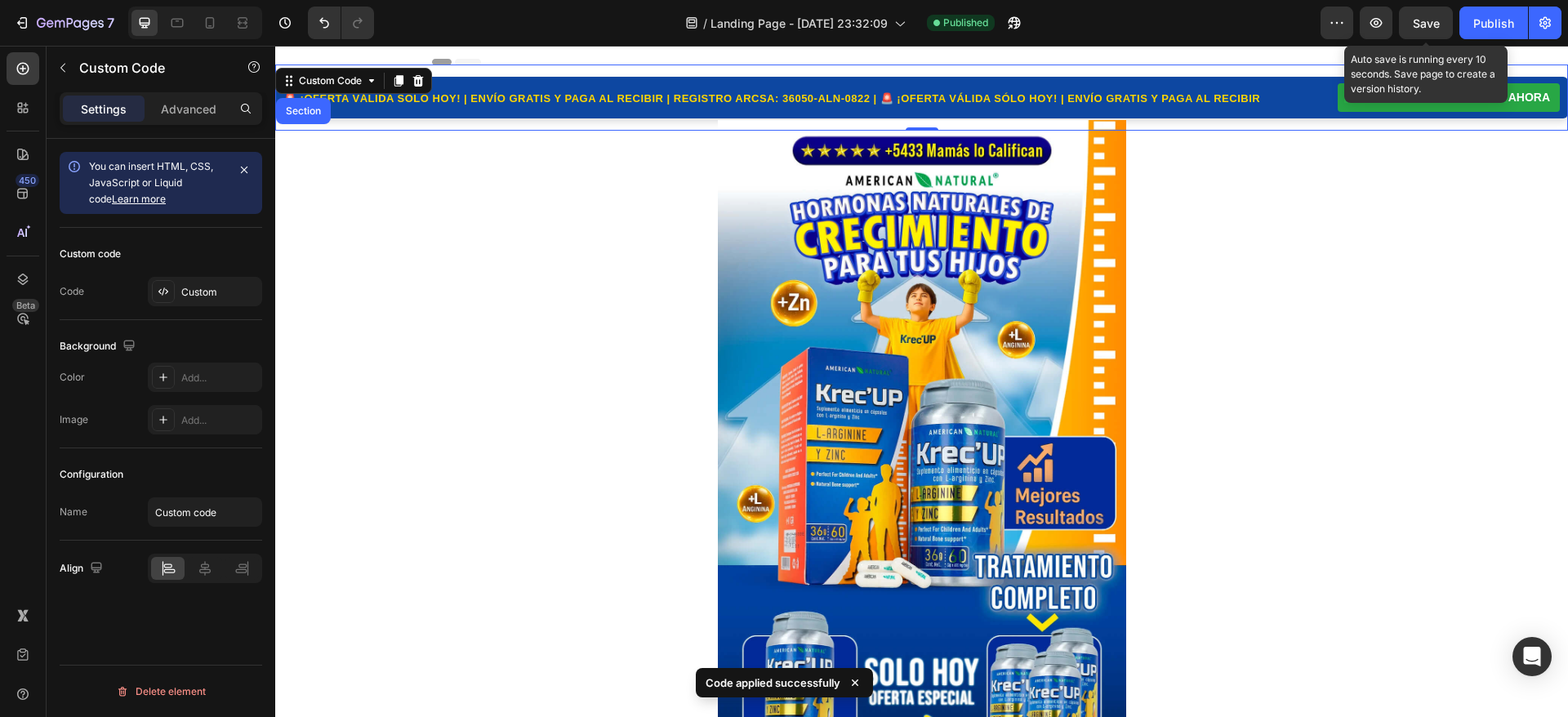
drag, startPoint x: 1439, startPoint y: 27, endPoint x: 1451, endPoint y: 29, distance: 12.2
click at [1439, 27] on span "Save" at bounding box center [1426, 23] width 27 height 14
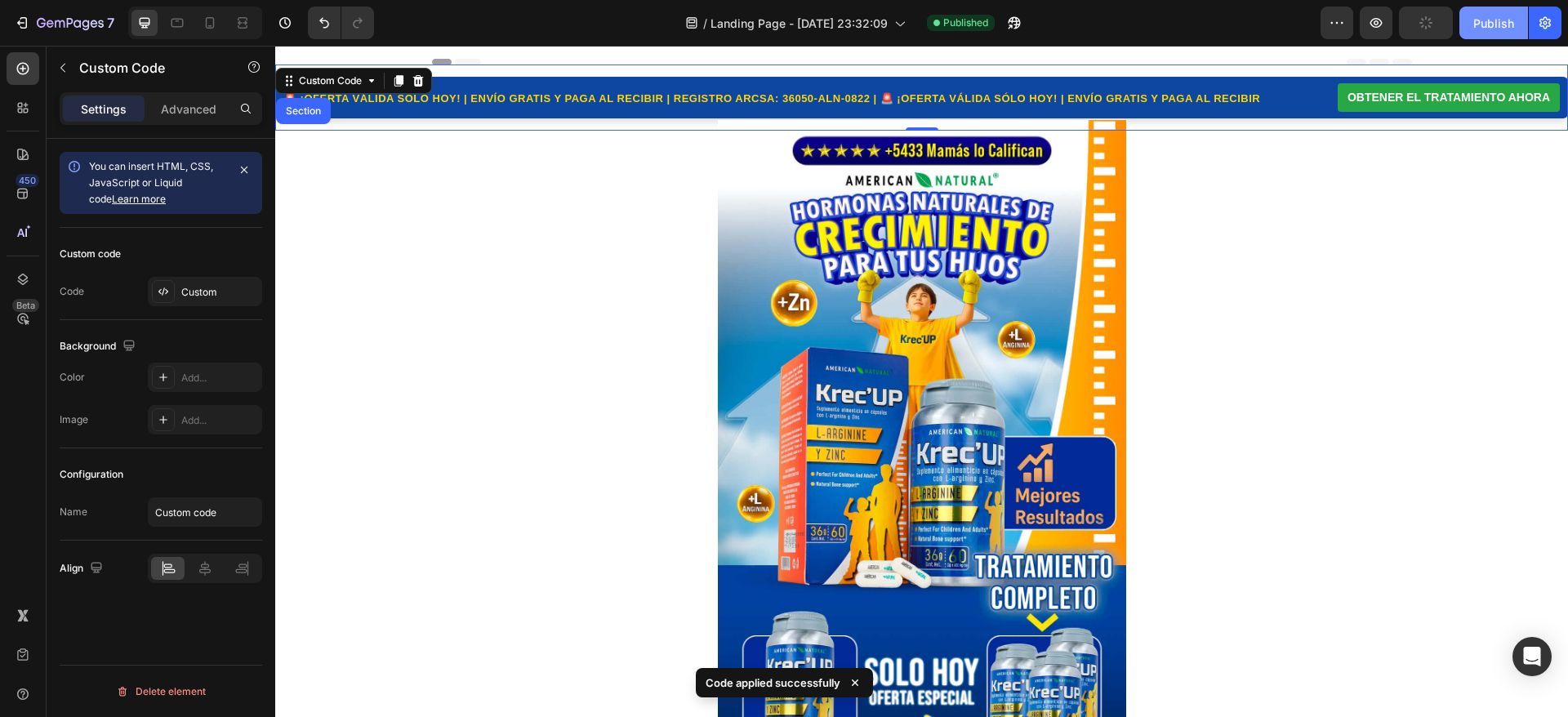
click at [1484, 34] on button "Publish" at bounding box center [1494, 23] width 68 height 32
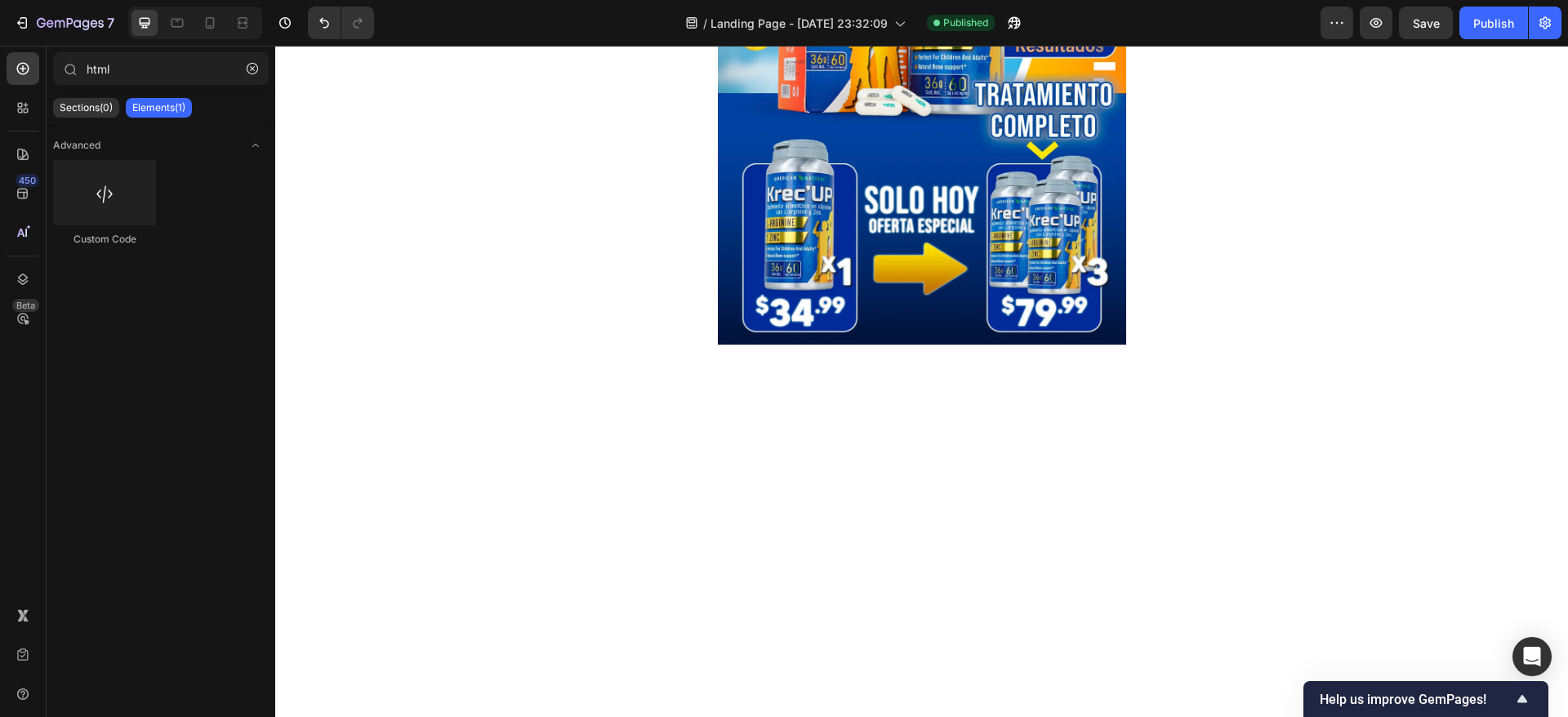
scroll to position [0, 0]
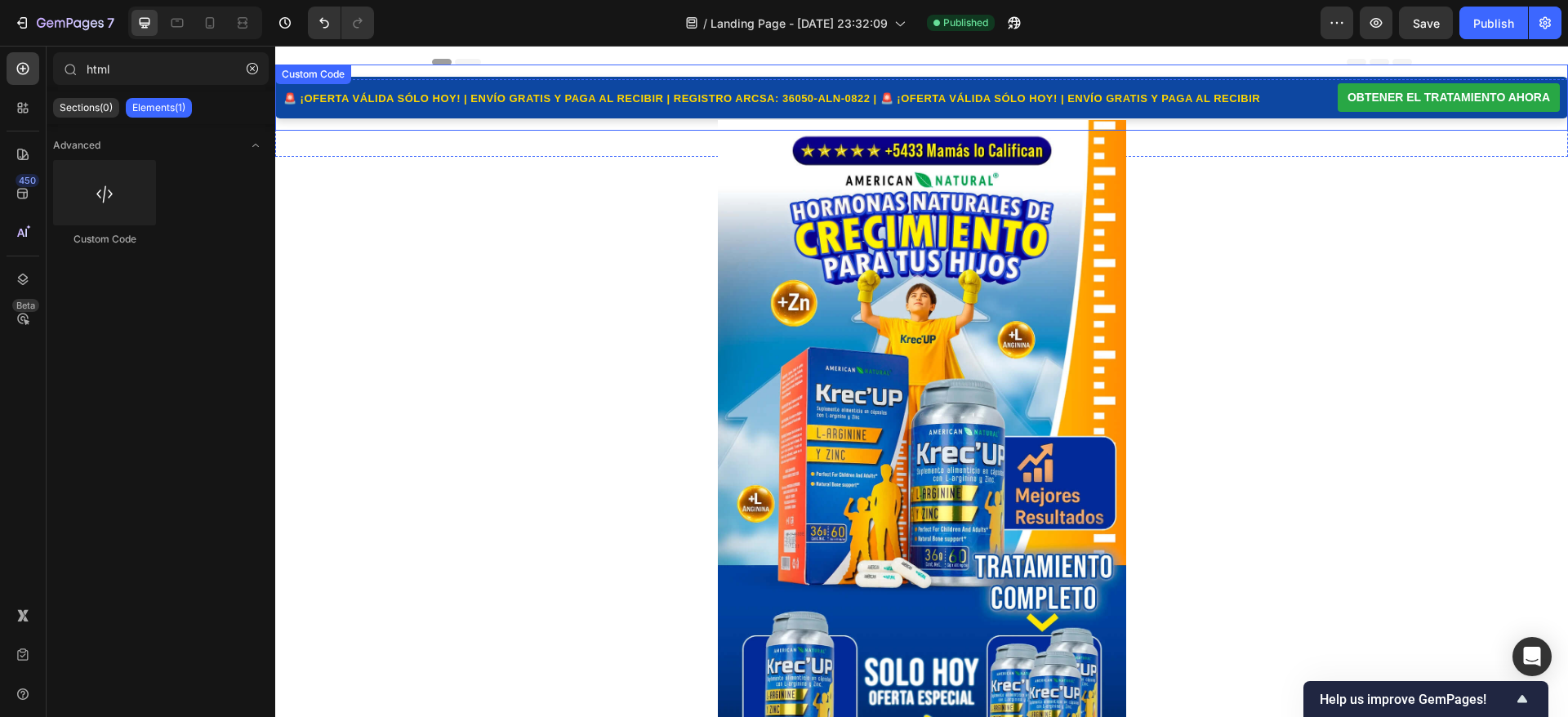
click at [424, 90] on div "🚨 ¡OFERTA VÁLIDA SÓLO HOY! | ENVÍO GRATIS Y PAGA AL RECIBIR | REGISTRO ARCSA: 3…" at bounding box center [922, 98] width 1293 height 66
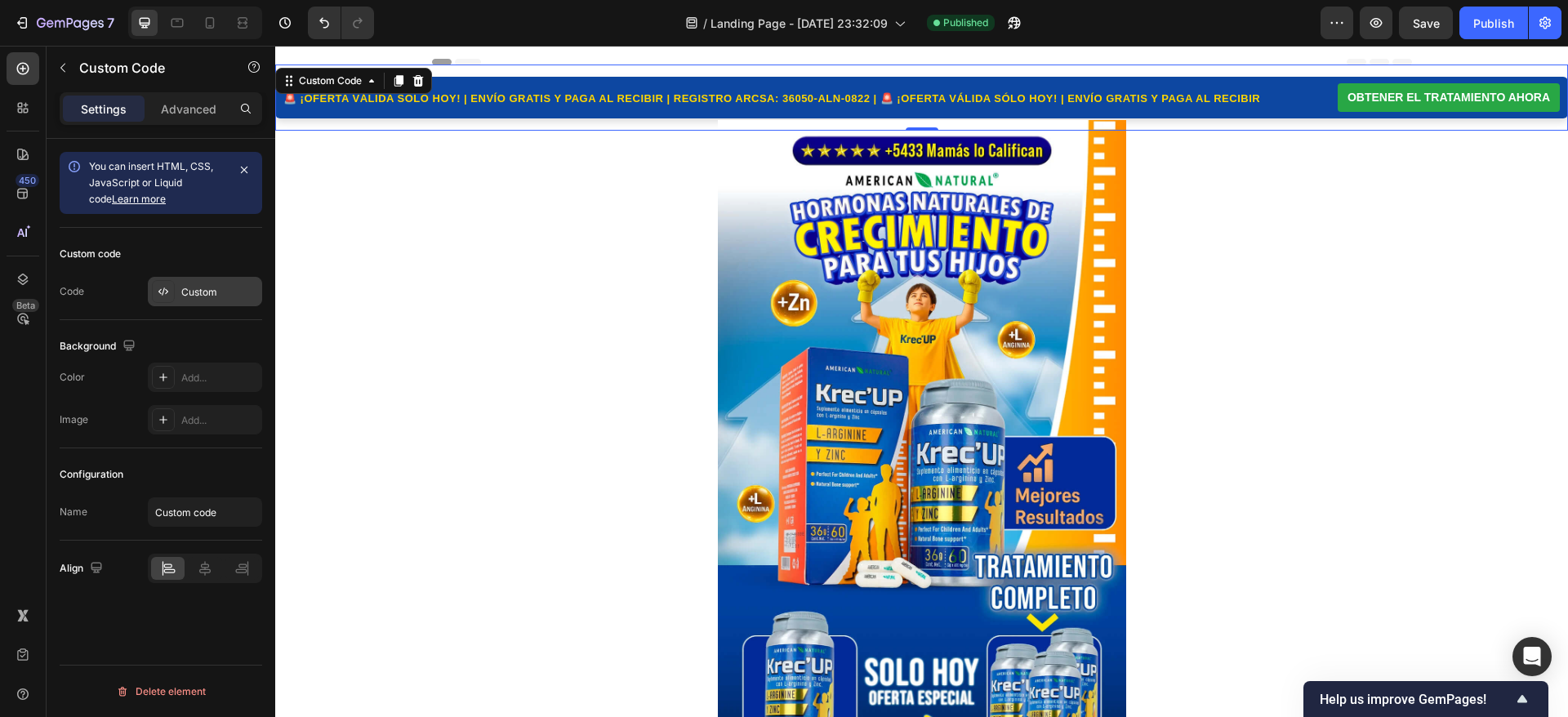
click at [175, 280] on div "Custom" at bounding box center [205, 291] width 114 height 29
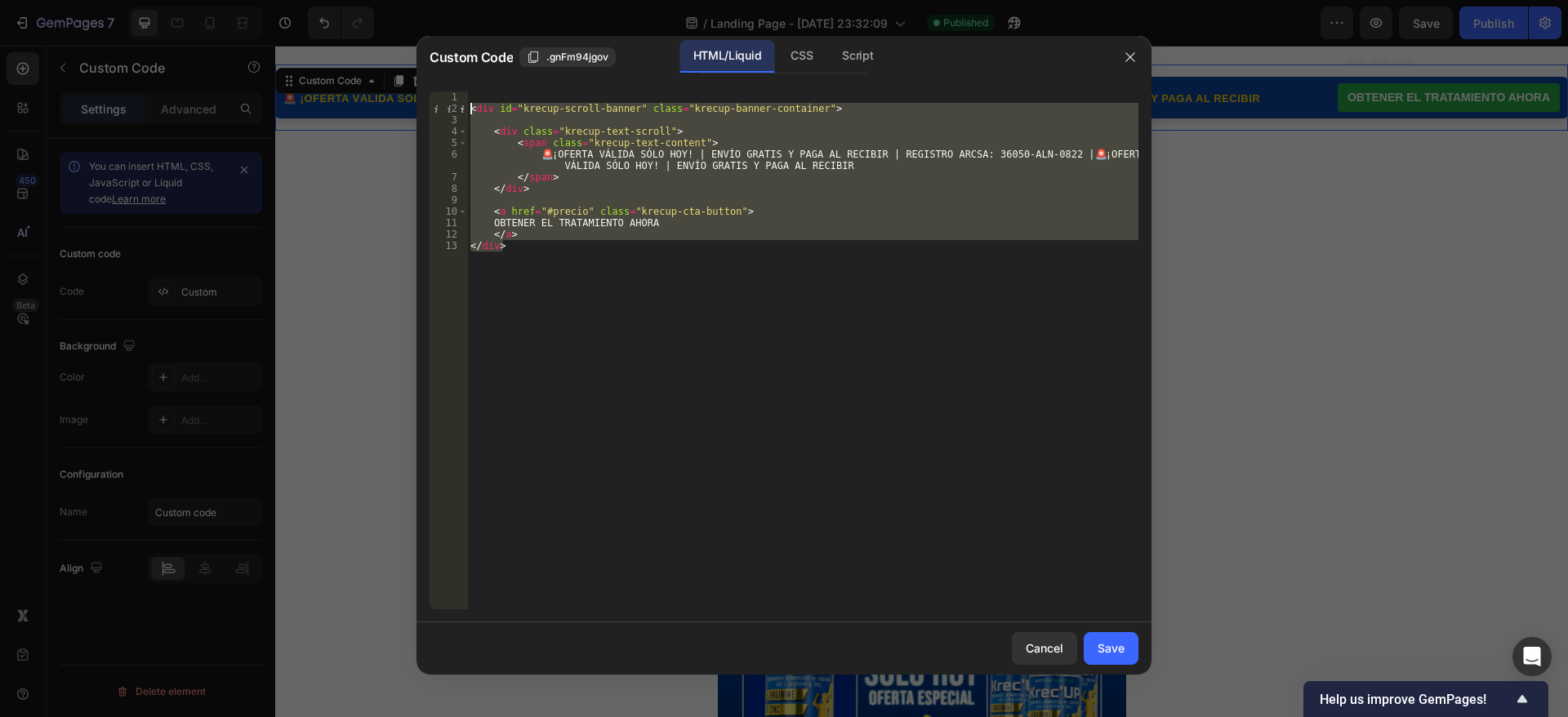
drag, startPoint x: 789, startPoint y: 304, endPoint x: 535, endPoint y: 182, distance: 281.8
click at [461, 105] on div "</div> 1 2 3 4 5 6 7 8 9 10 11 12 13 < div id = "krecup-scroll-banner" class = …" at bounding box center [784, 349] width 709 height 518
type textarea "<div id="krecup-scroll-banner" class="krecup-banner-container">"
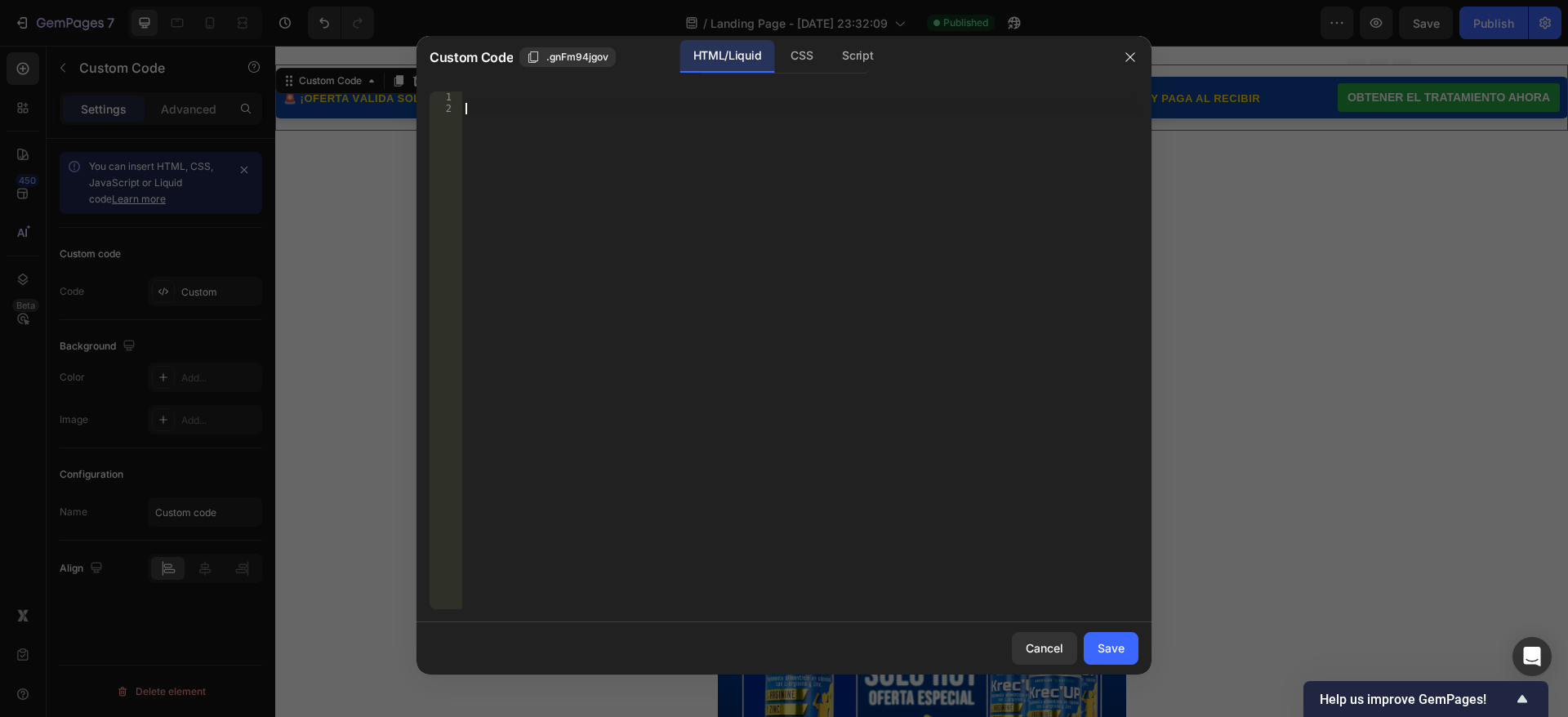
paste textarea "</div>"
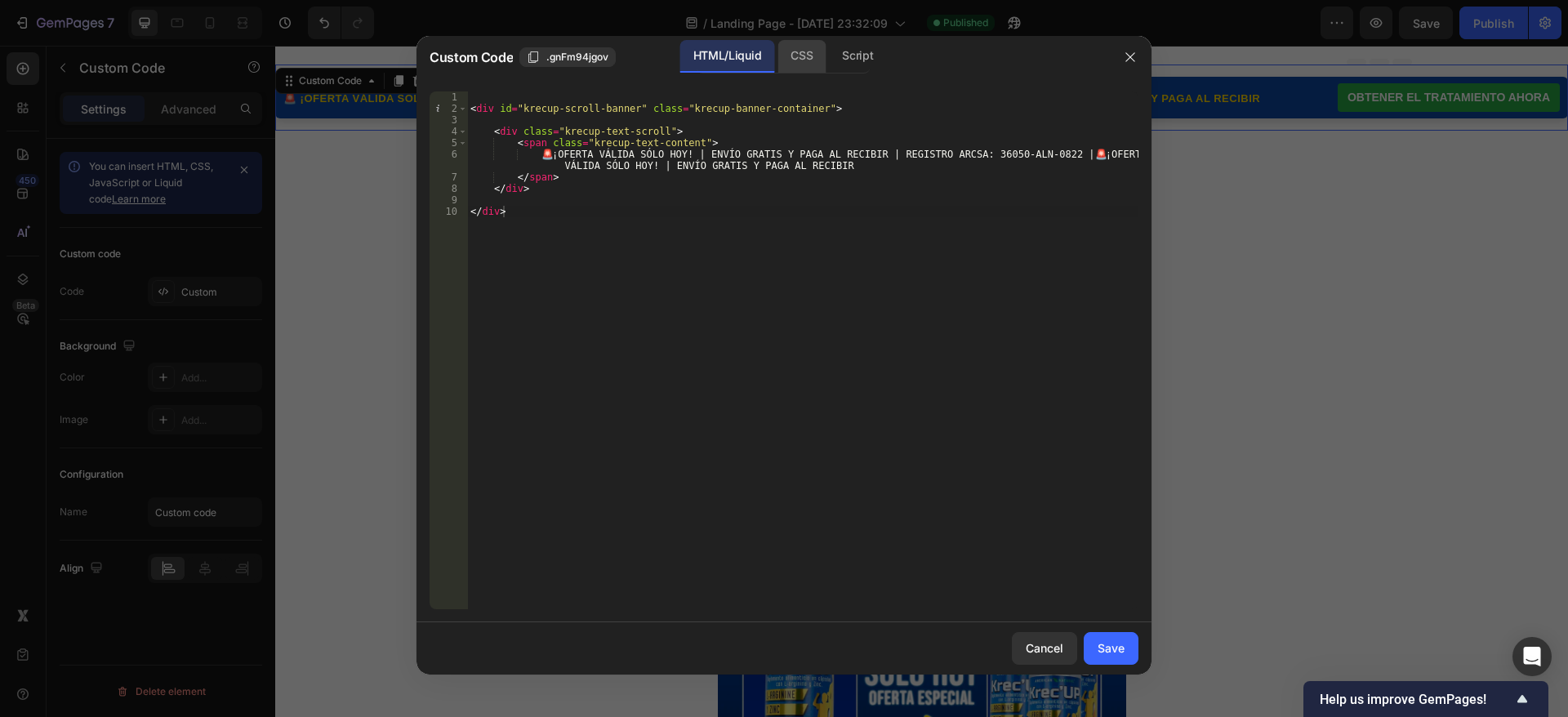
click at [795, 52] on div "CSS" at bounding box center [801, 56] width 48 height 32
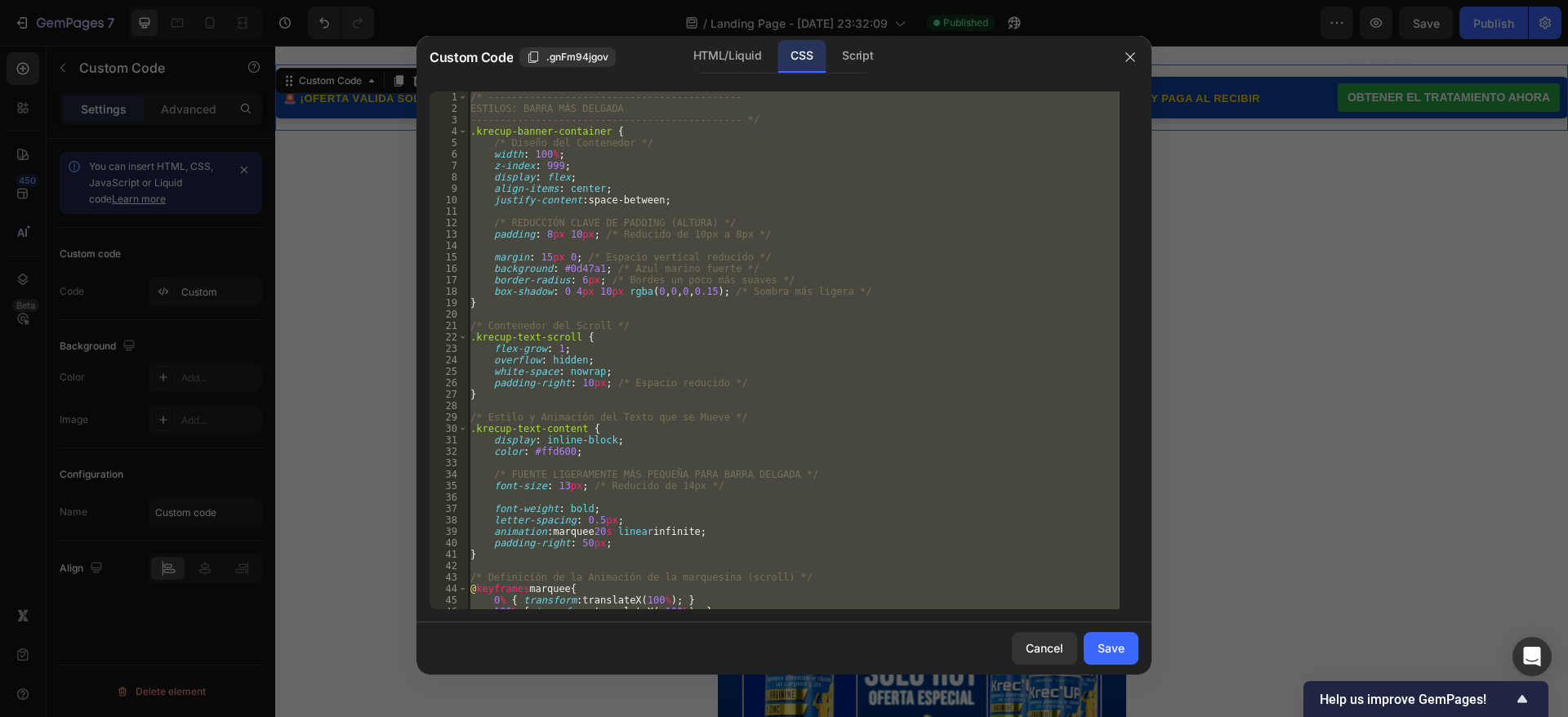
click at [739, 198] on div "/* ------------------------------------------- ESTILOS: BARRA MÁS DELGADA -----…" at bounding box center [794, 349] width 653 height 518
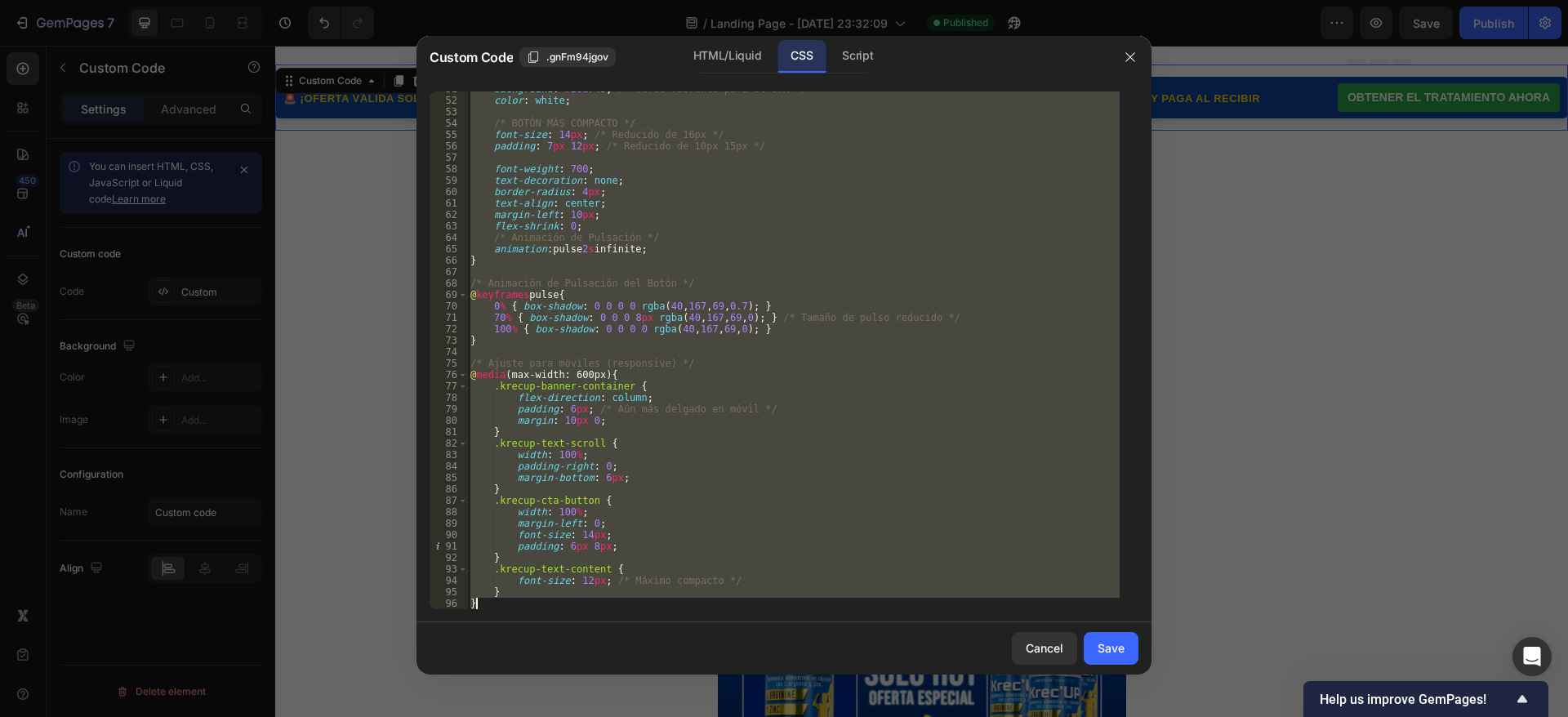
scroll to position [579, 0]
drag, startPoint x: 471, startPoint y: 100, endPoint x: 753, endPoint y: 642, distance: 611.0
click at [753, 642] on div "Custom Code .gnFm94jgov HTML/Liquid CSS Script justify-content: space-between; …" at bounding box center [784, 355] width 736 height 638
type textarea "} }"
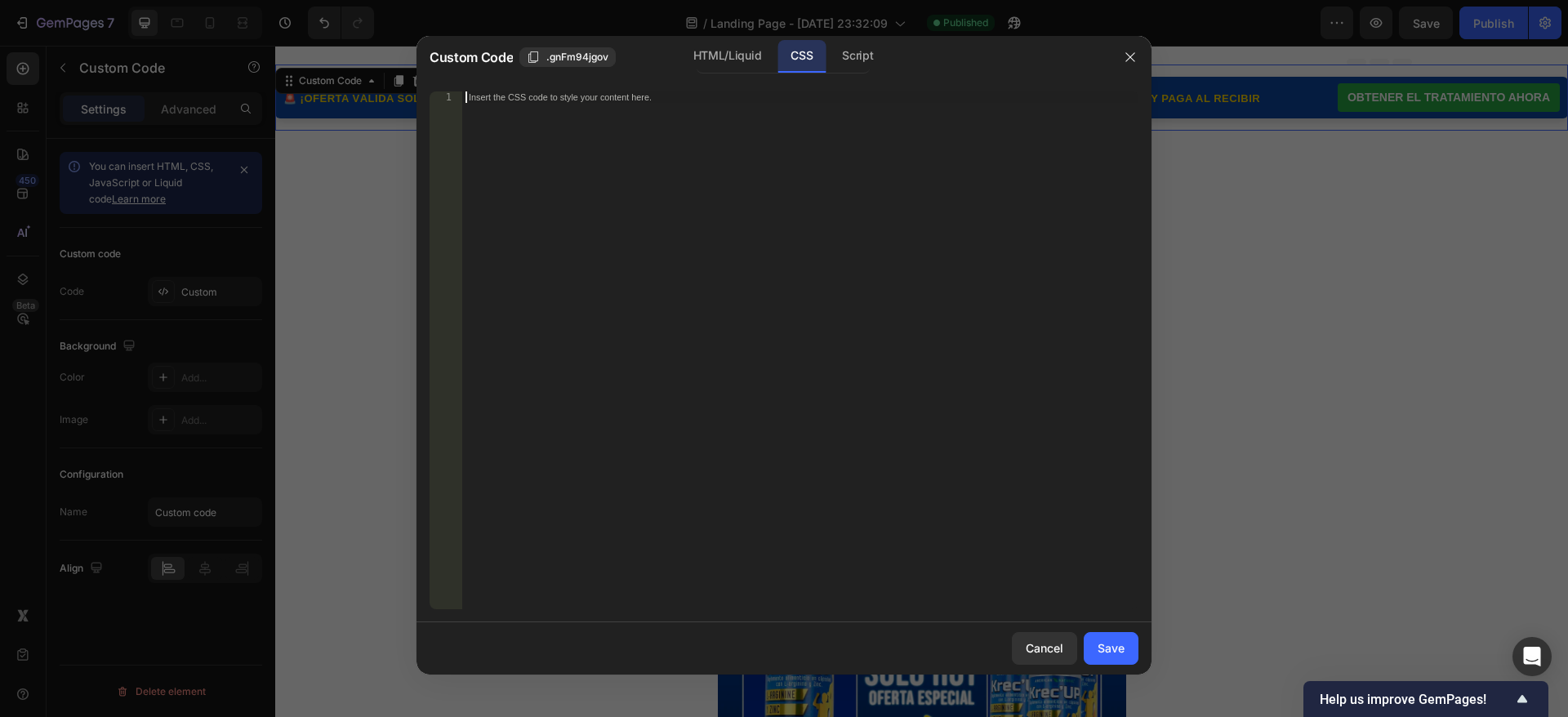
paste textarea "}"
type textarea "}"
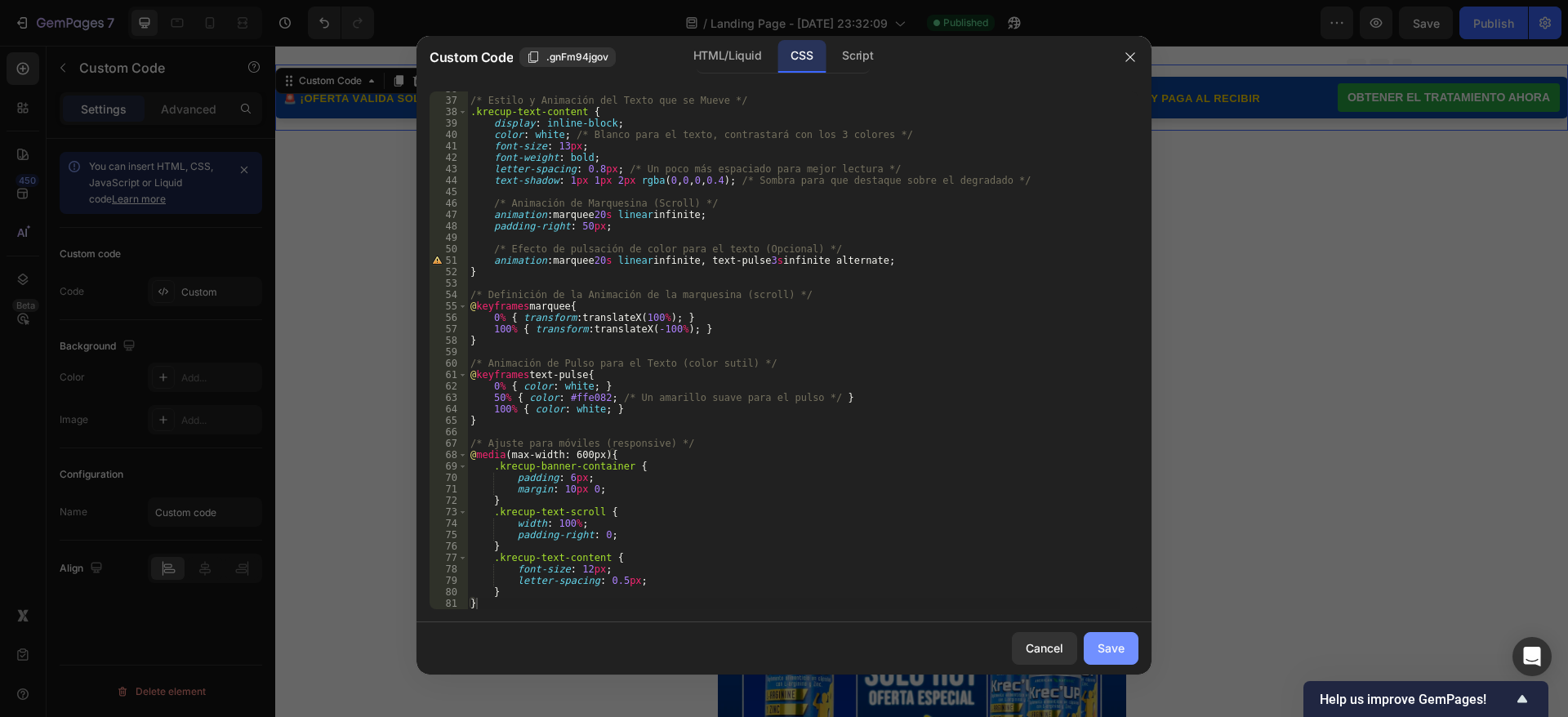
click at [1112, 653] on div "Save" at bounding box center [1111, 648] width 27 height 17
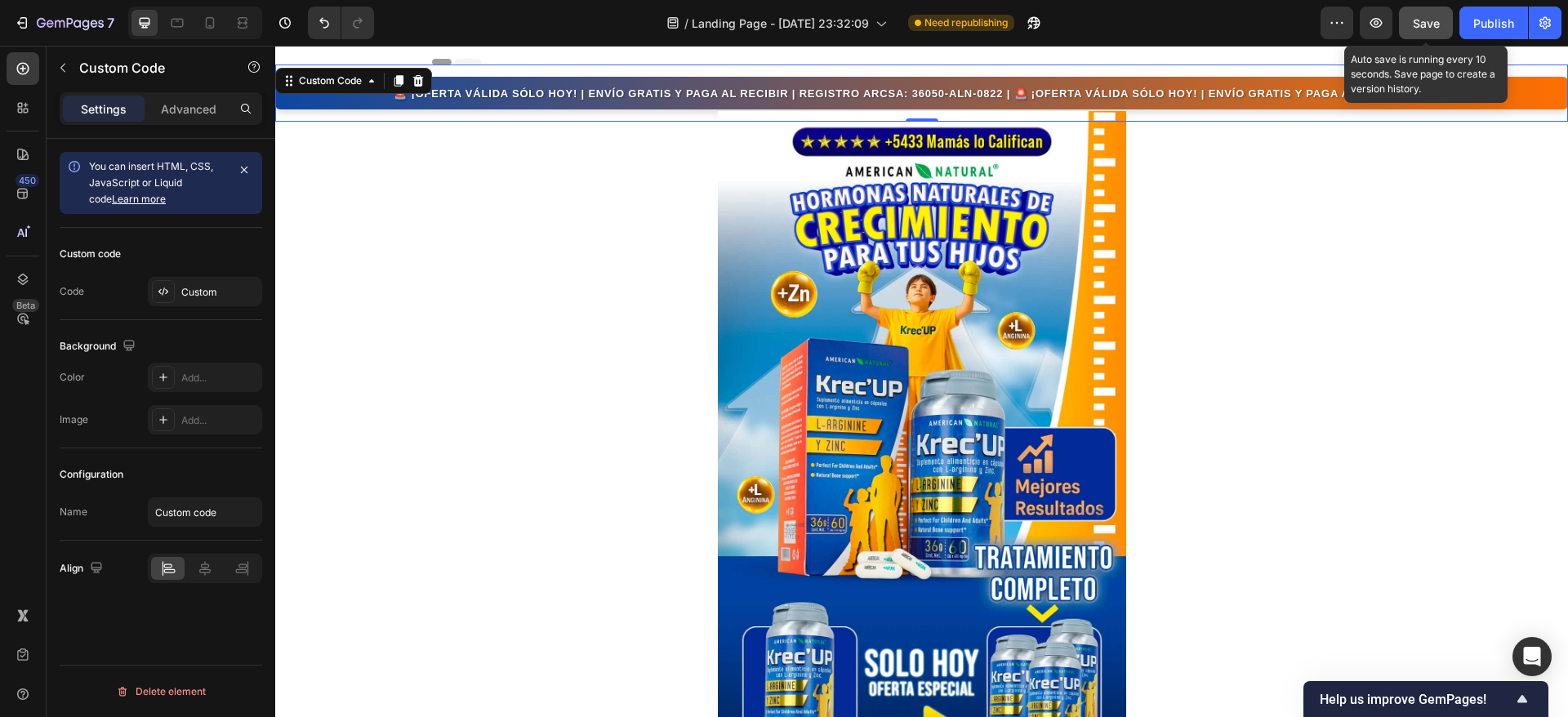
click at [1425, 28] on span "Save" at bounding box center [1426, 23] width 27 height 14
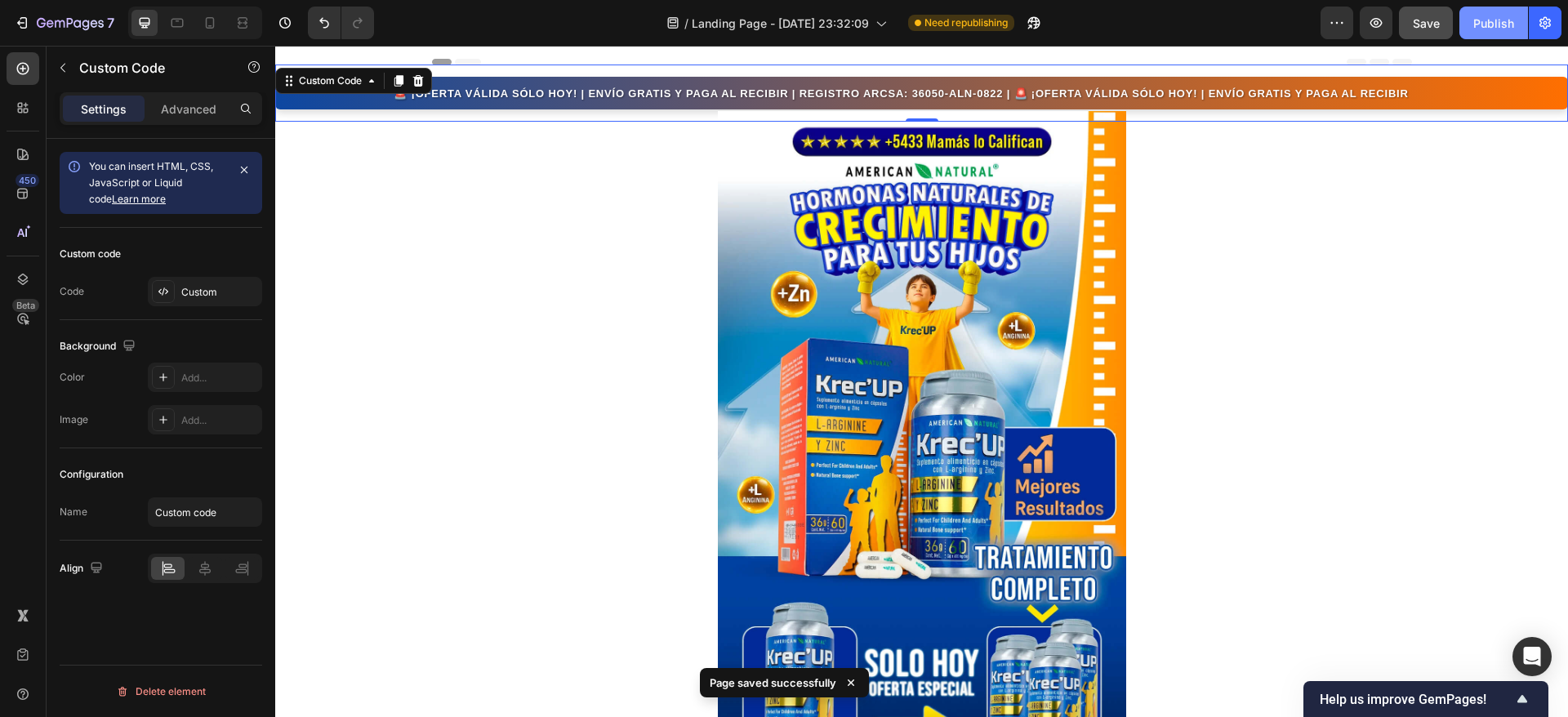
click at [1490, 22] on div "Publish" at bounding box center [1494, 23] width 41 height 17
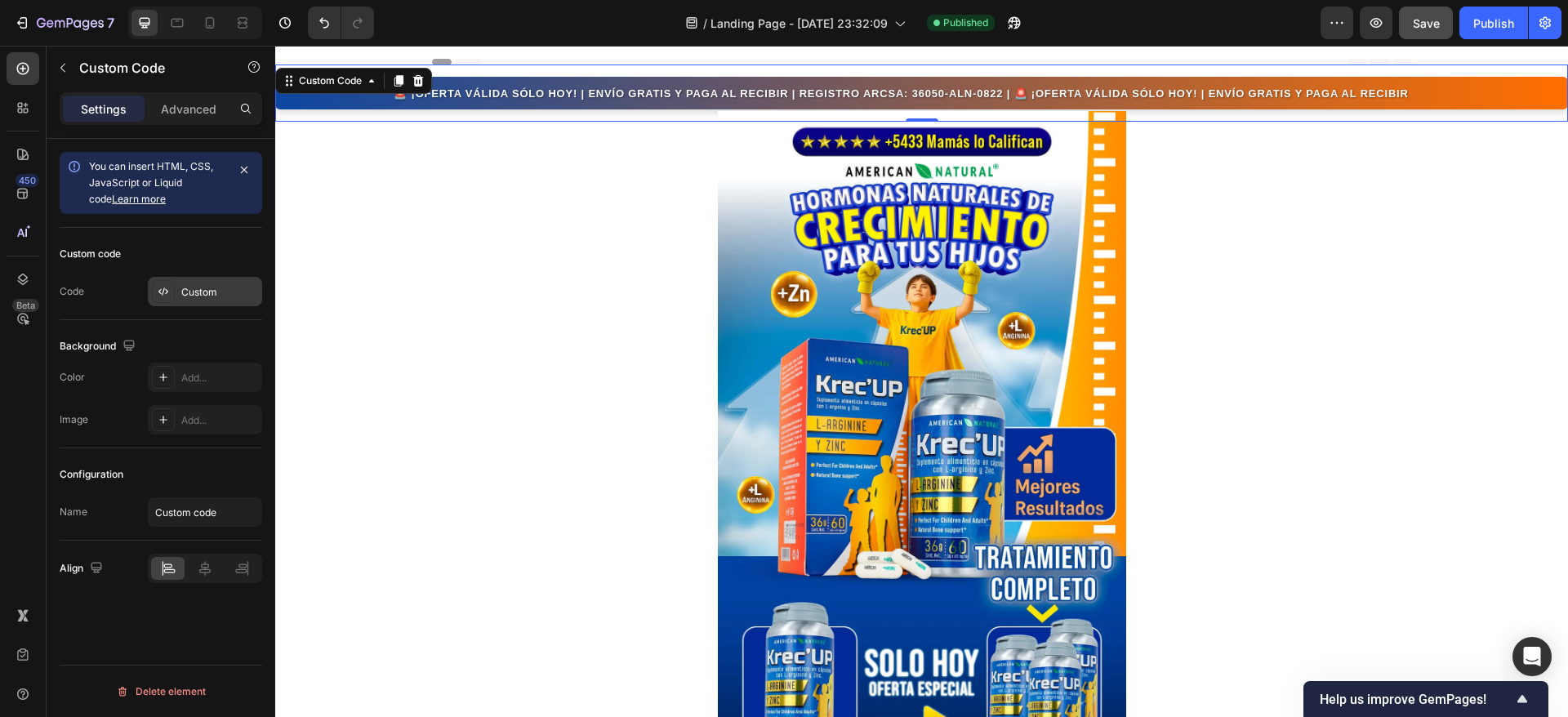
click at [172, 299] on div at bounding box center [163, 292] width 23 height 23
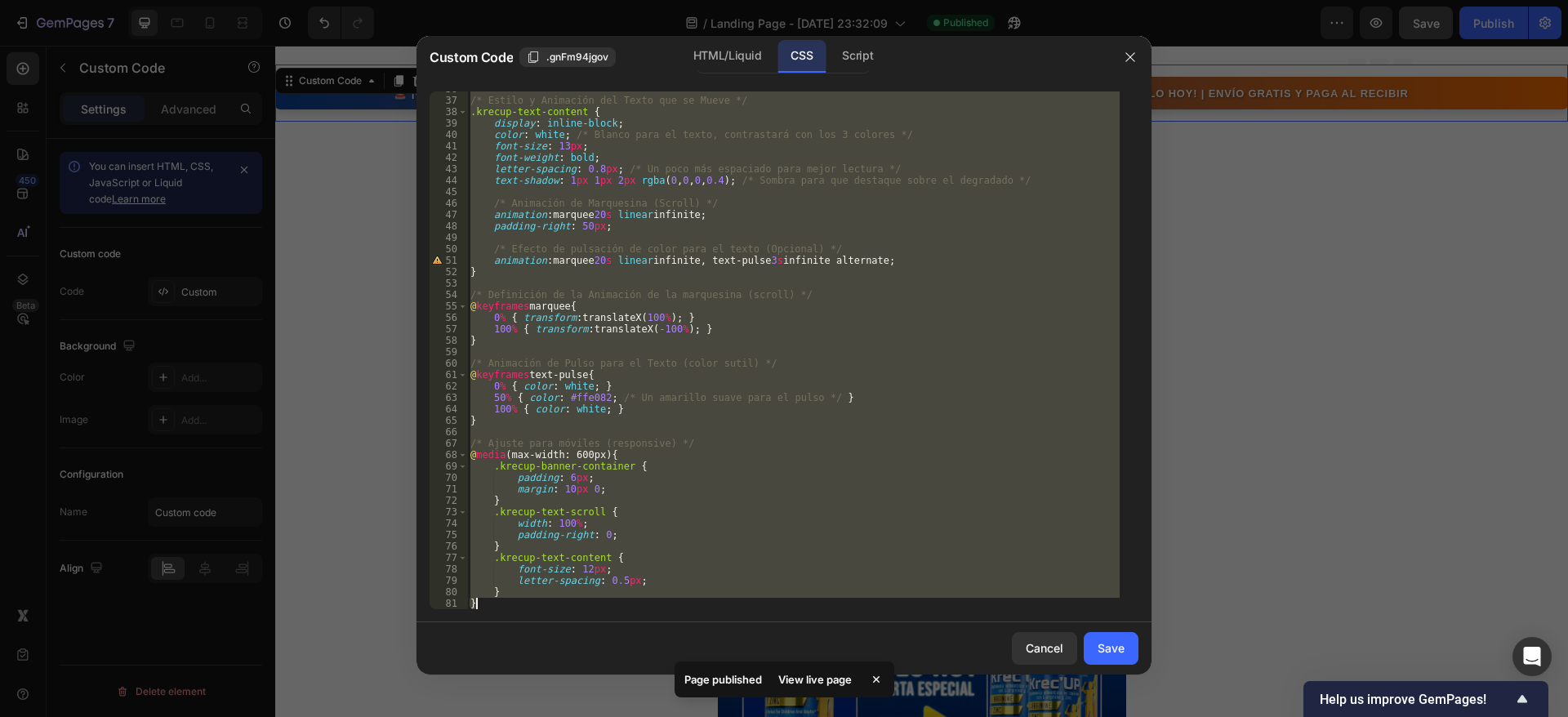
drag, startPoint x: 471, startPoint y: 97, endPoint x: 677, endPoint y: 651, distance: 591.1
click at [677, 651] on div "Custom Code .gnFm94jgov HTML/Liquid CSS Script /* -----------------------------…" at bounding box center [784, 355] width 736 height 638
type textarea "} }"
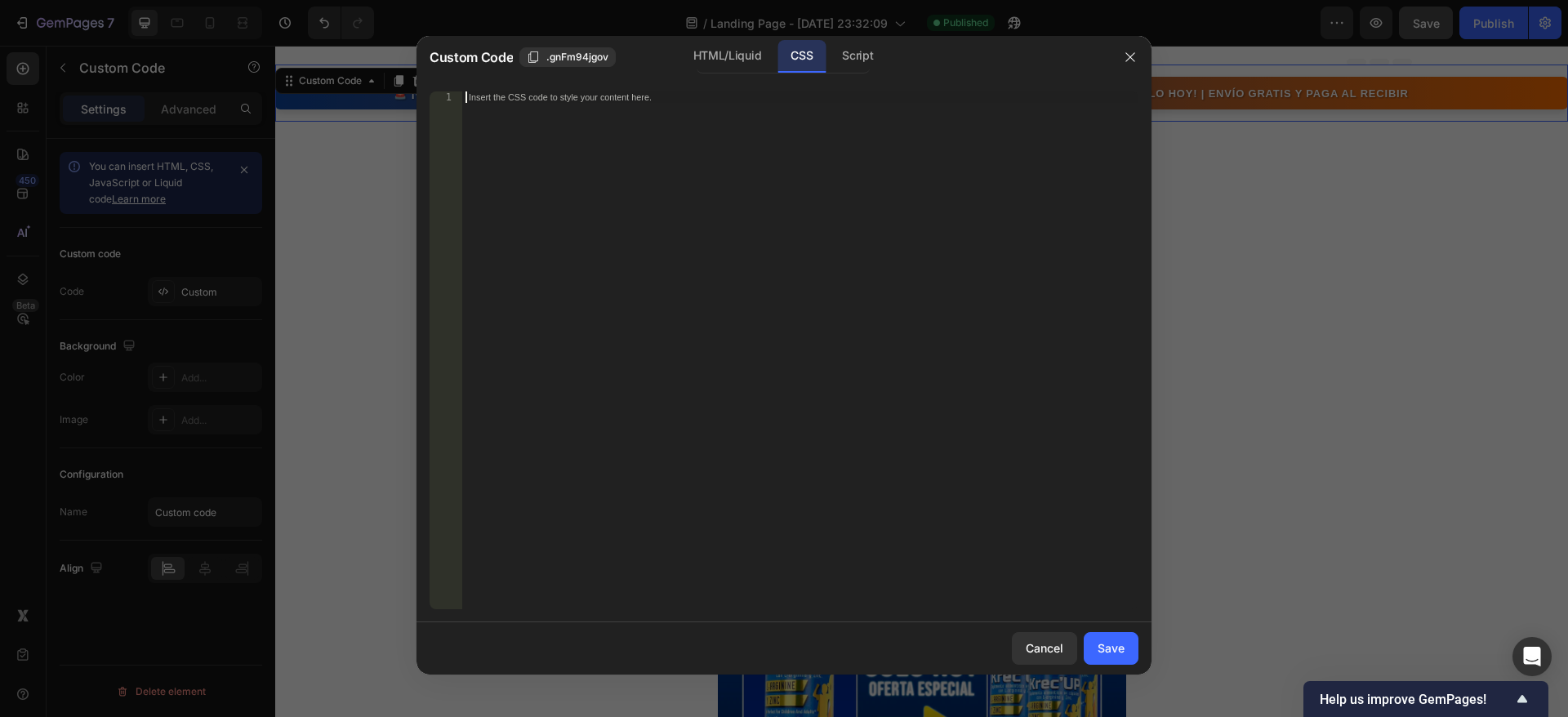
paste textarea "}"
type textarea "}"
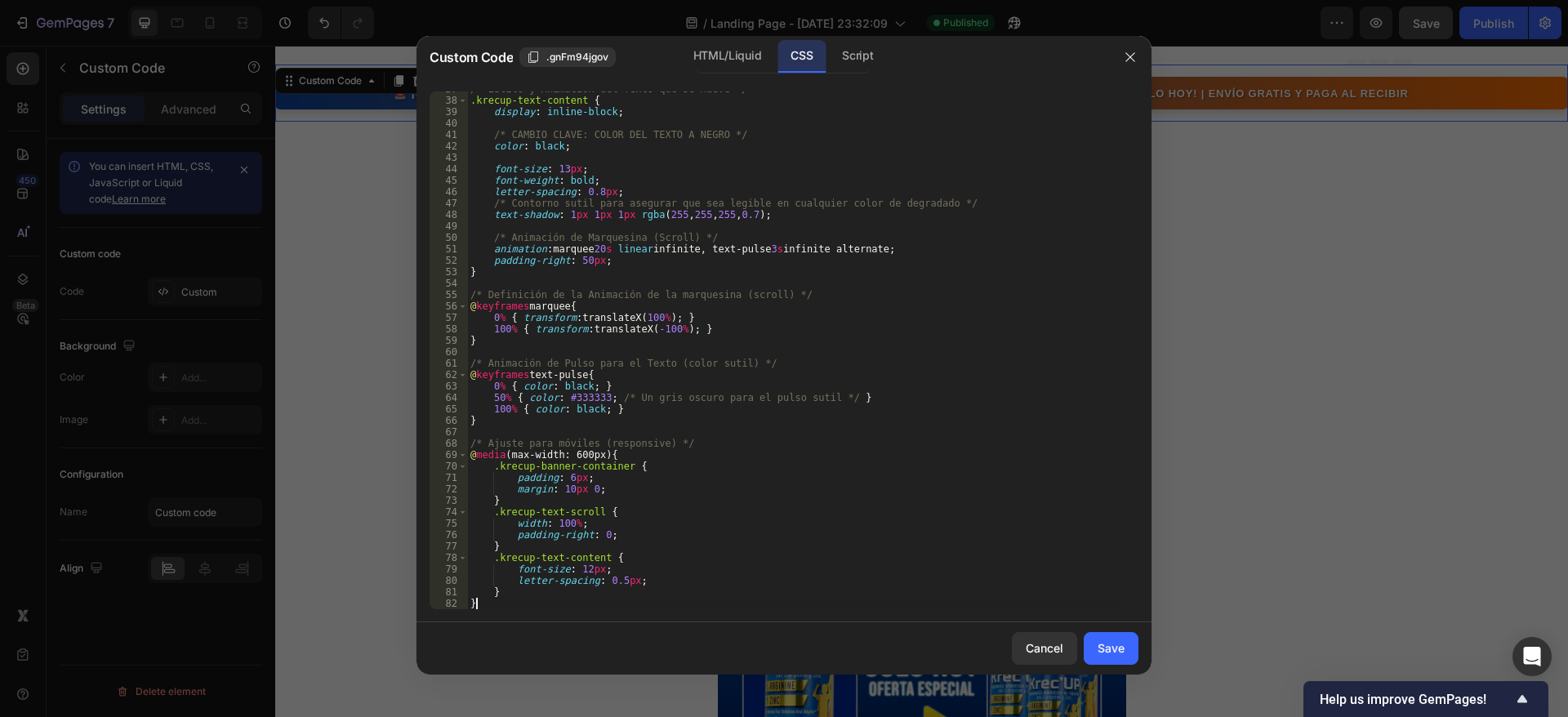
scroll to position [420, 0]
click at [1119, 639] on div "Save" at bounding box center [1111, 648] width 27 height 17
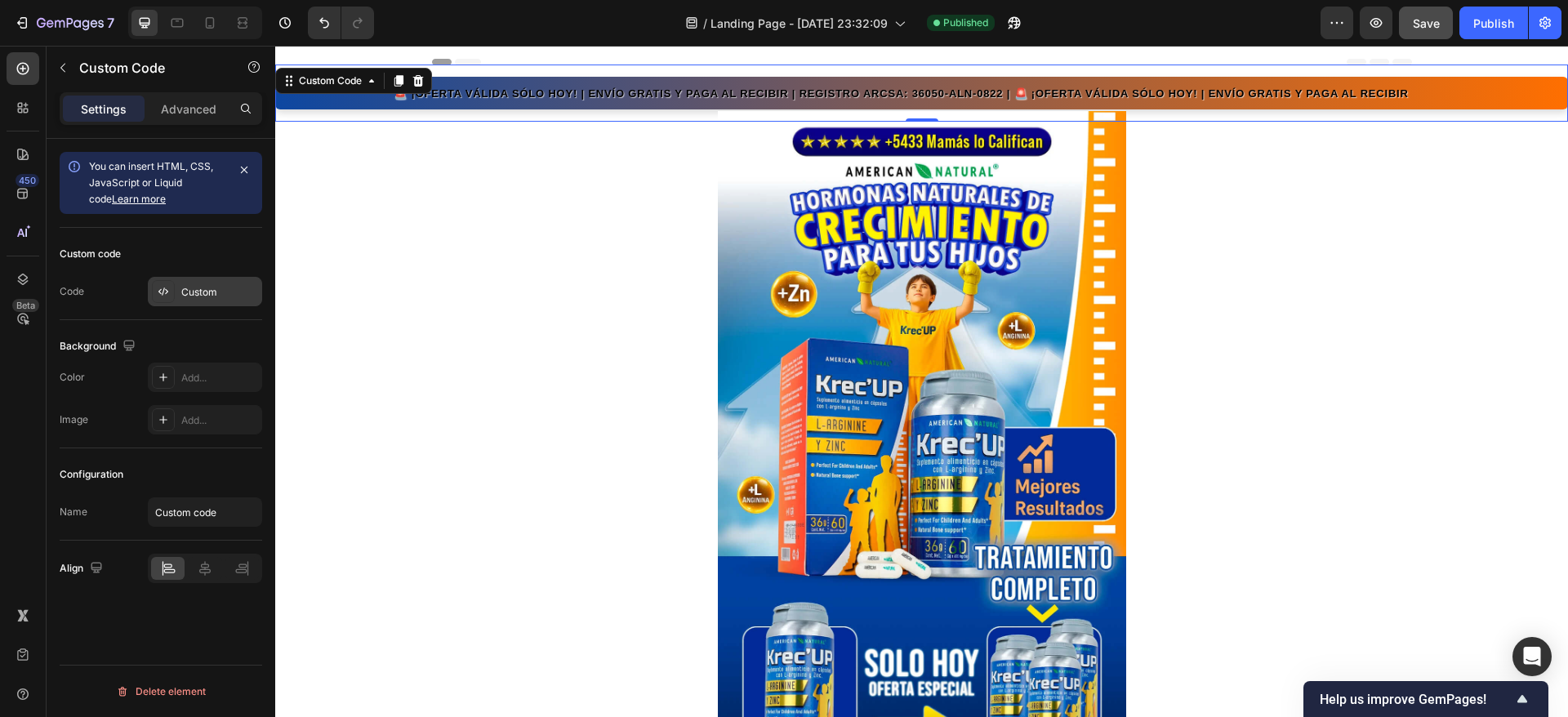
click at [172, 292] on div at bounding box center [163, 292] width 23 height 23
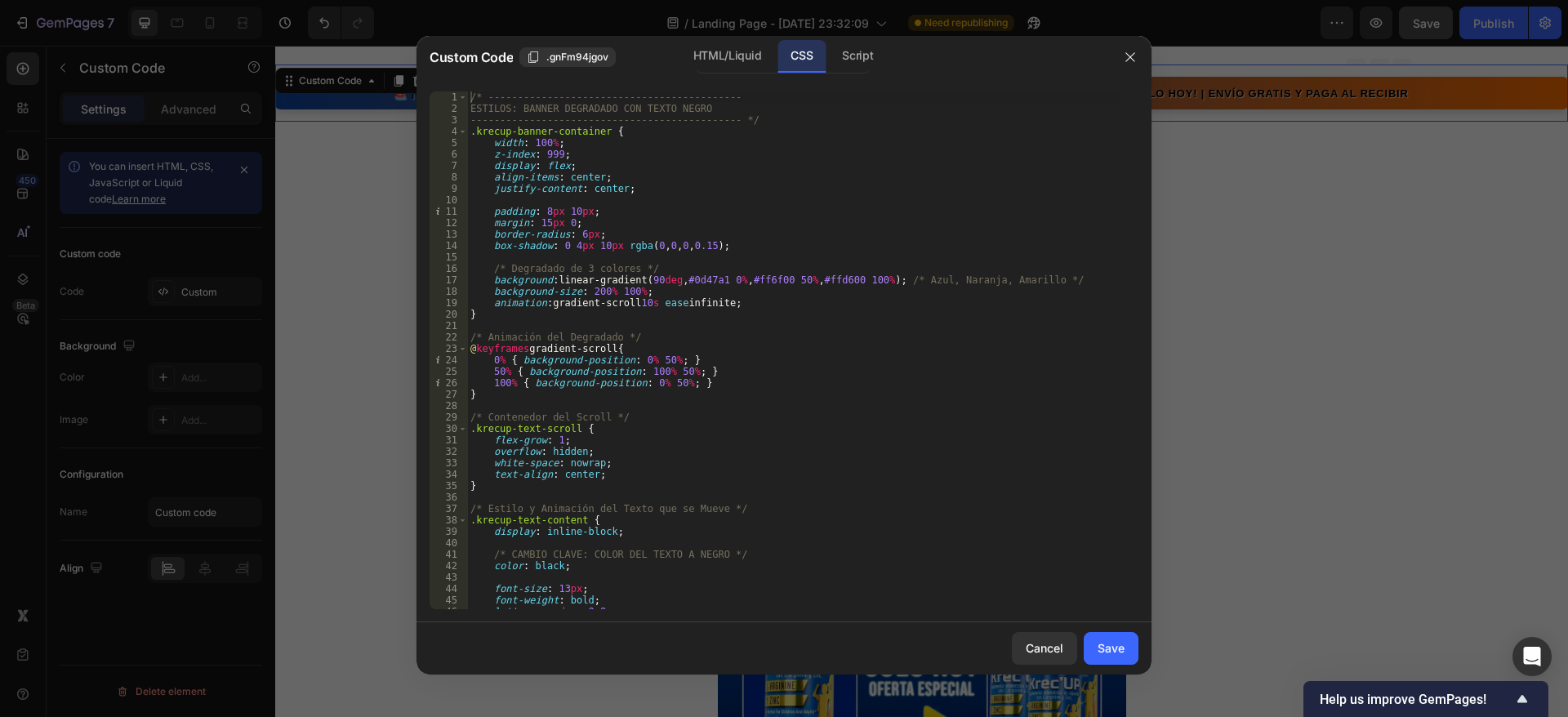
scroll to position [0, 0]
click at [1137, 51] on icon "button" at bounding box center [1131, 57] width 13 height 13
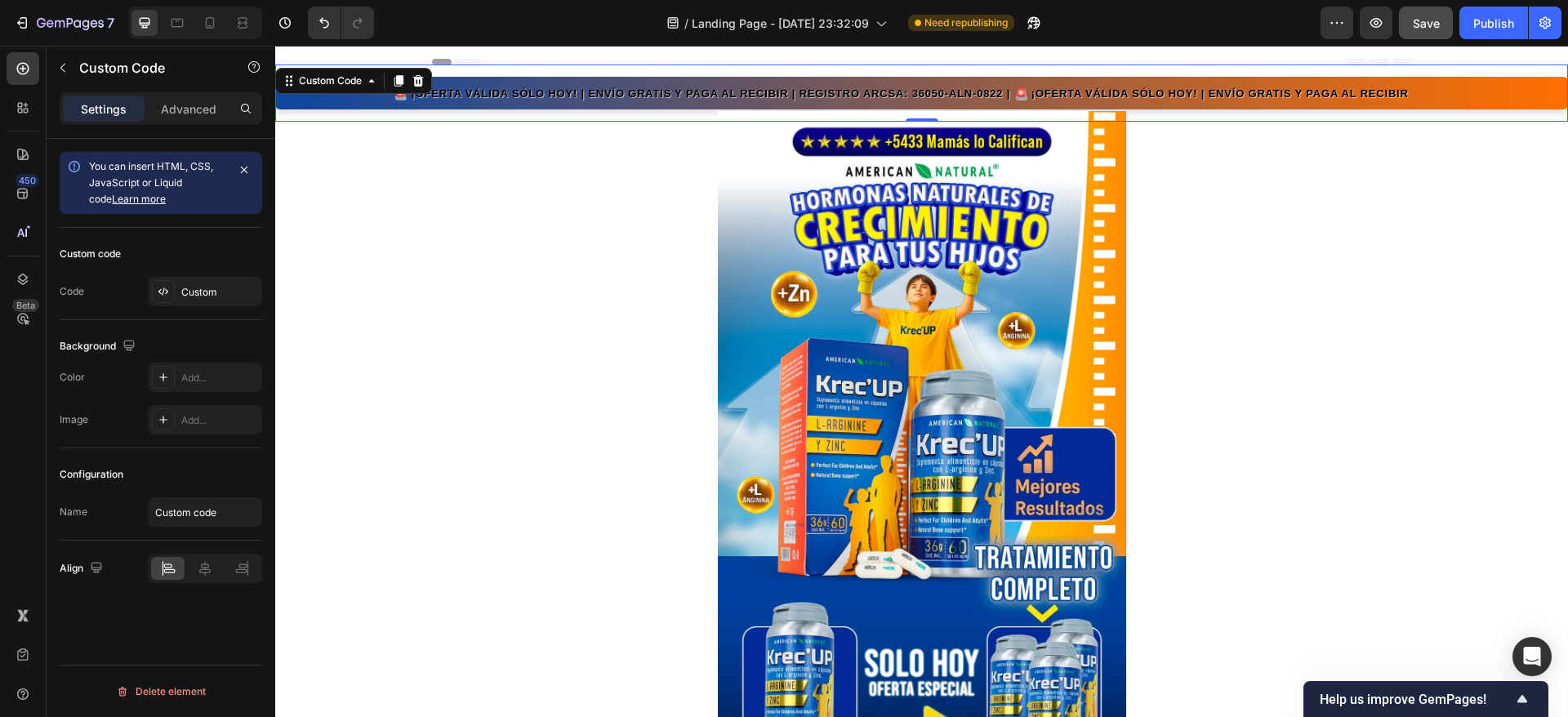
click at [193, 275] on div "Custom code Code Custom" at bounding box center [161, 274] width 202 height 92
click at [181, 302] on div "Custom" at bounding box center [205, 291] width 114 height 29
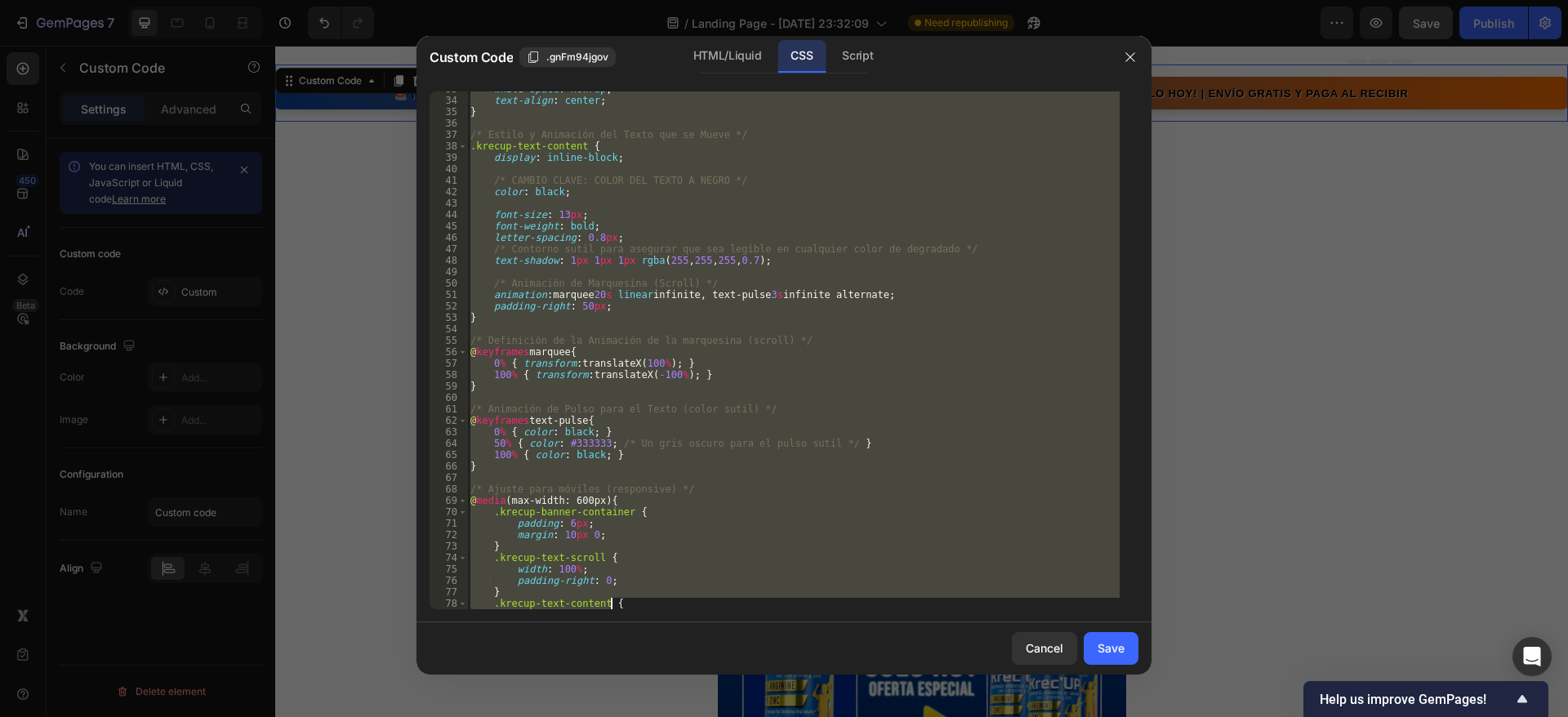
scroll to position [420, 0]
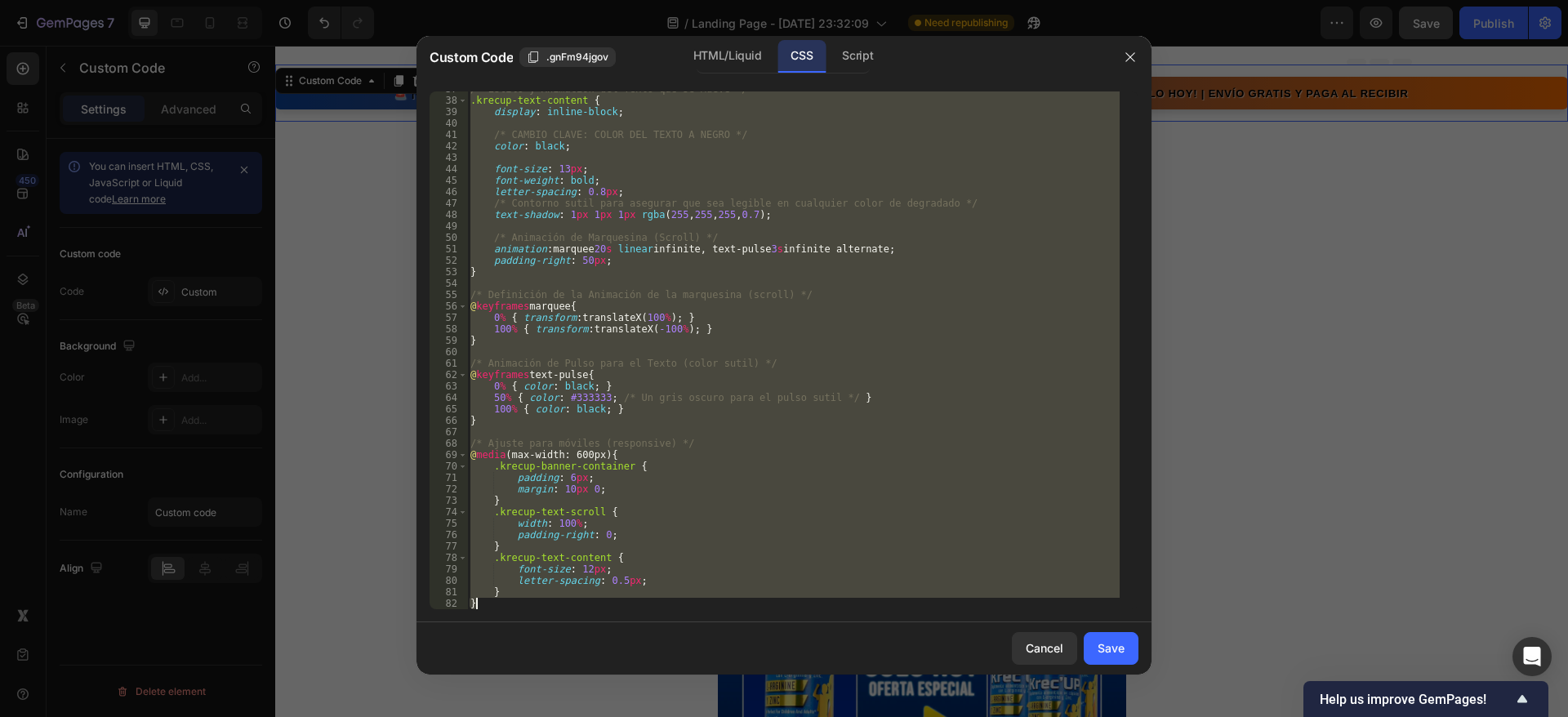
drag, startPoint x: 474, startPoint y: 98, endPoint x: 697, endPoint y: 632, distance: 578.7
click at [697, 632] on div "Custom Code .gnFm94jgov HTML/Liquid CSS Script /* -----------------------------…" at bounding box center [784, 355] width 736 height 638
type textarea "/"
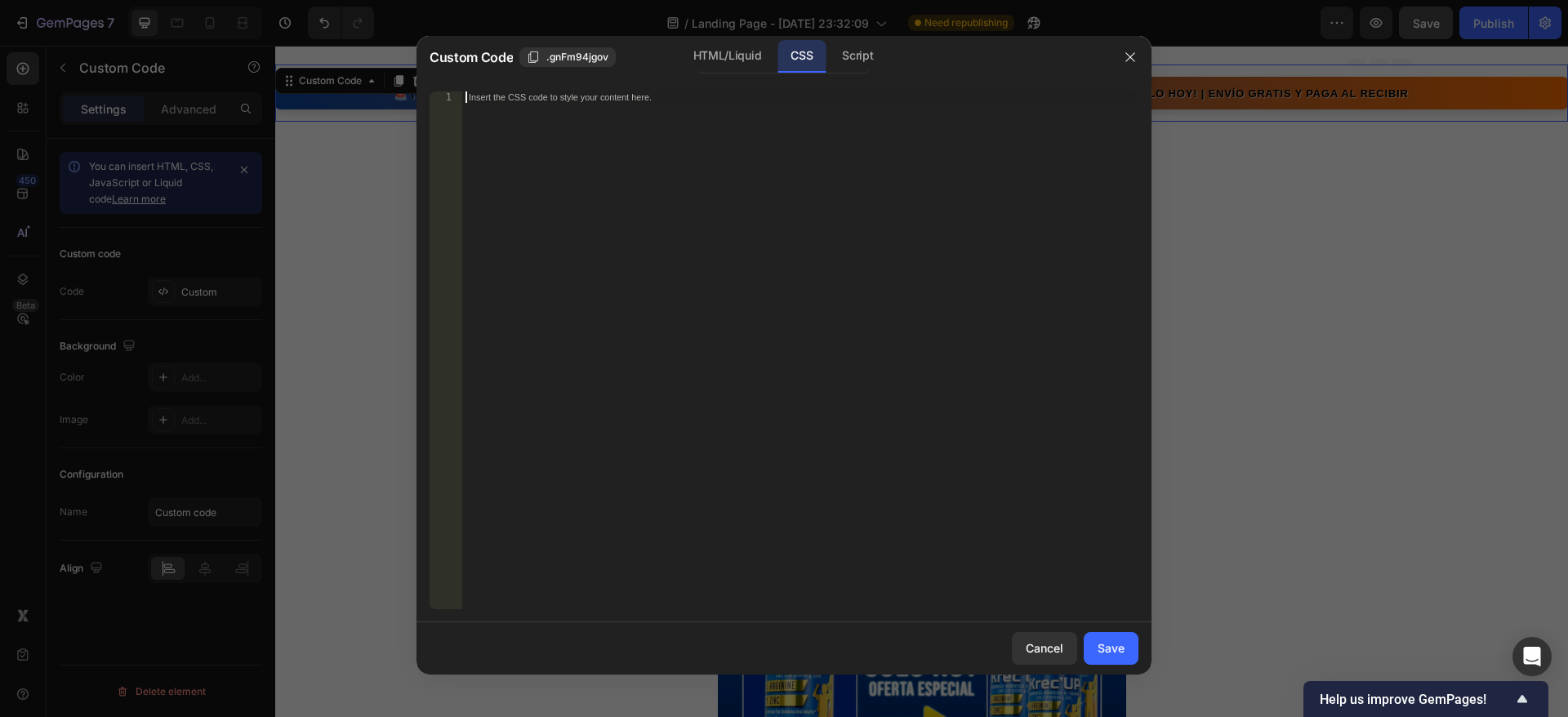
paste textarea "}"
type textarea "}"
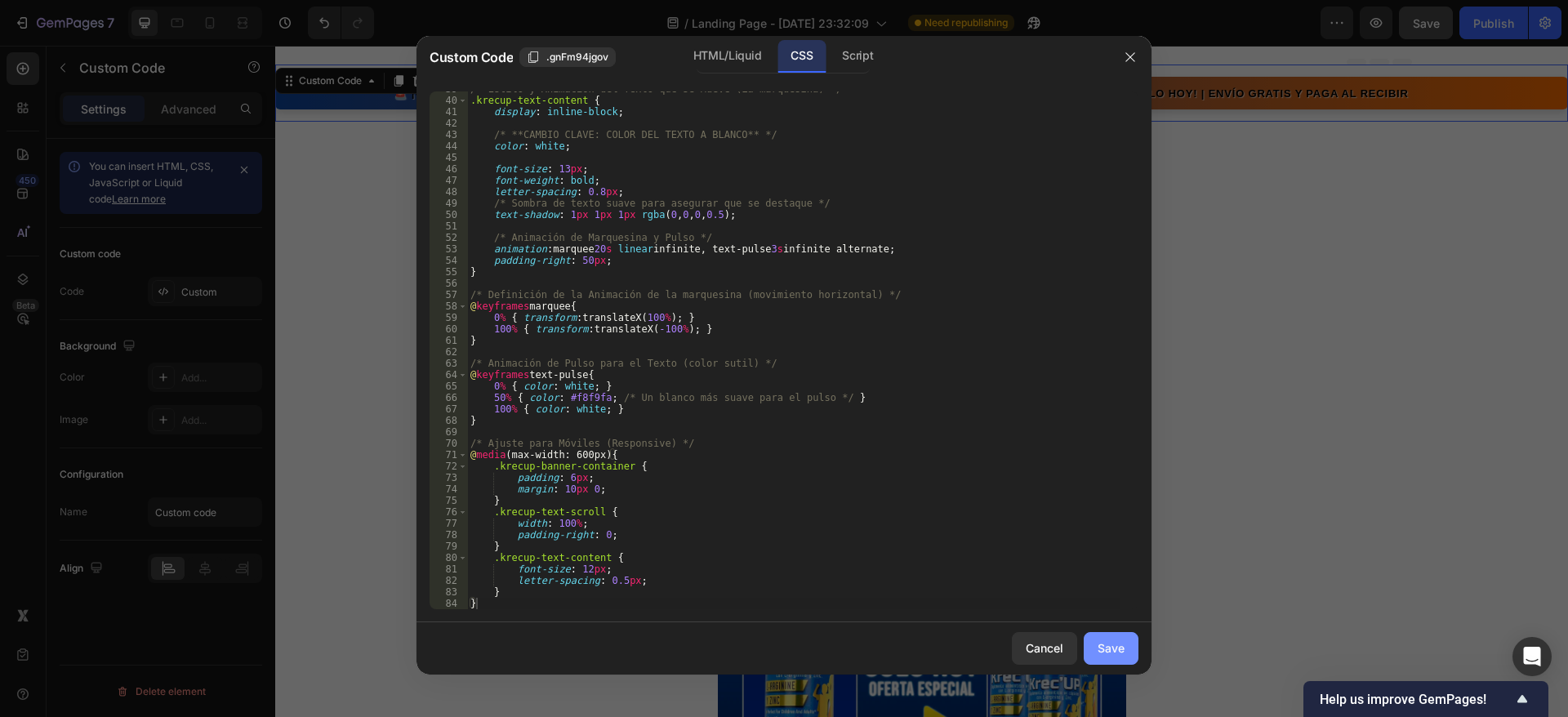
click at [1100, 648] on div "Save" at bounding box center [1111, 648] width 27 height 17
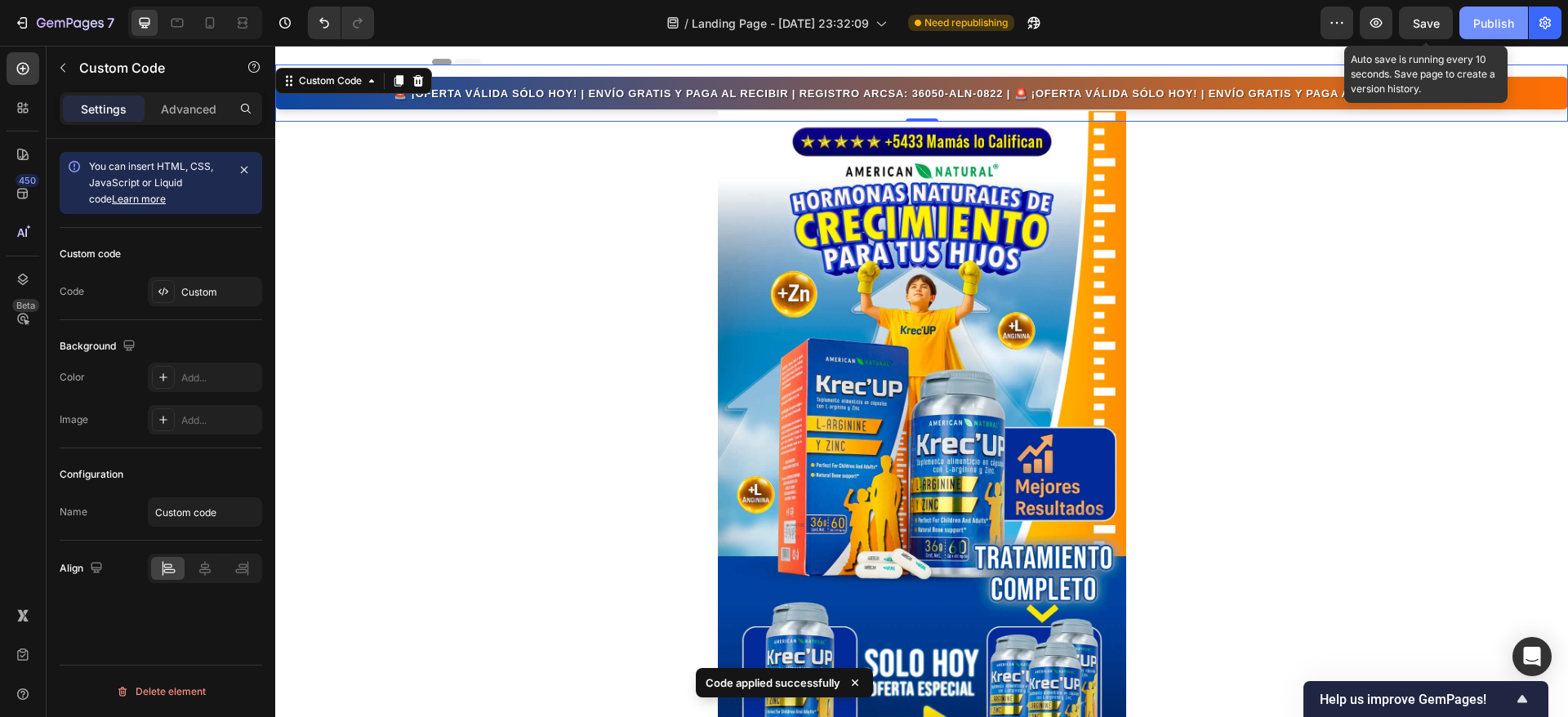
drag, startPoint x: 1439, startPoint y: 18, endPoint x: 1464, endPoint y: 27, distance: 26.6
click at [1442, 19] on button "Save" at bounding box center [1425, 23] width 54 height 32
drag, startPoint x: 1486, startPoint y: 20, endPoint x: 1195, endPoint y: 6, distance: 291.3
click at [1486, 20] on div "Publish" at bounding box center [1494, 23] width 41 height 17
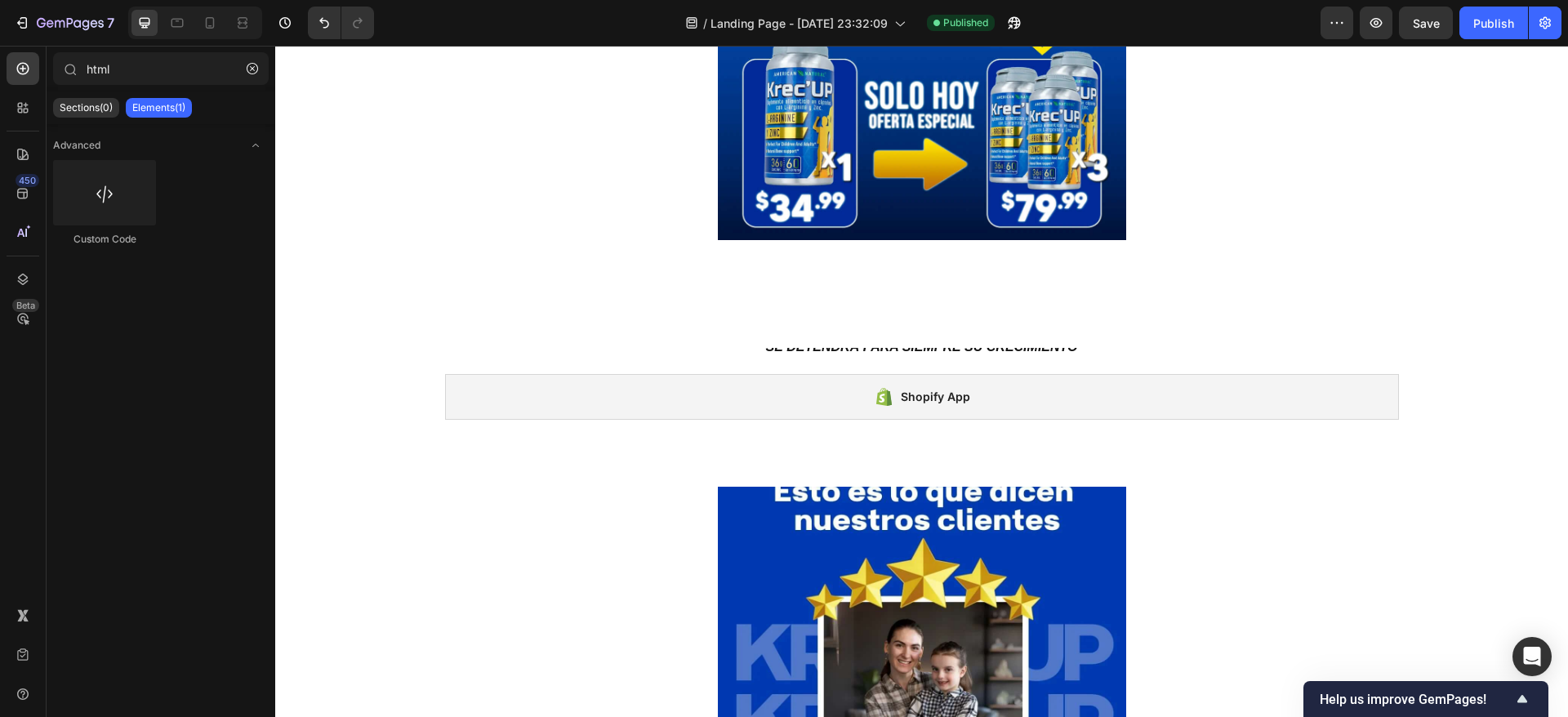
scroll to position [599, 0]
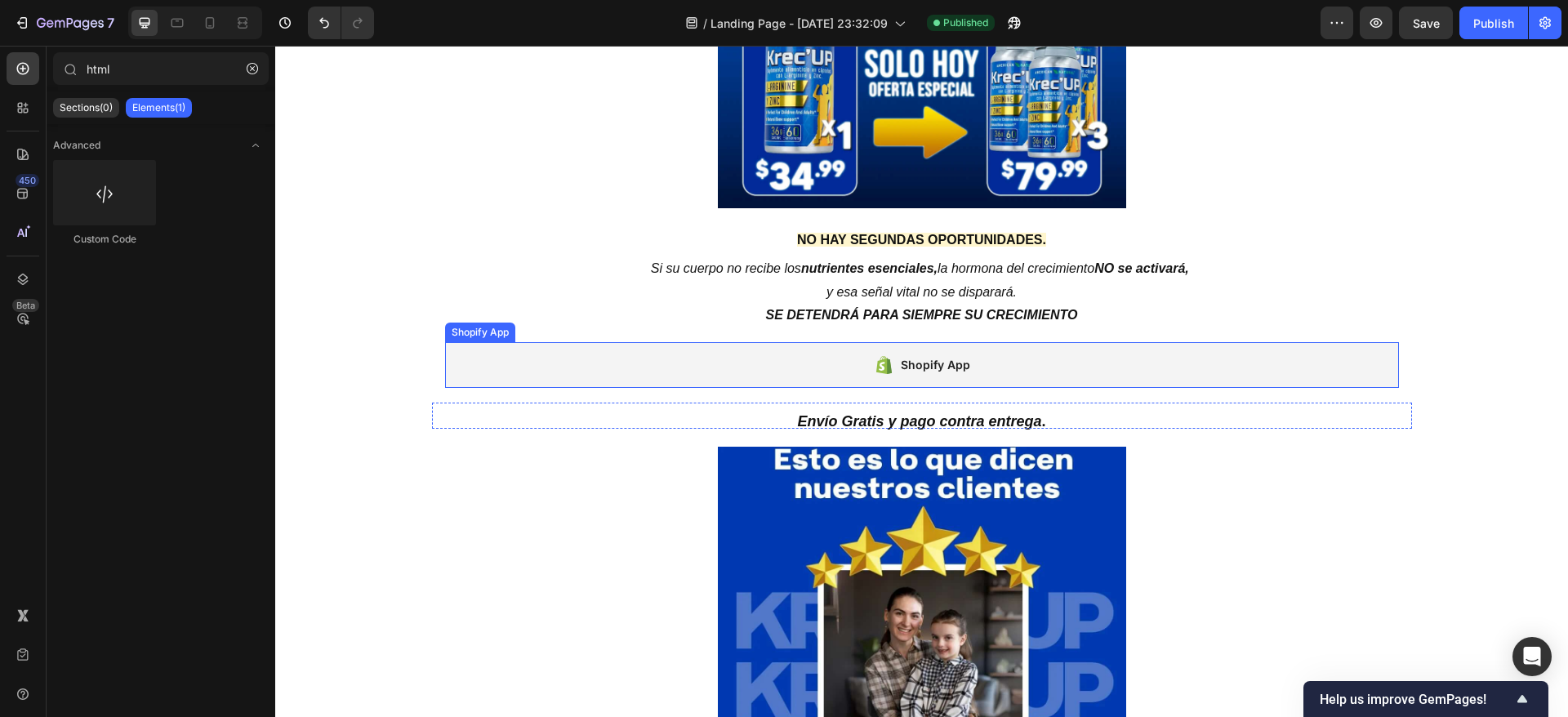
click at [698, 356] on div "Shopify App" at bounding box center [922, 365] width 954 height 46
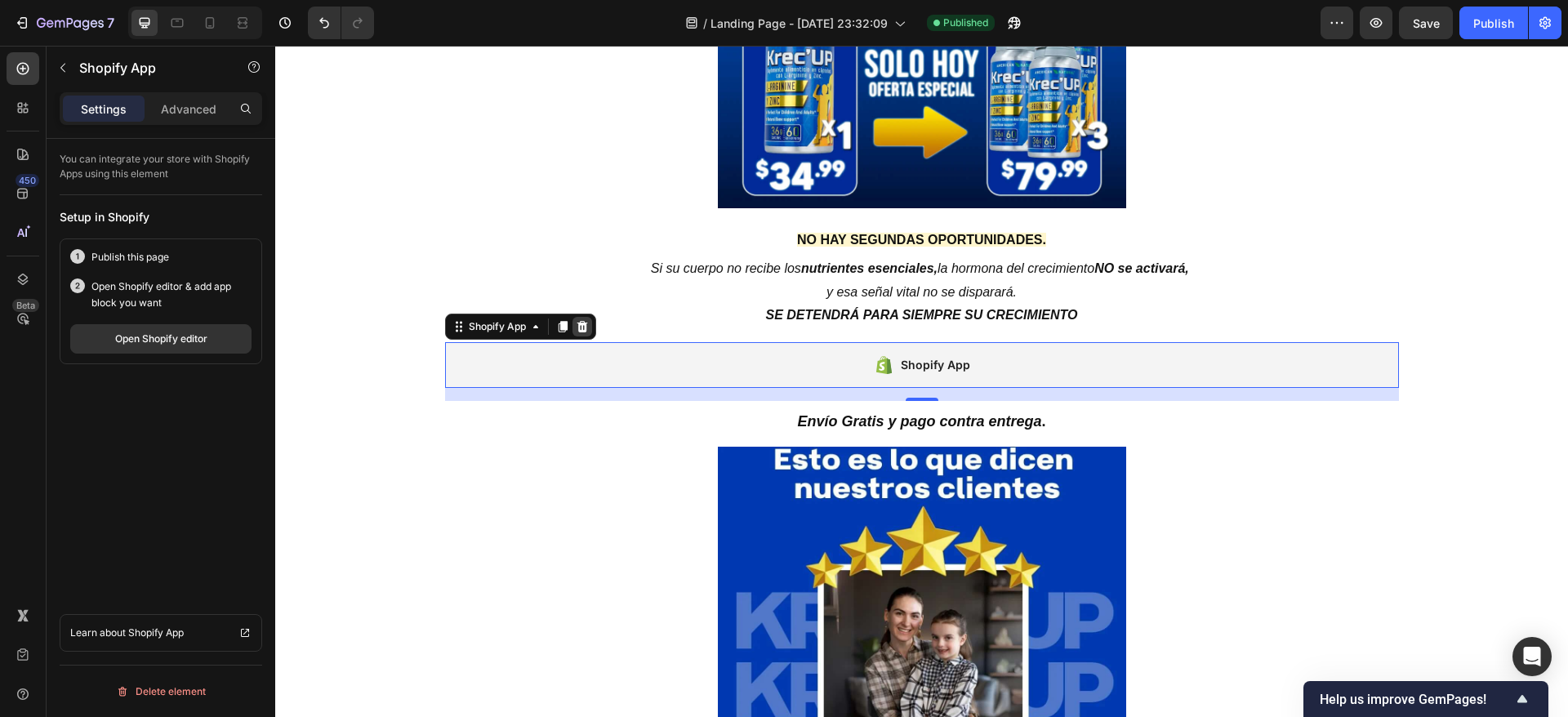
click at [577, 324] on icon at bounding box center [582, 327] width 10 height 11
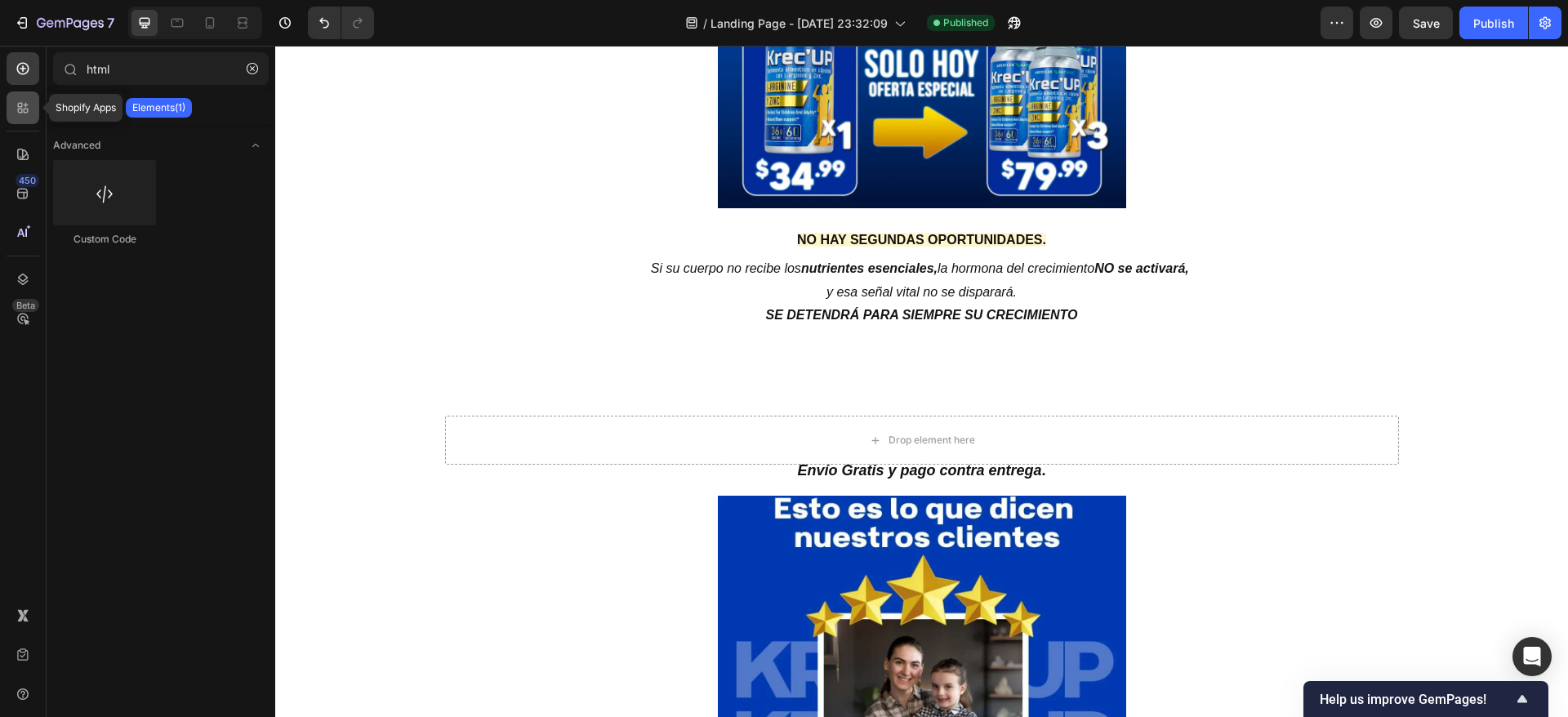
click at [20, 108] on icon at bounding box center [20, 110] width 5 height 5
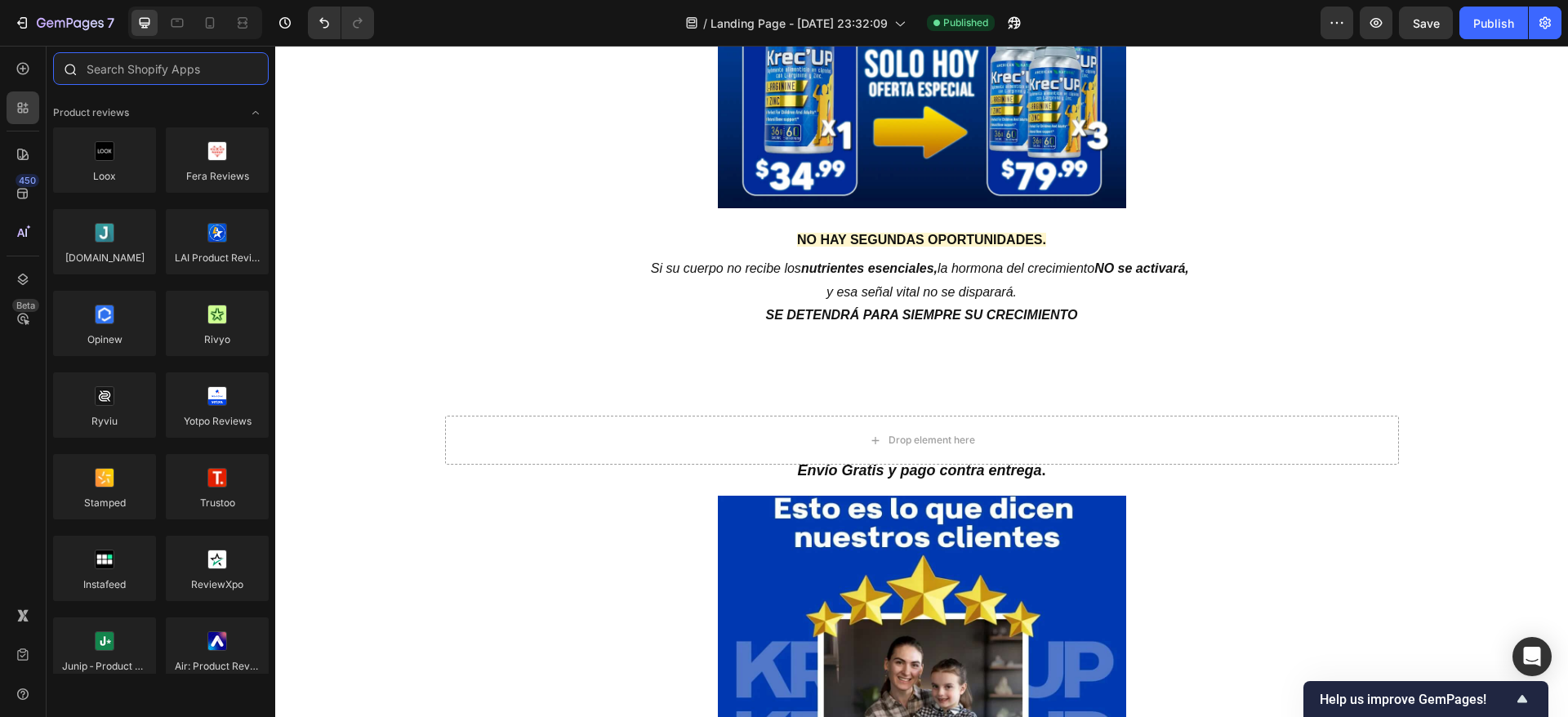
click at [195, 71] on input "text" at bounding box center [161, 68] width 216 height 32
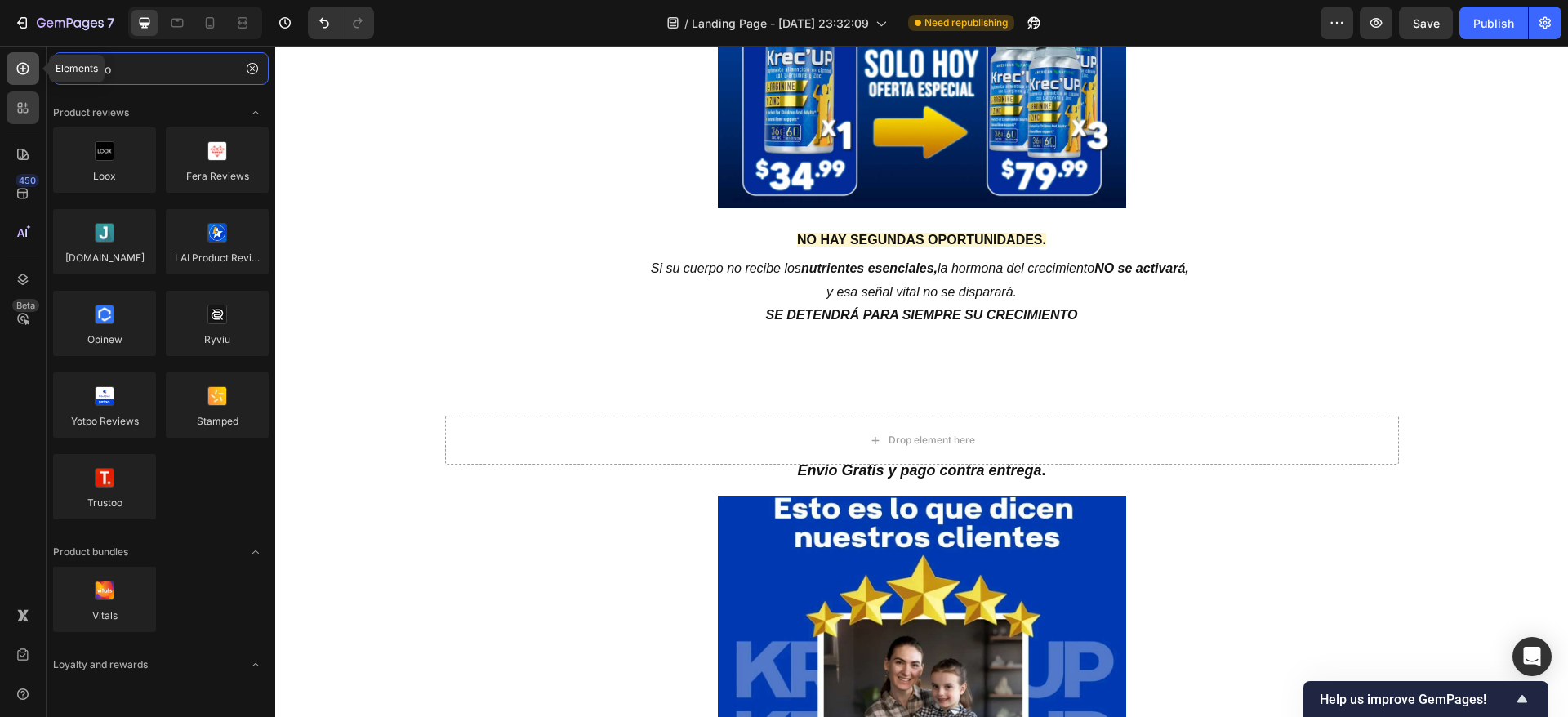
type input "boto"
click at [22, 69] on icon at bounding box center [22, 68] width 16 height 16
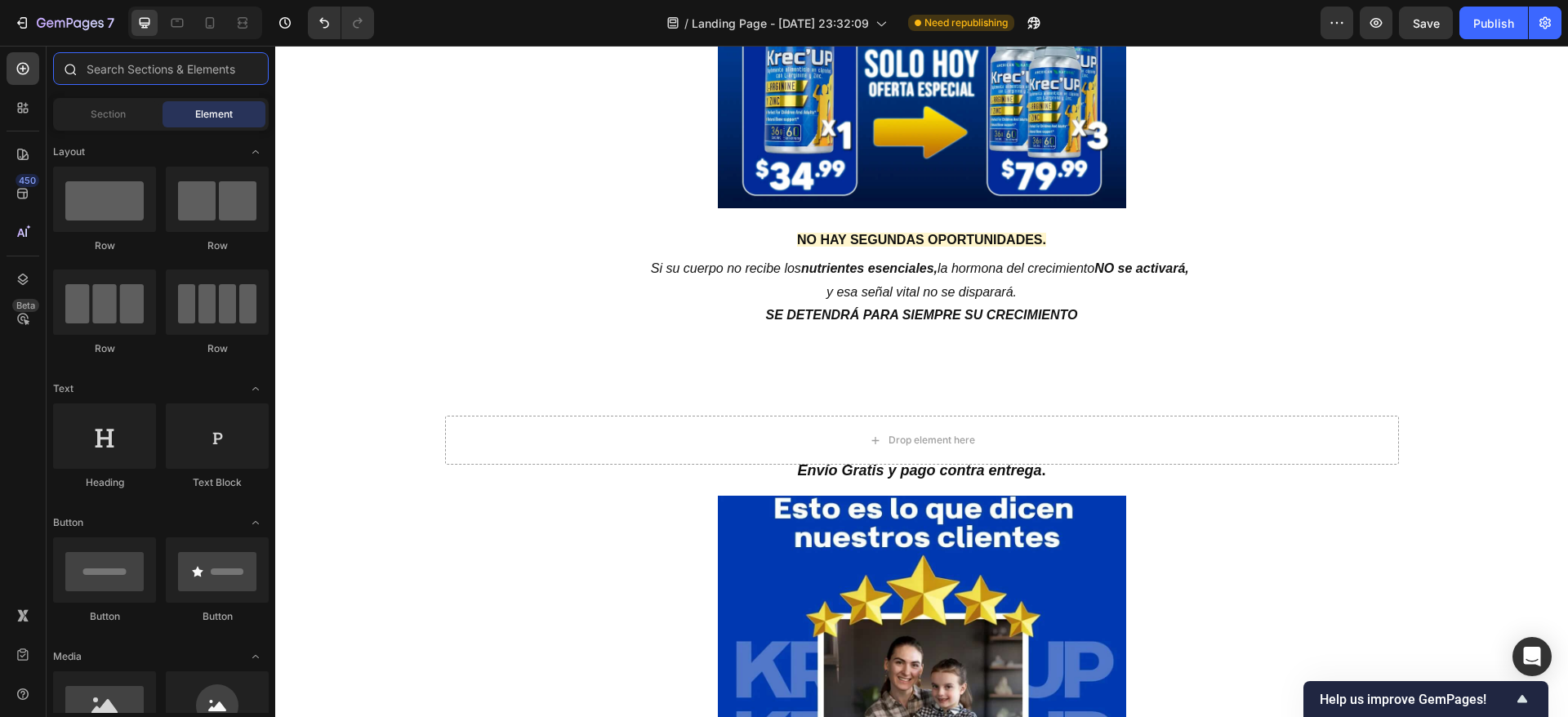
click at [171, 77] on input "text" at bounding box center [161, 68] width 216 height 32
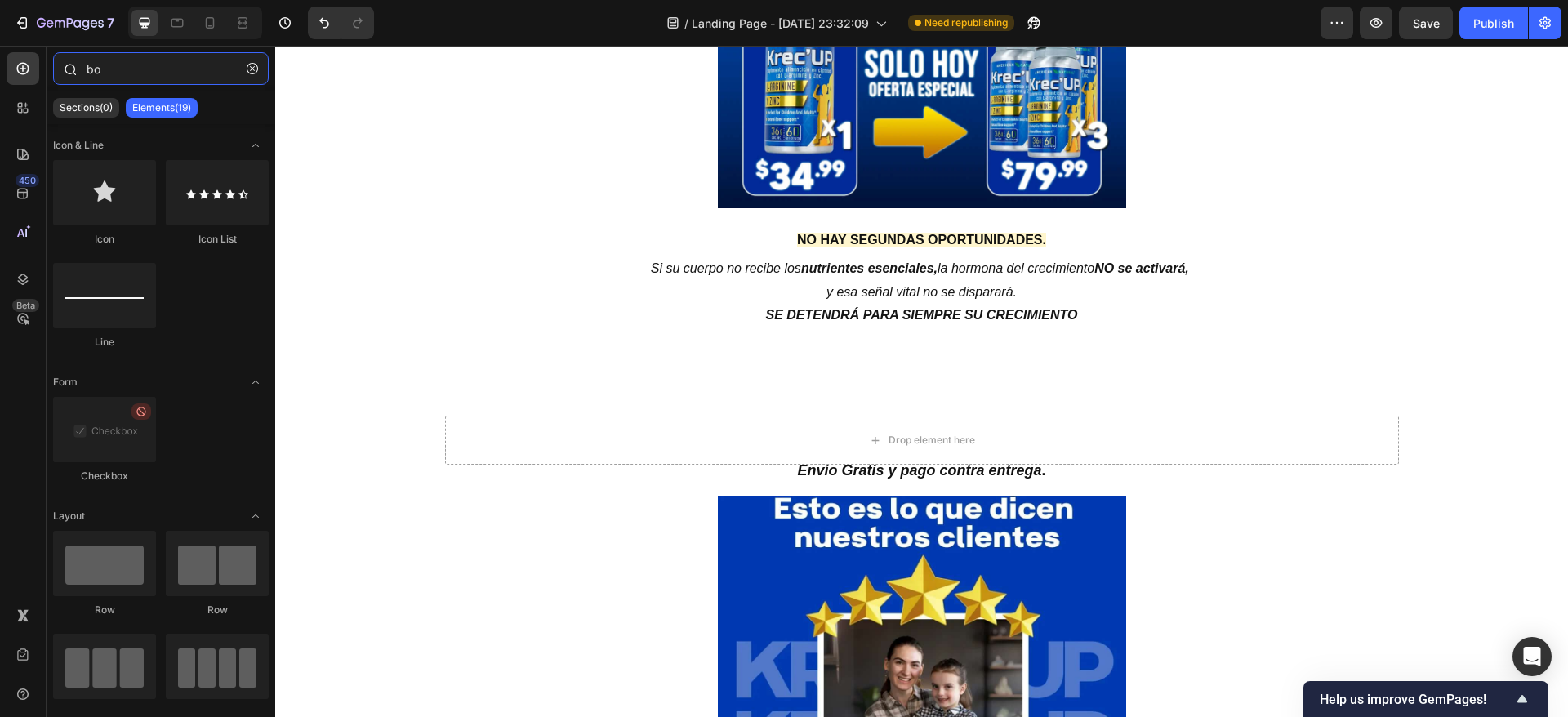
type input "b"
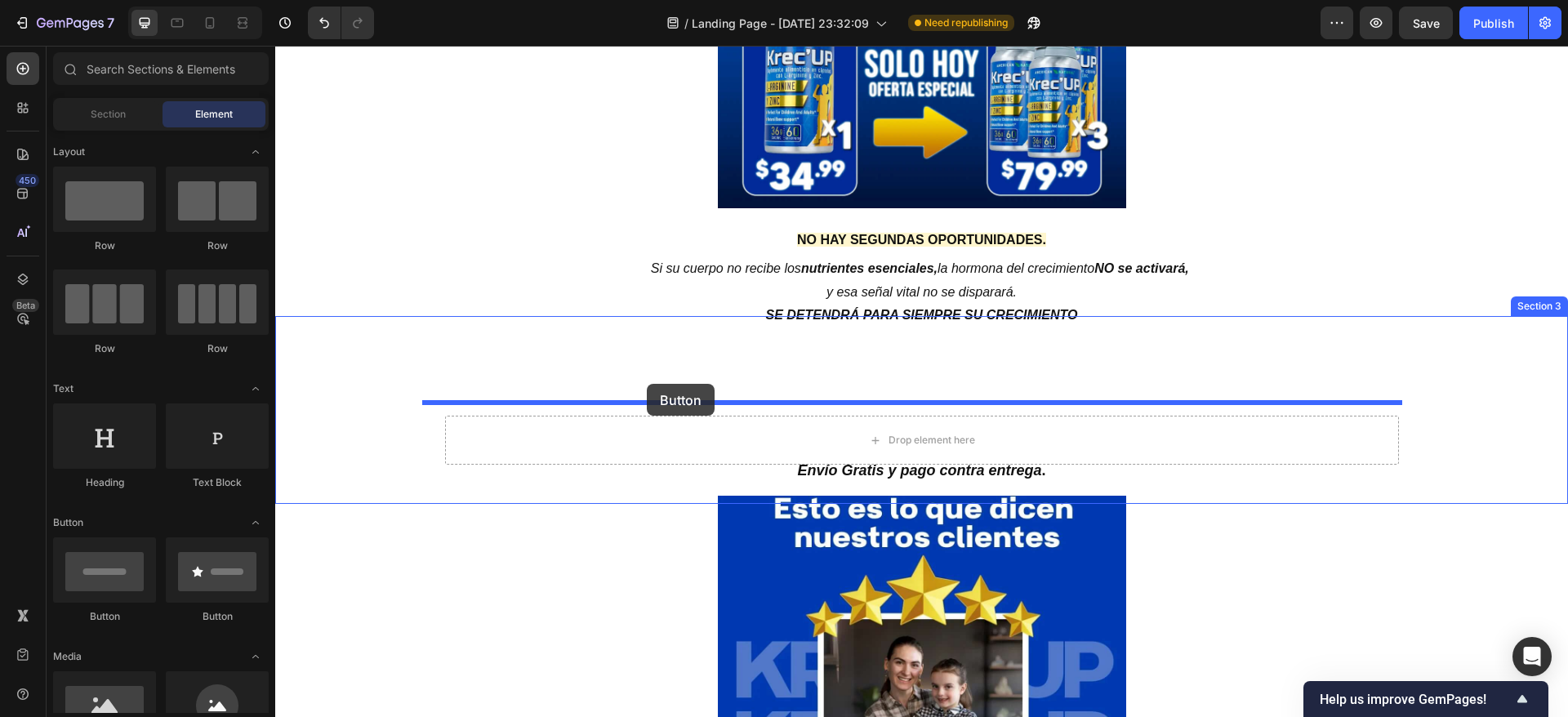
drag, startPoint x: 488, startPoint y: 624, endPoint x: 647, endPoint y: 383, distance: 288.7
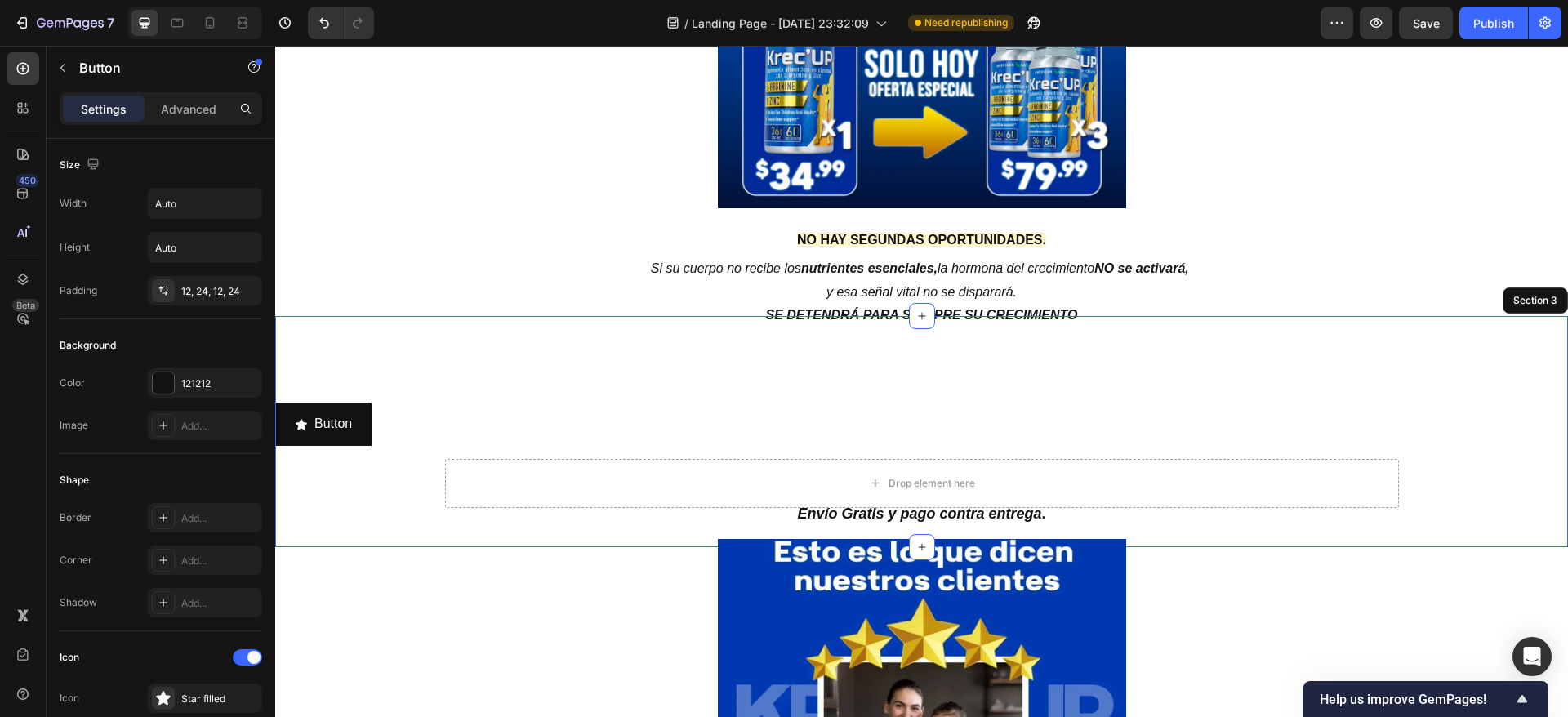
click at [812, 363] on div "NO HAY SEGUNDAS OPORTUNIDADES. Heading Si su cuerpo no recibe los nutrientes es…" at bounding box center [922, 419] width 1293 height 205
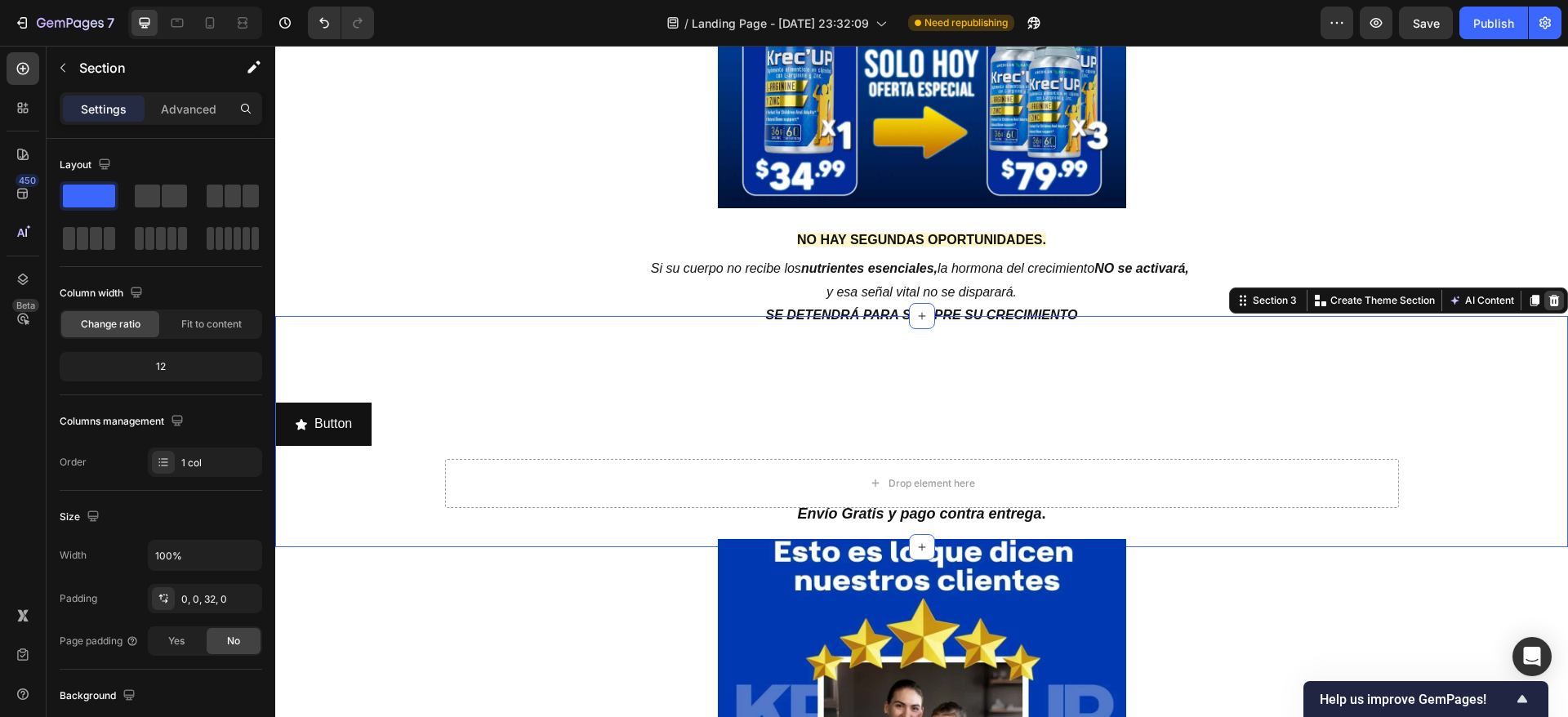
click at [1548, 293] on icon at bounding box center [1555, 300] width 13 height 13
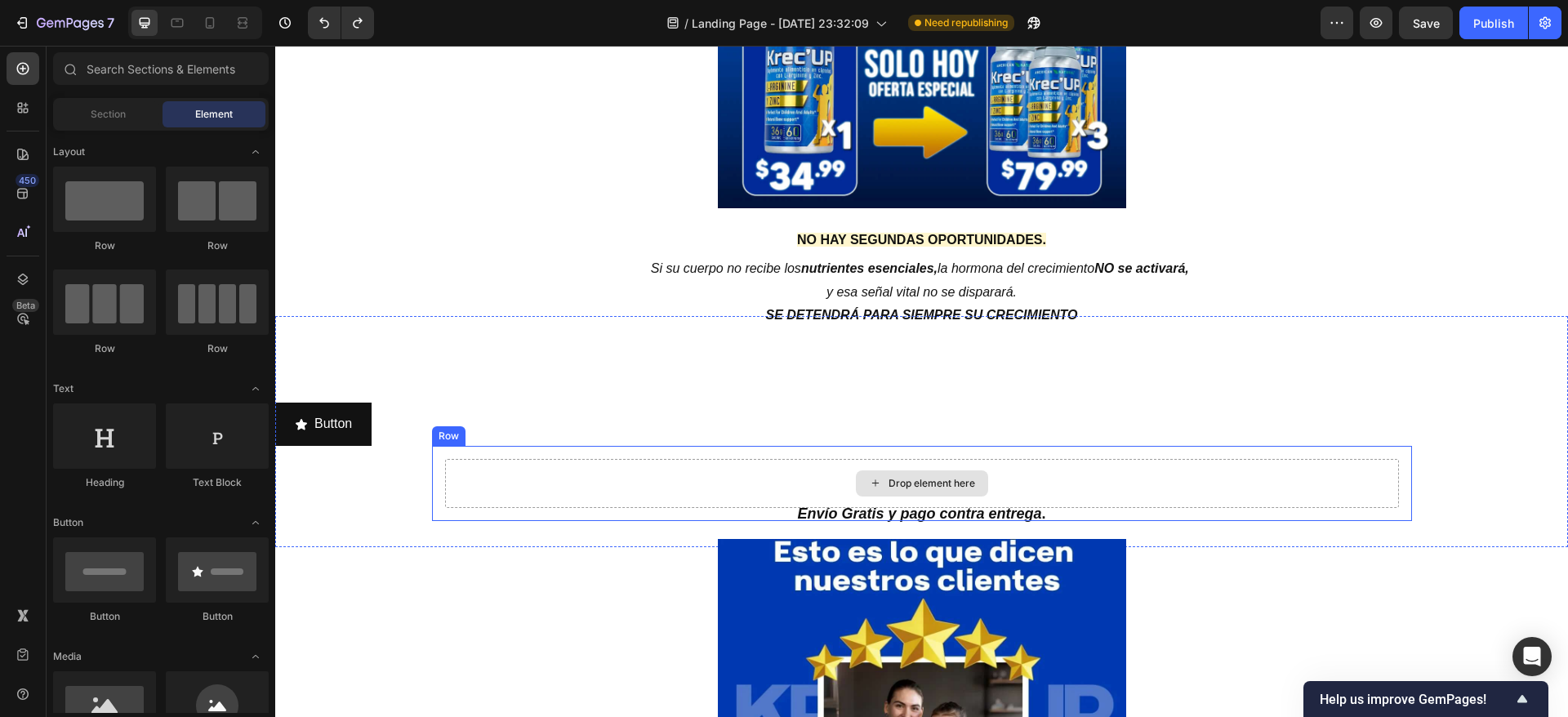
click at [725, 480] on div "Drop element here" at bounding box center [922, 483] width 954 height 49
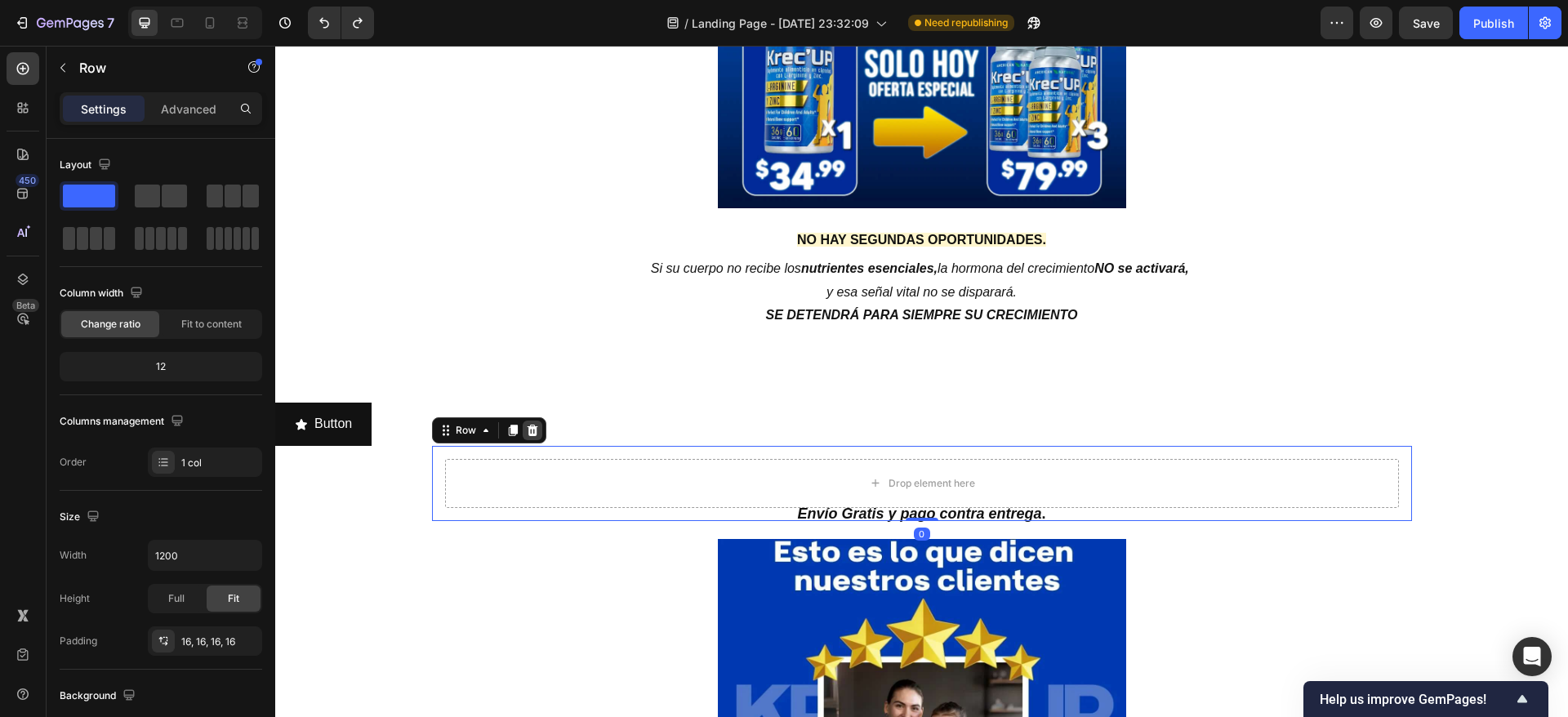
click at [526, 429] on icon at bounding box center [533, 430] width 13 height 13
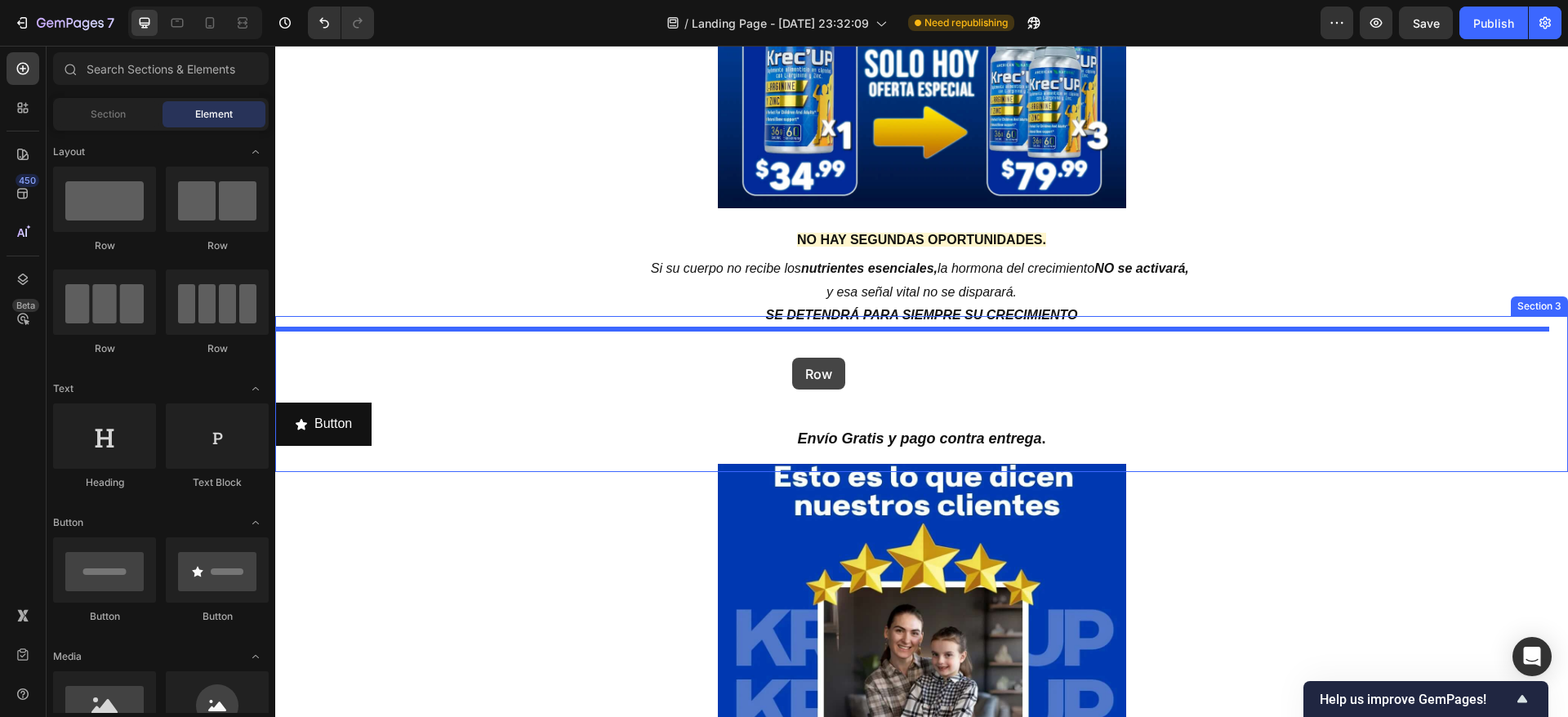
drag, startPoint x: 380, startPoint y: 255, endPoint x: 793, endPoint y: 357, distance: 425.4
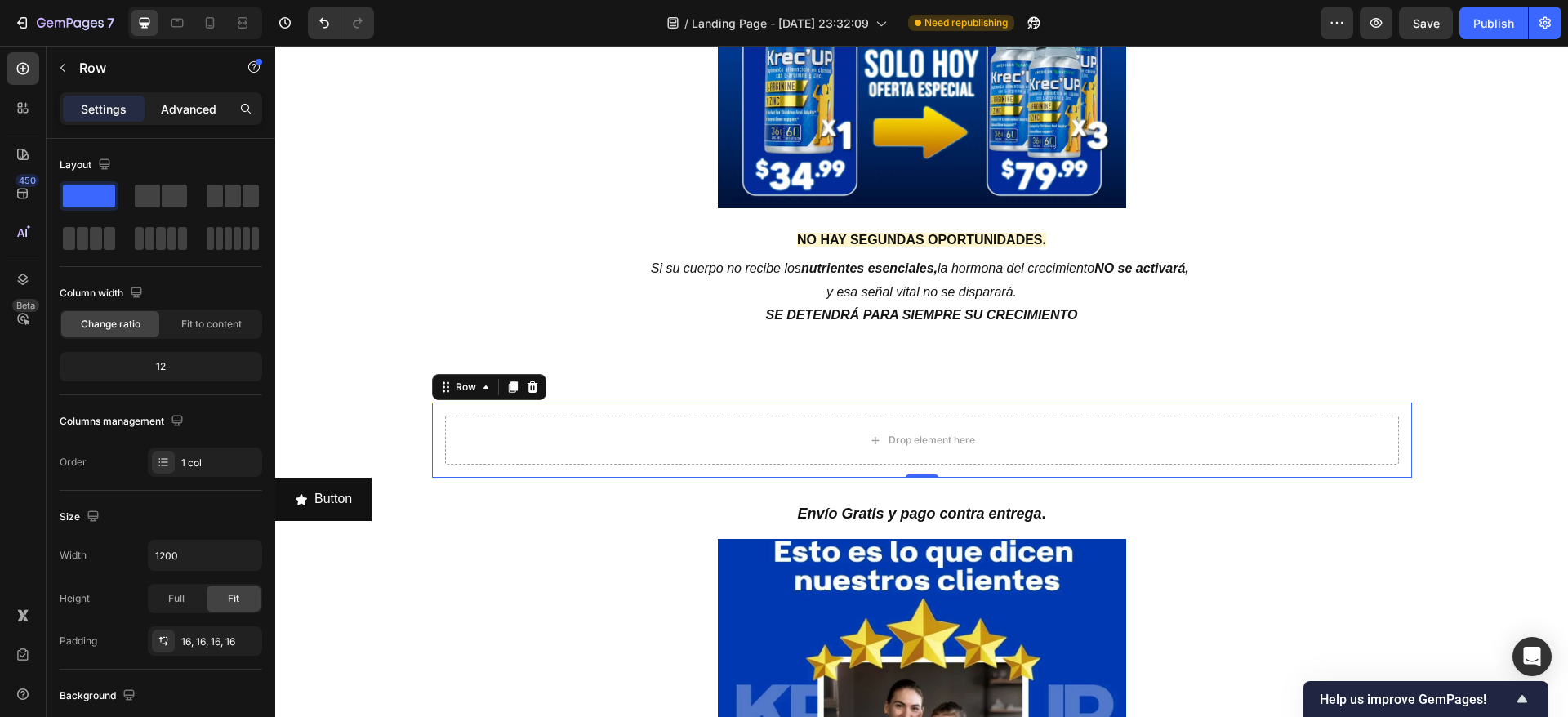
click at [201, 111] on p "Advanced" at bounding box center [188, 109] width 55 height 17
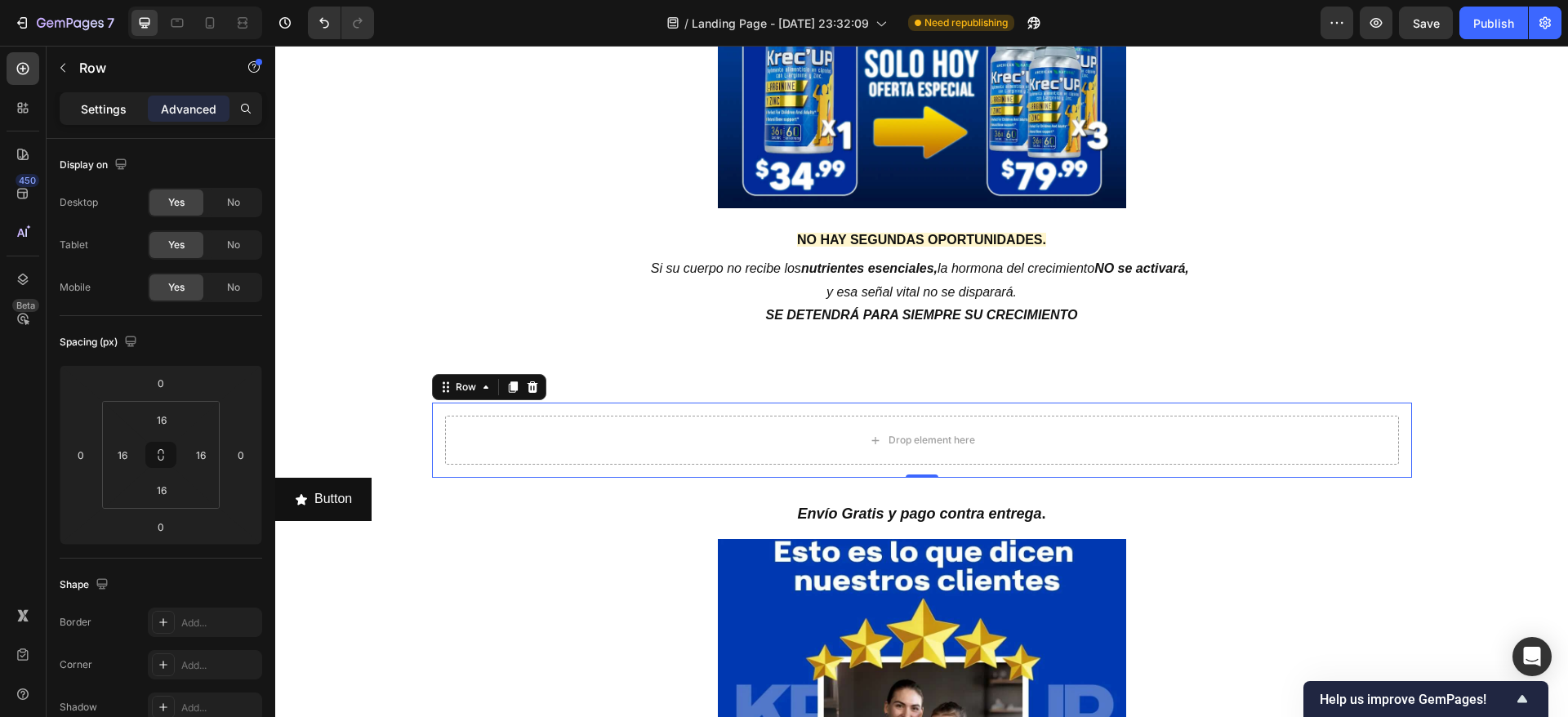
click at [109, 107] on p "Settings" at bounding box center [104, 109] width 46 height 17
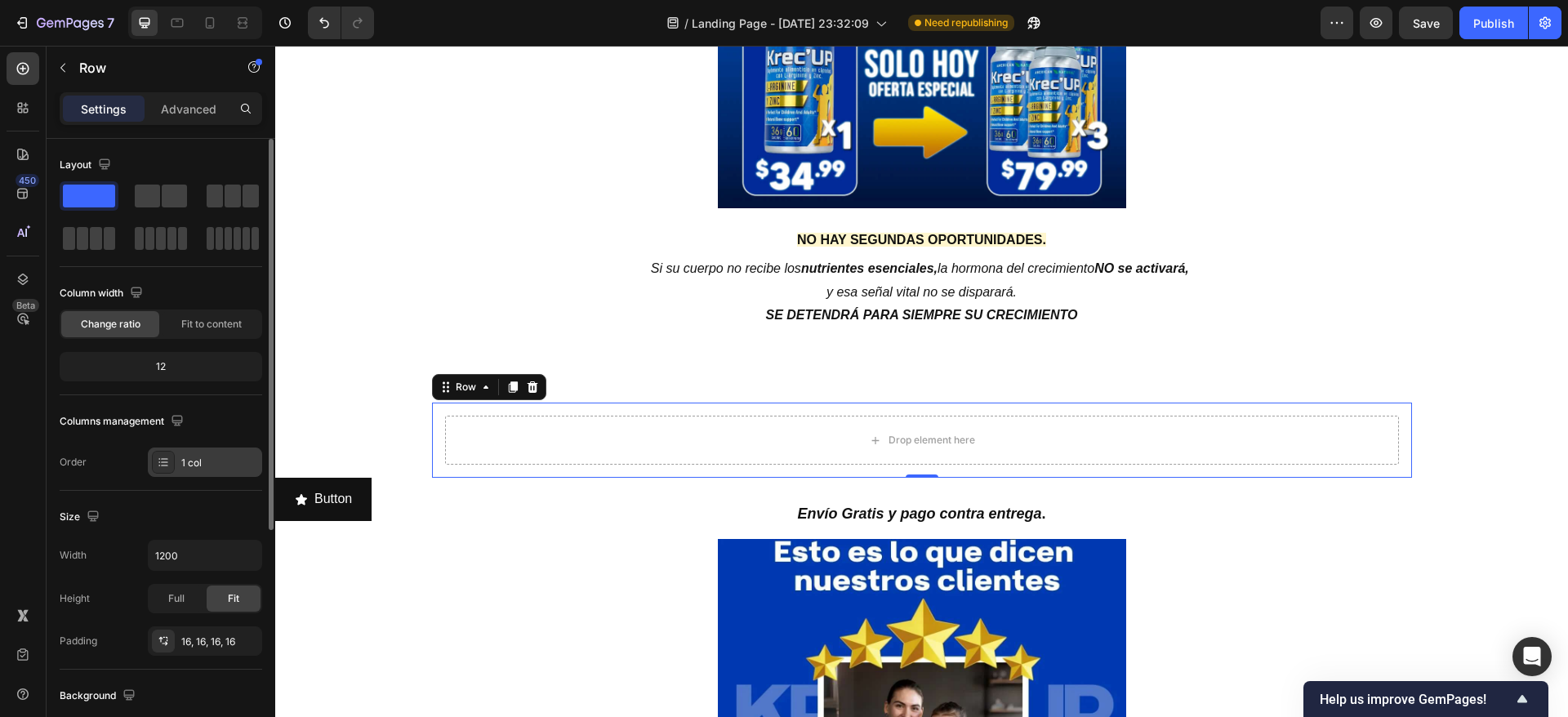
click at [196, 462] on div "1 col" at bounding box center [220, 462] width 77 height 14
click at [167, 367] on div "12" at bounding box center [161, 367] width 196 height 23
click at [158, 360] on div "12" at bounding box center [161, 367] width 196 height 23
click at [190, 546] on input "1200" at bounding box center [204, 555] width 113 height 29
click at [195, 558] on input "1200" at bounding box center [204, 555] width 113 height 29
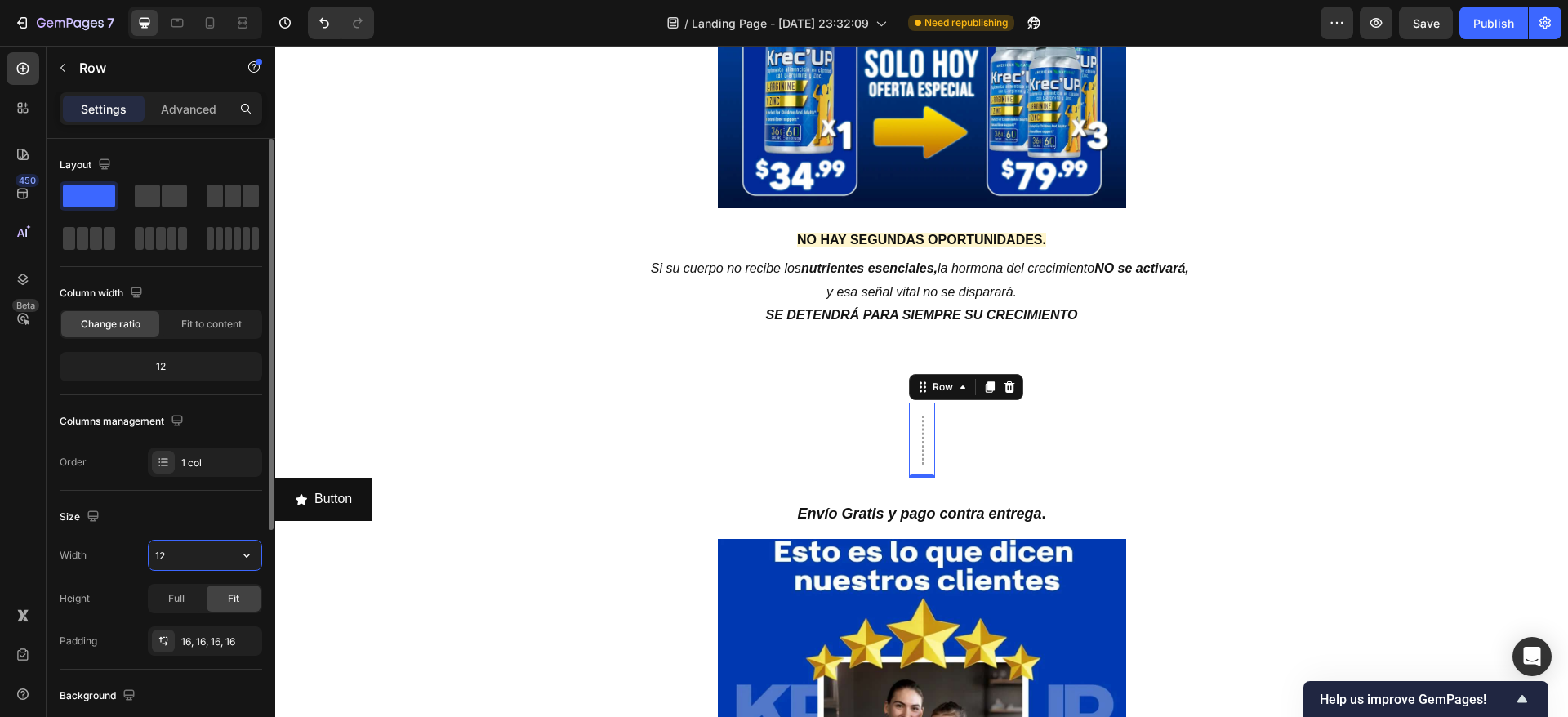
type input "1"
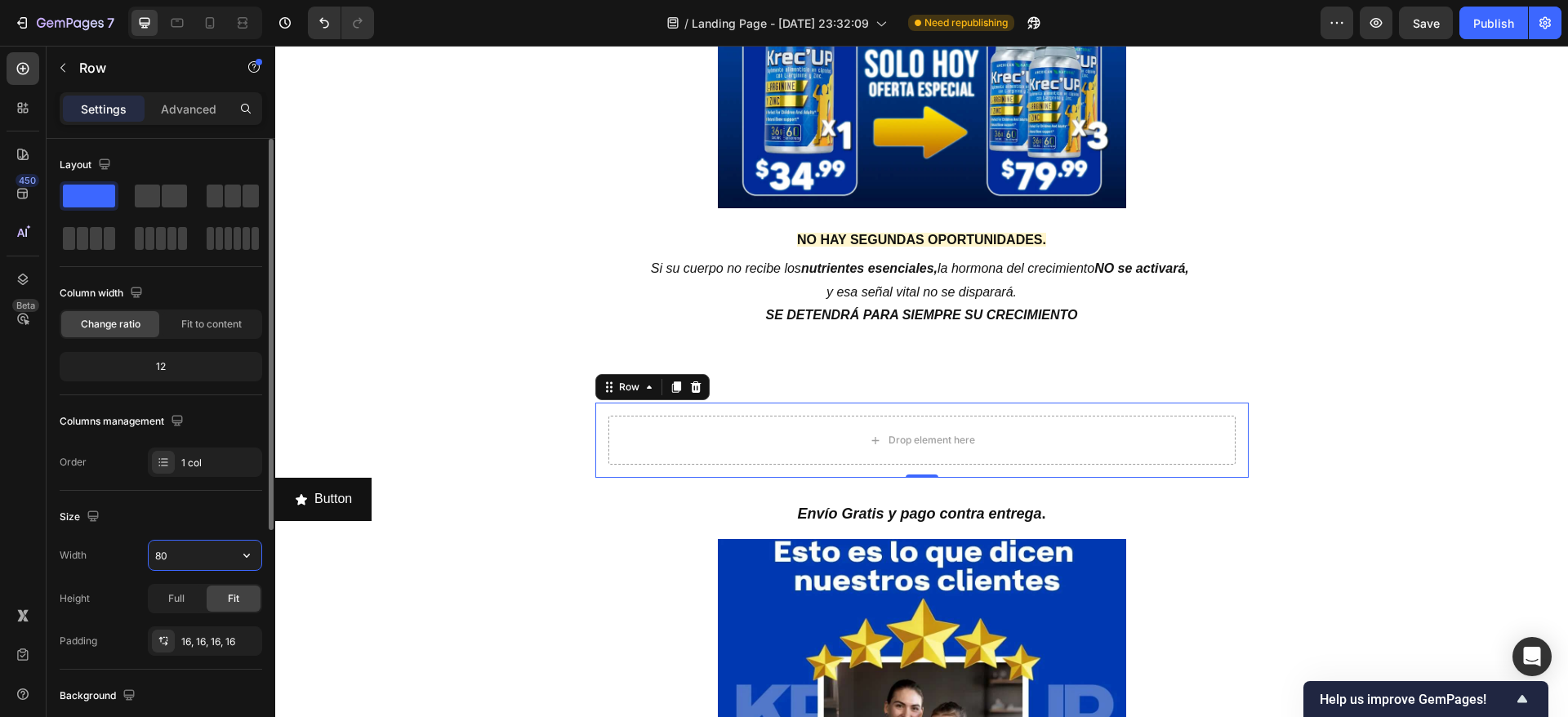
type input "8"
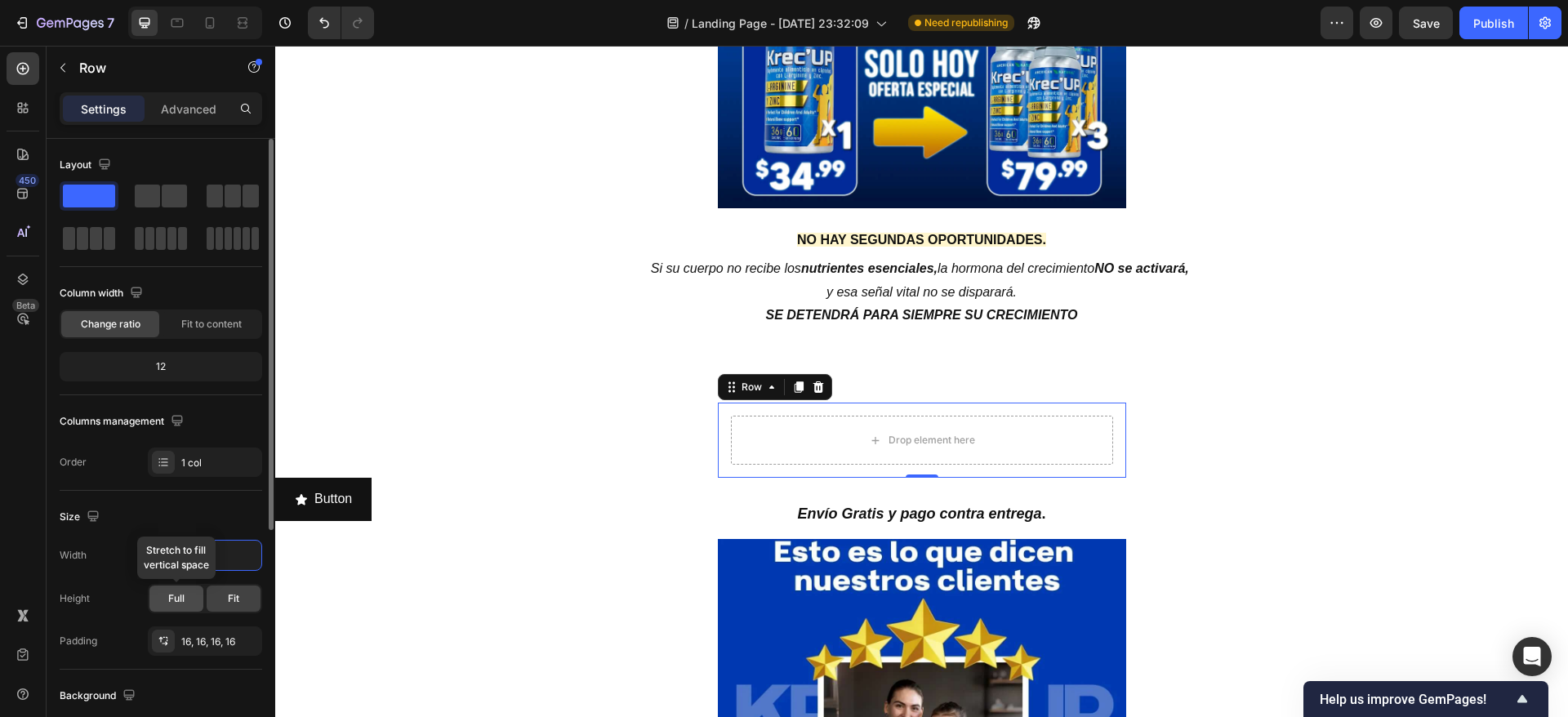
type input "500"
click at [168, 596] on span "Full" at bounding box center [176, 597] width 16 height 14
click at [229, 600] on span "Fit" at bounding box center [234, 597] width 11 height 14
click at [210, 641] on div "16, 16, 16, 16" at bounding box center [205, 641] width 48 height 14
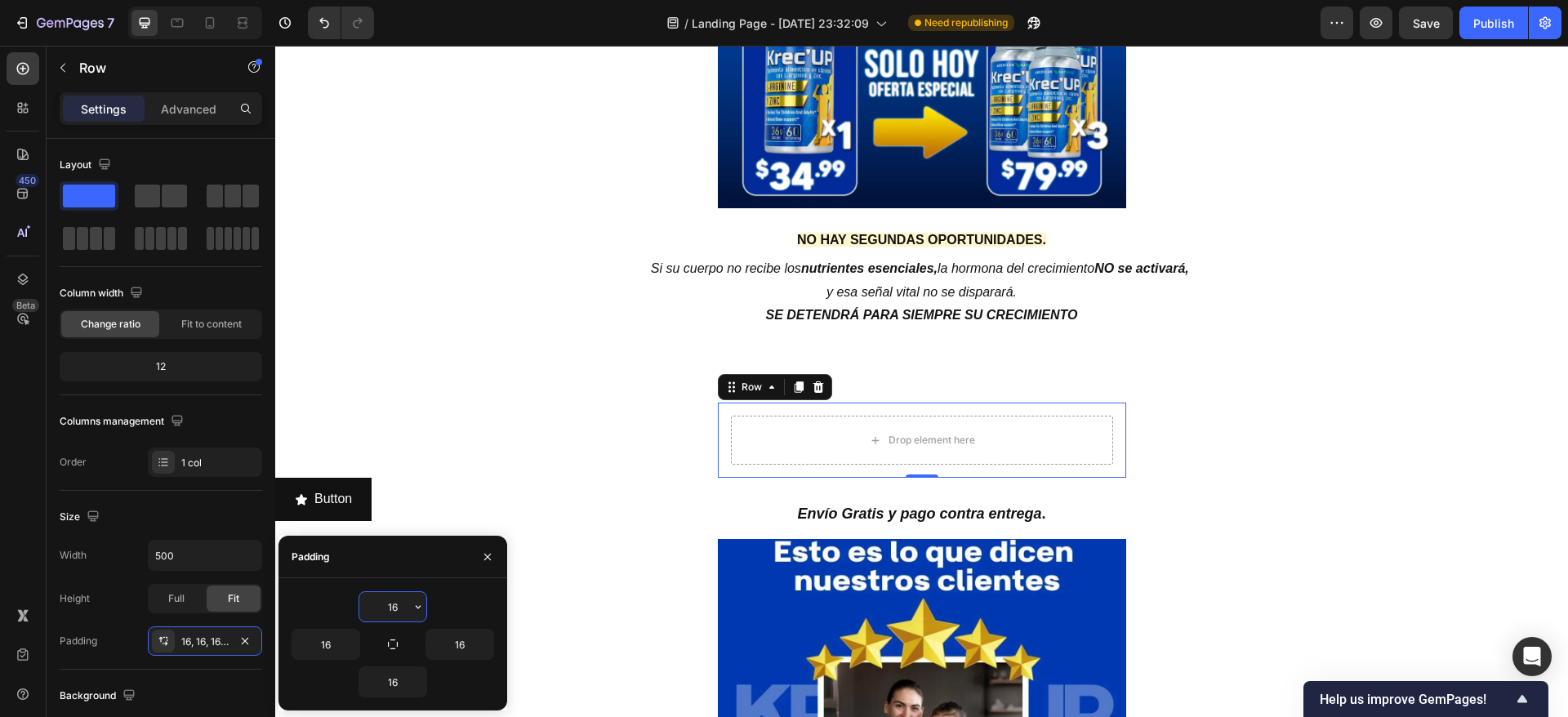
click at [389, 607] on input "16" at bounding box center [392, 606] width 67 height 29
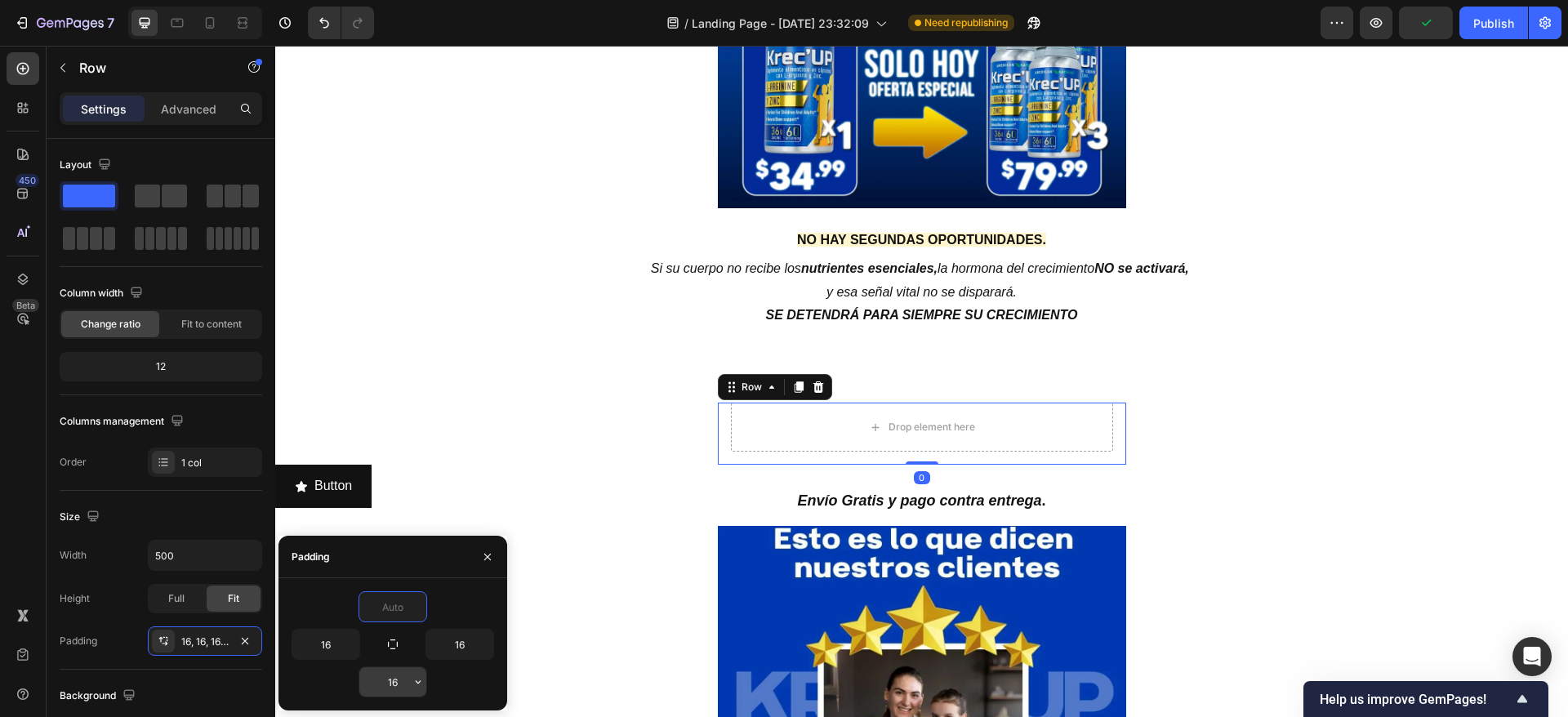
click at [391, 687] on input "16" at bounding box center [392, 681] width 67 height 29
type input "0"
click at [391, 687] on input "16" at bounding box center [392, 681] width 67 height 29
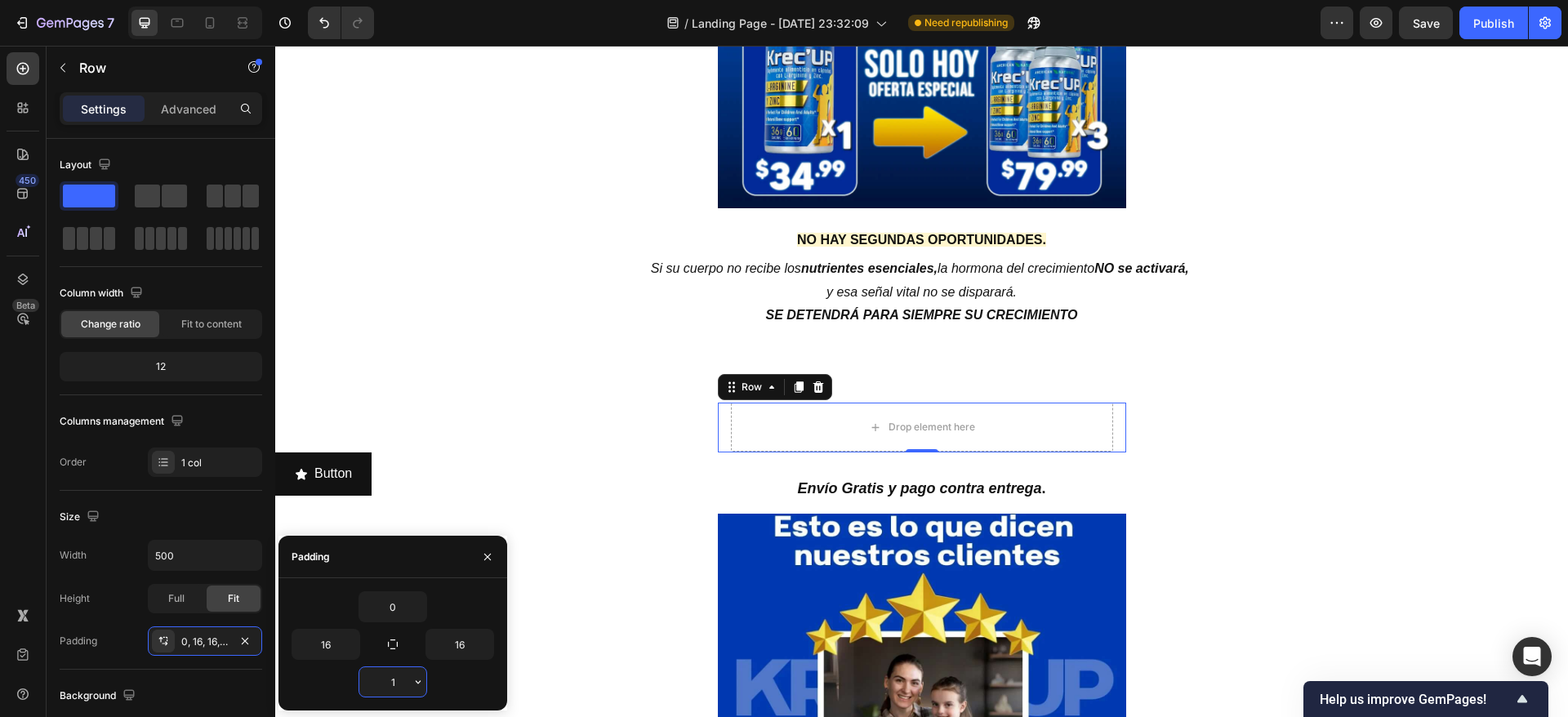
type input "16"
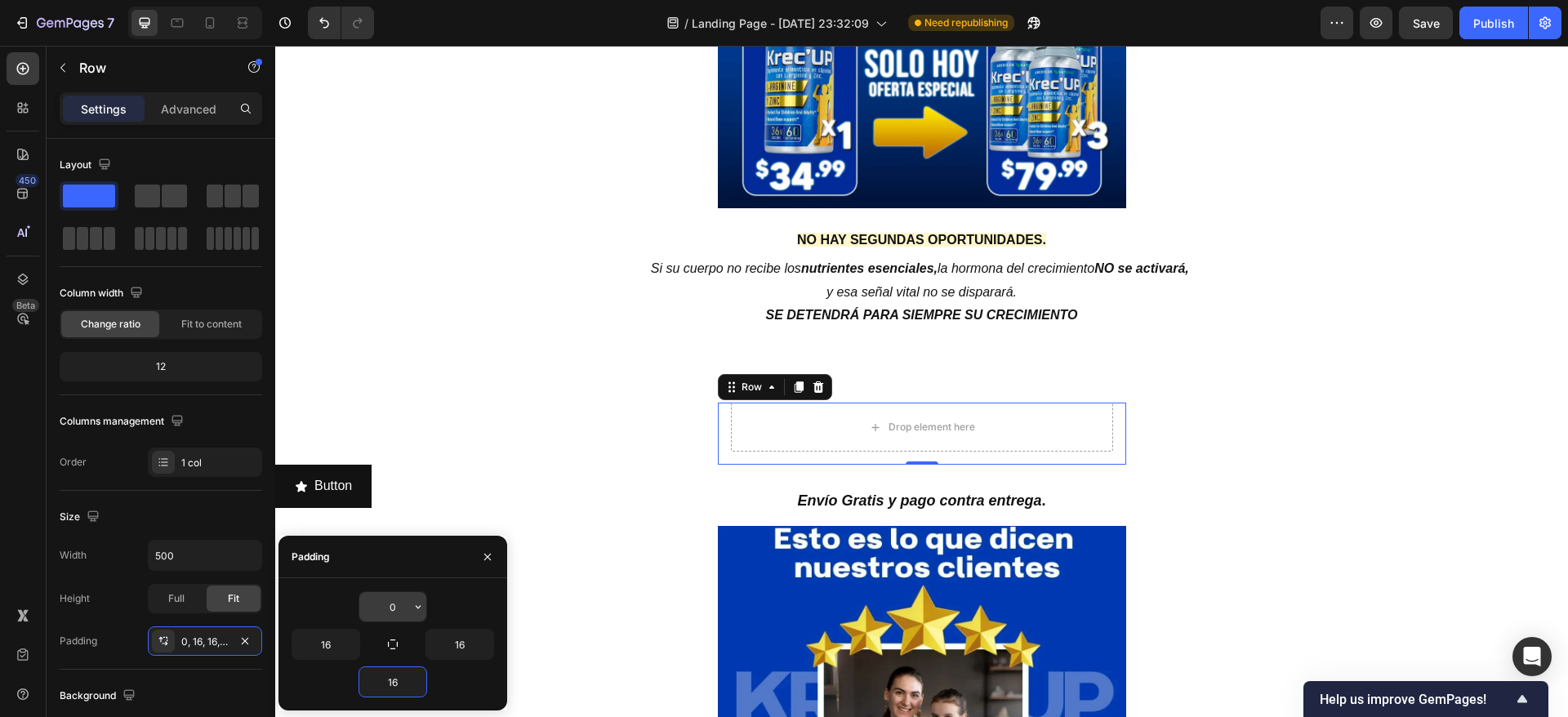
click at [382, 612] on input "0" at bounding box center [392, 606] width 67 height 29
type input "16"
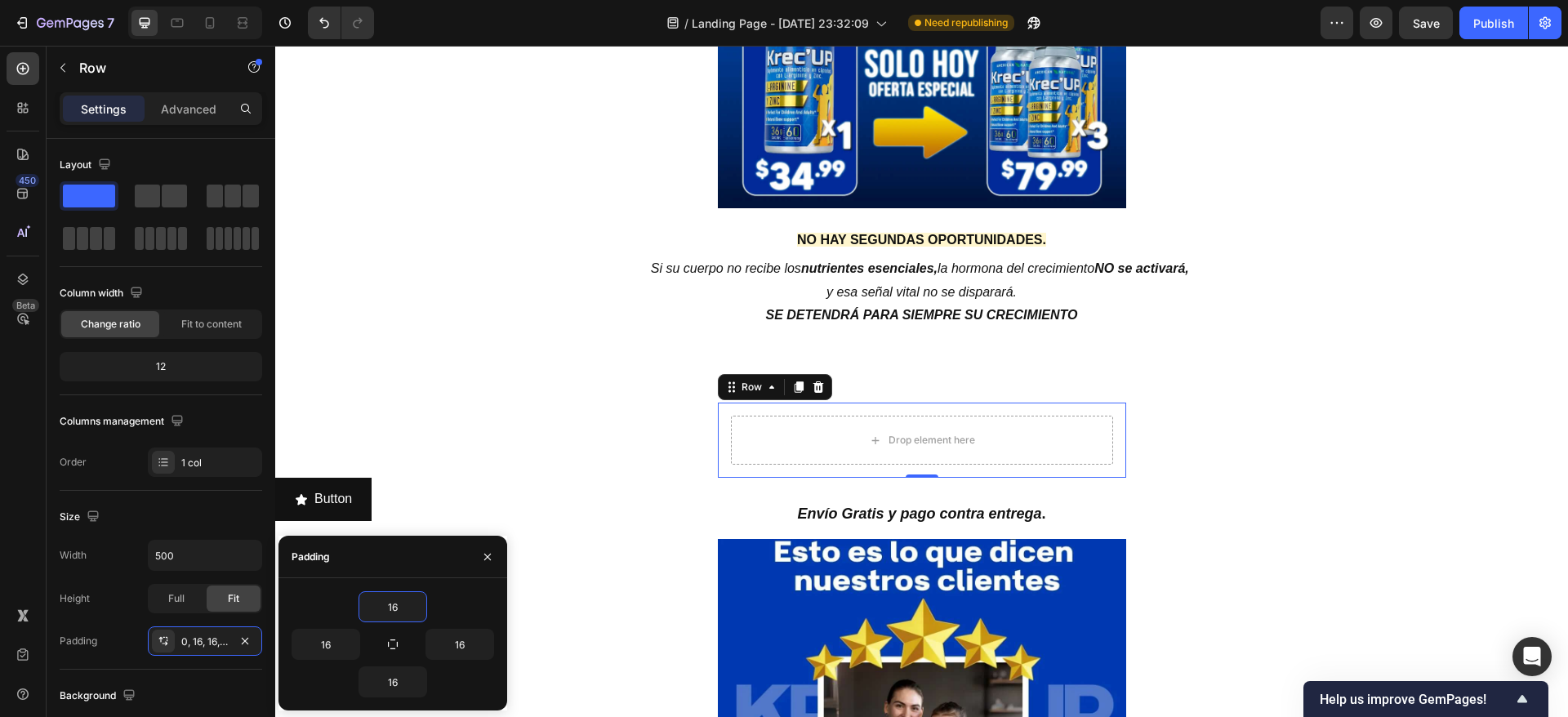
click at [43, 468] on div "450 Beta" at bounding box center [23, 381] width 47 height 671
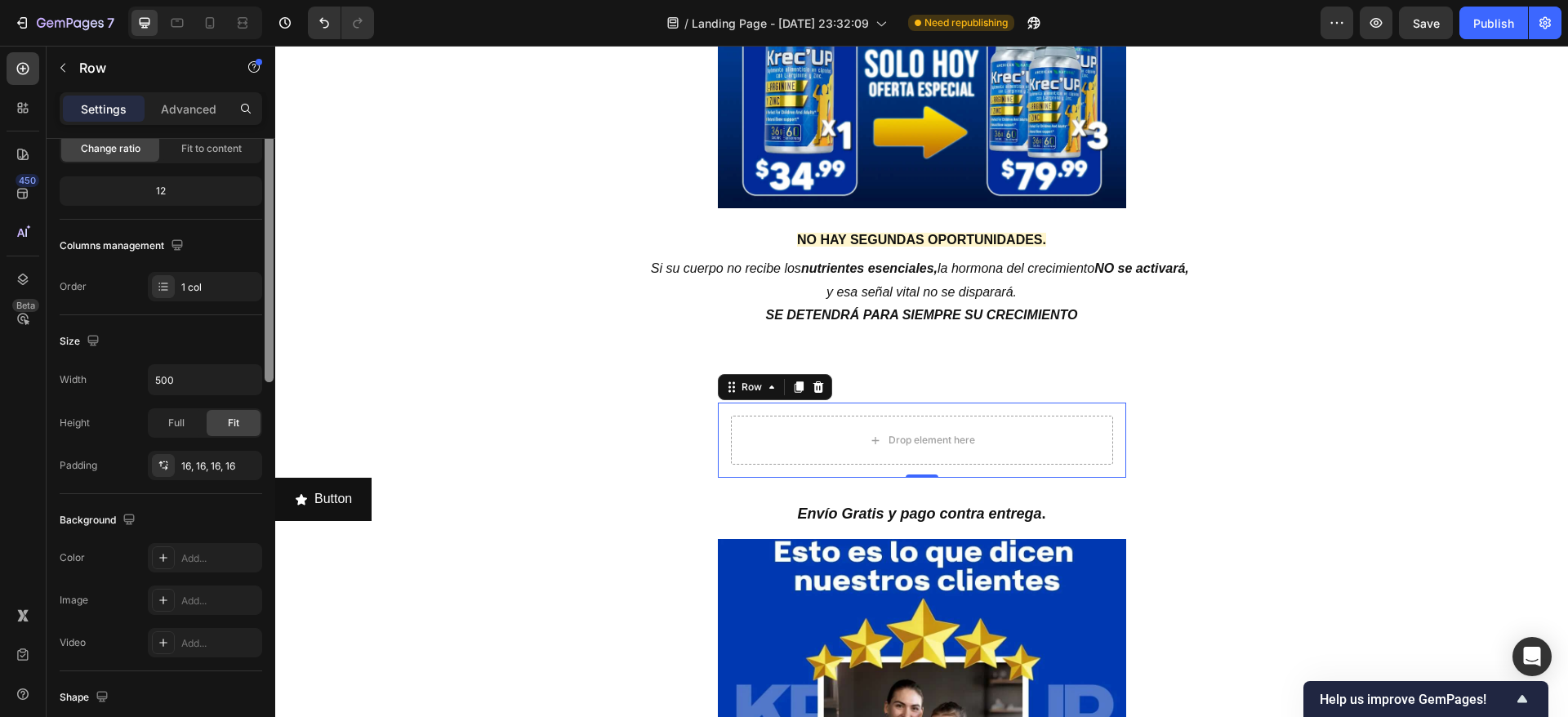
scroll to position [0, 0]
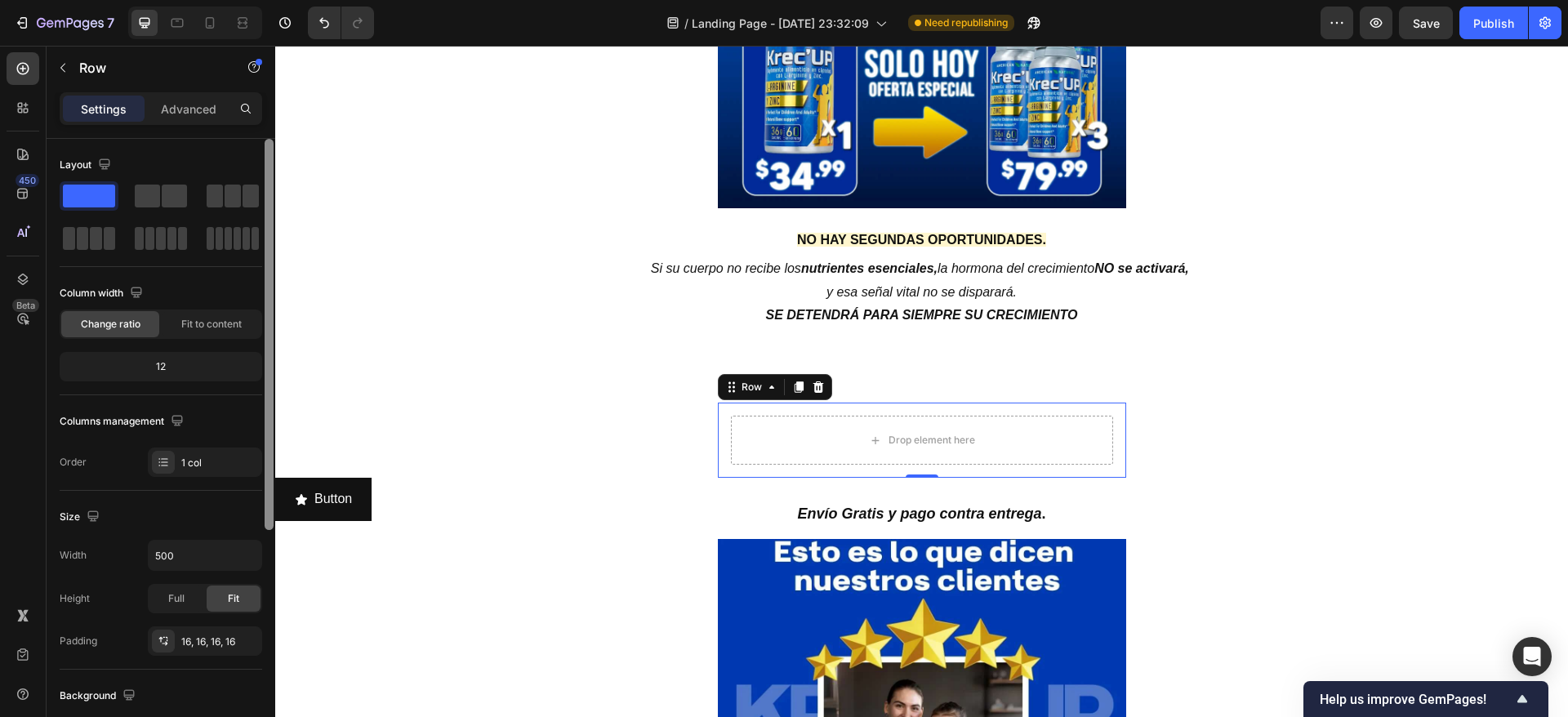
drag, startPoint x: 265, startPoint y: 438, endPoint x: 240, endPoint y: 282, distance: 158.0
click at [264, 319] on div at bounding box center [269, 451] width 12 height 625
click at [193, 114] on p "Advanced" at bounding box center [188, 109] width 55 height 17
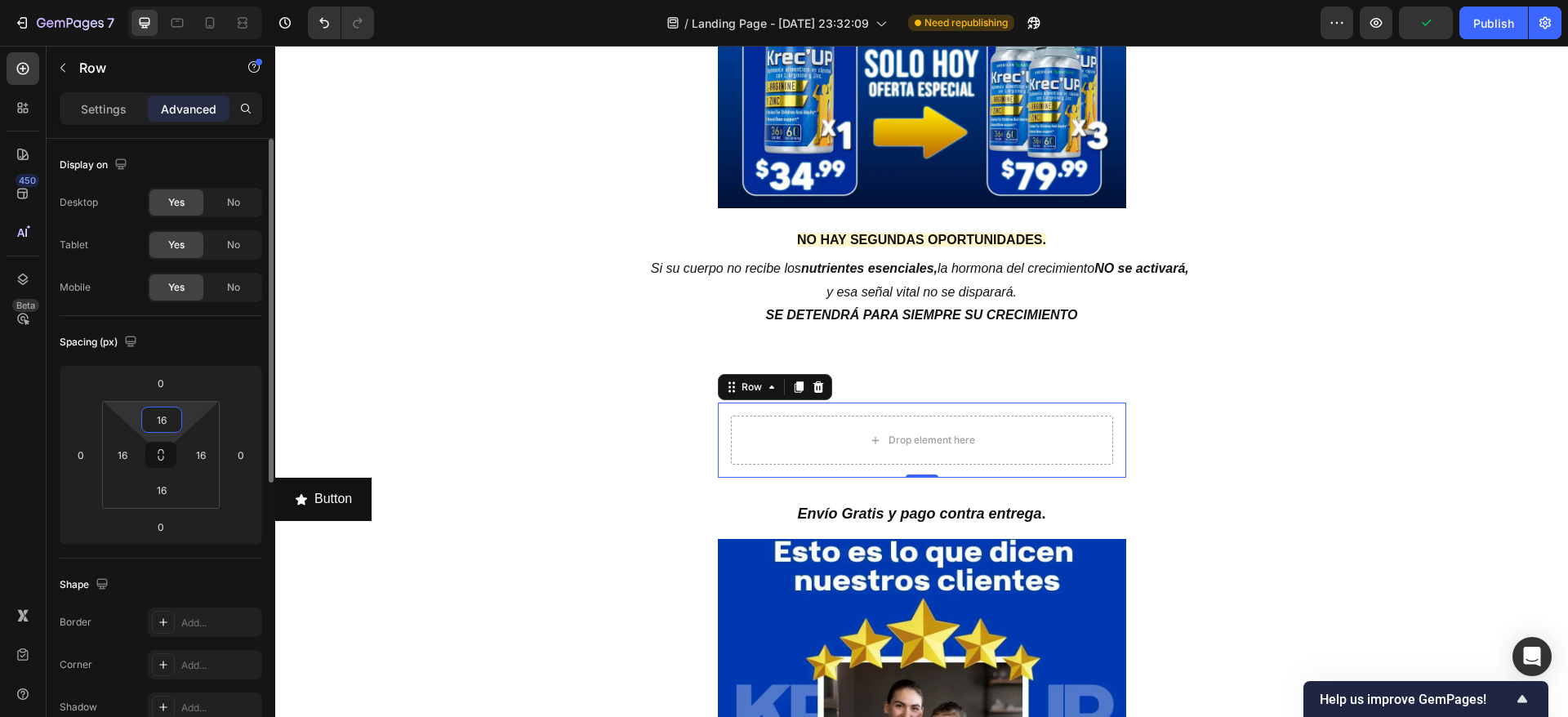
click at [172, 417] on input "16" at bounding box center [162, 420] width 32 height 25
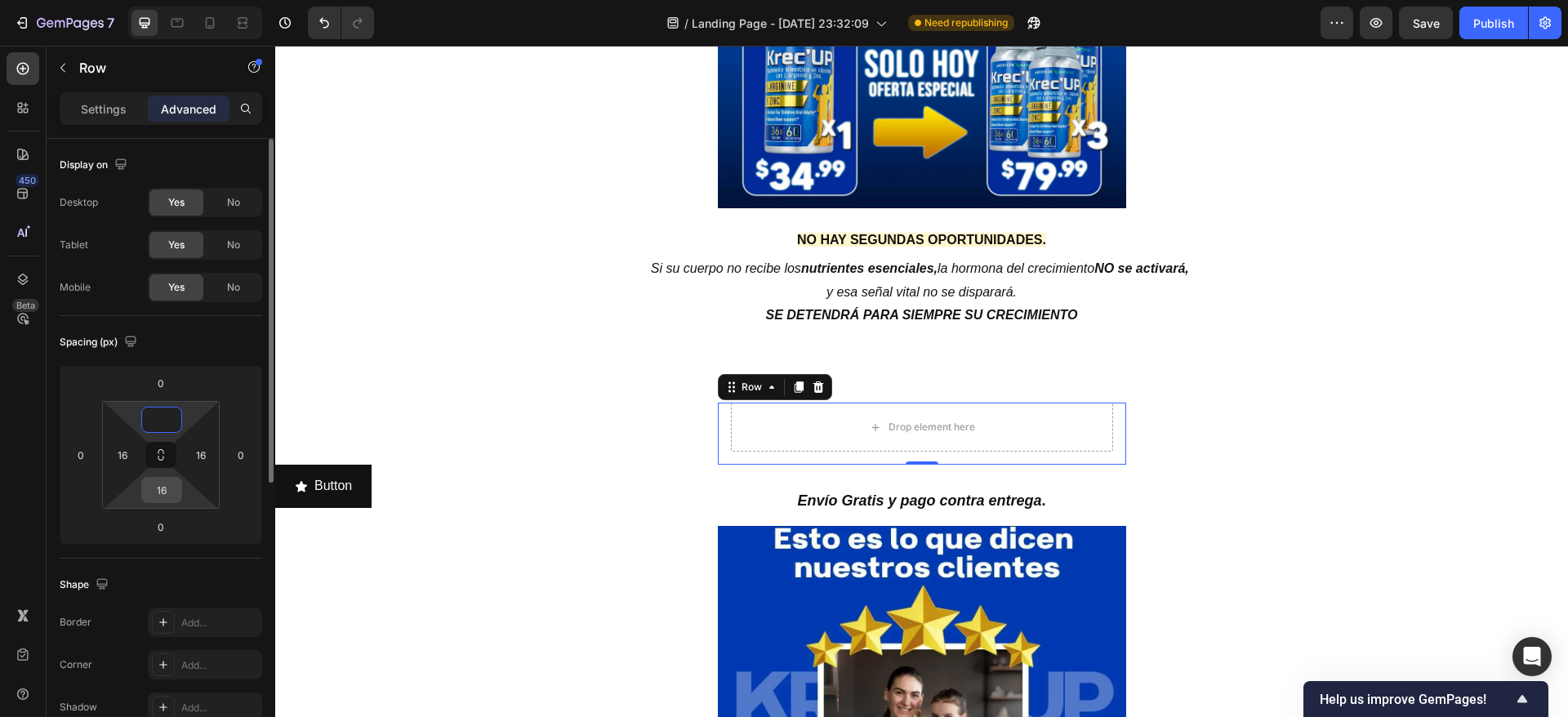
type input "0"
click at [160, 494] on input "16" at bounding box center [162, 490] width 32 height 25
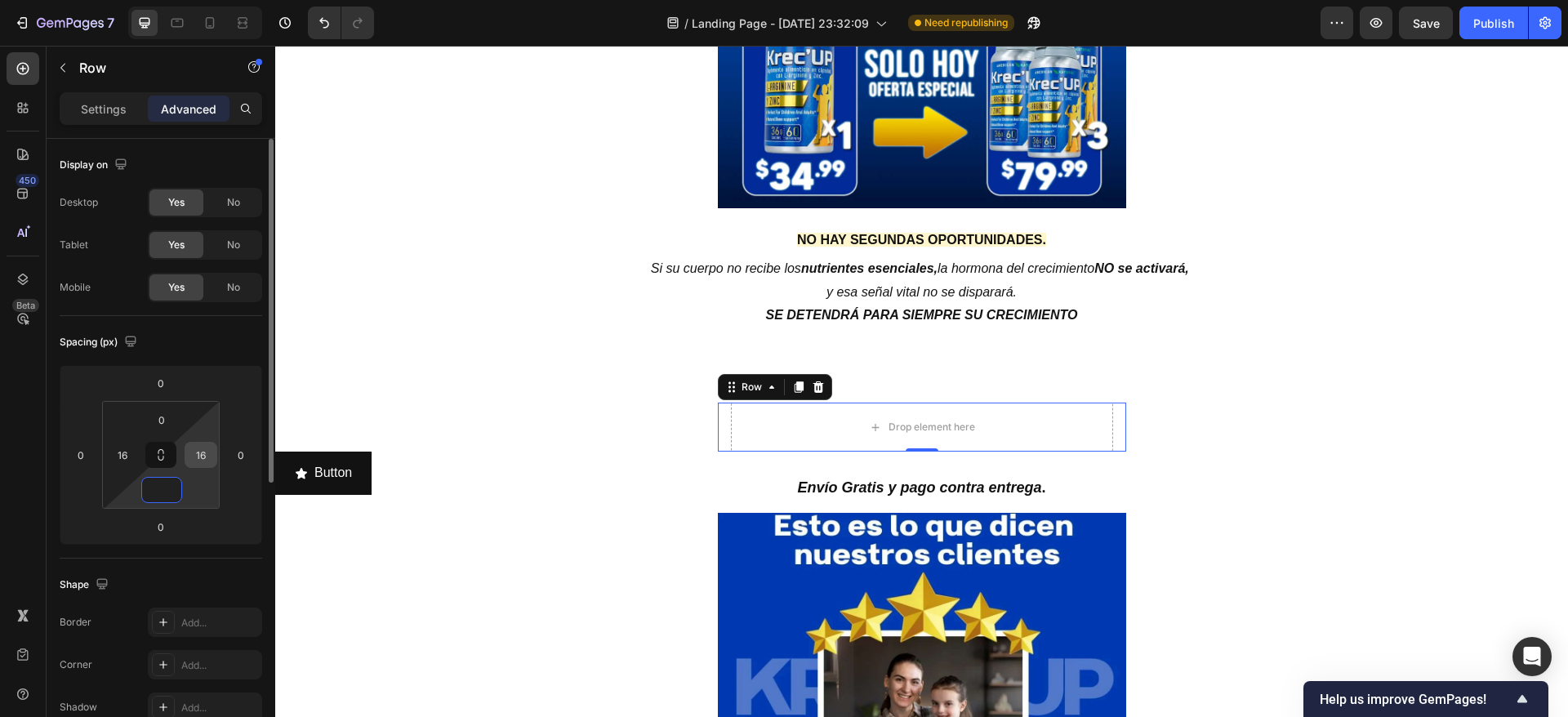
type input "0"
click at [212, 455] on input "16" at bounding box center [201, 455] width 25 height 25
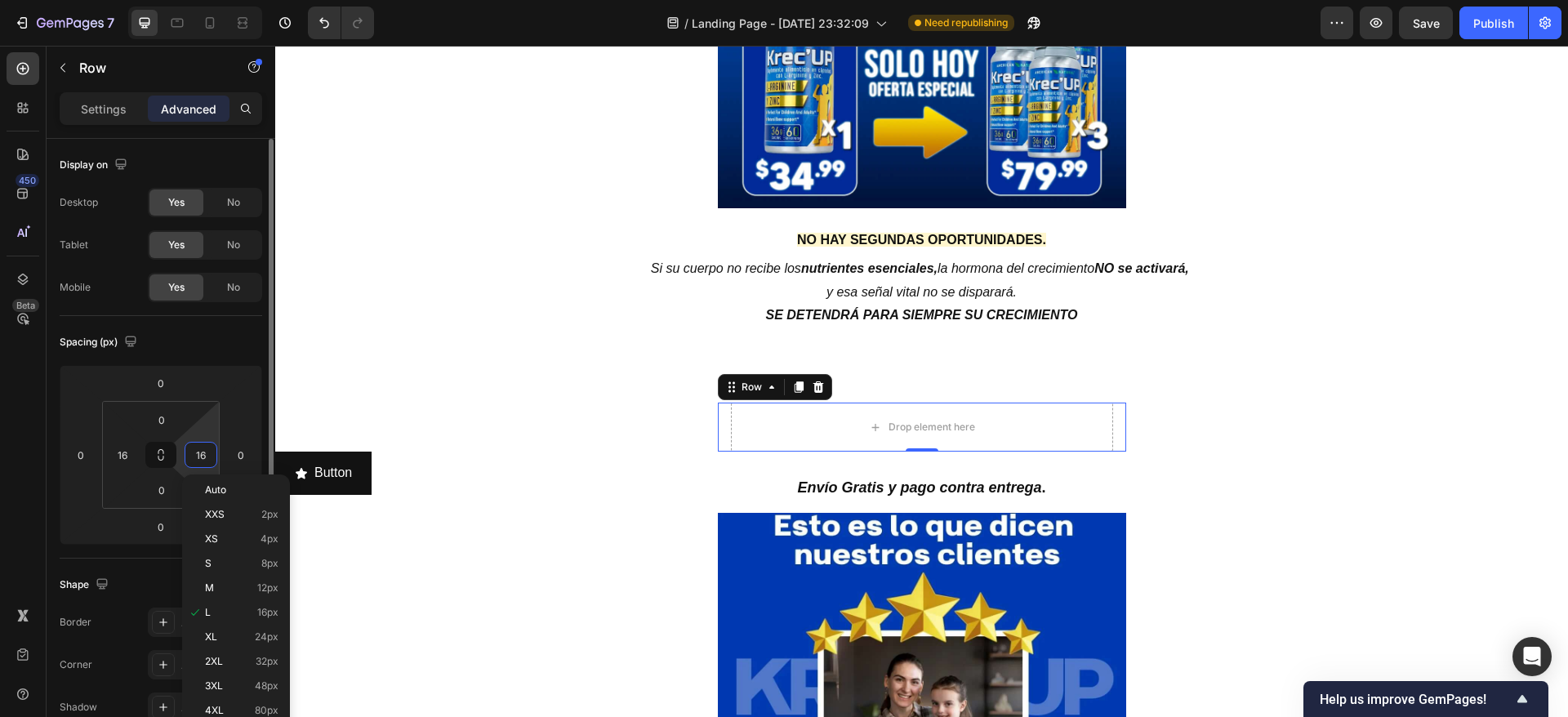
click at [212, 455] on input "16" at bounding box center [201, 455] width 25 height 25
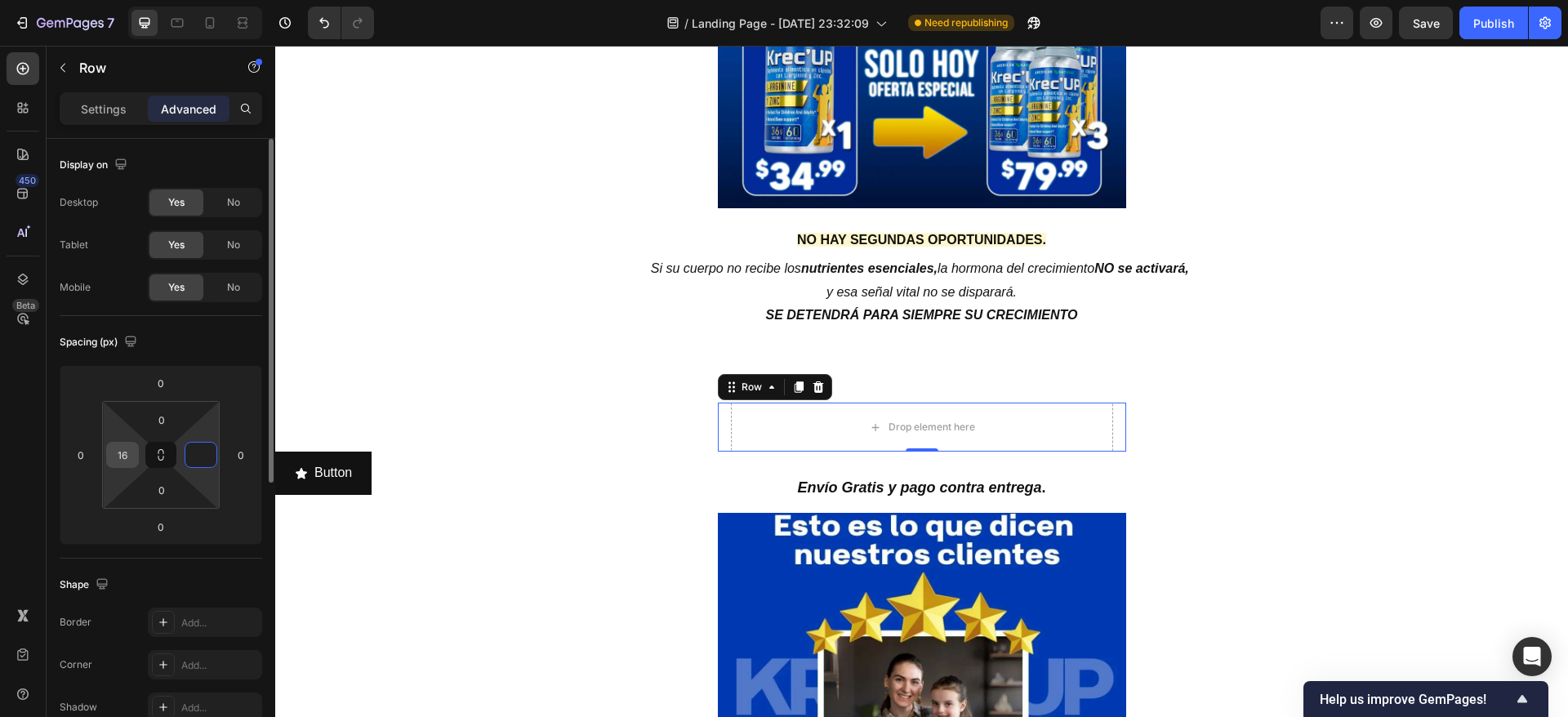
type input "0"
click at [120, 455] on input "16" at bounding box center [123, 455] width 25 height 25
type input "0"
click at [166, 381] on input "0" at bounding box center [161, 383] width 32 height 25
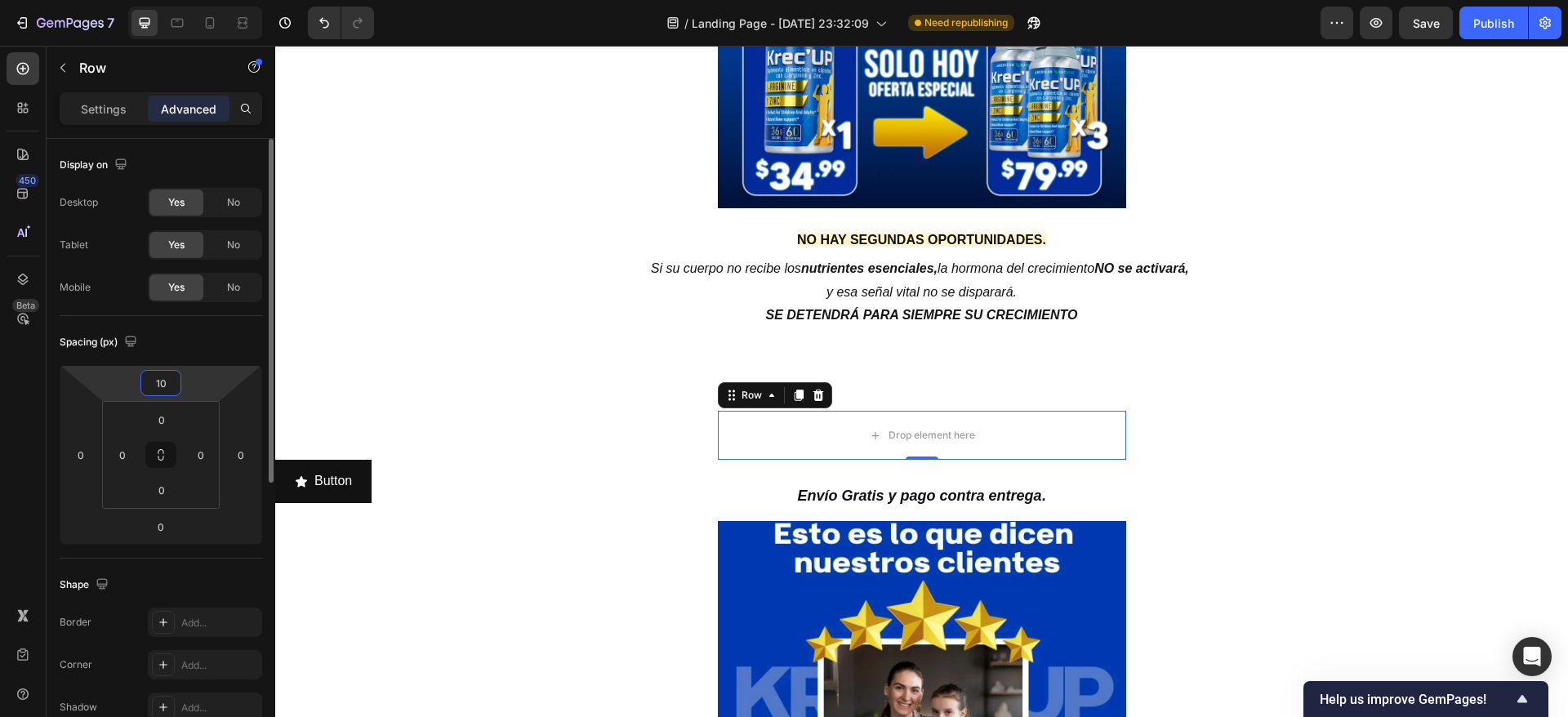
type input "1"
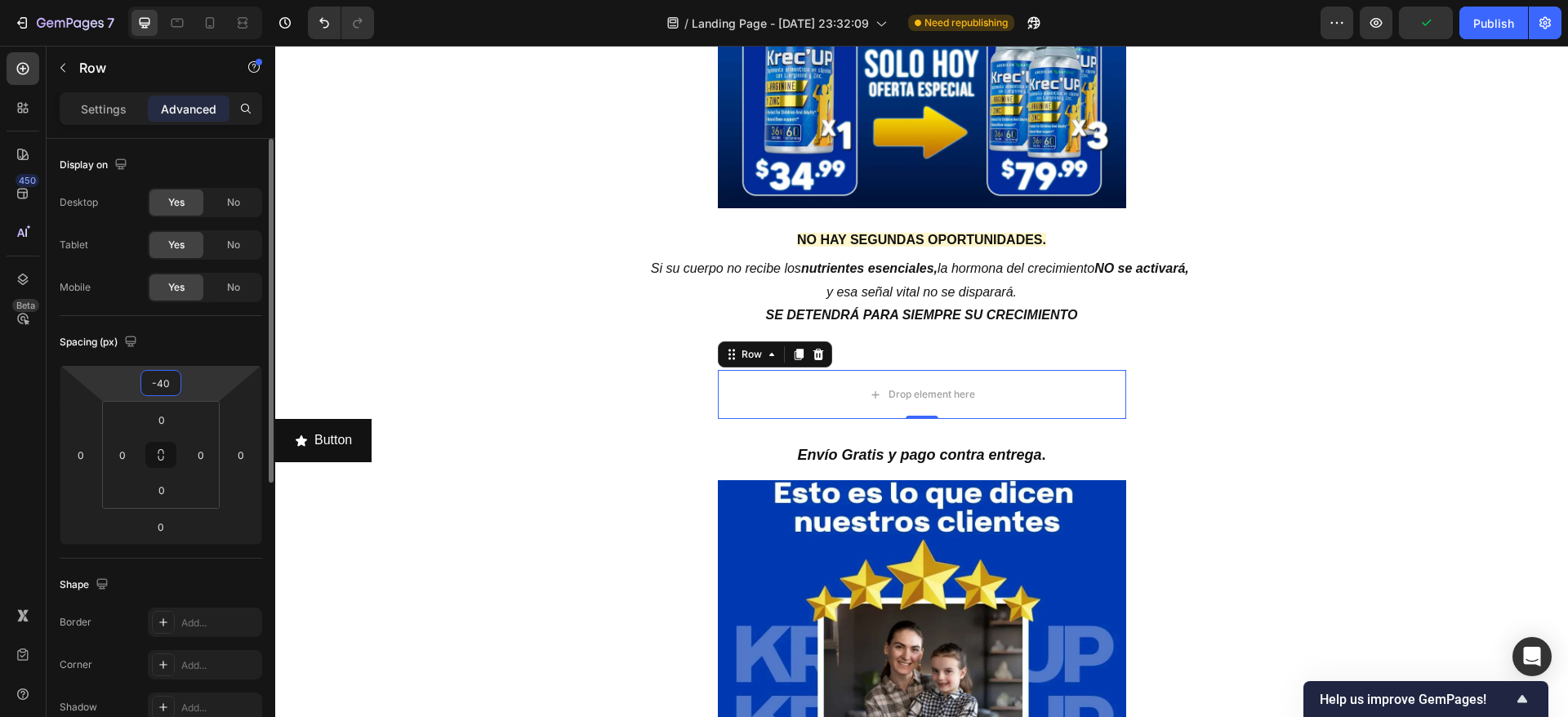
type input "-4"
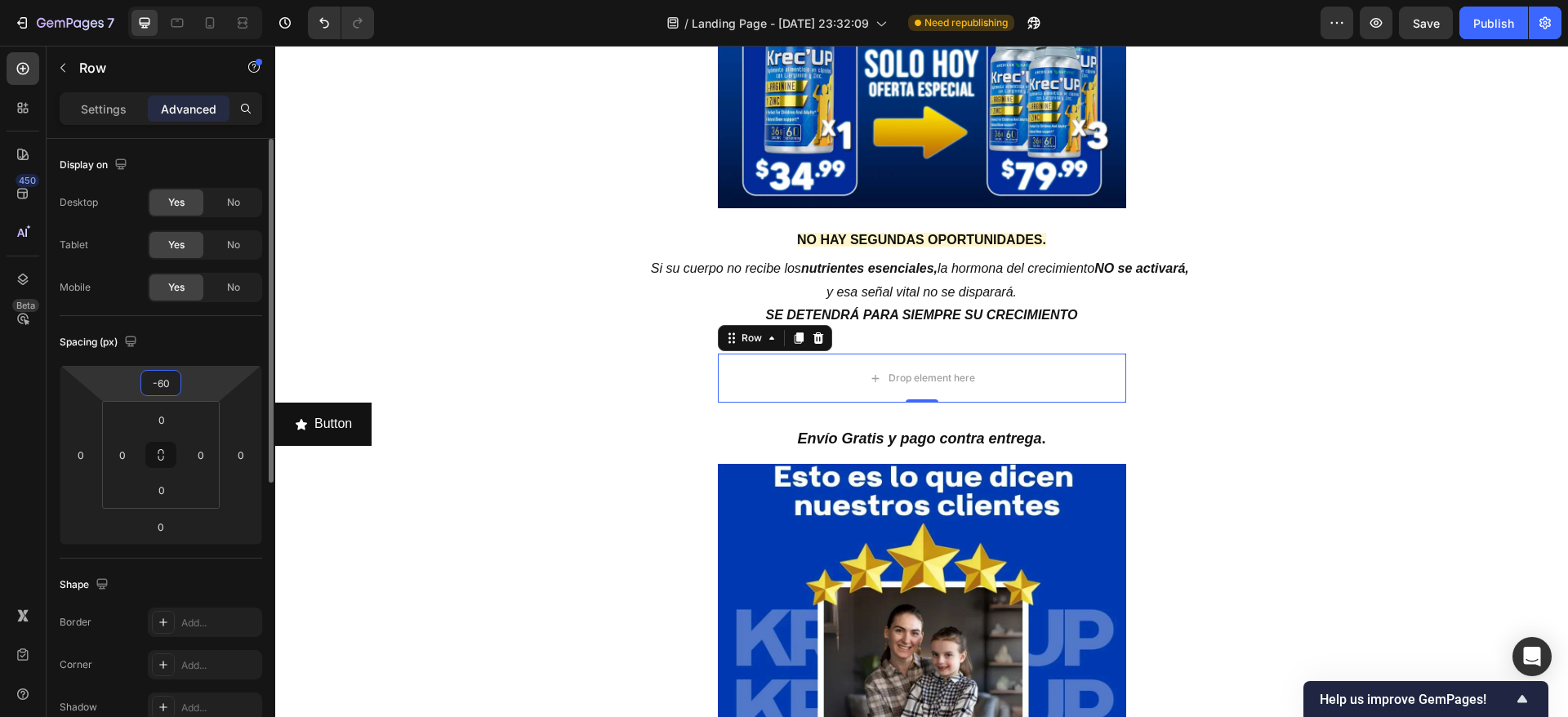
type input "-6"
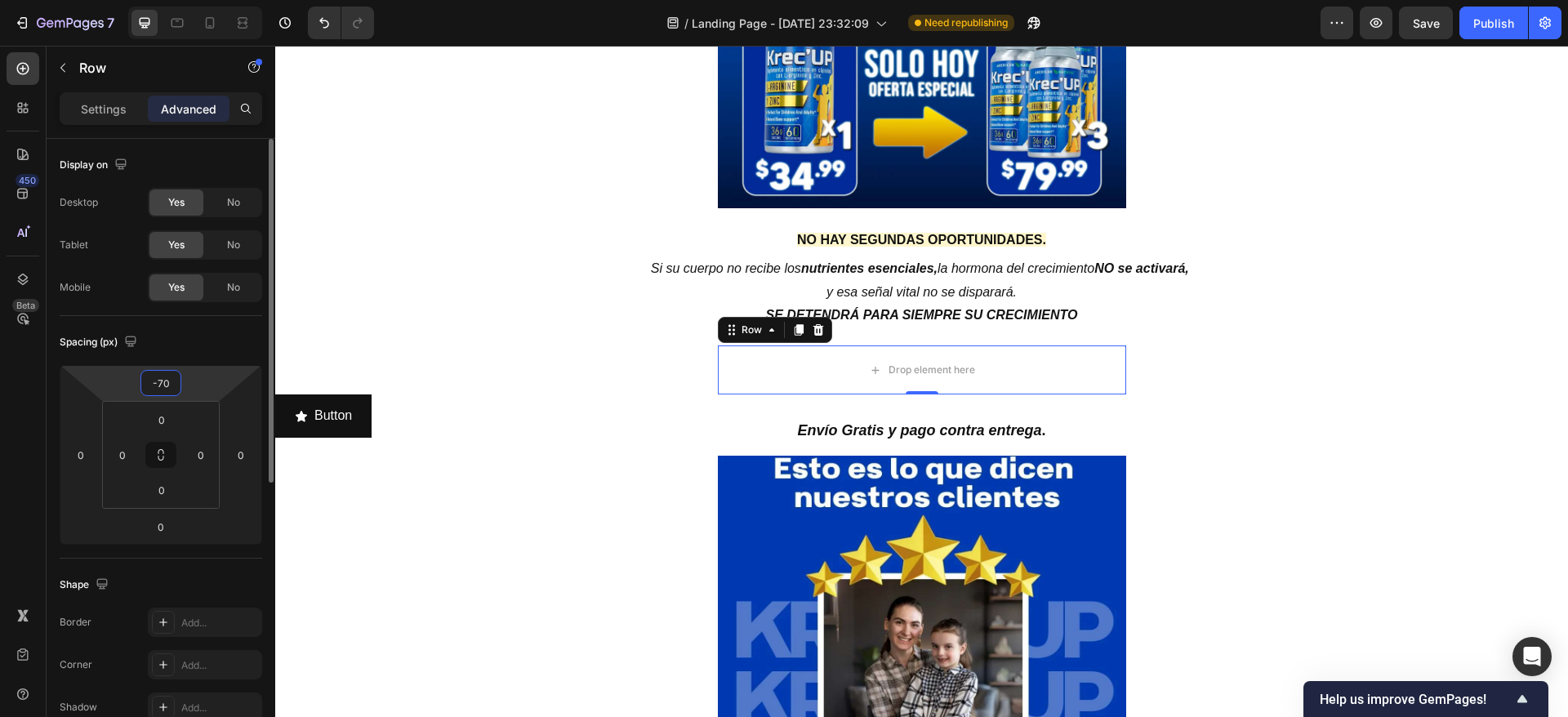
type input "-7"
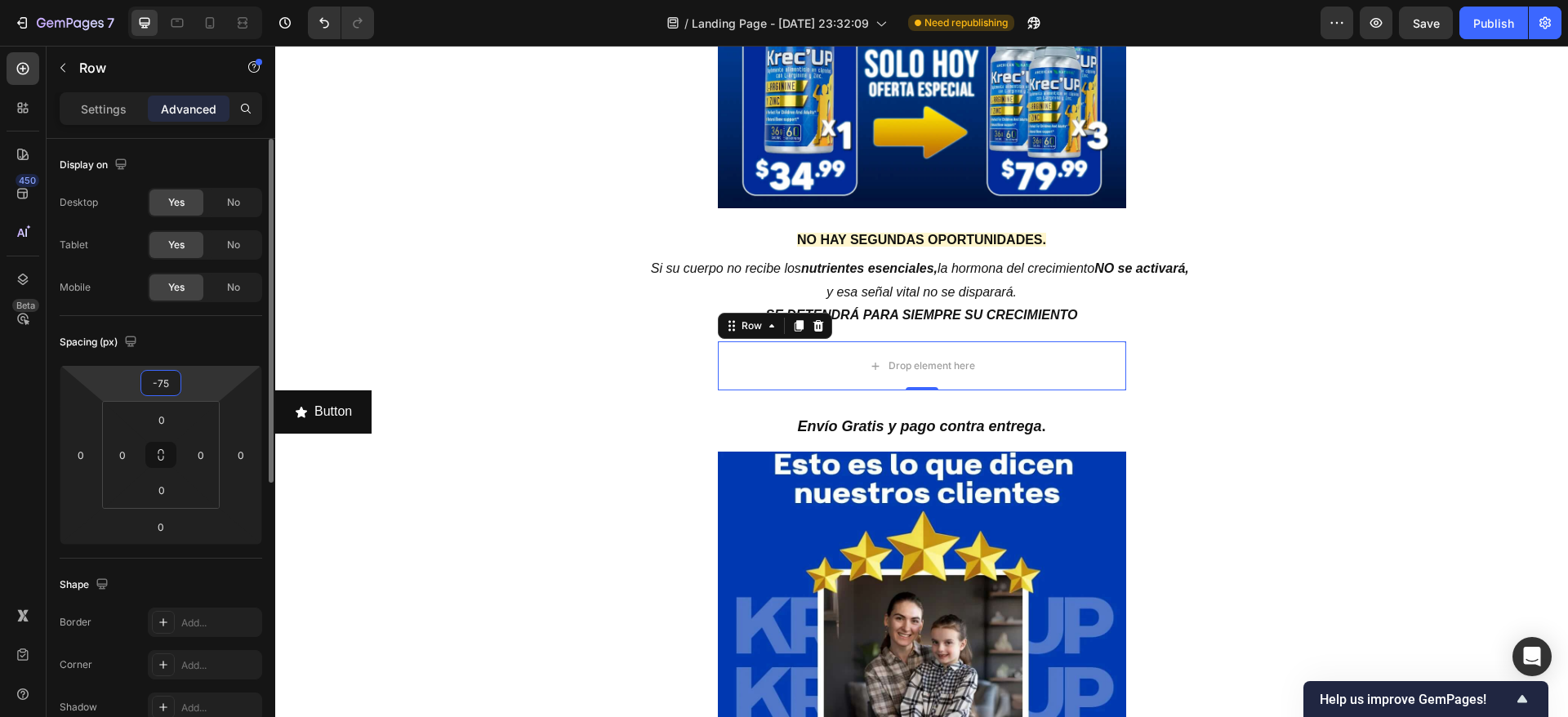
type input "-7"
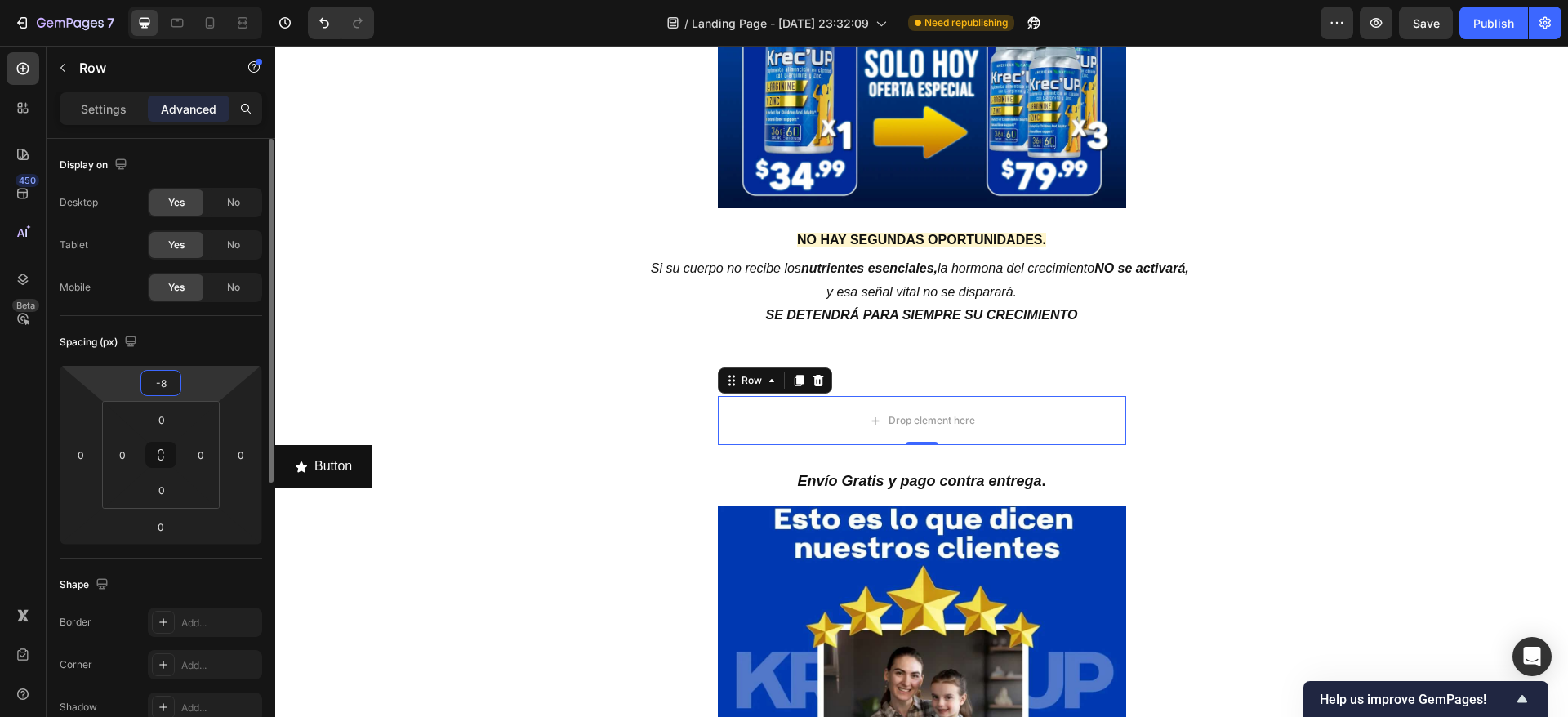
type input "-80"
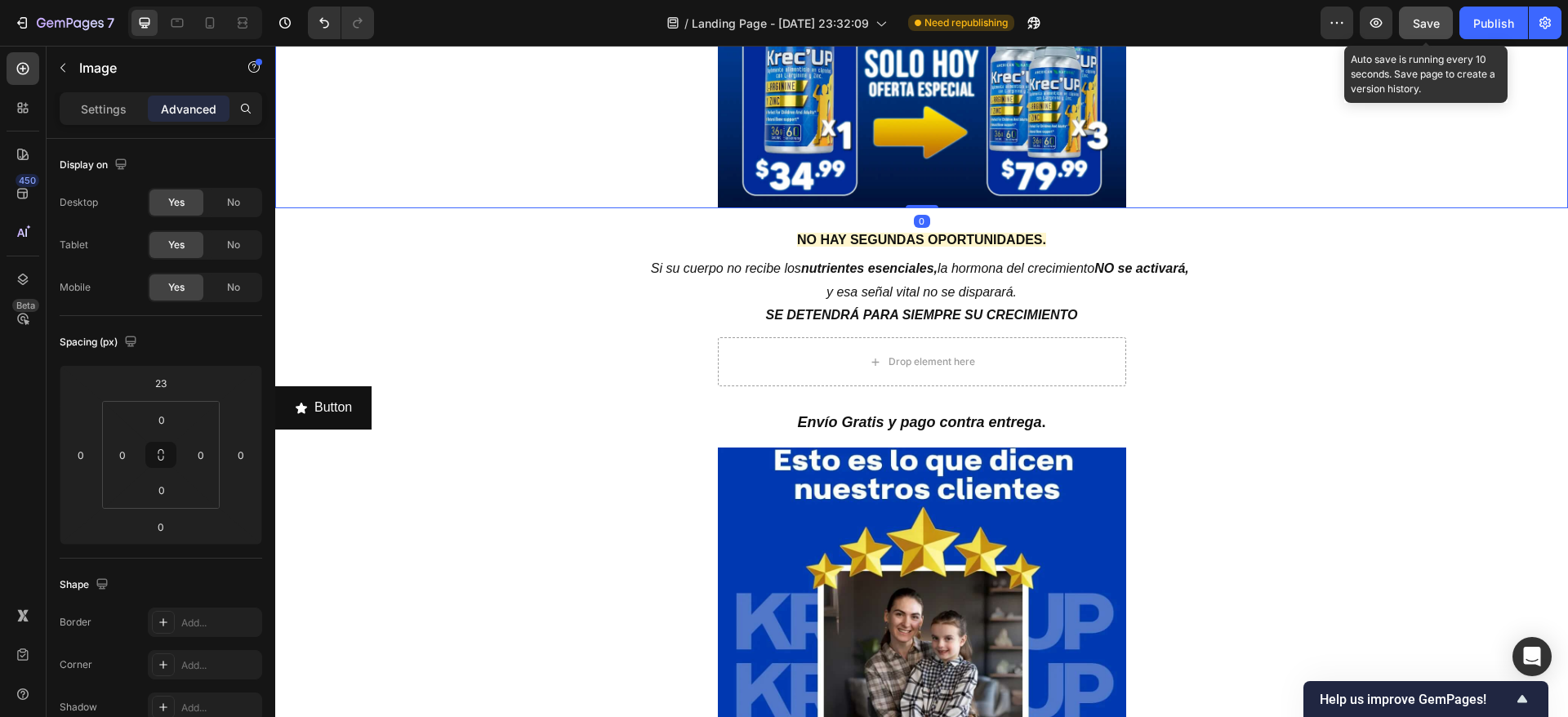
drag, startPoint x: 1430, startPoint y: 29, endPoint x: 1145, endPoint y: 11, distance: 285.6
click at [1430, 29] on span "Save" at bounding box center [1426, 23] width 27 height 14
click at [1486, 24] on div "Publish" at bounding box center [1494, 23] width 41 height 17
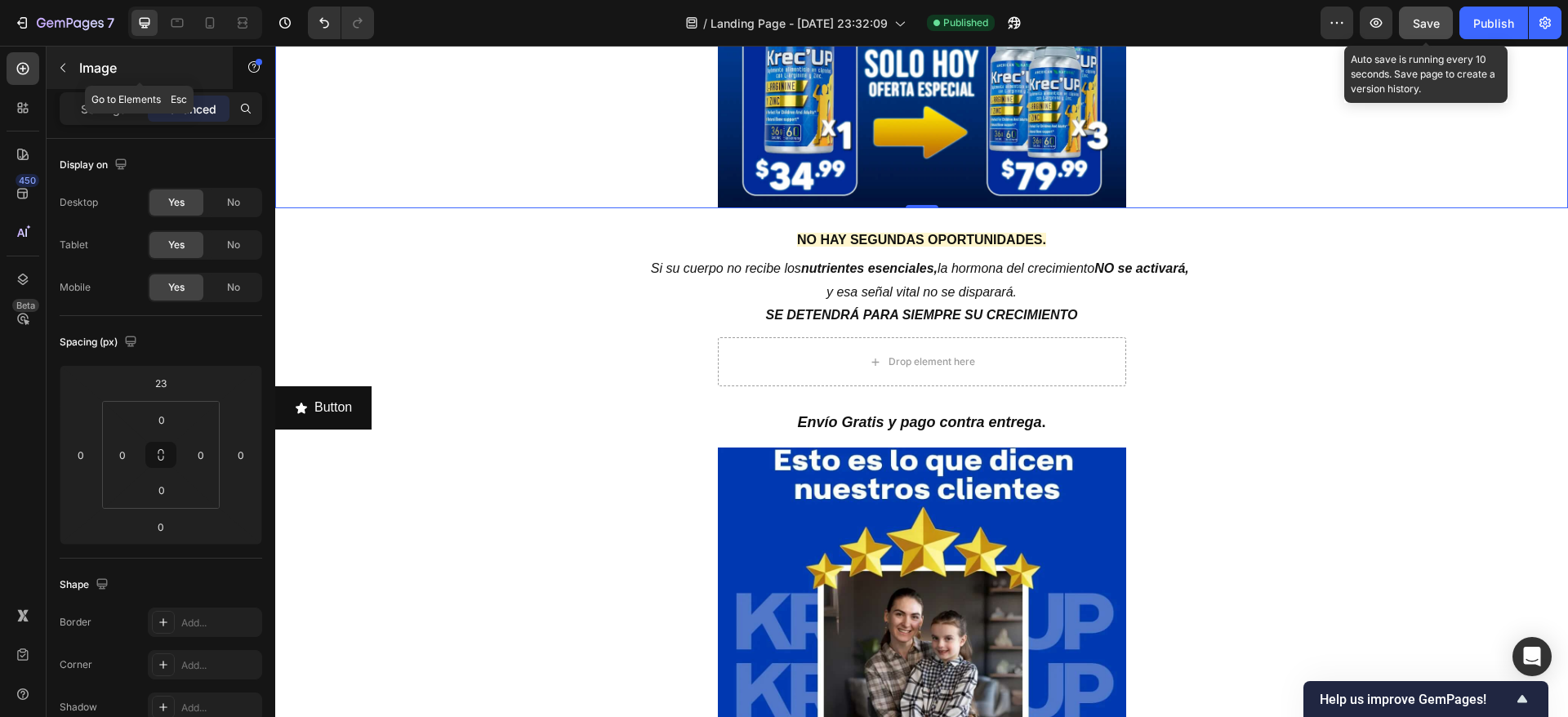
click at [58, 66] on icon "button" at bounding box center [63, 67] width 13 height 13
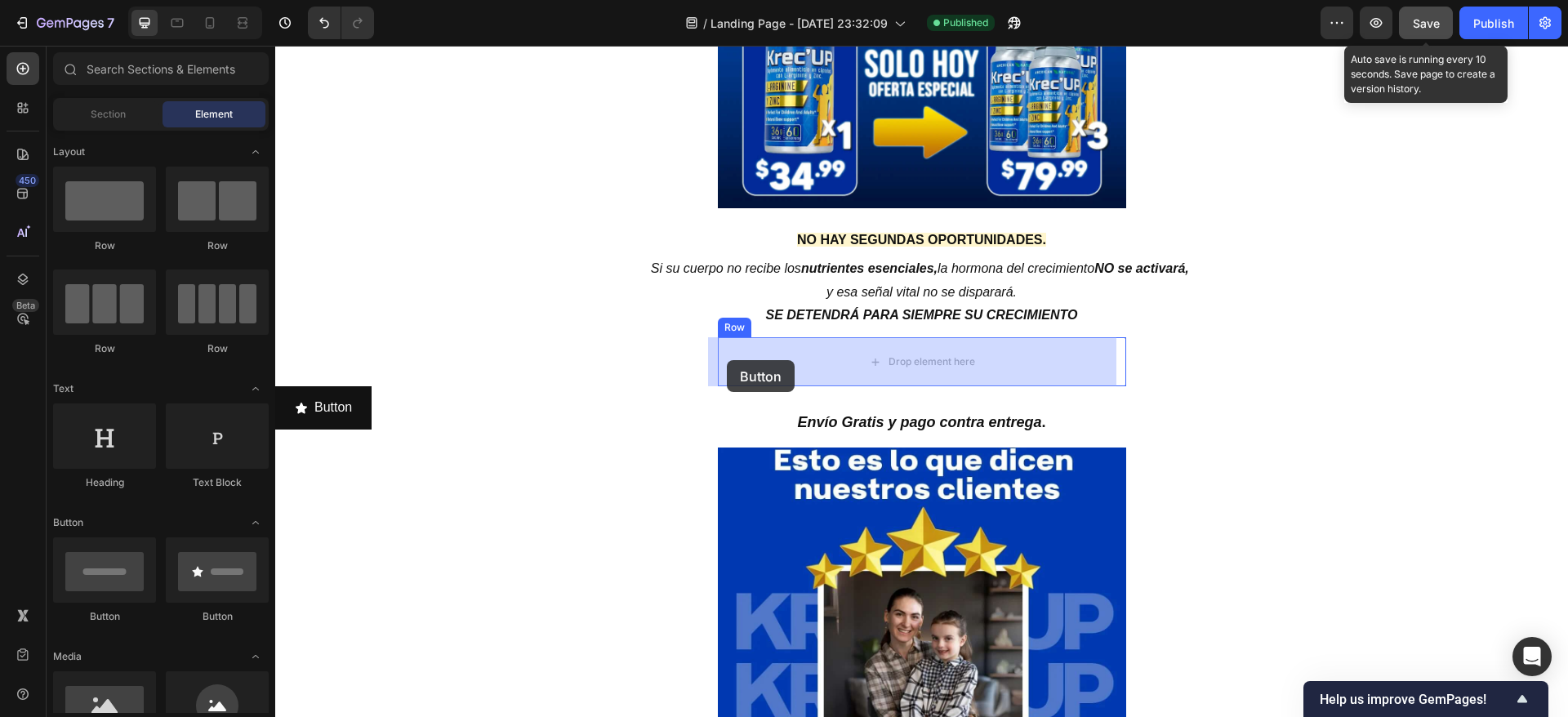
drag, startPoint x: 481, startPoint y: 630, endPoint x: 727, endPoint y: 359, distance: 366.0
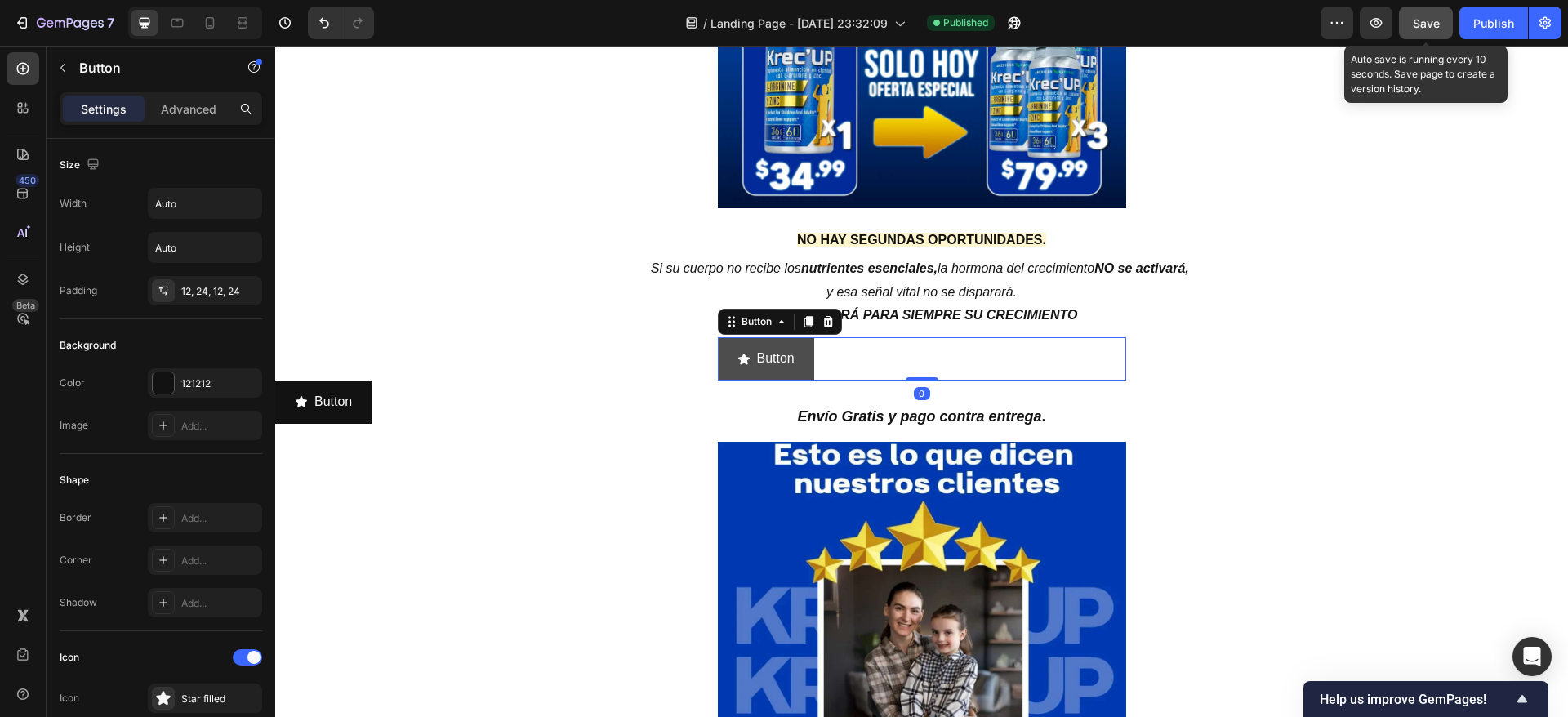
click at [718, 346] on button "Button" at bounding box center [766, 359] width 96 height 44
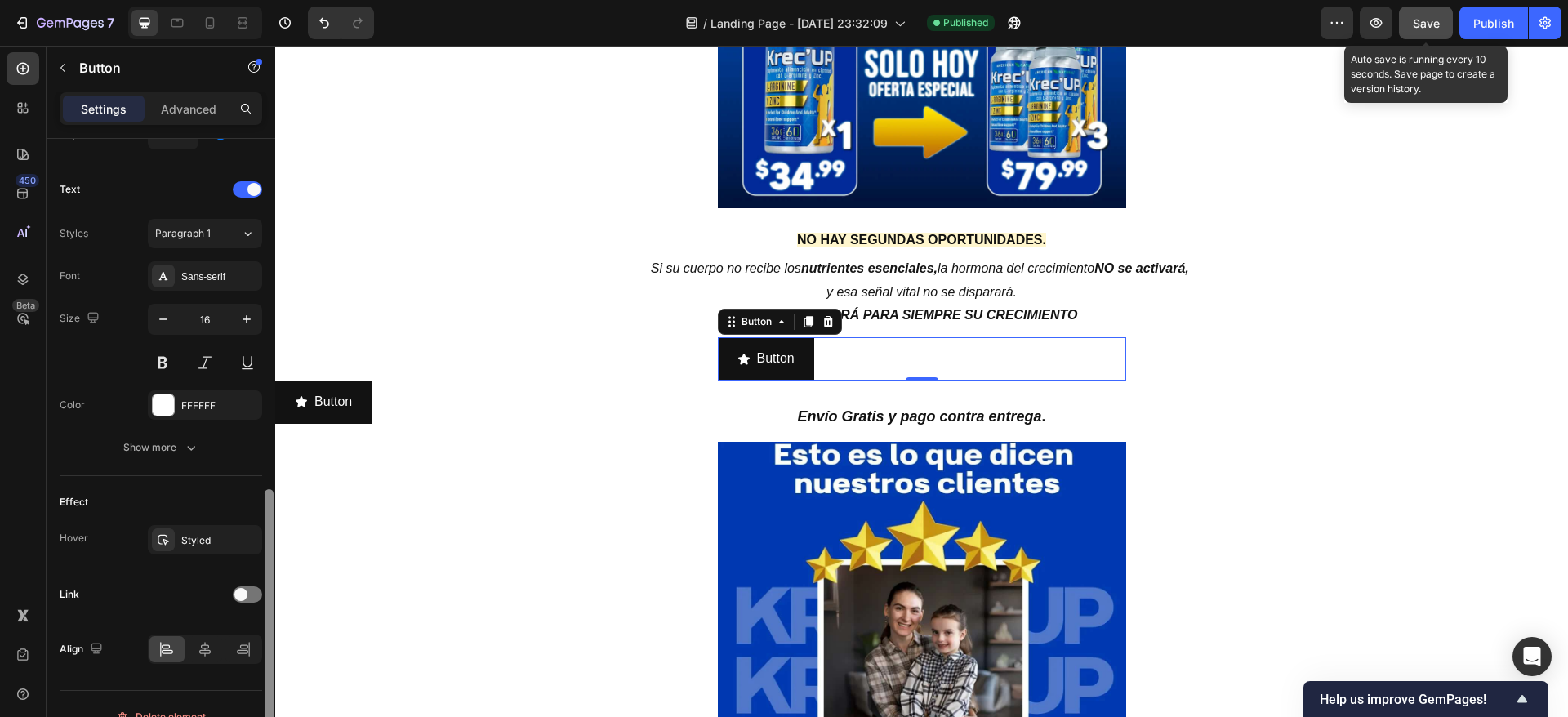
scroll to position [675, 0]
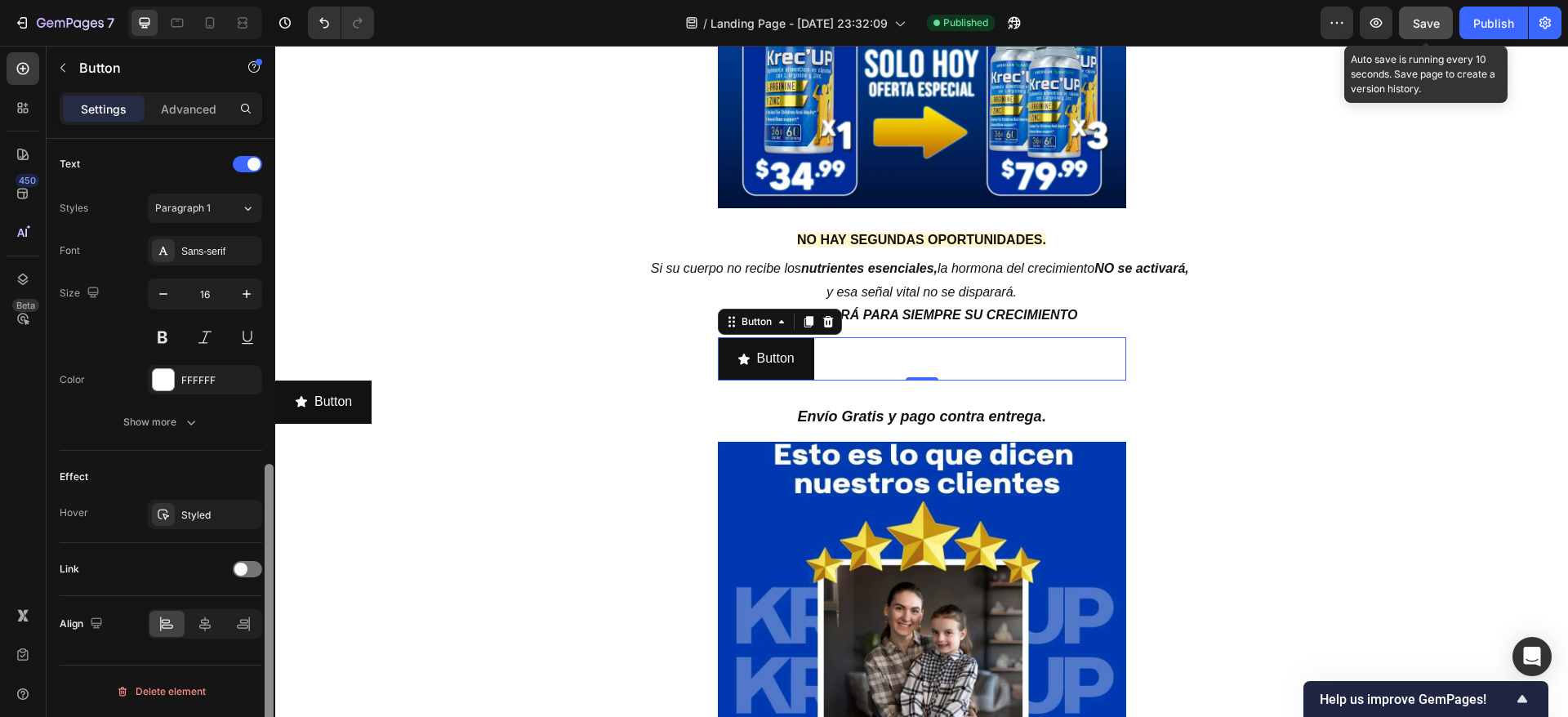
drag, startPoint x: 271, startPoint y: 187, endPoint x: 266, endPoint y: 573, distance: 386.0
click at [266, 573] on div at bounding box center [268, 613] width 9 height 299
click at [197, 630] on icon at bounding box center [204, 623] width 16 height 16
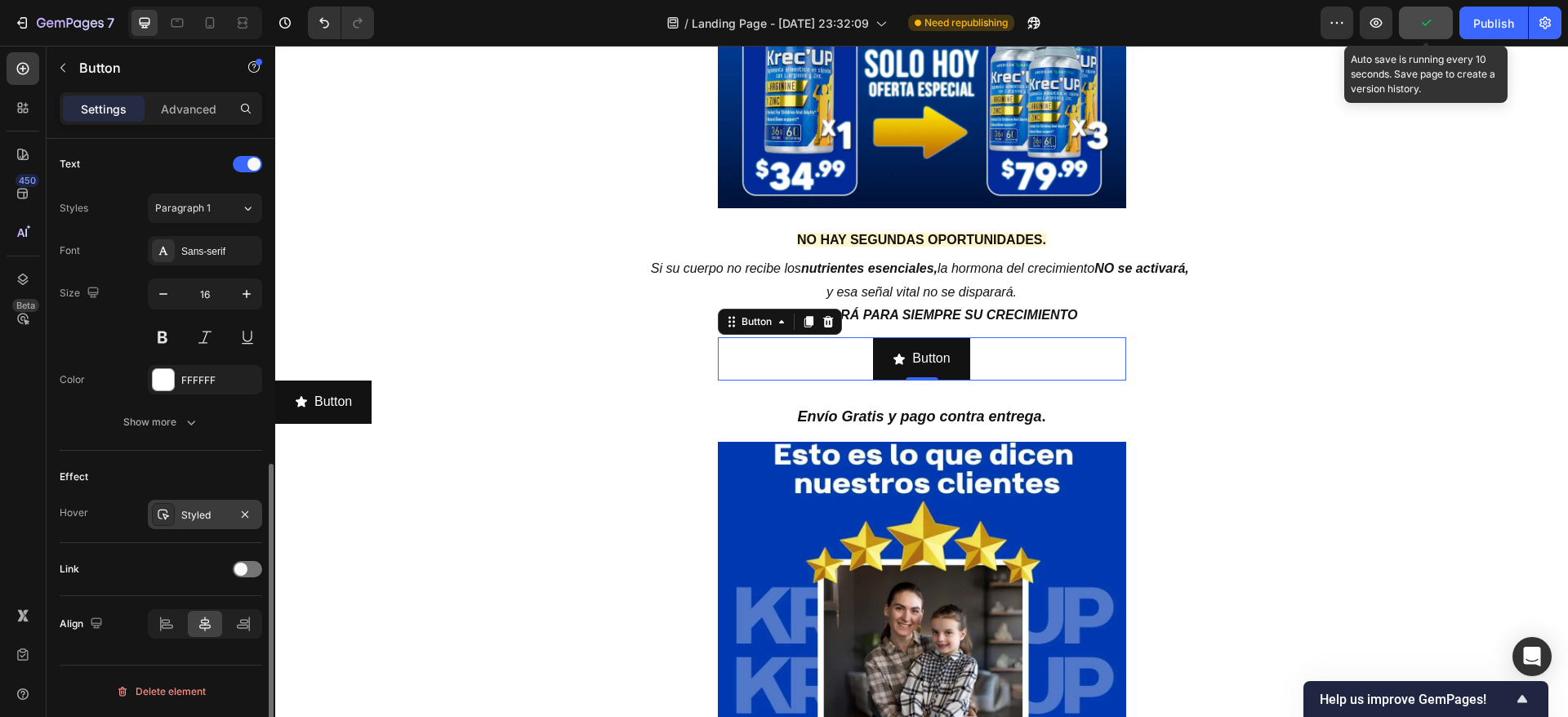
click at [167, 508] on icon at bounding box center [163, 515] width 13 height 13
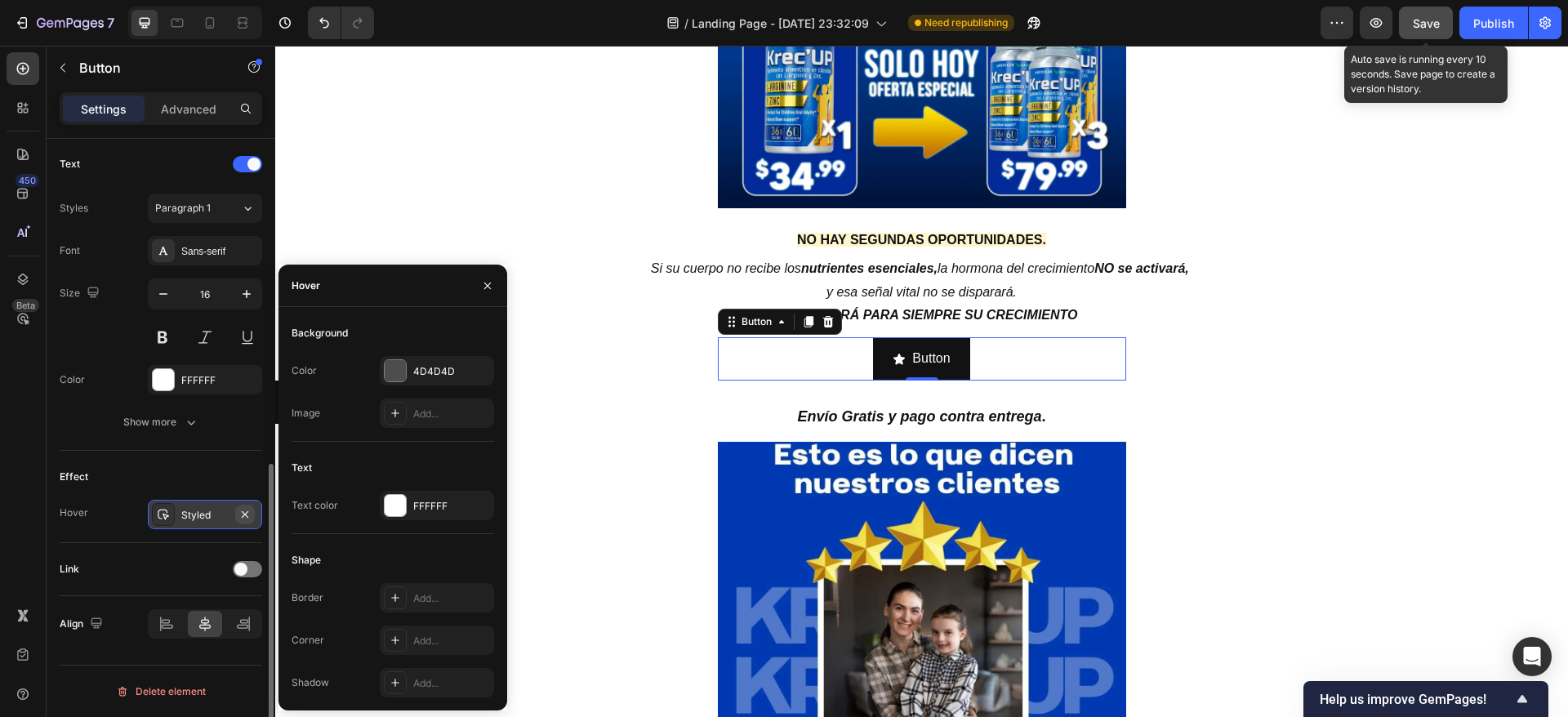
click at [241, 508] on icon "button" at bounding box center [245, 515] width 13 height 13
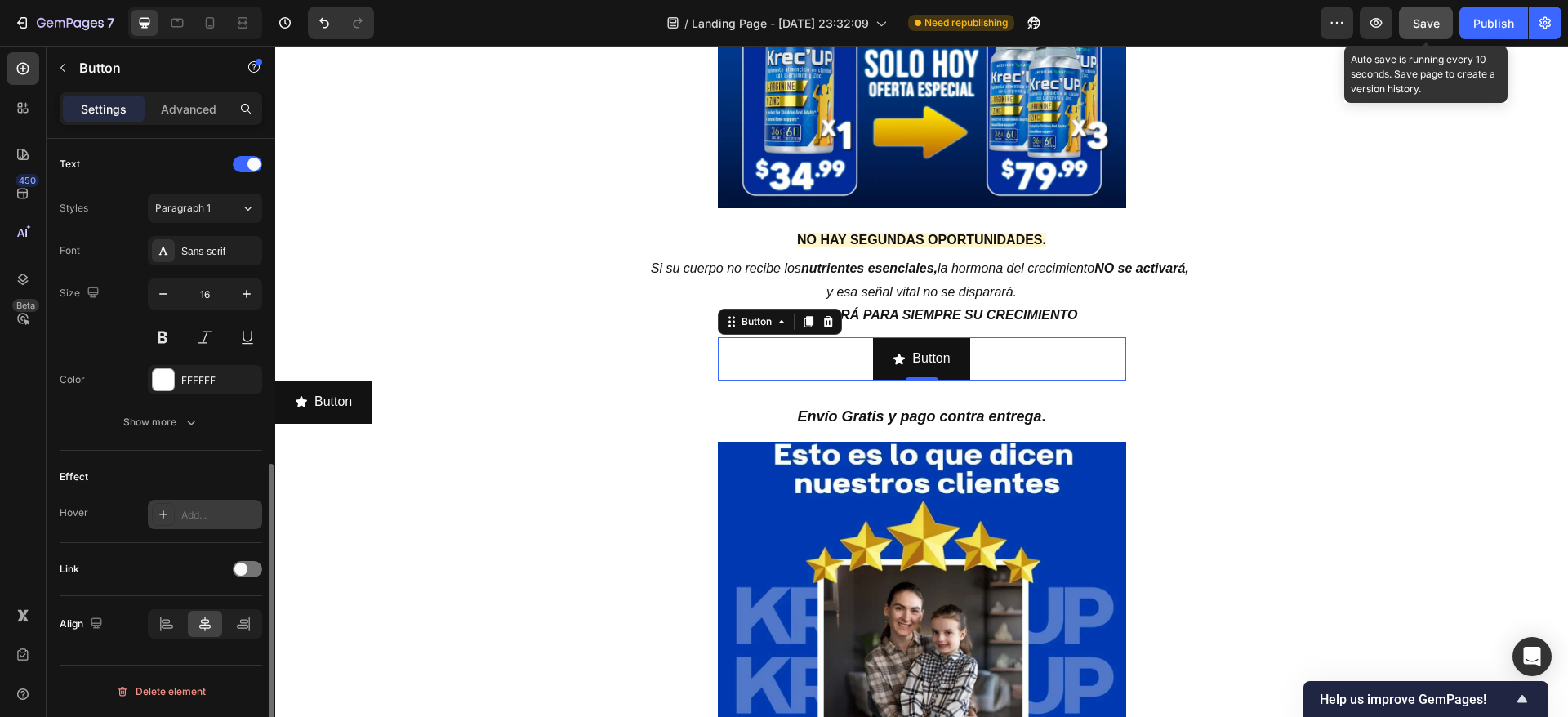
click at [100, 480] on div "Effect" at bounding box center [161, 477] width 202 height 27
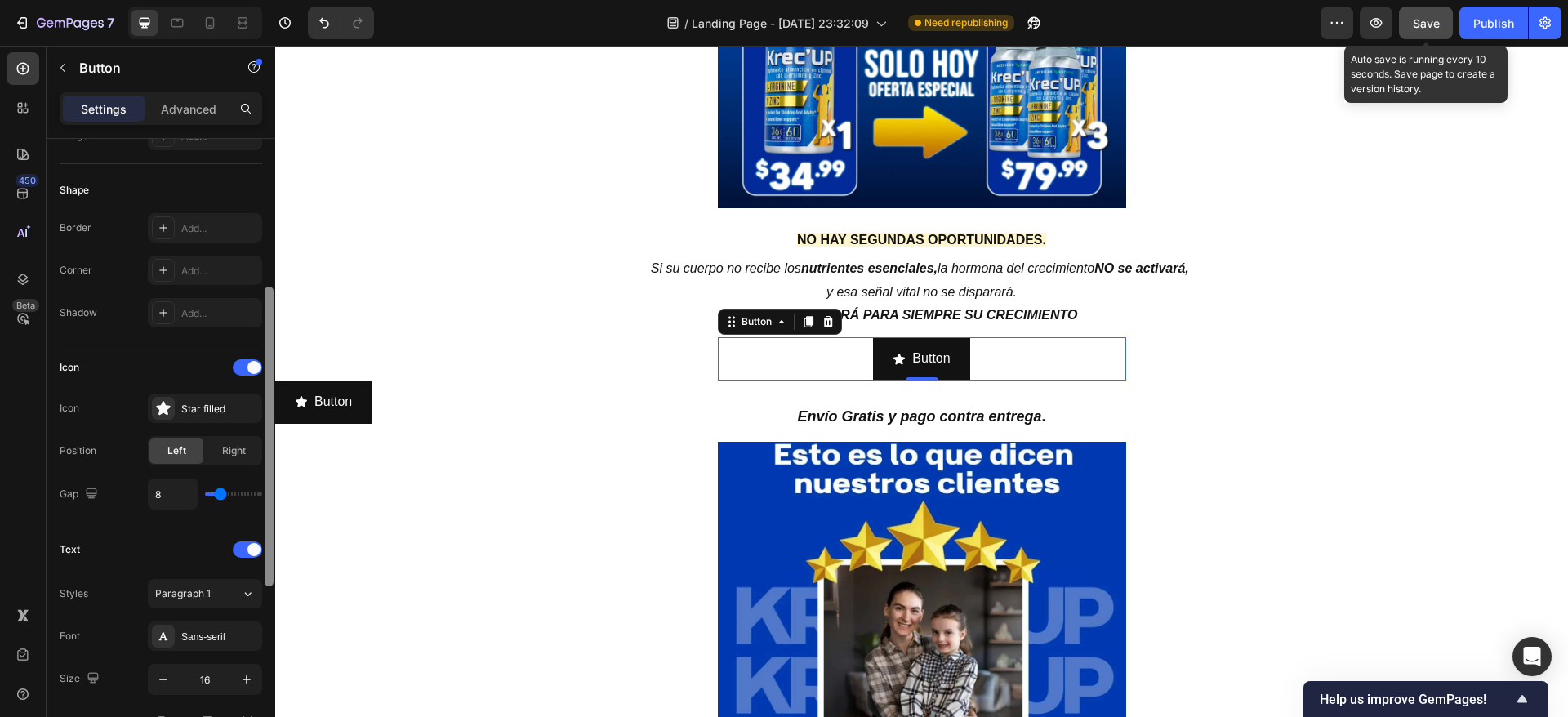
scroll to position [287, 0]
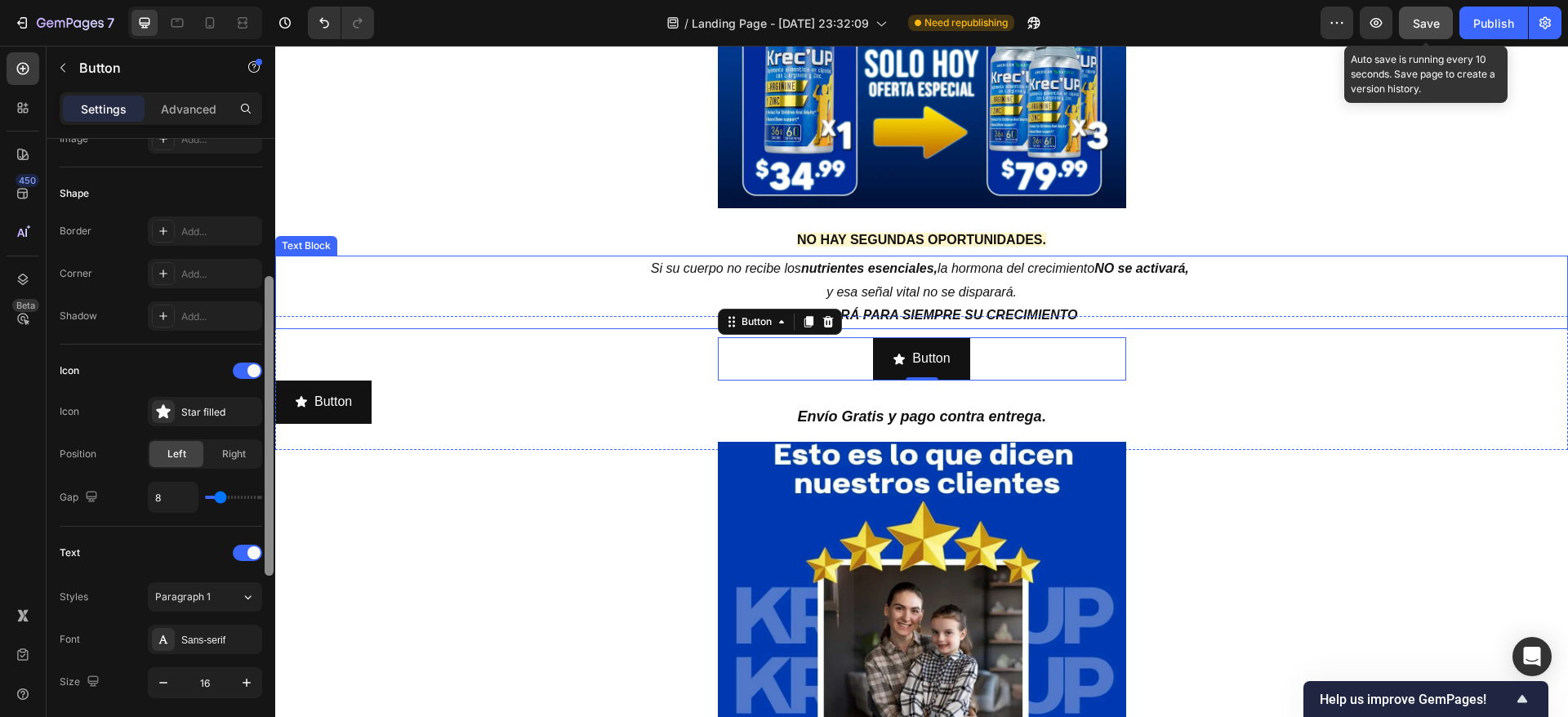
drag, startPoint x: 540, startPoint y: 549, endPoint x: 296, endPoint y: 308, distance: 343.0
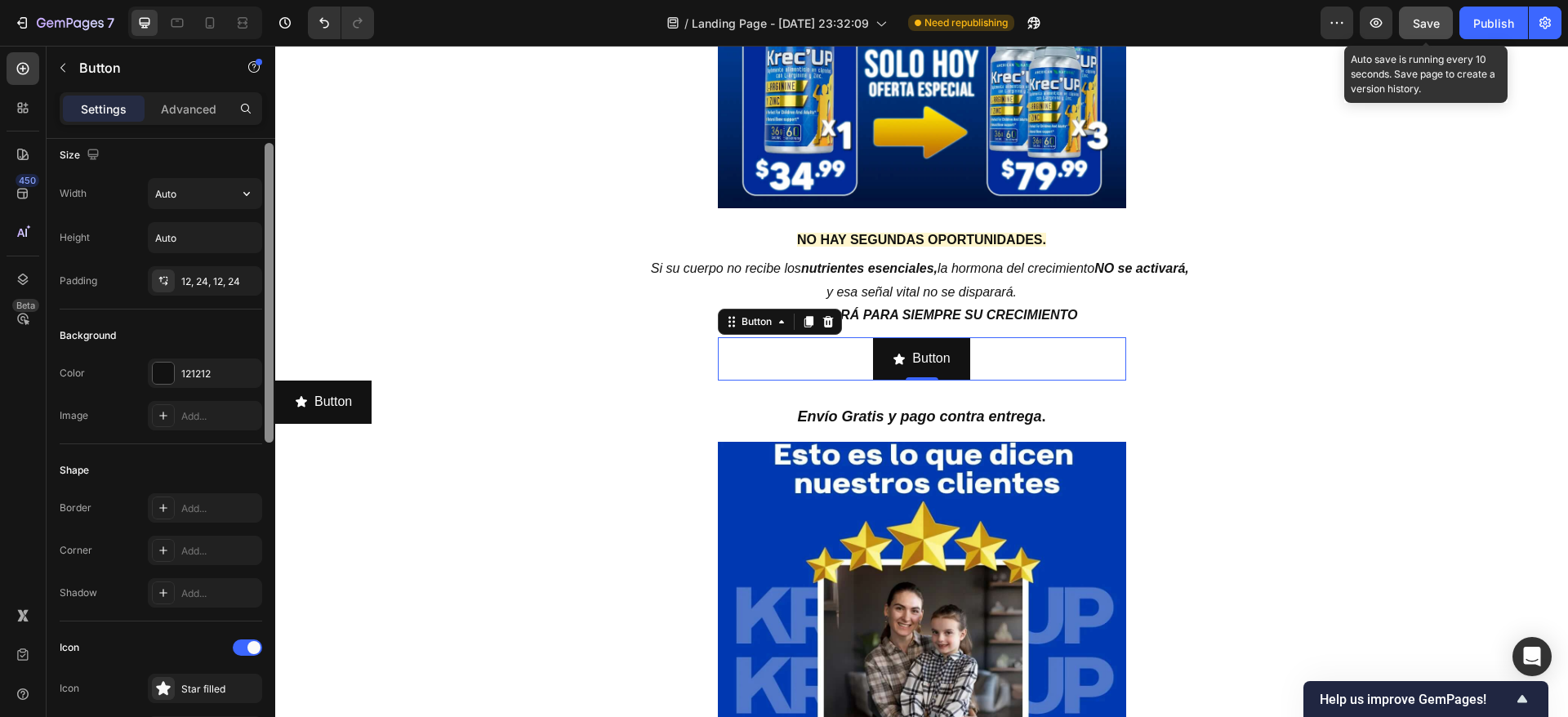
scroll to position [0, 0]
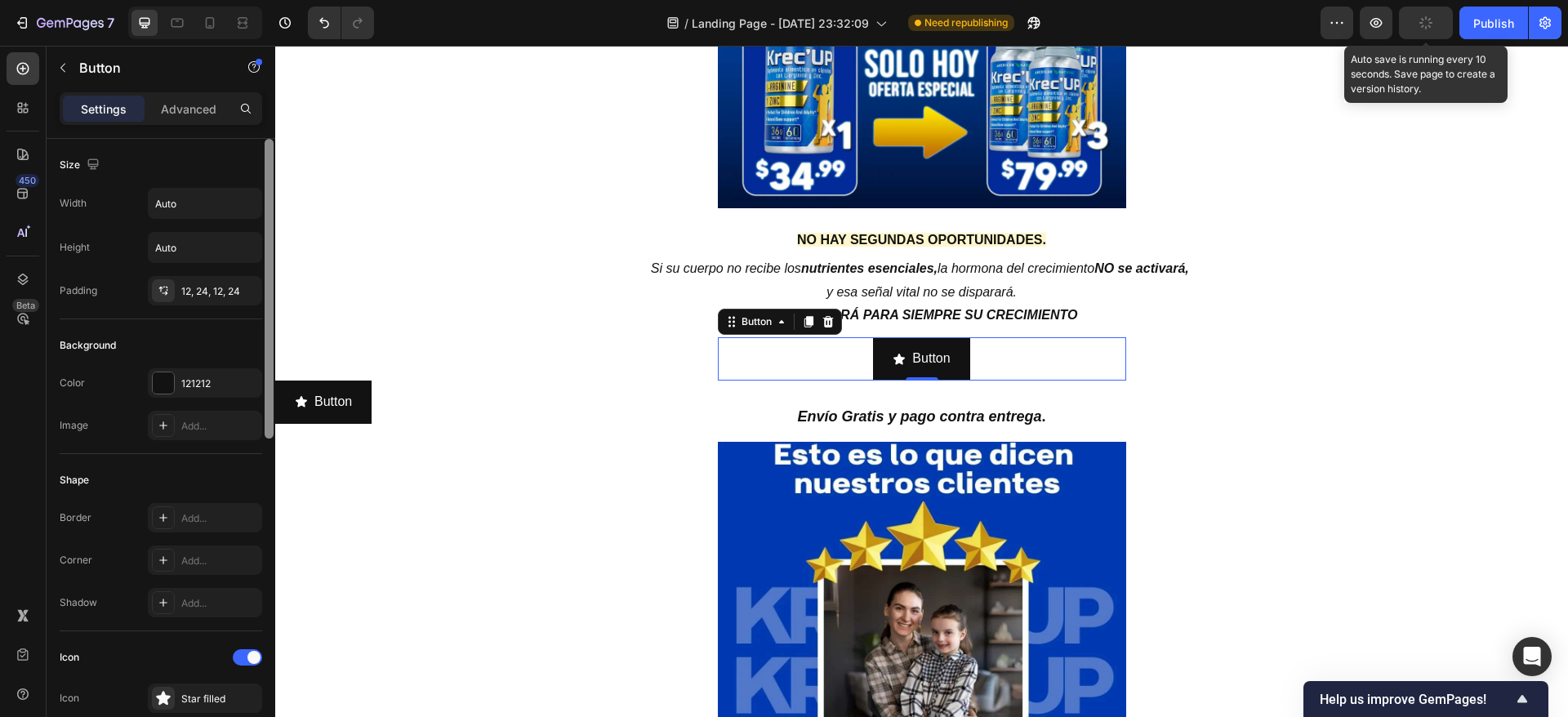
click at [263, 160] on div "Size Width Auto Height Auto Padding 12, 24, 12, 24 Background Color 121212 Imag…" at bounding box center [161, 451] width 229 height 625
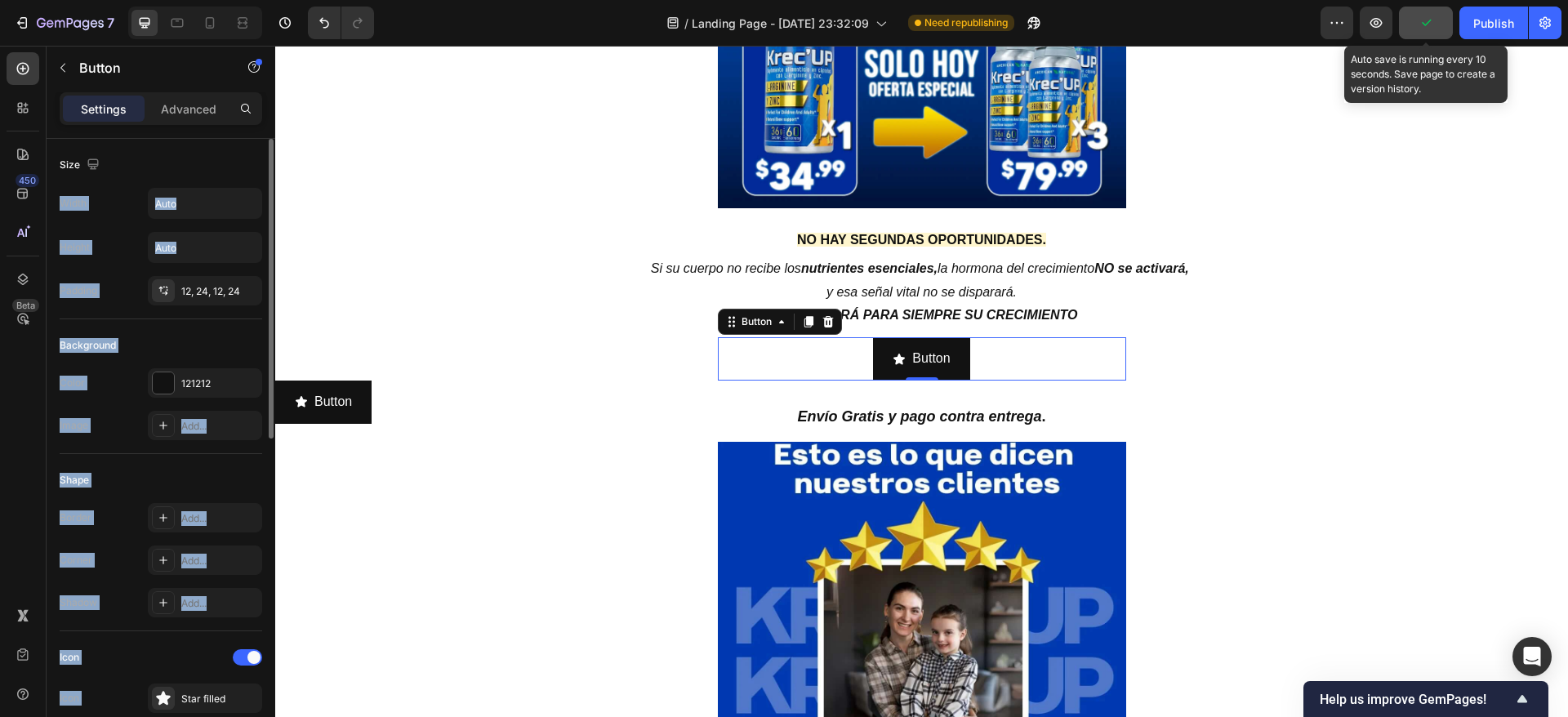
click at [205, 159] on div "Size" at bounding box center [161, 165] width 202 height 27
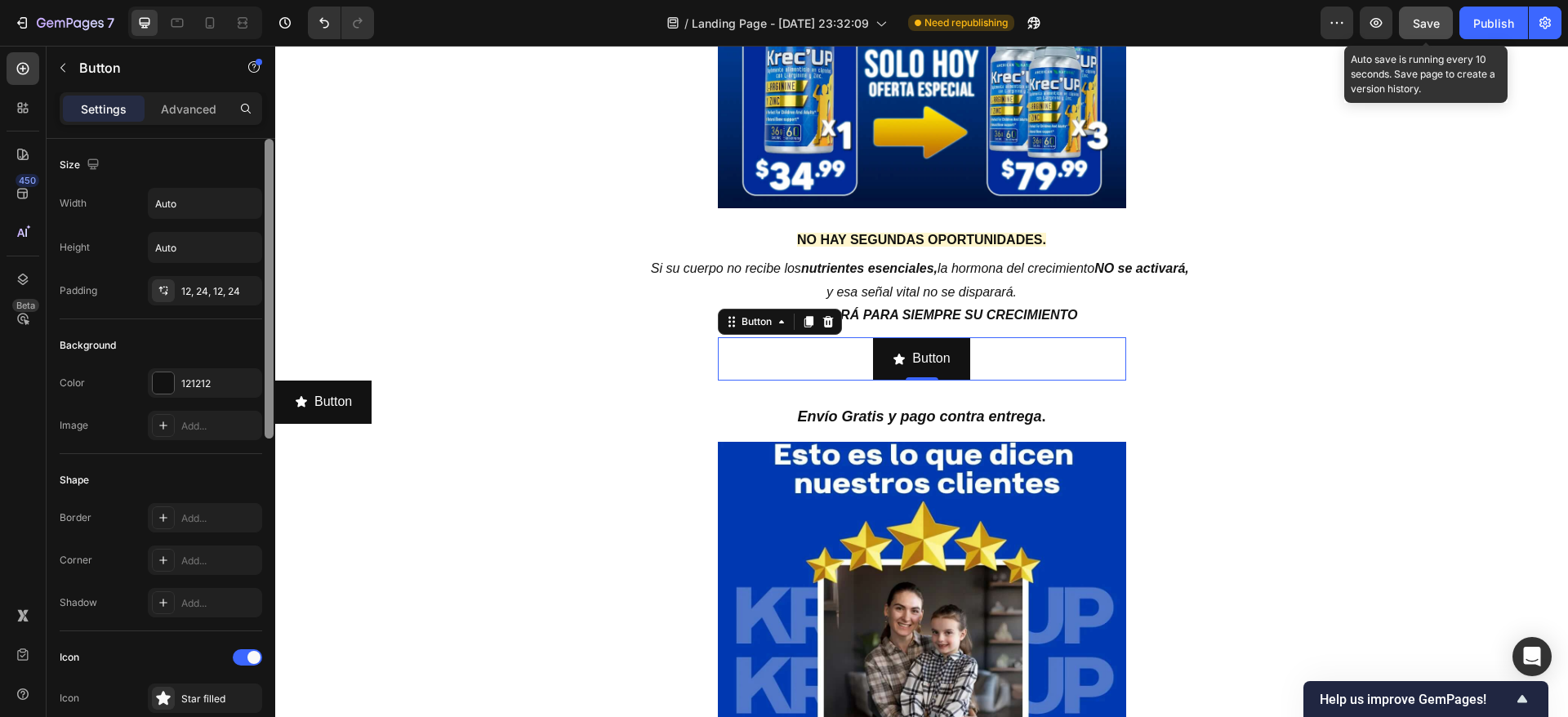
drag, startPoint x: 269, startPoint y: 292, endPoint x: 267, endPoint y: 155, distance: 137.0
click at [267, 155] on div at bounding box center [268, 288] width 9 height 299
drag, startPoint x: 548, startPoint y: 217, endPoint x: 276, endPoint y: 124, distance: 287.5
click at [171, 101] on p "Advanced" at bounding box center [188, 109] width 55 height 17
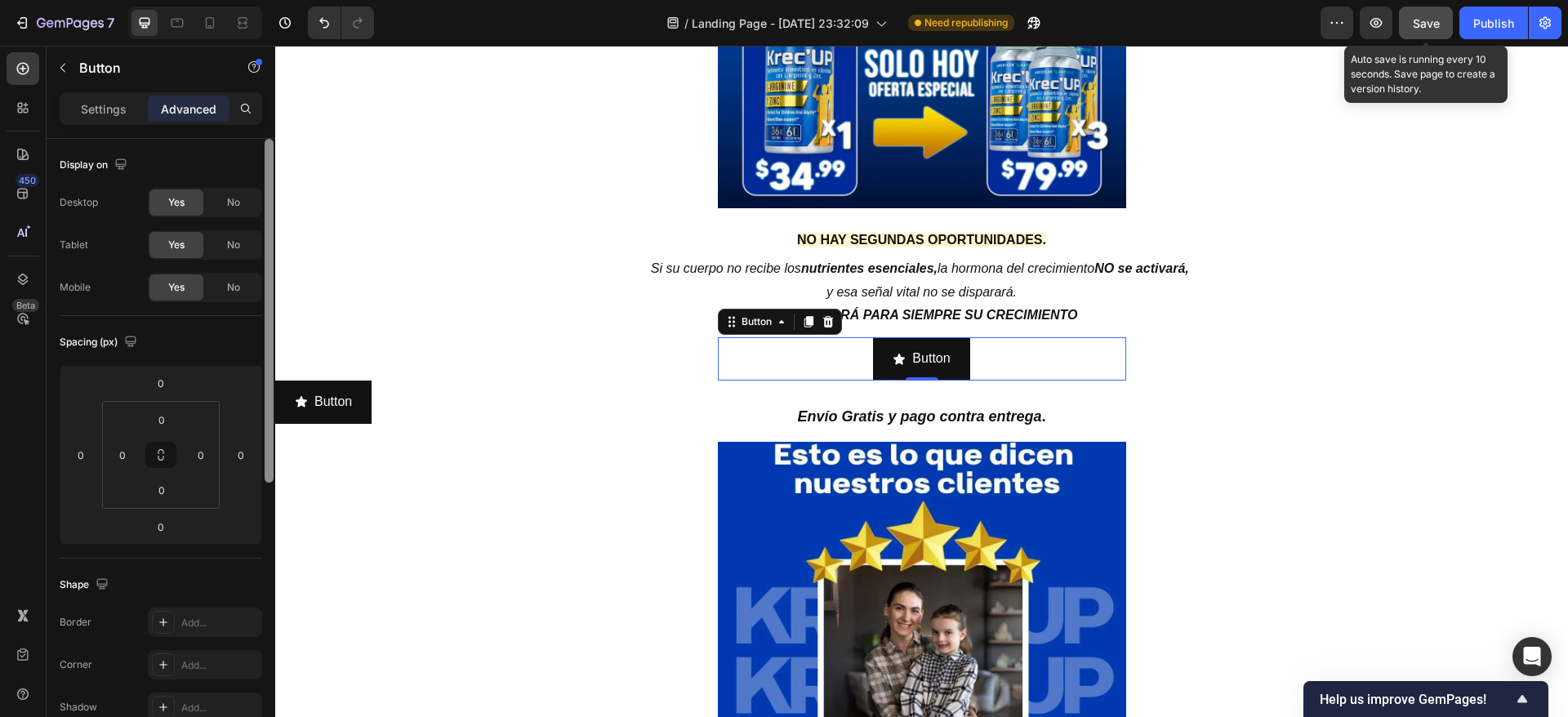
click at [270, 161] on div at bounding box center [268, 311] width 9 height 344
drag, startPoint x: 270, startPoint y: 188, endPoint x: 264, endPoint y: 155, distance: 33.5
click at [264, 155] on div at bounding box center [268, 311] width 9 height 344
click at [96, 106] on p "Settings" at bounding box center [104, 109] width 46 height 17
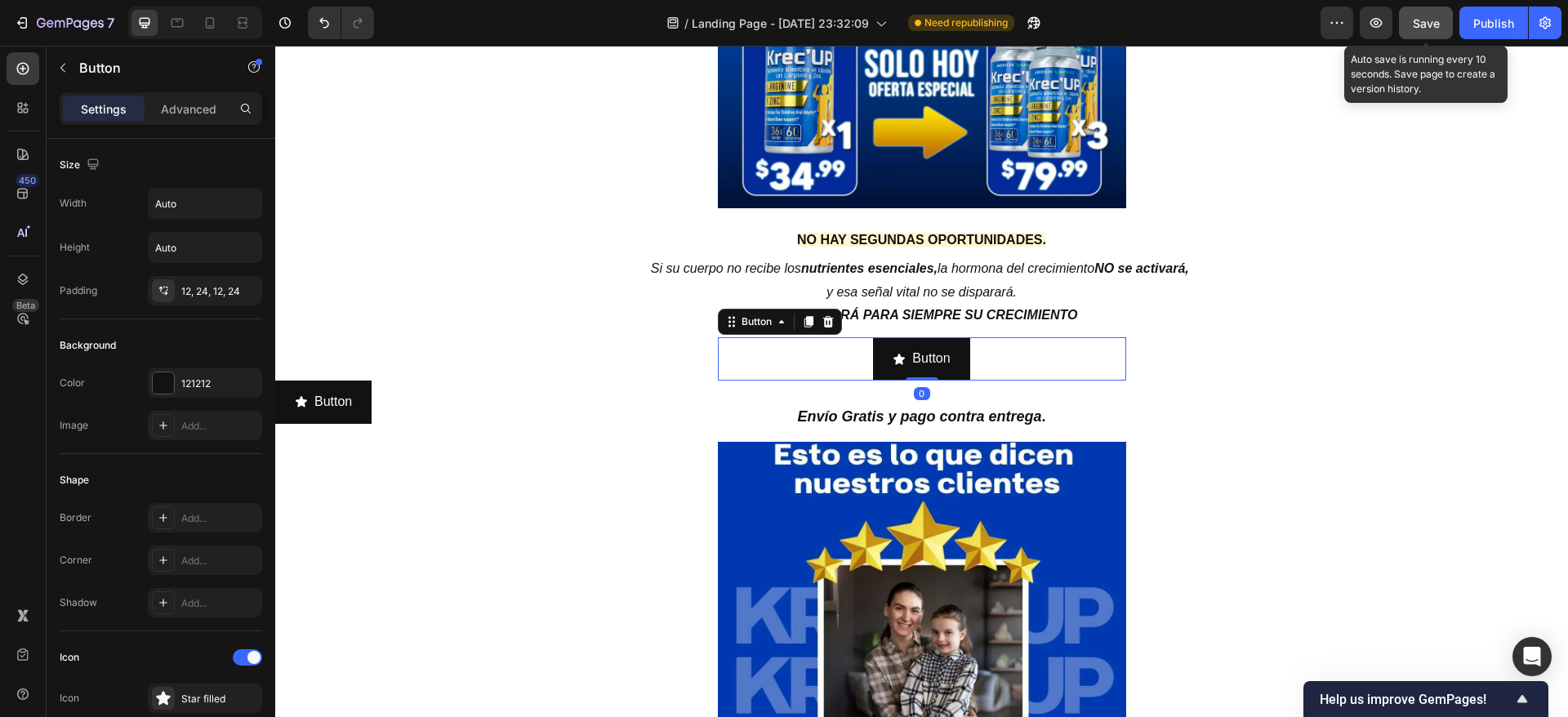
click at [108, 112] on p "Settings" at bounding box center [104, 109] width 46 height 17
click at [195, 207] on input "Auto" at bounding box center [204, 203] width 113 height 29
click at [248, 206] on icon "button" at bounding box center [246, 202] width 16 height 16
click at [214, 269] on p "Full 100%" at bounding box center [201, 275] width 93 height 14
type input "100%"
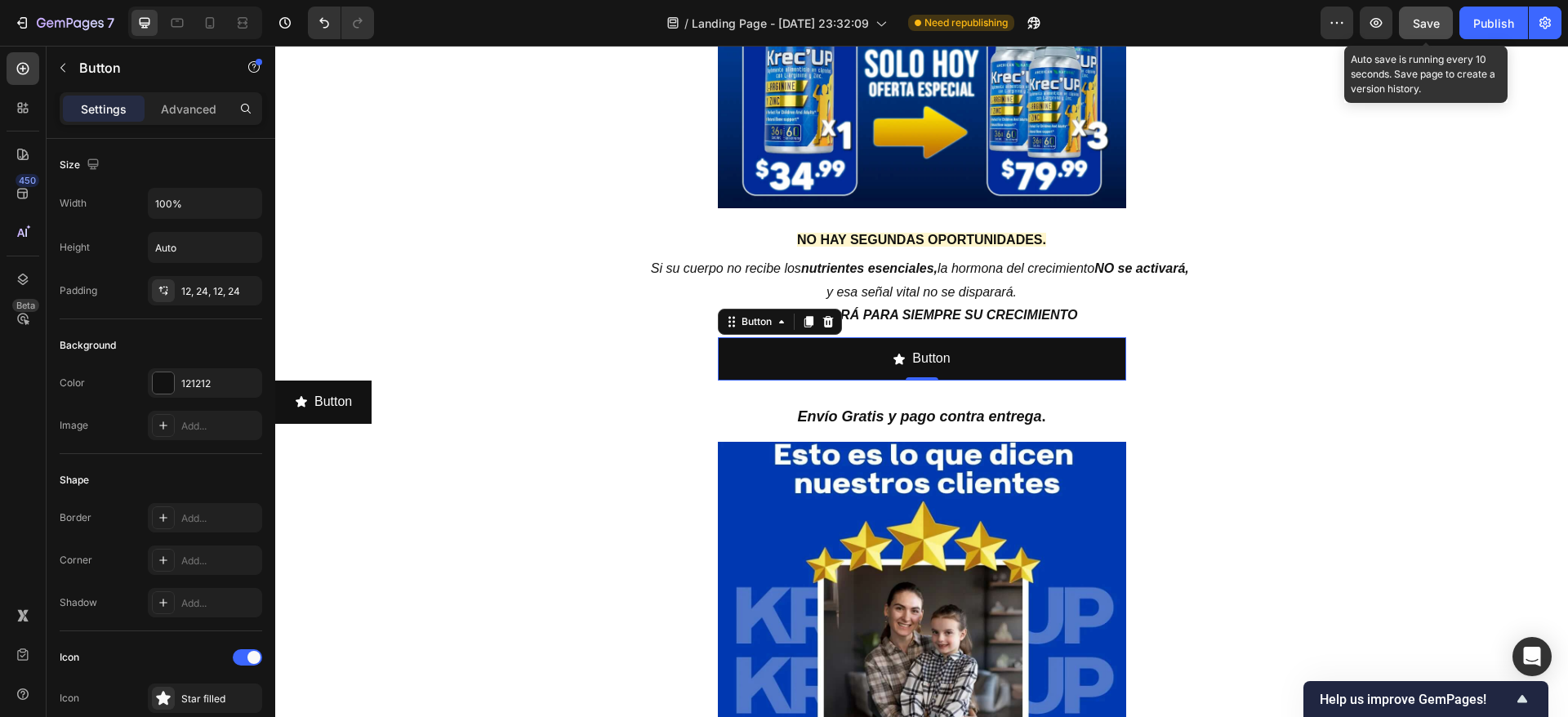
click at [899, 356] on div "Button" at bounding box center [921, 358] width 57 height 24
click at [179, 107] on p "Advanced" at bounding box center [188, 109] width 55 height 17
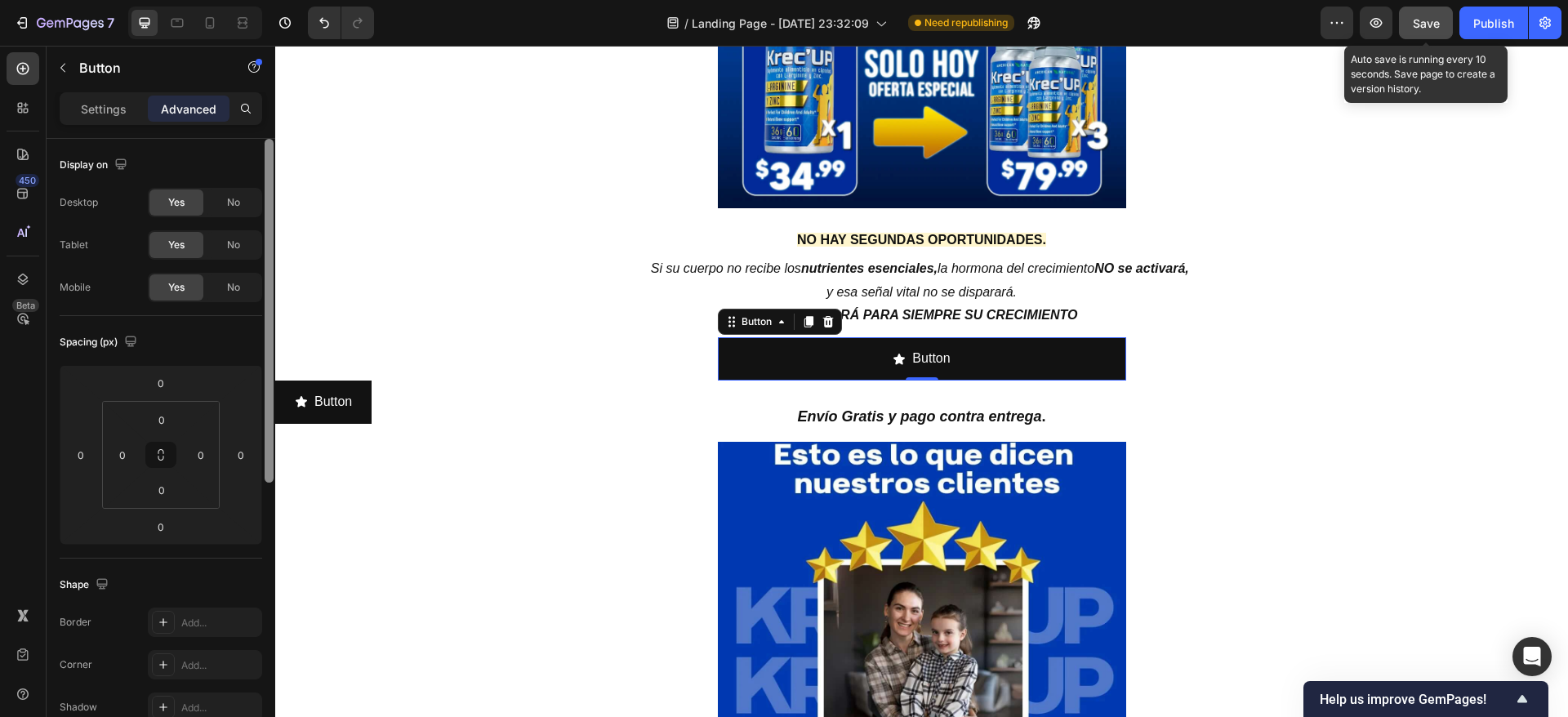
drag, startPoint x: 267, startPoint y: 192, endPoint x: 101, endPoint y: 186, distance: 166.1
click at [268, 192] on div at bounding box center [268, 311] width 9 height 344
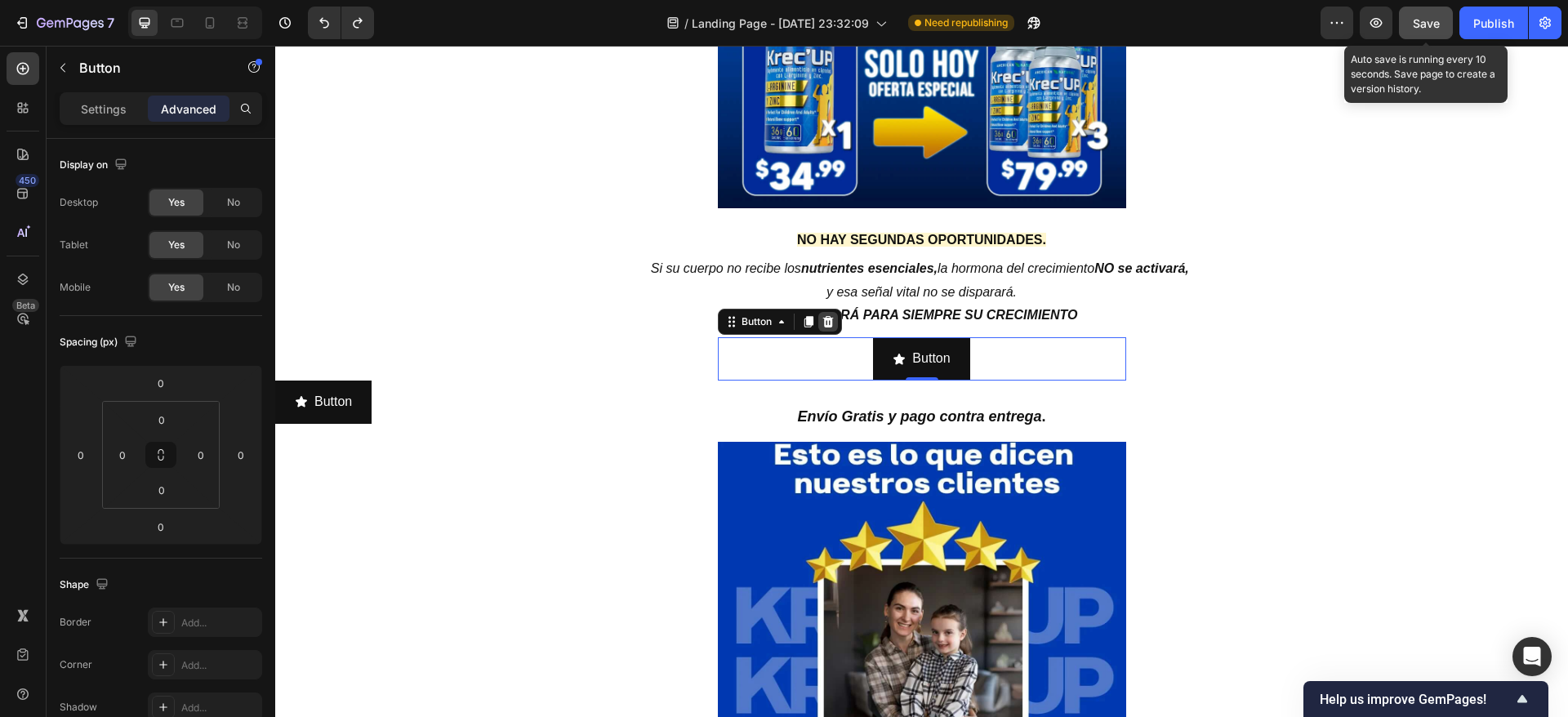
click at [822, 323] on icon at bounding box center [829, 322] width 13 height 13
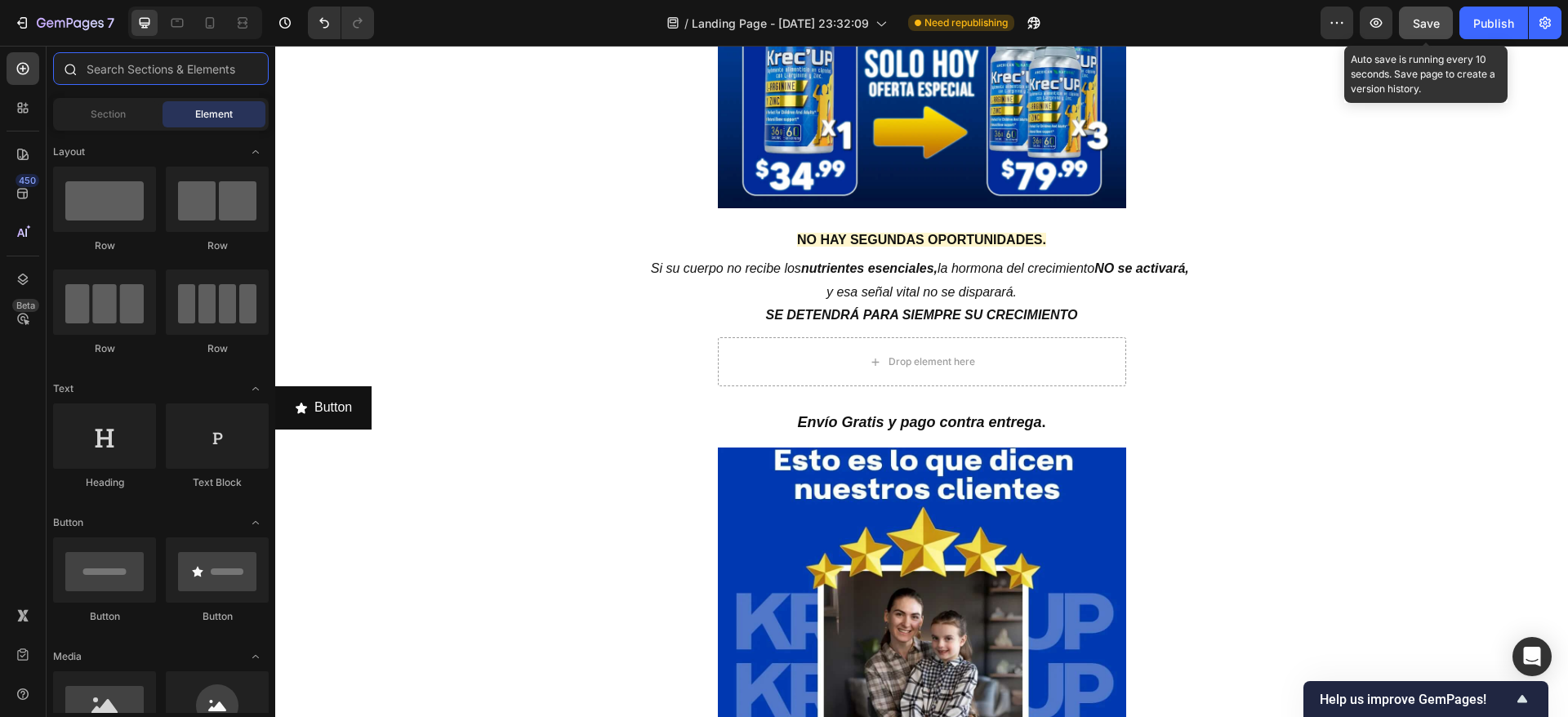
click at [118, 66] on input "text" at bounding box center [161, 68] width 216 height 32
type input "b"
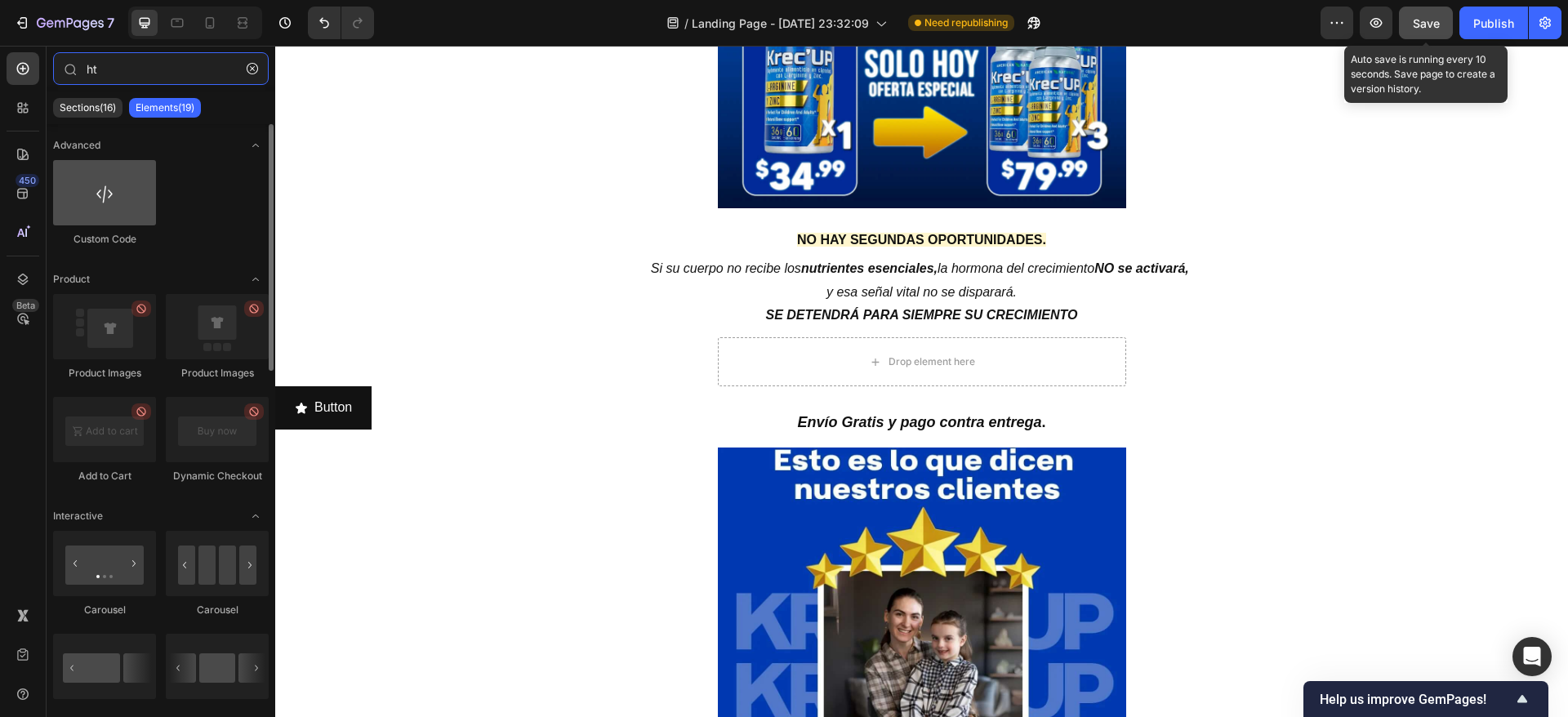
type input "h"
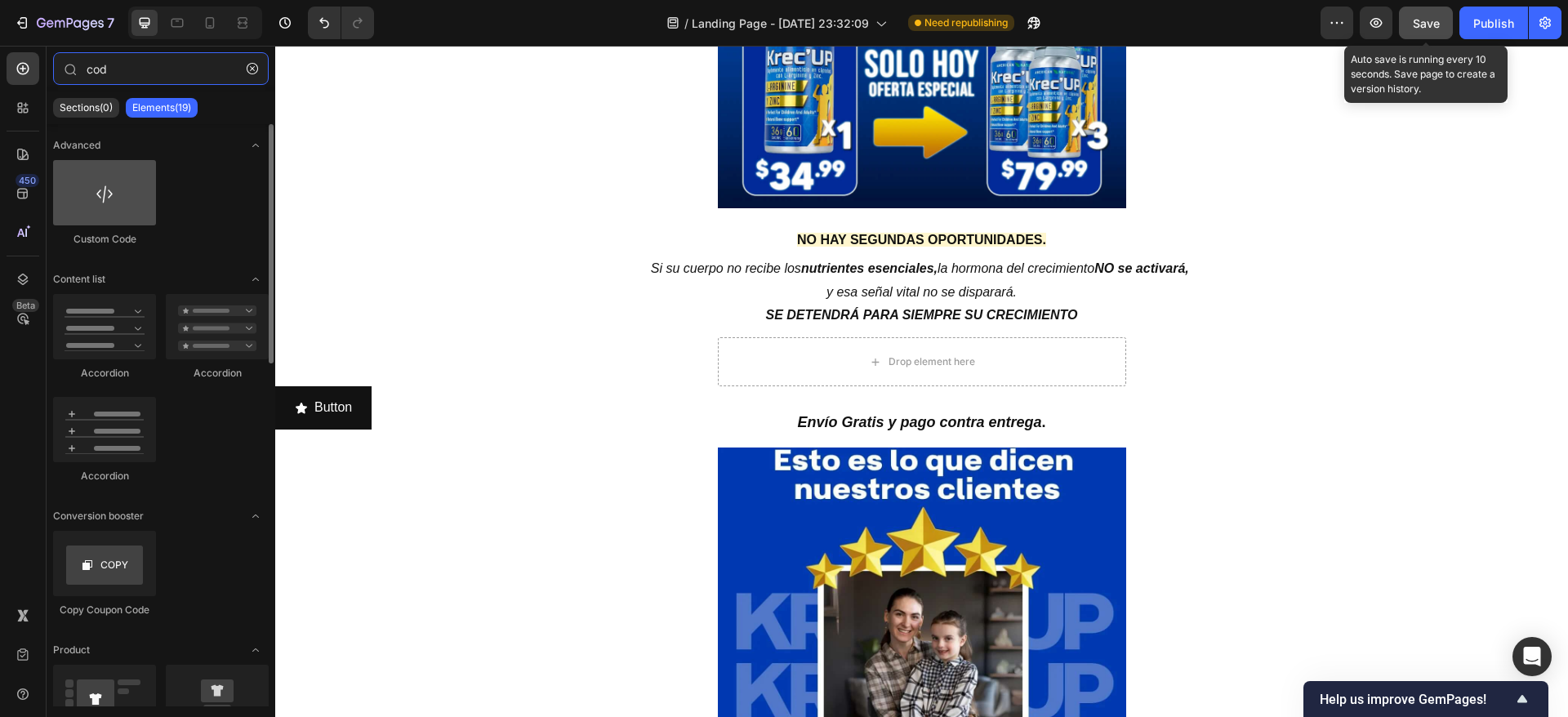
type input "cod"
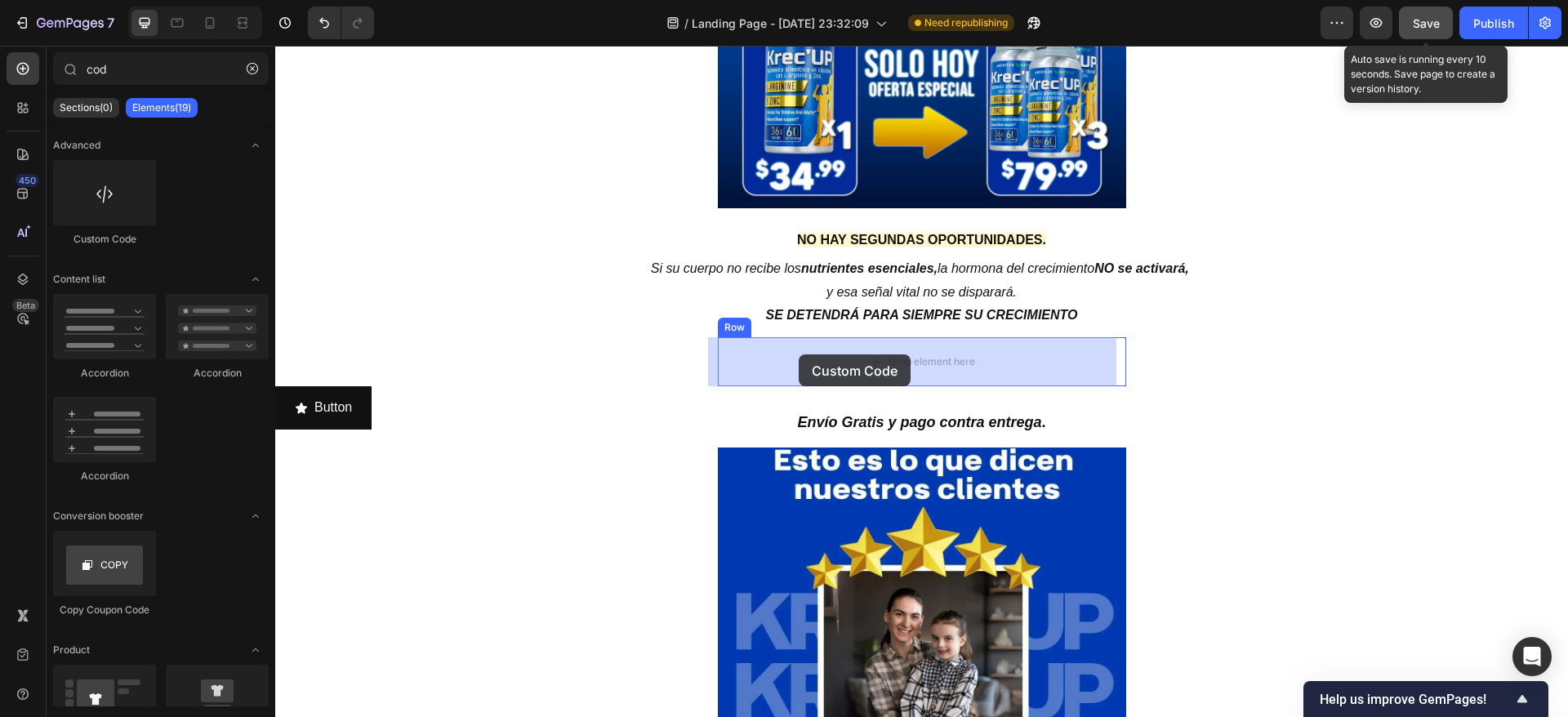
drag, startPoint x: 396, startPoint y: 255, endPoint x: 776, endPoint y: 343, distance: 390.1
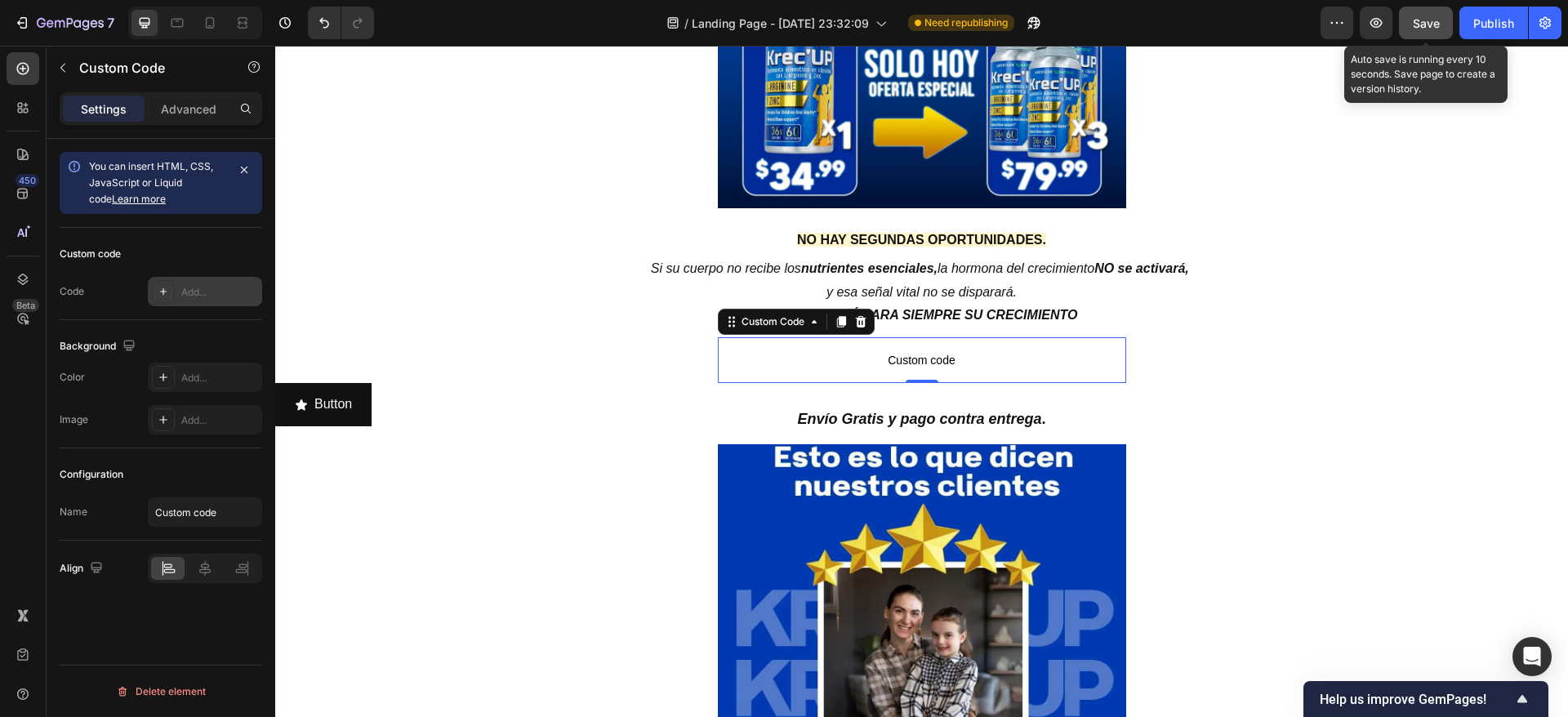
click at [172, 291] on div at bounding box center [163, 292] width 23 height 23
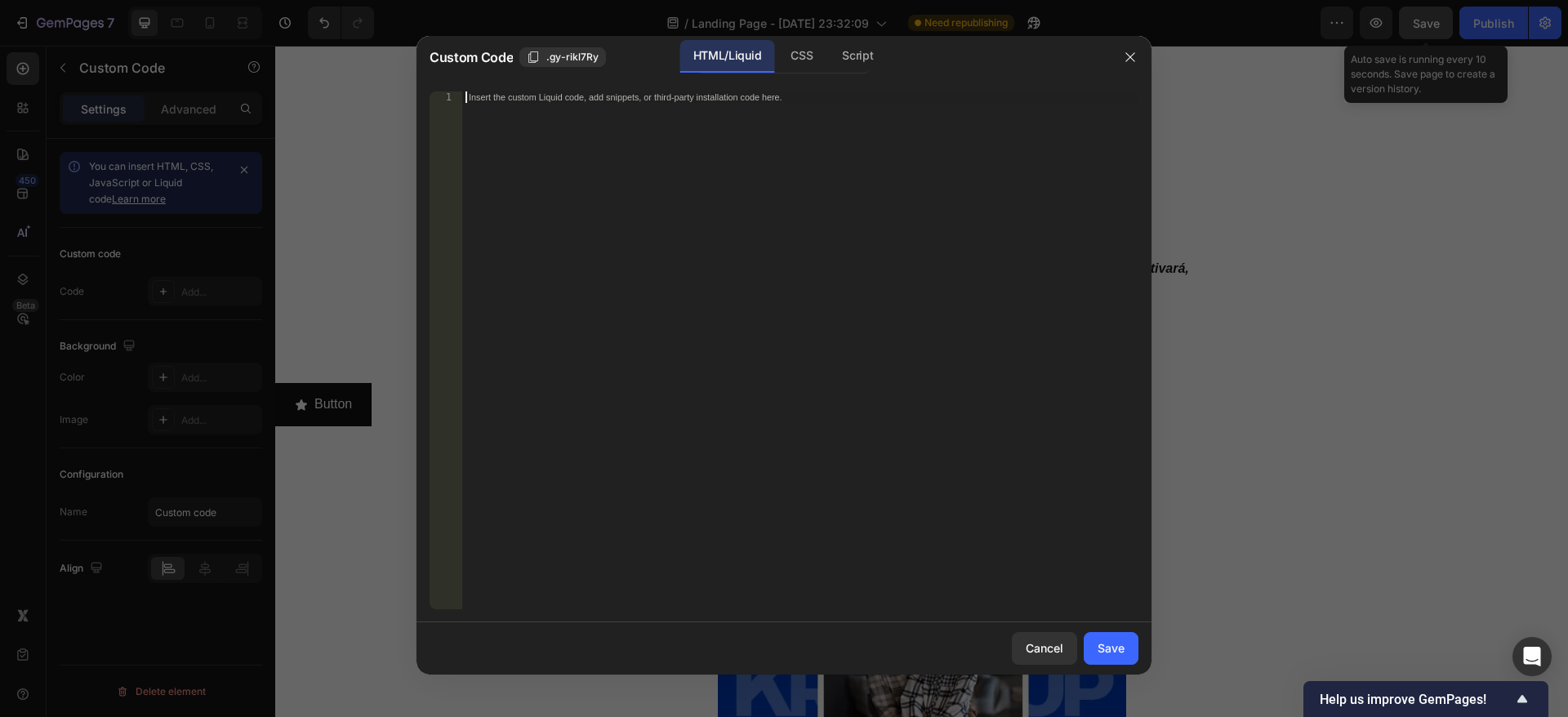
click at [622, 161] on div "Insert the custom Liquid code, add snippets, or third-party installation code h…" at bounding box center [800, 361] width 677 height 540
click at [665, 196] on div "Insert the custom Liquid code, add snippets, or third-party installation code h…" at bounding box center [800, 361] width 677 height 540
click at [794, 63] on div "CSS" at bounding box center [801, 56] width 48 height 32
click at [715, 177] on div "Insert the CSS code to style your content here." at bounding box center [800, 361] width 677 height 540
paste textarea "}"
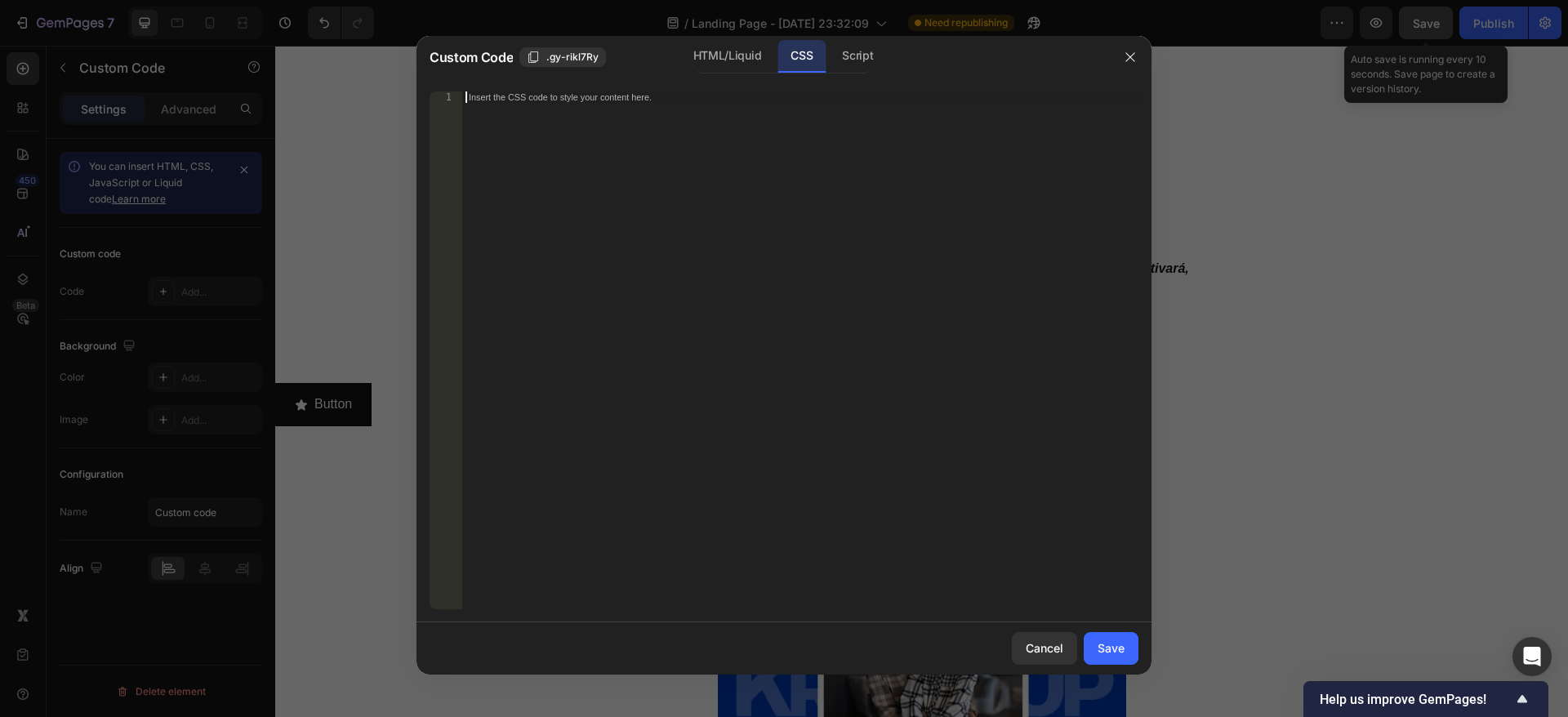
type textarea "}"
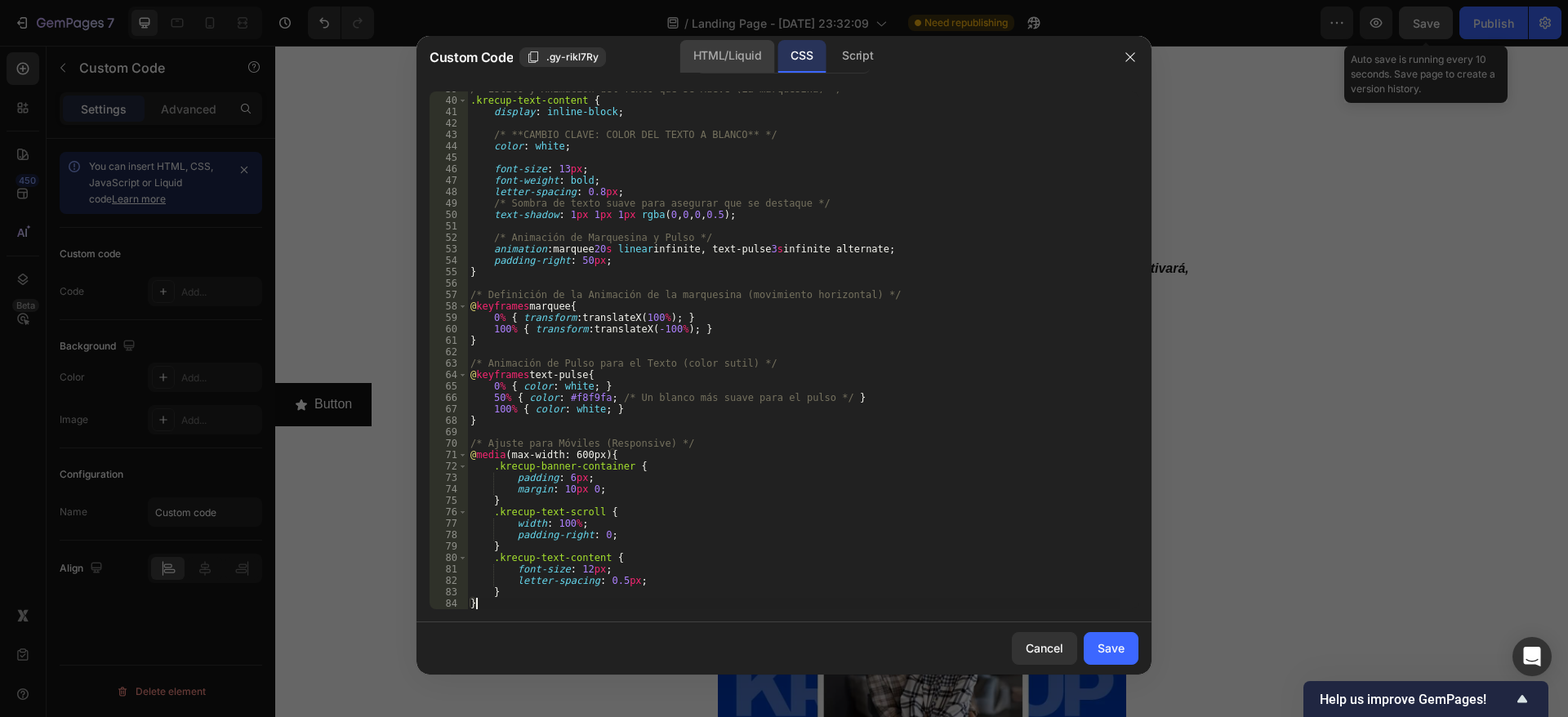
click at [734, 61] on div "HTML/Liquid" at bounding box center [727, 56] width 94 height 32
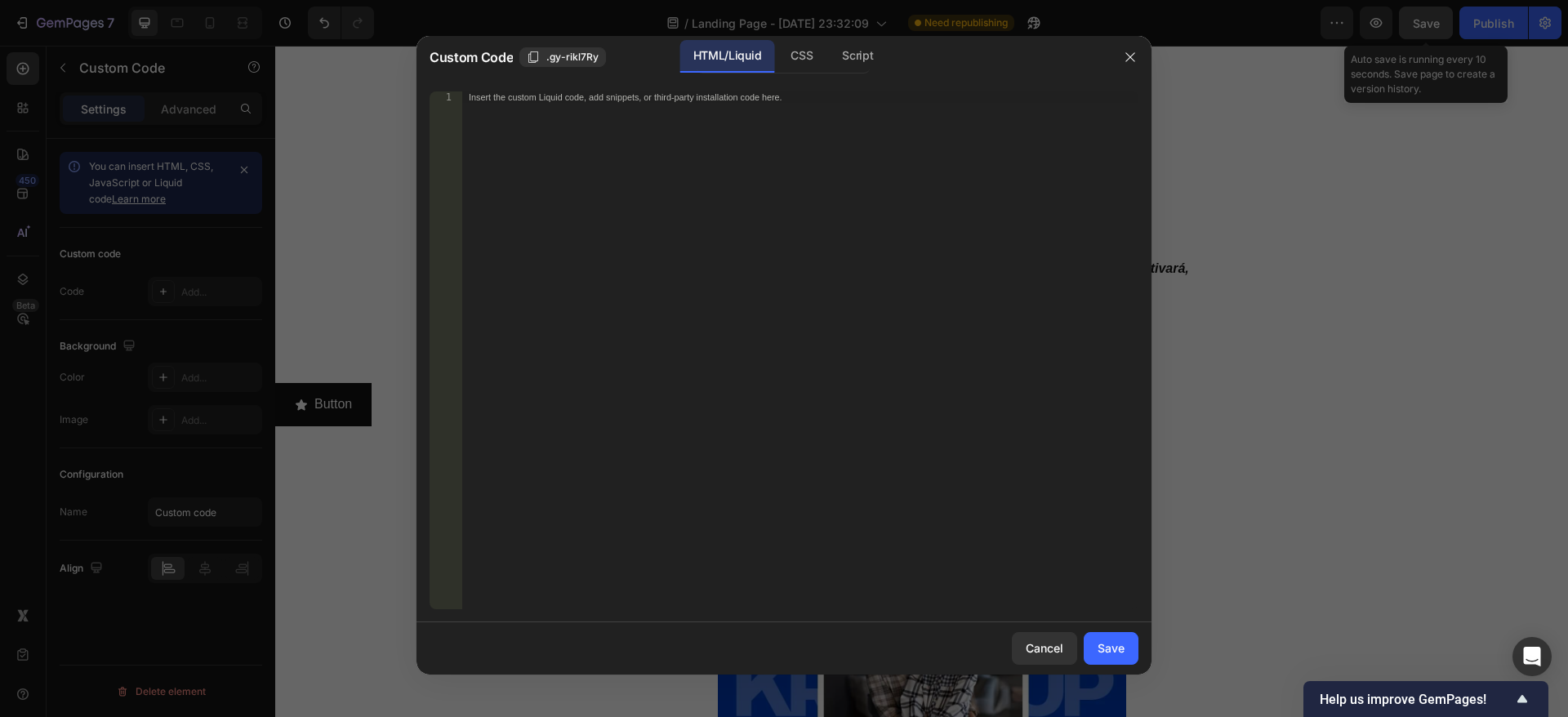
click at [683, 197] on div "Insert the custom Liquid code, add snippets, or third-party installation code h…" at bounding box center [800, 361] width 677 height 540
paste textarea "</div>"
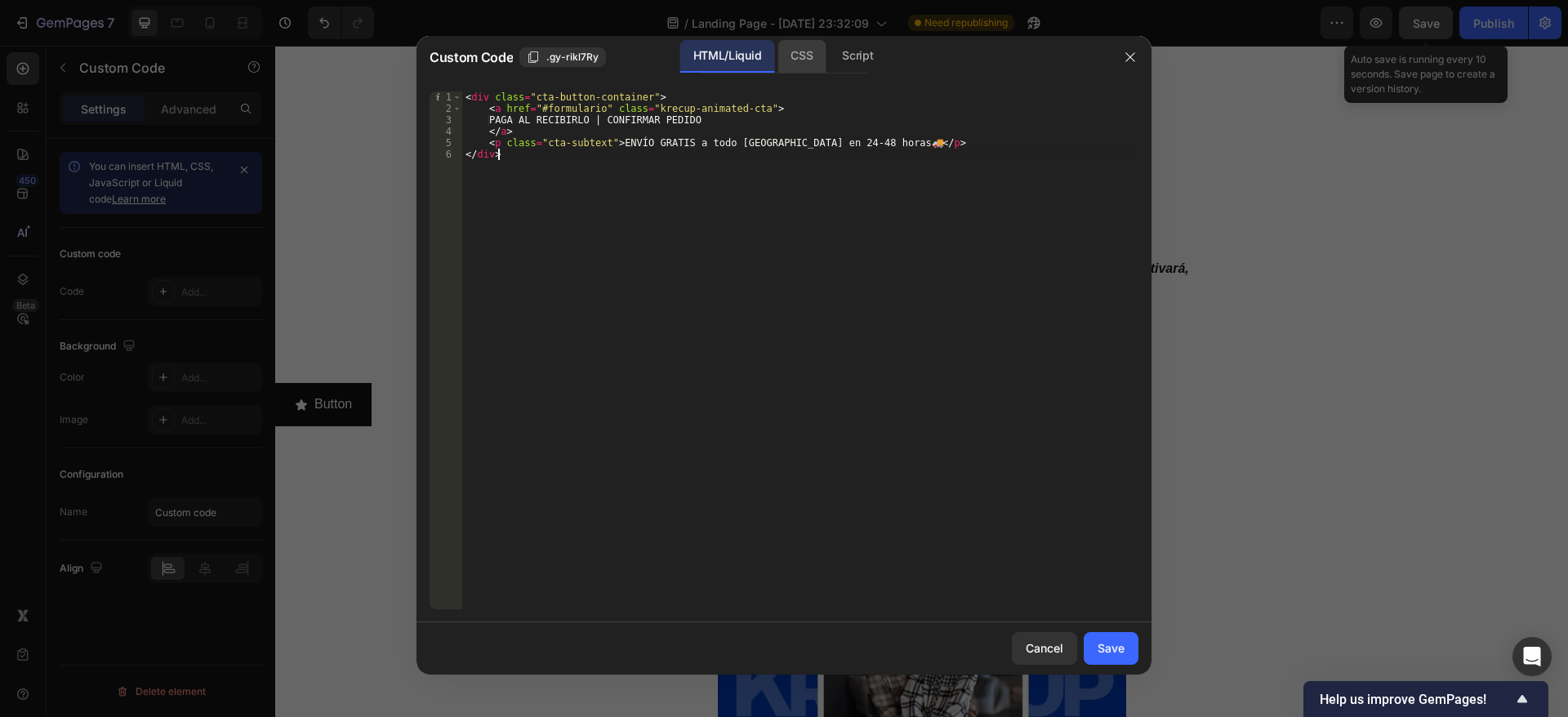
click at [805, 60] on div "CSS" at bounding box center [801, 56] width 48 height 32
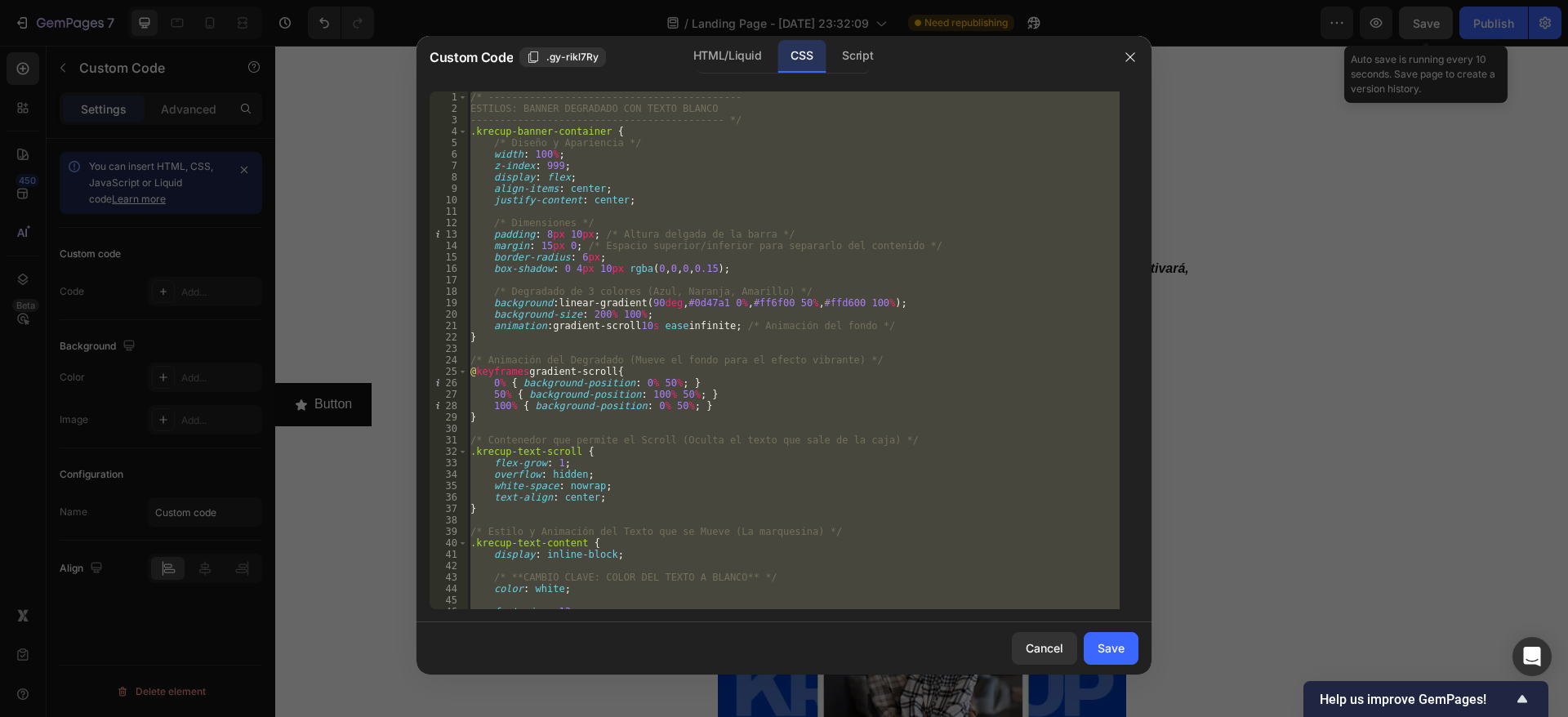
click at [471, 96] on div "/* ------------------------------------------- ESTILOS: BANNER DEGRADADO CON TE…" at bounding box center [794, 349] width 653 height 518
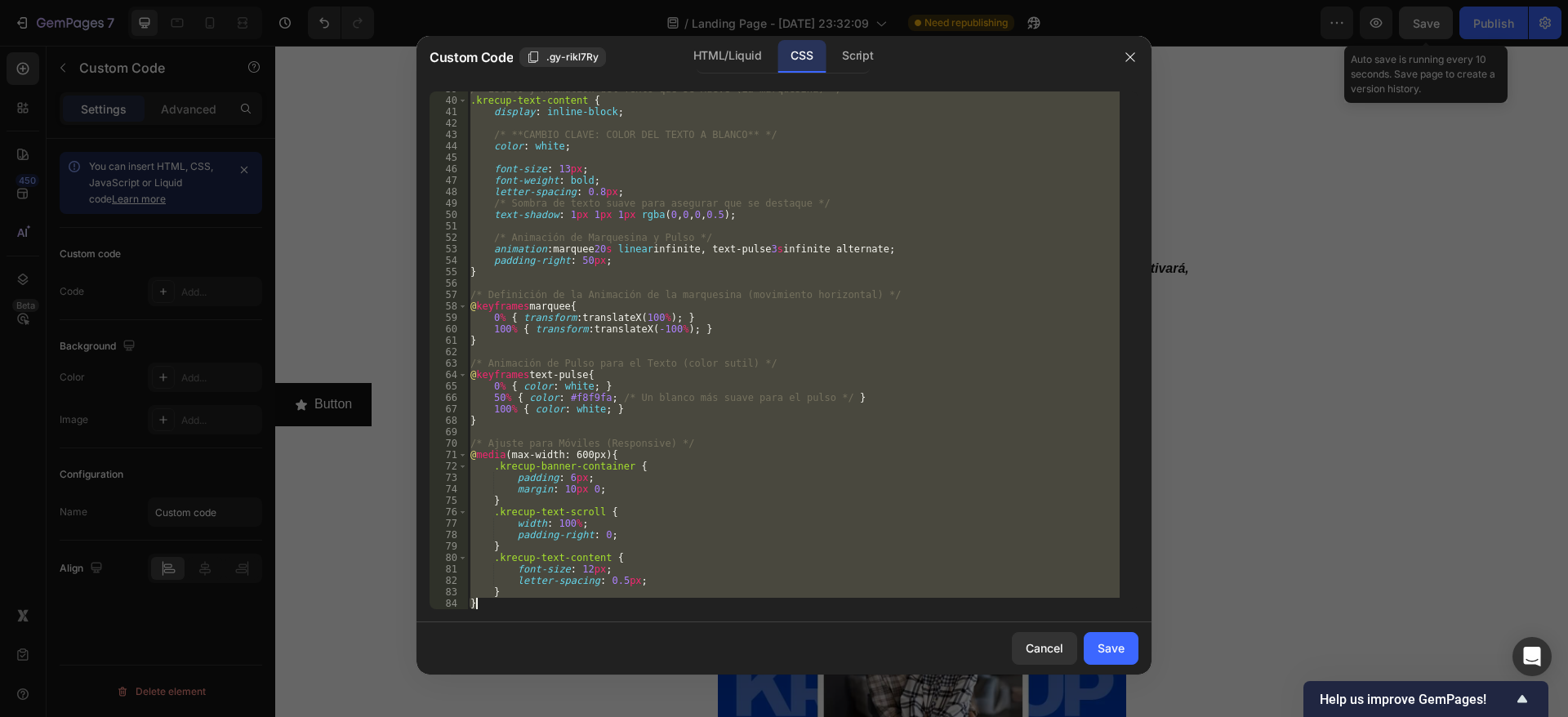
drag, startPoint x: 471, startPoint y: 95, endPoint x: 792, endPoint y: 671, distance: 659.4
click at [791, 671] on div "Custom Code .gy-rikl7Ry HTML/Liquid CSS Script /* -----------------------------…" at bounding box center [784, 355] width 736 height 638
type textarea "} }"
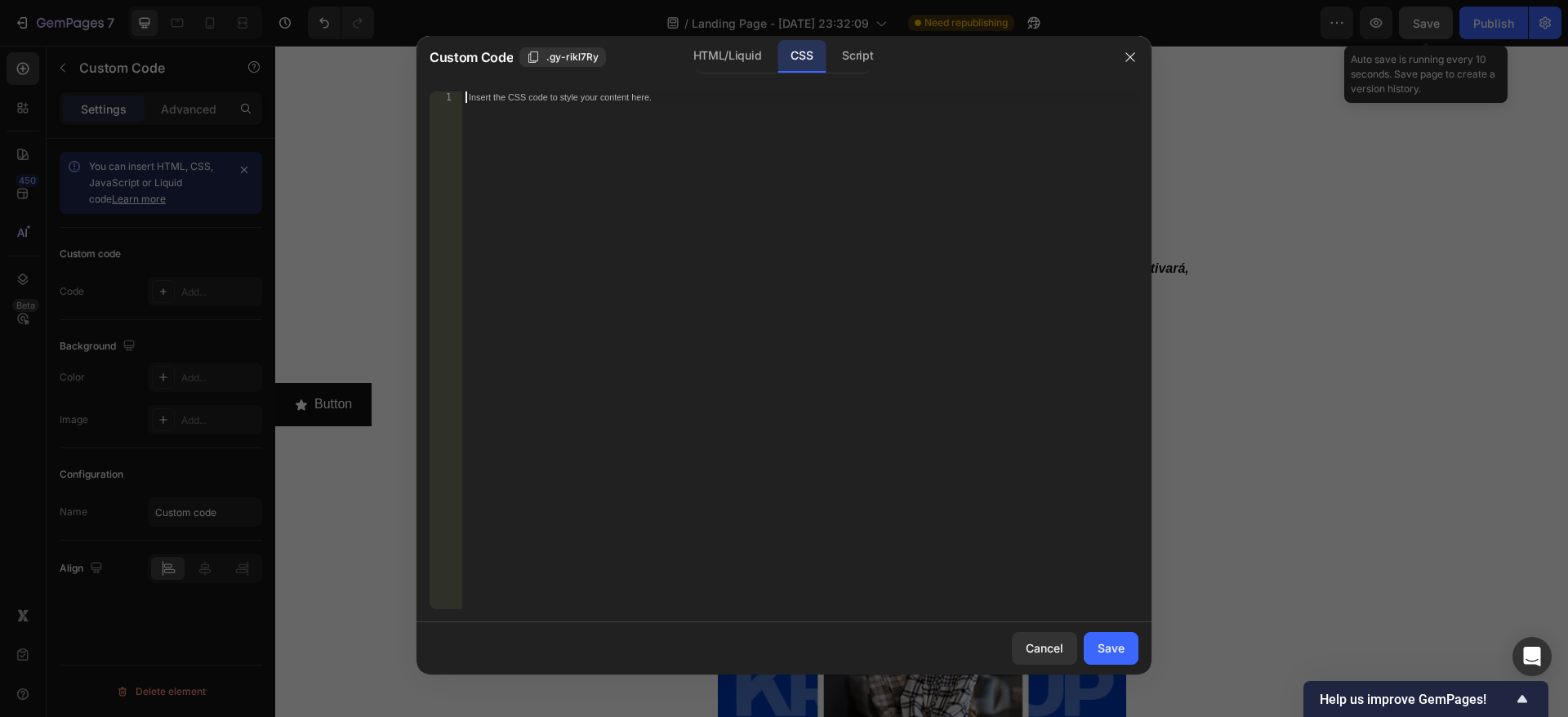
paste textarea "}"
type textarea "}"
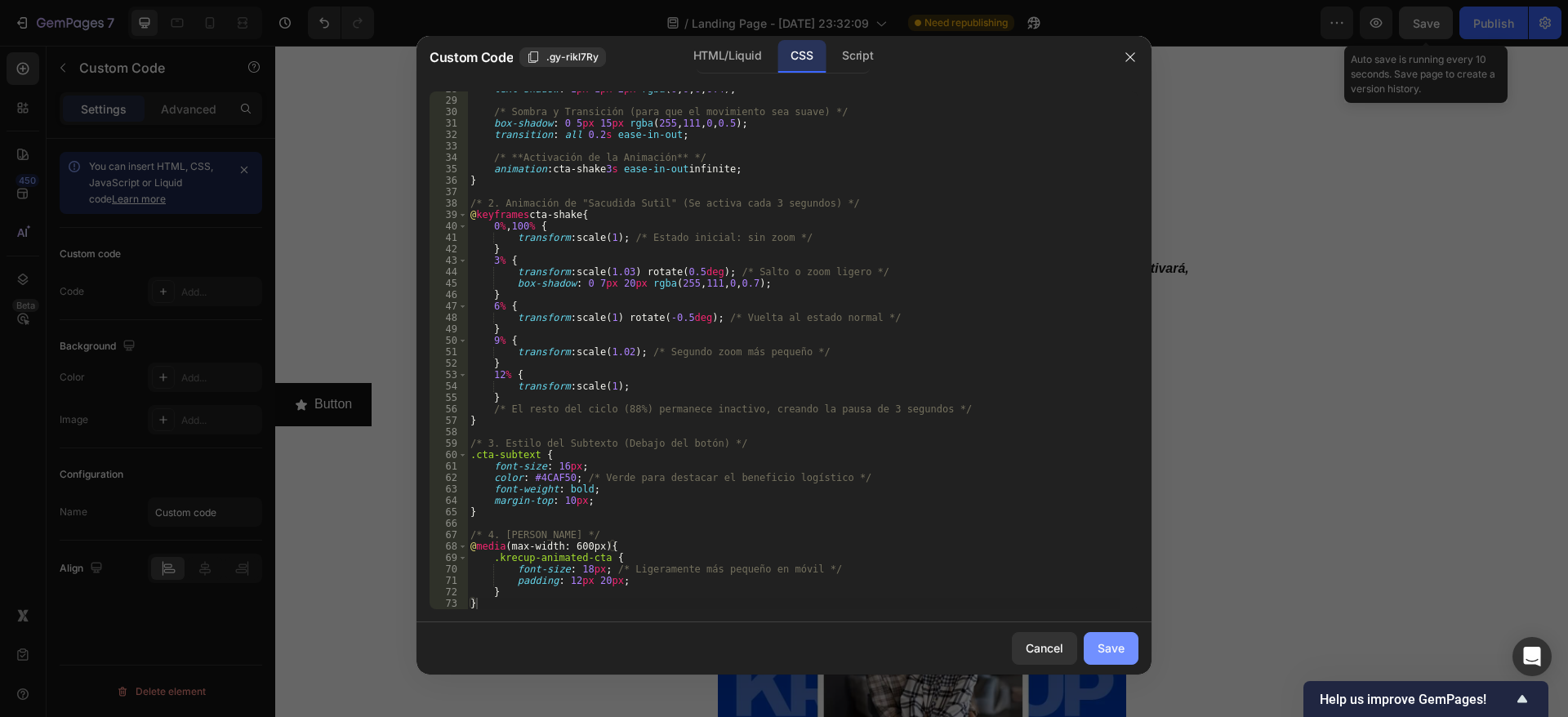
click at [1116, 642] on div "Save" at bounding box center [1111, 648] width 27 height 17
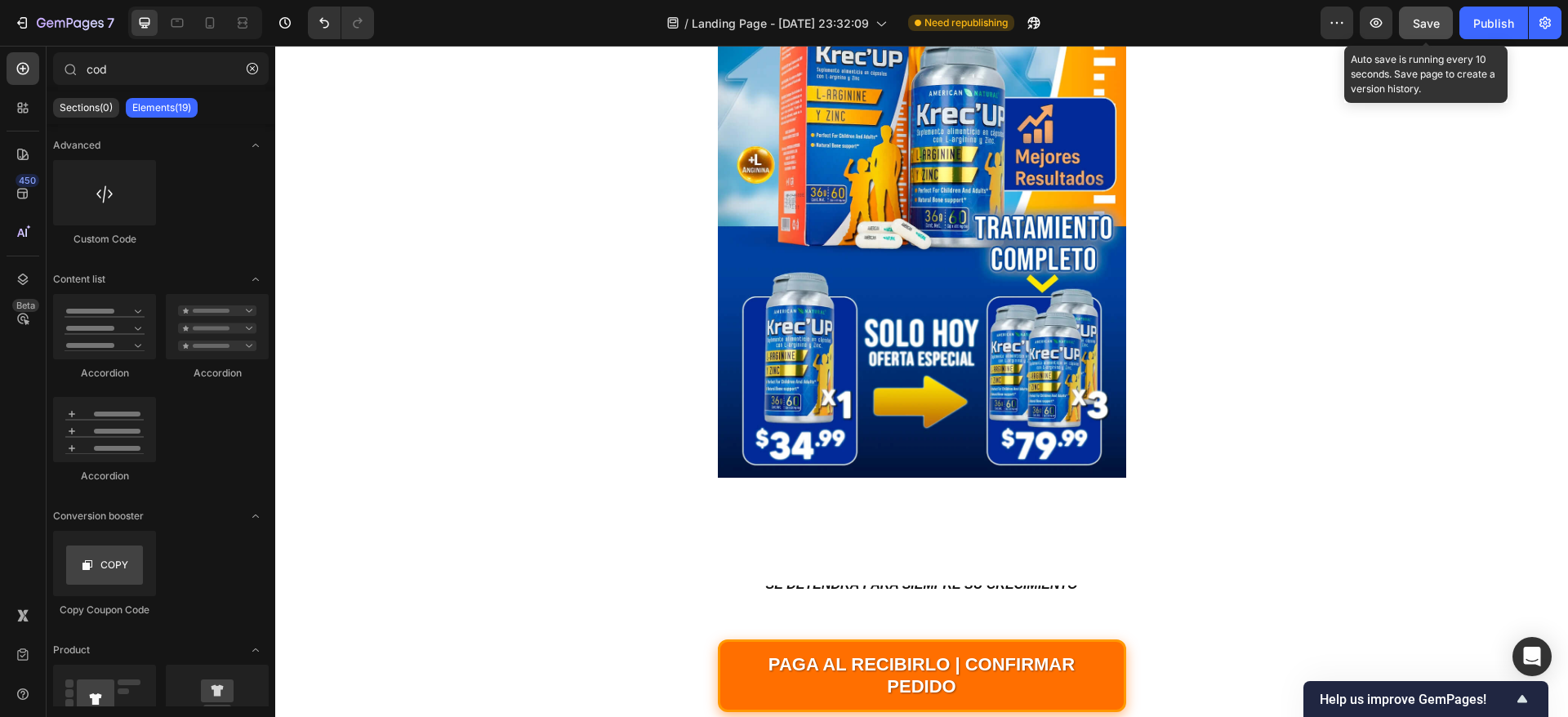
scroll to position [642, 0]
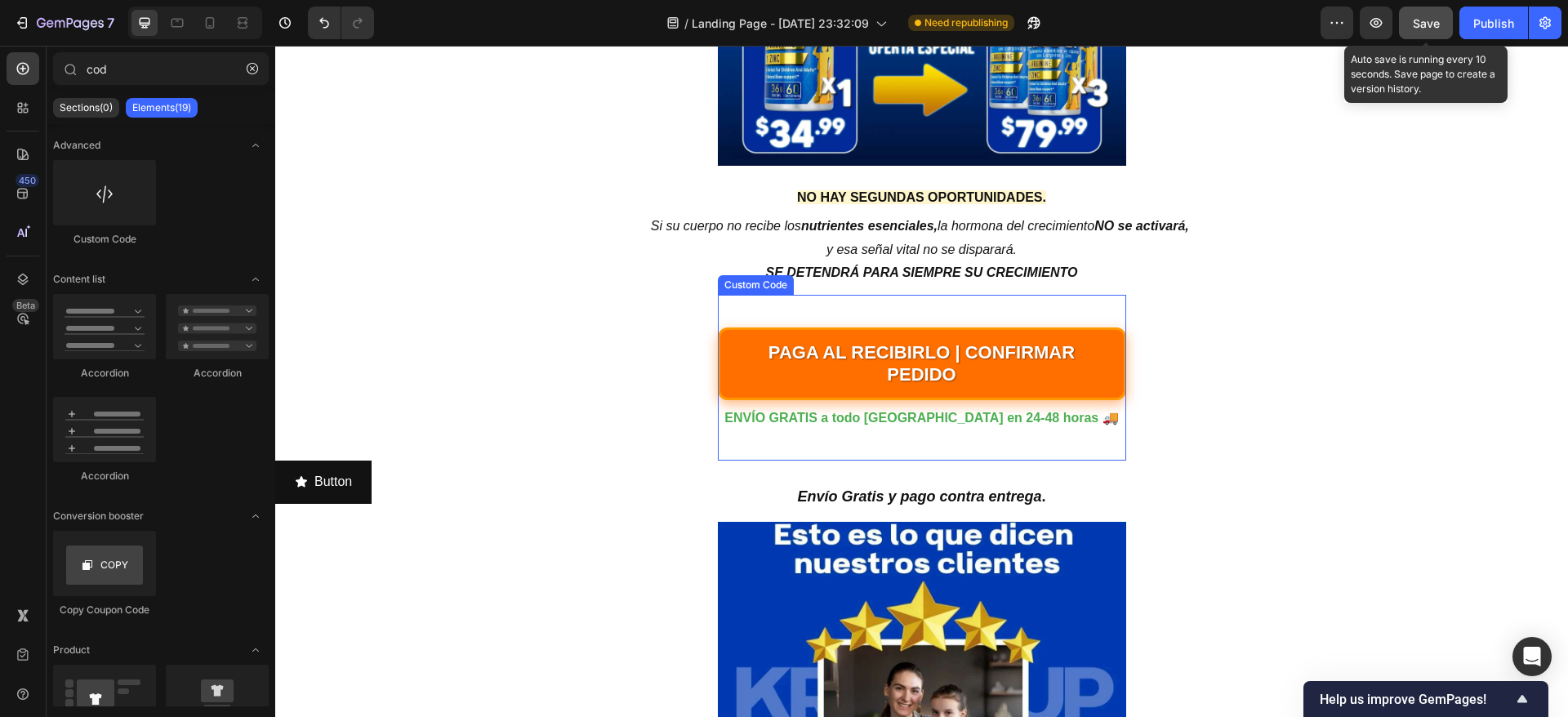
click at [738, 288] on div "Custom Code" at bounding box center [755, 284] width 69 height 14
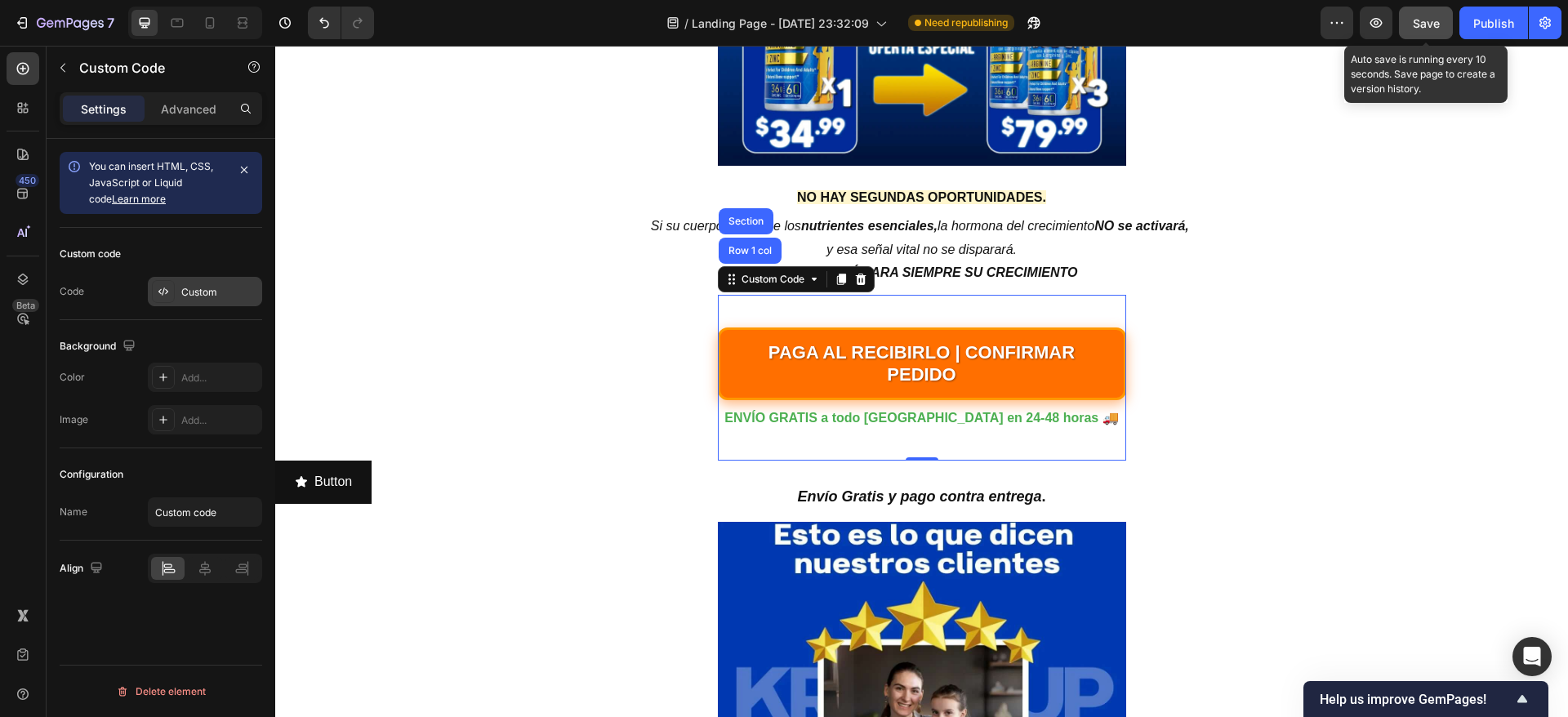
click at [192, 288] on div "Custom" at bounding box center [220, 292] width 77 height 14
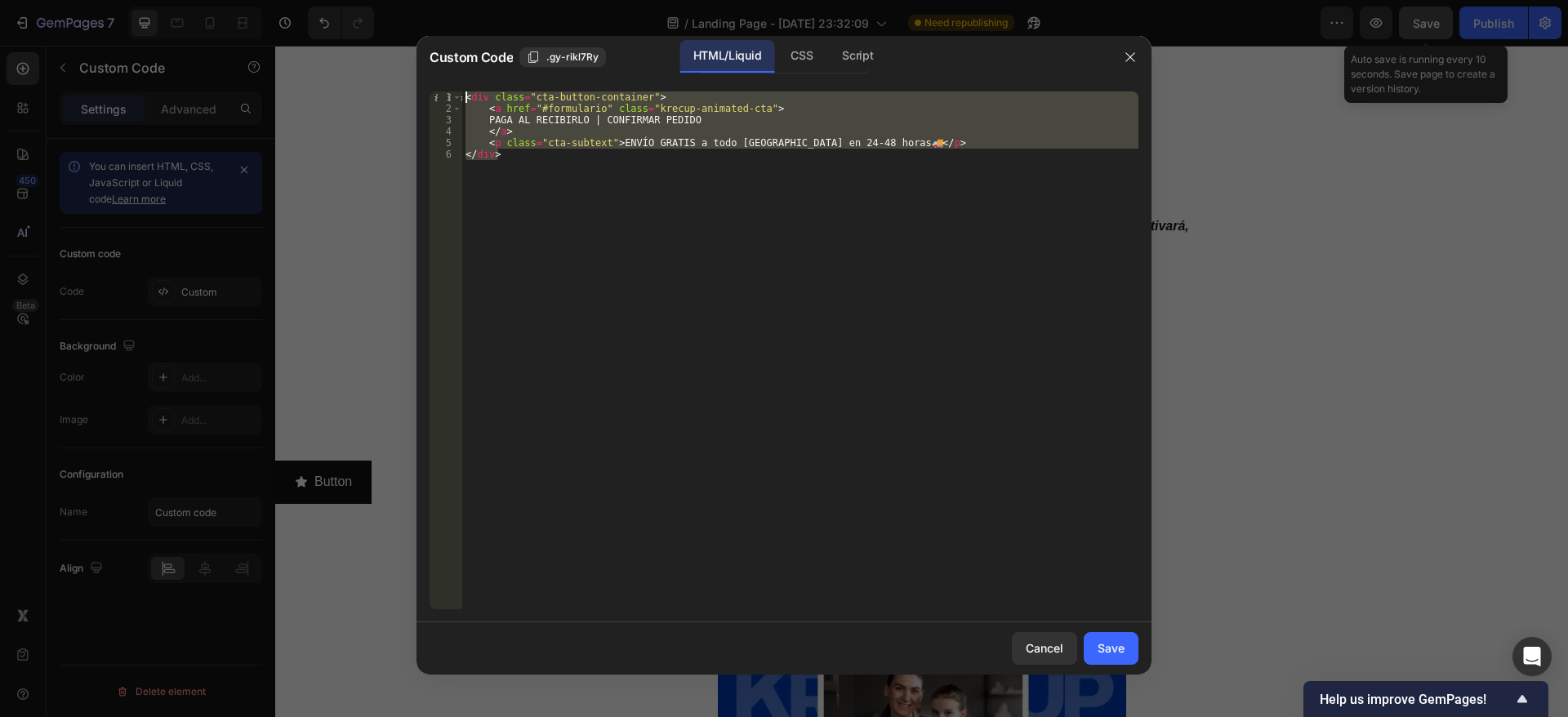
drag, startPoint x: 639, startPoint y: 215, endPoint x: 606, endPoint y: 282, distance: 74.7
click at [474, 79] on div "</div> 1 2 3 4 5 6 < div class = "cta-button-container" > < a href = "#formular…" at bounding box center [784, 350] width 736 height 543
type textarea "<div class="cta-button-container"> <a href="#formulario" class="krecup-animated…"
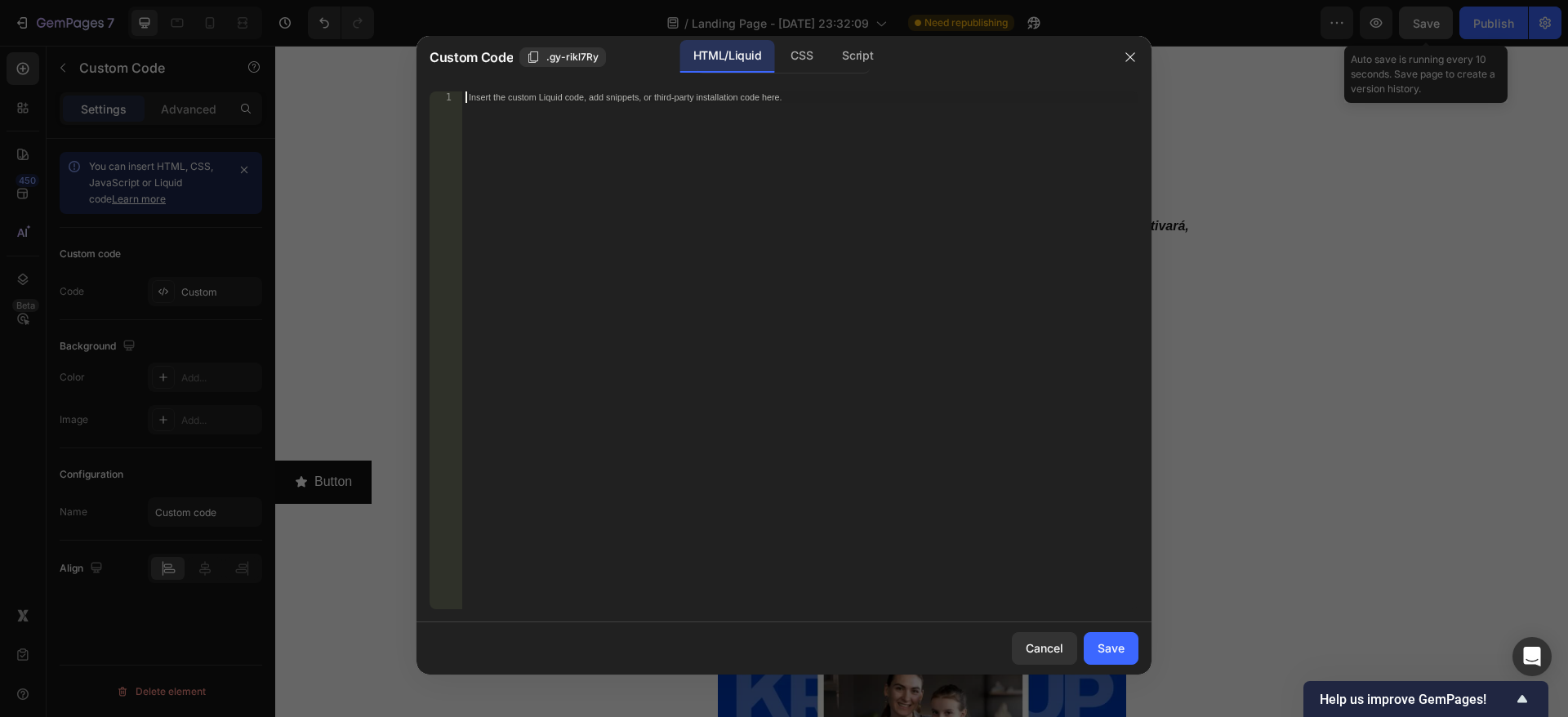
paste textarea "</div>"
click at [813, 51] on div "CSS" at bounding box center [801, 56] width 48 height 32
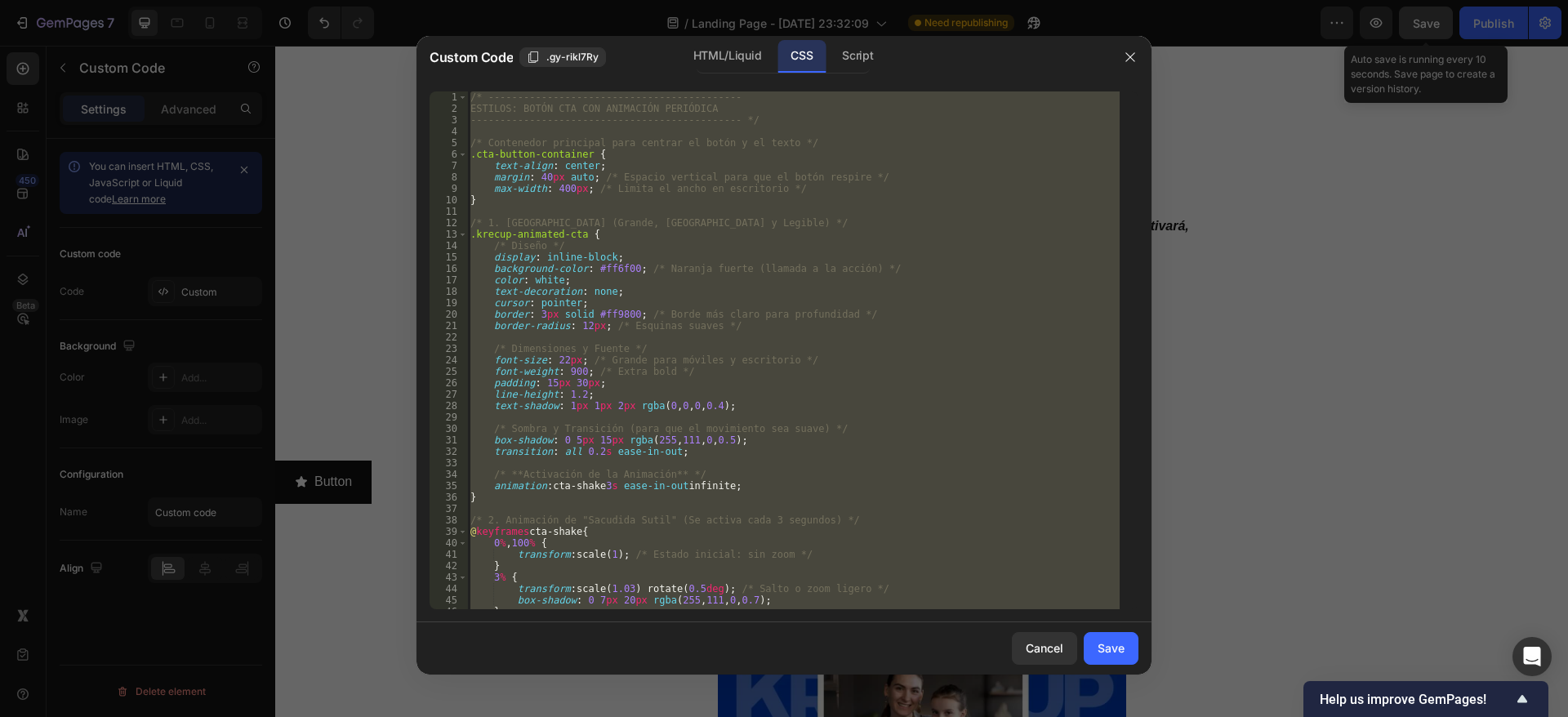
click at [792, 525] on div "/* ------------------------------------------- ESTILOS: BOTÓN CTA CON ANIMACIÓN…" at bounding box center [794, 349] width 653 height 518
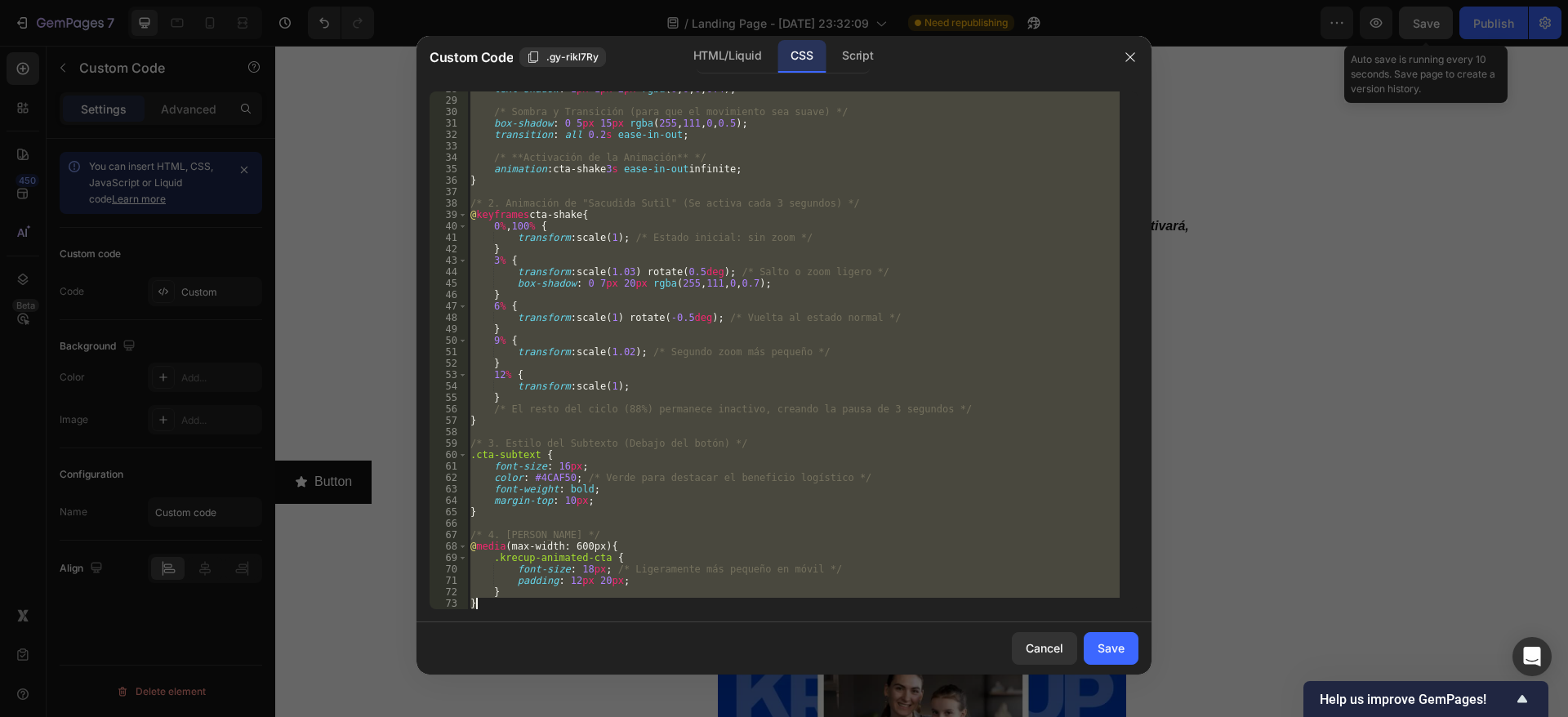
scroll to position [316, 0]
drag, startPoint x: 470, startPoint y: 96, endPoint x: 910, endPoint y: 747, distance: 785.7
click at [910, 0] on html "7 / Landing Page - Sep 15, 23:32:09 Need republishing Preview Save Auto save is…" at bounding box center [784, 0] width 1568 height 0
type textarea "} }"
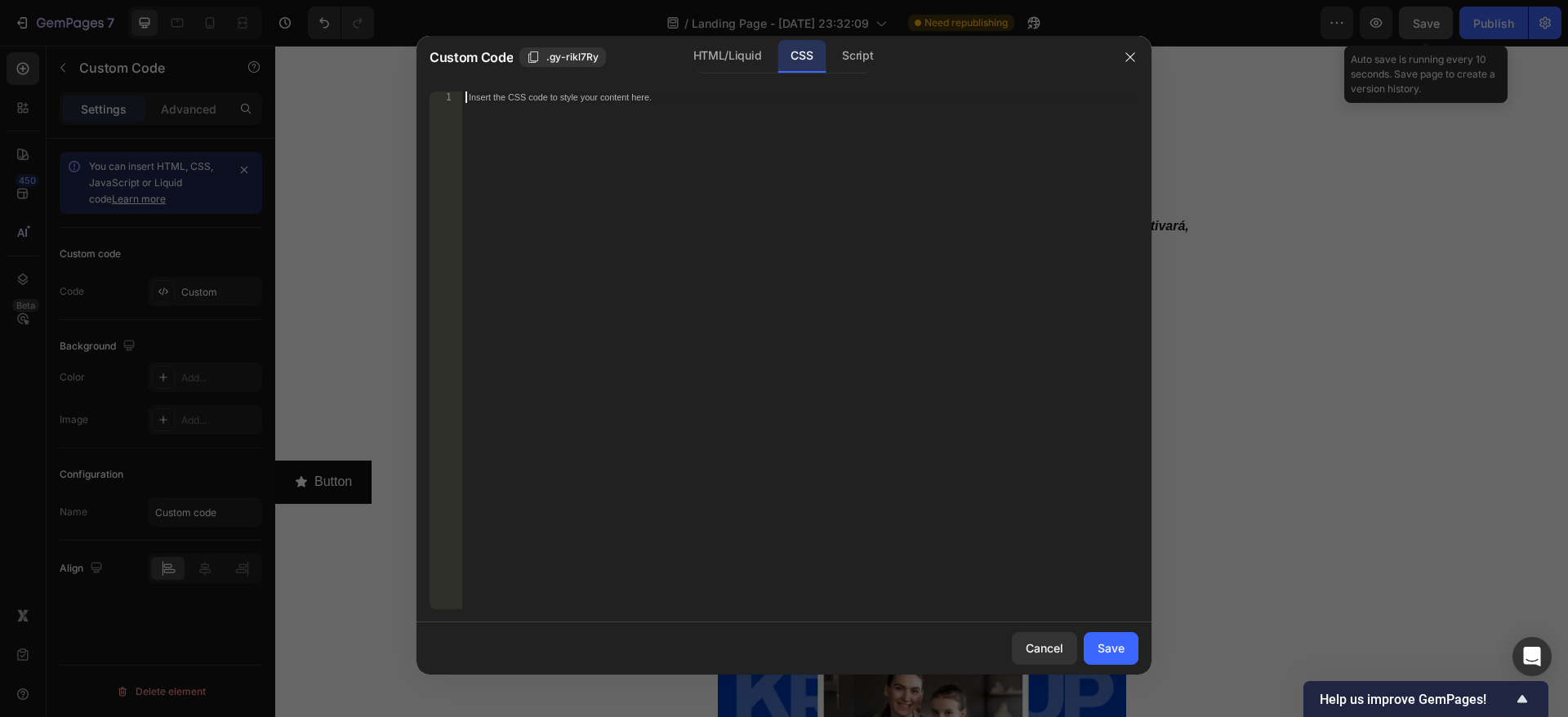
click at [772, 185] on div "Insert the CSS code to style your content here." at bounding box center [800, 361] width 677 height 540
paste textarea "}"
type textarea "}"
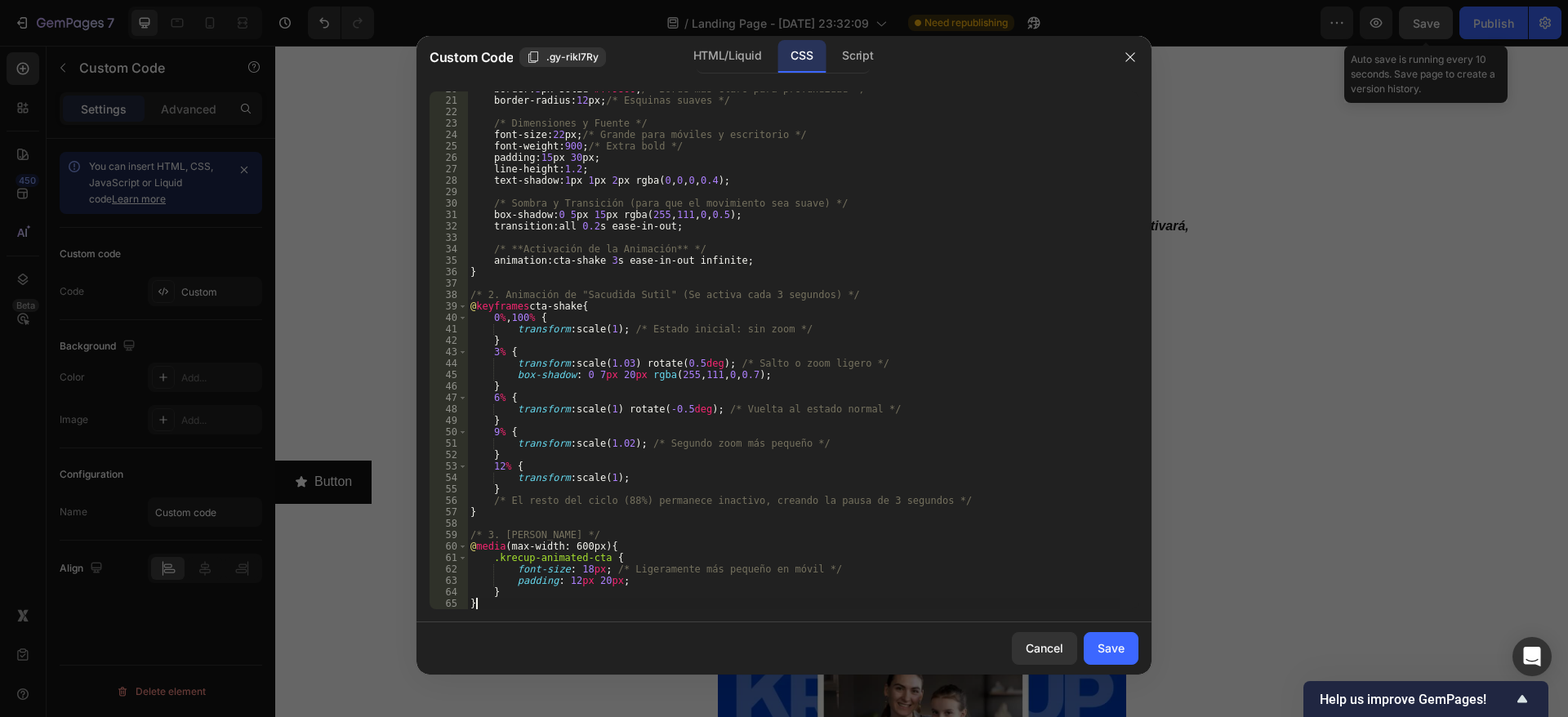
scroll to position [225, 0]
click at [1111, 653] on div "Save" at bounding box center [1111, 648] width 27 height 17
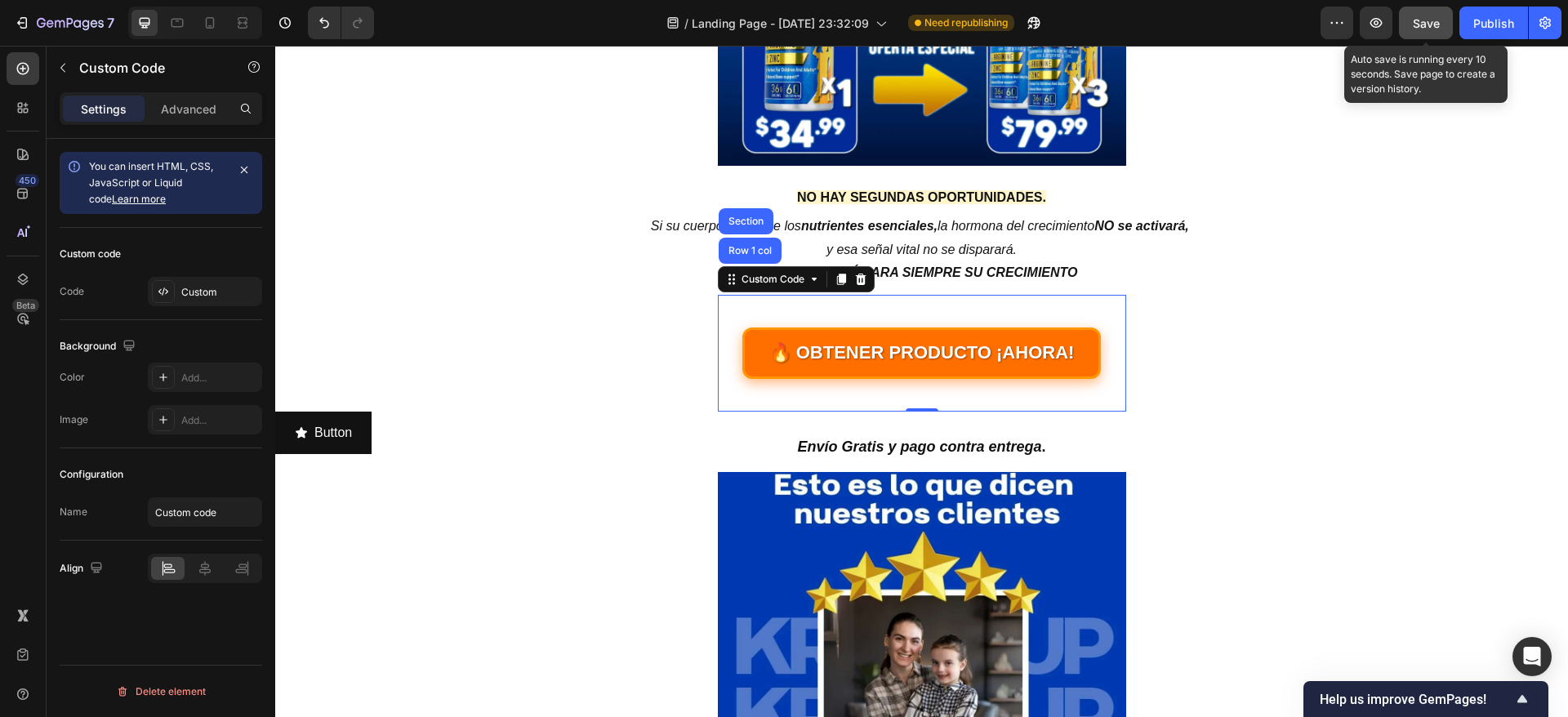
click at [1435, 32] on button "Save" at bounding box center [1425, 23] width 54 height 32
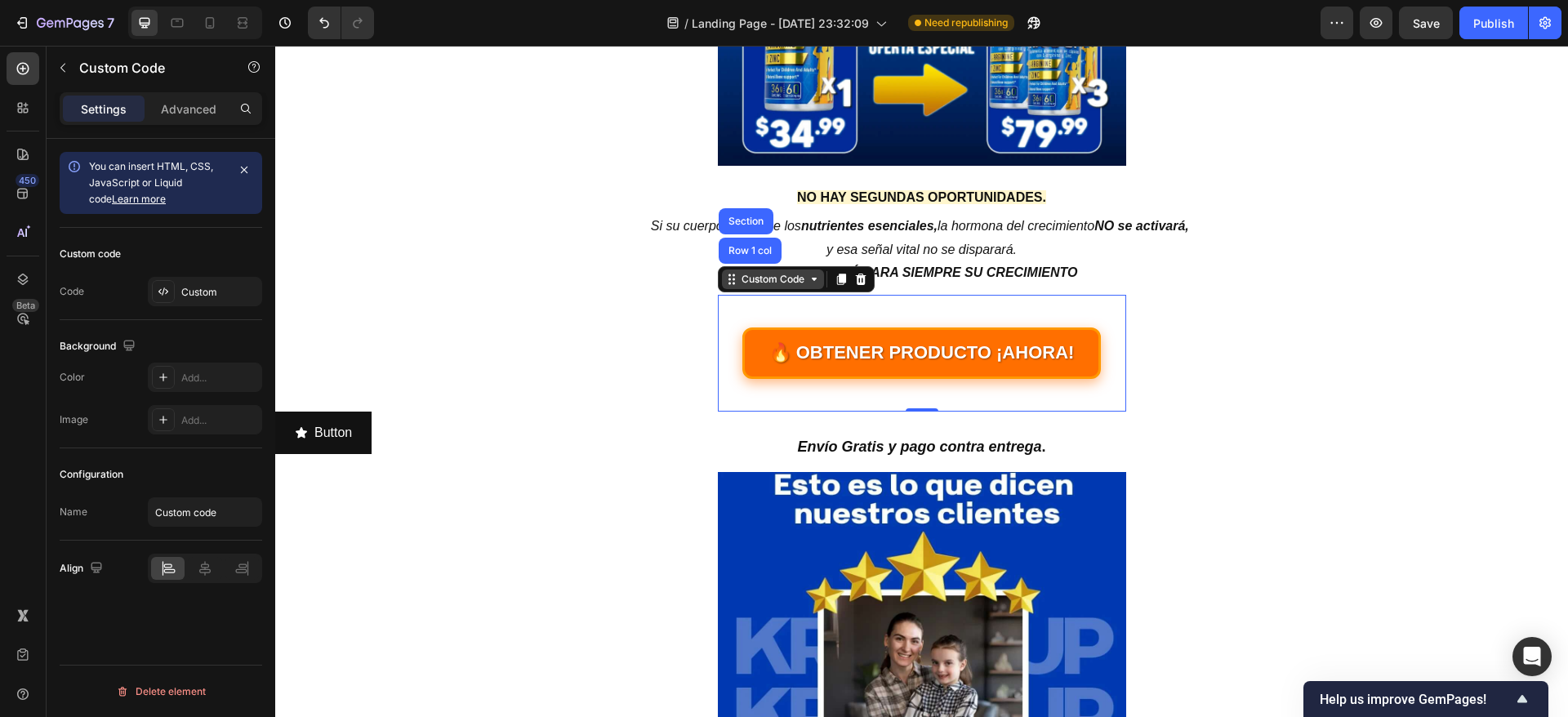
click at [766, 288] on div "Custom Code" at bounding box center [773, 279] width 102 height 20
click at [221, 286] on div "Custom" at bounding box center [220, 292] width 77 height 14
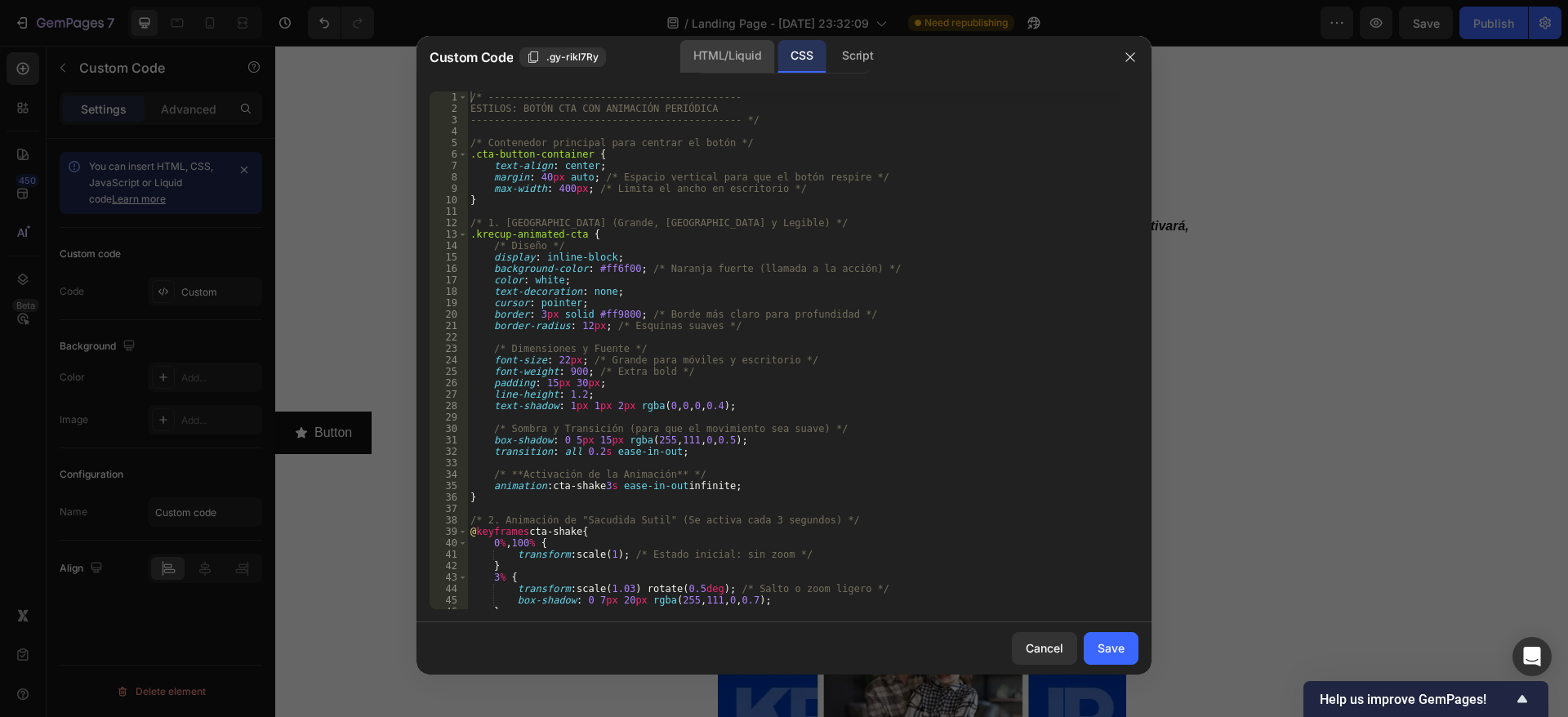
click at [736, 62] on div "HTML/Liquid" at bounding box center [727, 56] width 94 height 32
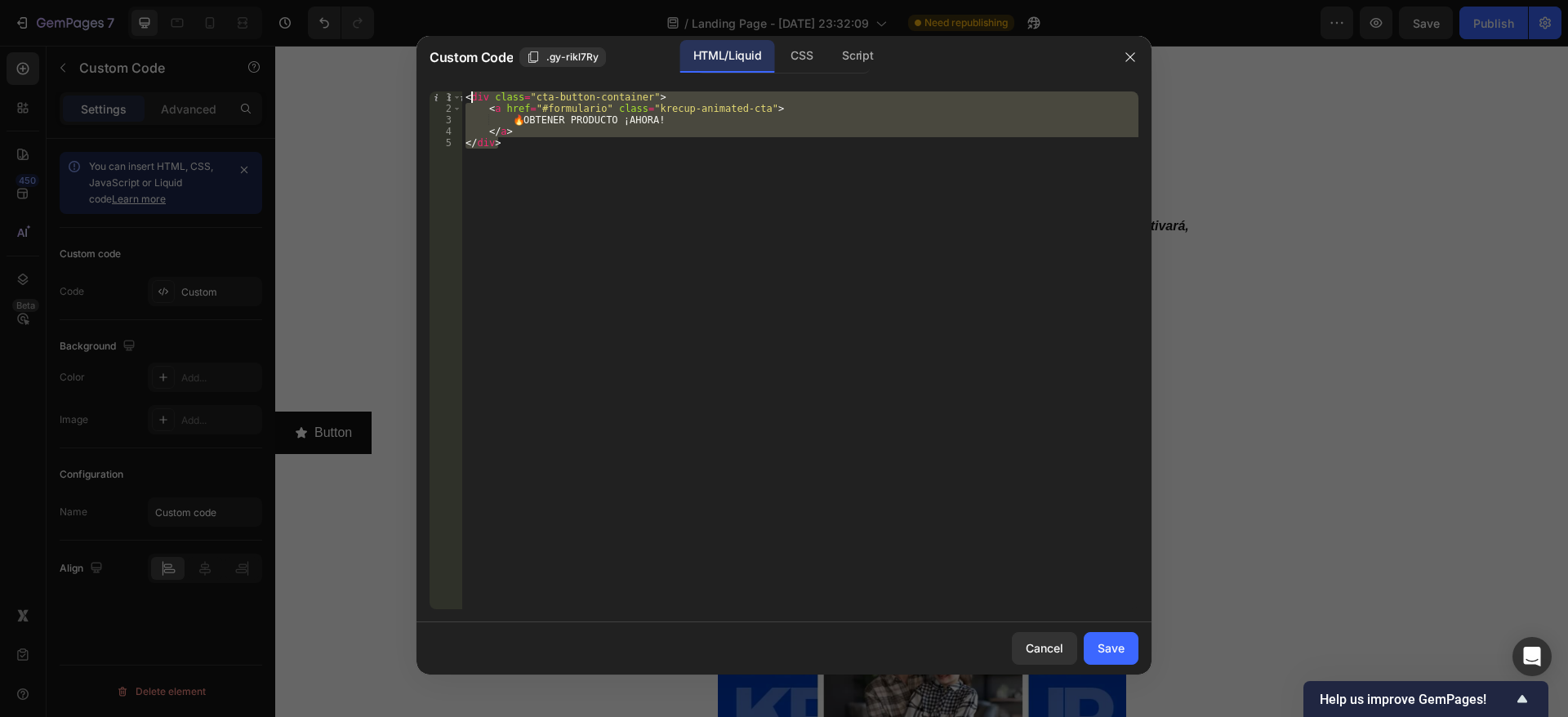
drag, startPoint x: 518, startPoint y: 137, endPoint x: 470, endPoint y: 102, distance: 59.4
click at [468, 96] on div "< div class = "cta-button-container" > < a href = "#formulario" class = "krecup…" at bounding box center [800, 361] width 677 height 540
type textarea "<div class="cta-button-container"> <a href="#formulario" class="krecup-animated…"
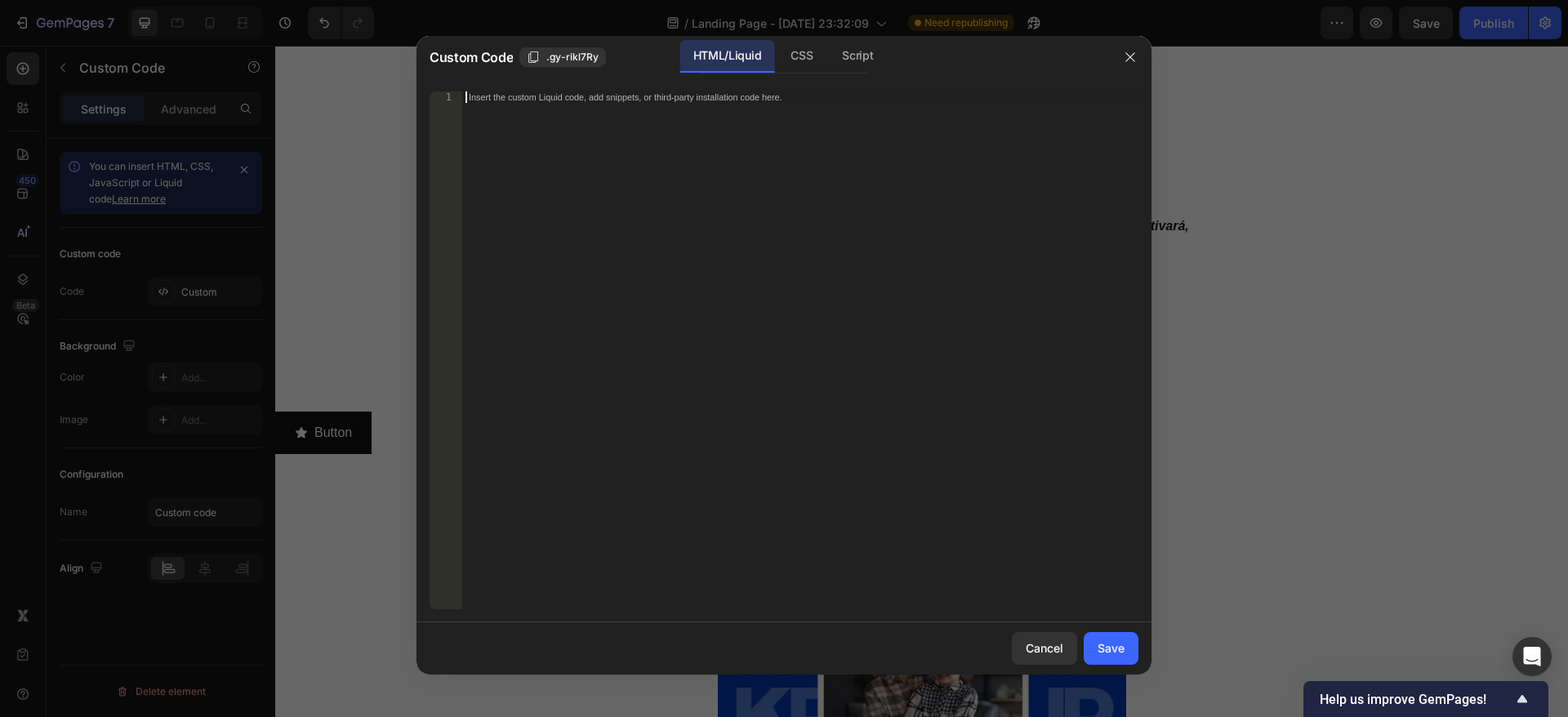
paste textarea "</div>"
type textarea "</div>"
click at [1121, 644] on div "Save" at bounding box center [1111, 648] width 27 height 17
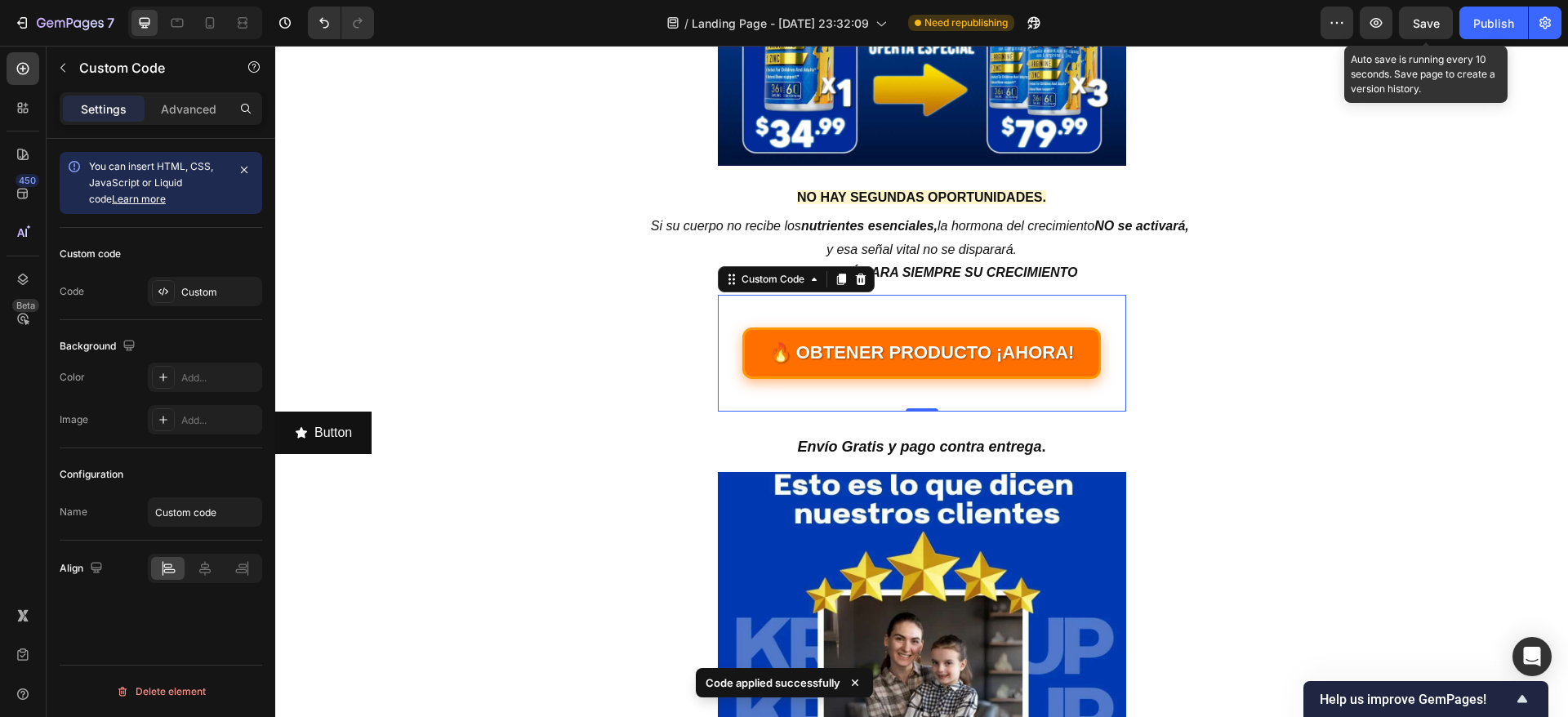
click at [1429, 22] on span "Save" at bounding box center [1426, 23] width 27 height 14
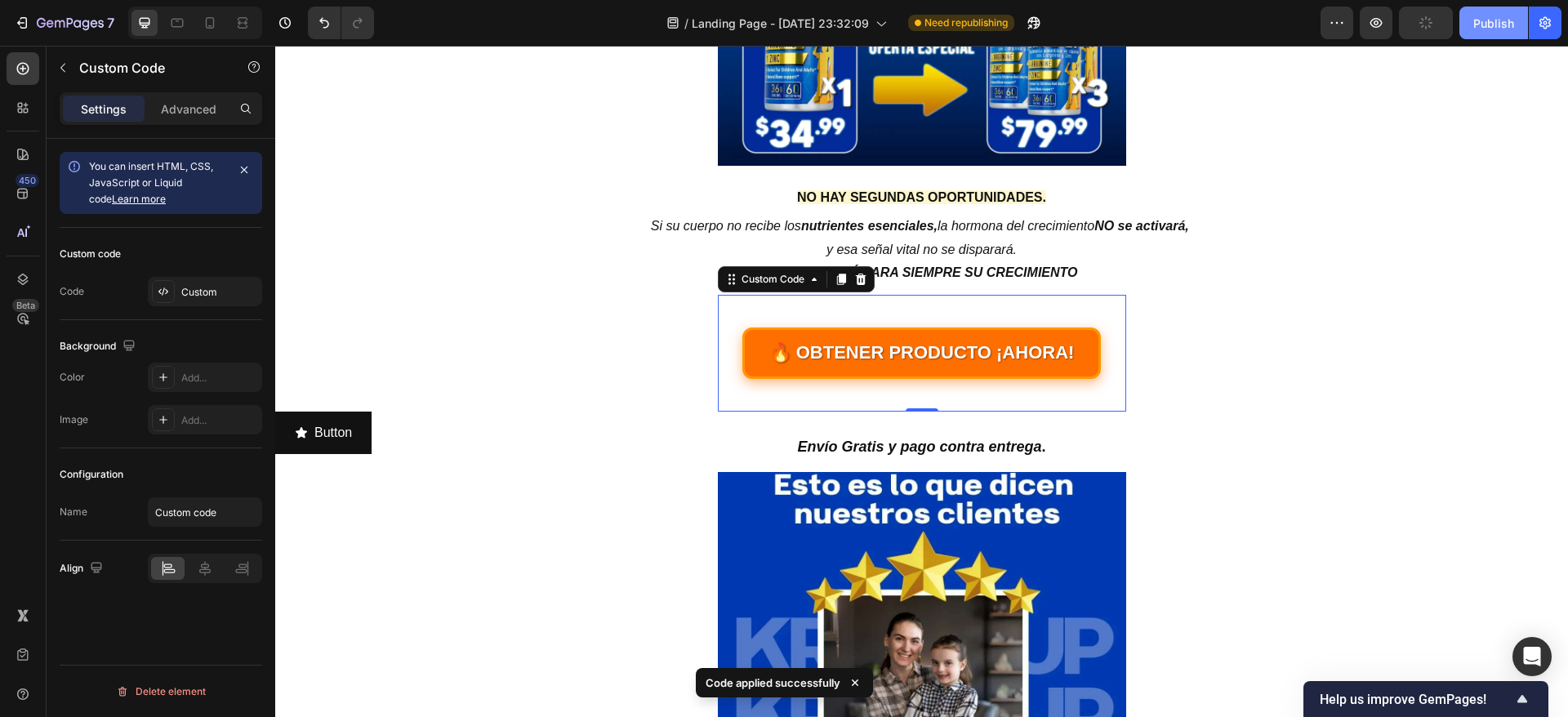
drag, startPoint x: 1482, startPoint y: 24, endPoint x: 1189, endPoint y: 37, distance: 293.3
click at [1482, 24] on div "Publish" at bounding box center [1494, 23] width 41 height 17
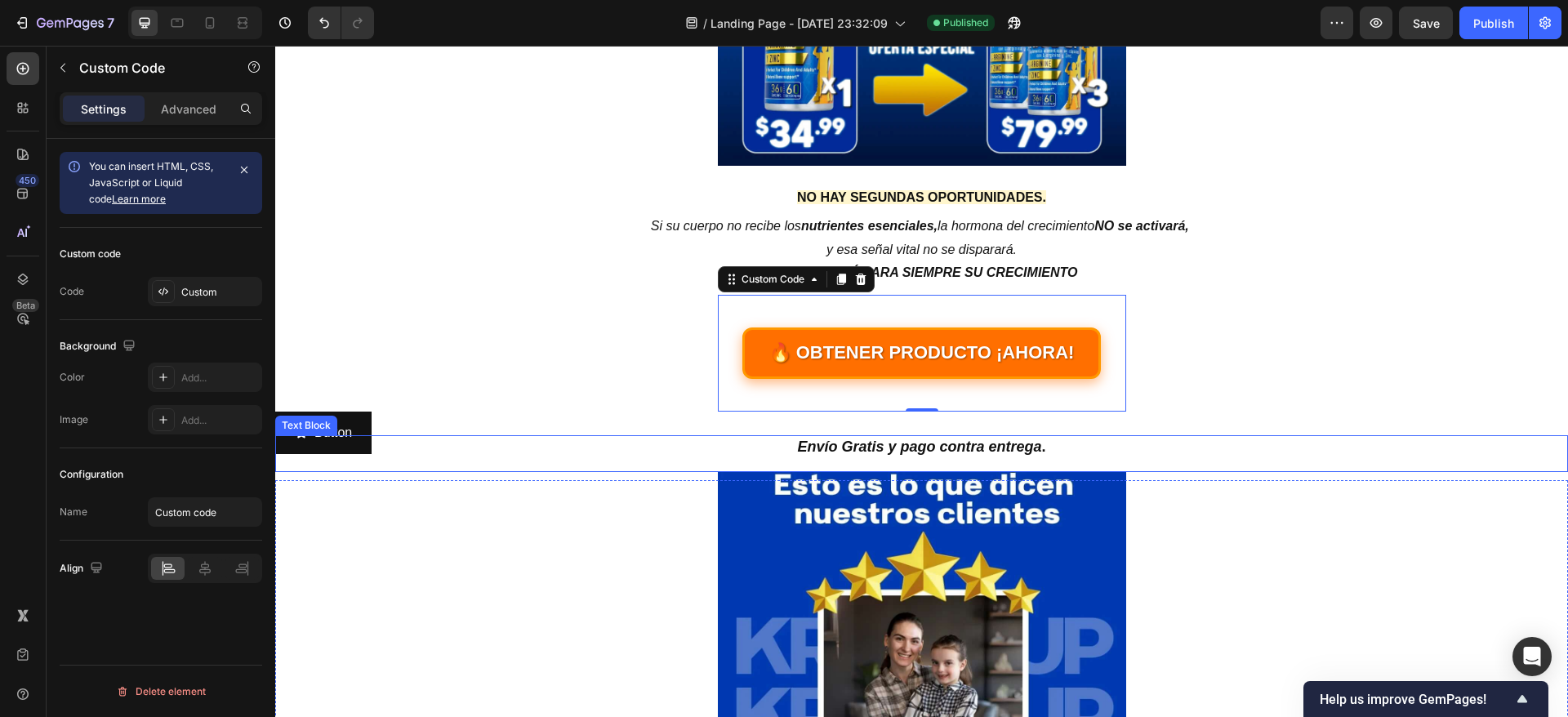
click at [316, 439] on p "Envío Gratis y pago contra entrega ." at bounding box center [922, 447] width 1293 height 25
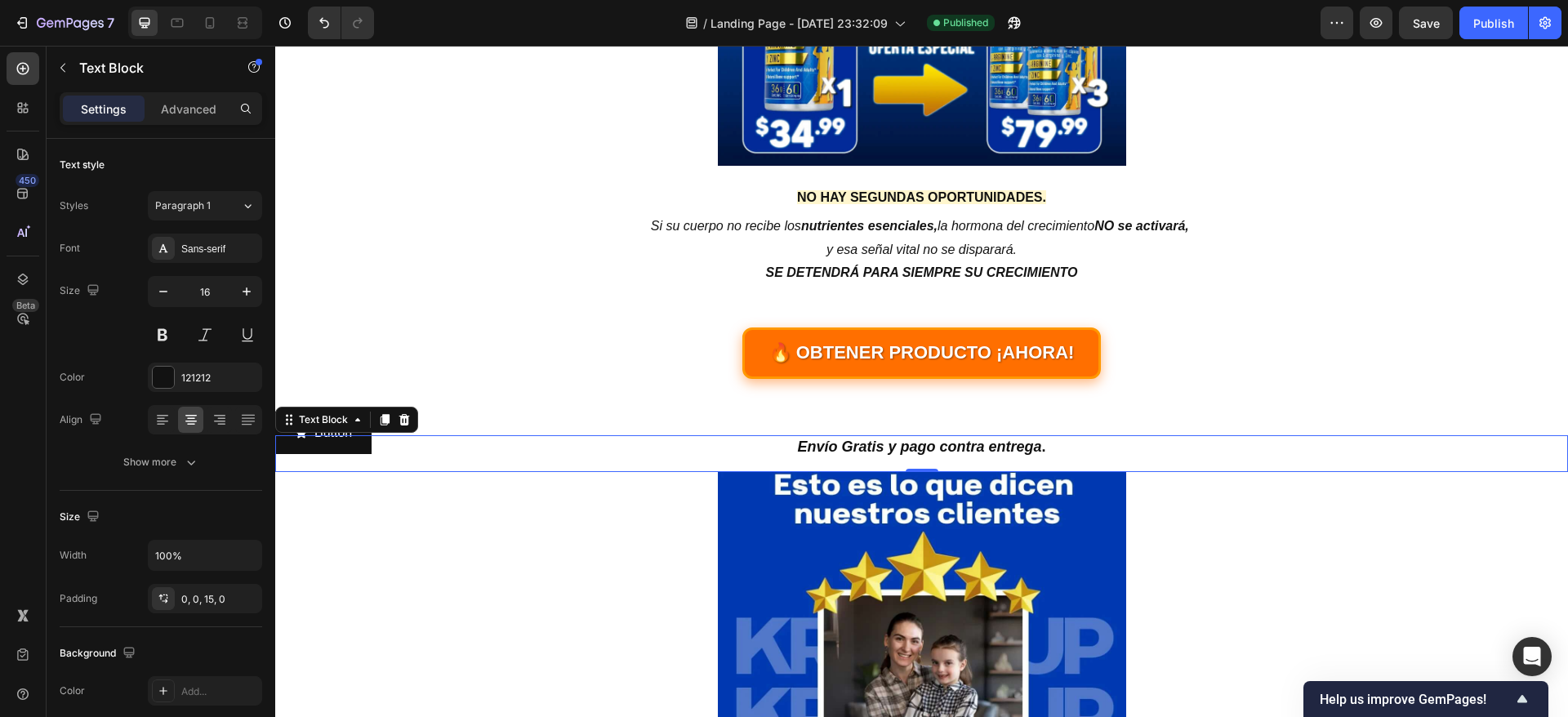
click at [330, 430] on div "Text Block" at bounding box center [347, 420] width 143 height 27
click at [329, 330] on div "NO HAY SEGUNDAS OPORTUNIDADES. Heading Si su cuerpo no recibe los nutrientes es…" at bounding box center [922, 364] width 1293 height 180
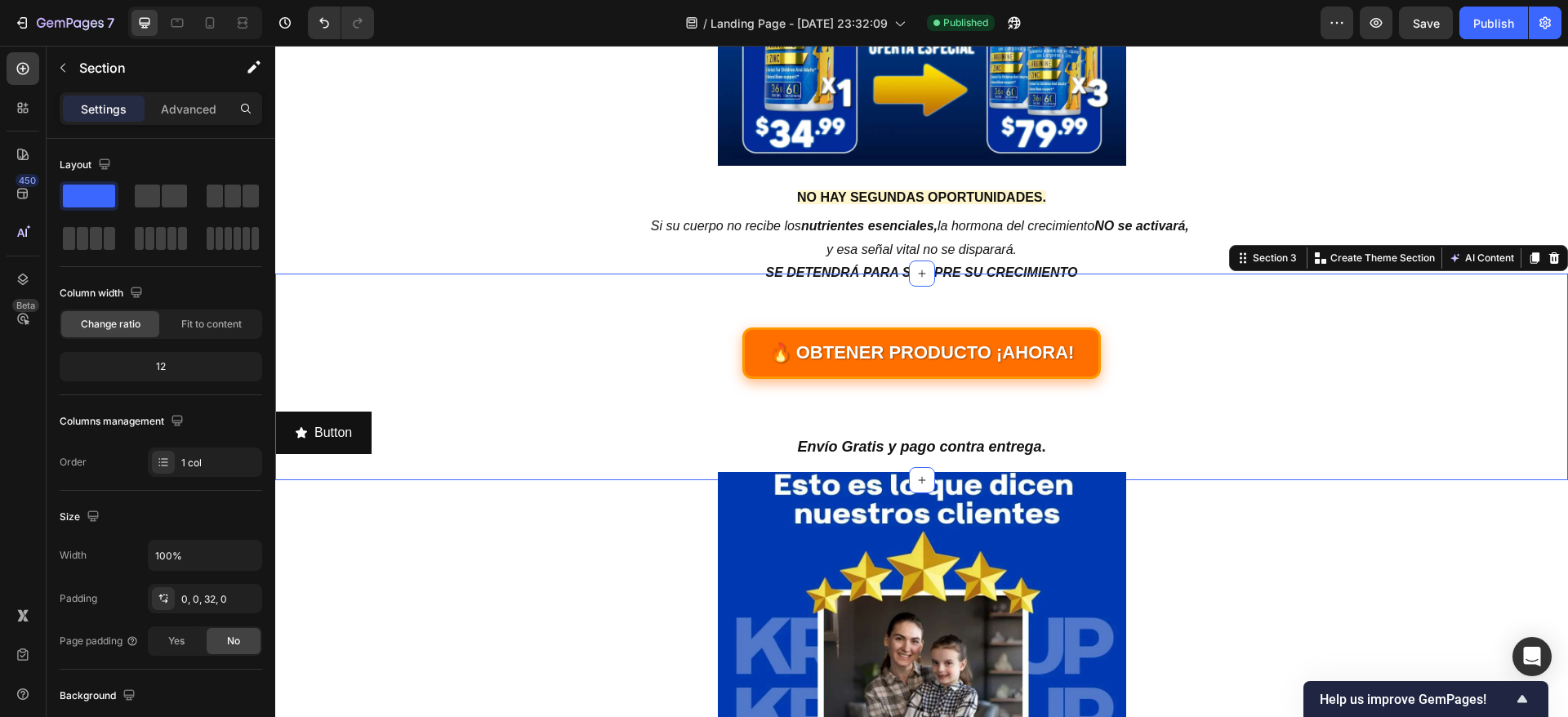
click at [325, 409] on div "NO HAY SEGUNDAS OPORTUNIDADES. Heading Si su cuerpo no recibe los nutrientes es…" at bounding box center [922, 364] width 1293 height 180
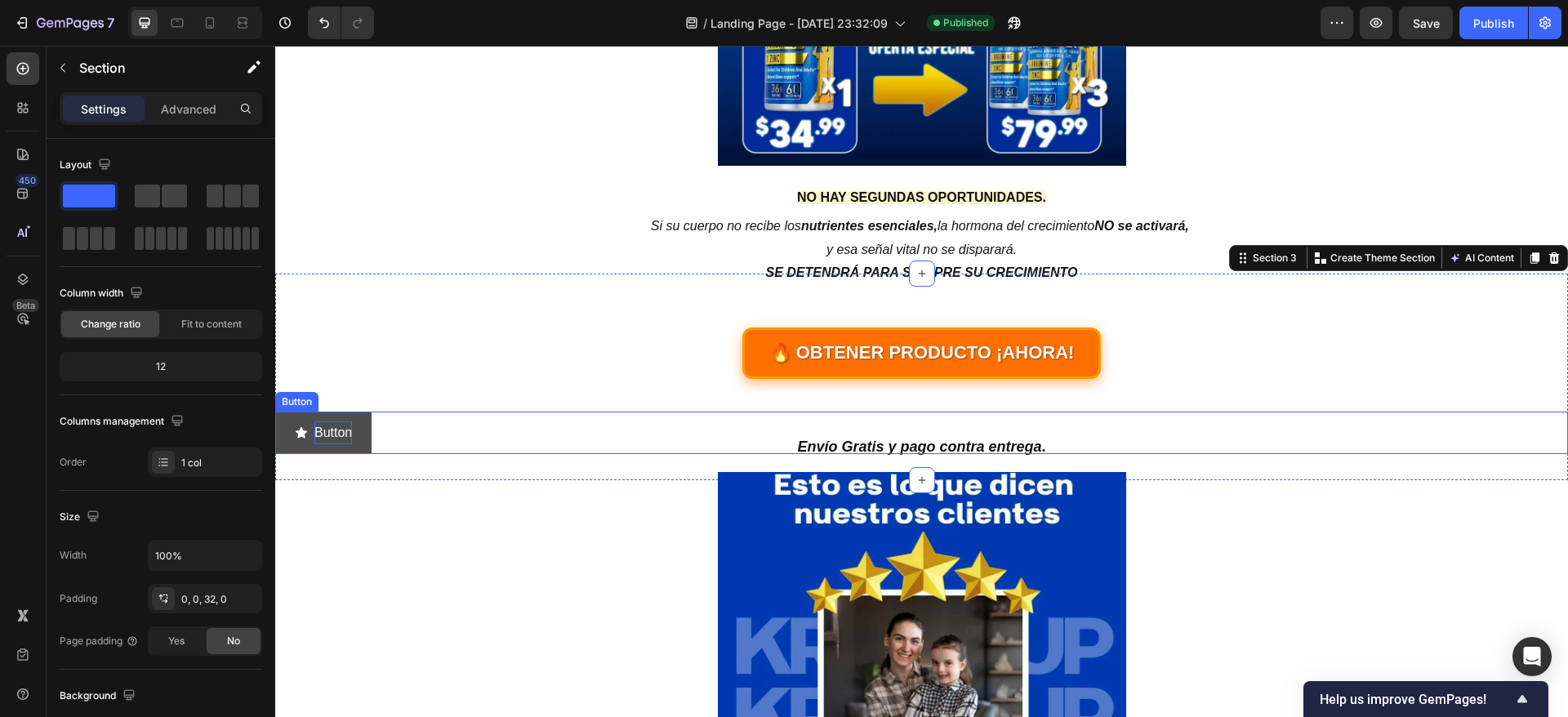
click at [321, 422] on p "Button" at bounding box center [334, 433] width 38 height 24
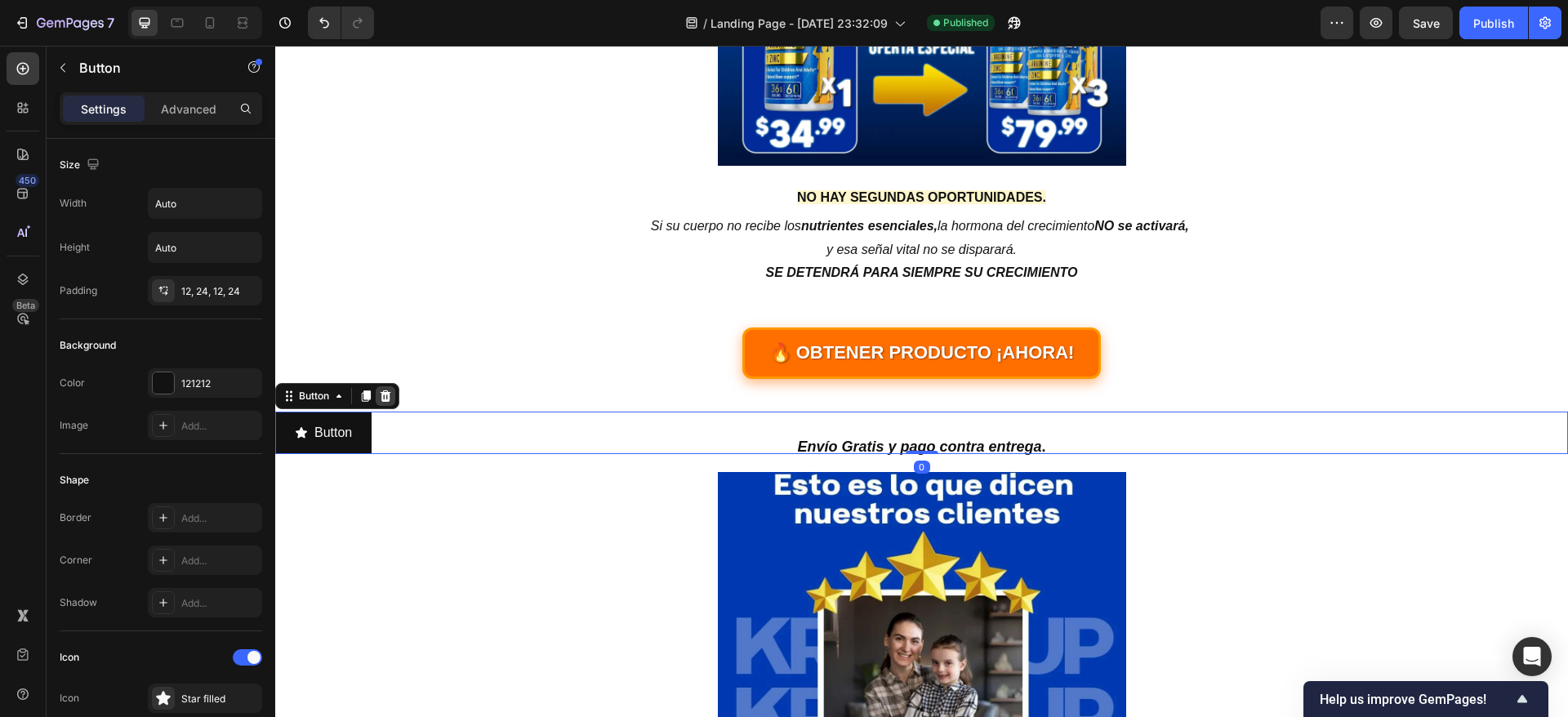
click at [392, 394] on icon at bounding box center [386, 396] width 13 height 13
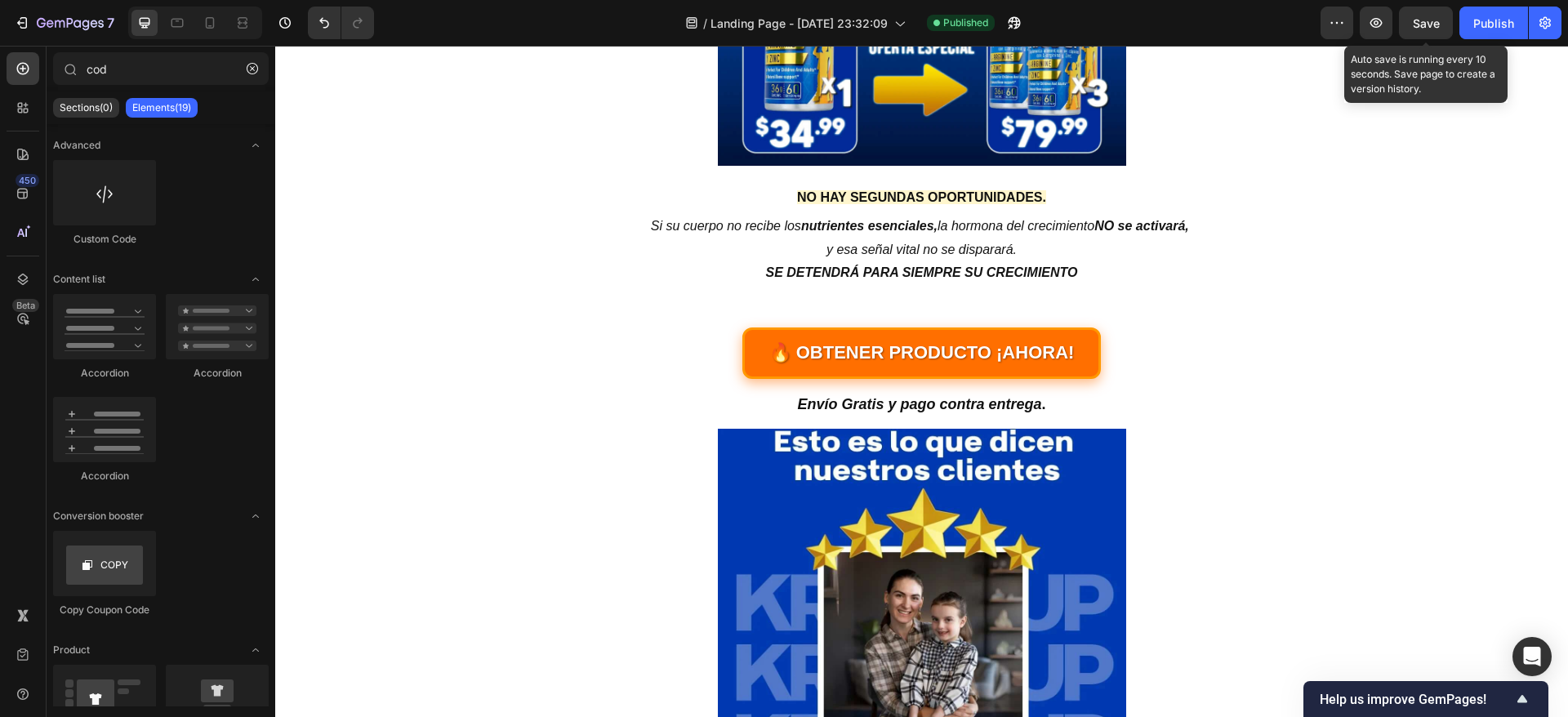
click at [1433, 21] on span "Save" at bounding box center [1426, 23] width 27 height 14
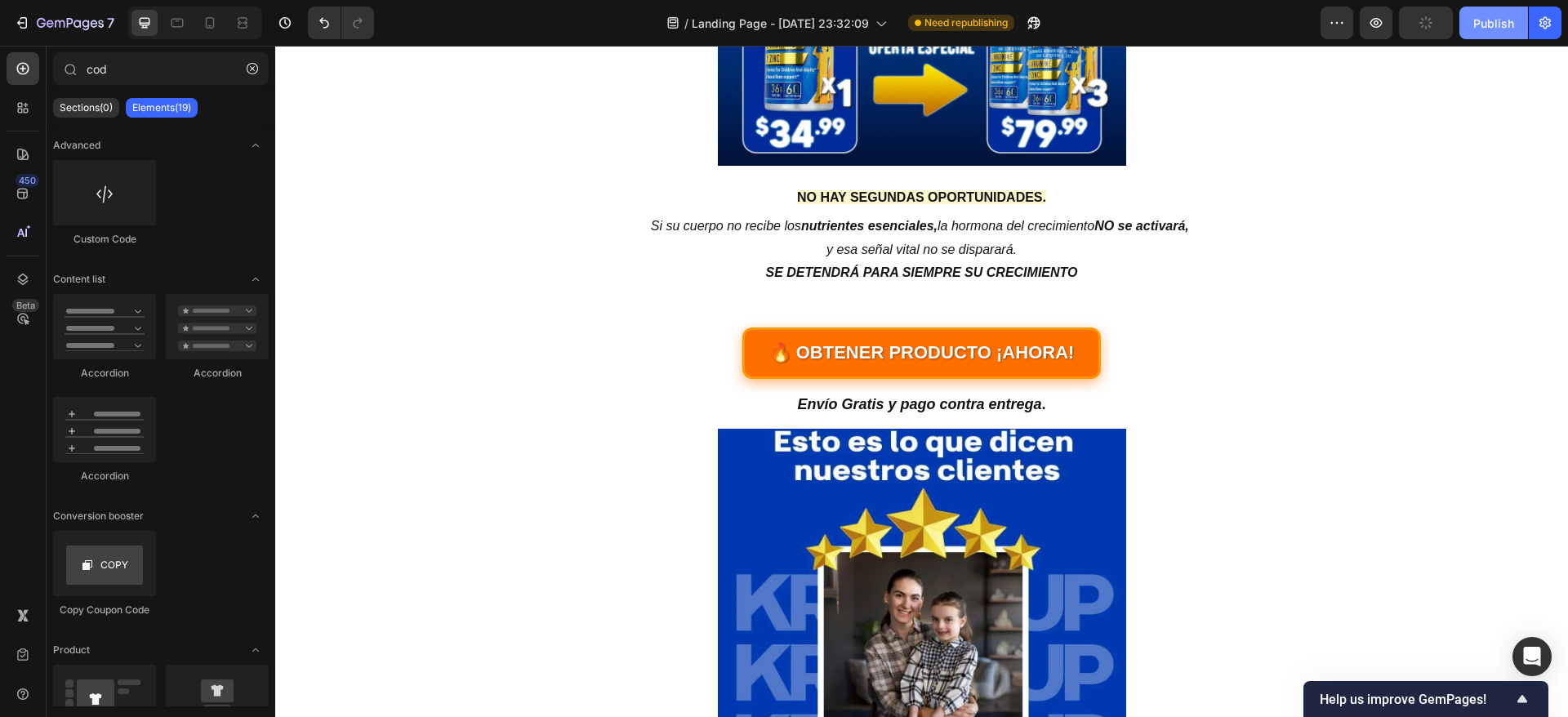
drag, startPoint x: 1491, startPoint y: 16, endPoint x: 1098, endPoint y: 90, distance: 399.9
click at [1491, 16] on div "Publish" at bounding box center [1494, 23] width 41 height 17
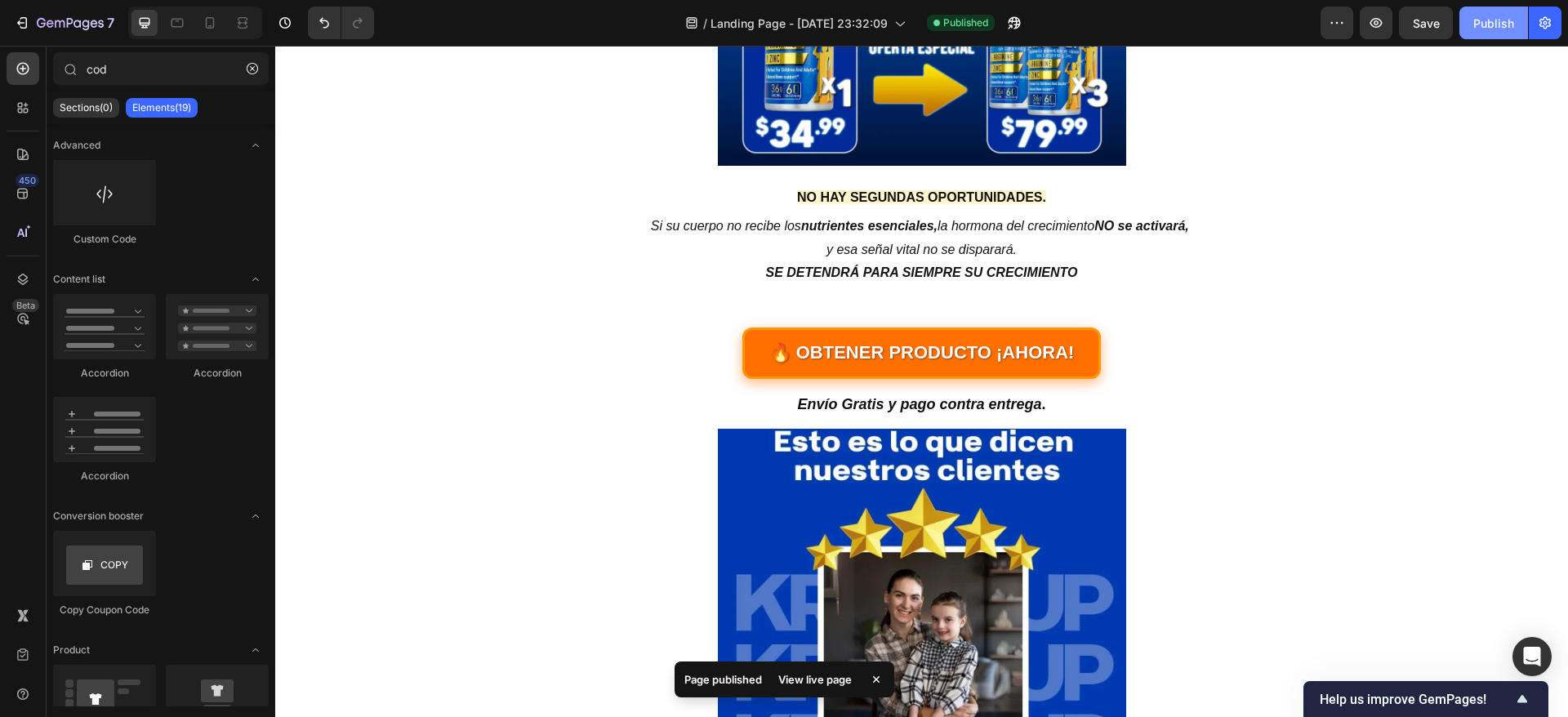
drag, startPoint x: 1488, startPoint y: 24, endPoint x: 1201, endPoint y: 8, distance: 287.4
click at [1488, 23] on div "Publish" at bounding box center [1494, 23] width 41 height 17
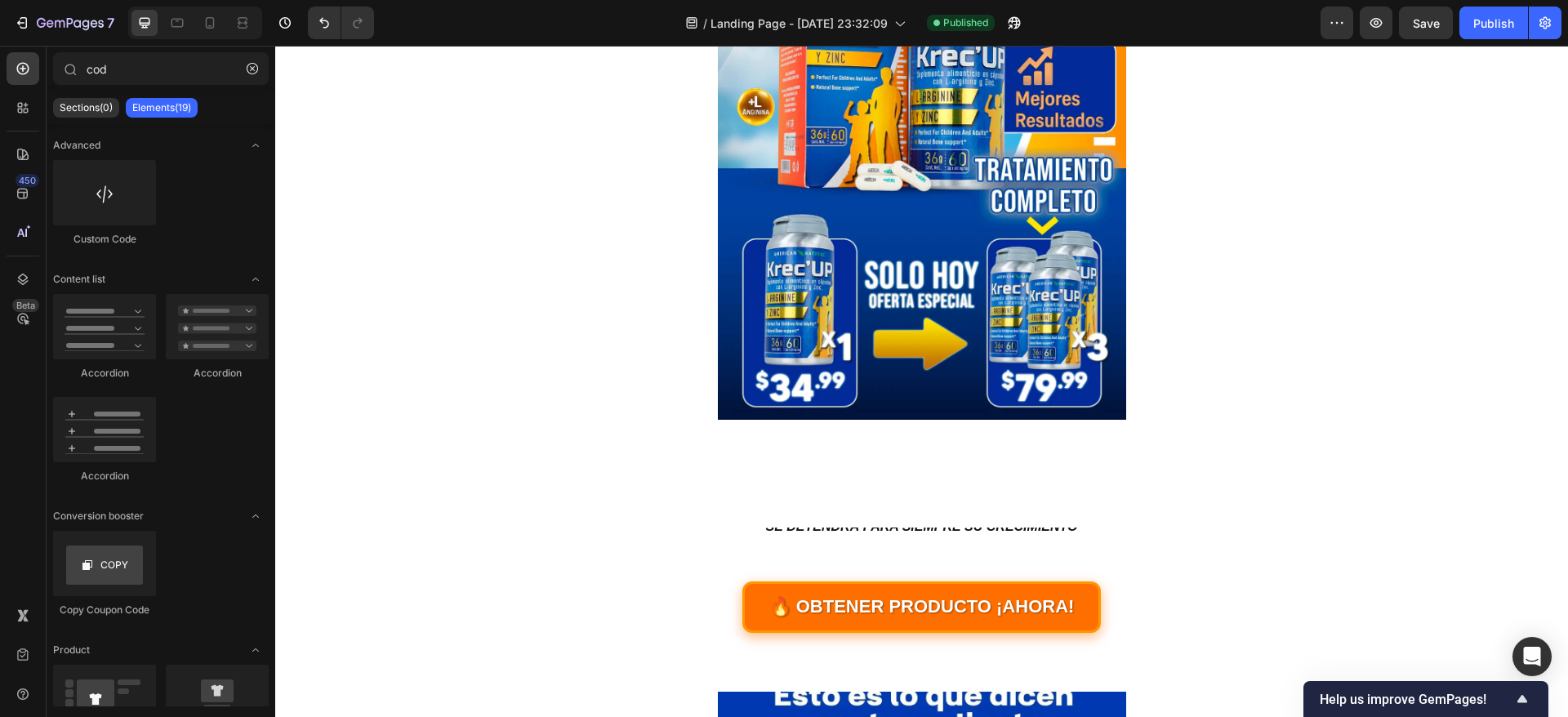
scroll to position [653, 0]
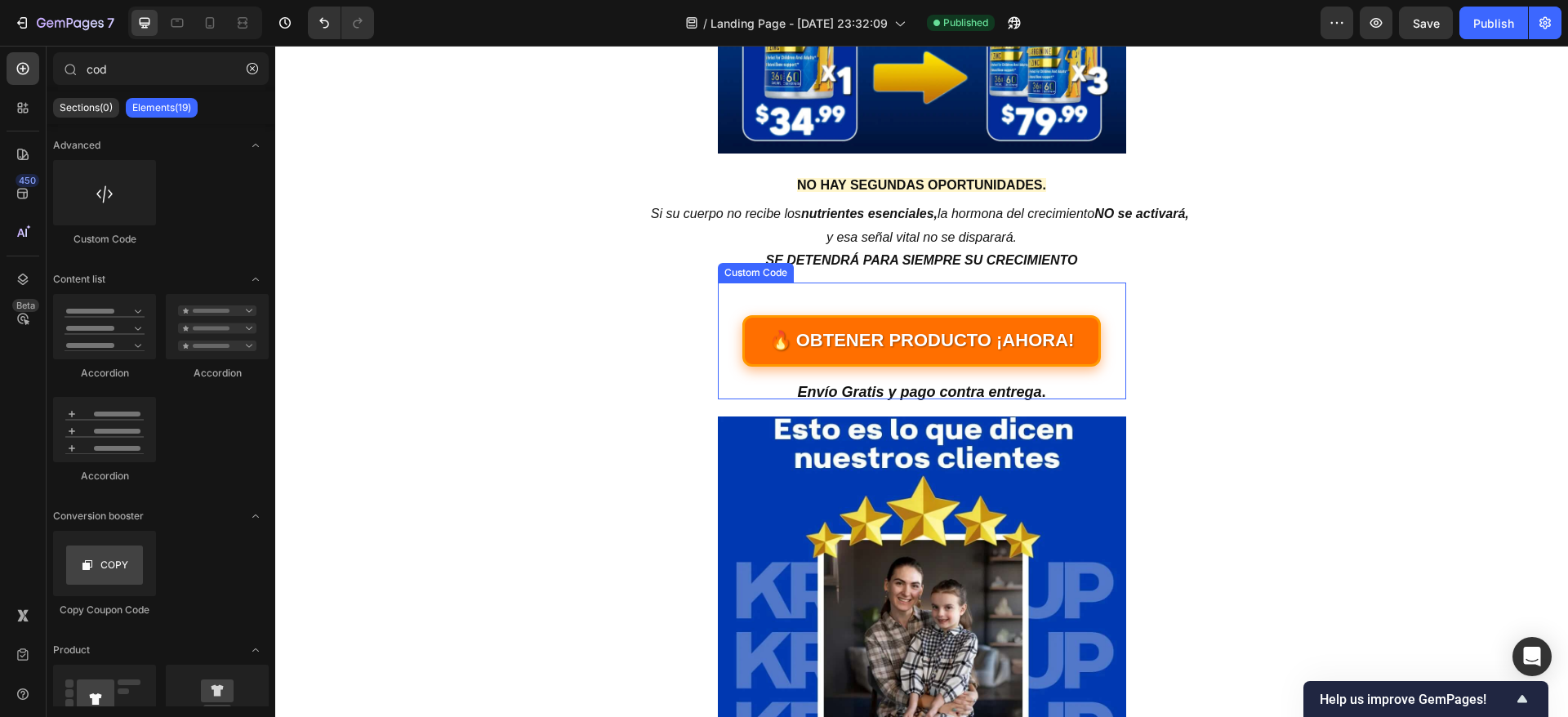
click at [878, 333] on link "🔥 OBTENER PRODUCTO ¡AHORA!" at bounding box center [921, 340] width 370 height 55
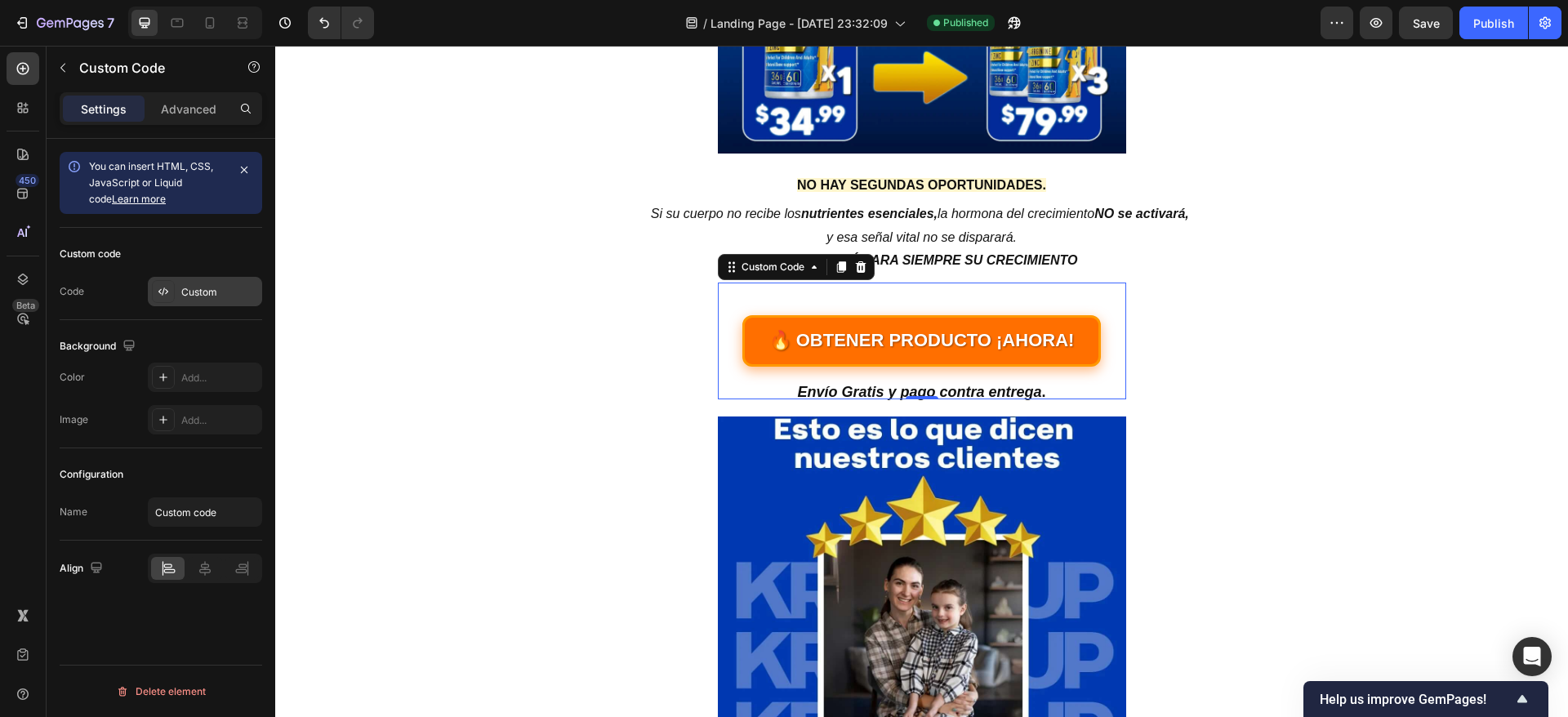
click at [160, 291] on icon at bounding box center [163, 292] width 13 height 13
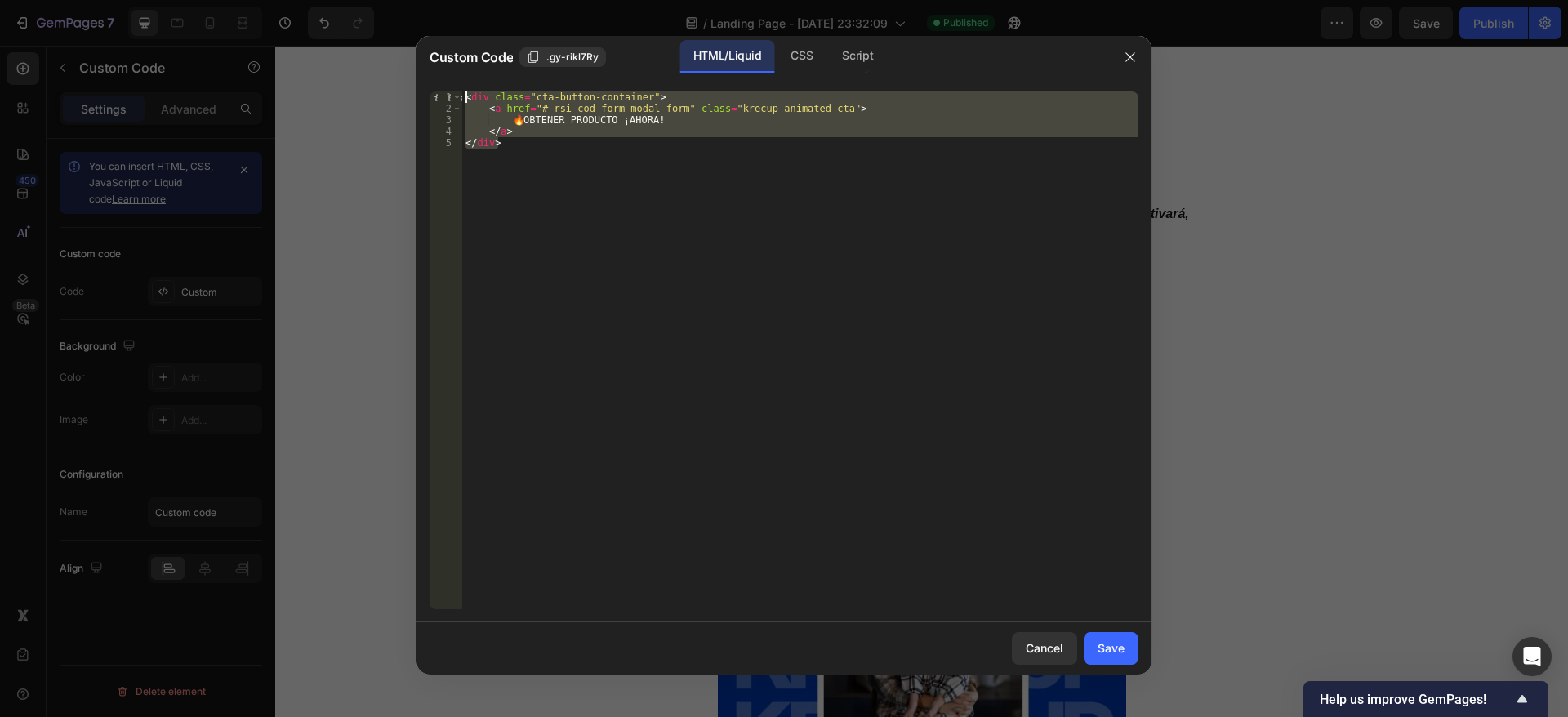
drag, startPoint x: 586, startPoint y: 162, endPoint x: 489, endPoint y: 148, distance: 98.0
click at [442, 99] on div "</div> 1 2 3 4 5 < div class = "cta-button-container" > < a href = "#_rsi-cod-f…" at bounding box center [784, 349] width 709 height 518
type textarea "<div class="cta-button-container"> <a href="#_rsi-cod-form-modal-form" class="k…"
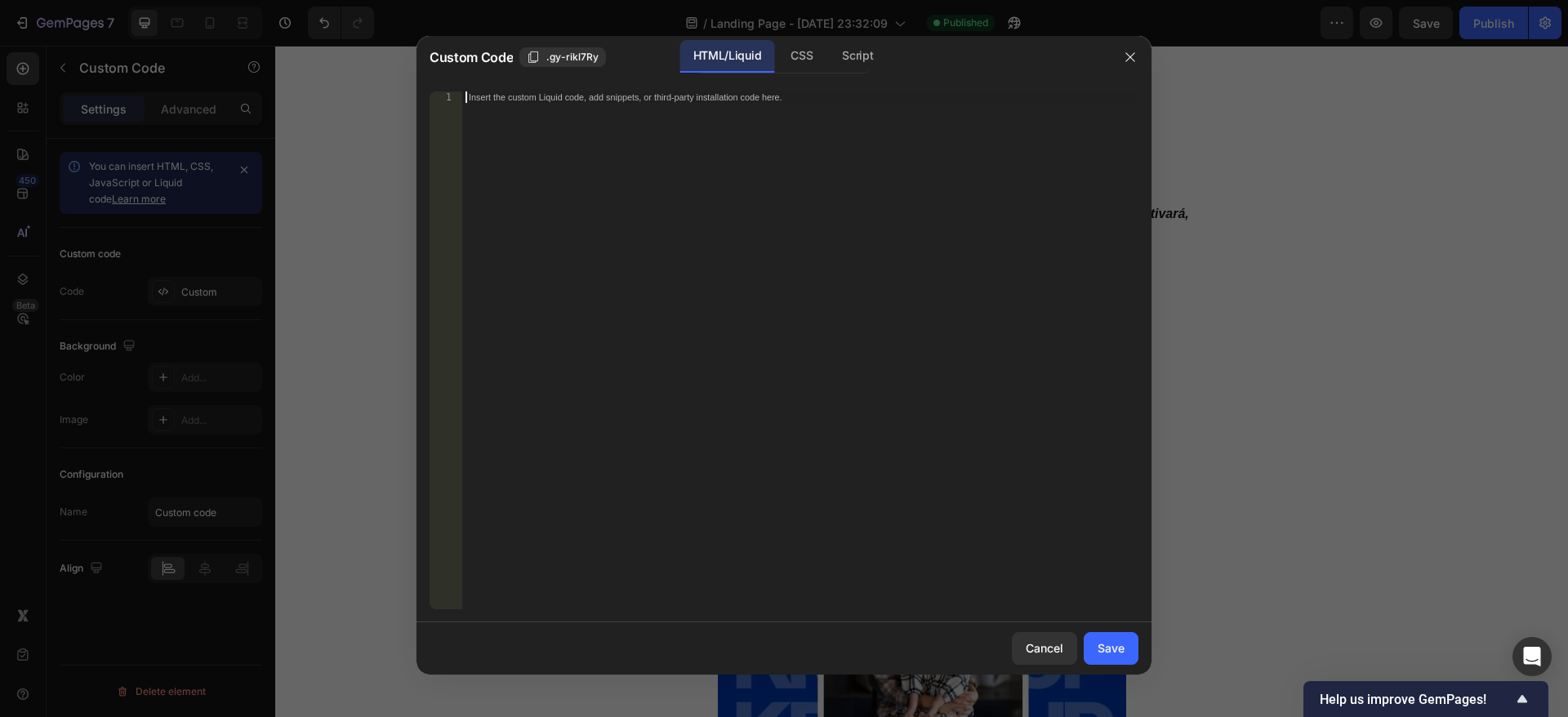
paste textarea "</div>"
type textarea "</div>"
click at [865, 46] on div "Script" at bounding box center [857, 56] width 57 height 32
click at [731, 167] on div "Insert the Javascript code to add interaction and animation to your content her…" at bounding box center [800, 361] width 677 height 540
paste textarea "}"
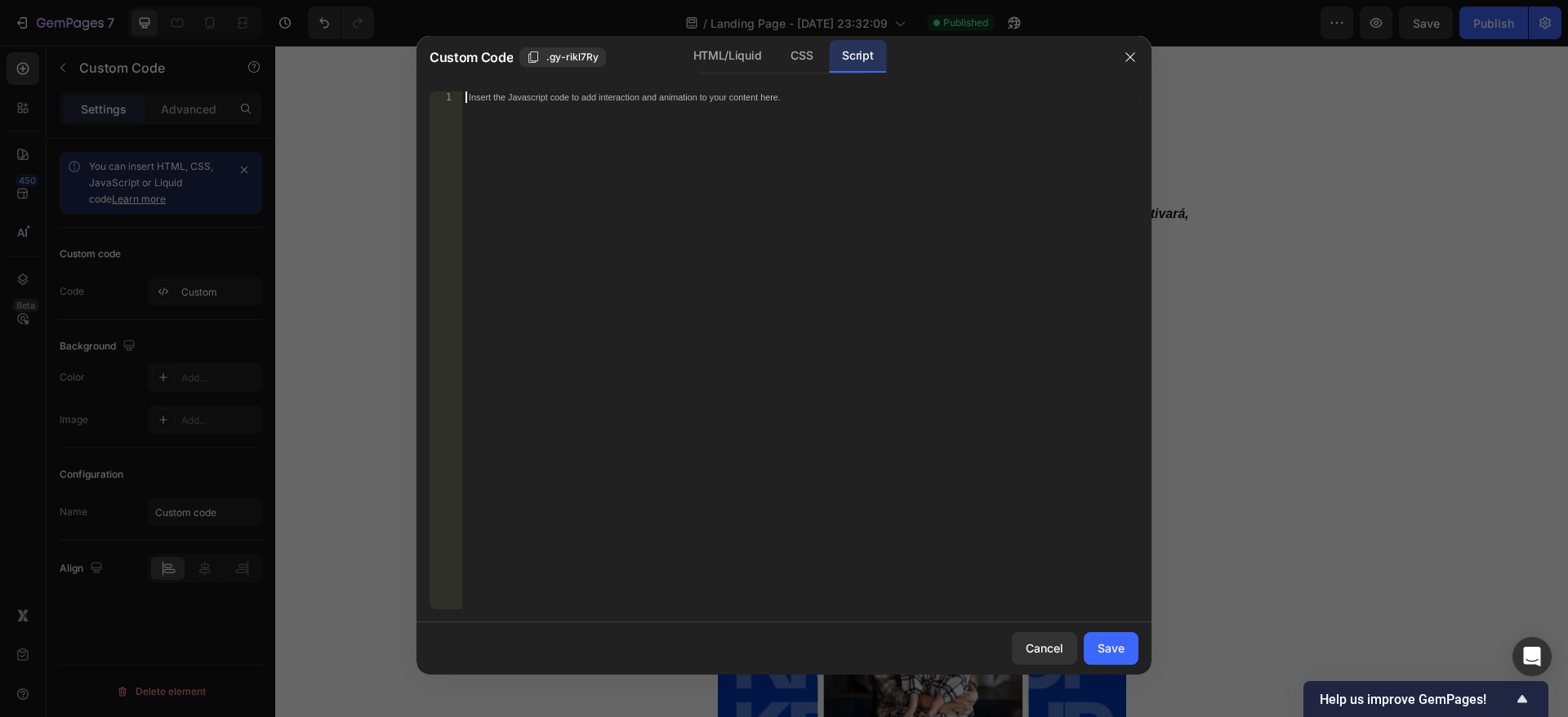
type textarea "}"
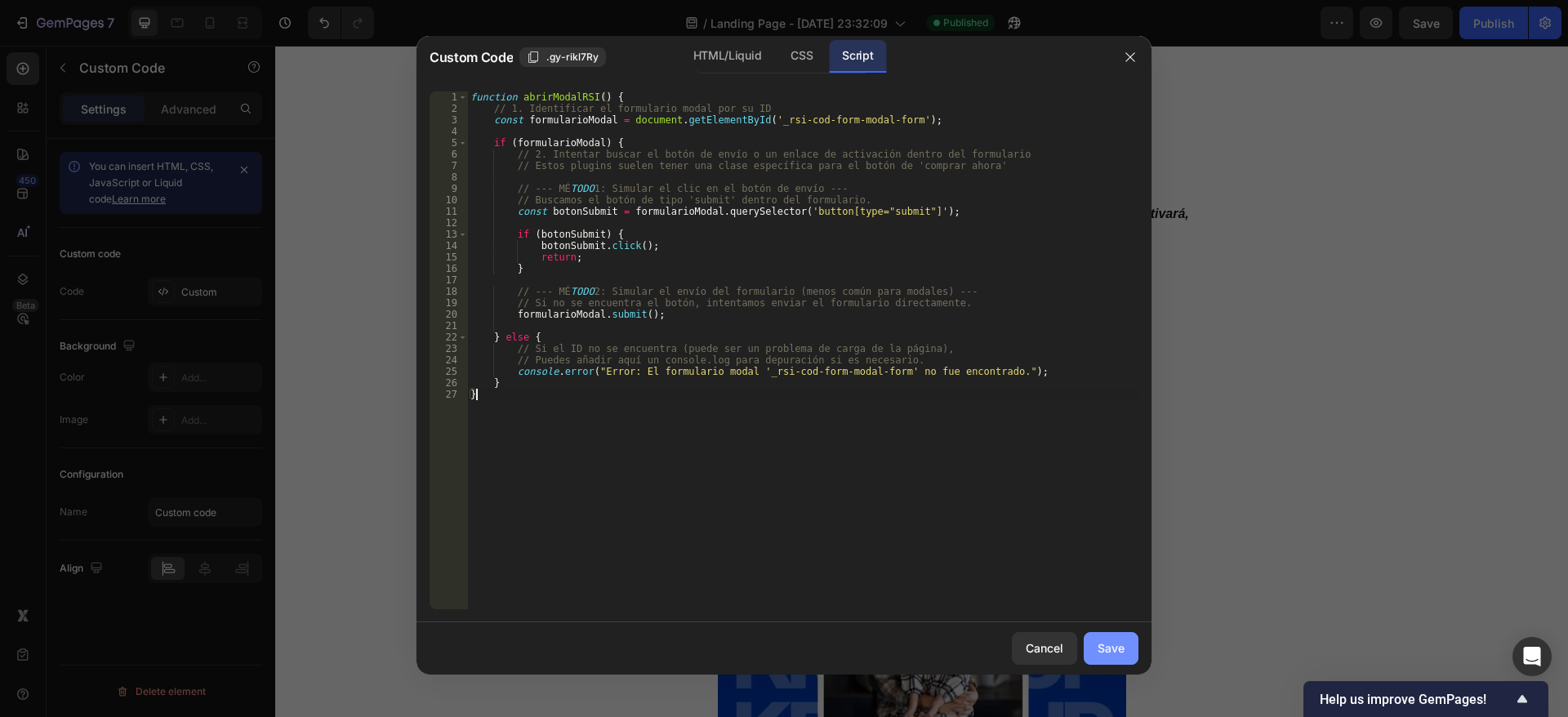
click at [1114, 646] on div "Save" at bounding box center [1111, 648] width 27 height 17
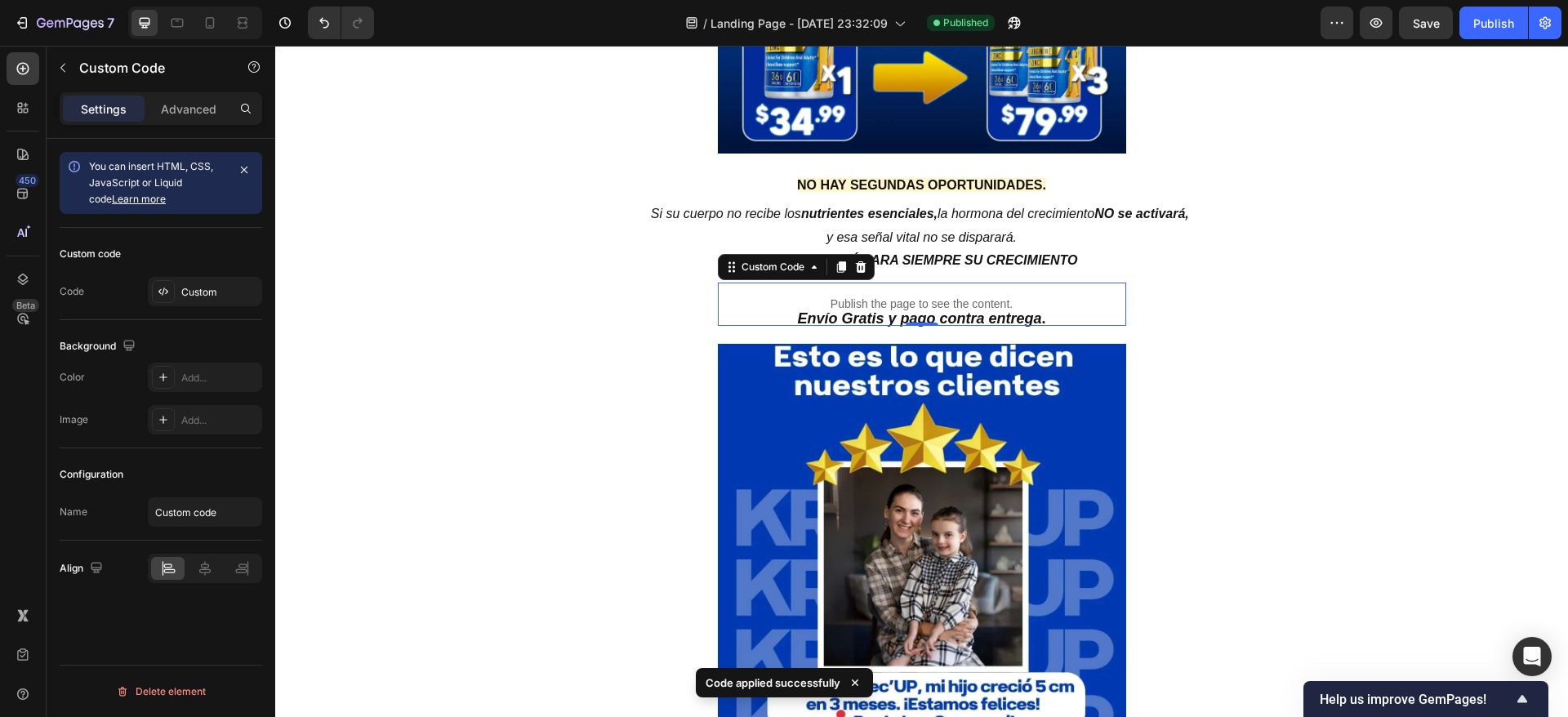
click at [912, 297] on p "Publish the page to see the content." at bounding box center [923, 304] width 409 height 17
click at [747, 269] on div "Custom Code" at bounding box center [773, 266] width 69 height 14
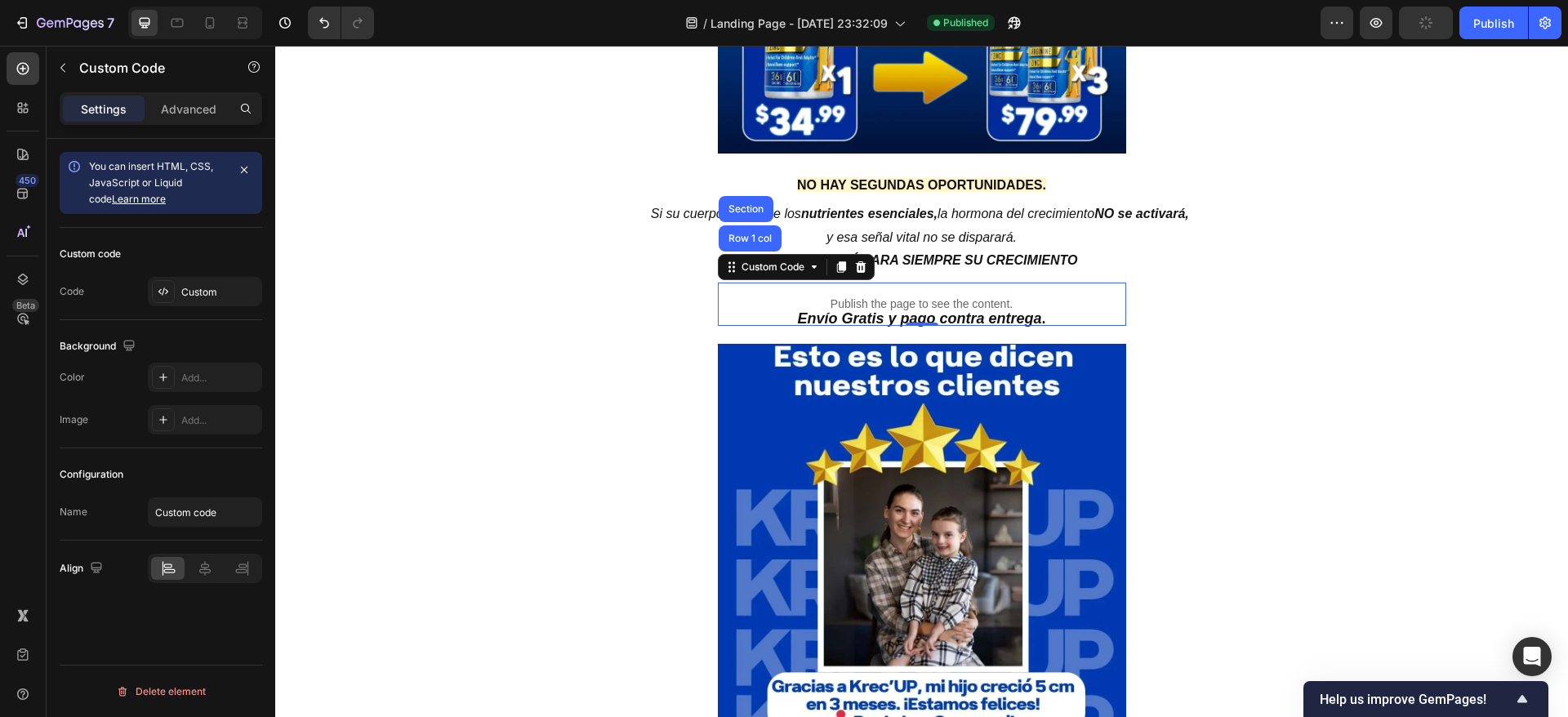
click at [765, 276] on div "Custom Code Row 1 col Section" at bounding box center [796, 267] width 157 height 27
click at [203, 293] on div "Custom" at bounding box center [220, 292] width 77 height 14
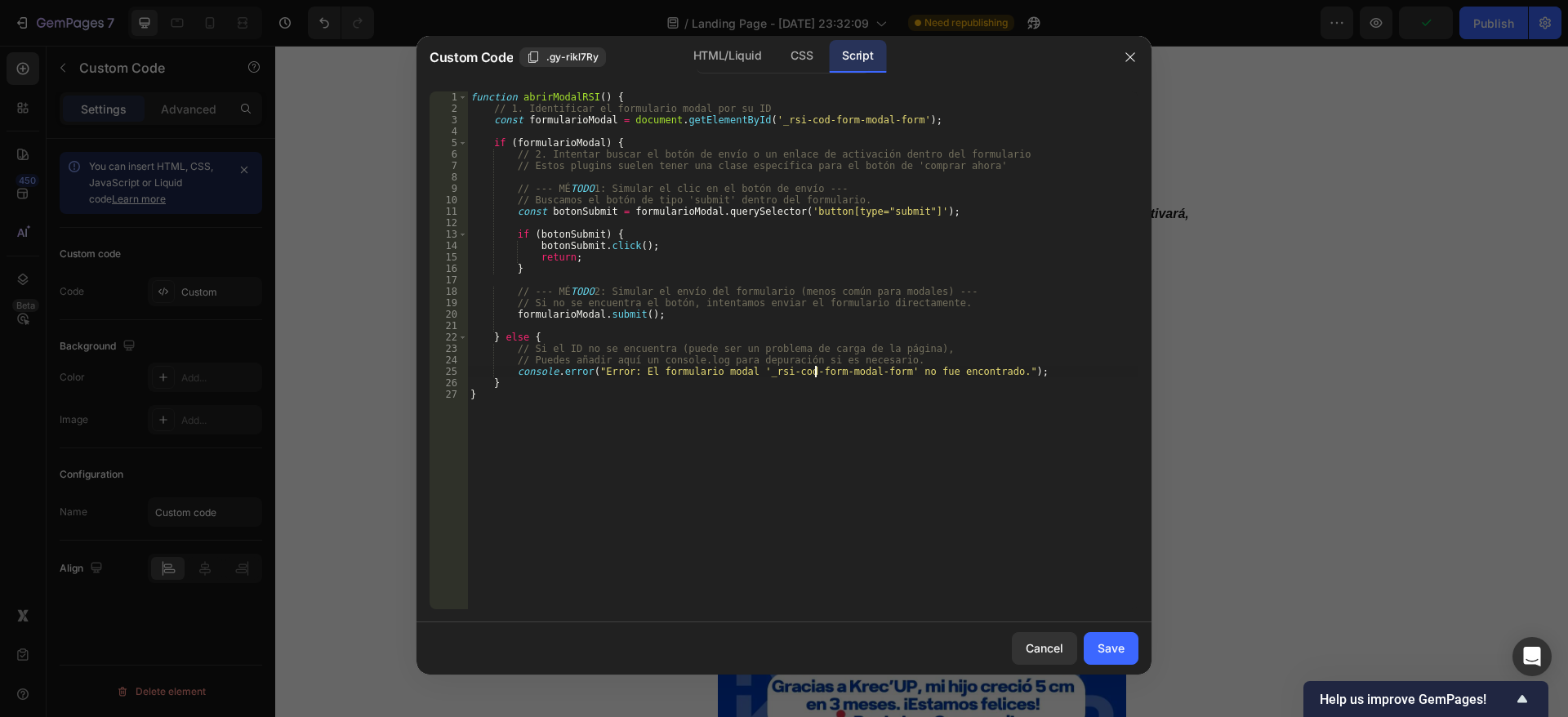
click at [816, 368] on div "function abrirModalRSI ( ) { // 1. Identificar el formulario modal por su ID co…" at bounding box center [803, 361] width 672 height 540
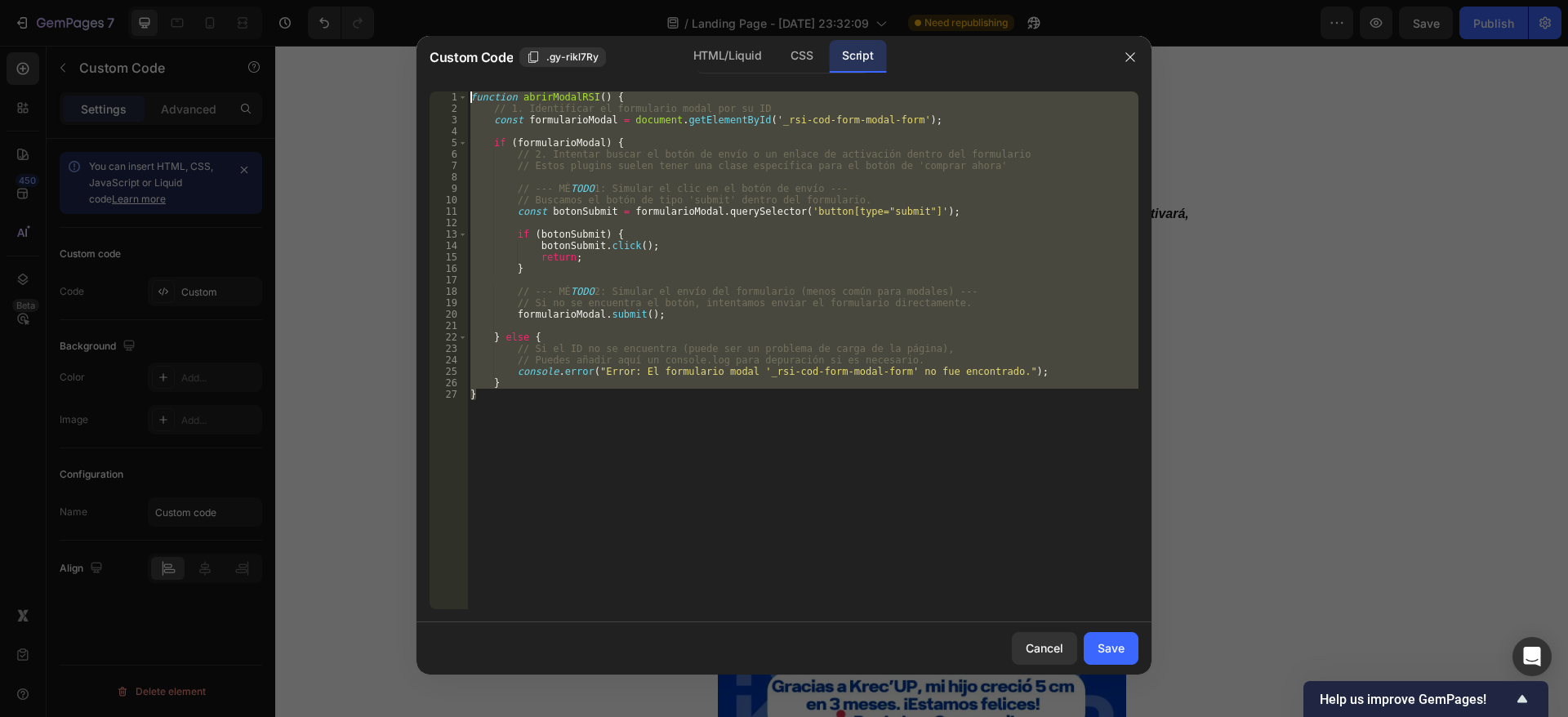
drag, startPoint x: 644, startPoint y: 405, endPoint x: 489, endPoint y: 70, distance: 369.1
click at [489, 70] on div "Custom Code .gy-rikl7Ry HTML/Liquid CSS Script console.error("Error: El formula…" at bounding box center [784, 355] width 736 height 638
type textarea "function abrirModalRSI() { // 1. Identificar el formulario modal por su ID"
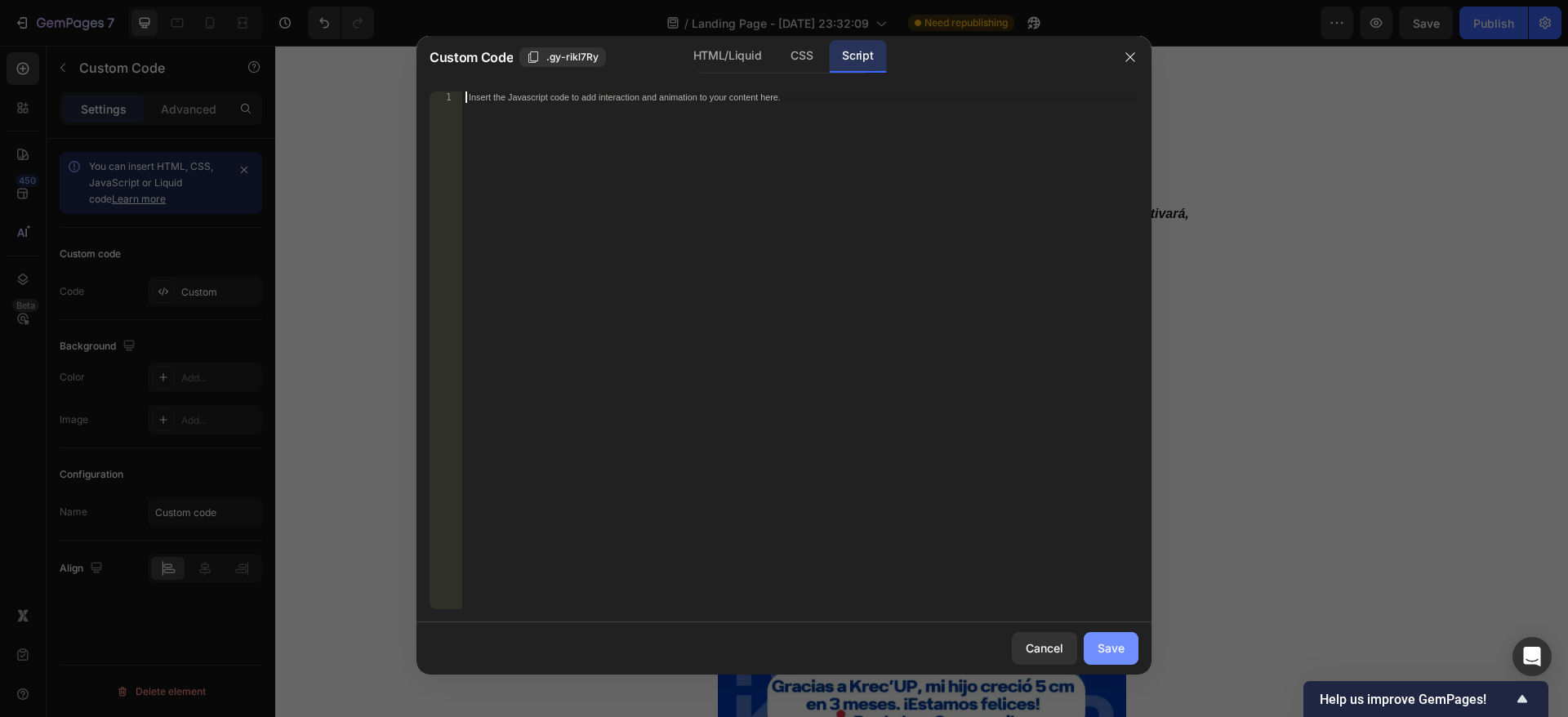
click at [1107, 646] on div "Save" at bounding box center [1111, 648] width 27 height 17
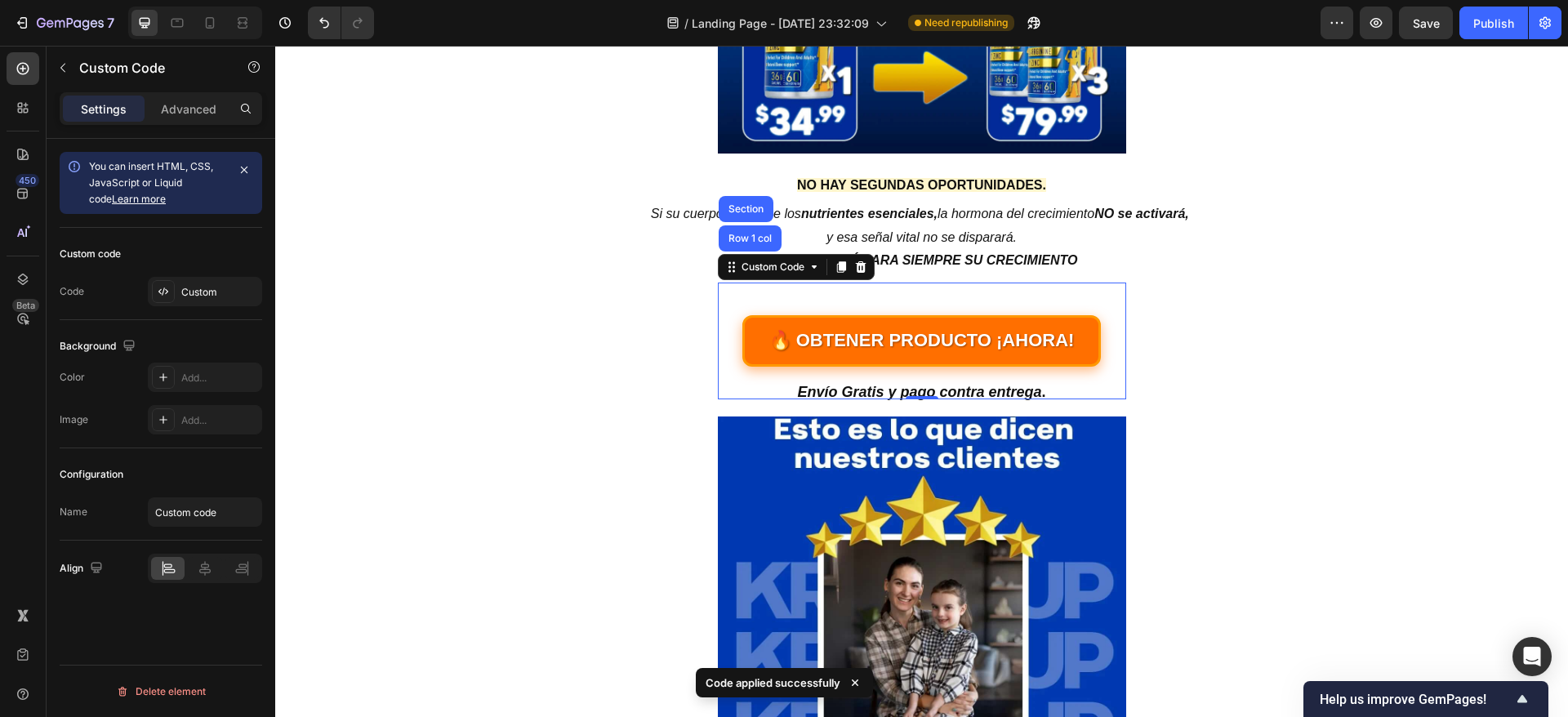
click at [976, 342] on link "🔥 OBTENER PRODUCTO ¡AHORA!" at bounding box center [921, 341] width 360 height 51
click at [976, 342] on link "🔥 OBTENER PRODUCTO ¡AHORA!" at bounding box center [923, 340] width 363 height 52
click at [187, 294] on div "Custom" at bounding box center [220, 292] width 77 height 14
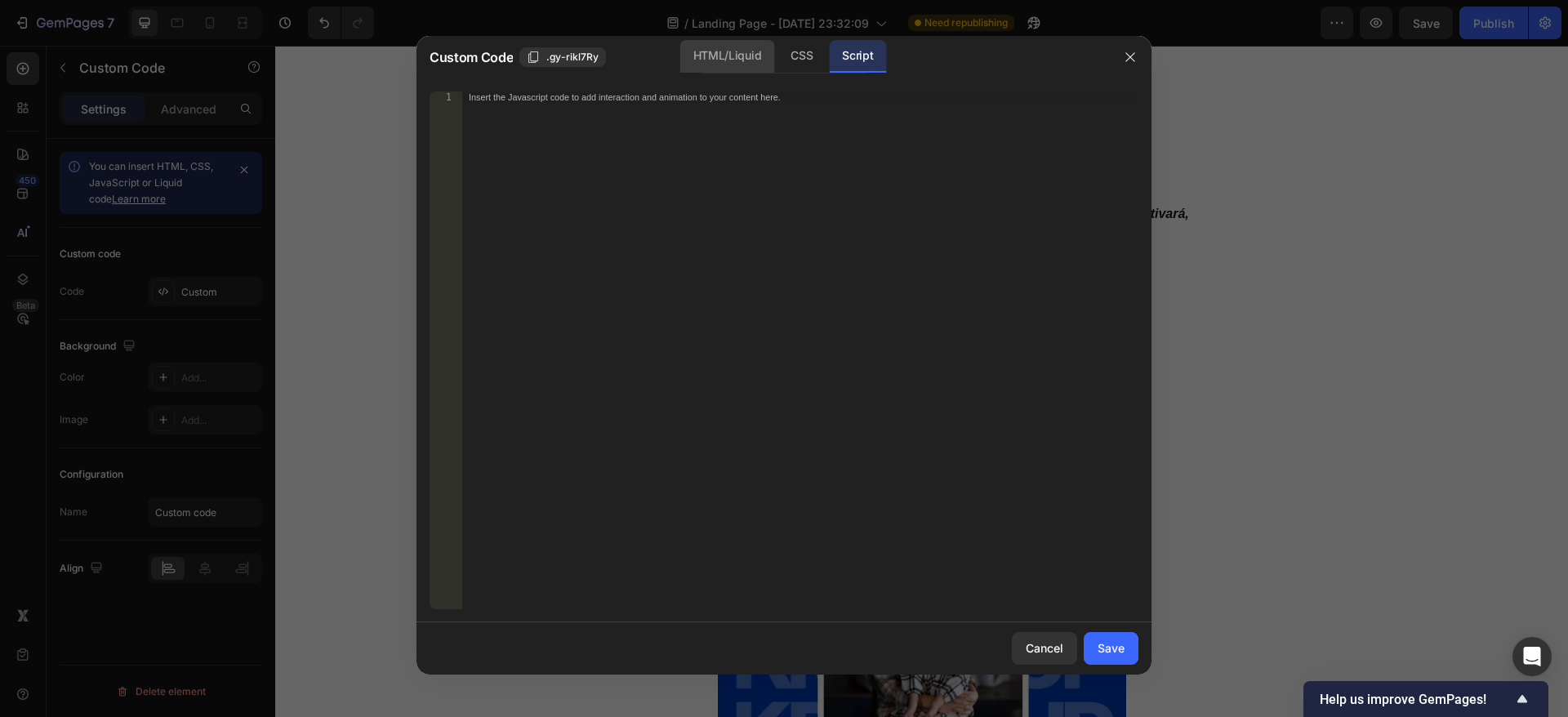
click at [736, 57] on div "HTML/Liquid" at bounding box center [727, 56] width 94 height 32
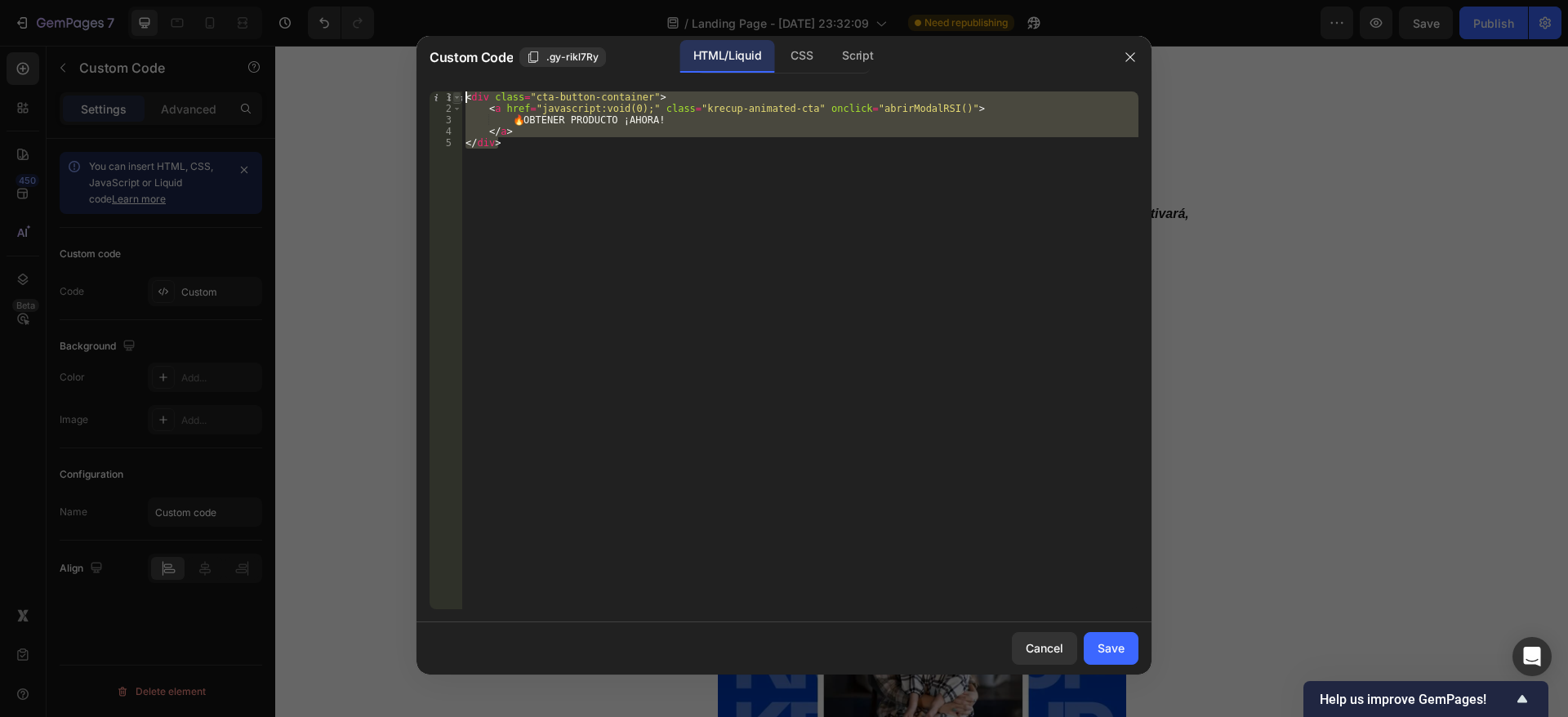
drag, startPoint x: 515, startPoint y: 142, endPoint x: 461, endPoint y: 101, distance: 67.8
click at [461, 101] on div "<div class="cta-button-container"> 1 2 3 4 5 < div class = "cta-button-containe…" at bounding box center [784, 349] width 709 height 518
type textarea "<div class="cta-button-container"> <a href="javascript:void(0);" class="krecup-…"
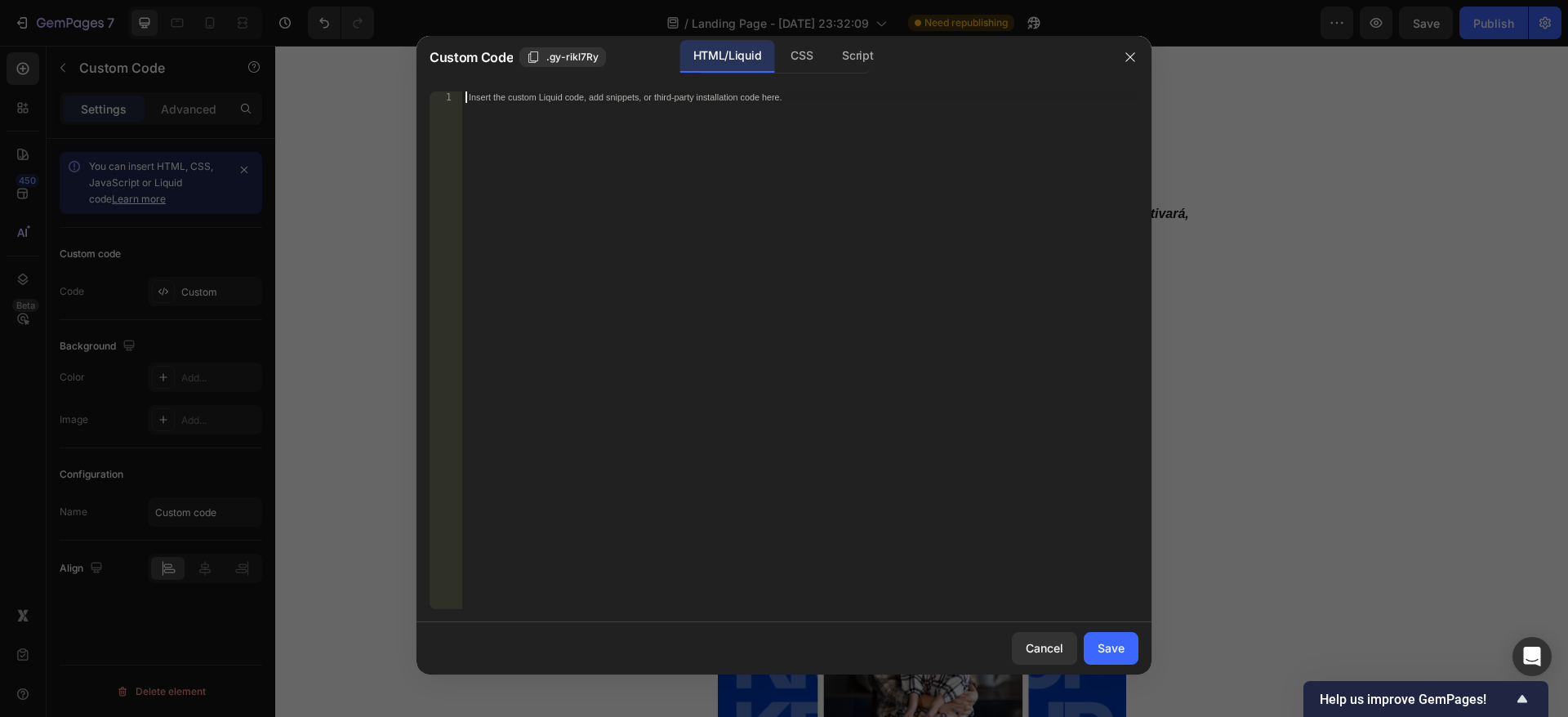
paste textarea "</form>"
click at [653, 124] on div "< form id = "_rsi-cod-form-modal-form" autocomplete = "on" method = "post" acti…" at bounding box center [800, 361] width 677 height 540
click at [536, 102] on div "< fo </ form > rm id="_rsi-cod-form-modal-form" autocomplete="on" method="post"…" at bounding box center [800, 349] width 677 height 518
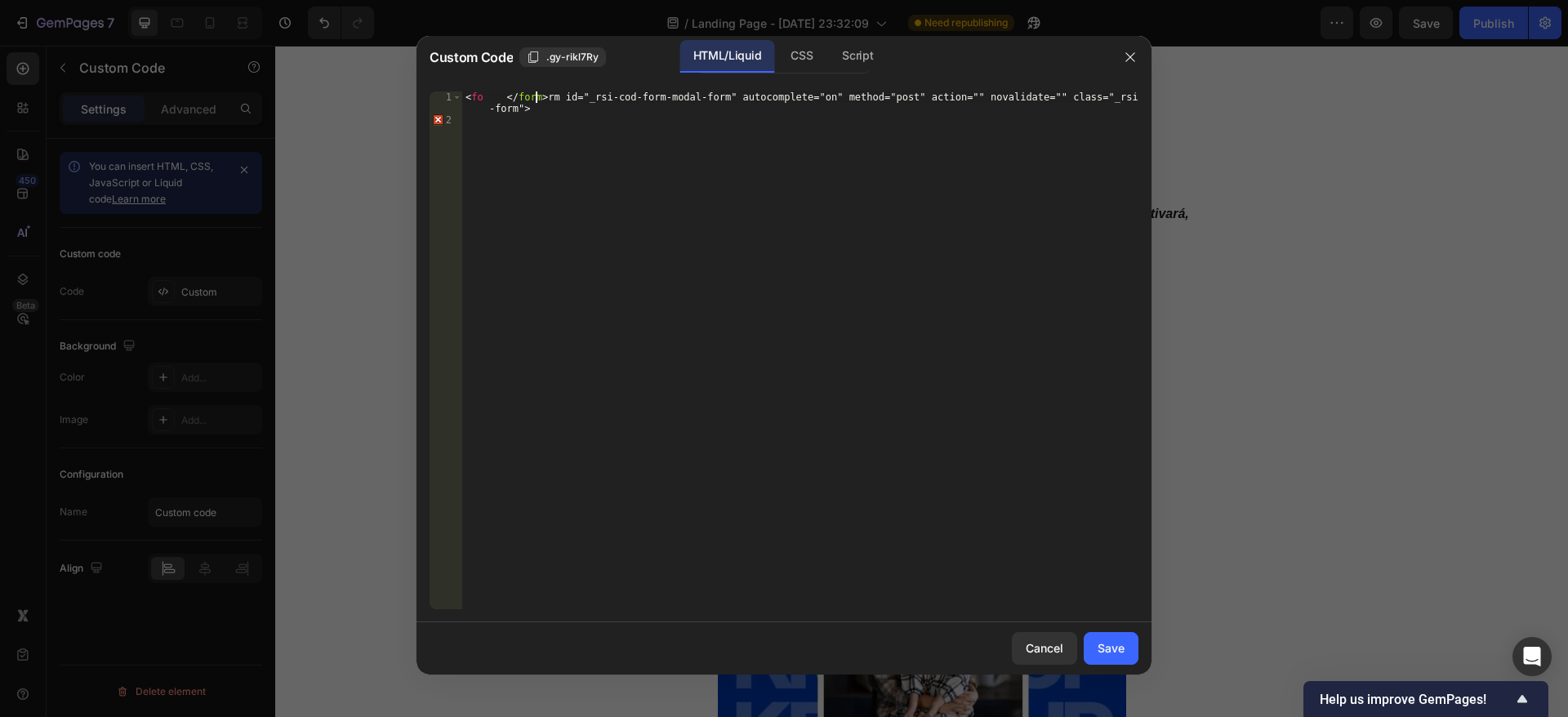
type textarea "<form id="_rsi-cod-form-modal-form" autocomplete="on" method="post" action="" n…"
paste textarea "</div>"
type textarea "</div>"
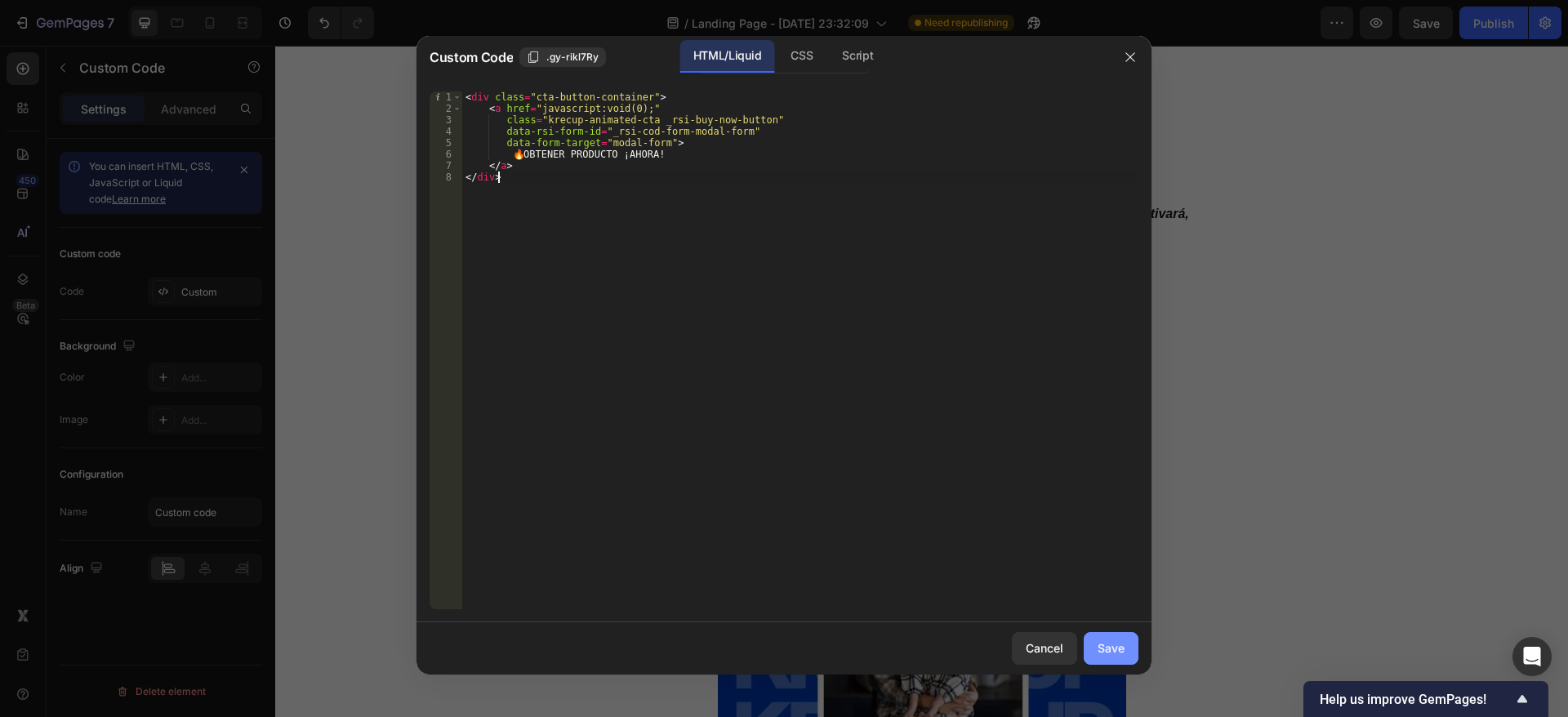
click at [1121, 642] on div "Save" at bounding box center [1111, 648] width 27 height 17
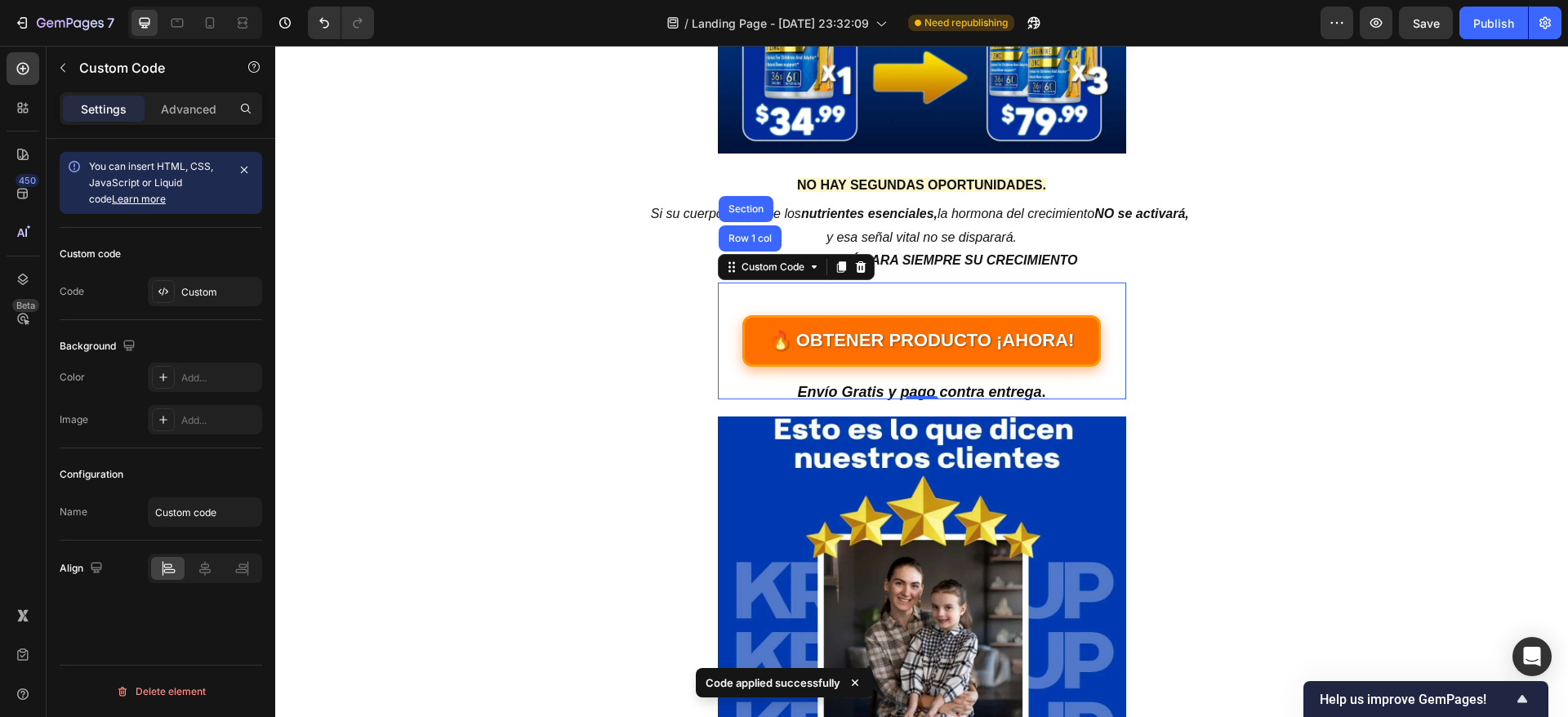
click at [993, 333] on link "🔥 OBTENER PRODUCTO ¡AHORA!" at bounding box center [921, 341] width 360 height 51
click at [1439, 24] on span "Save" at bounding box center [1426, 23] width 27 height 14
click at [1474, 13] on button "Publish" at bounding box center [1494, 23] width 68 height 32
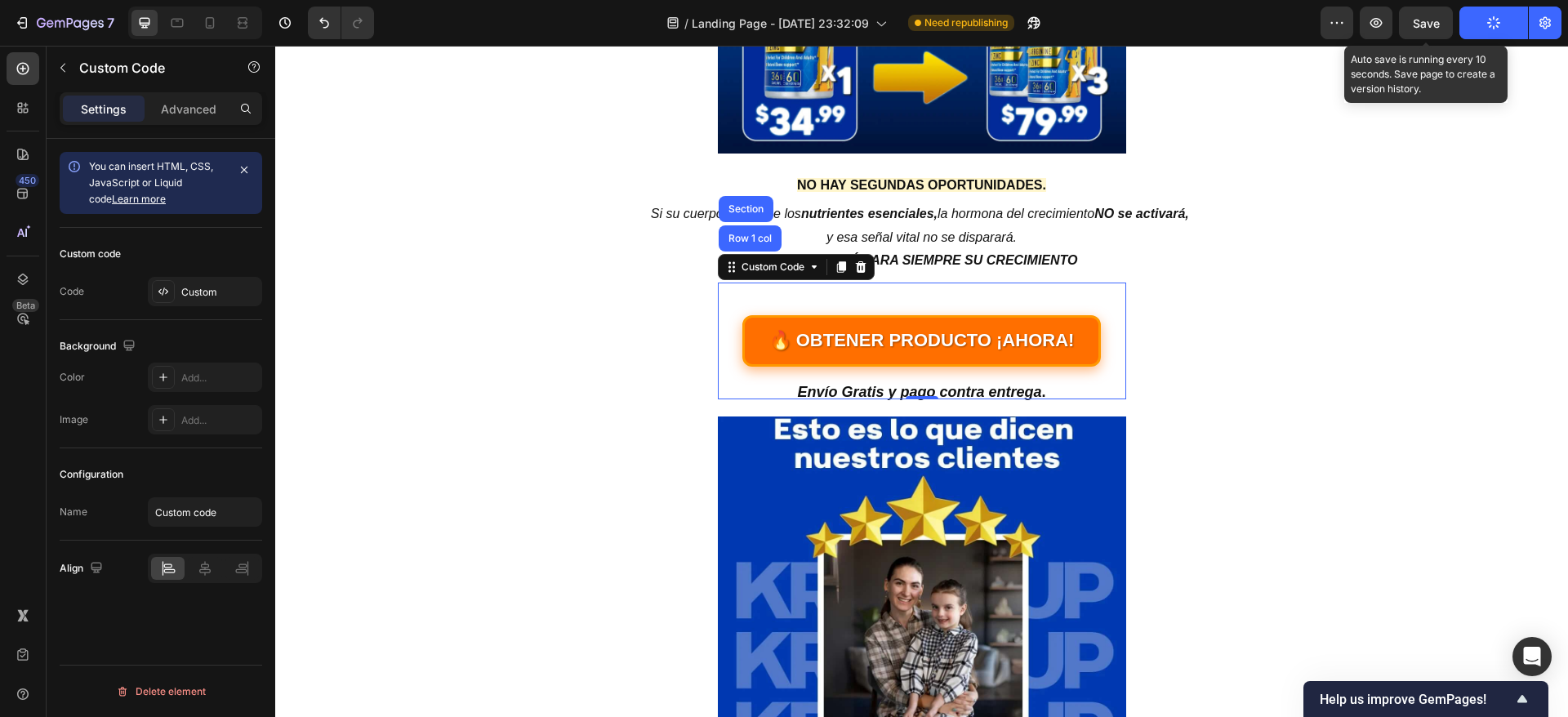
click at [1427, 26] on span "Save" at bounding box center [1426, 23] width 27 height 14
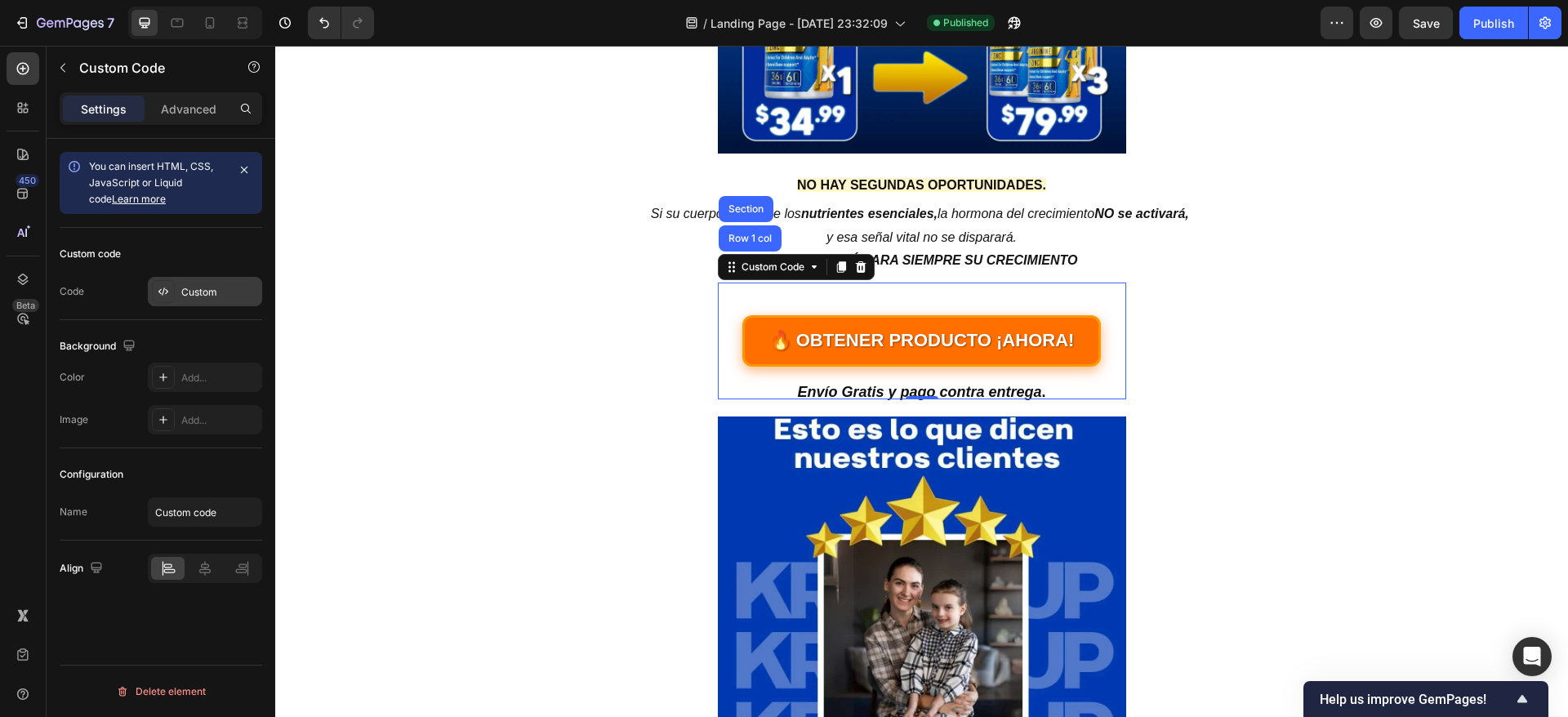
click at [193, 285] on div "Custom" at bounding box center [220, 292] width 77 height 14
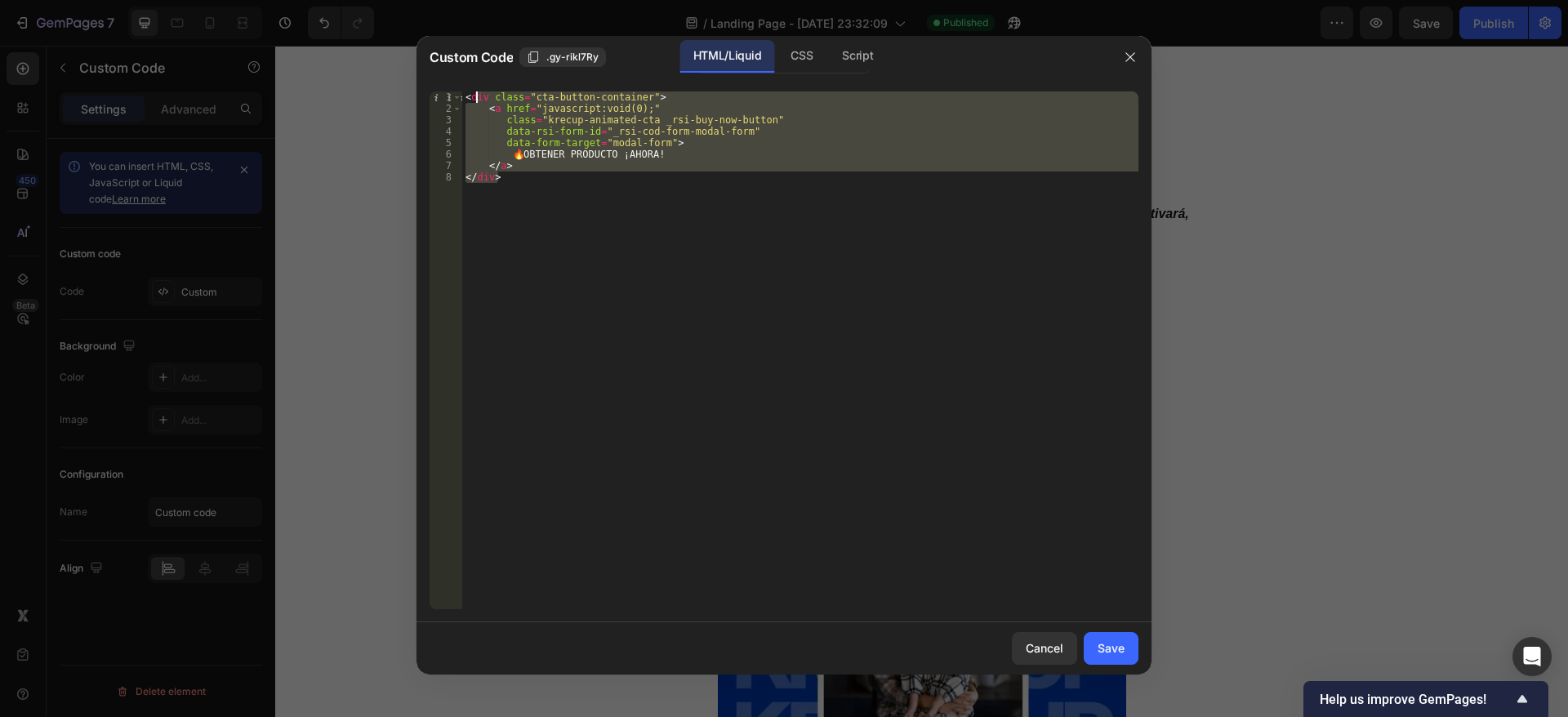
drag, startPoint x: 632, startPoint y: 198, endPoint x: 470, endPoint y: 94, distance: 192.5
click at [470, 94] on div "< div class = "cta-button-container" > < a href = "javascript:void(0);" class =…" at bounding box center [800, 361] width 677 height 540
type textarea "<"
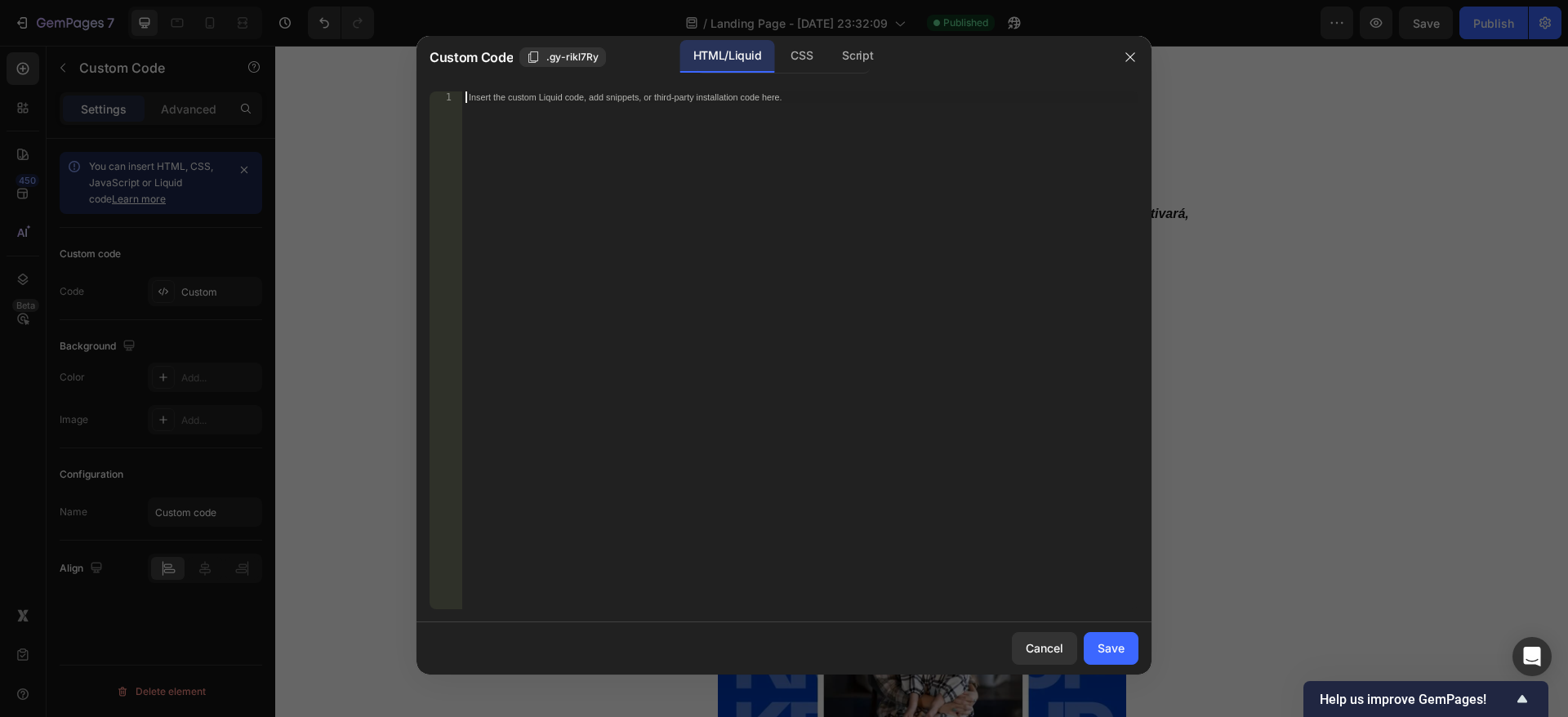
paste textarea "</div>"
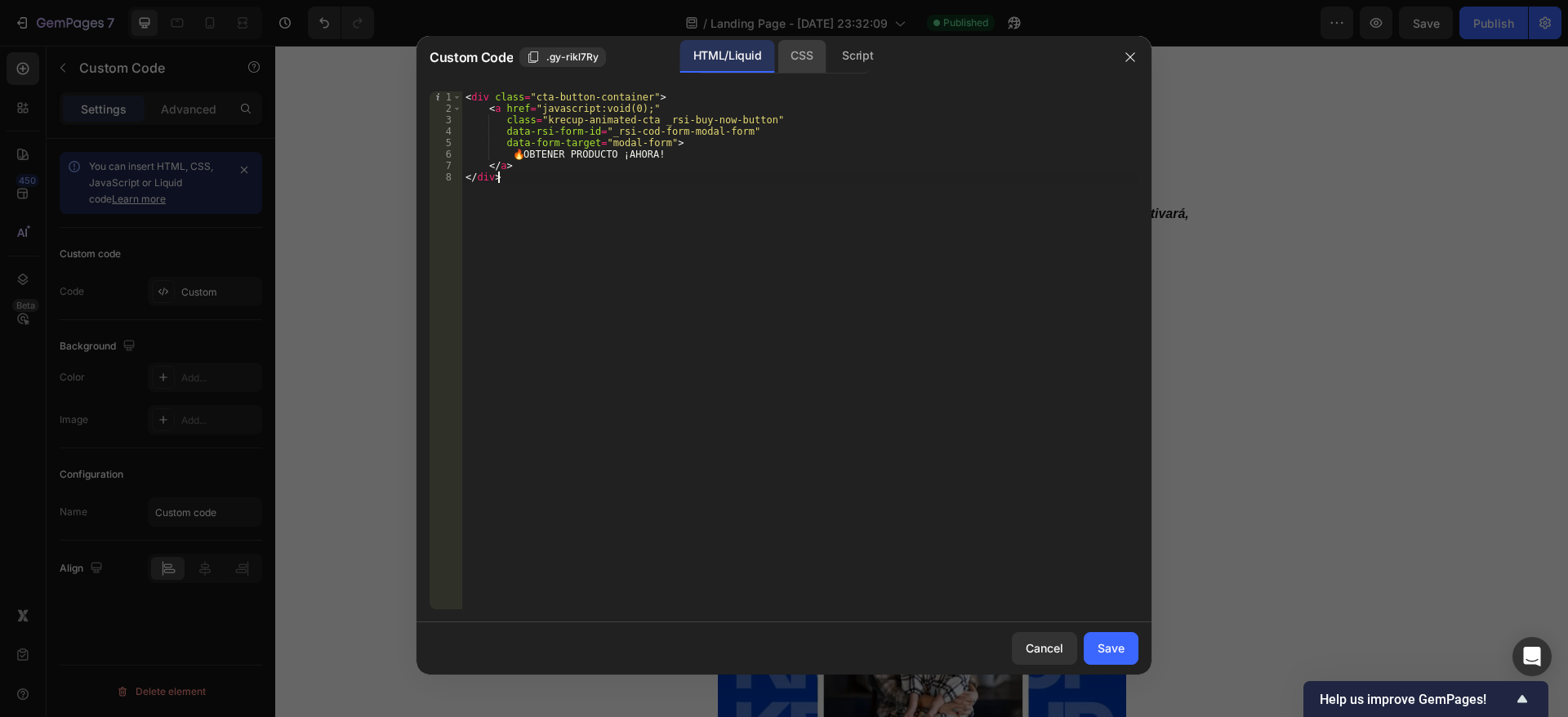
click at [807, 49] on div "CSS" at bounding box center [801, 56] width 48 height 32
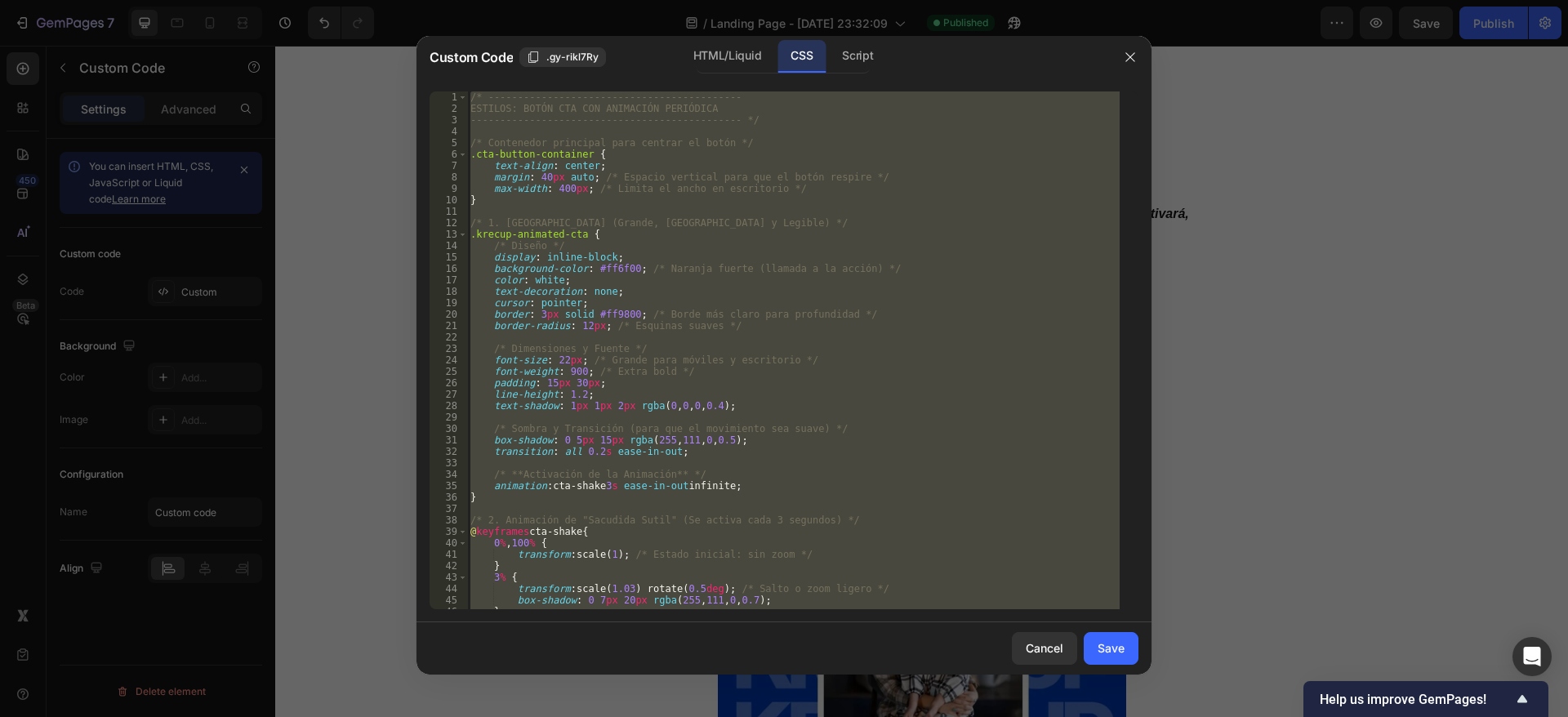
type textarea "} }"
click at [737, 413] on div "/* ------------------------------------------- ESTILOS: BOTÓN CTA CON ANIMACIÓN…" at bounding box center [794, 349] width 653 height 518
drag, startPoint x: 735, startPoint y: 516, endPoint x: 480, endPoint y: 89, distance: 497.3
click at [480, 89] on div "1 2 3 4 5 6 7 8 9 10 11 12 13 14 15 16 17 18 19 20 21 22 23 24 25 26 27 28 29 3…" at bounding box center [784, 350] width 736 height 543
type textarea "/* ------------------------------------------- ESTILOS: BOTÓN CTA CON ANIMACIÓN…"
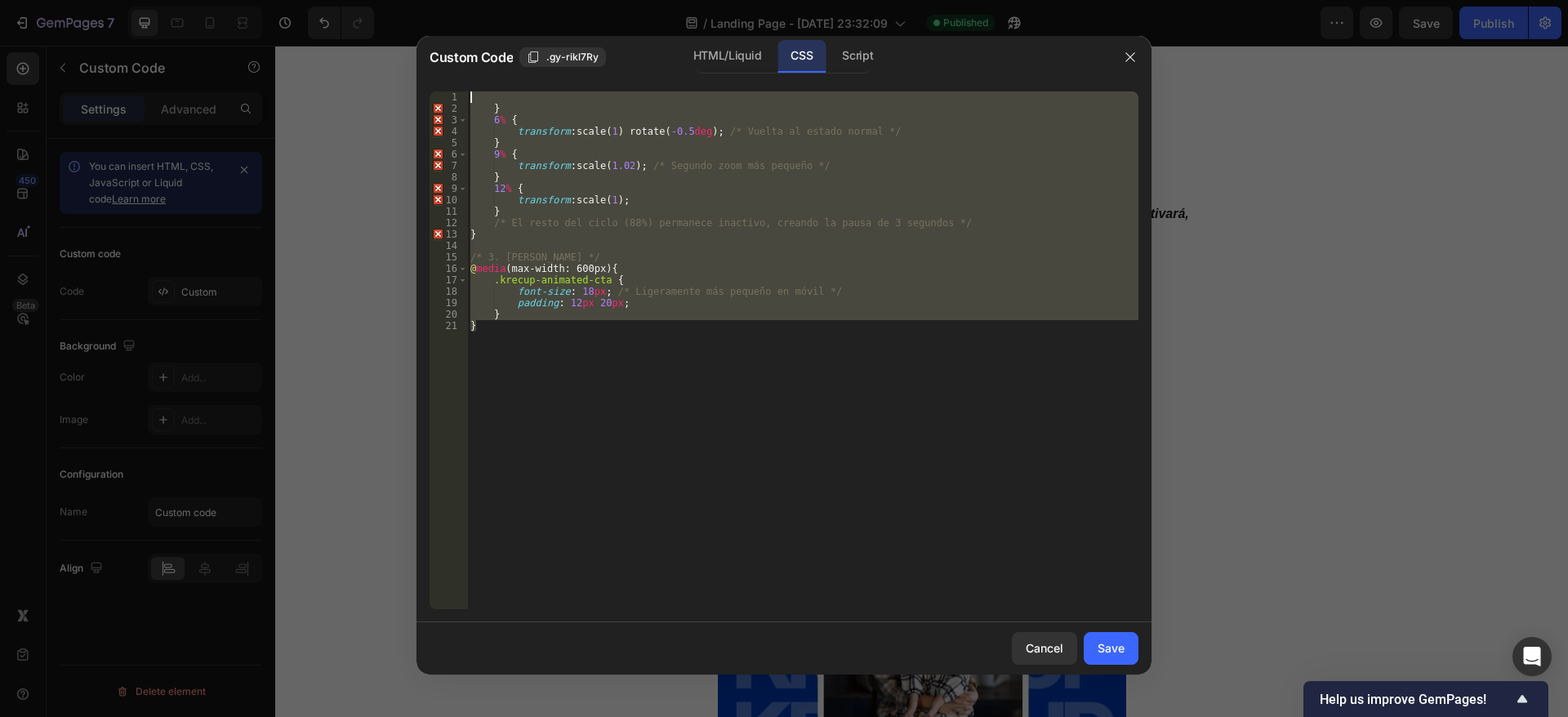
drag, startPoint x: 495, startPoint y: 345, endPoint x: 564, endPoint y: 270, distance: 101.9
click at [475, 76] on div "Custom Code .gy-rikl7Ry HTML/Liquid CSS Script 1 2 3 4 5 6 7 8 9 10 11 12 13 14…" at bounding box center [784, 355] width 736 height 638
type textarea "}"
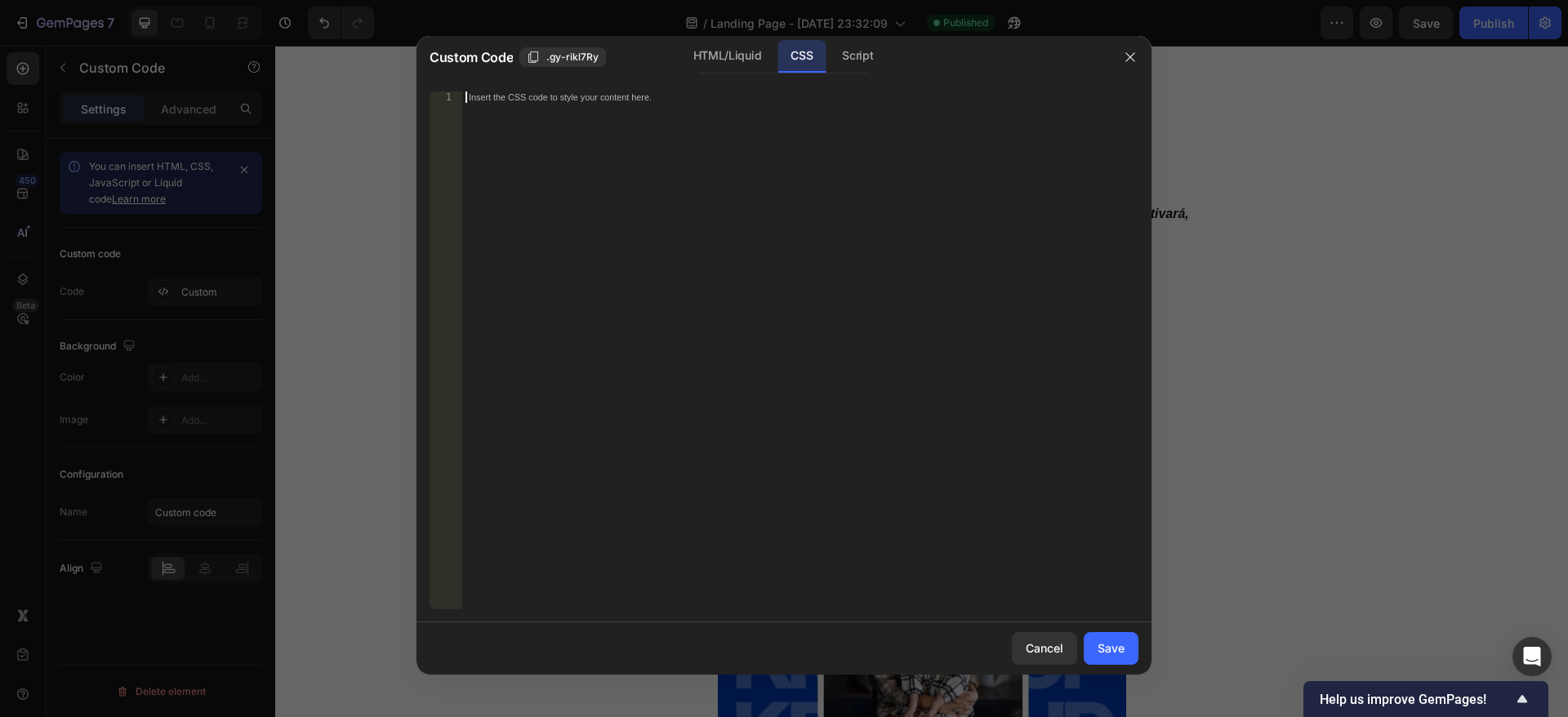
paste textarea "@keyframes cta-shake { /* ... (CSS de la animación de movimiento cada 3s) ... *…"
type textarea "@keyframes cta-shake { /* ... (CSS de la animación de movimiento cada 3s) ... *…"
click at [1113, 649] on div "Save" at bounding box center [1111, 648] width 27 height 17
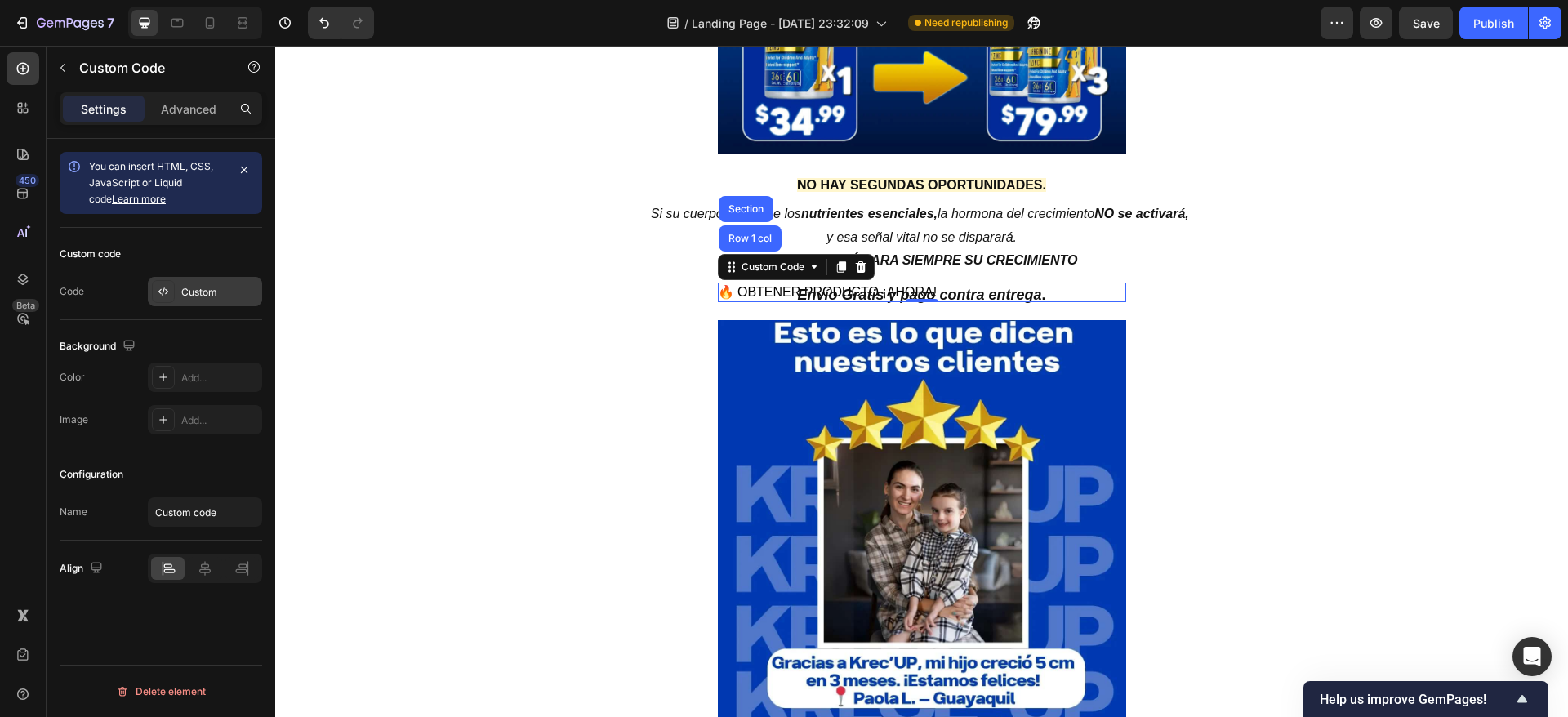
click at [208, 296] on div "Custom" at bounding box center [220, 292] width 77 height 14
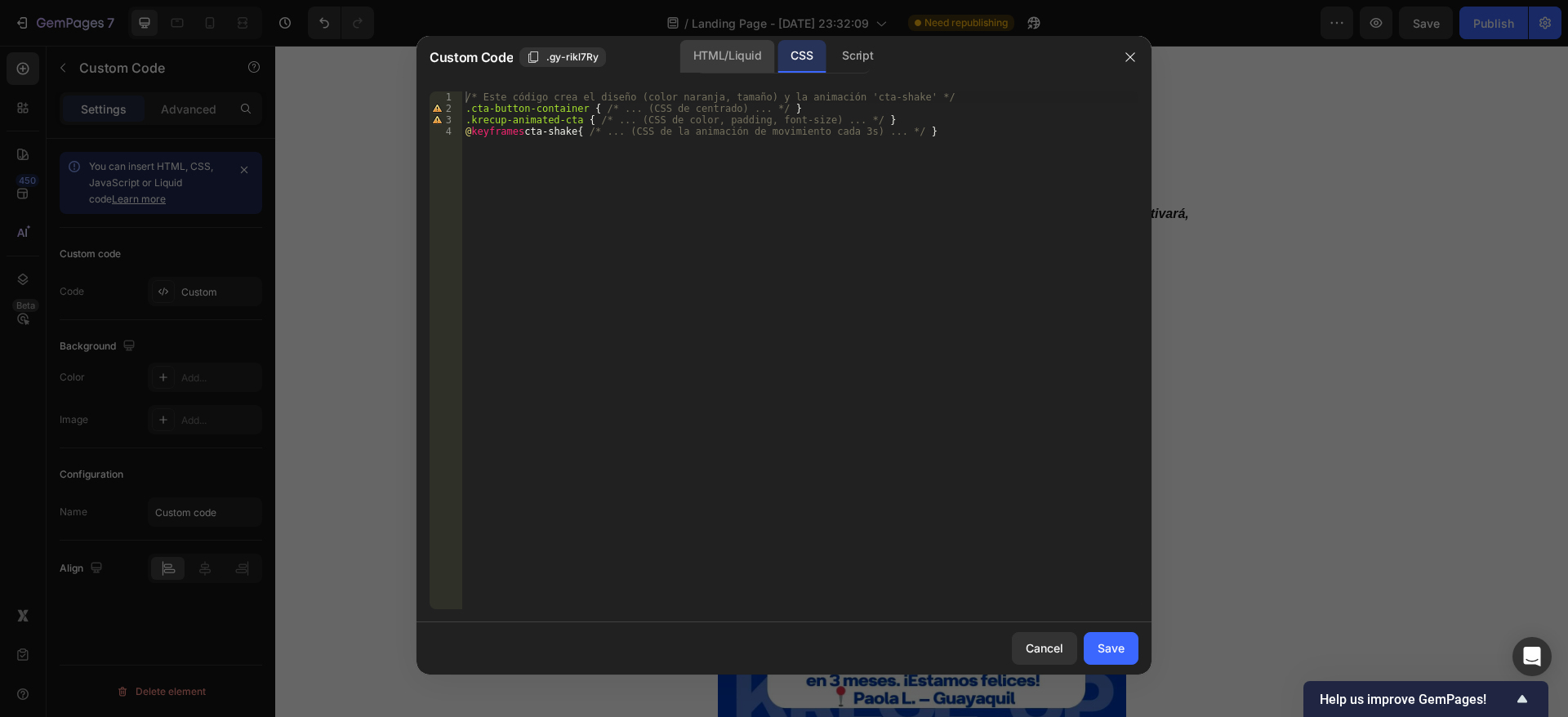
click at [737, 66] on div "HTML/Liquid" at bounding box center [727, 56] width 94 height 32
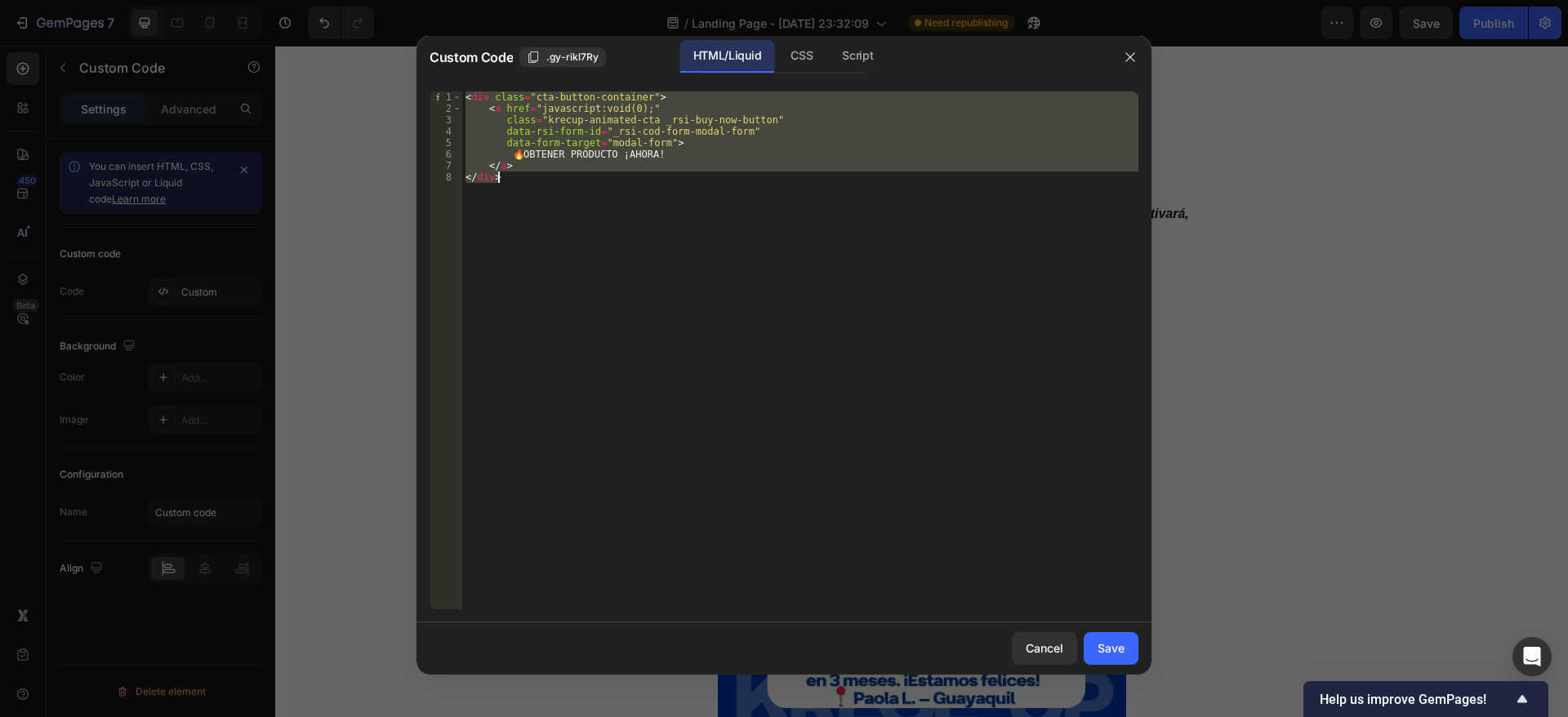
click at [530, 185] on div "< div class = "cta-button-container" > < a href = "javascript:void(0);" class =…" at bounding box center [800, 349] width 677 height 518
drag, startPoint x: 526, startPoint y: 178, endPoint x: 570, endPoint y: 258, distance: 91.3
click at [456, 96] on div "</div> 1 2 3 4 5 6 7 8 < div class = "cta-button-container" > < a href = "javas…" at bounding box center [784, 349] width 709 height 518
type textarea "<div class="cta-button-container"> <a href="javascript:void(0);""
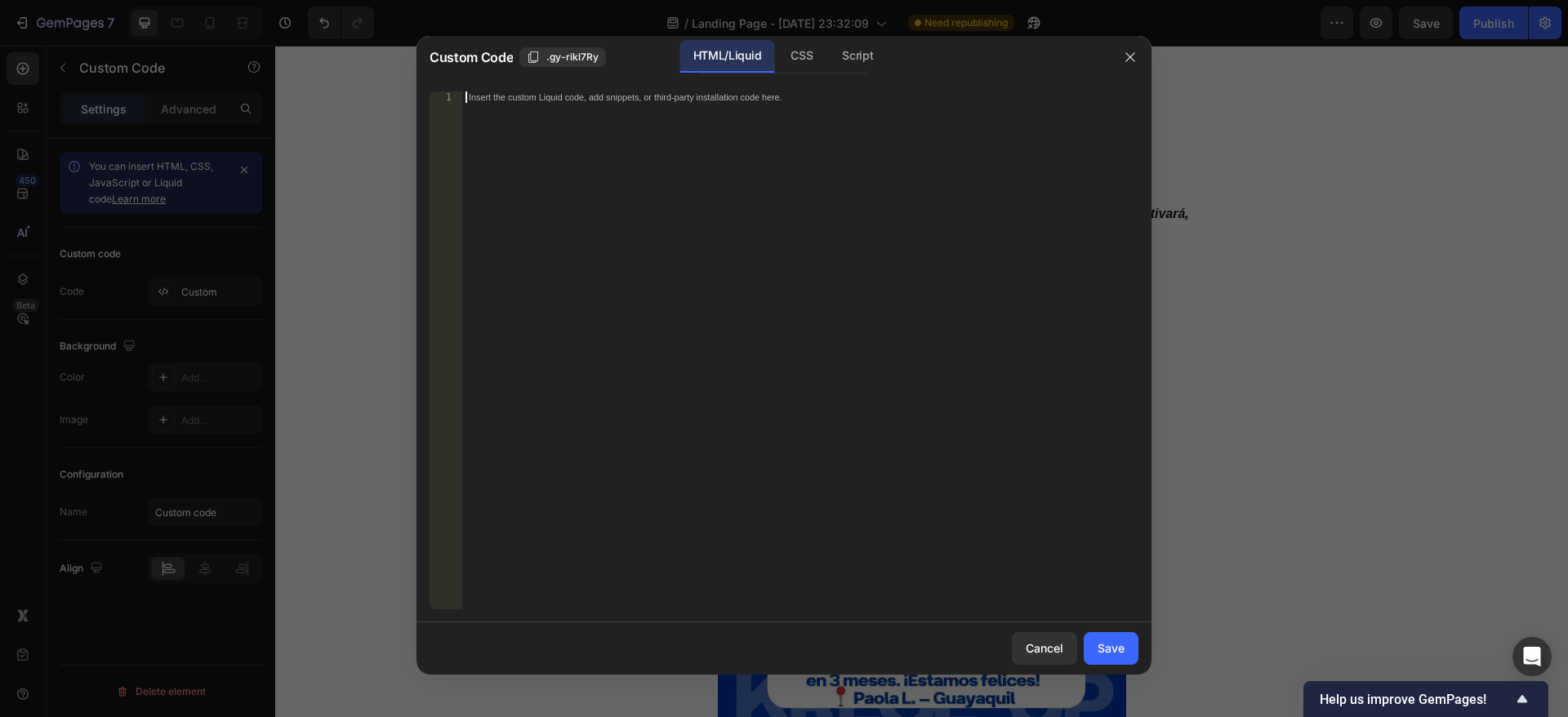
paste textarea "</div>"
type textarea "</div>"
